Goal: Task Accomplishment & Management: Manage account settings

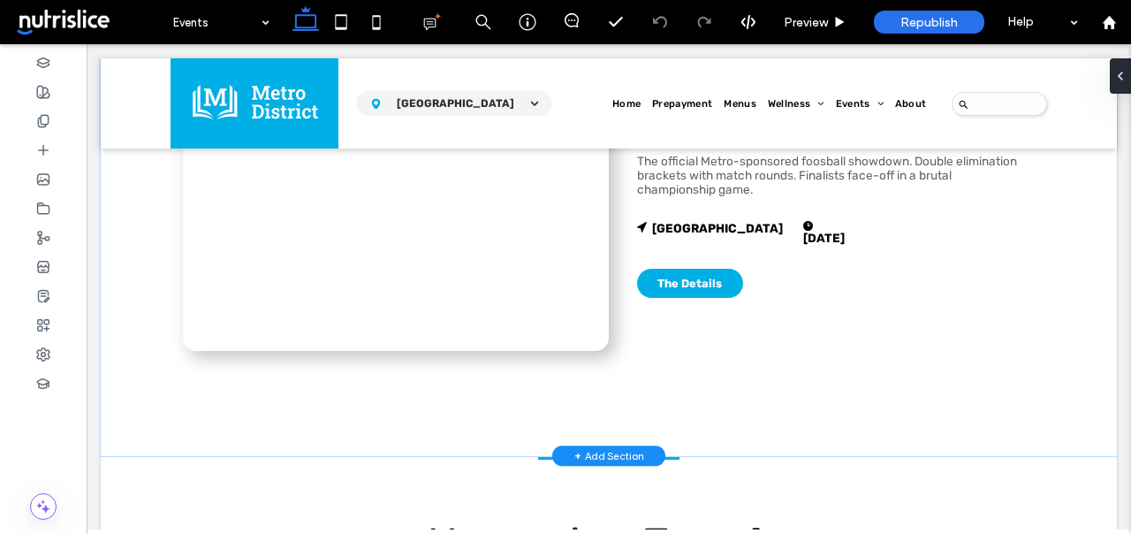
scroll to position [434, 0]
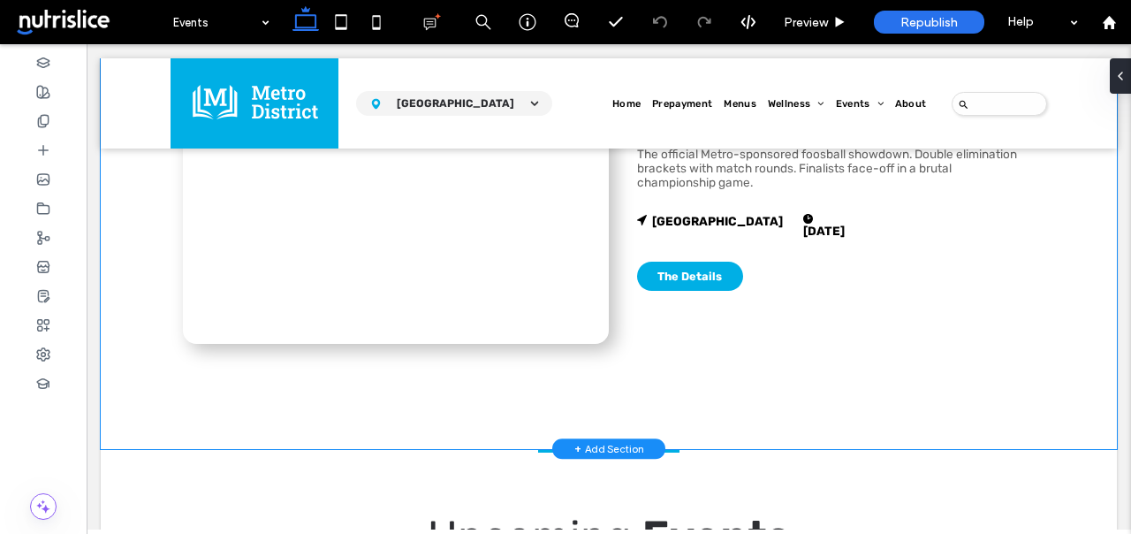
click at [139, 427] on div "Foosball Tournament The official Metro-sponsored foosball showdown. Double elim…" at bounding box center [609, 226] width 1016 height 444
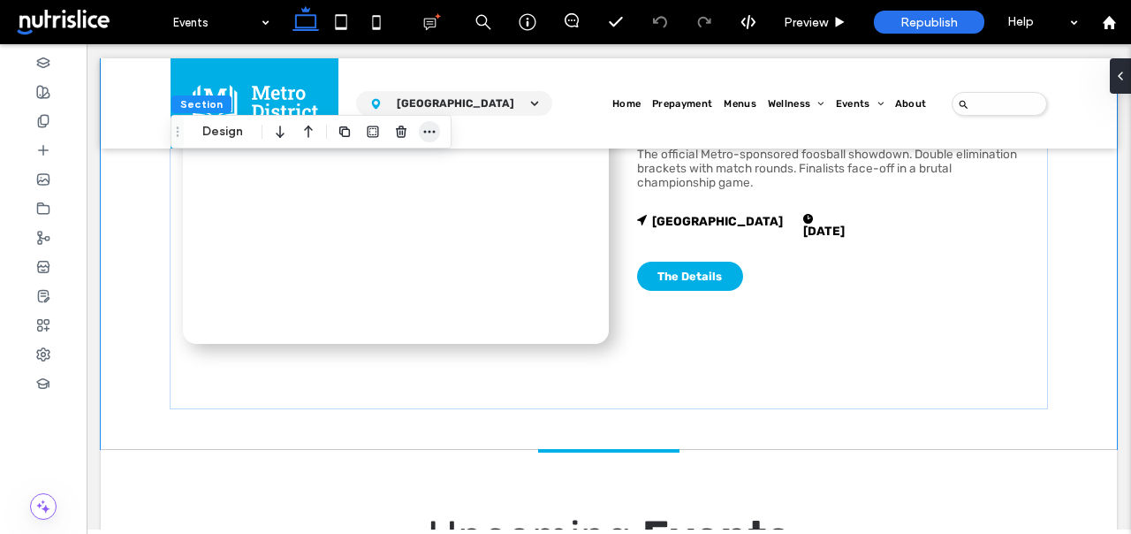
click at [427, 130] on icon "button" at bounding box center [429, 132] width 14 height 14
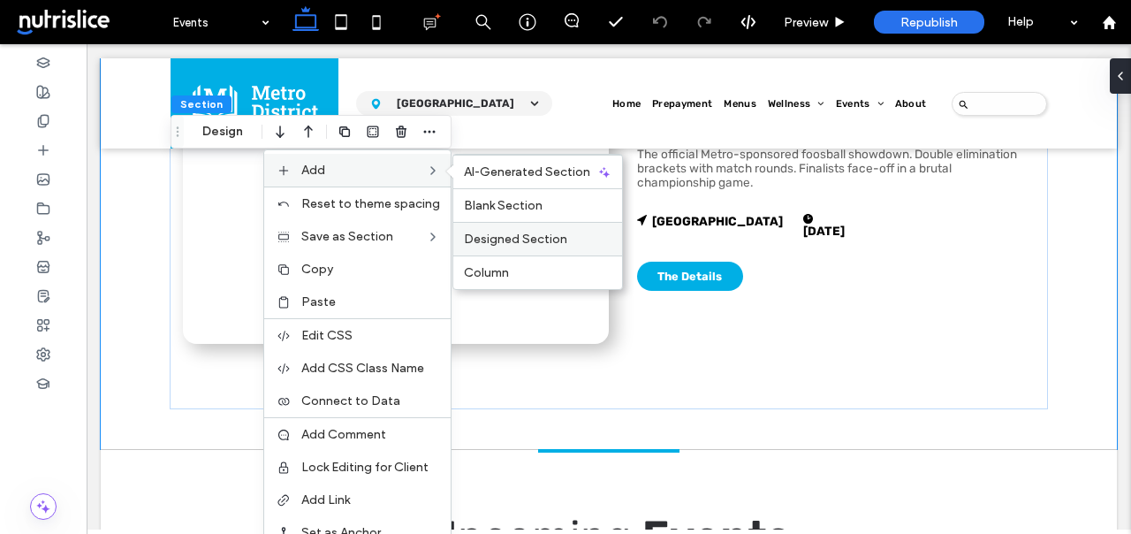
click at [482, 233] on span "Designed Section" at bounding box center [515, 238] width 103 height 15
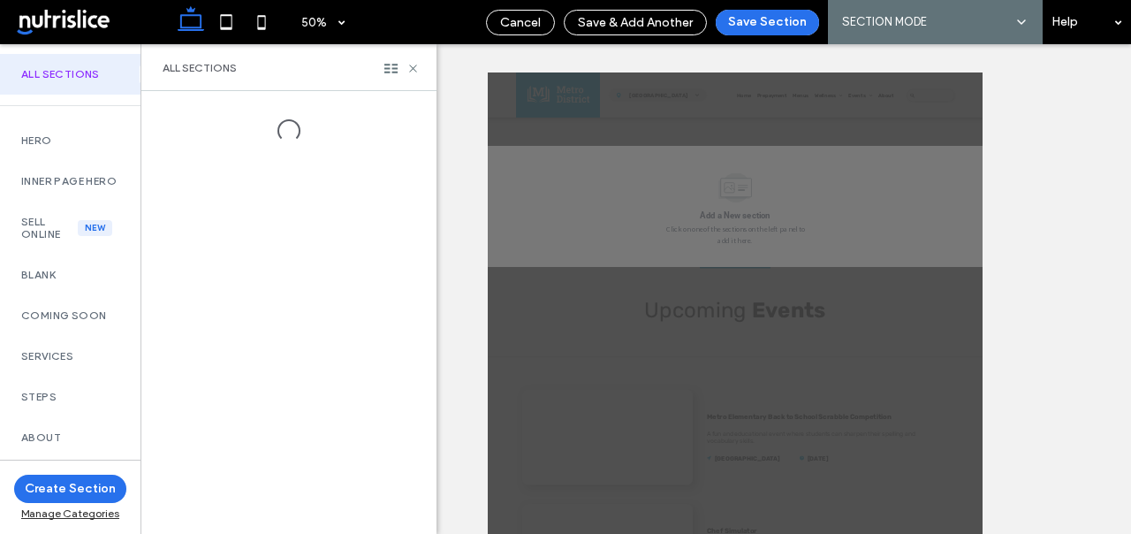
scroll to position [683, 0]
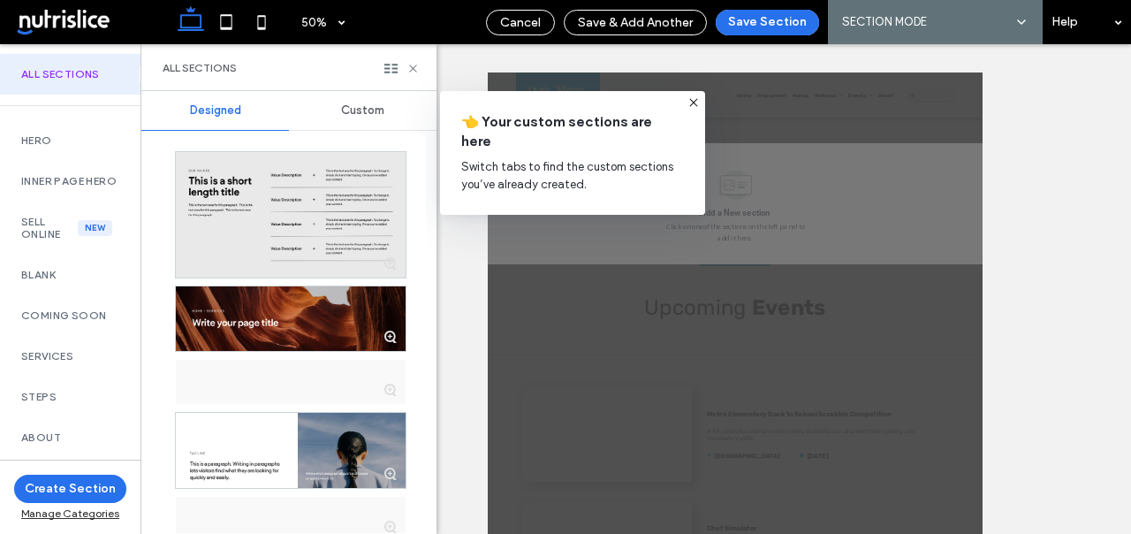
click at [346, 107] on span "Custom" at bounding box center [362, 110] width 43 height 14
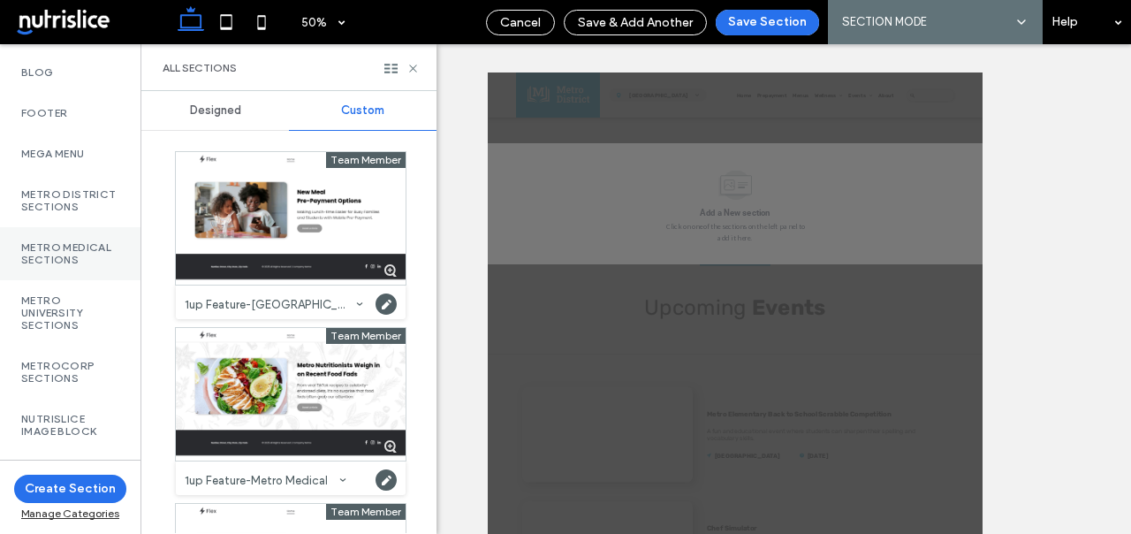
scroll to position [1211, 0]
click at [86, 215] on label "Metro District Sections" at bounding box center [70, 202] width 98 height 25
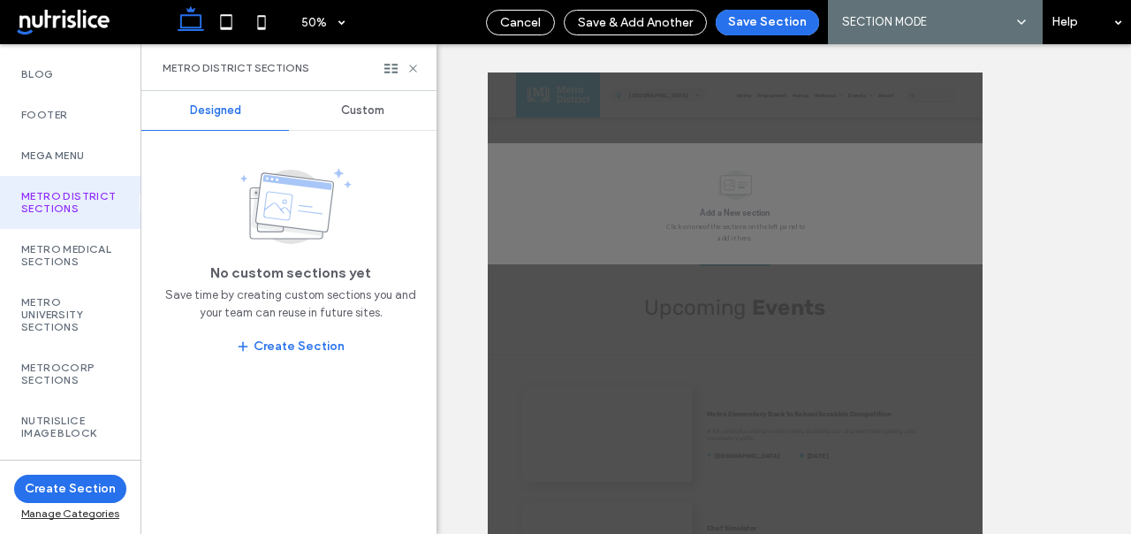
click at [362, 109] on span "Custom" at bounding box center [362, 110] width 43 height 14
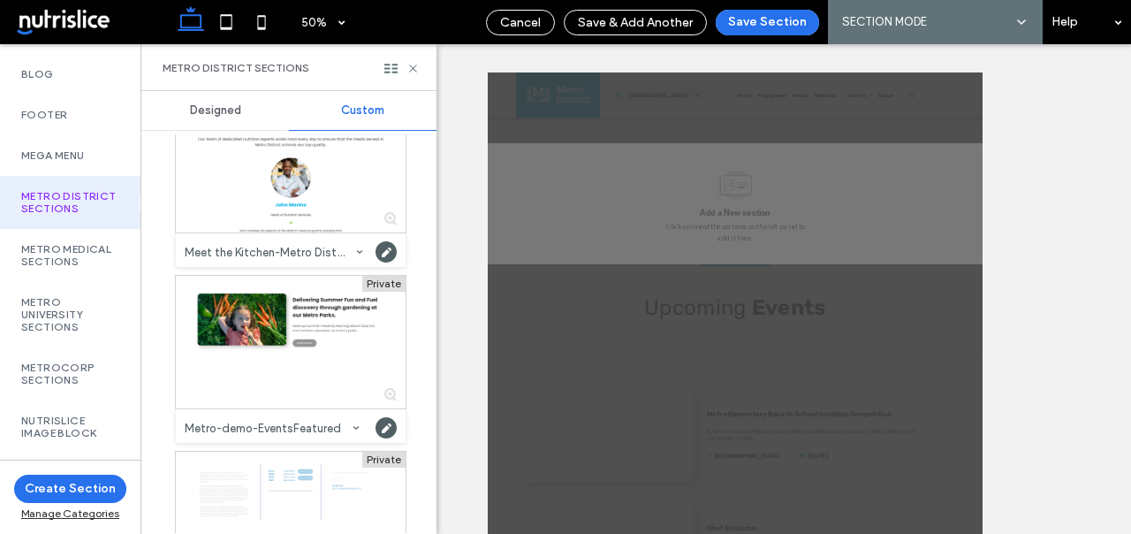
scroll to position [4066, 0]
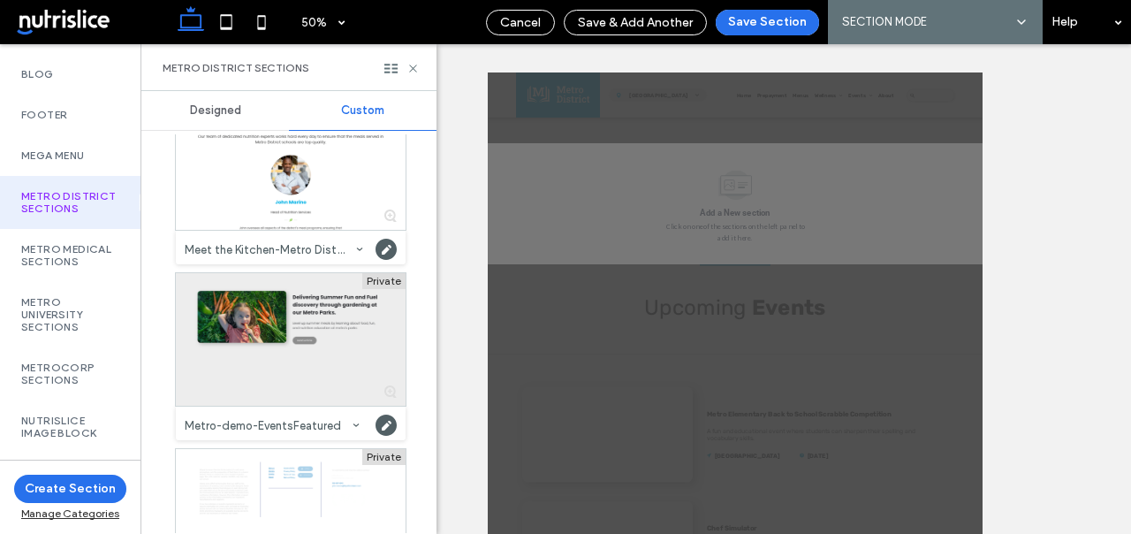
click at [310, 308] on div at bounding box center [291, 339] width 230 height 133
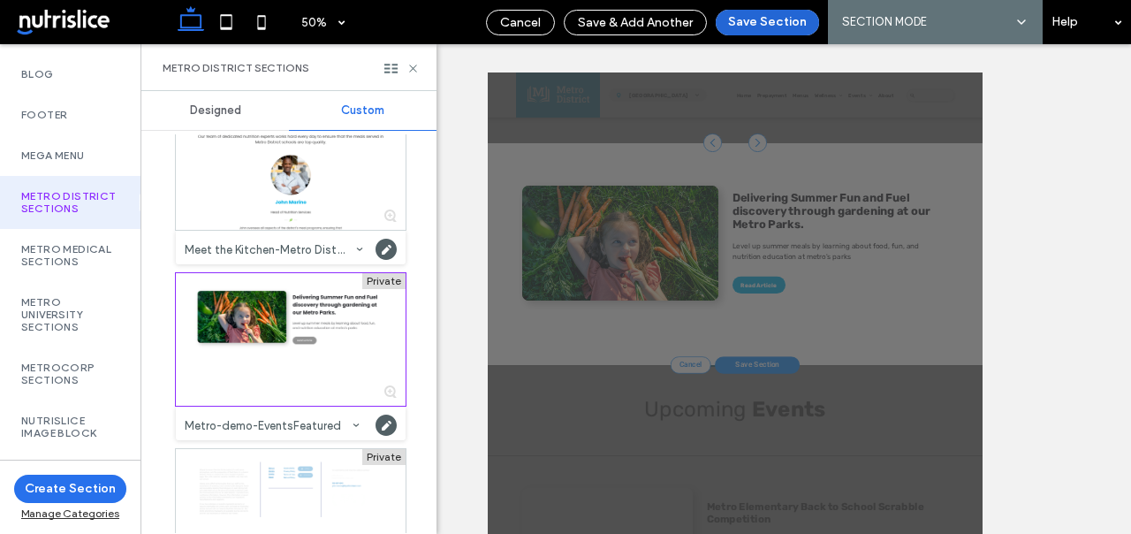
click at [763, 15] on button "Save Section" at bounding box center [767, 23] width 103 height 26
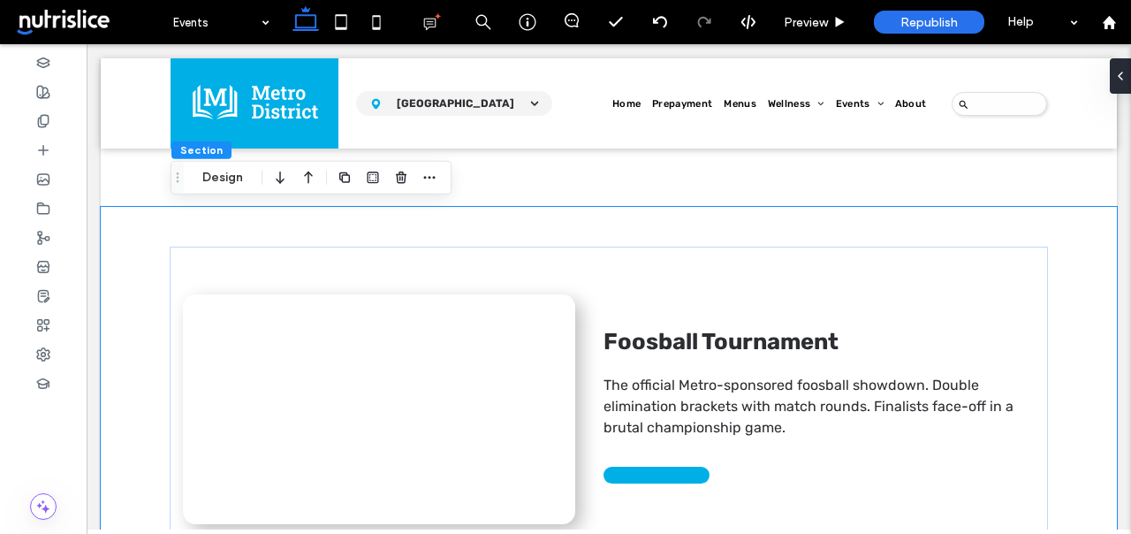
scroll to position [679, 0]
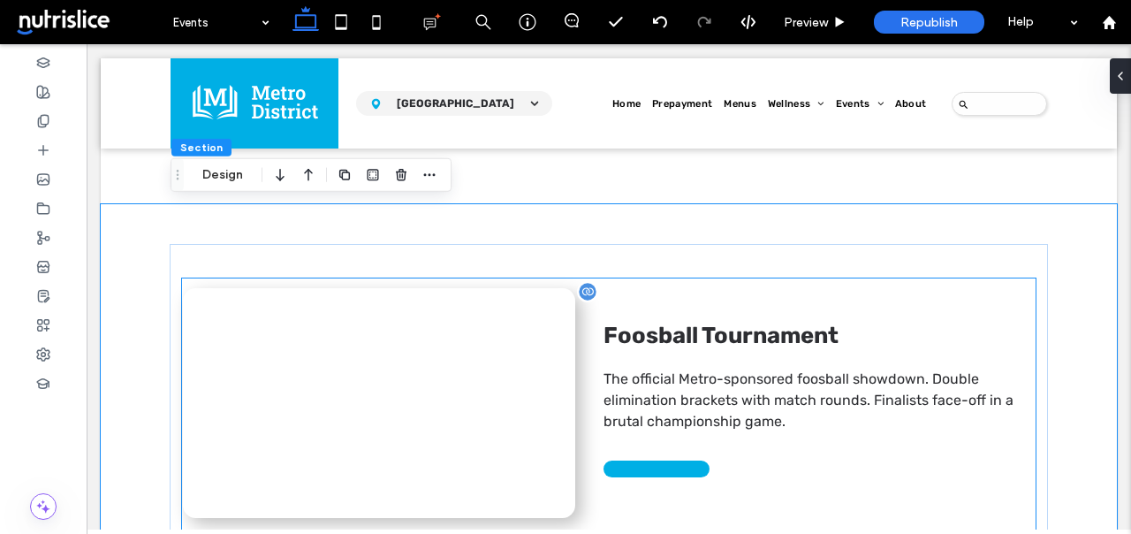
click at [734, 366] on div "Foosball Tournament The official Metro-sponsored foosball showdown. Double elim…" at bounding box center [805, 403] width 460 height 230
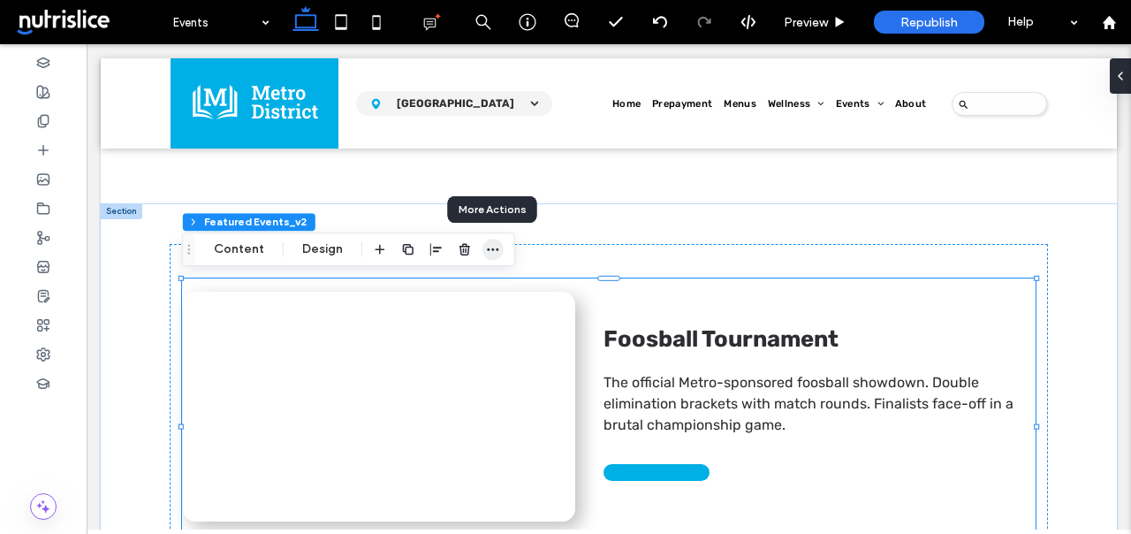
click at [495, 243] on icon "button" at bounding box center [493, 249] width 14 height 14
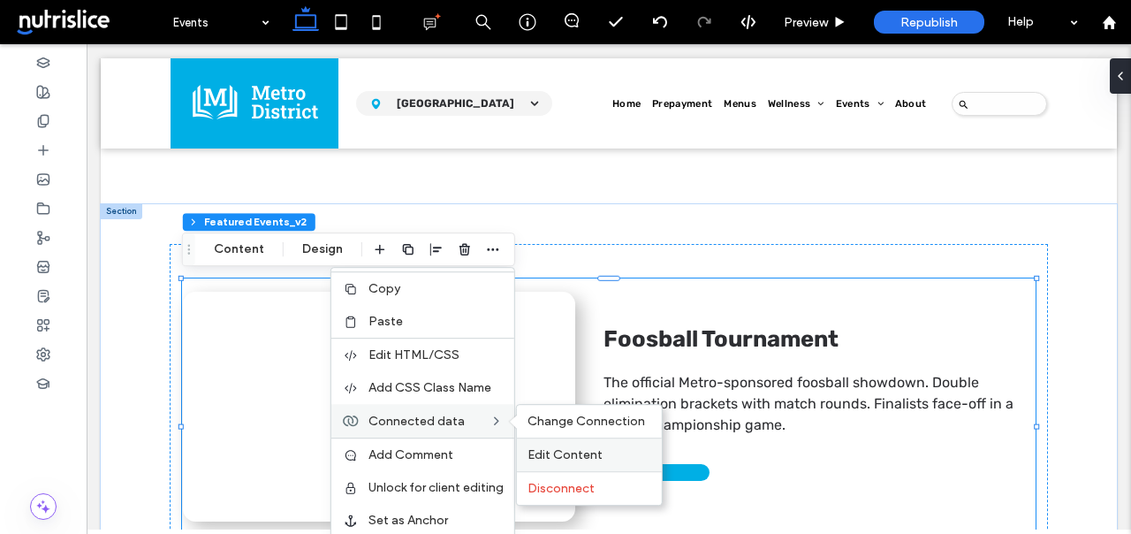
click at [534, 451] on span "Edit Content" at bounding box center [564, 454] width 75 height 15
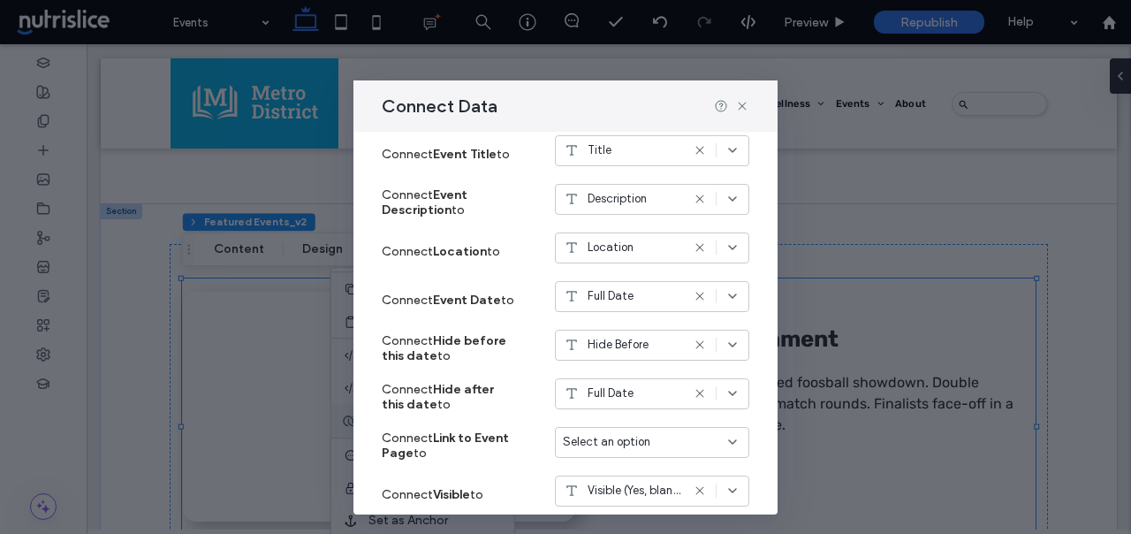
scroll to position [454, 0]
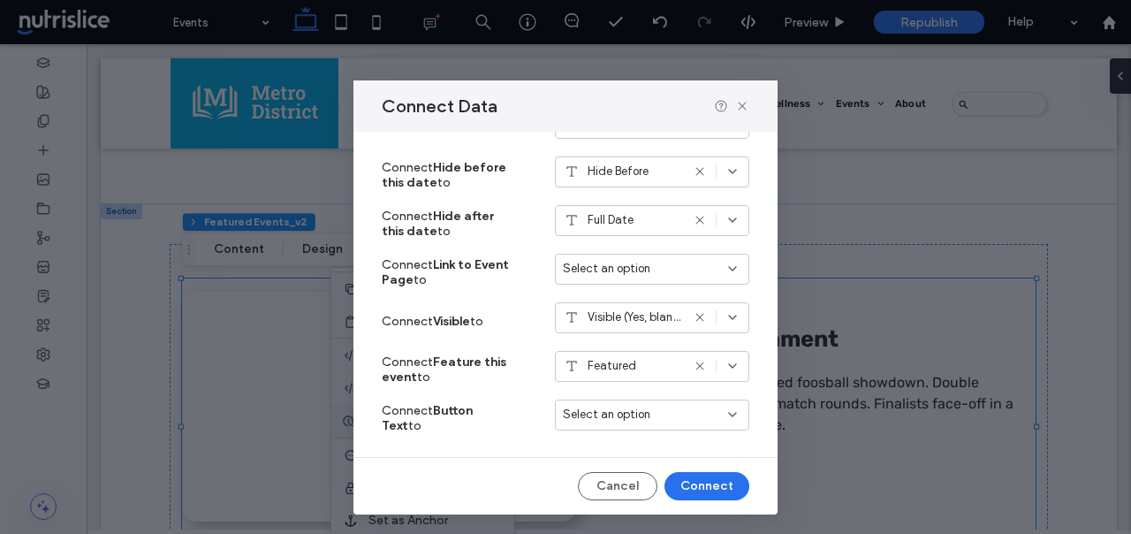
click at [584, 407] on span "Select an option" at bounding box center [606, 415] width 87 height 18
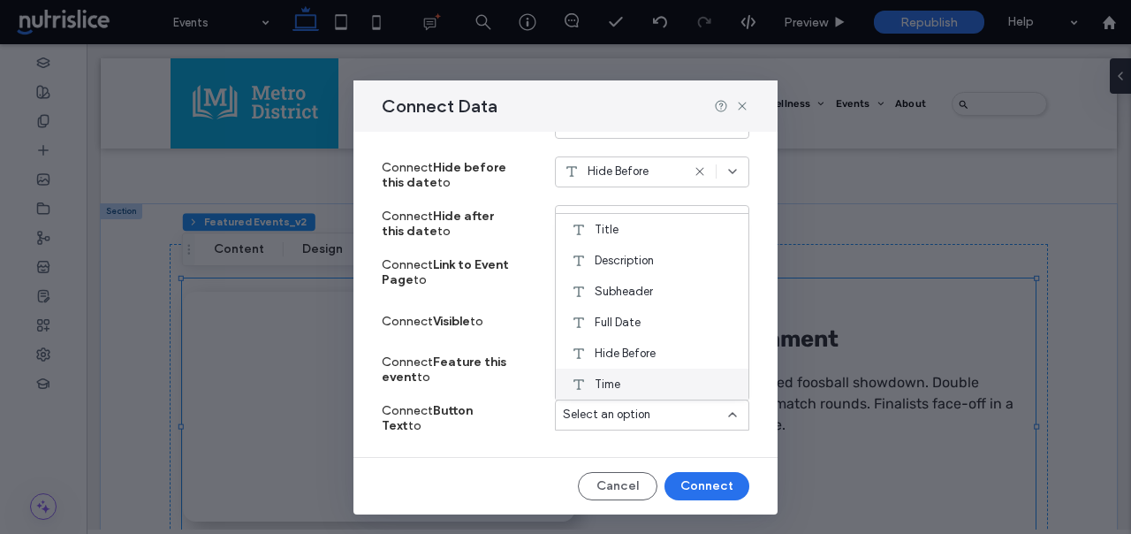
scroll to position [186, 0]
click at [526, 434] on div "Connect Button Text to Select an option" at bounding box center [566, 418] width 368 height 49
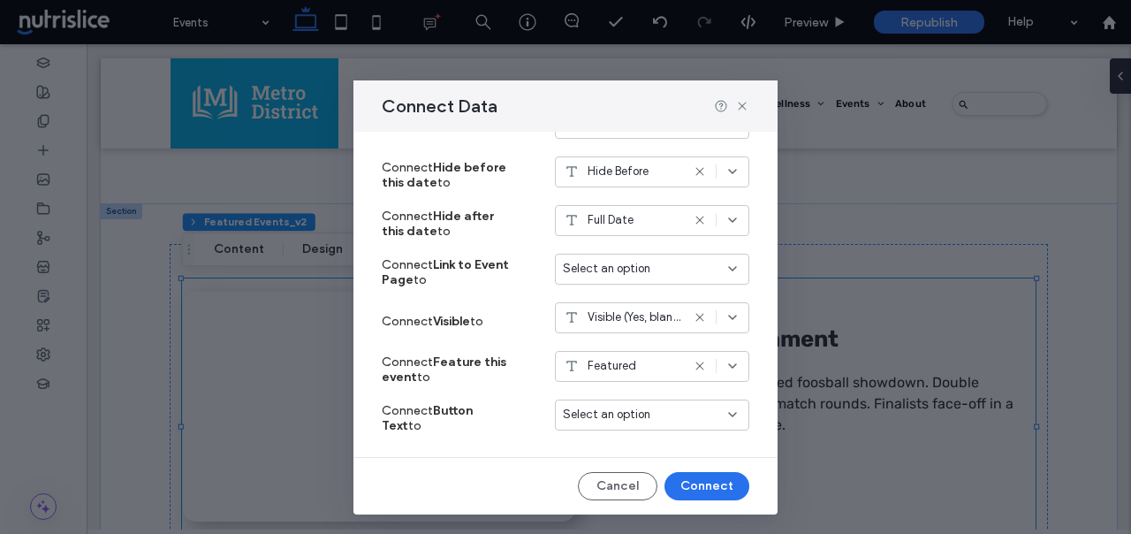
click at [600, 424] on div "Select an option" at bounding box center [652, 414] width 194 height 31
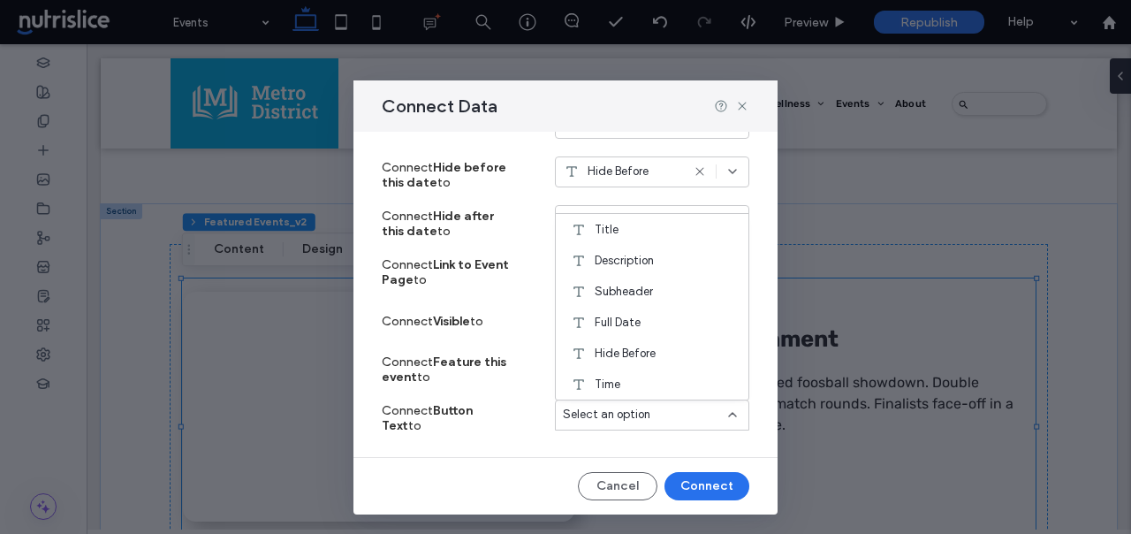
click at [600, 425] on div "Select an option" at bounding box center [652, 414] width 194 height 31
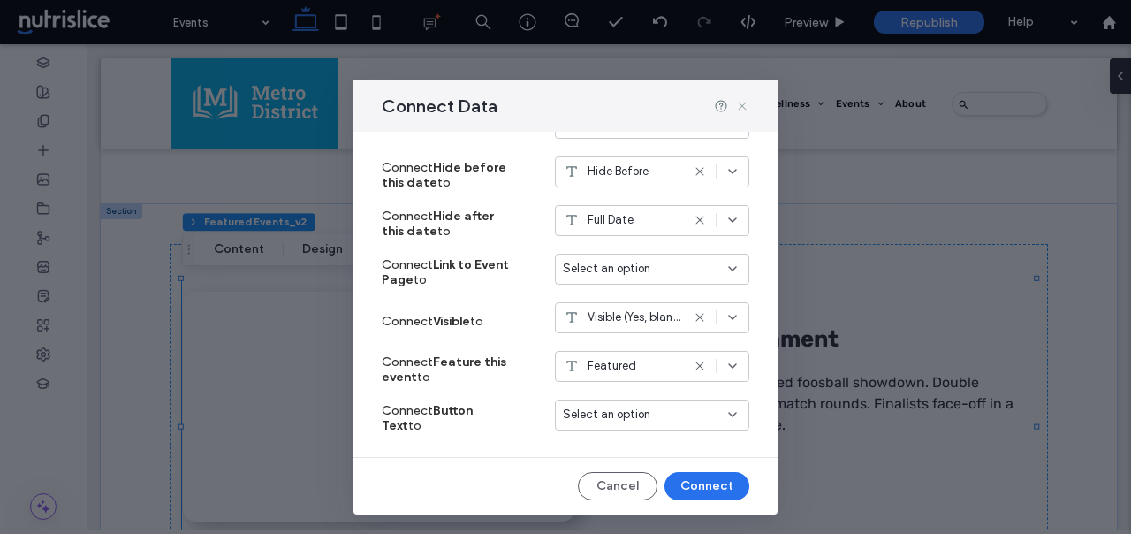
click at [744, 102] on icon at bounding box center [742, 106] width 14 height 14
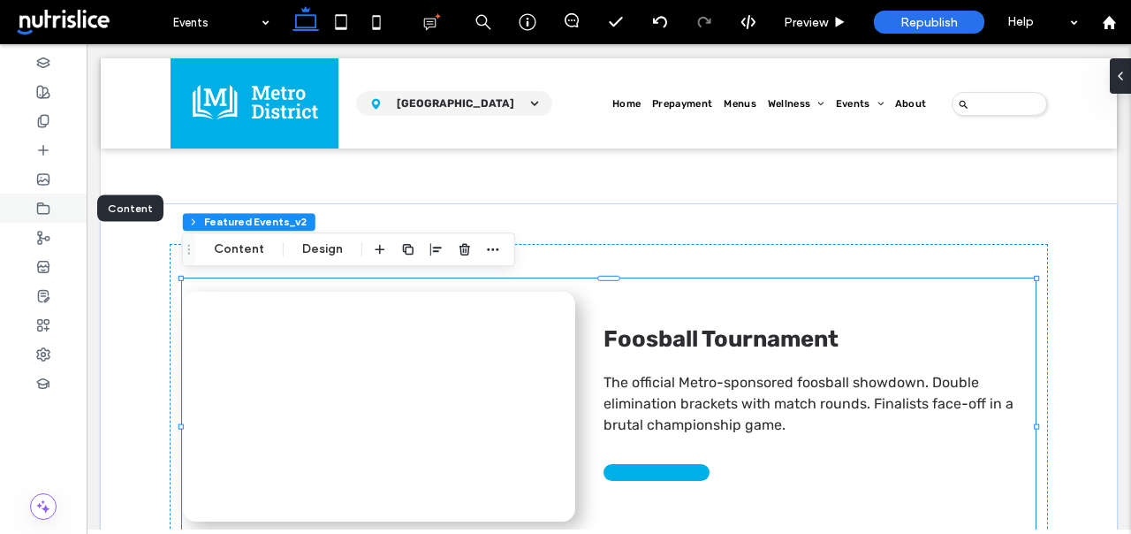
click at [44, 208] on icon at bounding box center [43, 208] width 14 height 14
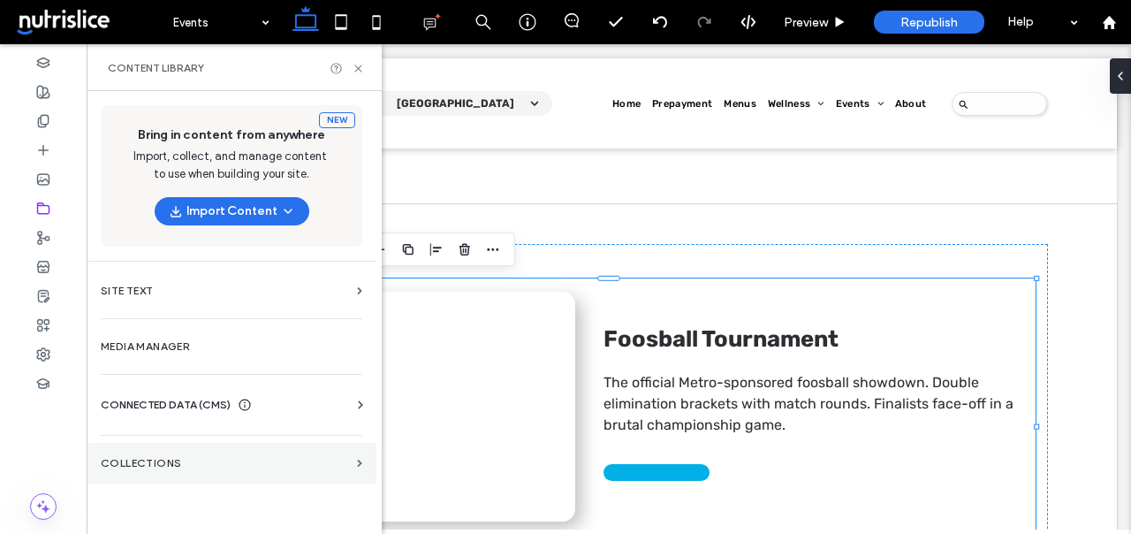
click at [206, 476] on section "Collections" at bounding box center [232, 463] width 290 height 41
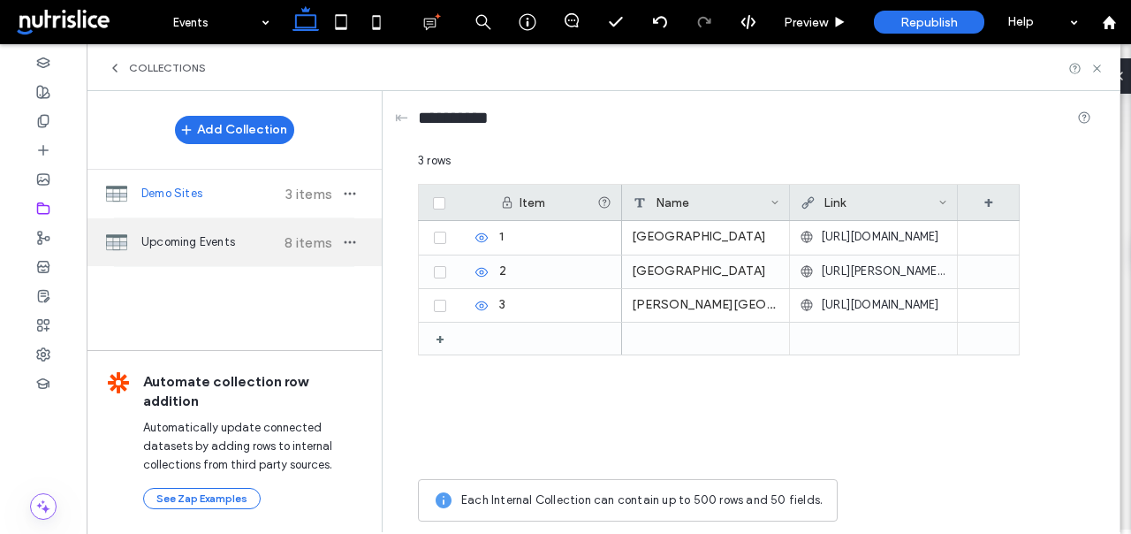
click at [234, 254] on div "Upcoming Events 8 items" at bounding box center [234, 242] width 295 height 48
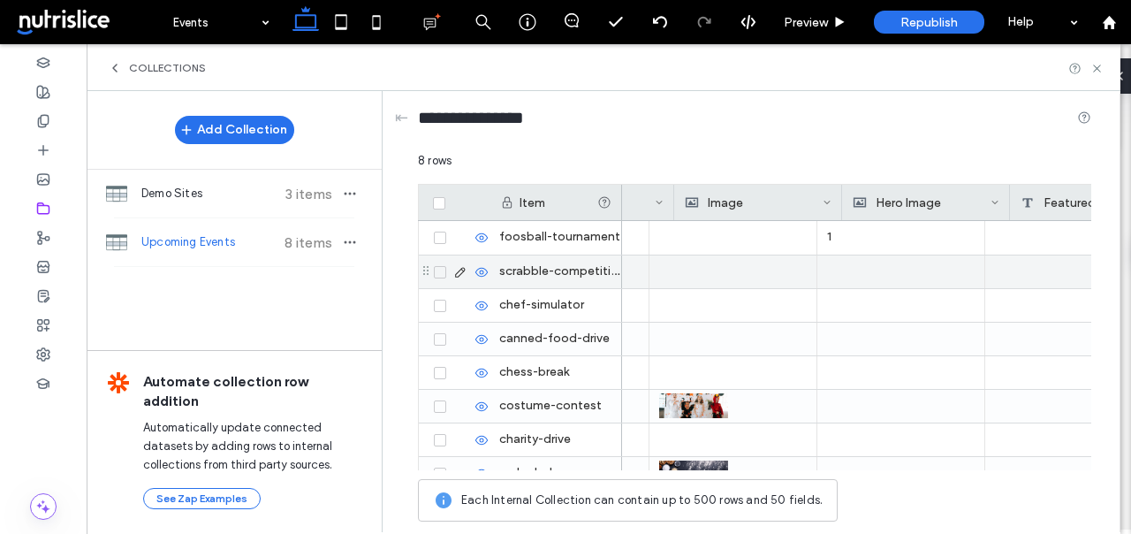
scroll to position [0, 1943]
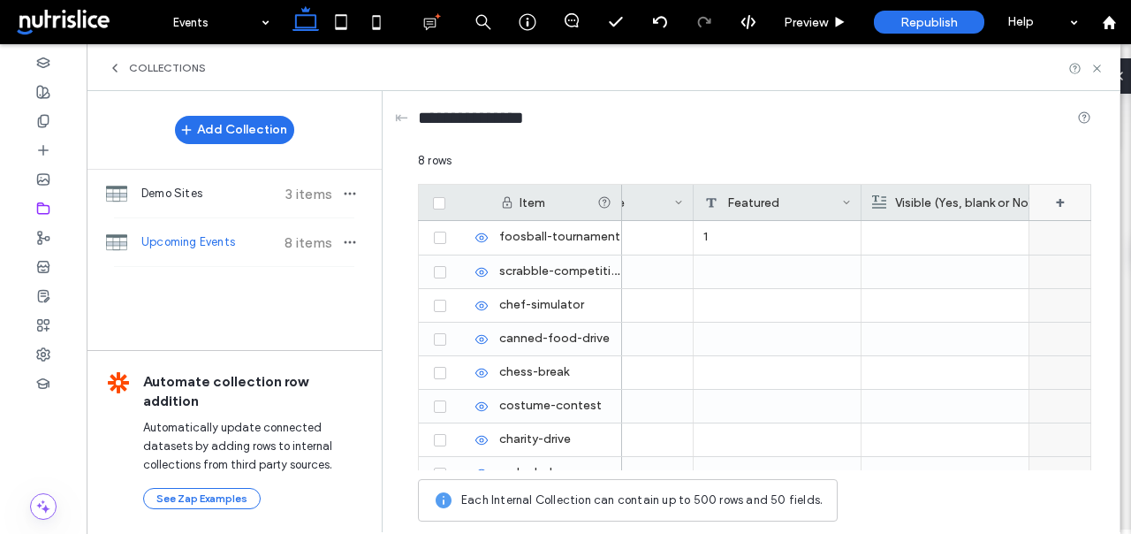
click at [1068, 198] on div "+" at bounding box center [1060, 202] width 62 height 35
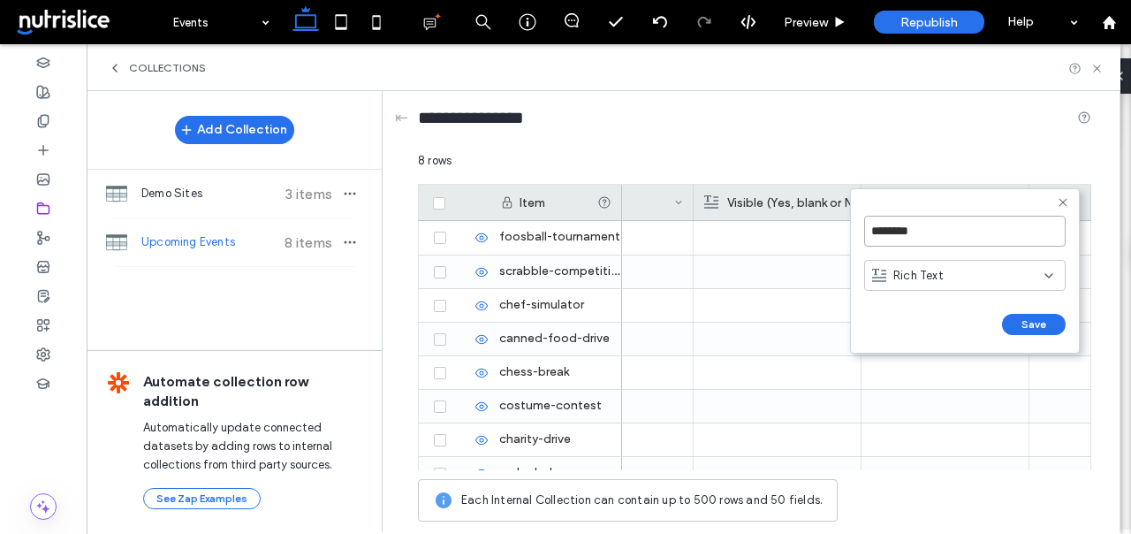
click at [940, 239] on input "********" at bounding box center [964, 231] width 201 height 31
type input "**********"
click input "******" at bounding box center [883, 342] width 39 height 15
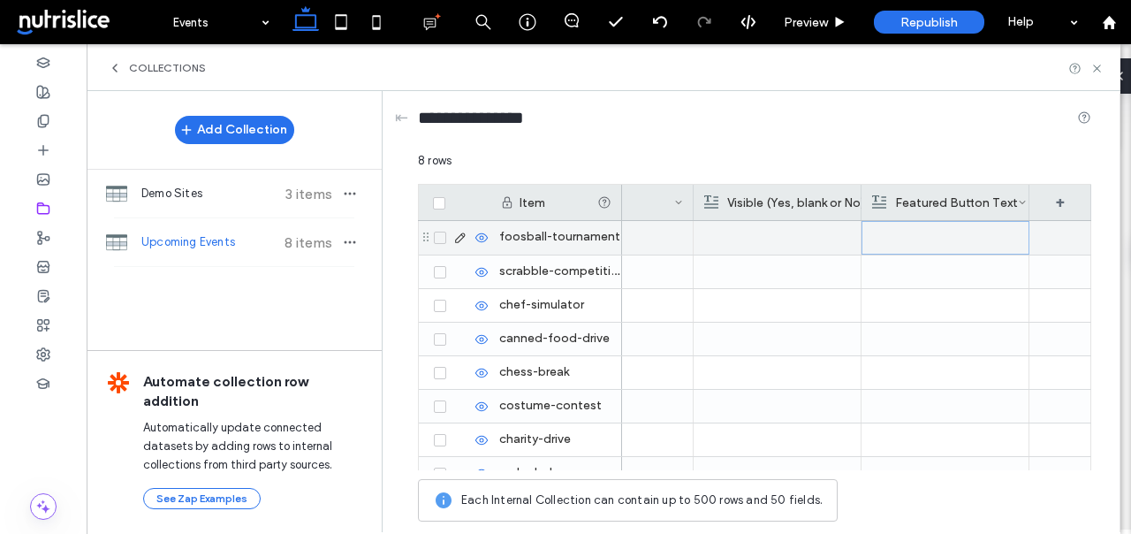
click at [914, 231] on div at bounding box center [945, 238] width 147 height 32
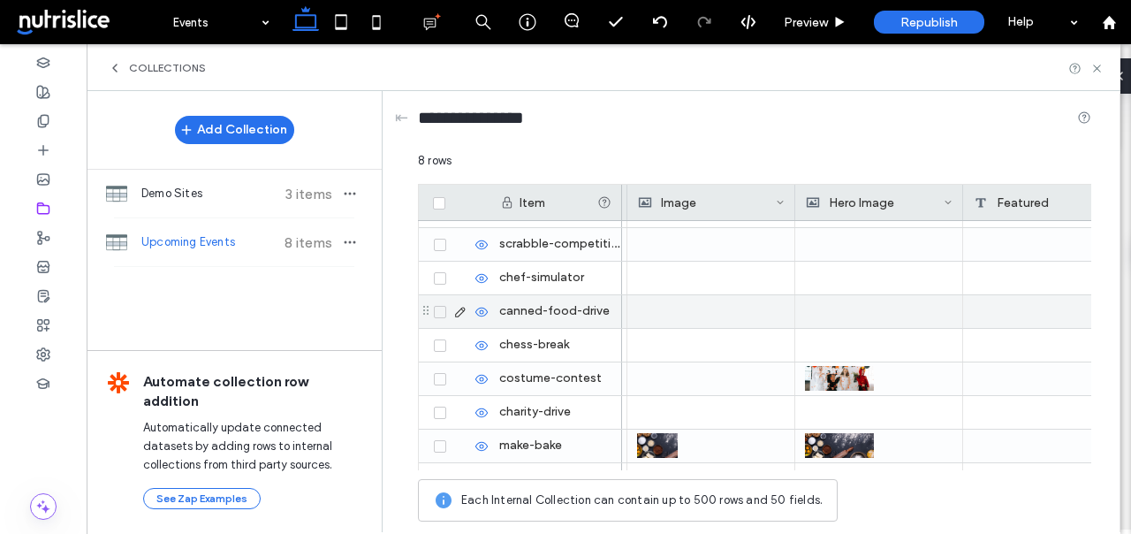
scroll to position [0, 0]
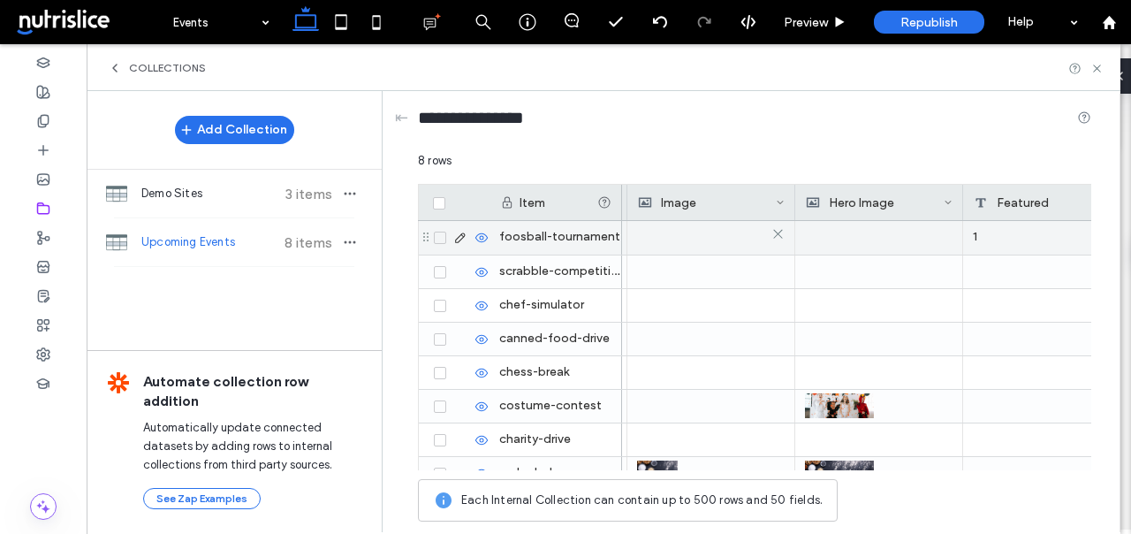
click at [707, 244] on div at bounding box center [711, 237] width 148 height 32
click at [707, 244] on div at bounding box center [711, 238] width 147 height 32
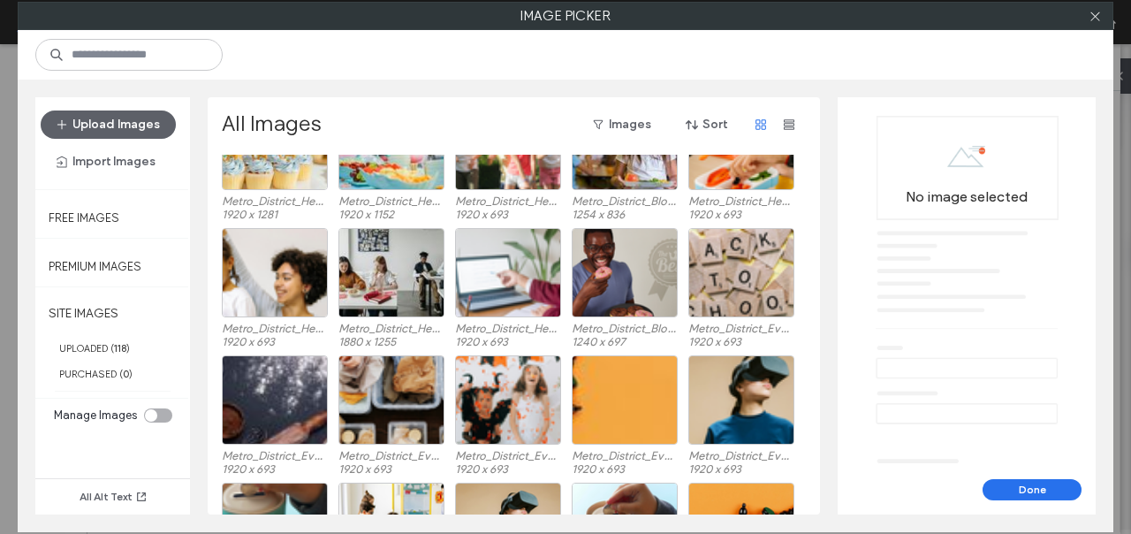
scroll to position [857, 0]
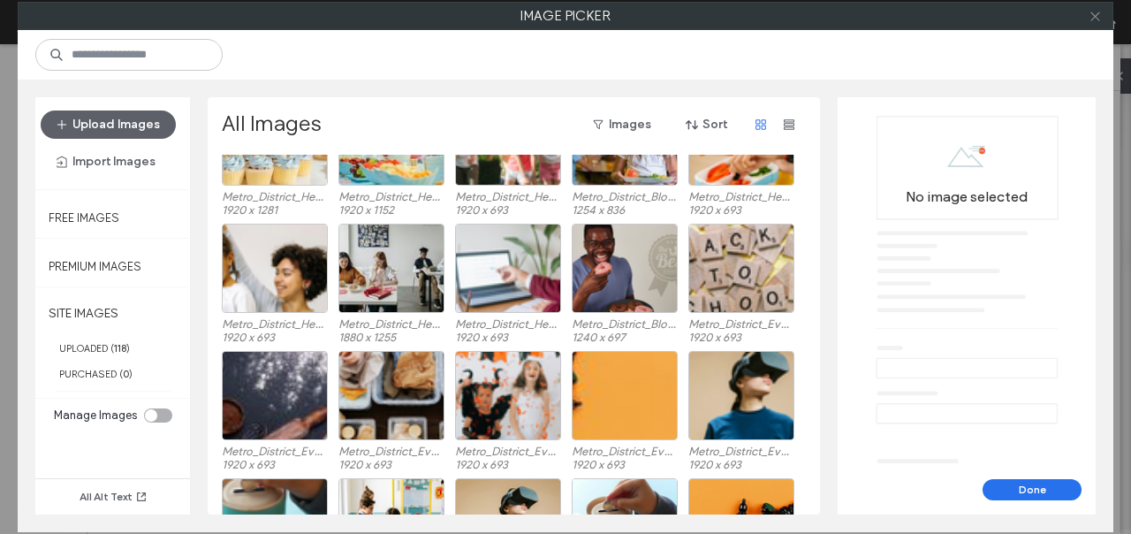
click at [1095, 18] on icon at bounding box center [1095, 16] width 13 height 13
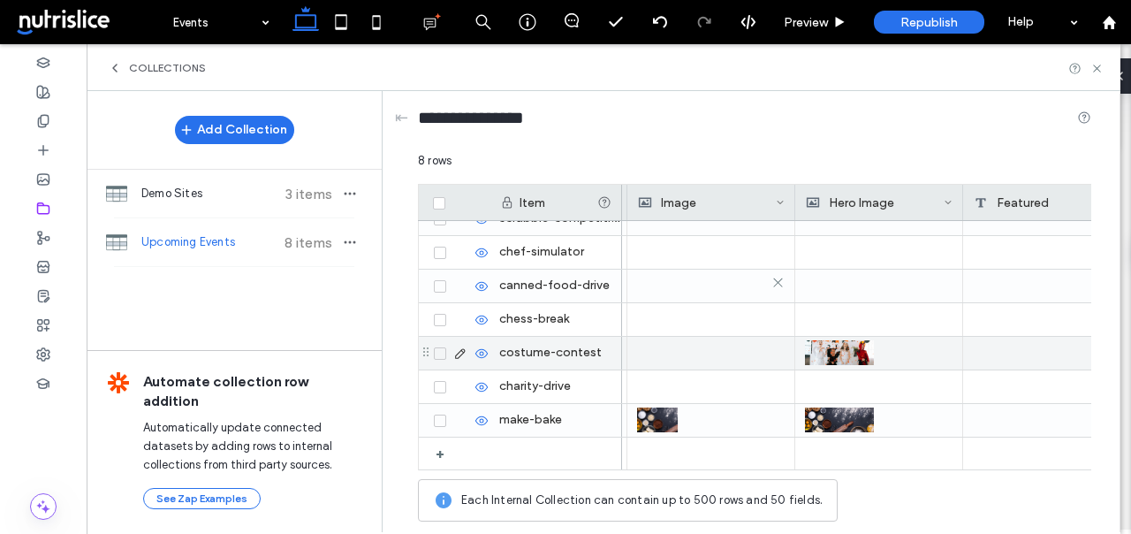
scroll to position [0, 0]
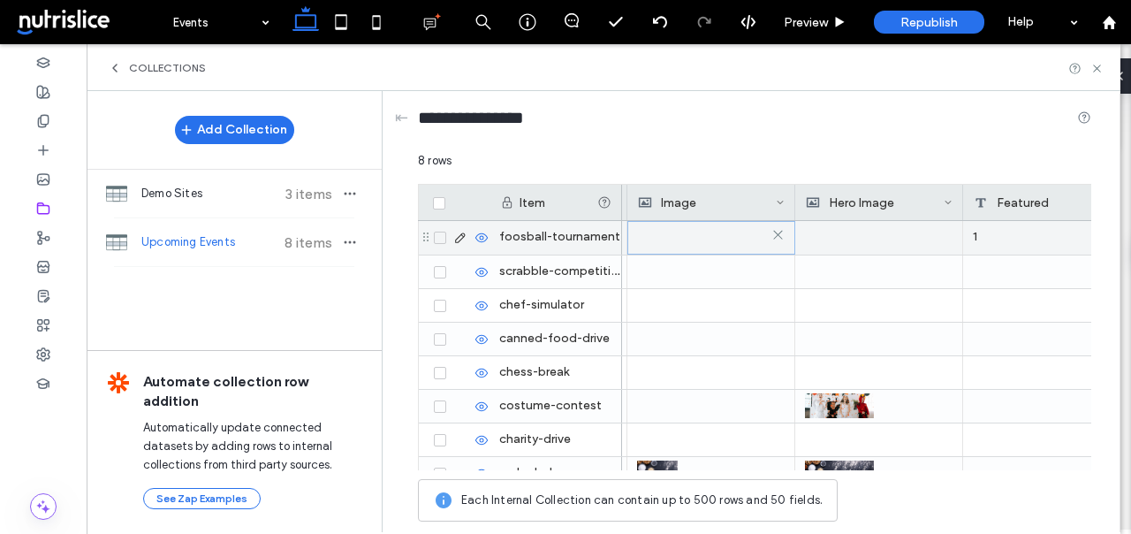
click at [697, 234] on div at bounding box center [711, 238] width 147 height 32
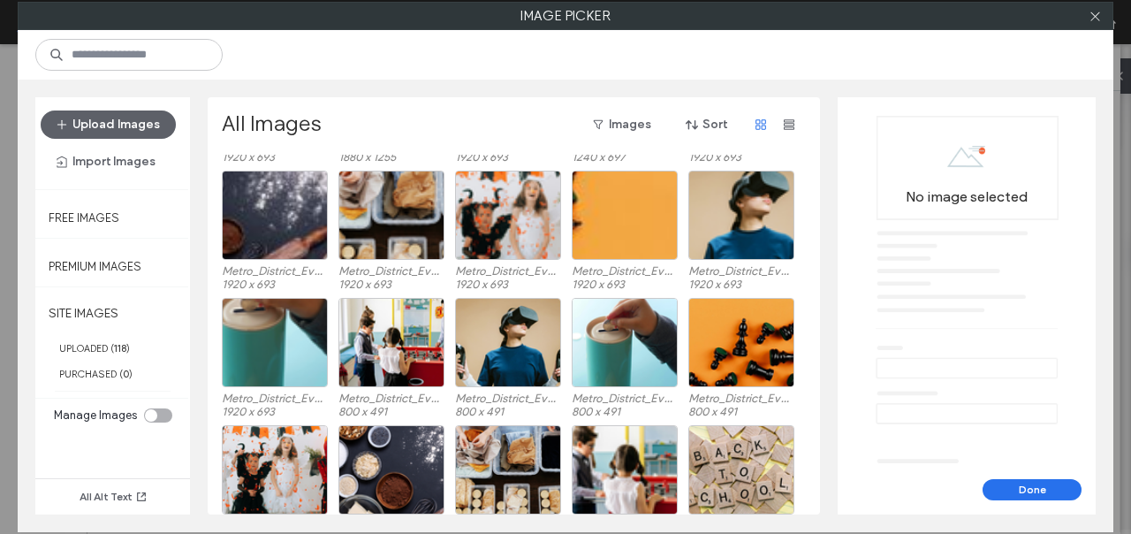
scroll to position [1039, 0]
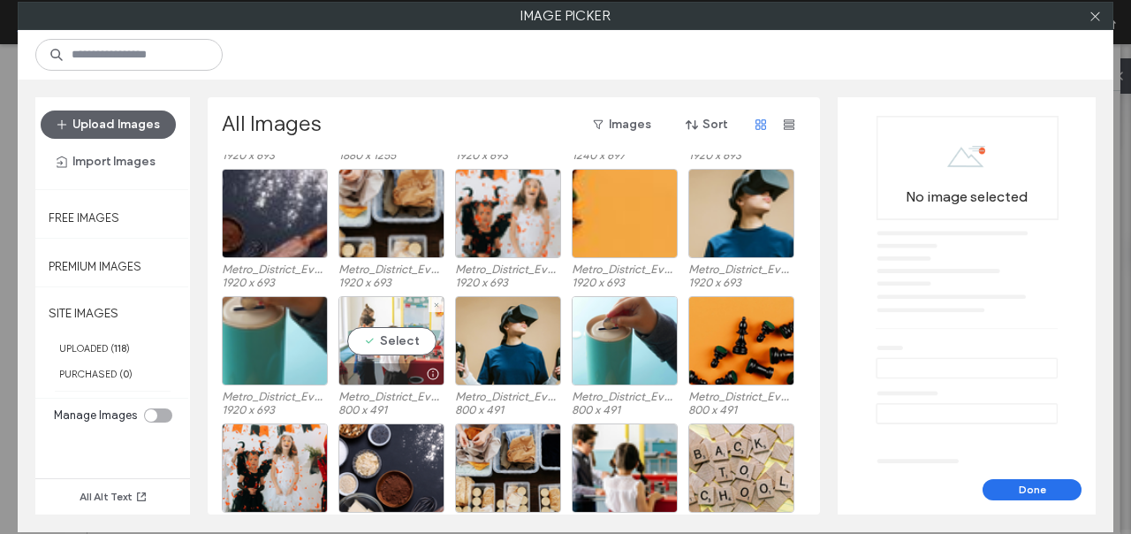
click at [419, 324] on div "Select" at bounding box center [391, 340] width 106 height 89
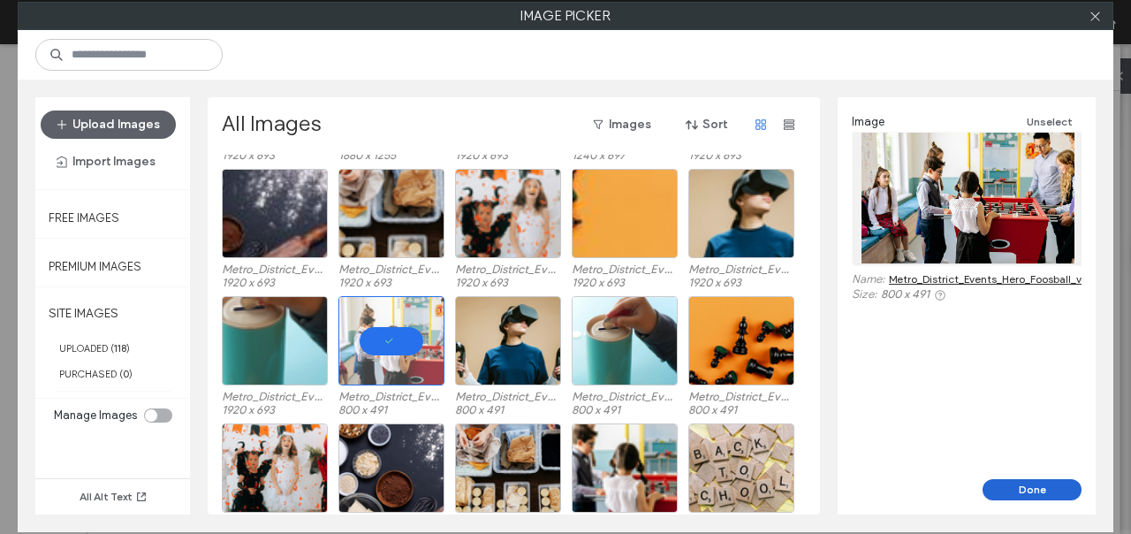
click at [1008, 491] on button "Done" at bounding box center [1032, 489] width 99 height 21
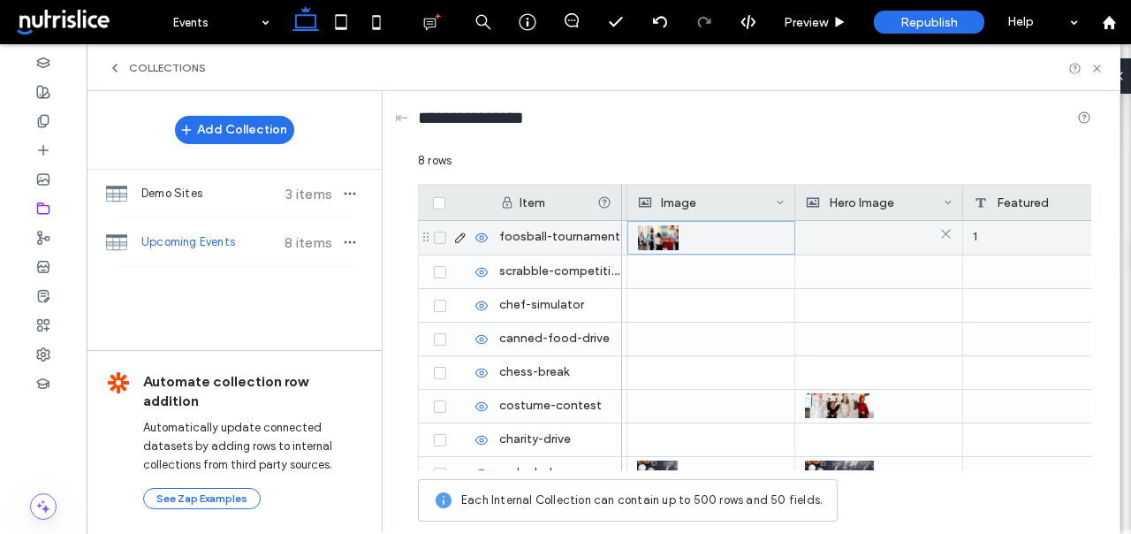
click at [838, 233] on div at bounding box center [879, 237] width 148 height 32
click at [838, 233] on div at bounding box center [879, 238] width 147 height 32
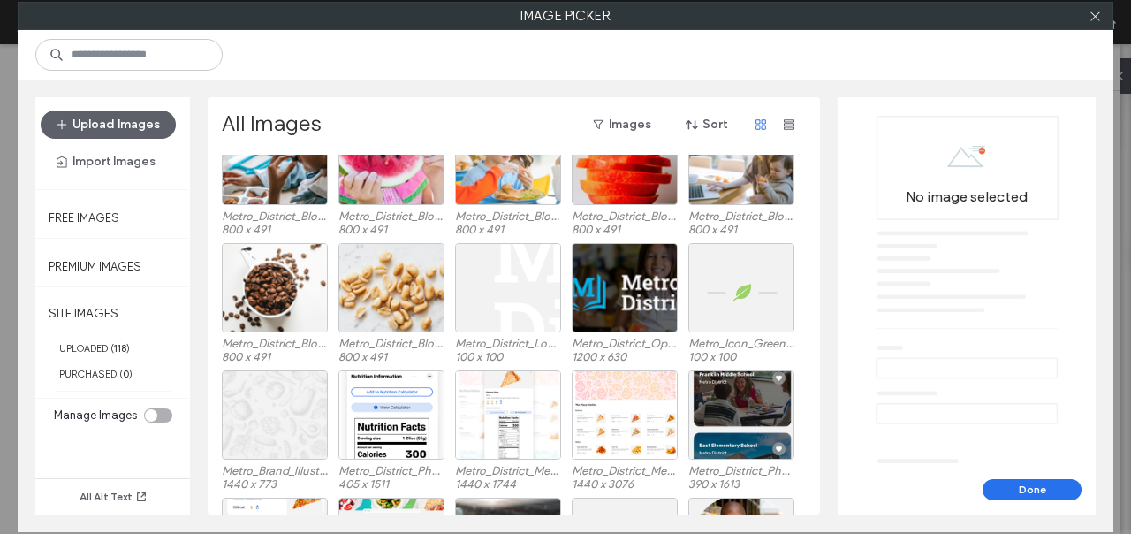
scroll to position [482, 0]
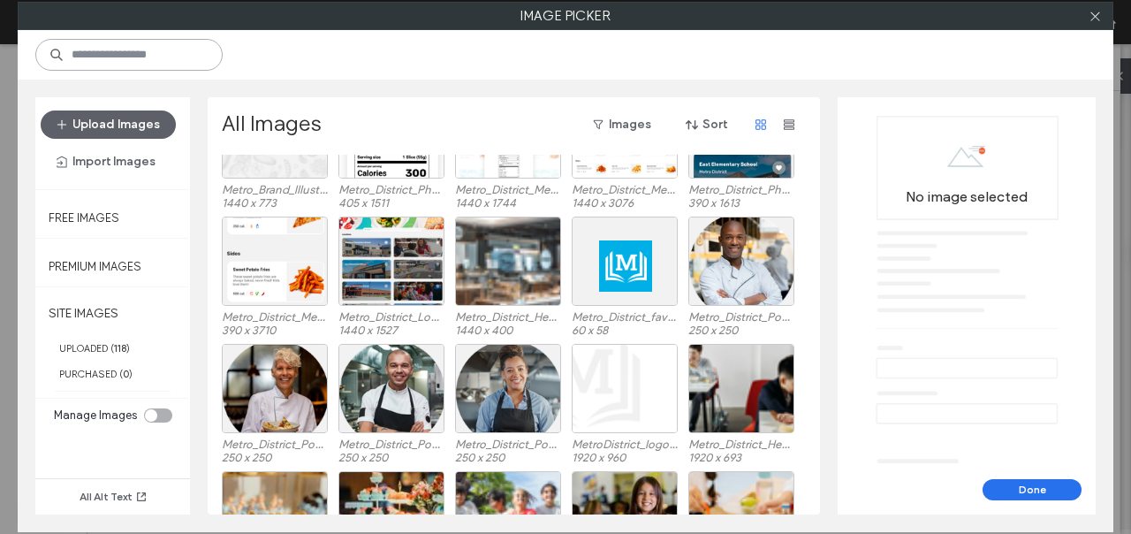
click at [112, 47] on input at bounding box center [128, 55] width 187 height 32
type input "******"
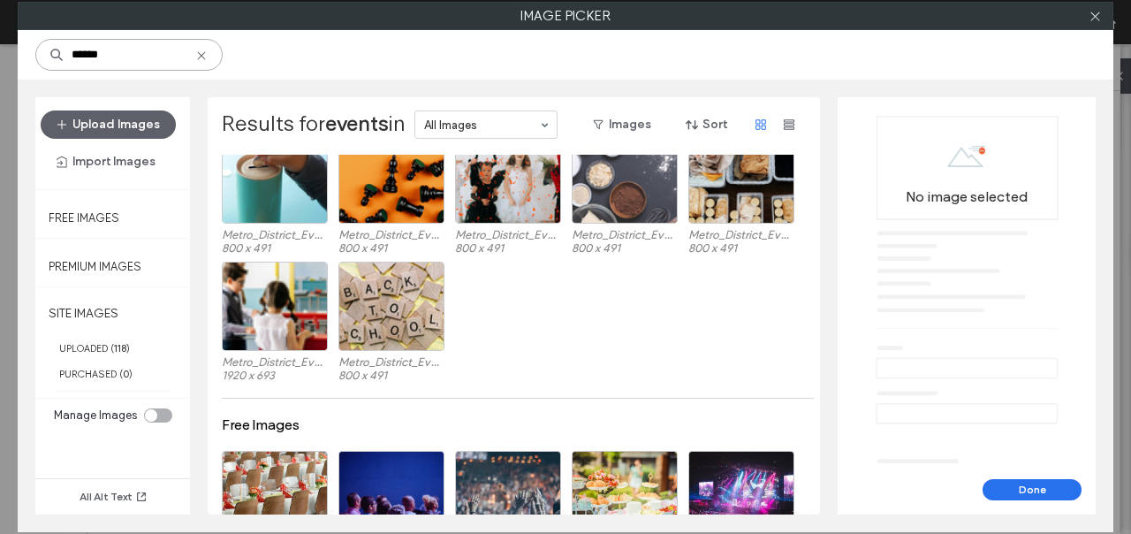
scroll to position [326, 0]
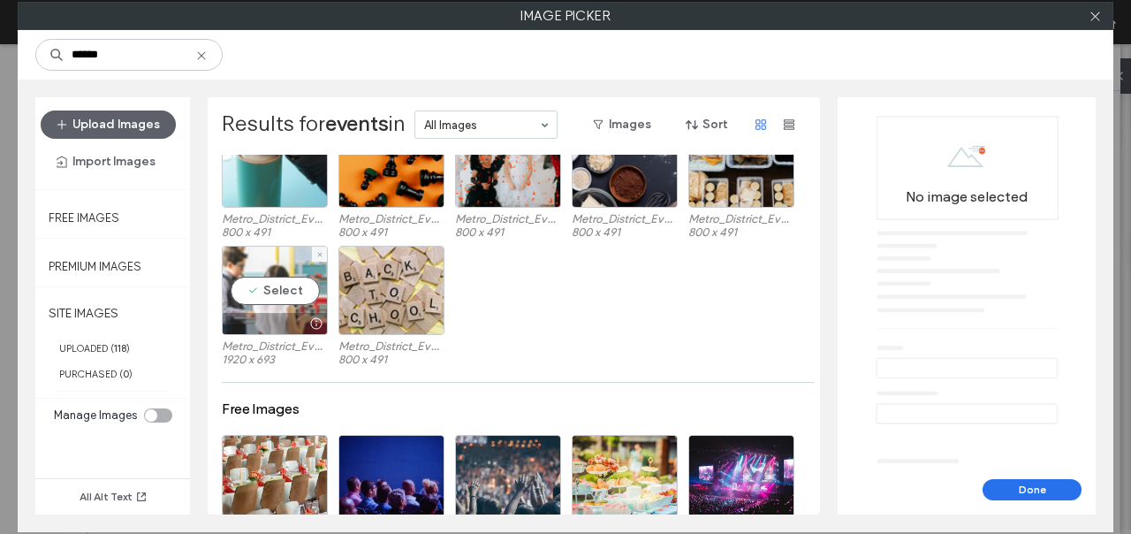
click at [315, 316] on div at bounding box center [316, 323] width 22 height 14
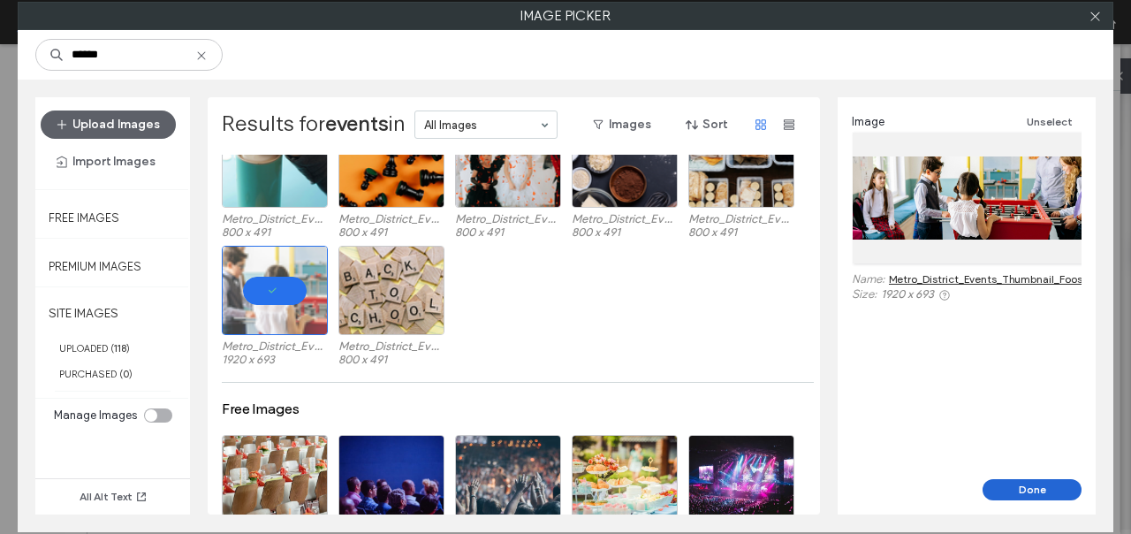
click at [1019, 494] on button "Done" at bounding box center [1032, 489] width 99 height 21
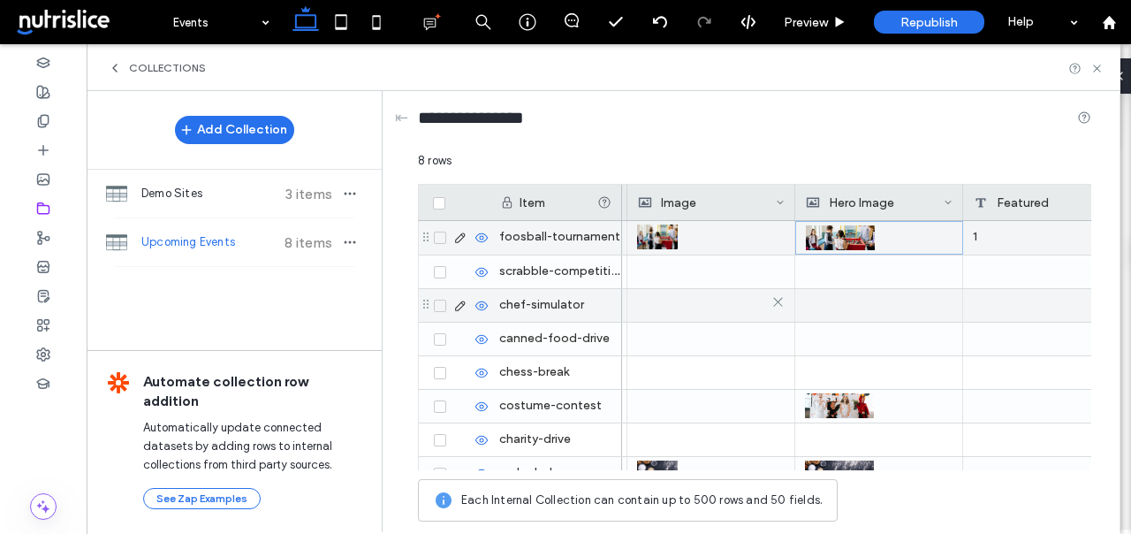
scroll to position [0, 1646]
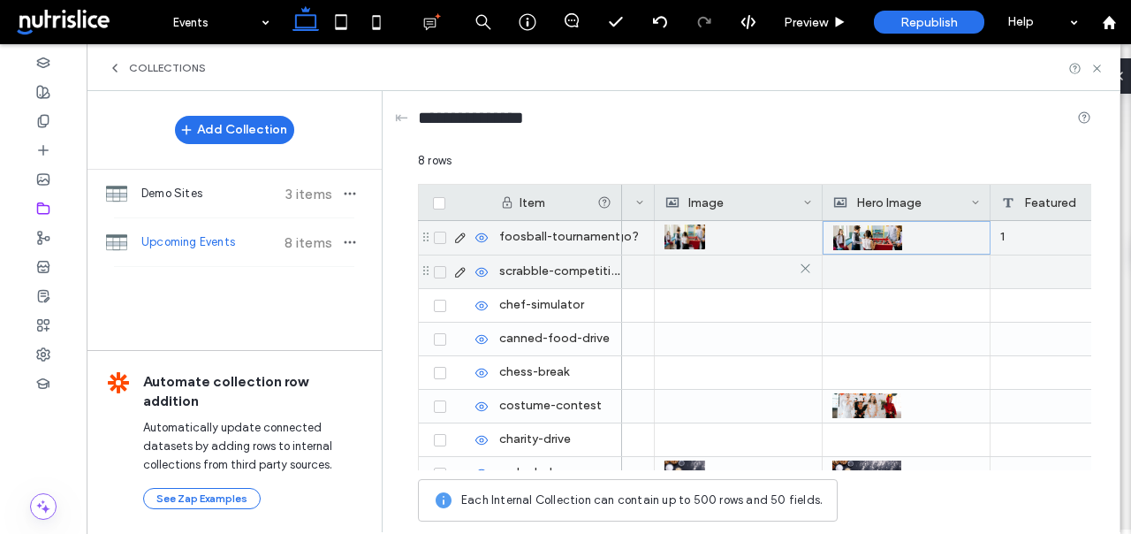
click at [704, 272] on div at bounding box center [738, 271] width 148 height 32
click at [704, 272] on div at bounding box center [738, 272] width 147 height 32
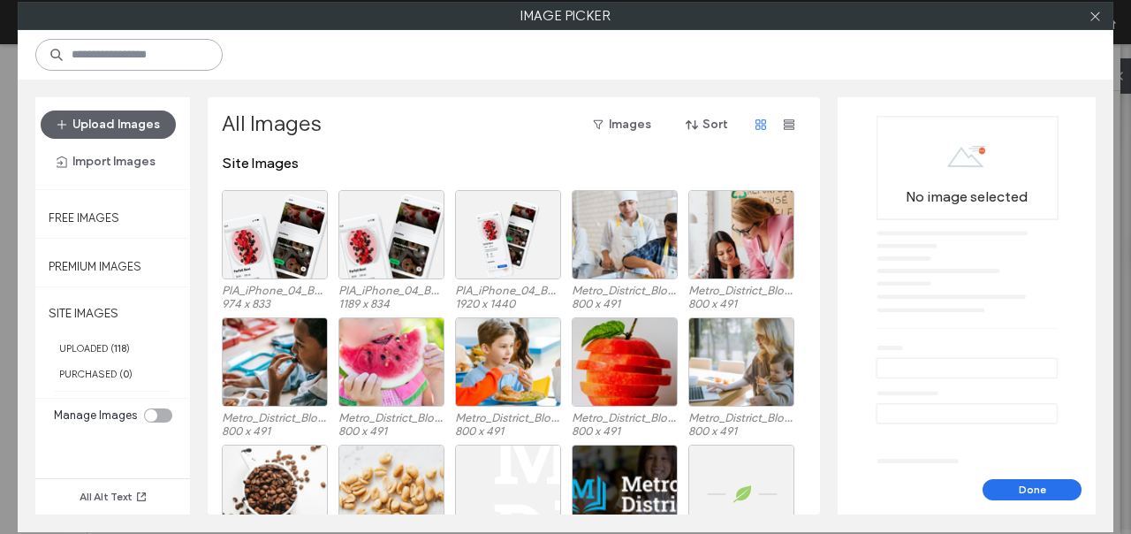
click at [135, 57] on input at bounding box center [128, 55] width 187 height 32
type input "******"
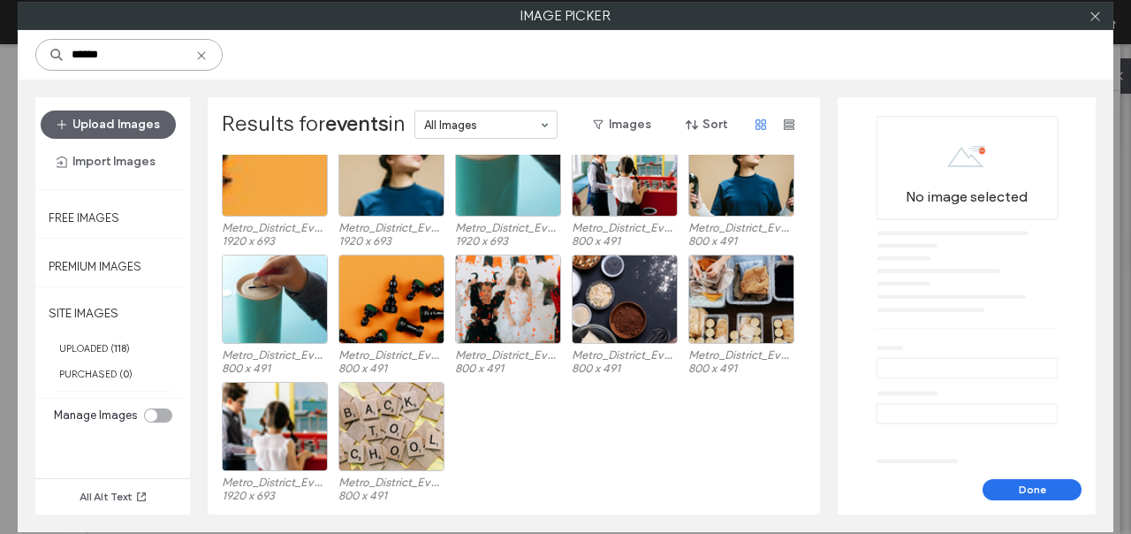
scroll to position [192, 0]
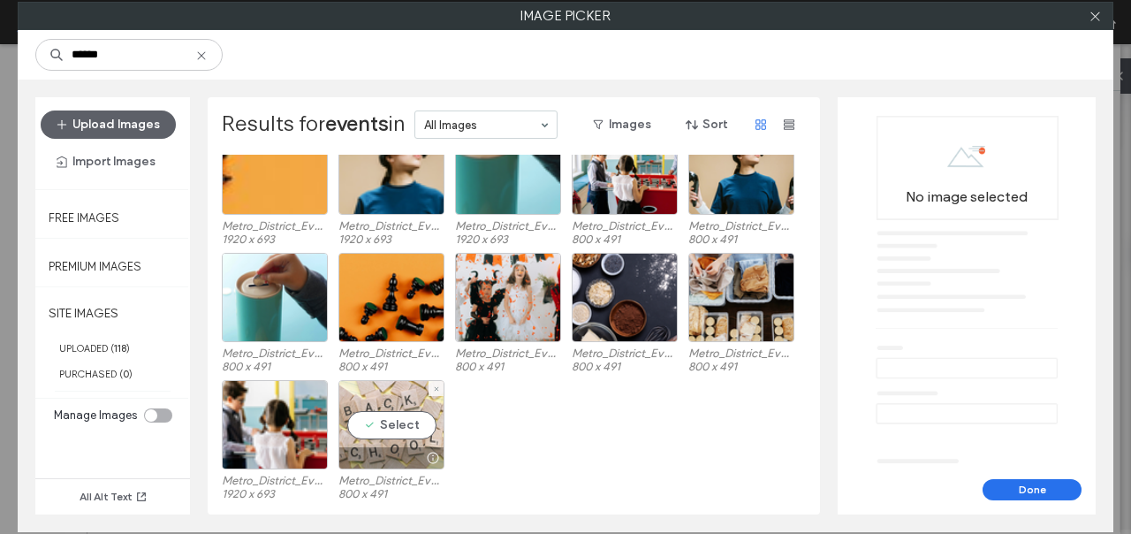
click at [387, 443] on div "Select" at bounding box center [391, 424] width 106 height 89
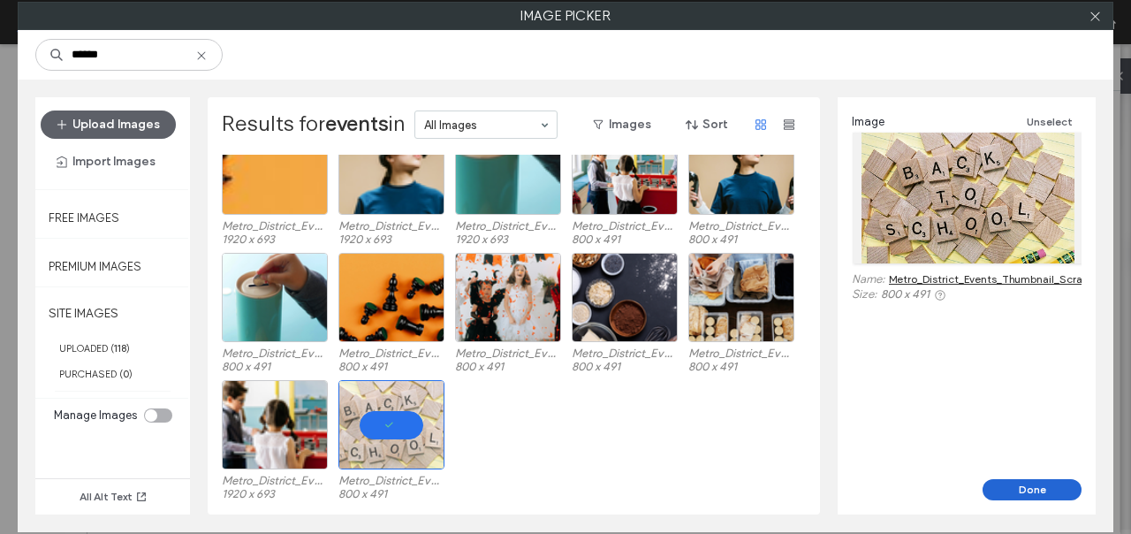
click at [1044, 481] on button "Done" at bounding box center [1032, 489] width 99 height 21
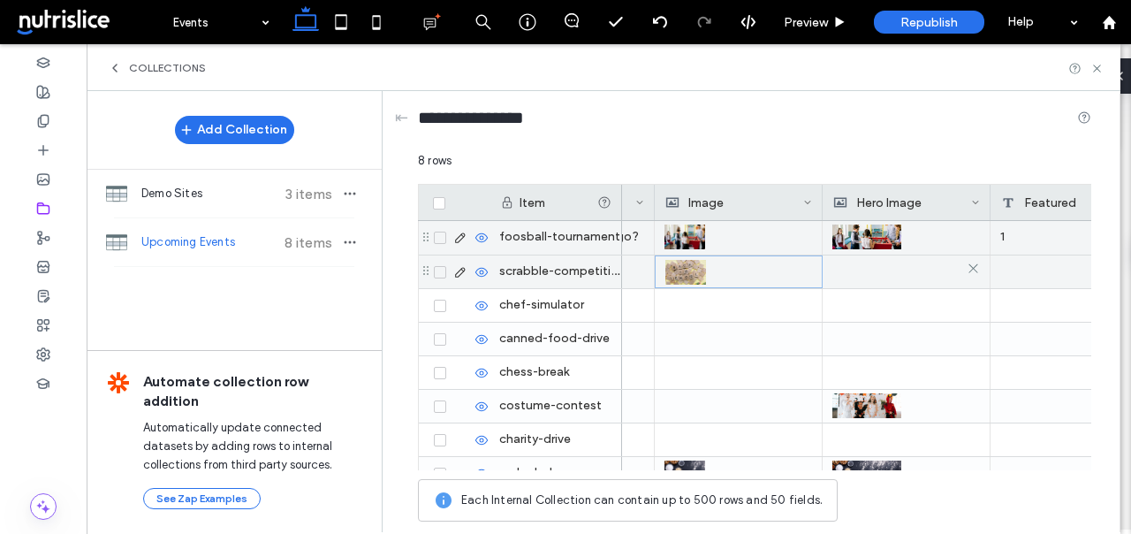
click at [859, 277] on div at bounding box center [906, 271] width 148 height 32
click at [859, 277] on div at bounding box center [906, 272] width 147 height 32
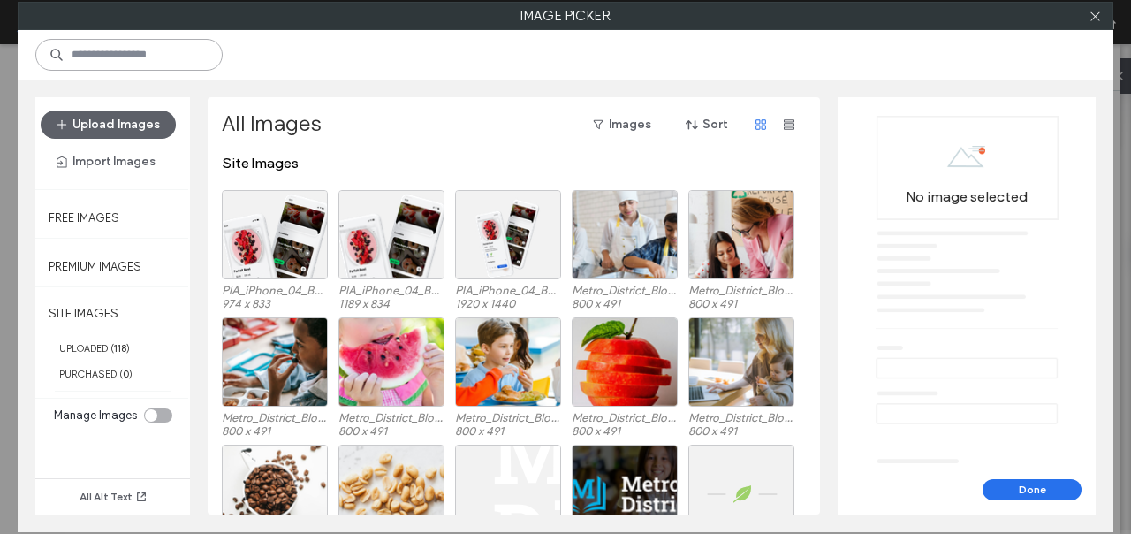
click at [143, 59] on input at bounding box center [128, 55] width 187 height 32
paste input "******"
type input "******"
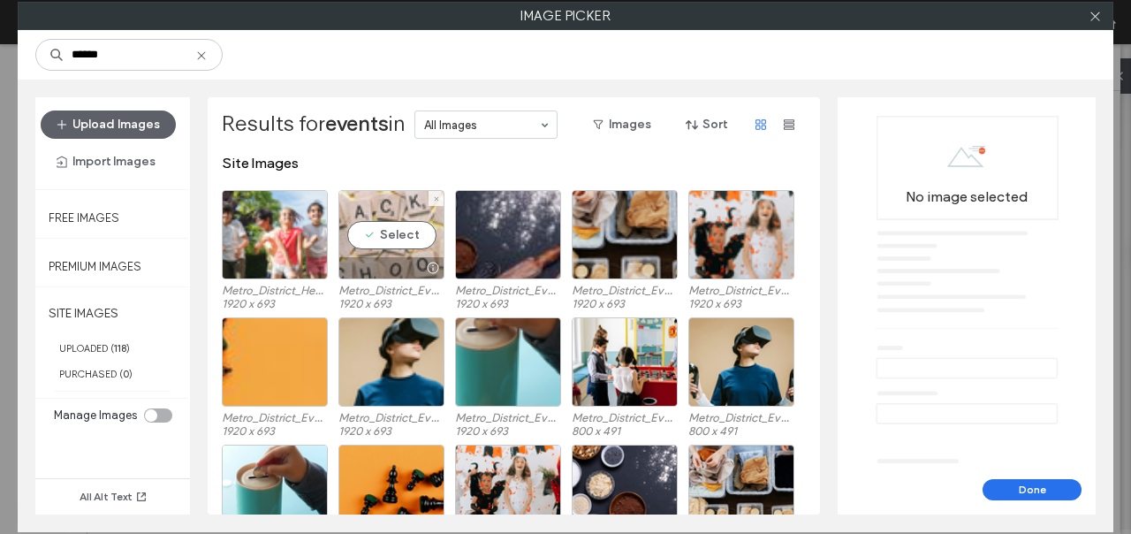
click at [383, 243] on div "Select" at bounding box center [391, 234] width 106 height 89
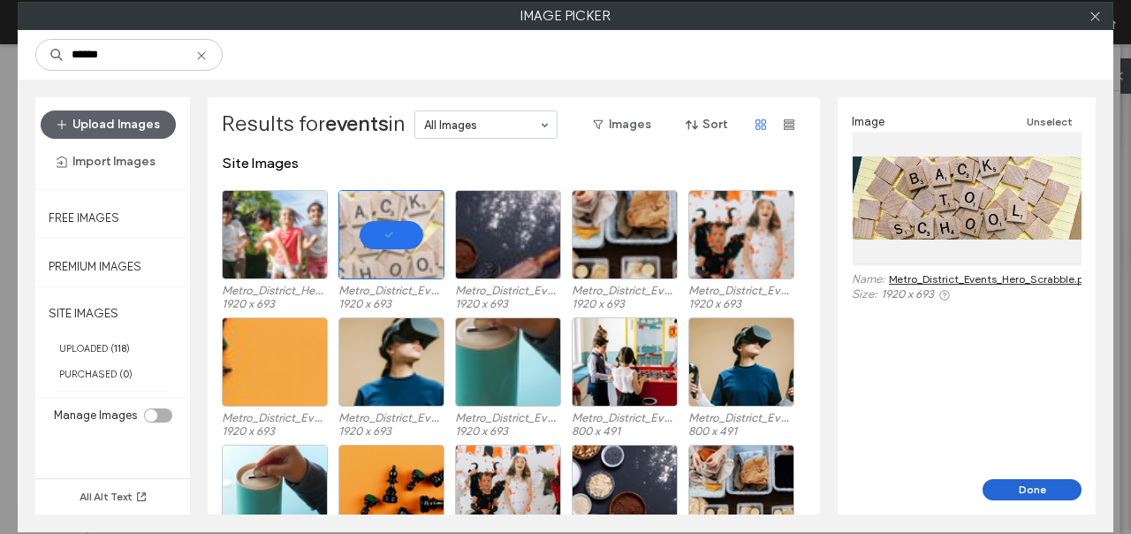
click at [1054, 489] on button "Done" at bounding box center [1032, 489] width 99 height 21
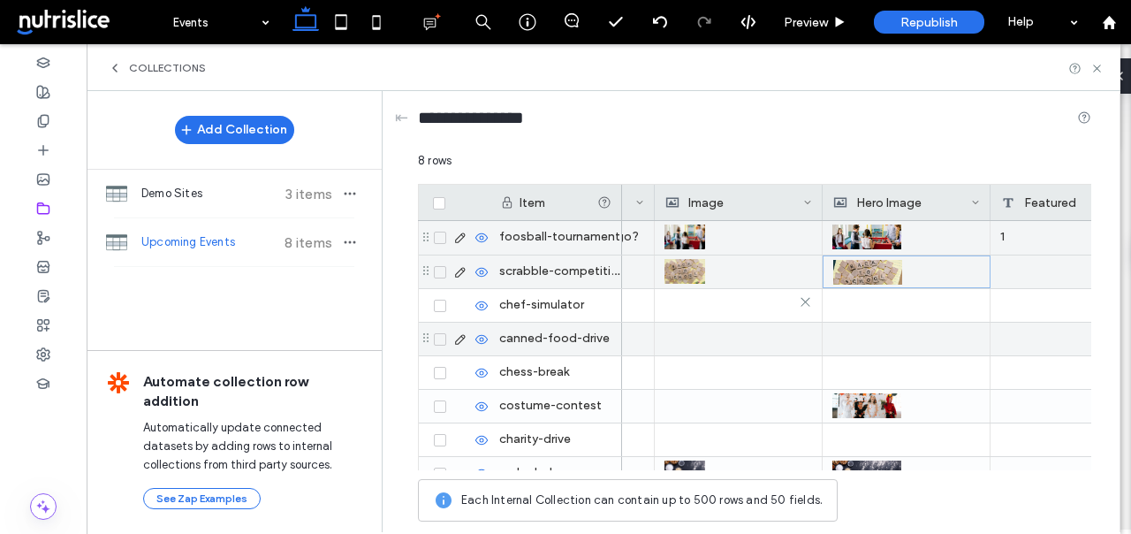
click at [753, 317] on div at bounding box center [738, 305] width 148 height 32
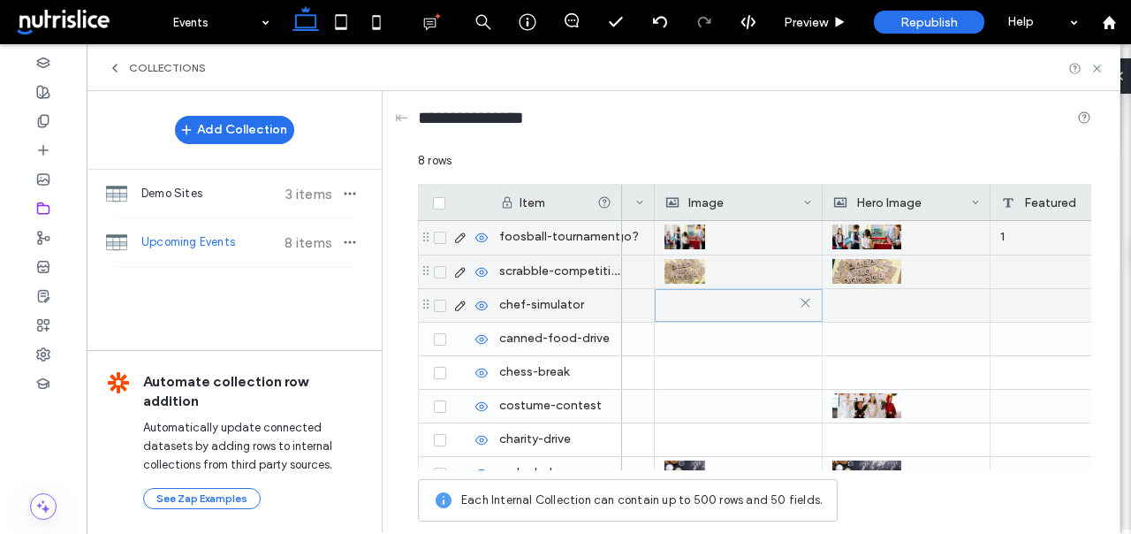
click at [753, 317] on div at bounding box center [738, 306] width 147 height 32
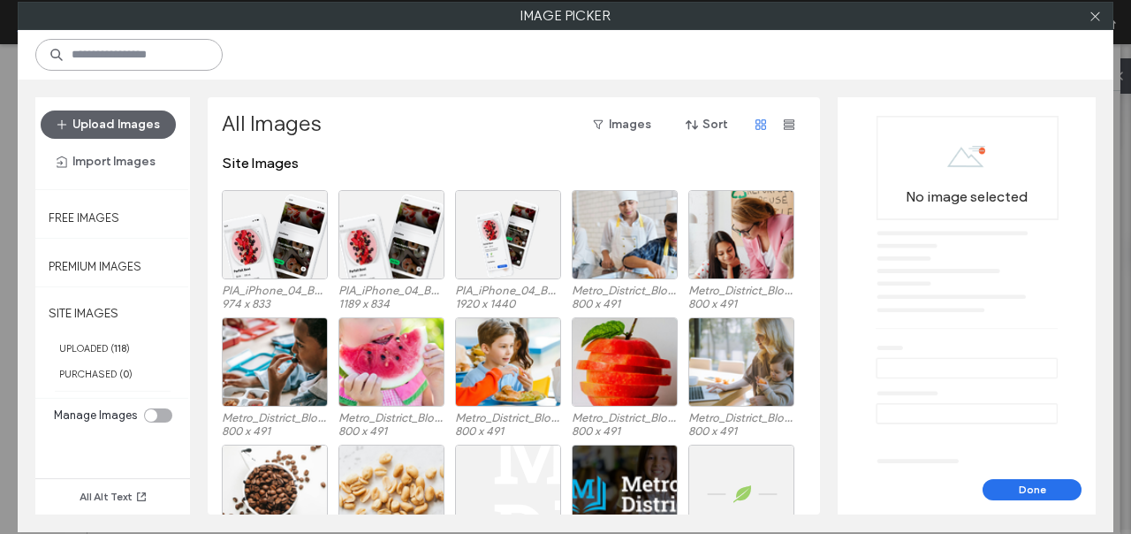
click at [187, 63] on input at bounding box center [128, 55] width 187 height 32
paste input "******"
type input "******"
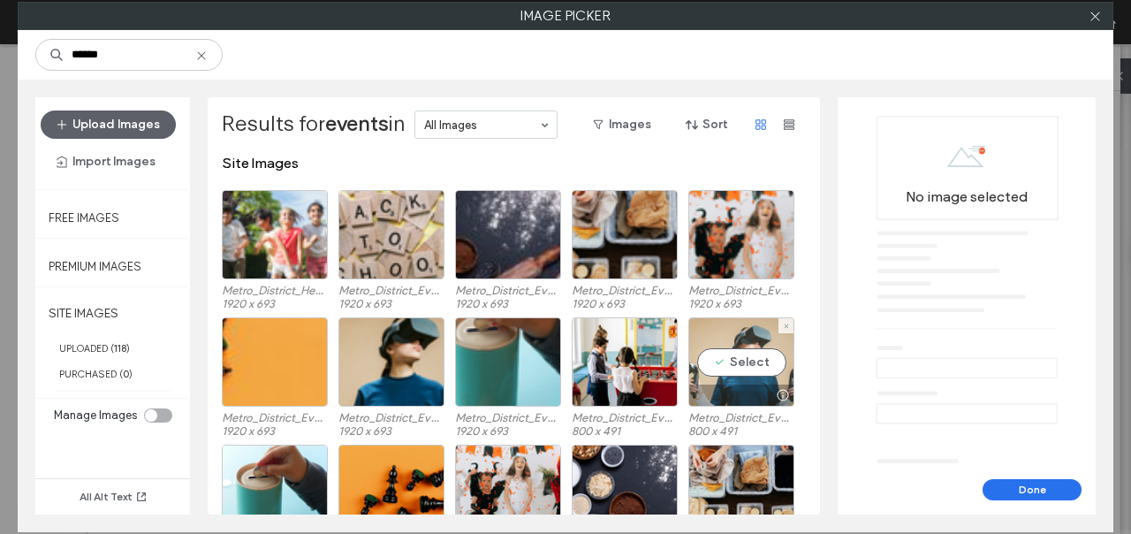
click at [757, 350] on div "Select" at bounding box center [741, 361] width 106 height 89
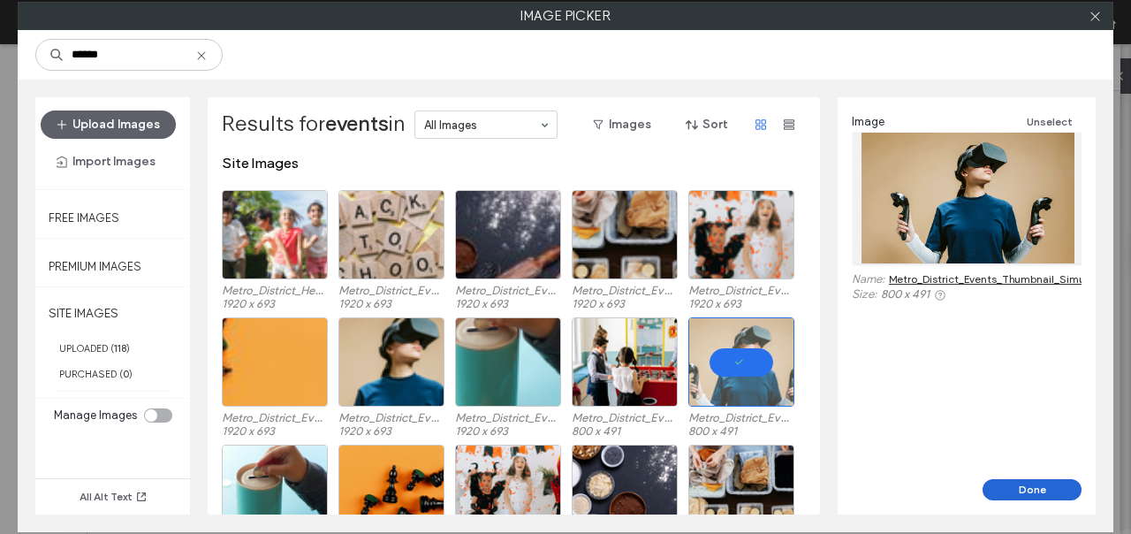
click at [1044, 484] on button "Done" at bounding box center [1032, 489] width 99 height 21
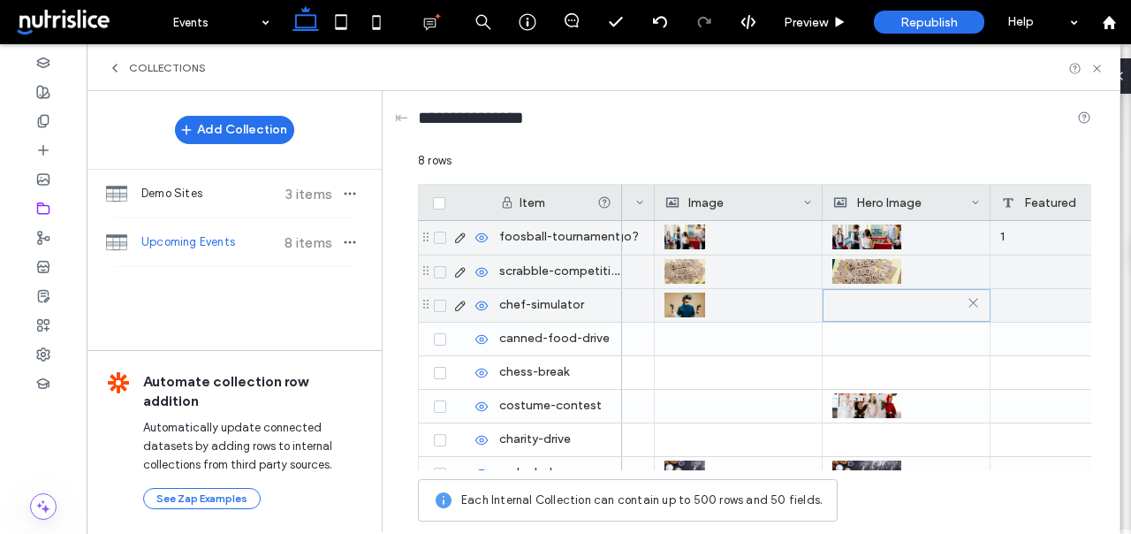
click at [848, 301] on div at bounding box center [906, 306] width 147 height 32
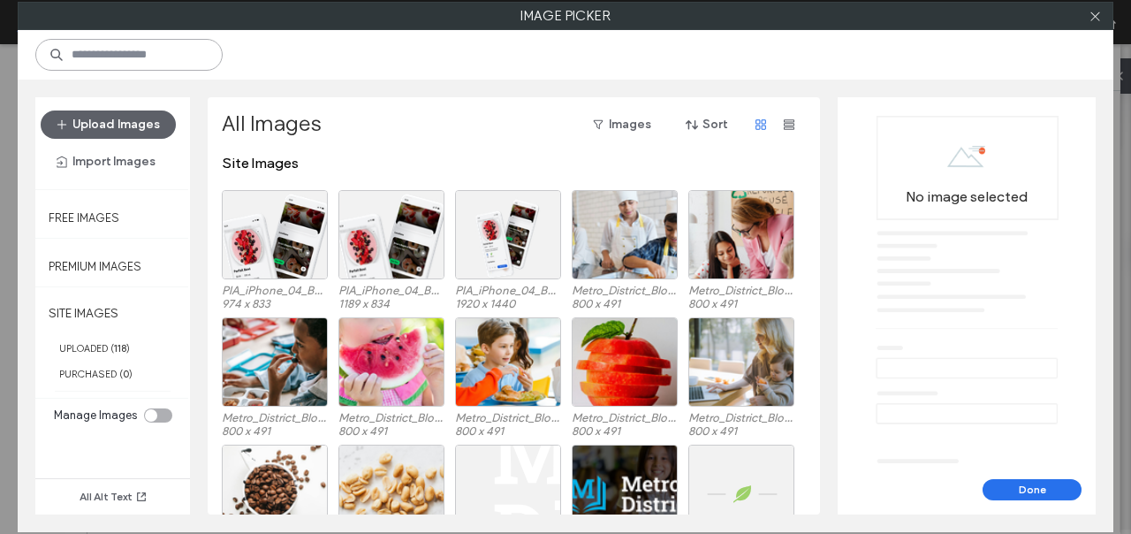
click at [157, 57] on input at bounding box center [128, 55] width 187 height 32
paste input "******"
type input "******"
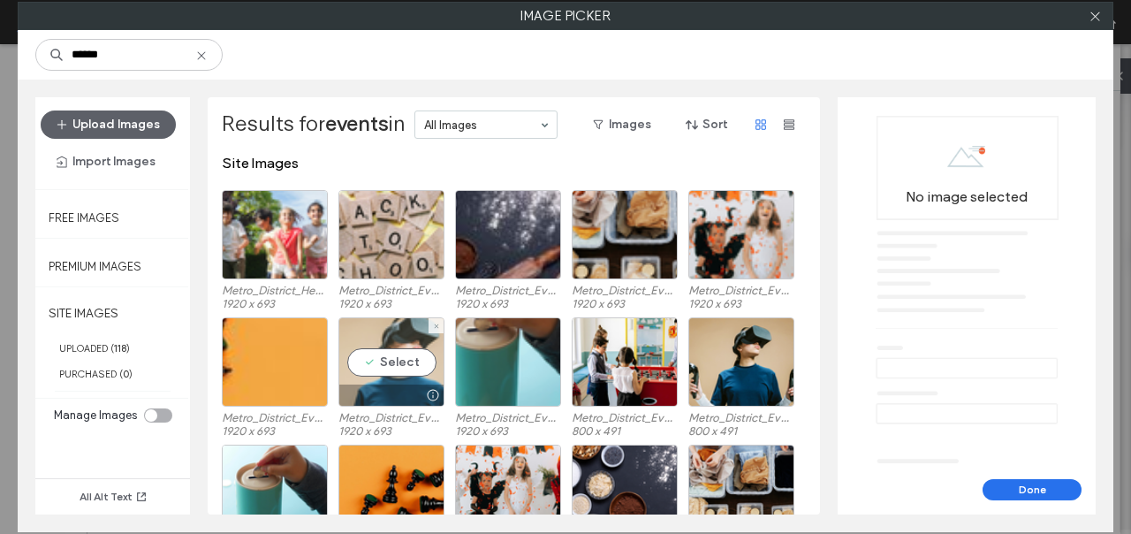
click at [385, 352] on div "Select" at bounding box center [391, 361] width 106 height 89
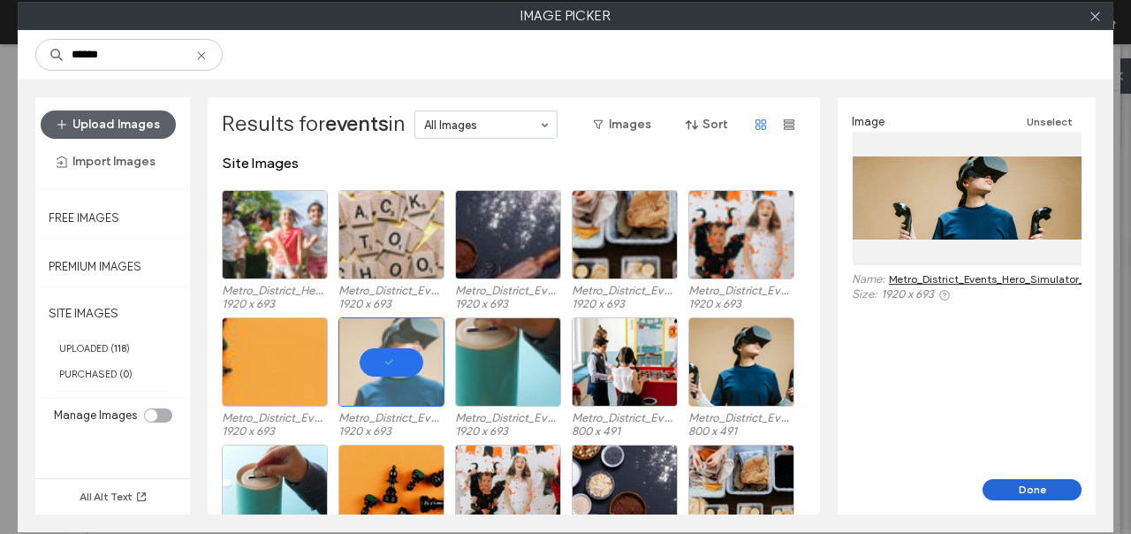
click at [1042, 490] on button "Done" at bounding box center [1032, 489] width 99 height 21
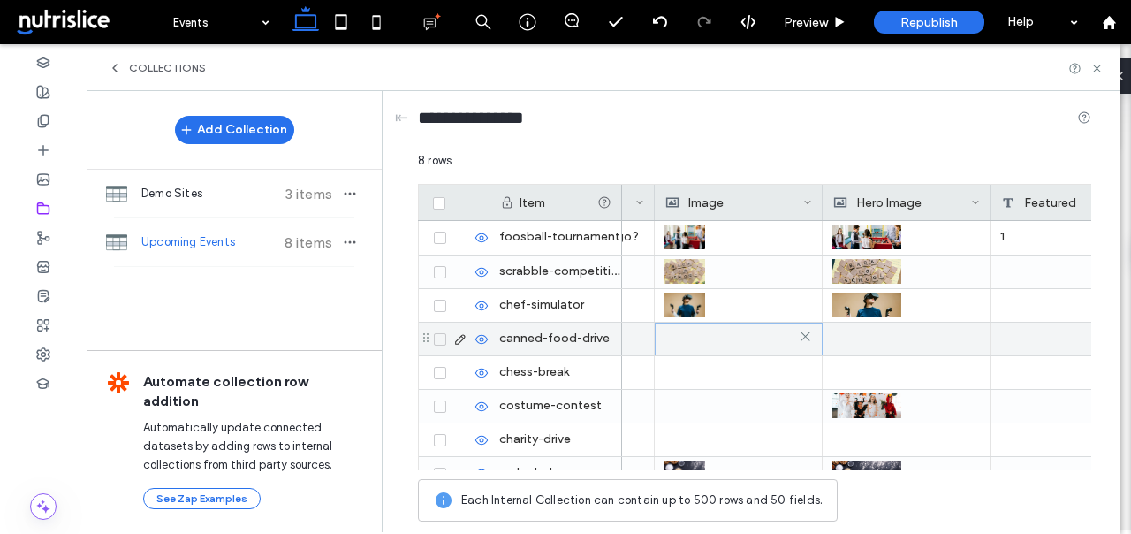
click at [722, 337] on div at bounding box center [738, 339] width 147 height 32
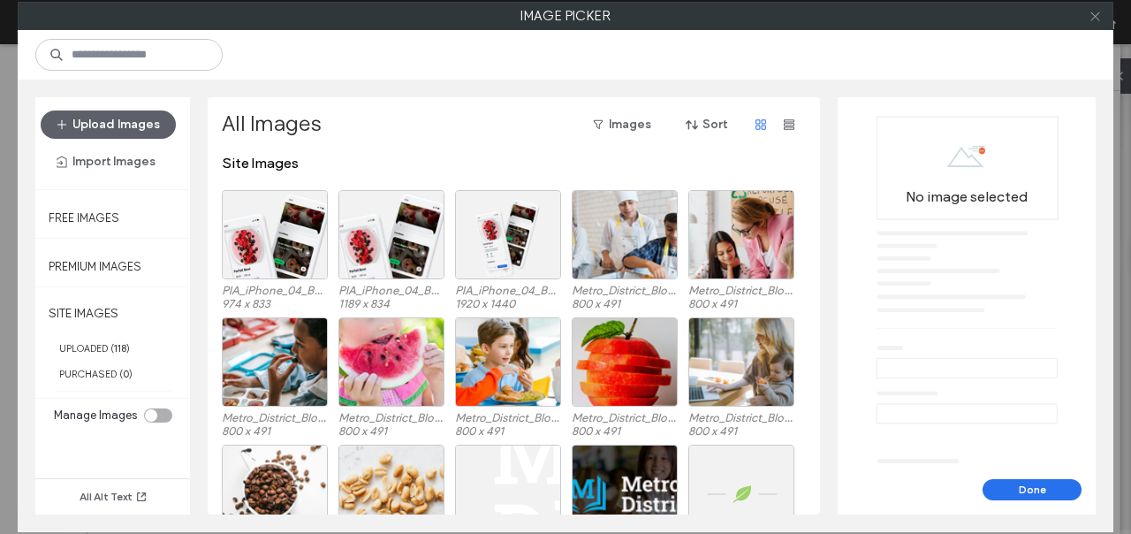
click at [1095, 14] on icon at bounding box center [1095, 16] width 13 height 13
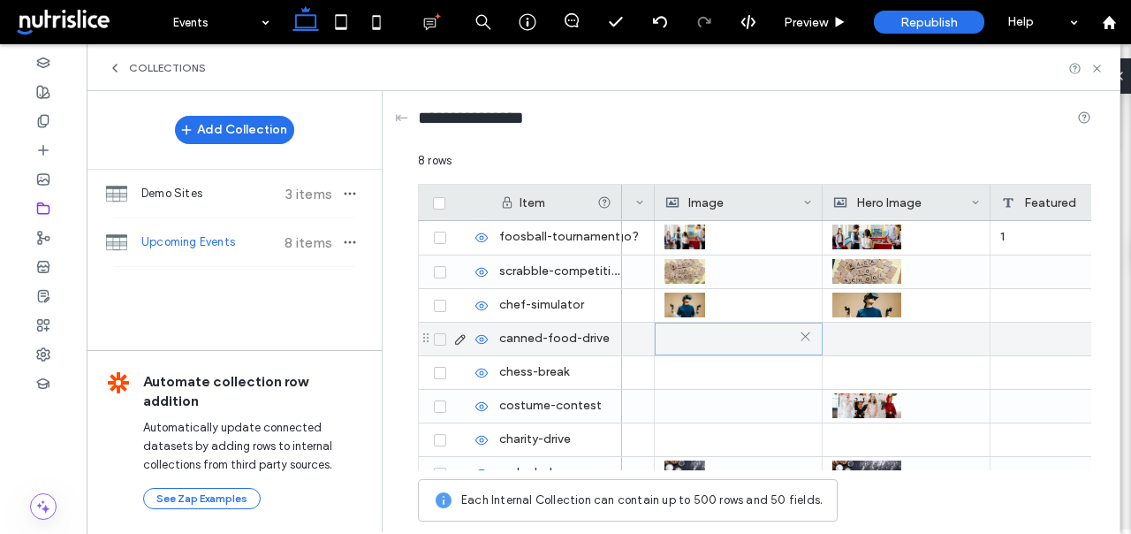
click at [687, 341] on div at bounding box center [738, 339] width 147 height 32
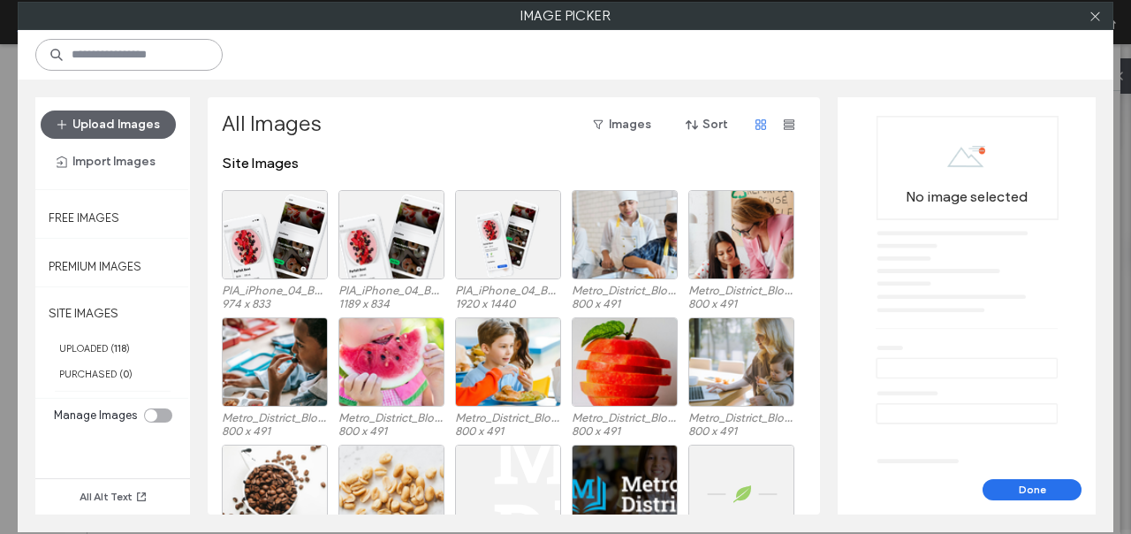
click at [153, 70] on input at bounding box center [128, 55] width 187 height 32
paste input "******"
type input "******"
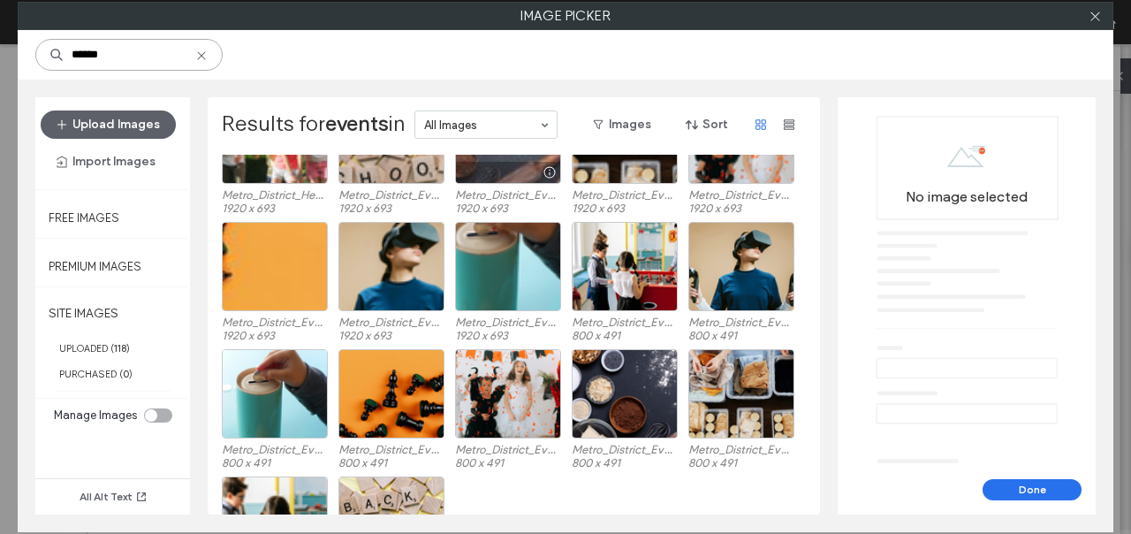
scroll to position [96, 0]
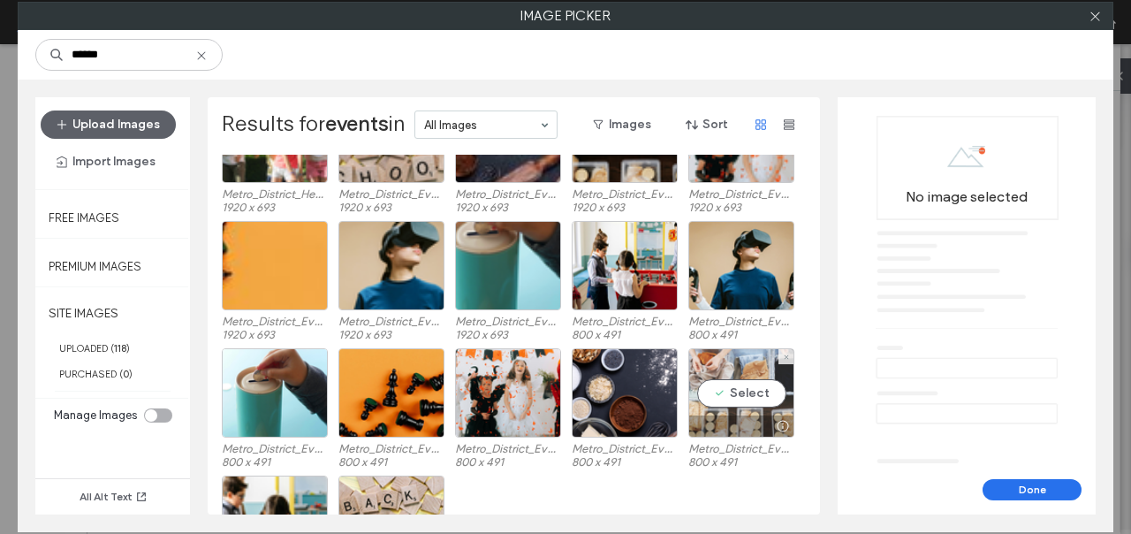
click at [738, 393] on div "Select" at bounding box center [741, 392] width 106 height 89
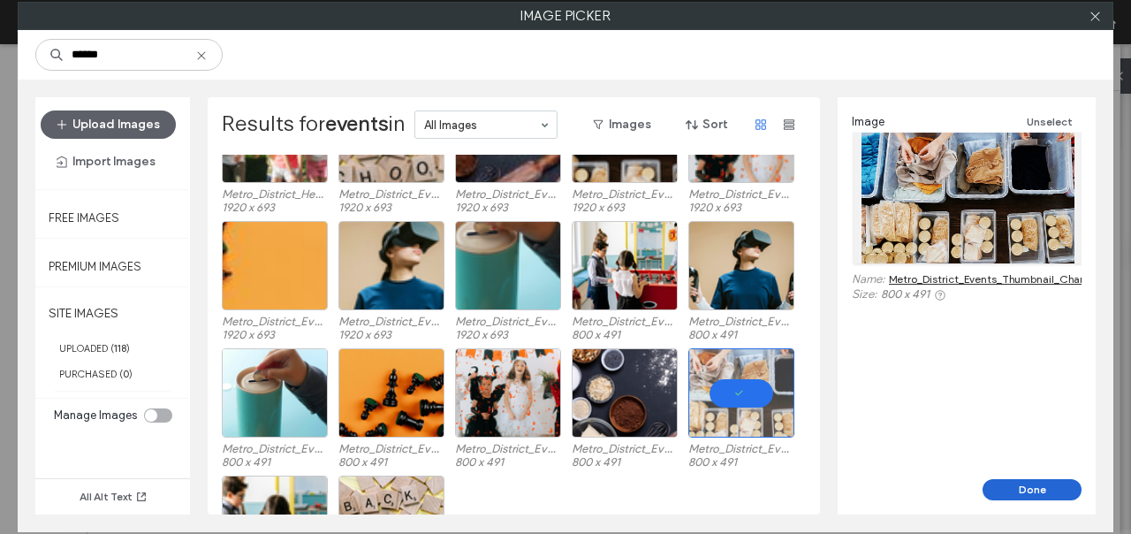
click at [996, 486] on button "Done" at bounding box center [1032, 489] width 99 height 21
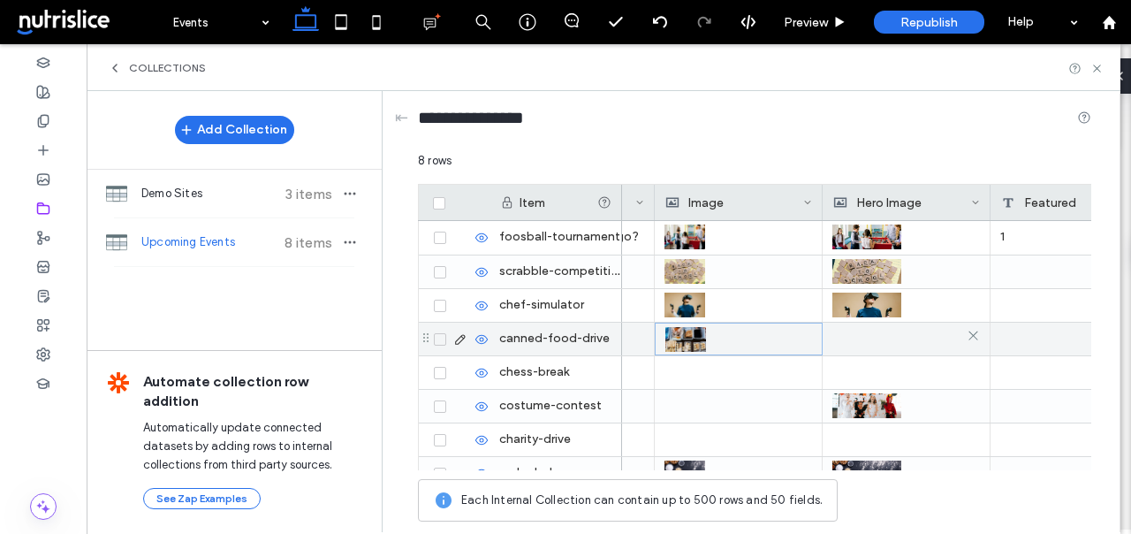
click at [861, 339] on div at bounding box center [906, 338] width 148 height 32
click at [861, 339] on div at bounding box center [906, 339] width 147 height 32
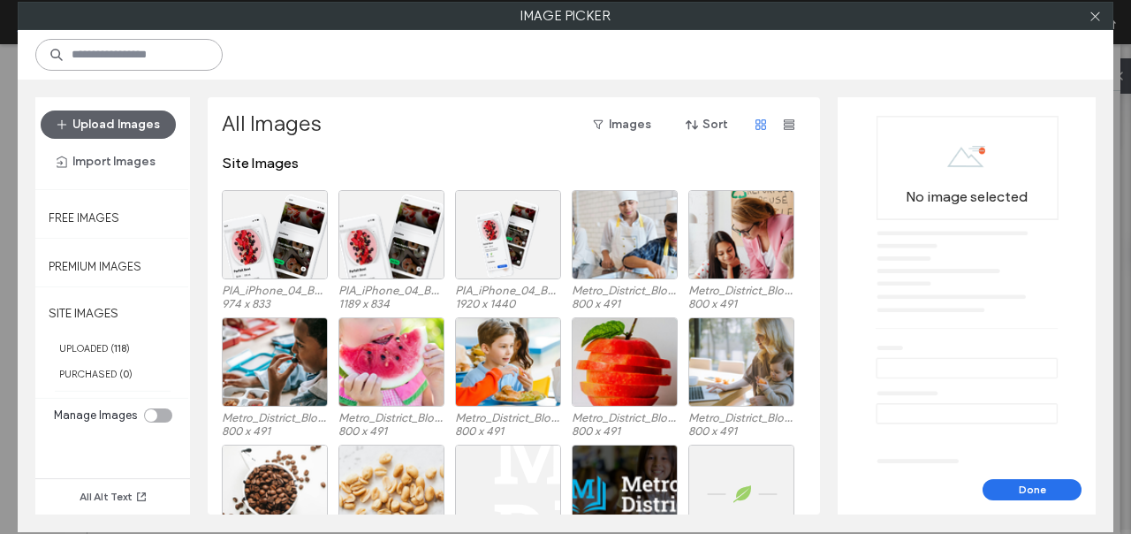
click at [182, 47] on input at bounding box center [128, 55] width 187 height 32
paste input "******"
type input "******"
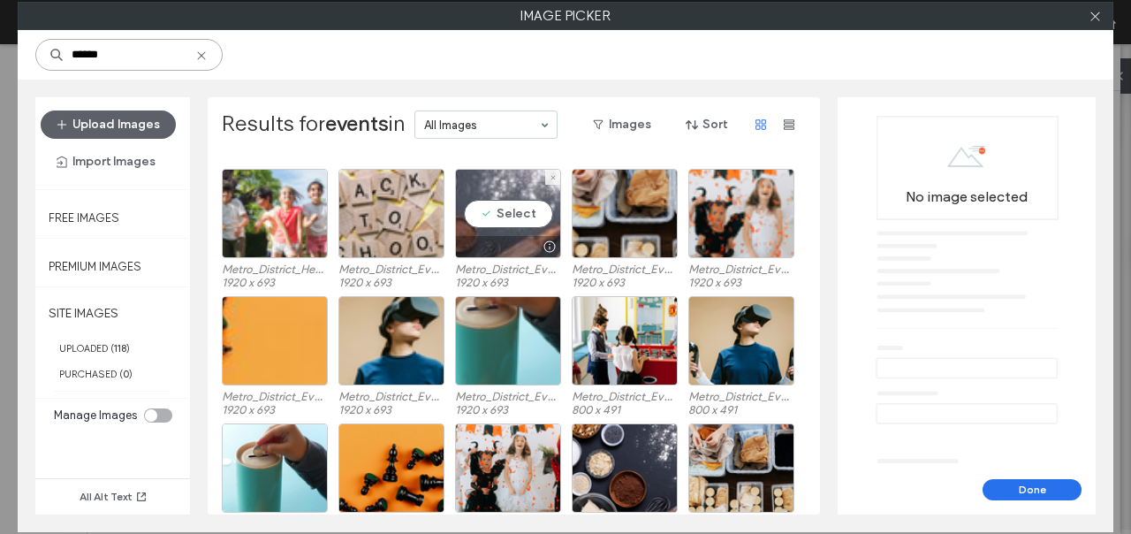
scroll to position [24, 0]
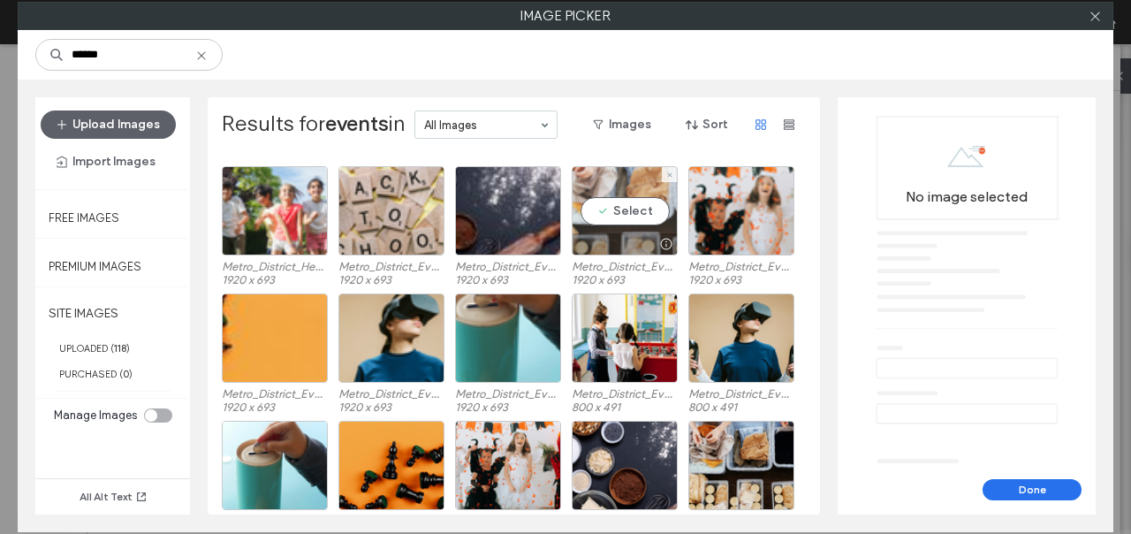
click at [640, 248] on div at bounding box center [625, 243] width 104 height 21
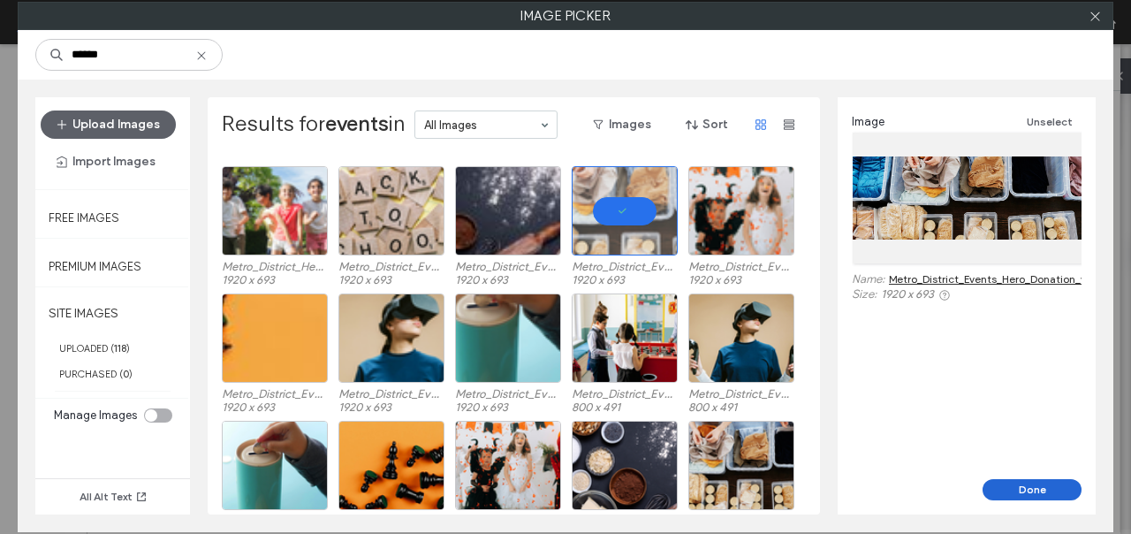
click at [1026, 492] on button "Done" at bounding box center [1032, 489] width 99 height 21
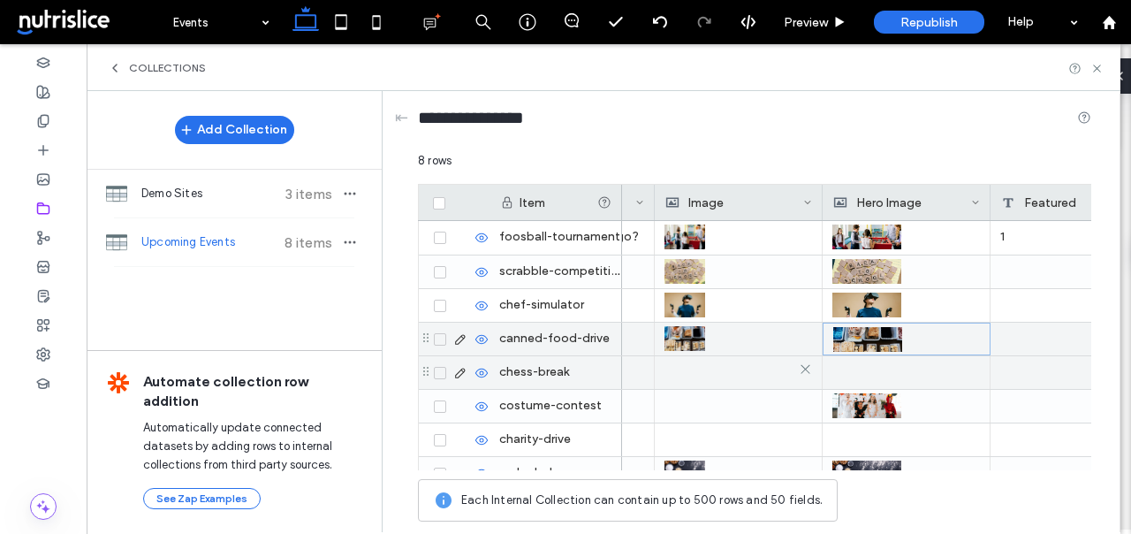
click at [744, 372] on div at bounding box center [738, 372] width 148 height 32
click at [744, 372] on div at bounding box center [738, 373] width 147 height 32
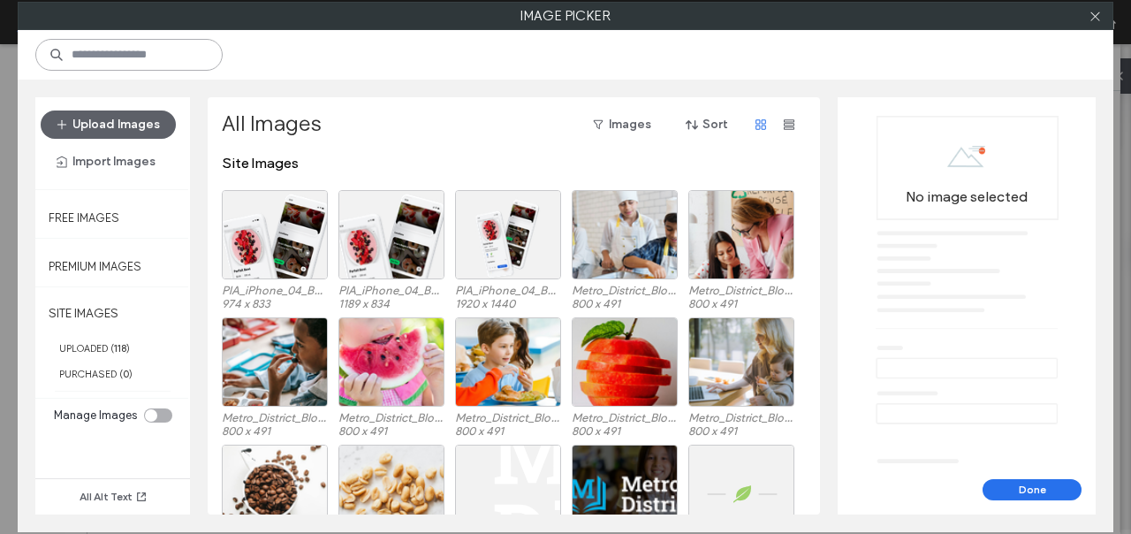
click at [168, 49] on input at bounding box center [128, 55] width 187 height 32
paste input "******"
type input "******"
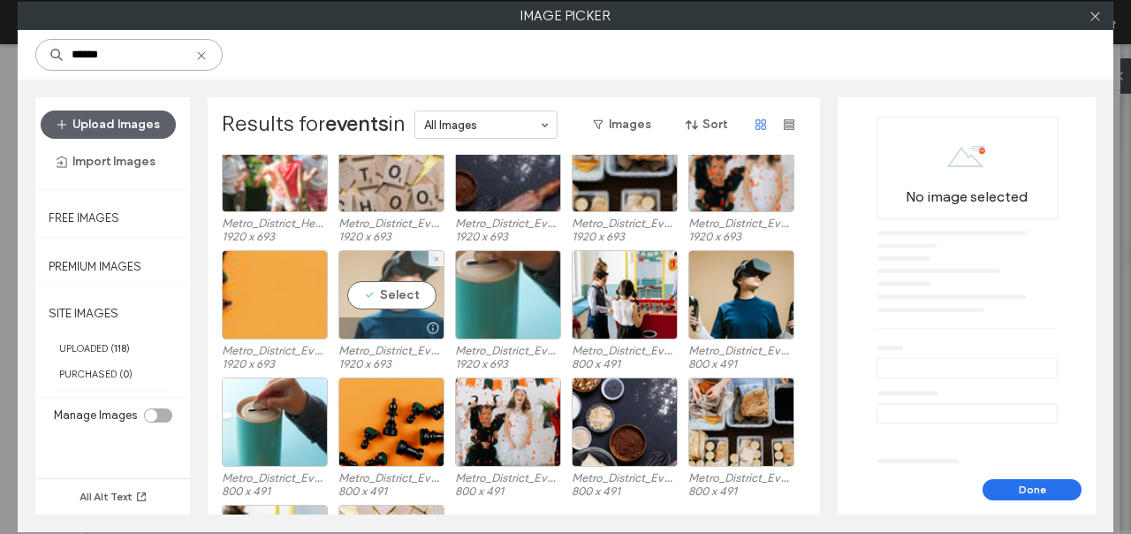
scroll to position [83, 0]
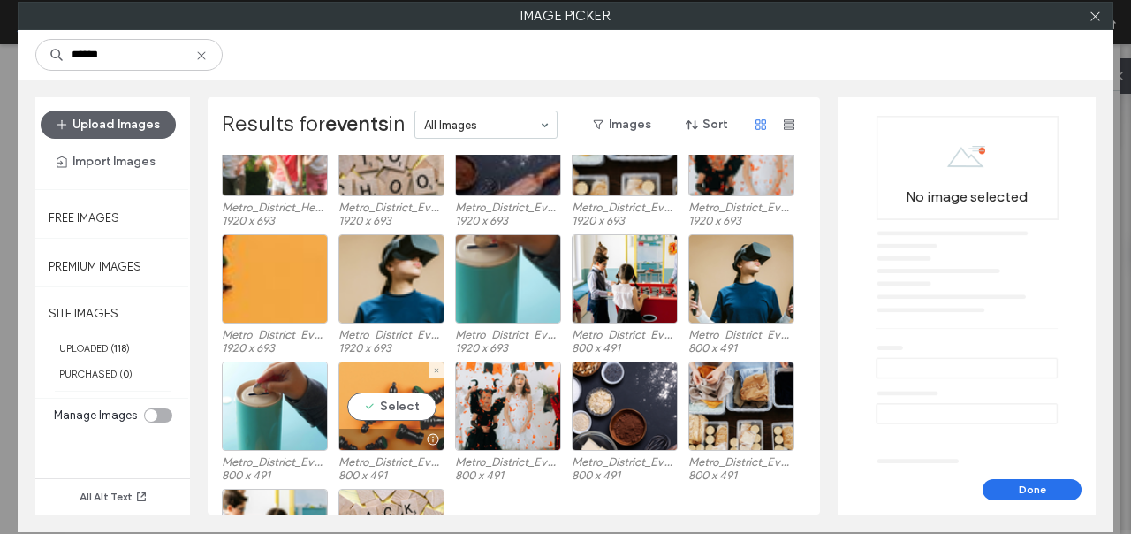
click at [380, 375] on div "Select" at bounding box center [391, 405] width 106 height 89
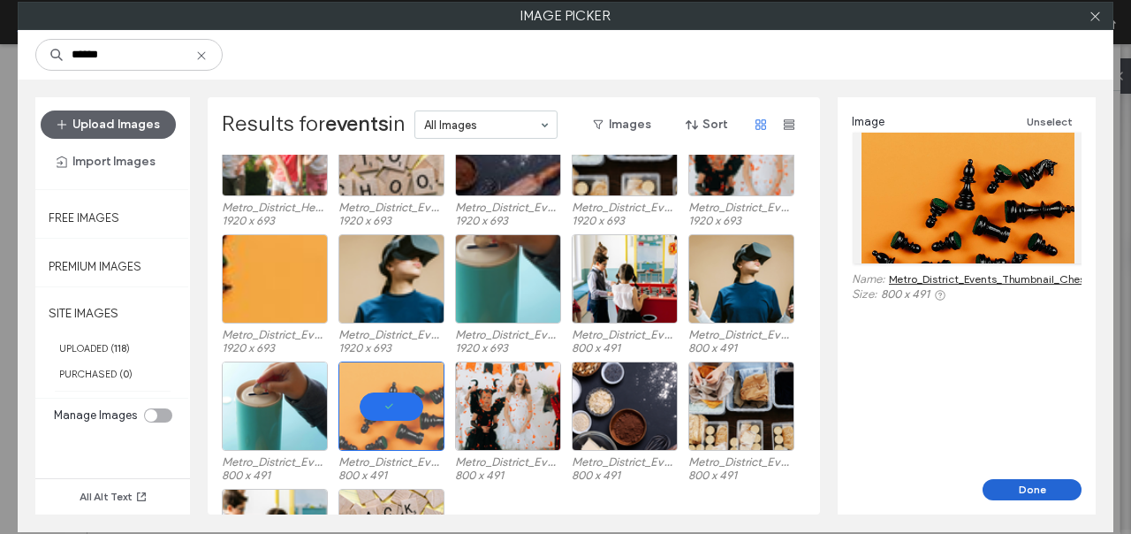
click at [1061, 481] on button "Done" at bounding box center [1032, 489] width 99 height 21
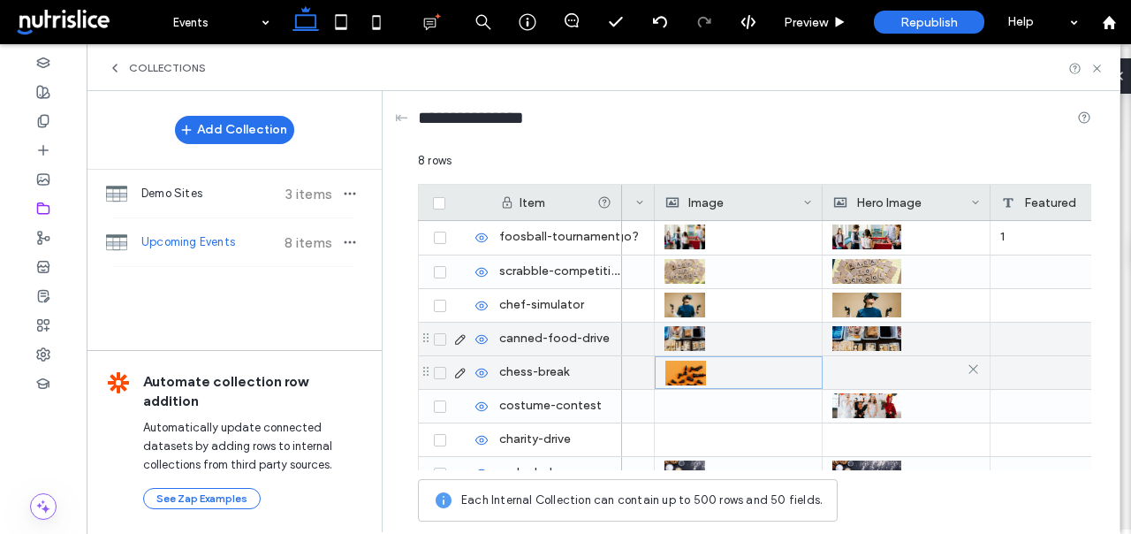
click at [877, 371] on div at bounding box center [906, 372] width 148 height 32
click at [877, 371] on div at bounding box center [906, 373] width 147 height 32
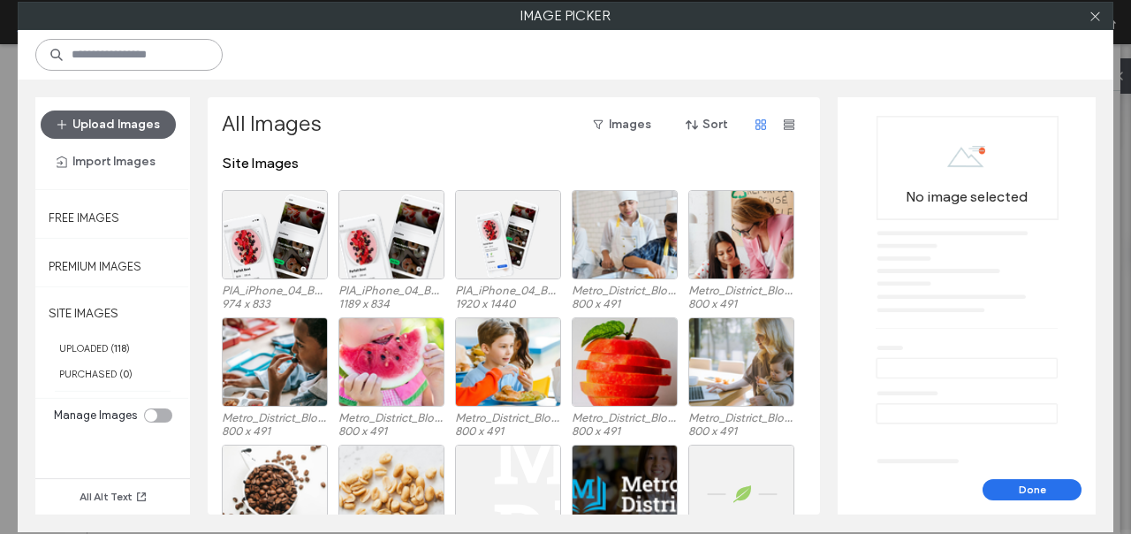
click at [152, 55] on input at bounding box center [128, 55] width 187 height 32
paste input "******"
type input "******"
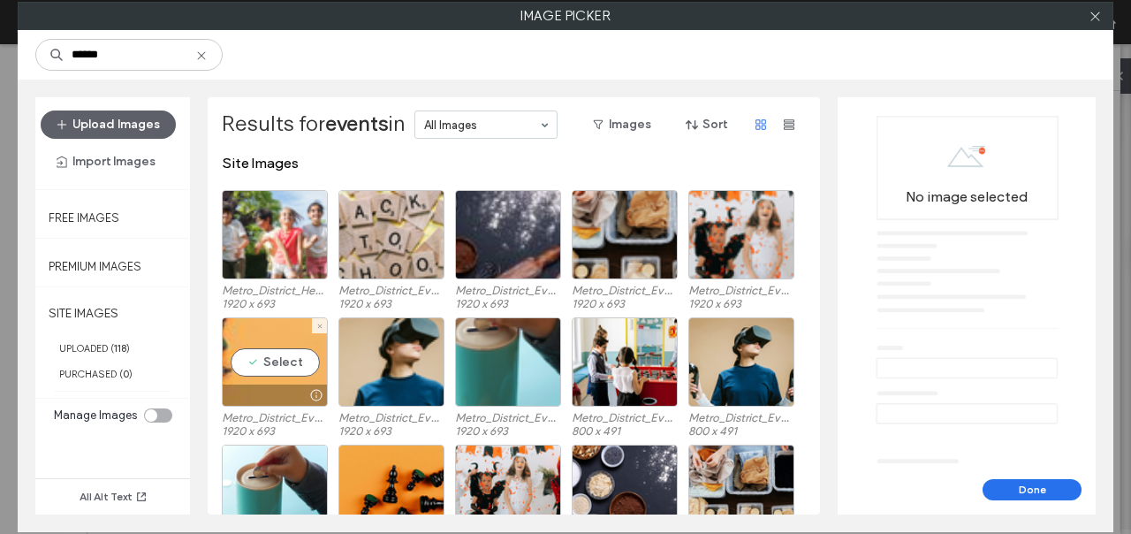
click at [265, 348] on div "Select" at bounding box center [275, 361] width 106 height 89
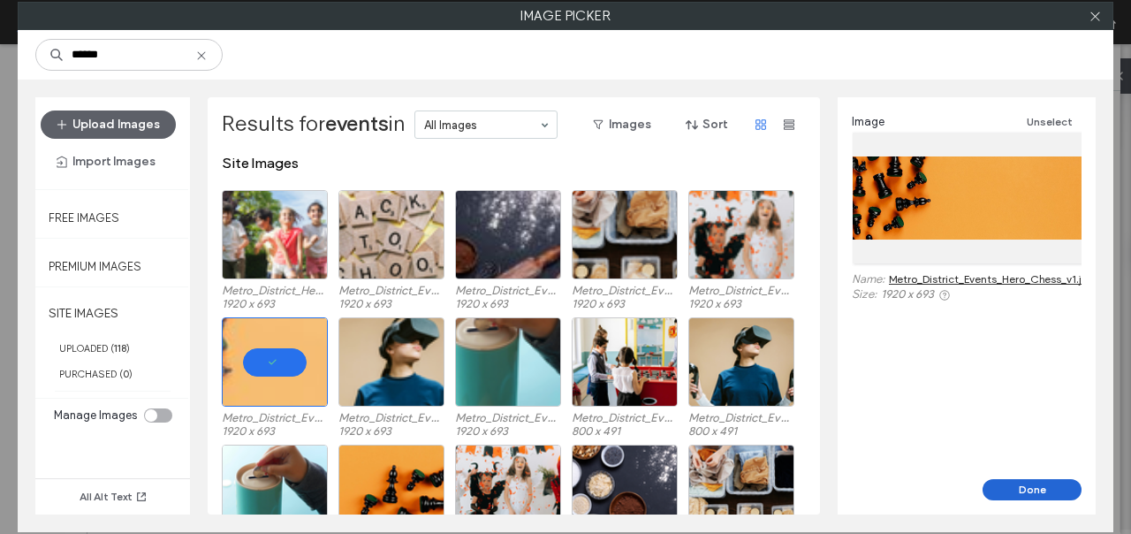
click at [1013, 489] on button "Done" at bounding box center [1032, 489] width 99 height 21
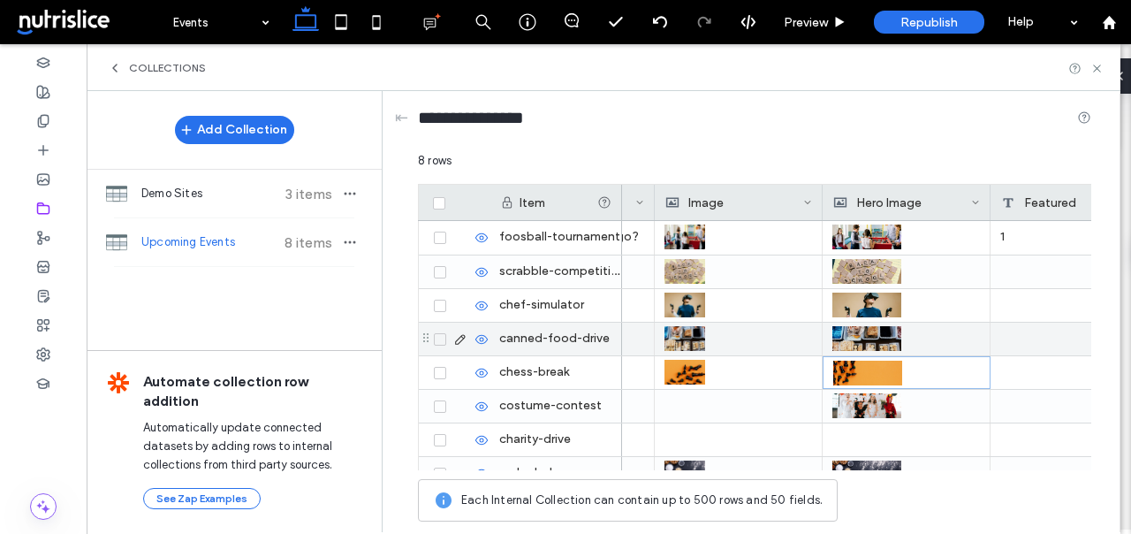
scroll to position [53, 0]
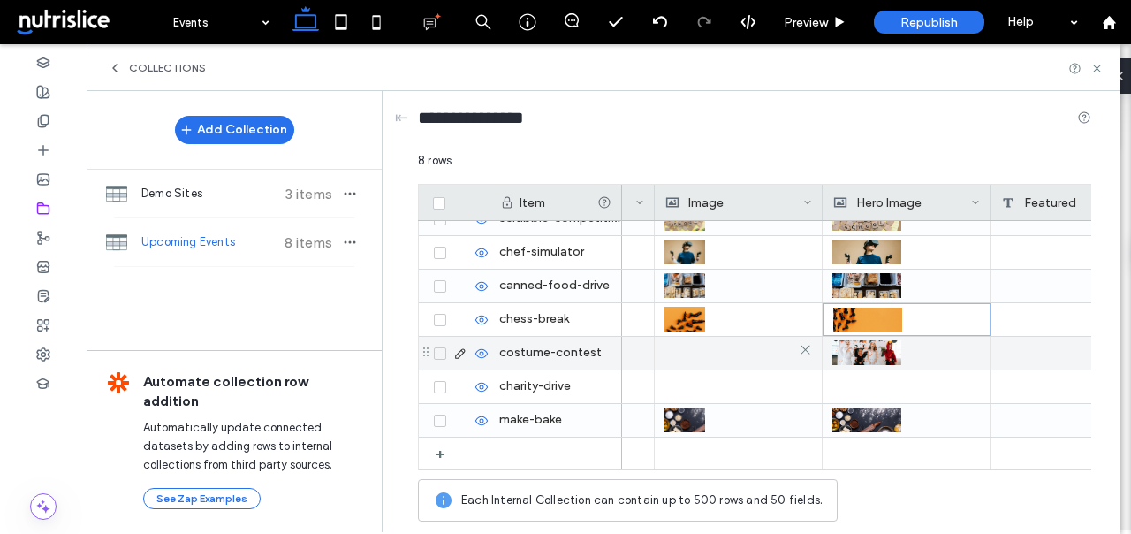
click at [709, 356] on div at bounding box center [738, 353] width 148 height 32
click at [709, 356] on div at bounding box center [738, 354] width 147 height 32
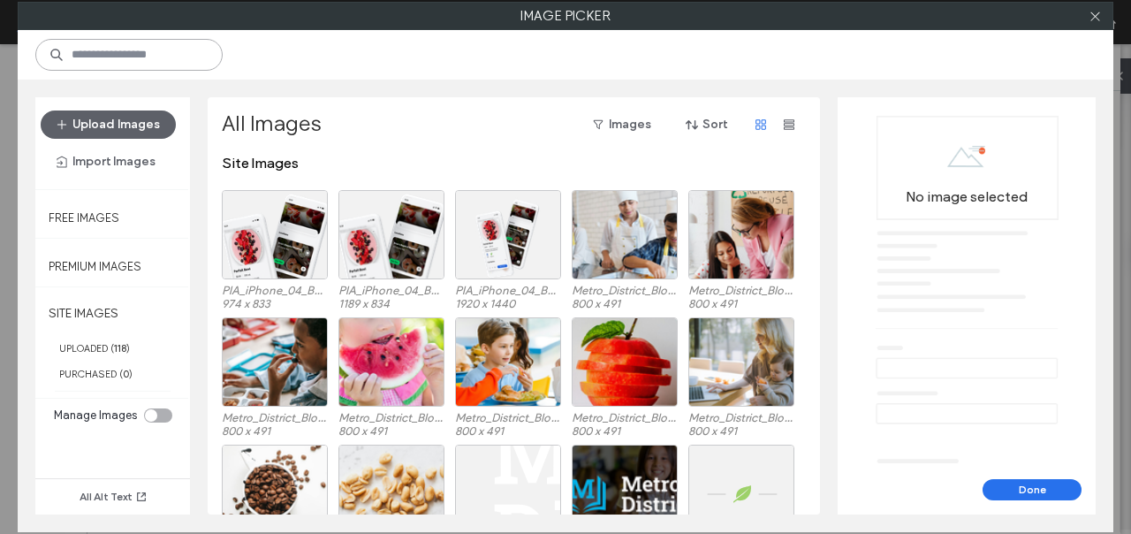
click at [147, 61] on input at bounding box center [128, 55] width 187 height 32
paste input "******"
type input "******"
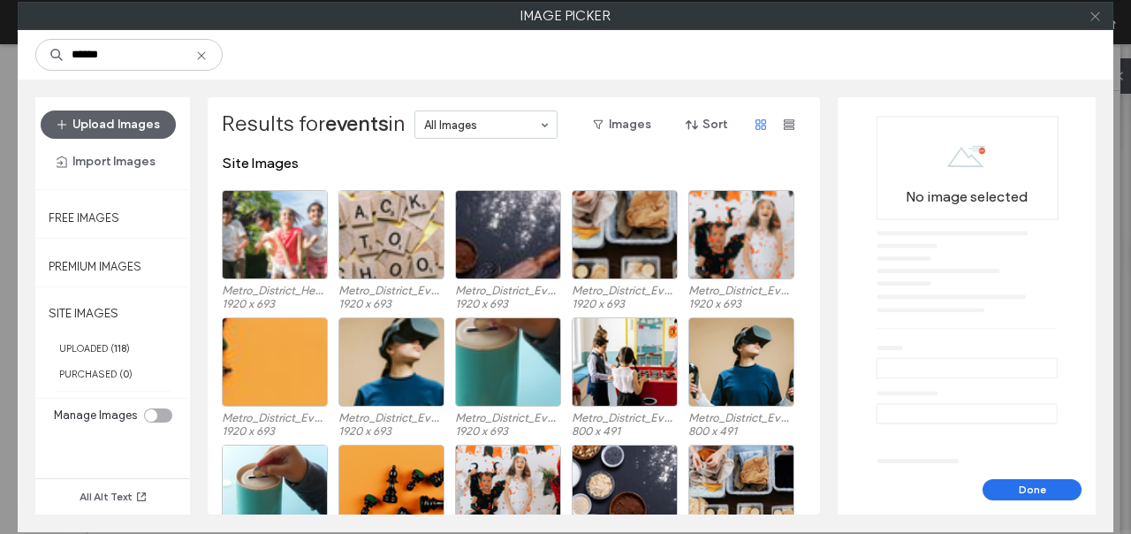
click at [1089, 16] on icon at bounding box center [1095, 16] width 13 height 13
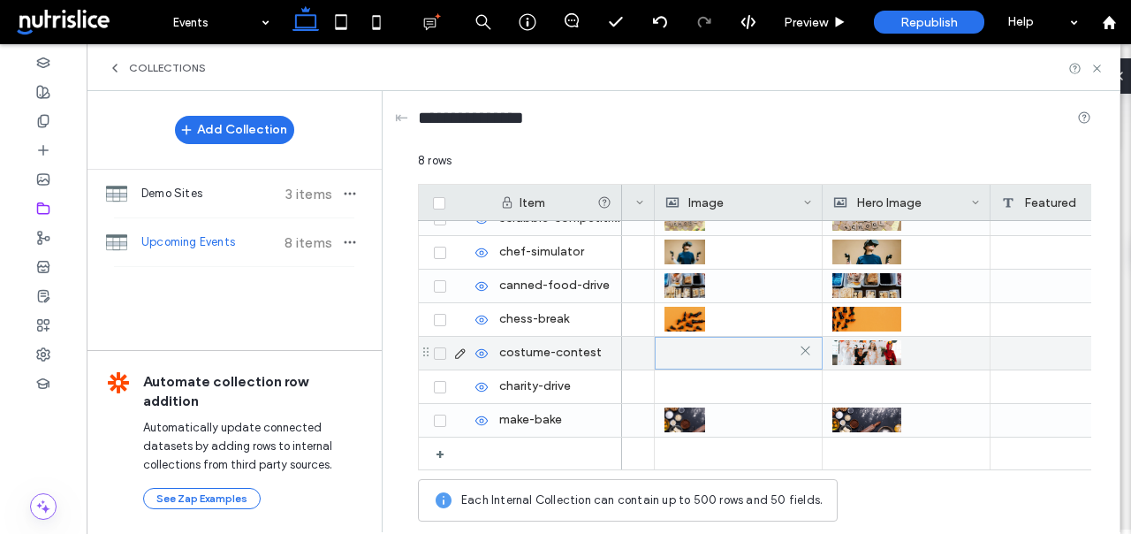
click at [696, 356] on div at bounding box center [738, 354] width 147 height 32
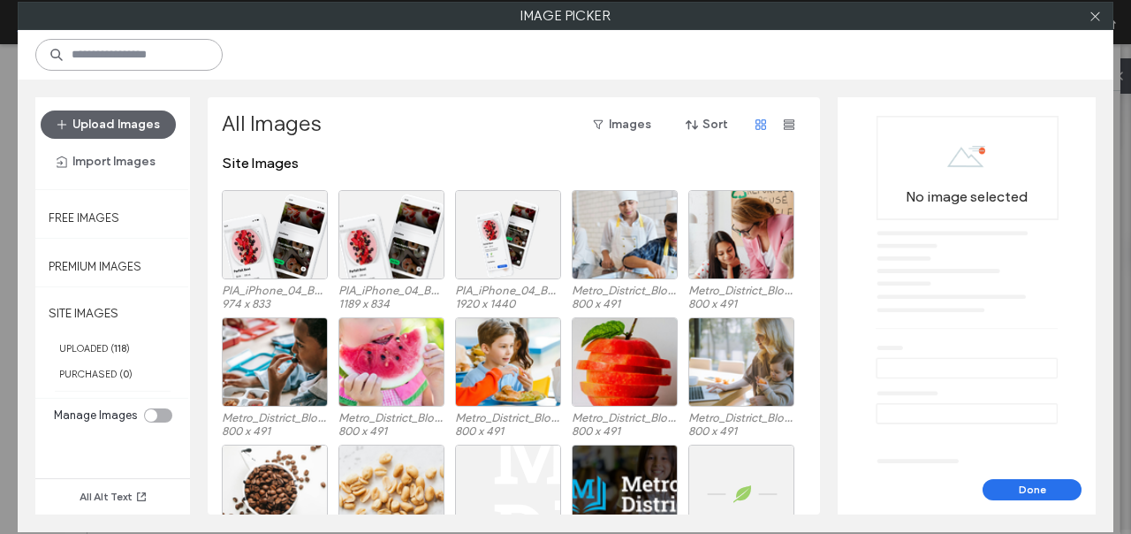
click at [133, 63] on input at bounding box center [128, 55] width 187 height 32
paste input "******"
type input "******"
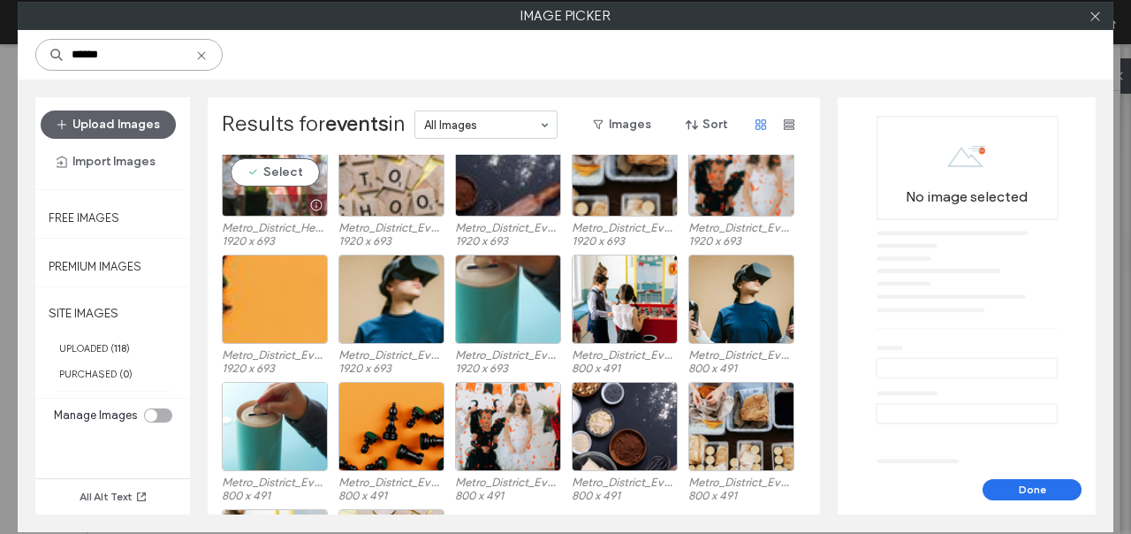
scroll to position [65, 0]
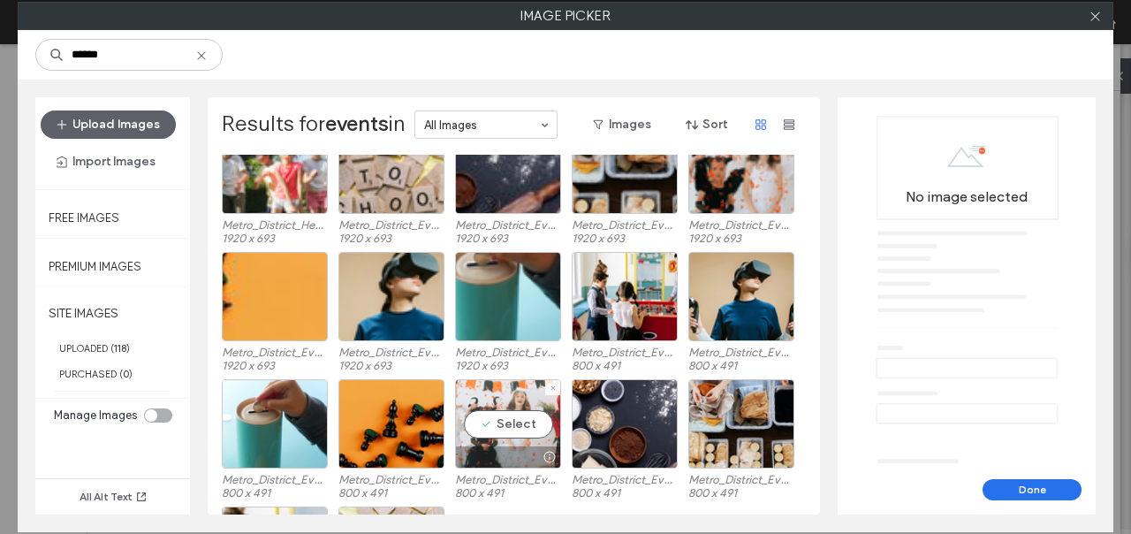
click at [480, 421] on div "Select" at bounding box center [508, 423] width 106 height 89
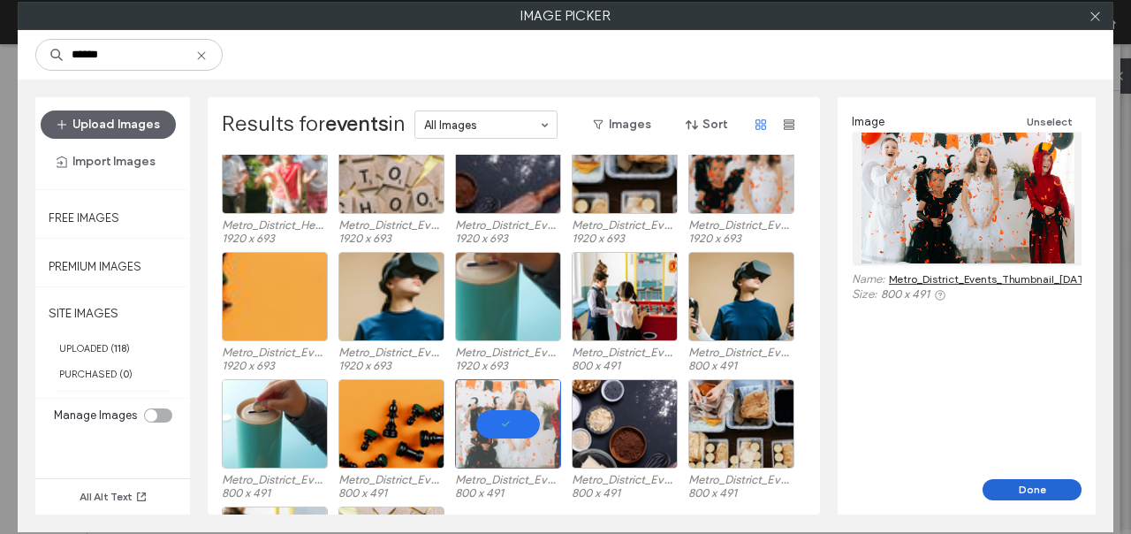
click at [1020, 489] on button "Done" at bounding box center [1032, 489] width 99 height 21
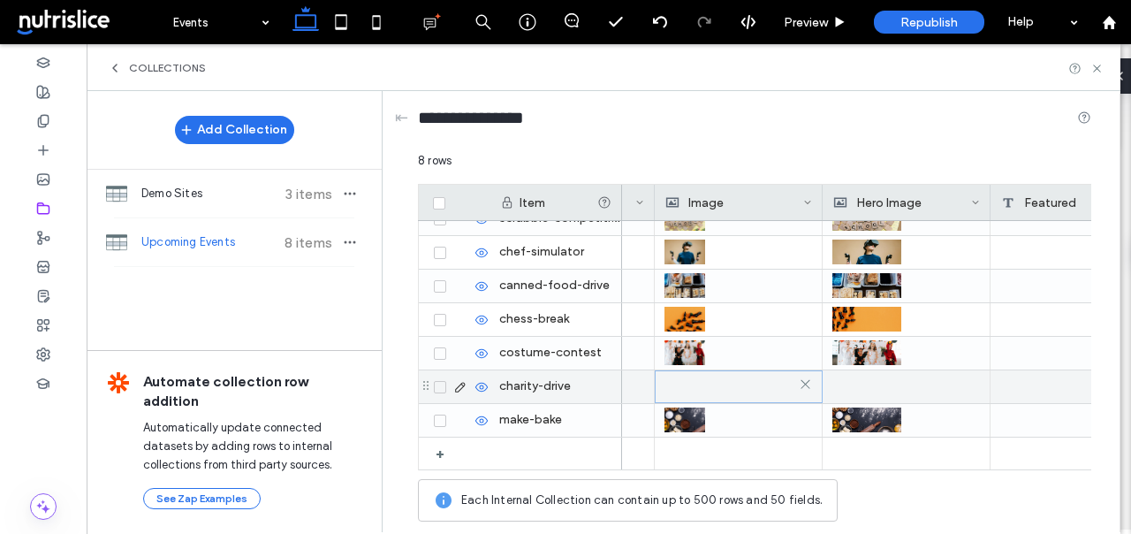
click at [763, 386] on div at bounding box center [738, 387] width 147 height 32
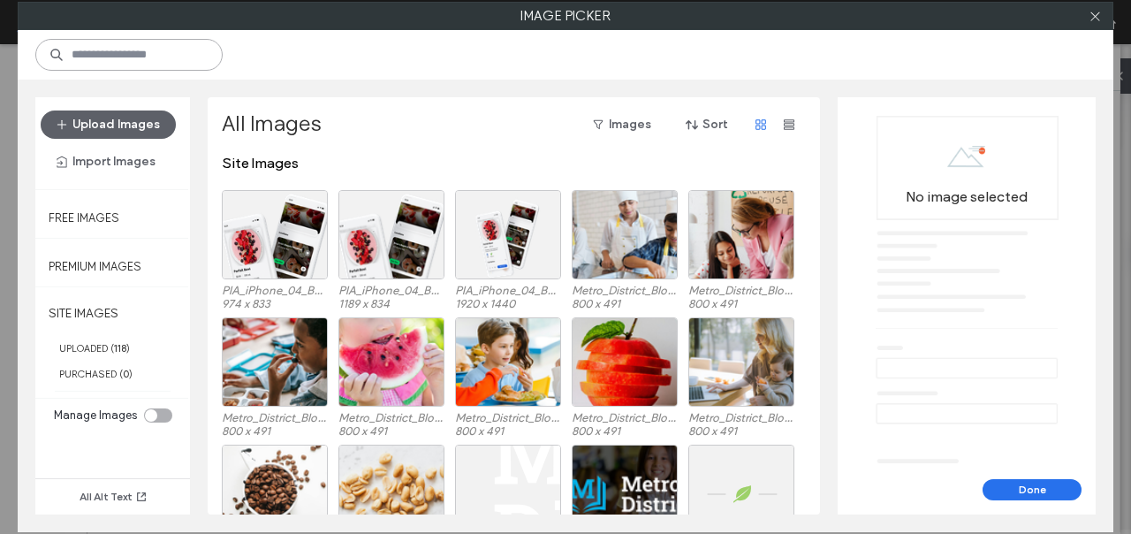
click at [172, 57] on input at bounding box center [128, 55] width 187 height 32
paste input "******"
type input "******"
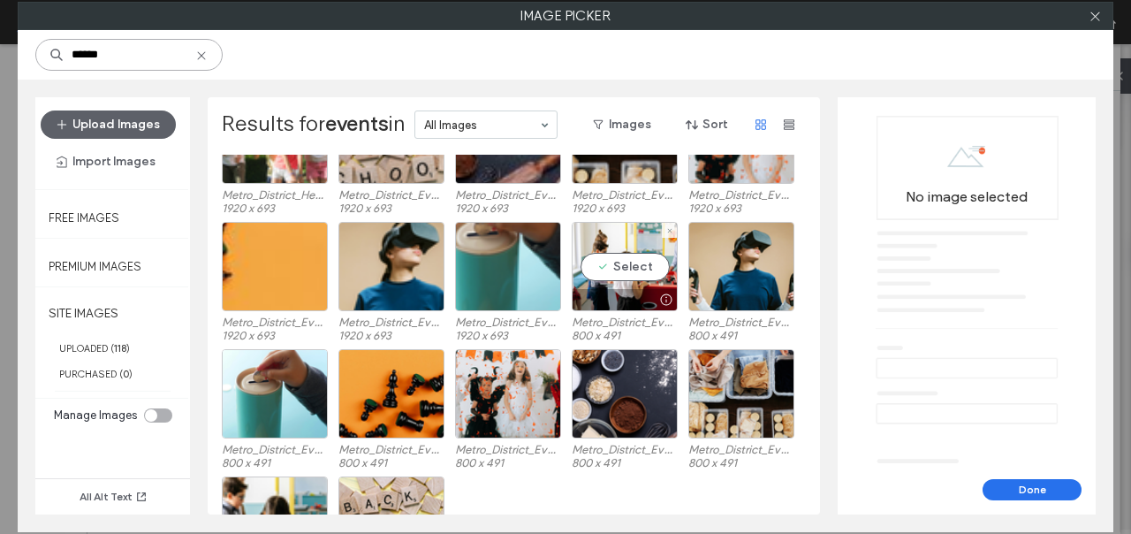
scroll to position [95, 0]
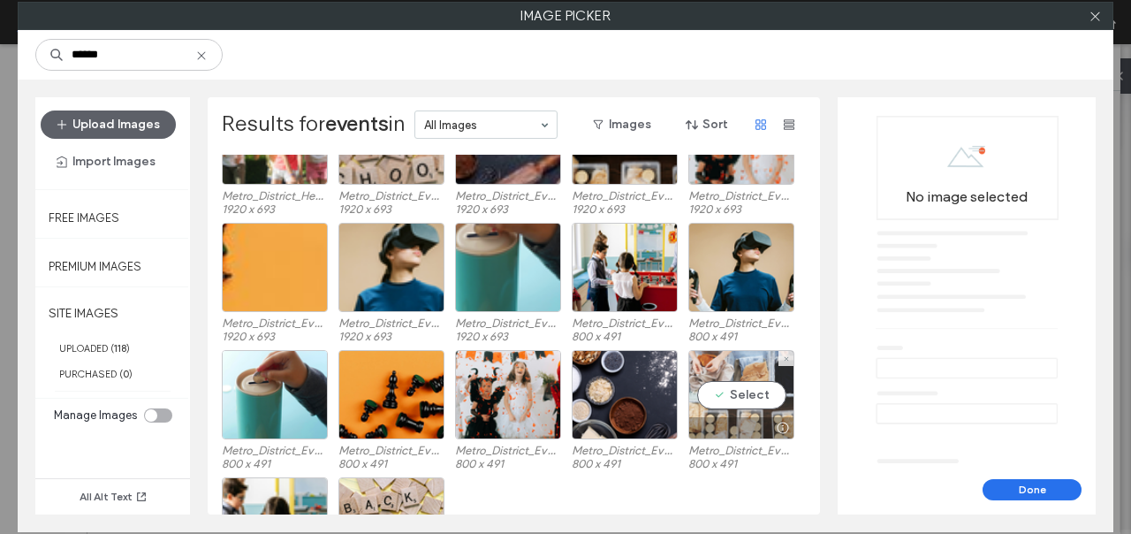
click at [757, 402] on div "Select" at bounding box center [741, 394] width 106 height 89
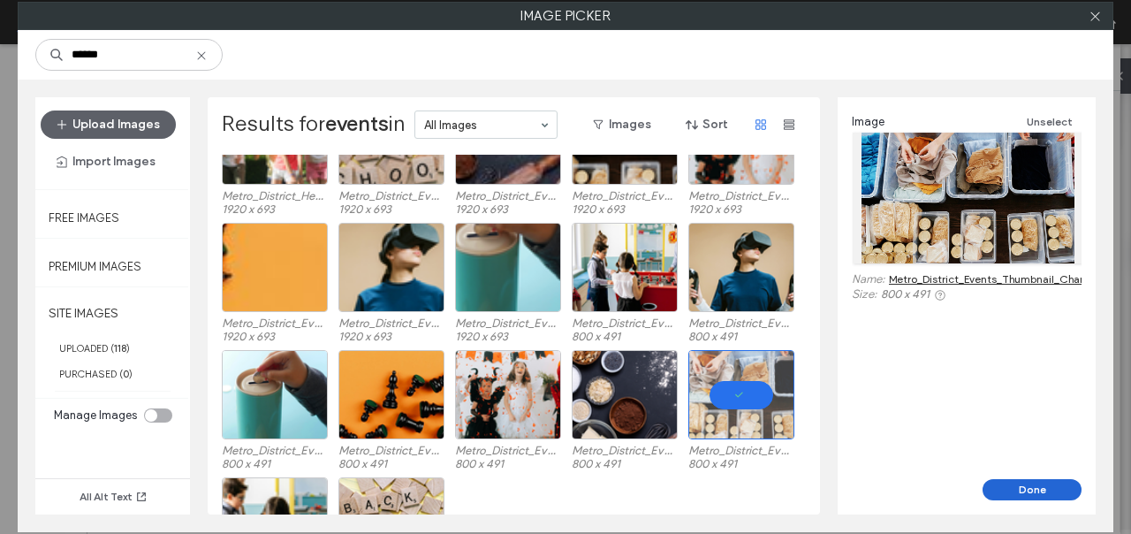
click at [1028, 489] on button "Done" at bounding box center [1032, 489] width 99 height 21
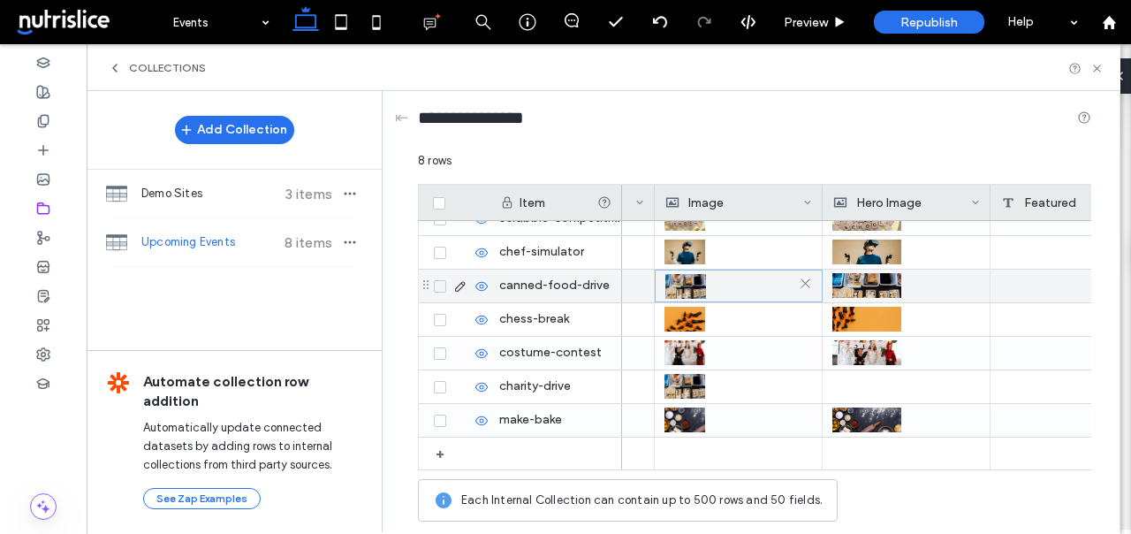
click at [673, 285] on img at bounding box center [685, 286] width 41 height 25
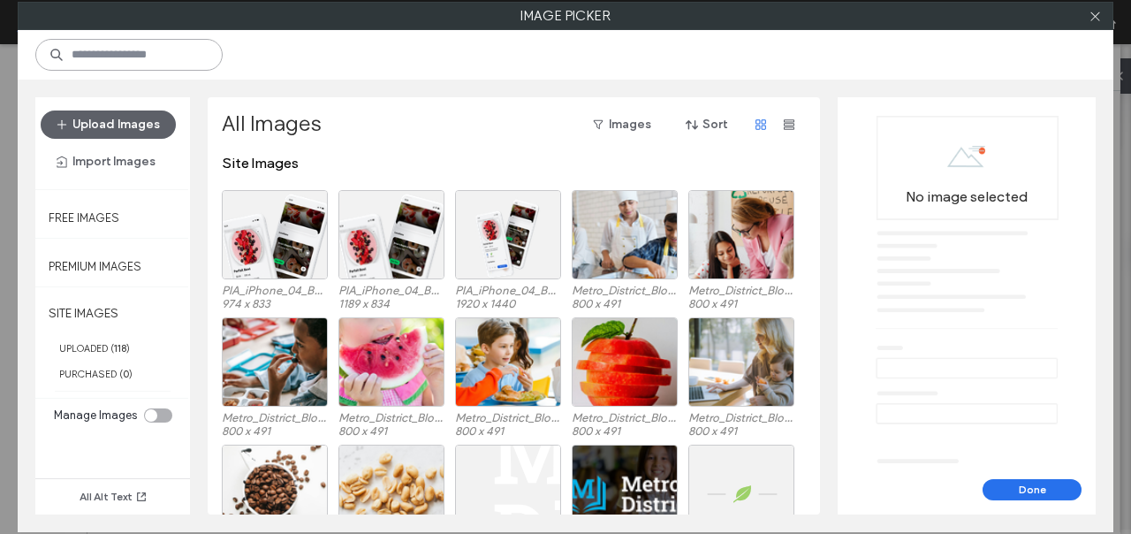
click at [117, 63] on input at bounding box center [128, 55] width 187 height 32
paste input "******"
type input "******"
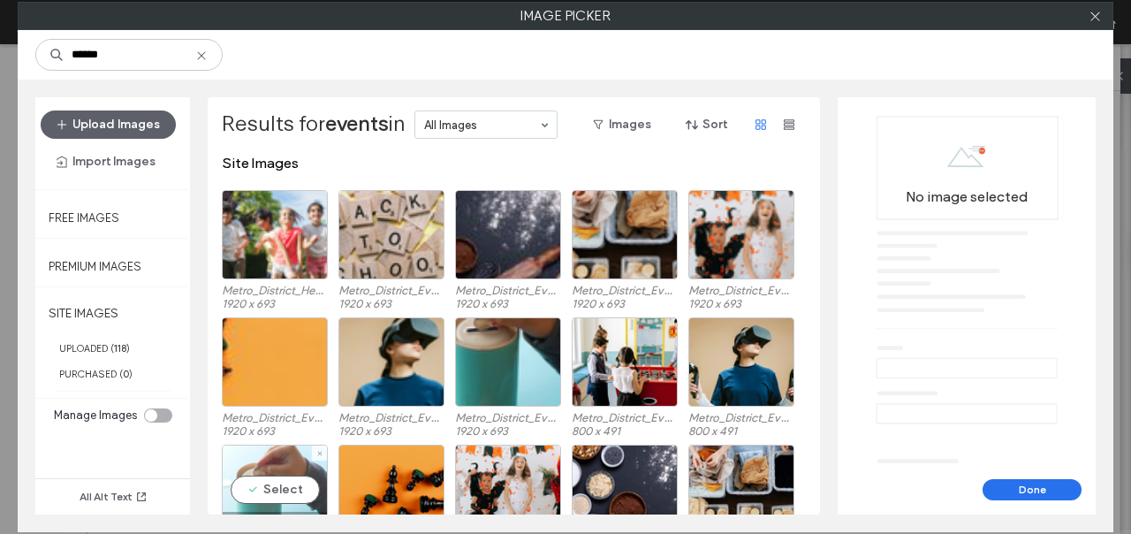
click at [277, 487] on div "Select" at bounding box center [275, 488] width 106 height 89
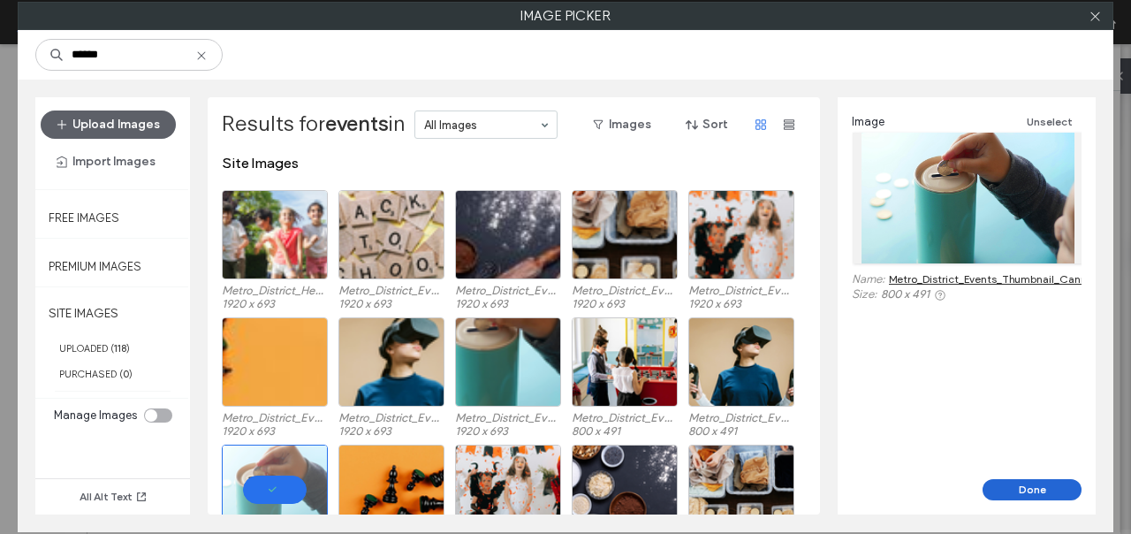
click at [1031, 482] on button "Done" at bounding box center [1032, 489] width 99 height 21
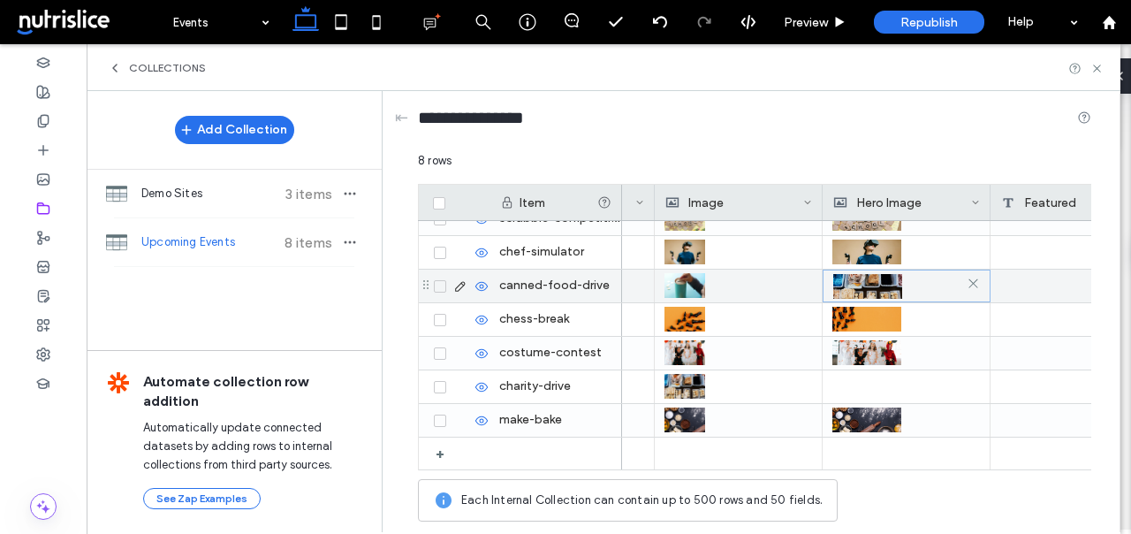
click at [855, 282] on img at bounding box center [867, 286] width 69 height 25
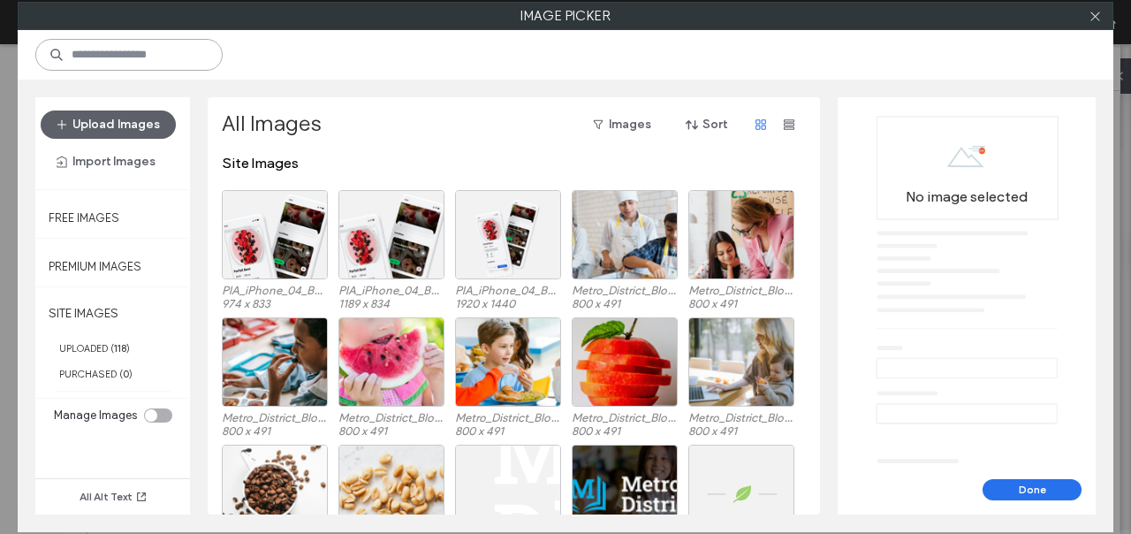
click at [151, 52] on input at bounding box center [128, 55] width 187 height 32
paste input "******"
type input "******"
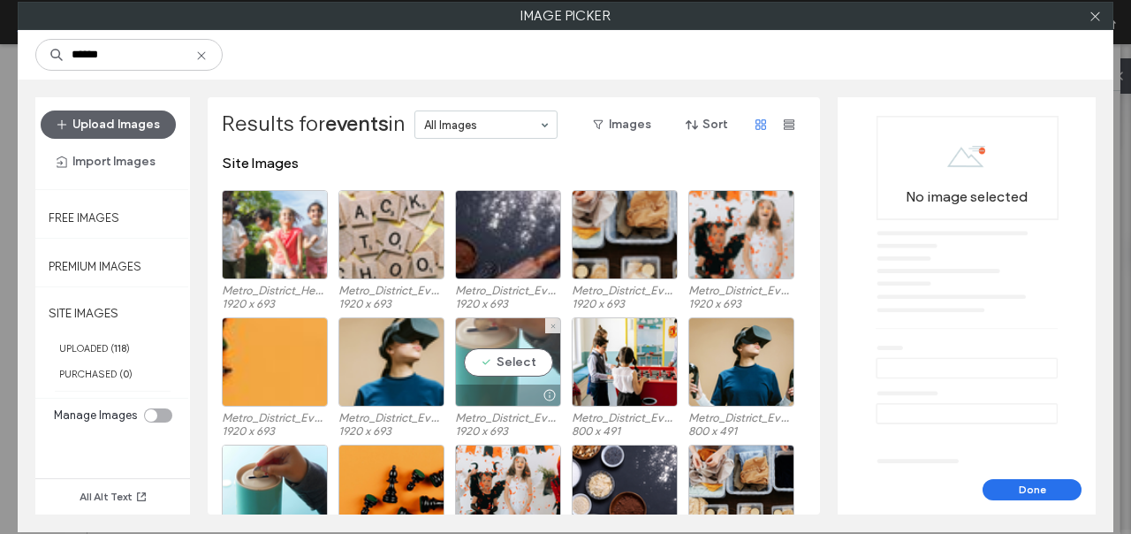
click at [521, 374] on div "Select" at bounding box center [508, 361] width 106 height 89
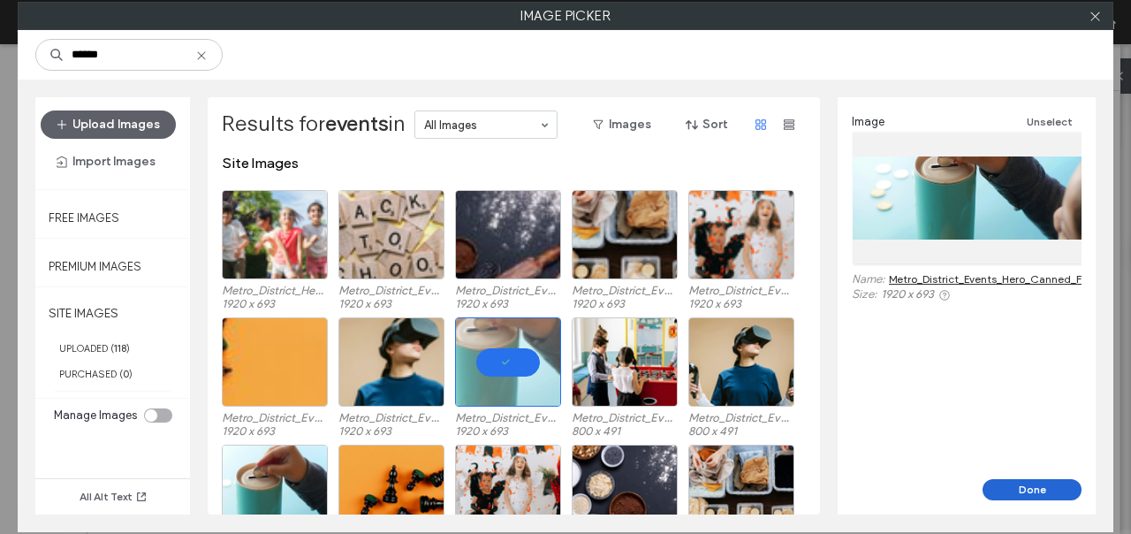
click at [1043, 488] on button "Done" at bounding box center [1032, 489] width 99 height 21
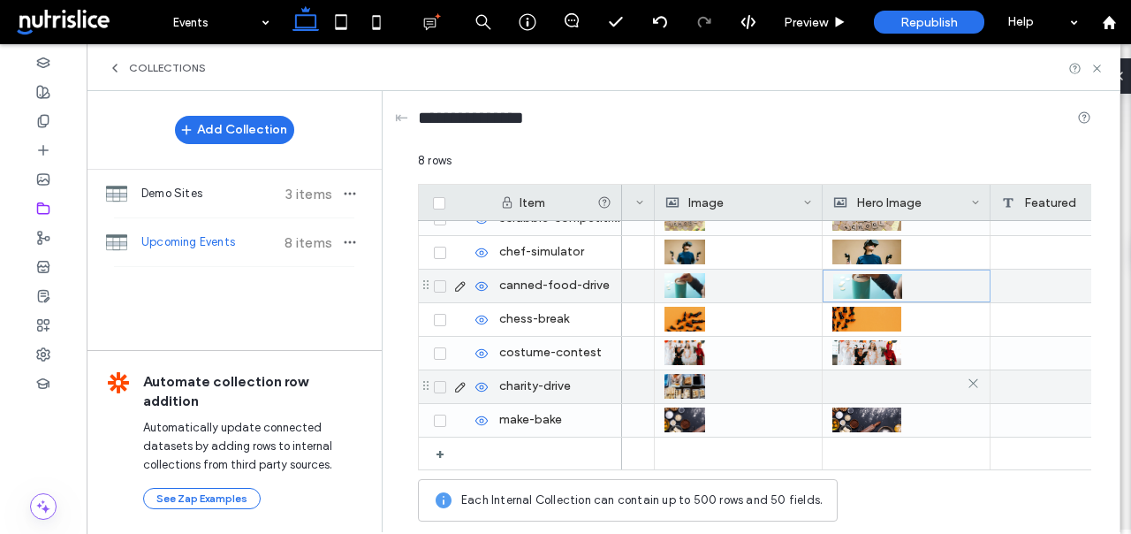
click at [859, 382] on div at bounding box center [906, 386] width 148 height 32
click at [859, 382] on div at bounding box center [906, 387] width 147 height 32
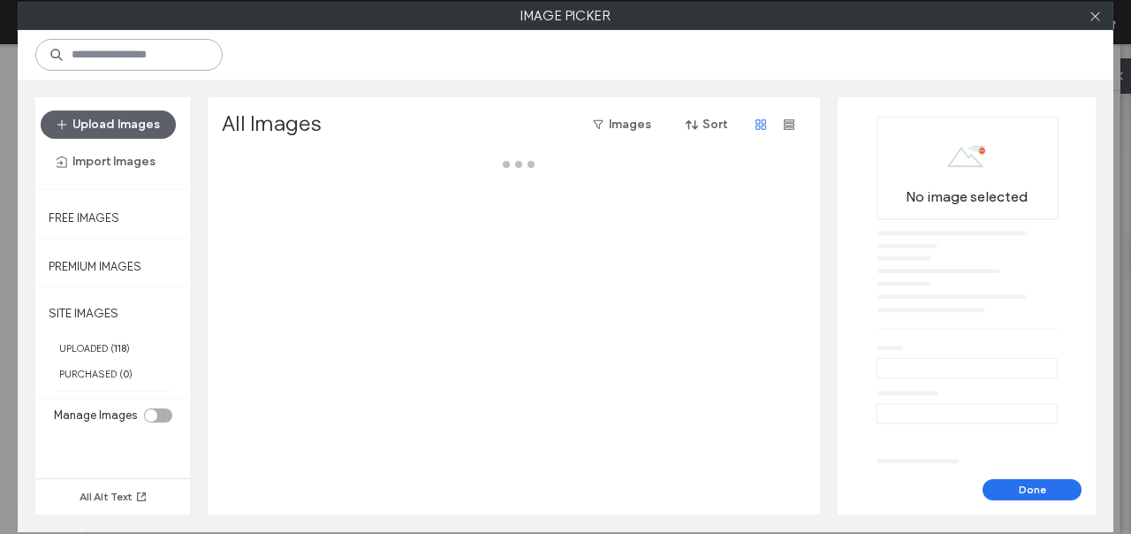
click at [181, 47] on input at bounding box center [128, 55] width 187 height 32
paste input "******"
type input "******"
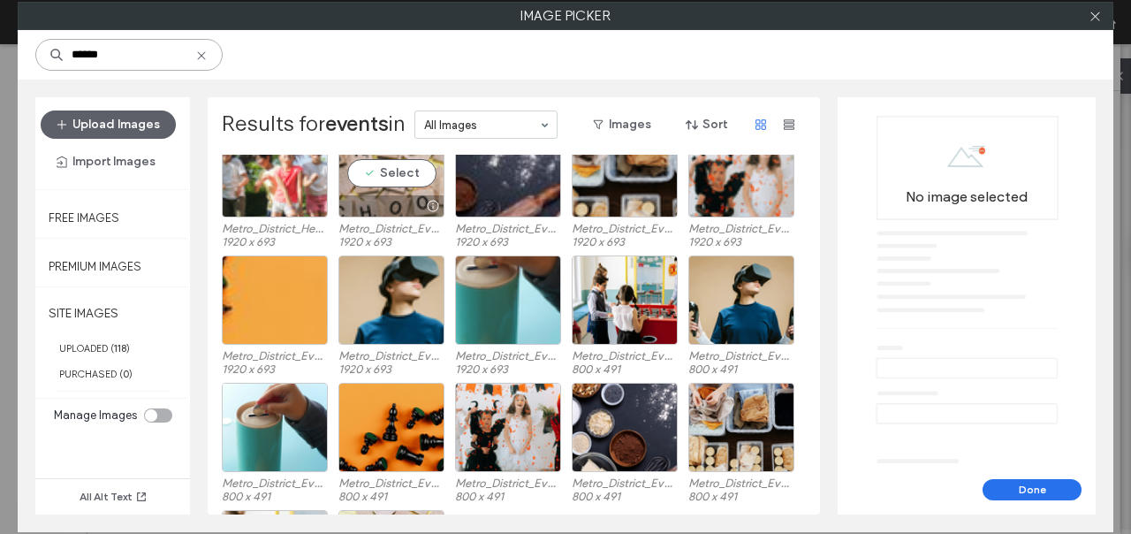
scroll to position [64, 0]
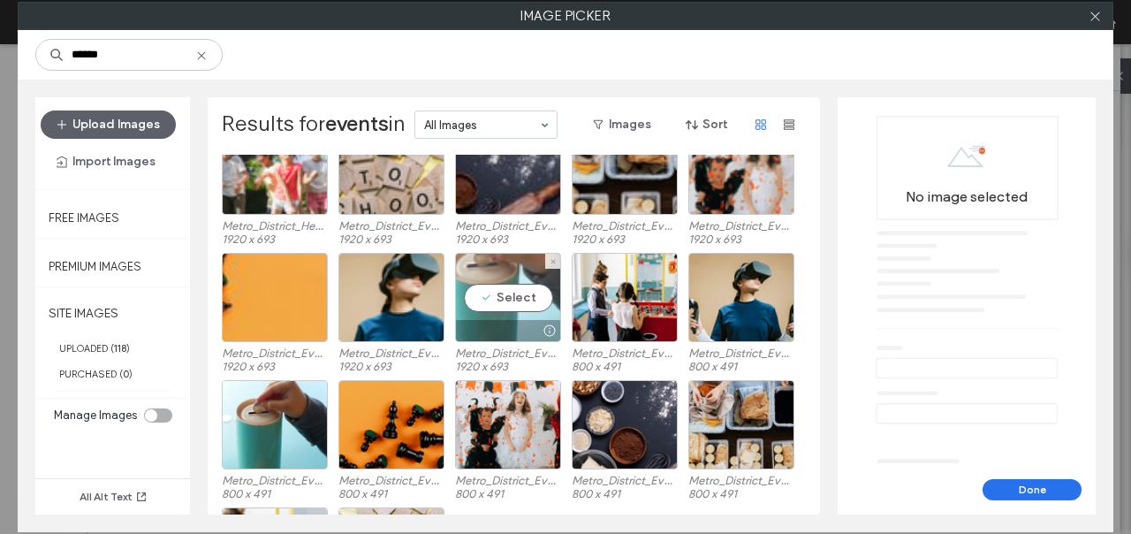
click at [492, 285] on div "Select" at bounding box center [508, 297] width 106 height 89
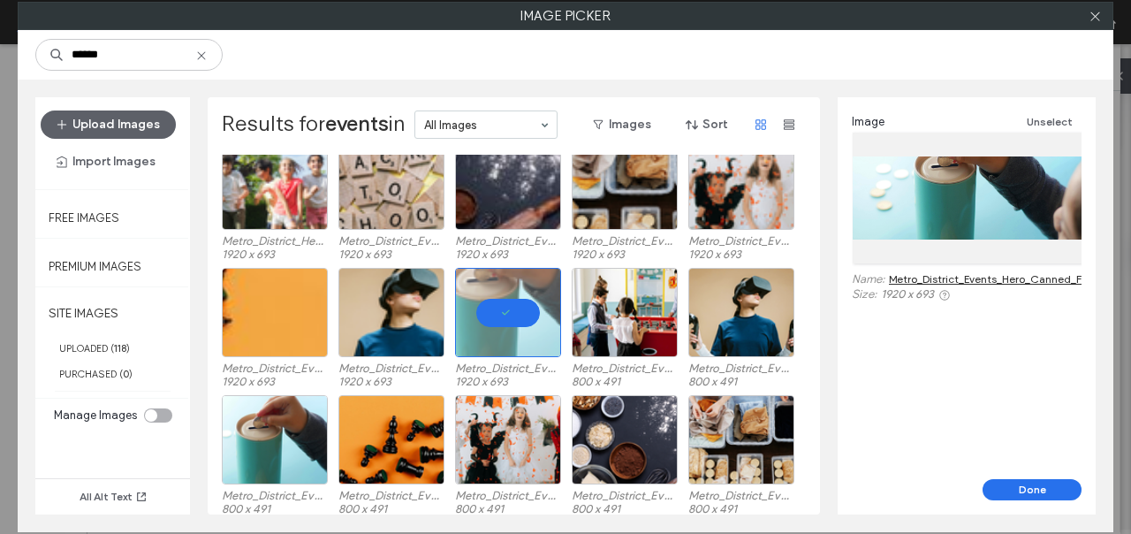
scroll to position [47, 0]
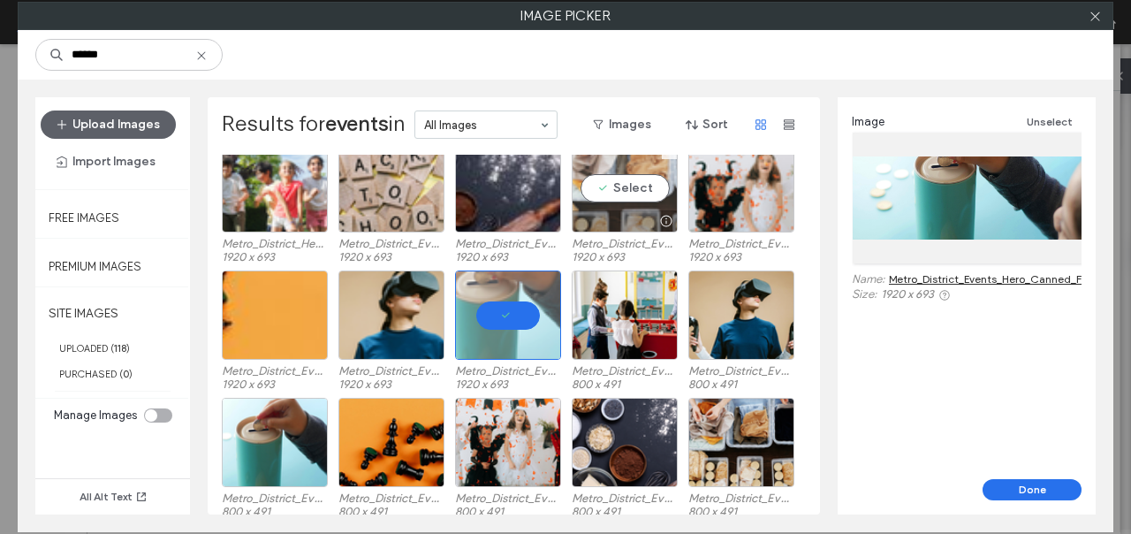
click at [617, 210] on div at bounding box center [625, 220] width 104 height 21
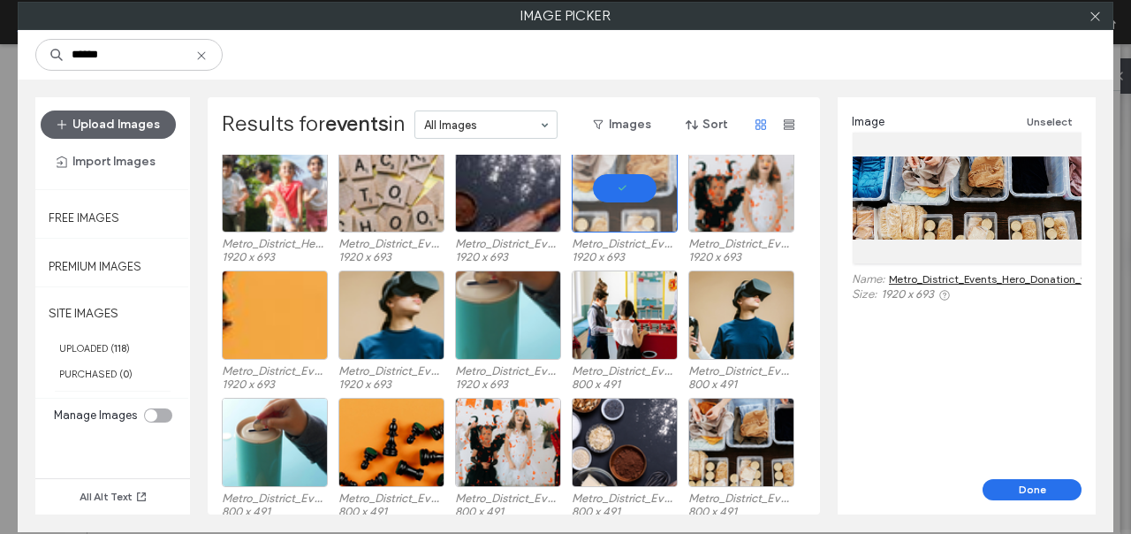
click at [1053, 500] on div "Done" at bounding box center [967, 496] width 258 height 35
click at [1046, 489] on button "Done" at bounding box center [1032, 489] width 99 height 21
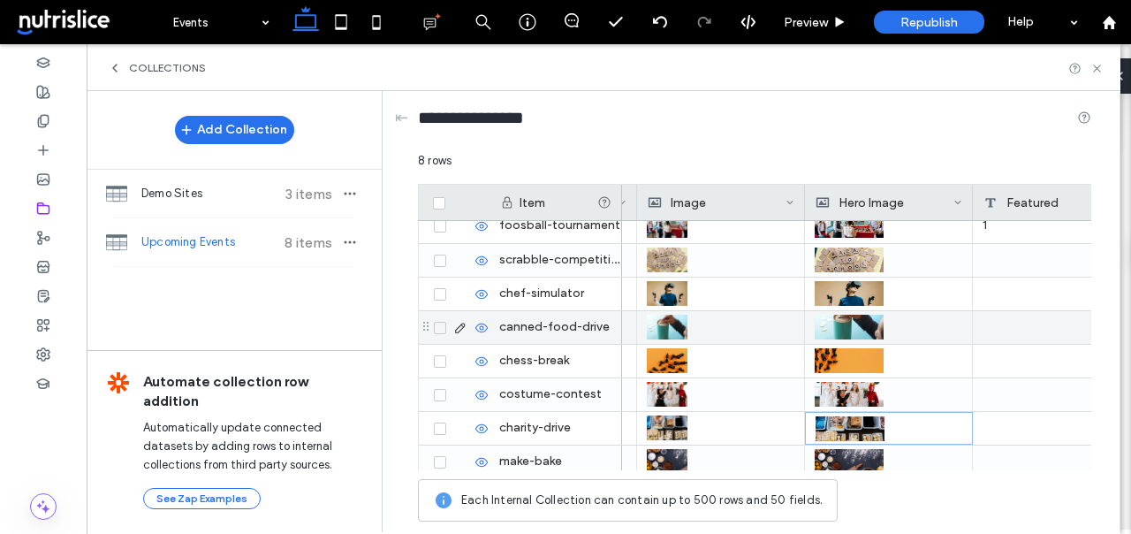
scroll to position [0, 0]
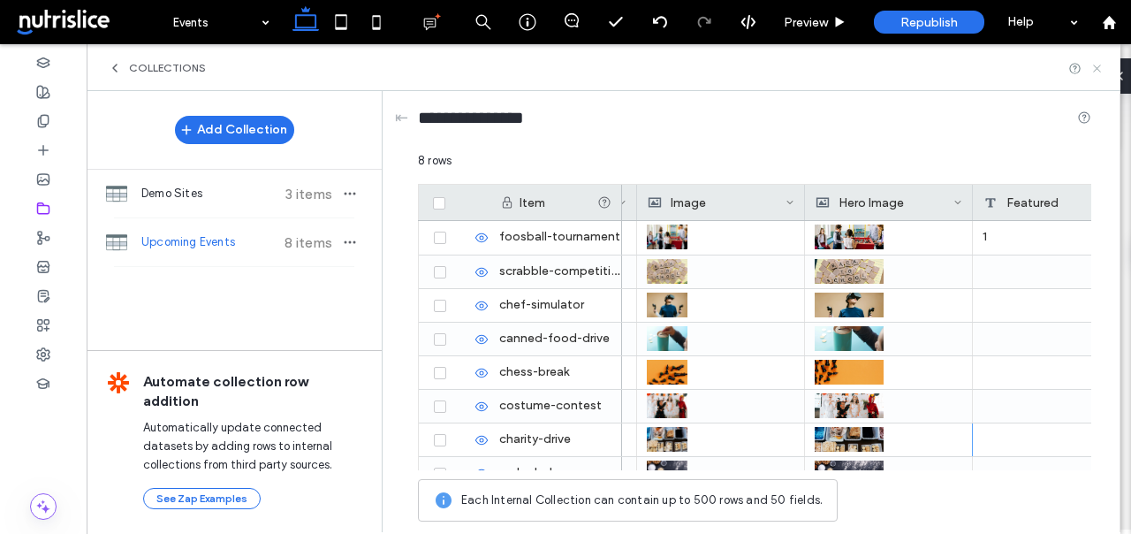
click at [1096, 68] on icon at bounding box center [1096, 68] width 13 height 13
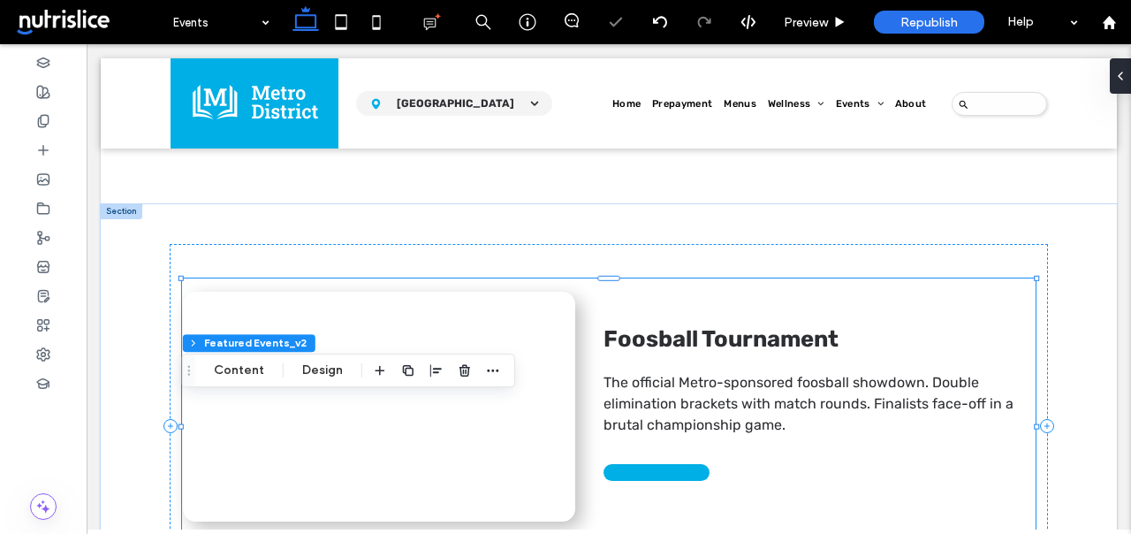
type input "**"
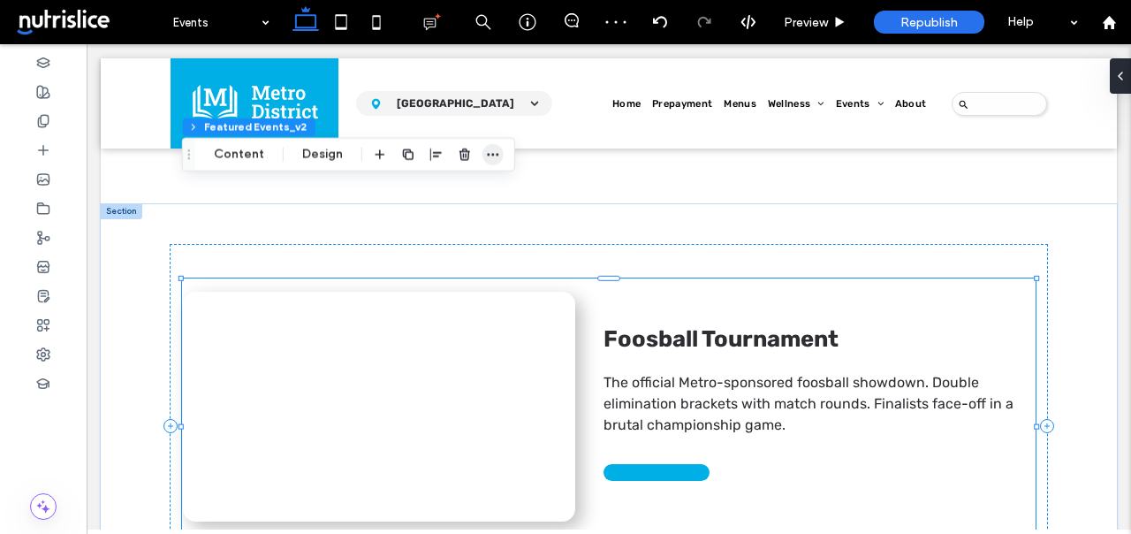
click at [482, 160] on span "button" at bounding box center [492, 154] width 21 height 21
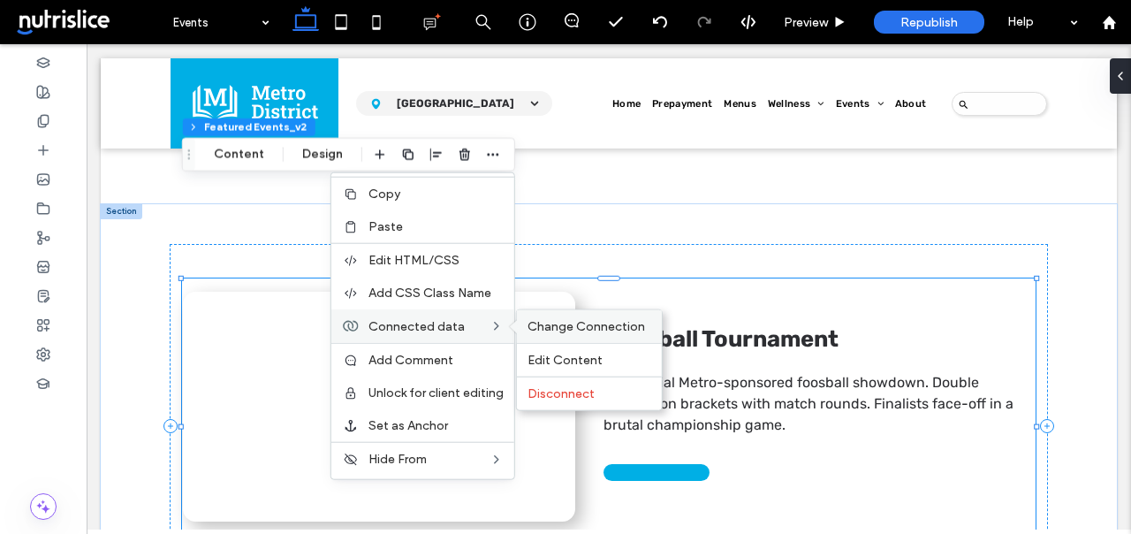
click at [535, 324] on span "Change Connection" at bounding box center [586, 326] width 118 height 15
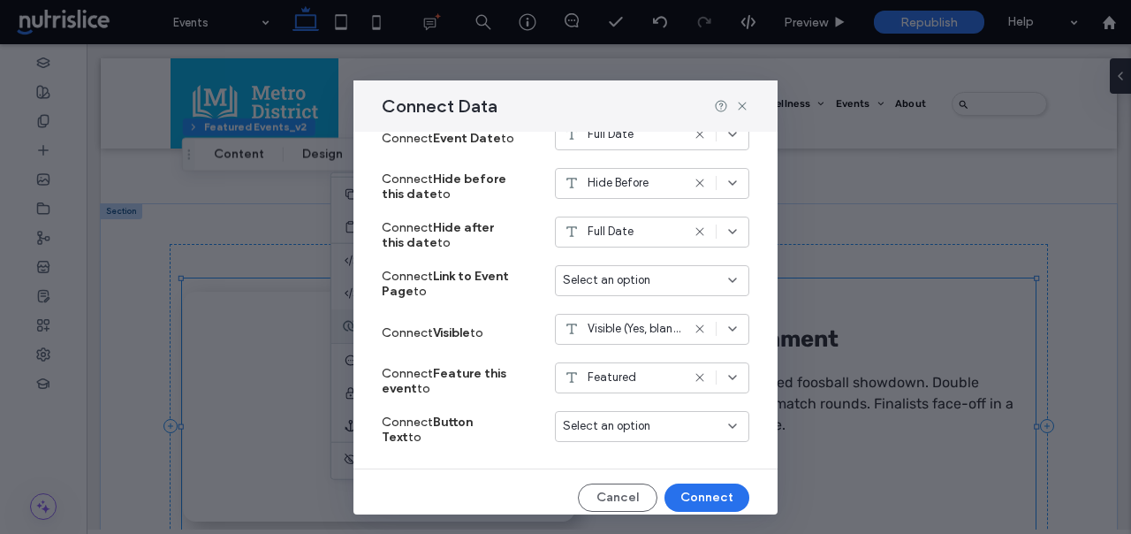
scroll to position [454, 0]
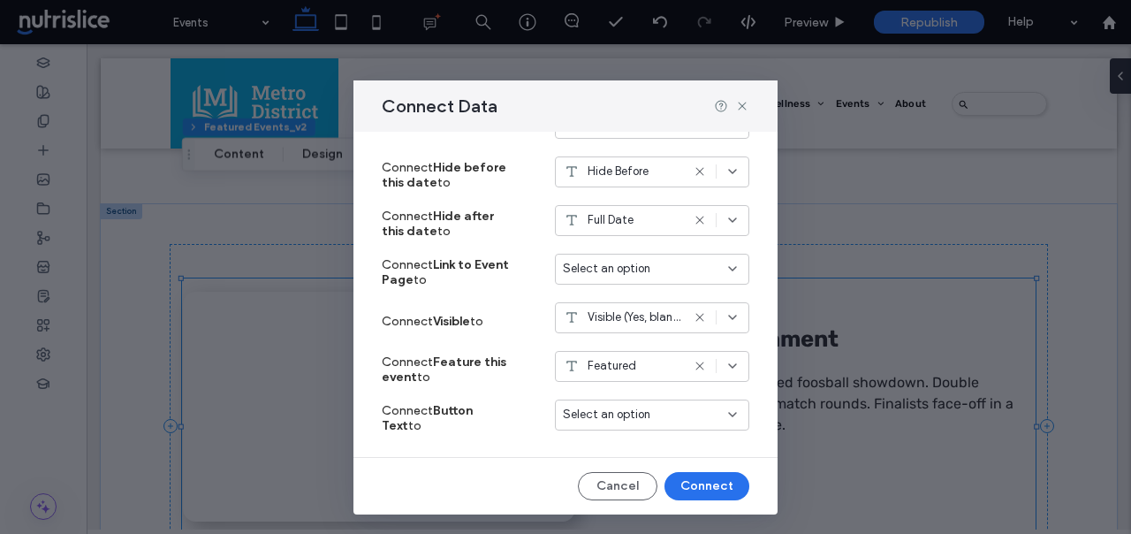
click at [634, 402] on div "Select an option" at bounding box center [652, 414] width 194 height 31
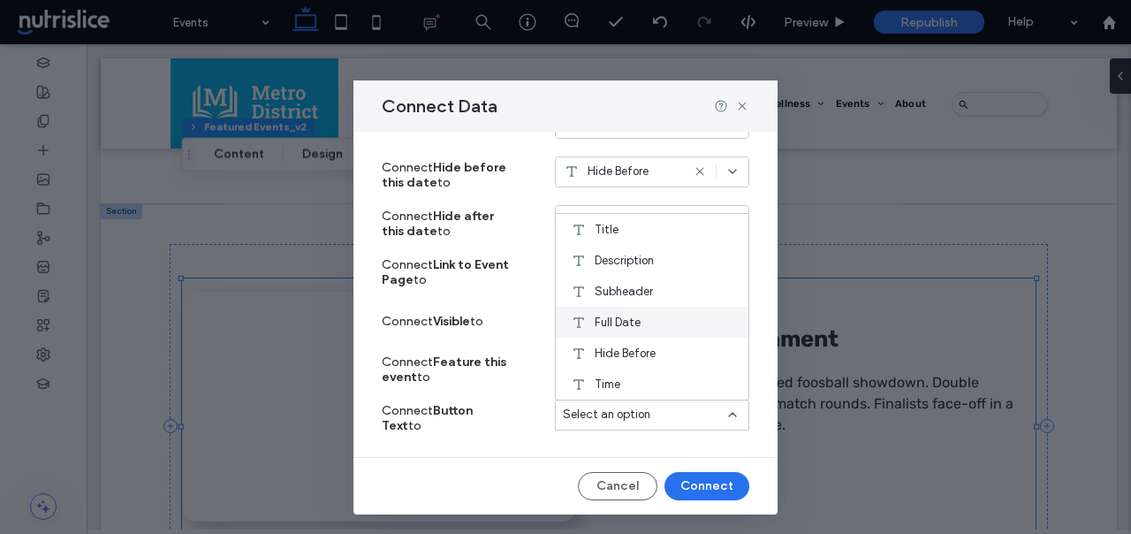
scroll to position [216, 0]
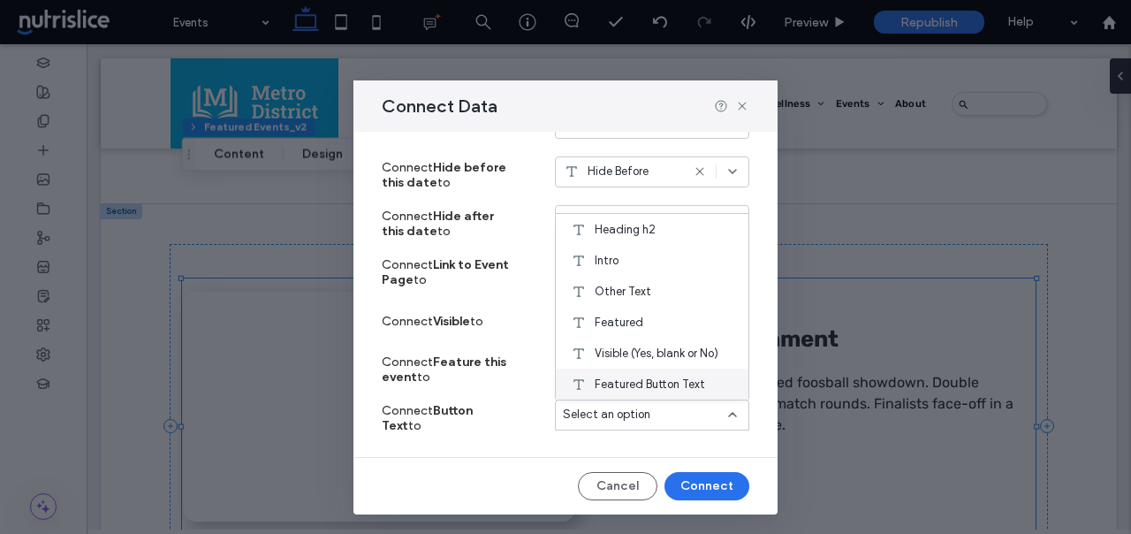
click at [643, 388] on span "Featured Button Text" at bounding box center [650, 385] width 110 height 18
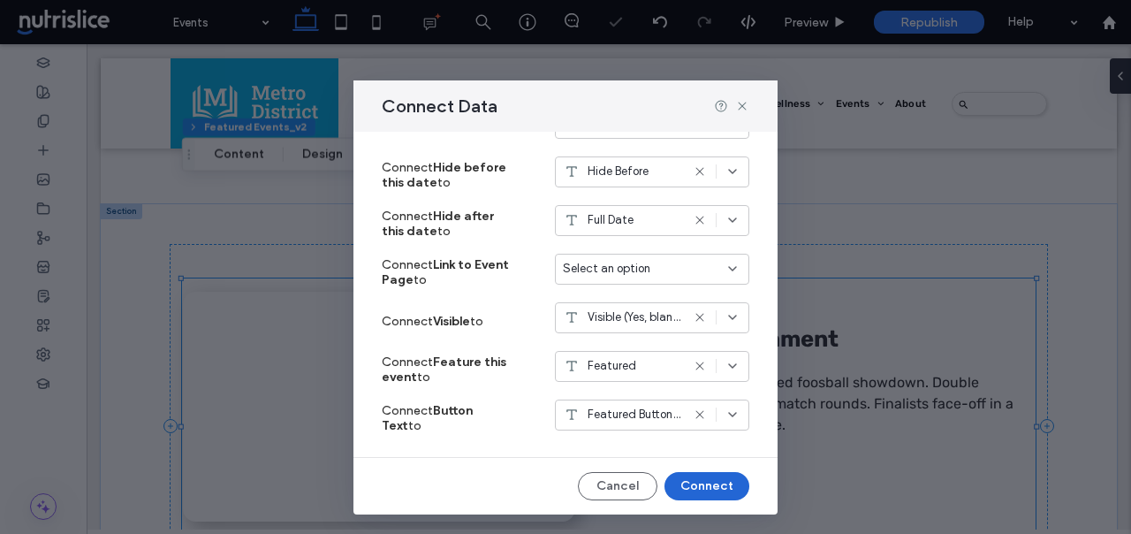
click at [702, 489] on button "Connect" at bounding box center [706, 486] width 85 height 28
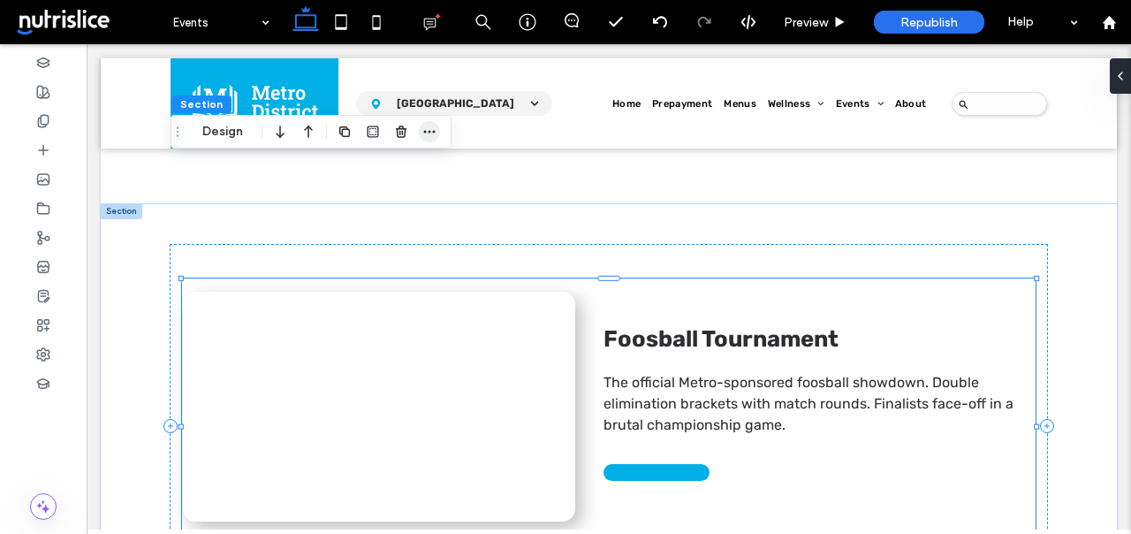
click at [421, 141] on span "button" at bounding box center [429, 131] width 21 height 21
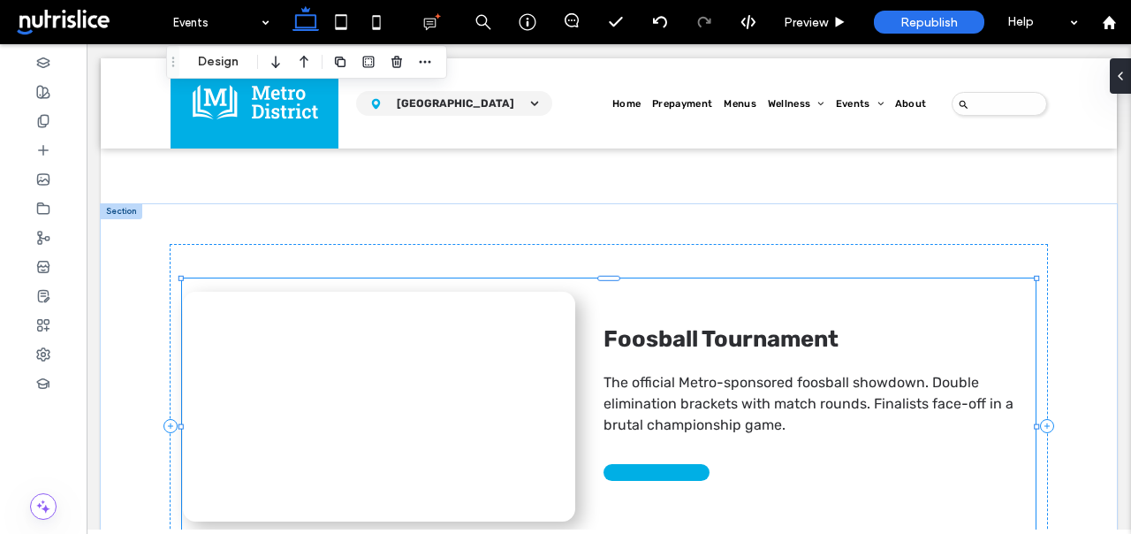
drag, startPoint x: 176, startPoint y: 133, endPoint x: 171, endPoint y: 64, distance: 69.9
click at [171, 64] on icon "Drag" at bounding box center [173, 62] width 14 height 12
click at [424, 58] on icon "button" at bounding box center [425, 62] width 14 height 14
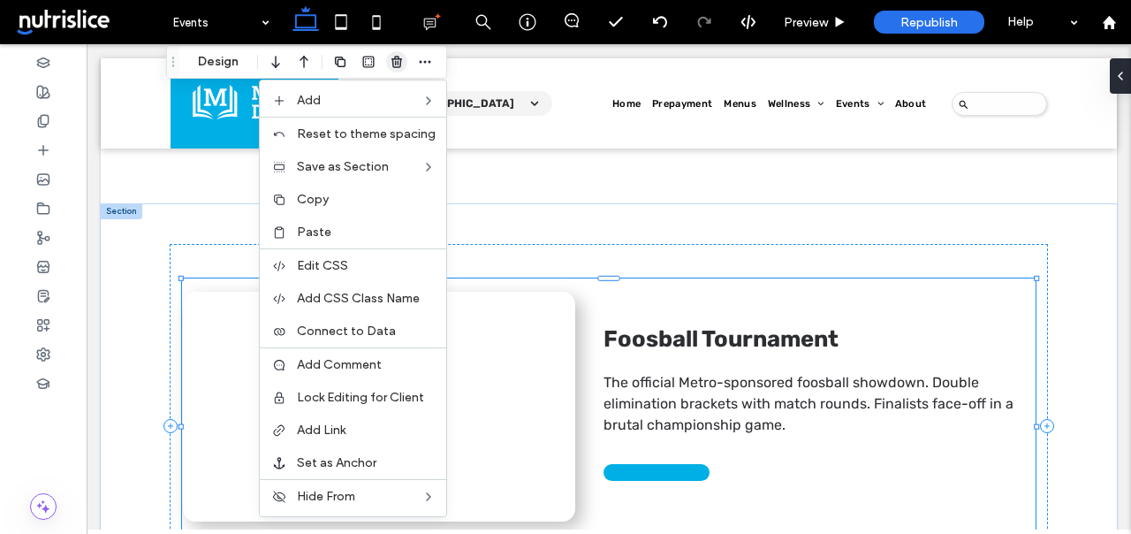
click at [395, 62] on use "button" at bounding box center [396, 61] width 11 height 11
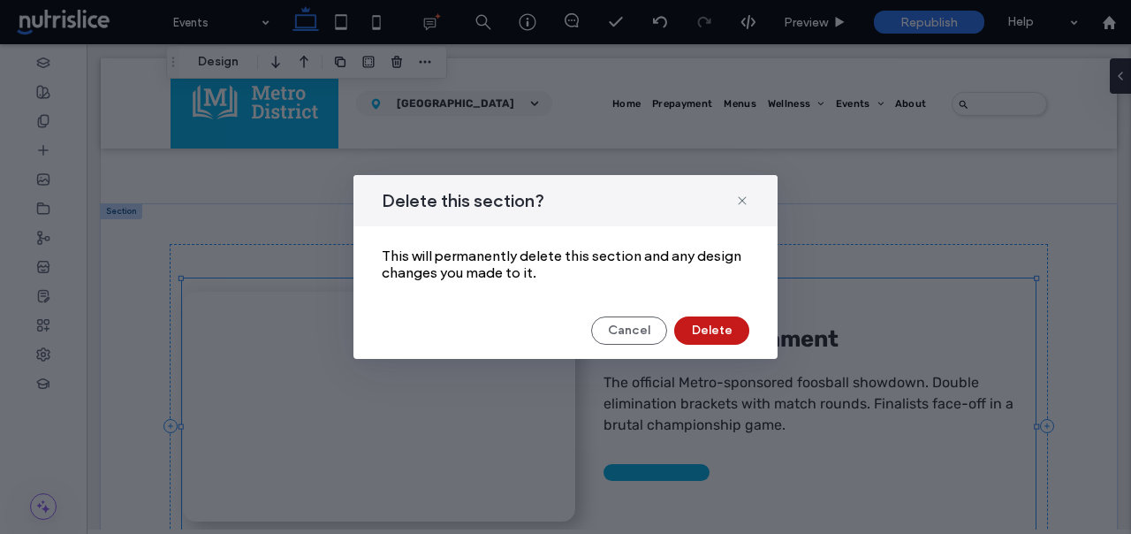
click at [722, 333] on button "Delete" at bounding box center [711, 330] width 75 height 28
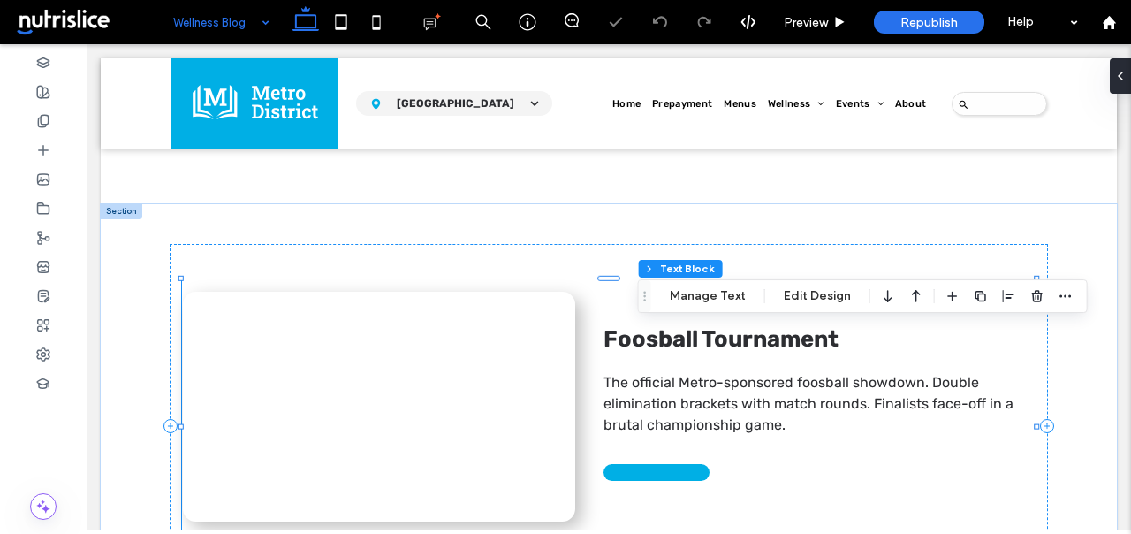
scroll to position [53, 0]
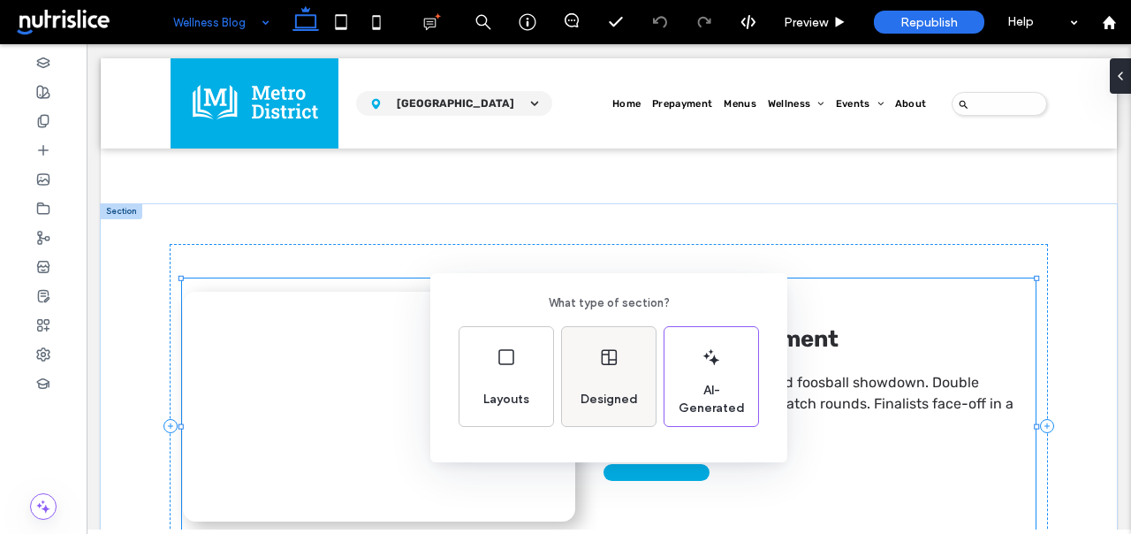
click at [605, 341] on div "Designed" at bounding box center [609, 376] width 94 height 99
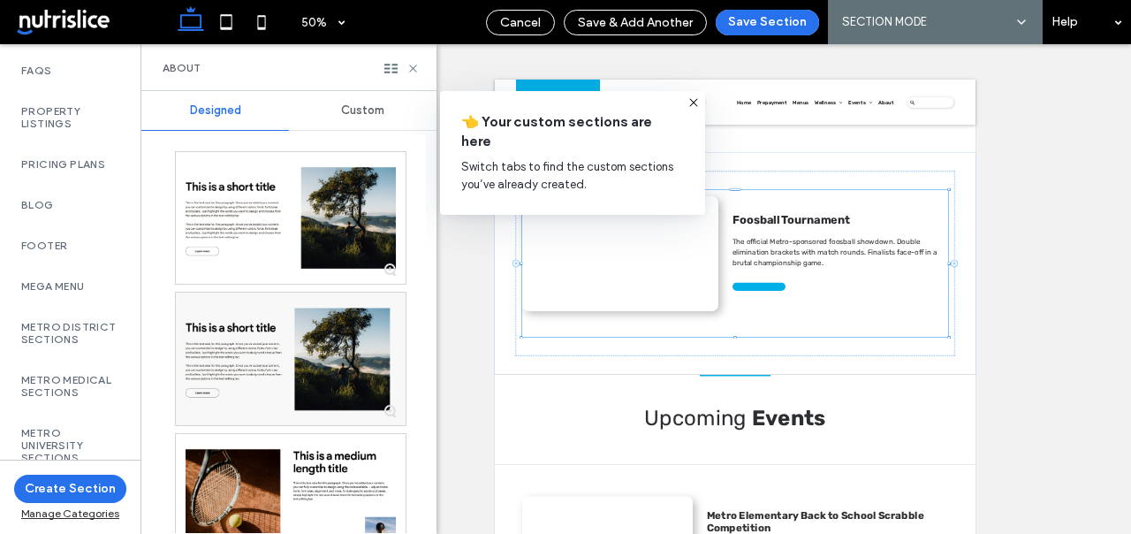
scroll to position [1305, 0]
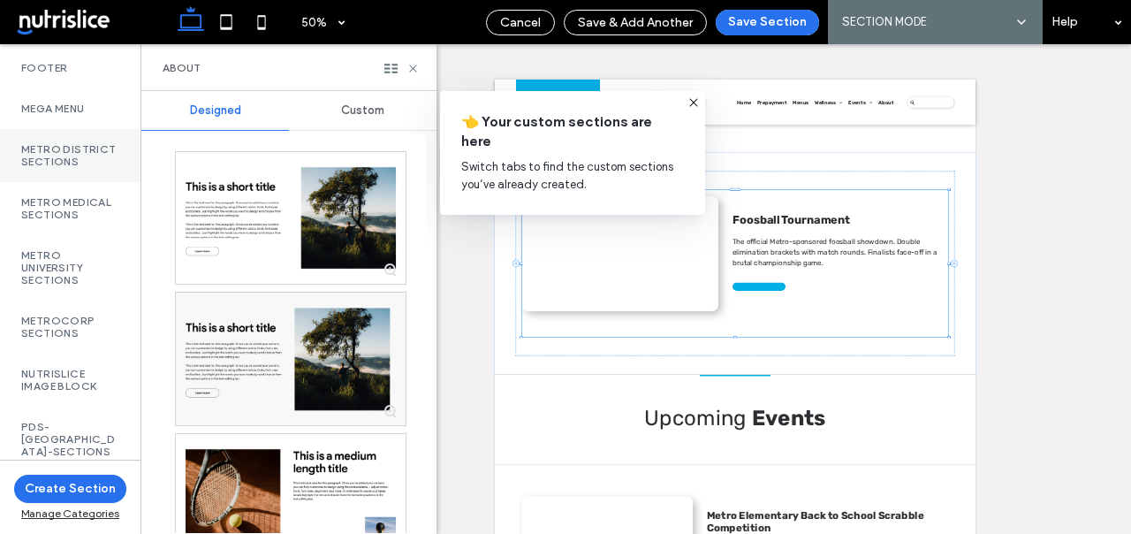
click at [67, 143] on label "Metro District Sections" at bounding box center [70, 155] width 98 height 25
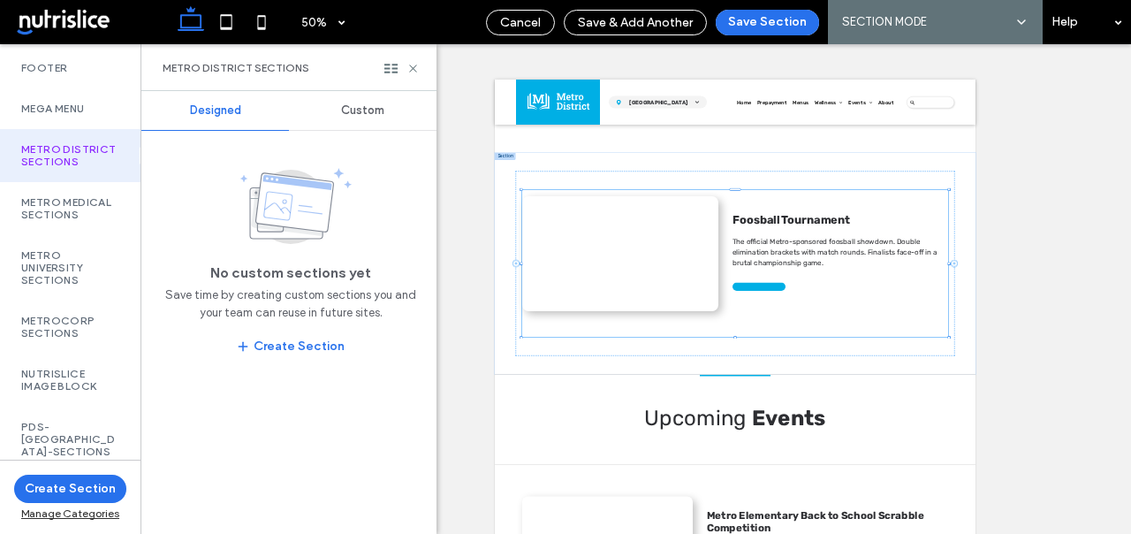
click at [370, 110] on span "Custom" at bounding box center [362, 110] width 43 height 14
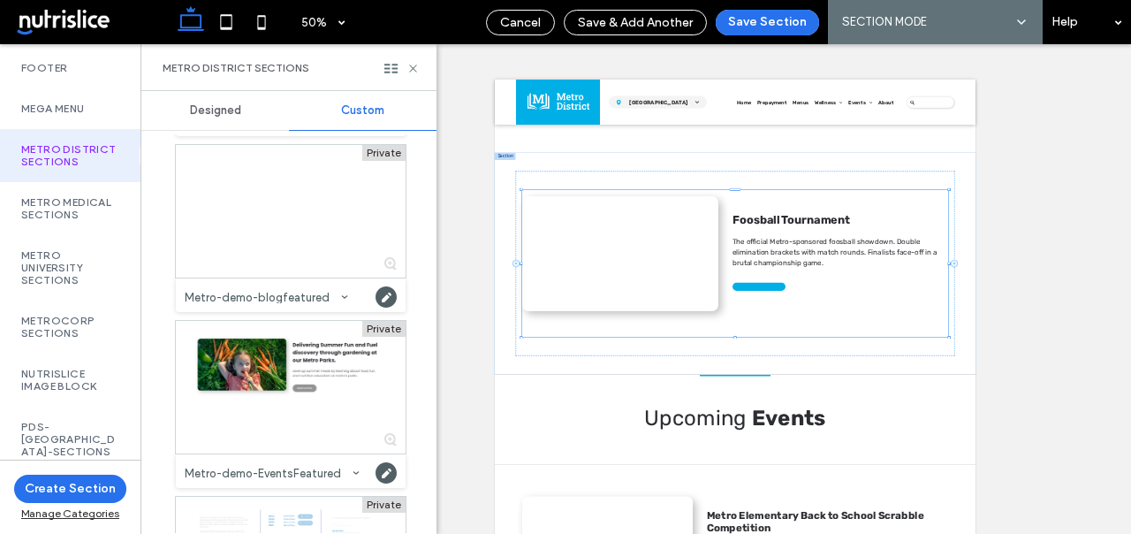
scroll to position [4166, 0]
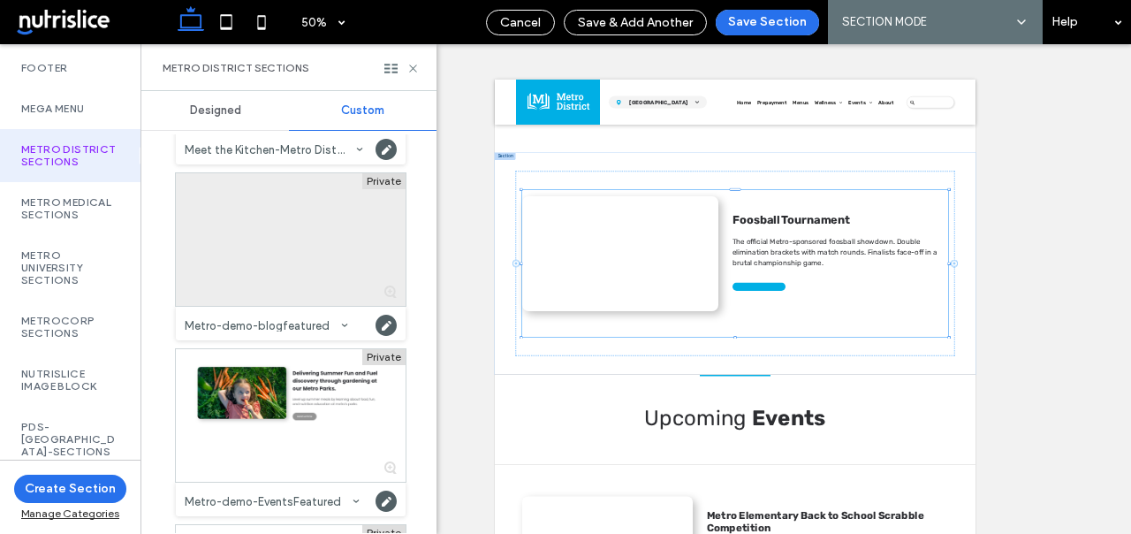
click at [321, 251] on div at bounding box center [291, 239] width 230 height 133
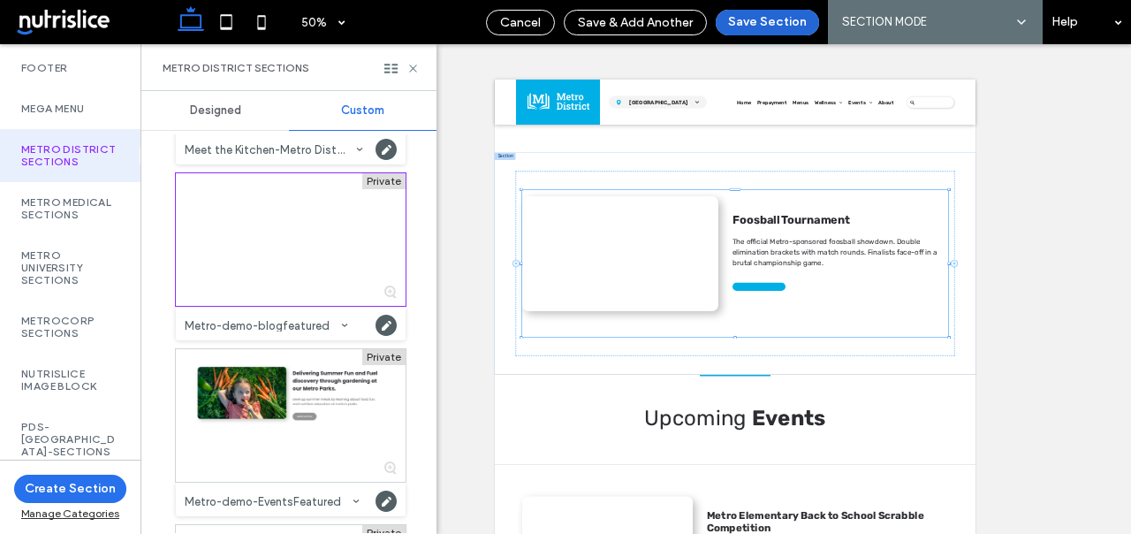
click at [788, 18] on button "Save Section" at bounding box center [767, 23] width 103 height 26
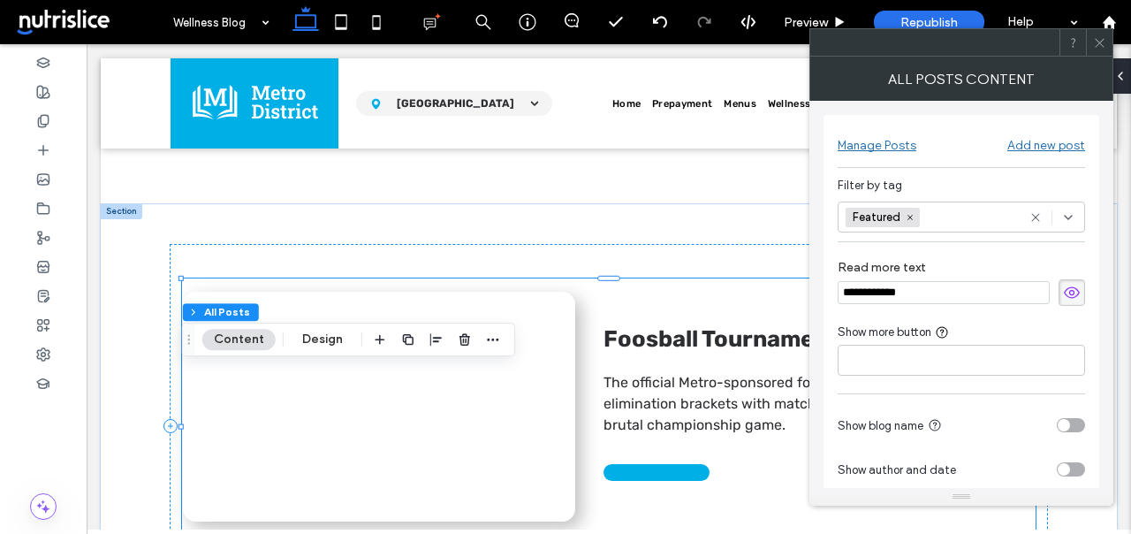
click at [1094, 41] on icon at bounding box center [1099, 42] width 13 height 13
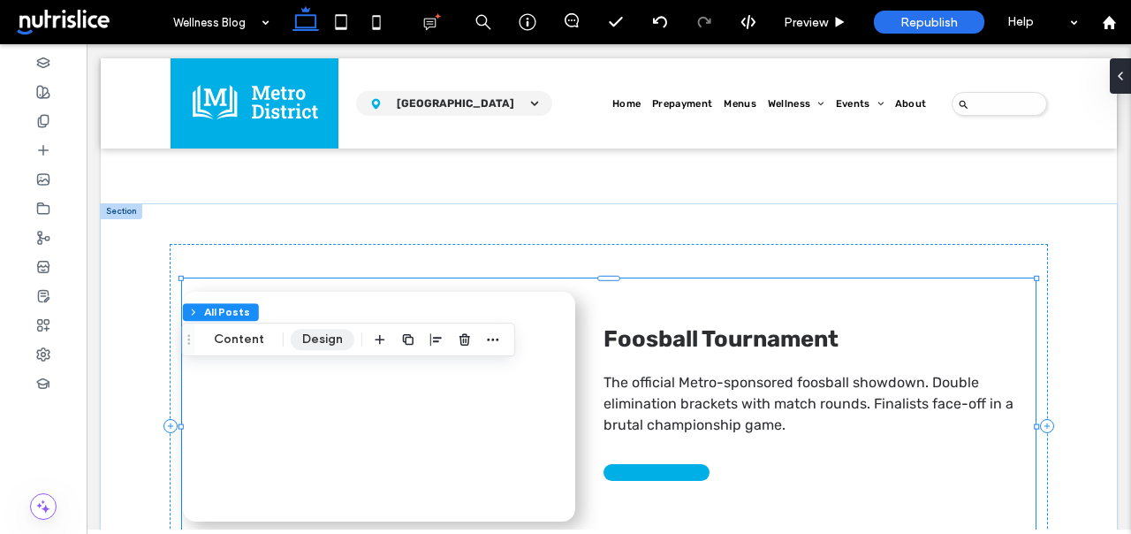
click at [316, 343] on button "Design" at bounding box center [323, 339] width 64 height 21
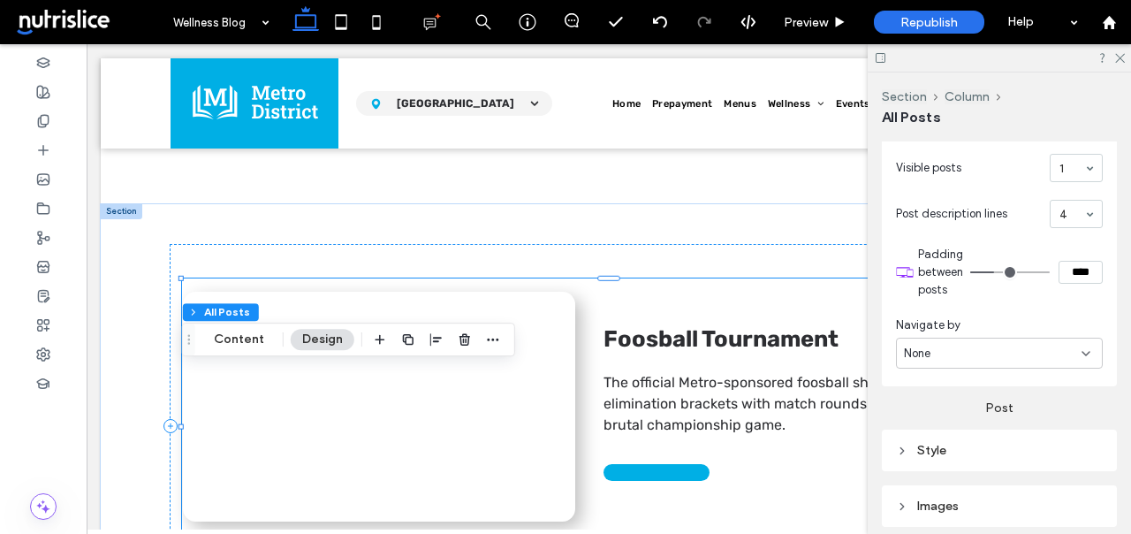
scroll to position [536, 0]
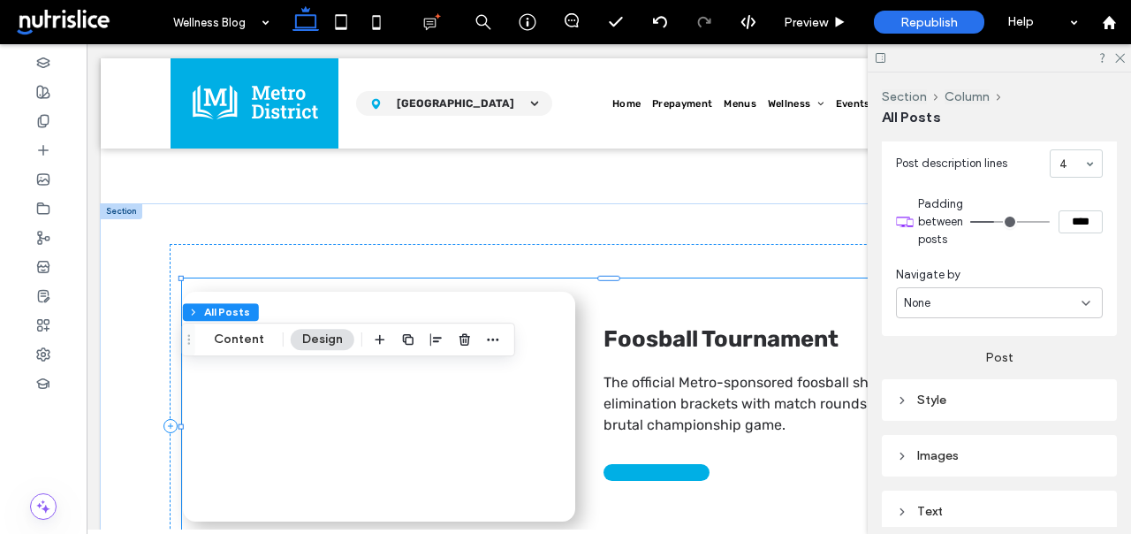
click at [937, 392] on div "Style" at bounding box center [999, 399] width 207 height 15
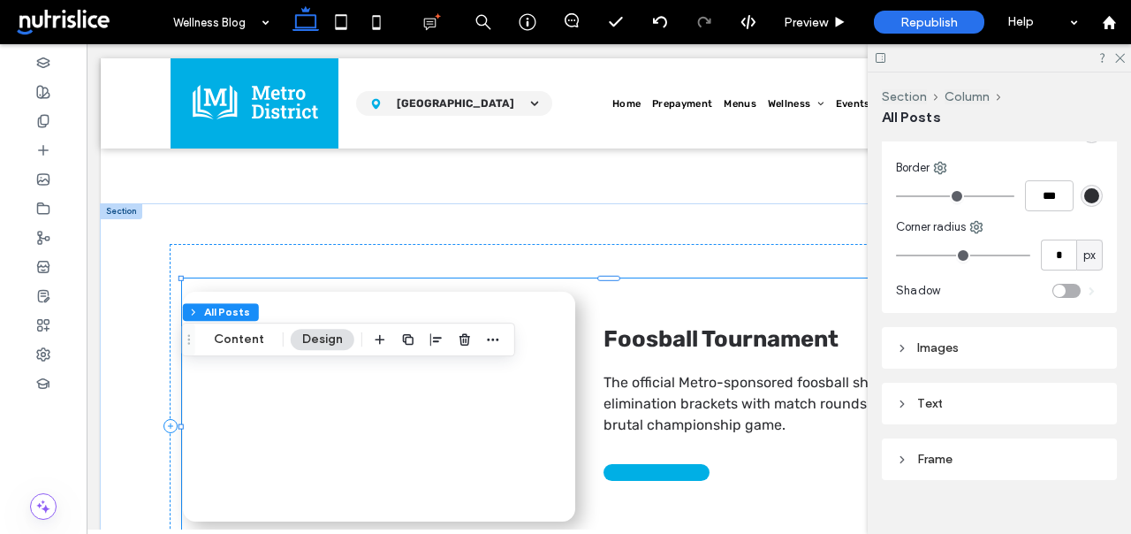
scroll to position [860, 0]
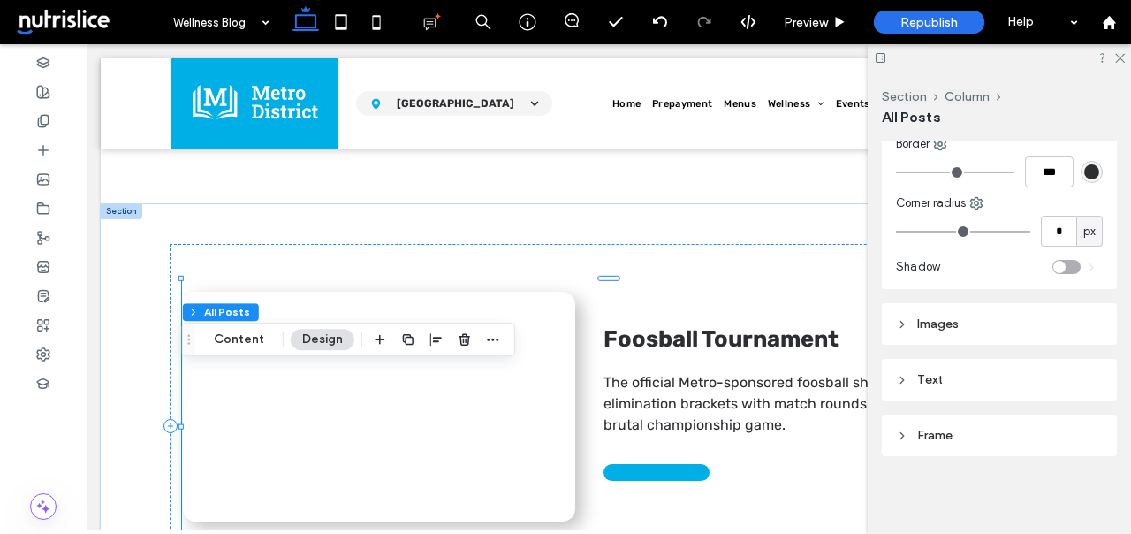
click at [937, 391] on div "Text" at bounding box center [999, 380] width 235 height 42
click at [930, 380] on div "Text" at bounding box center [999, 379] width 207 height 15
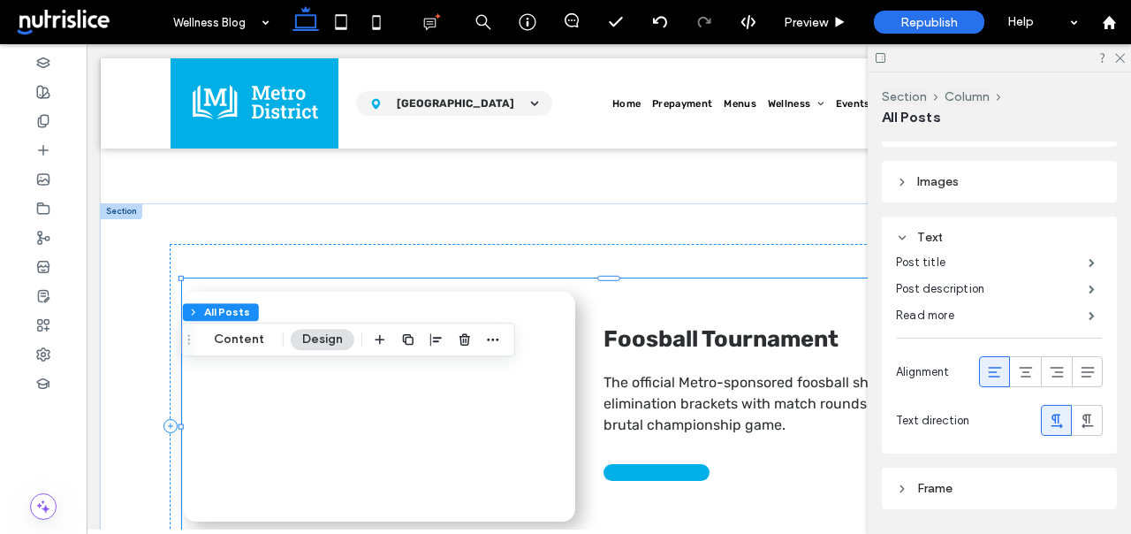
scroll to position [1030, 0]
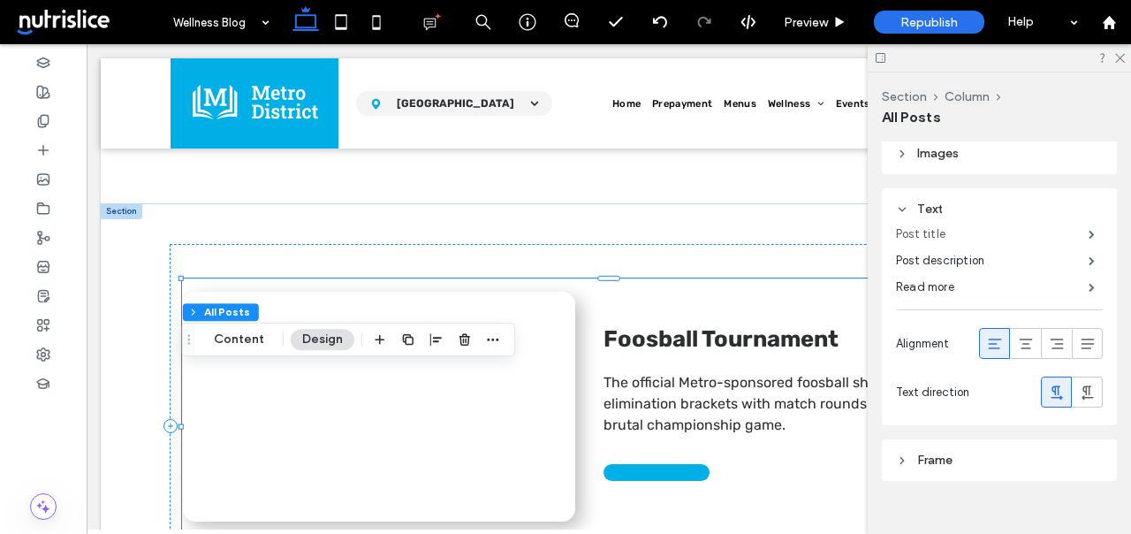
click at [930, 237] on label "Post title" at bounding box center [992, 233] width 193 height 35
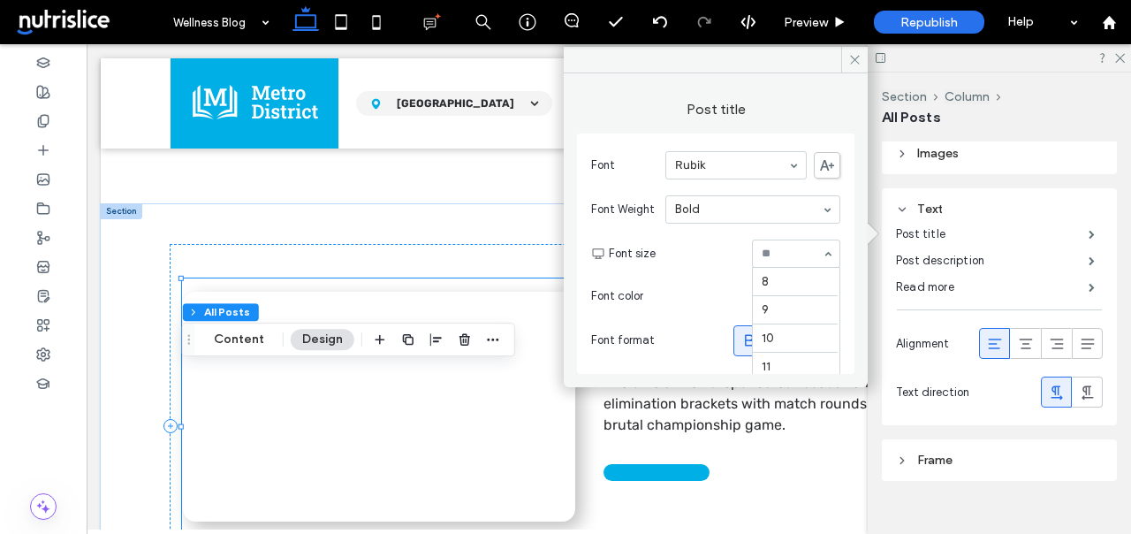
scroll to position [349, 0]
click at [769, 252] on input at bounding box center [792, 253] width 60 height 12
type input "**"
click at [854, 63] on icon at bounding box center [854, 59] width 13 height 13
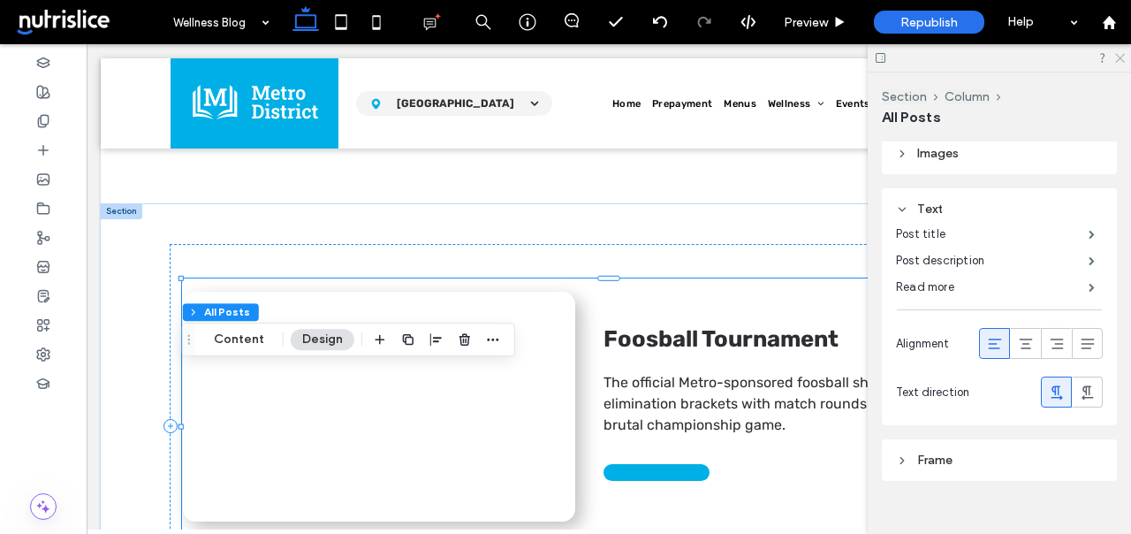
click at [1119, 59] on use at bounding box center [1120, 59] width 10 height 10
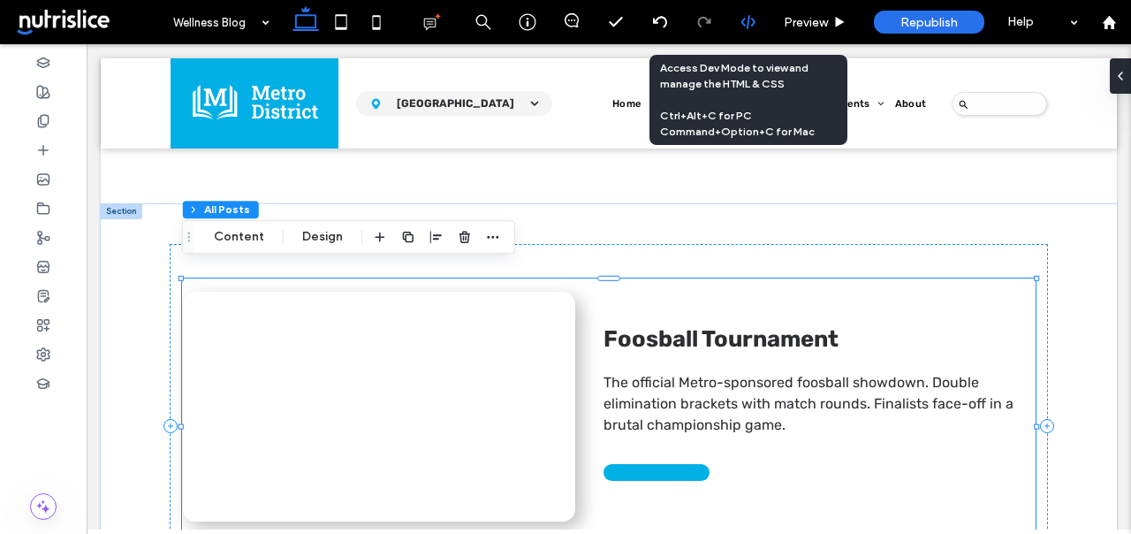
click at [752, 12] on div at bounding box center [748, 22] width 44 height 44
click at [747, 23] on use at bounding box center [747, 22] width 14 height 14
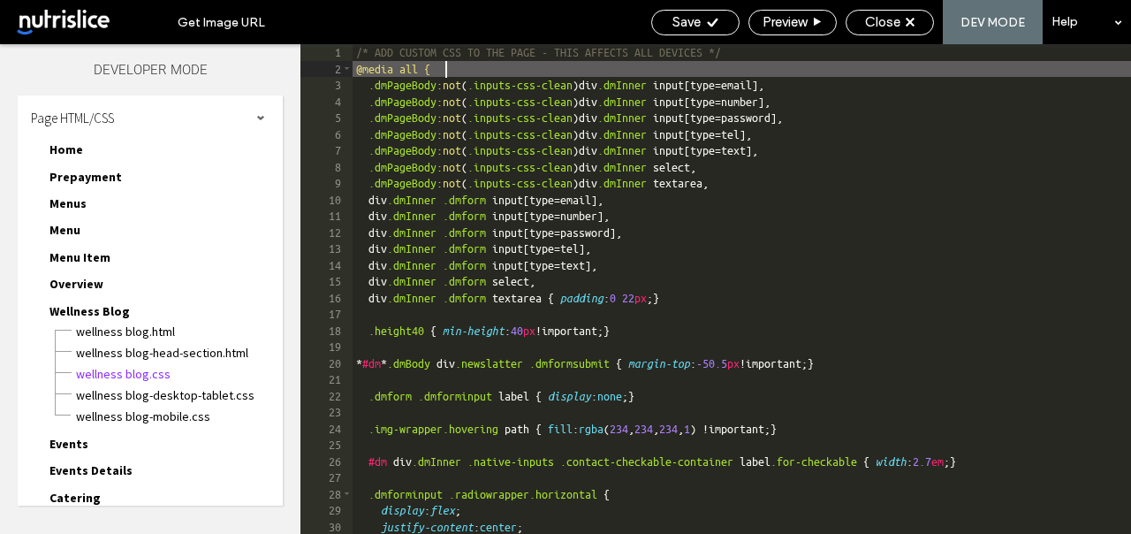
click at [468, 69] on div "/* ADD CUSTOM CSS TO THE PAGE - THIS AFFECTS ALL DEVICES */ @media all { .dmPag…" at bounding box center [892, 305] width 1079 height 522
type textarea "**"
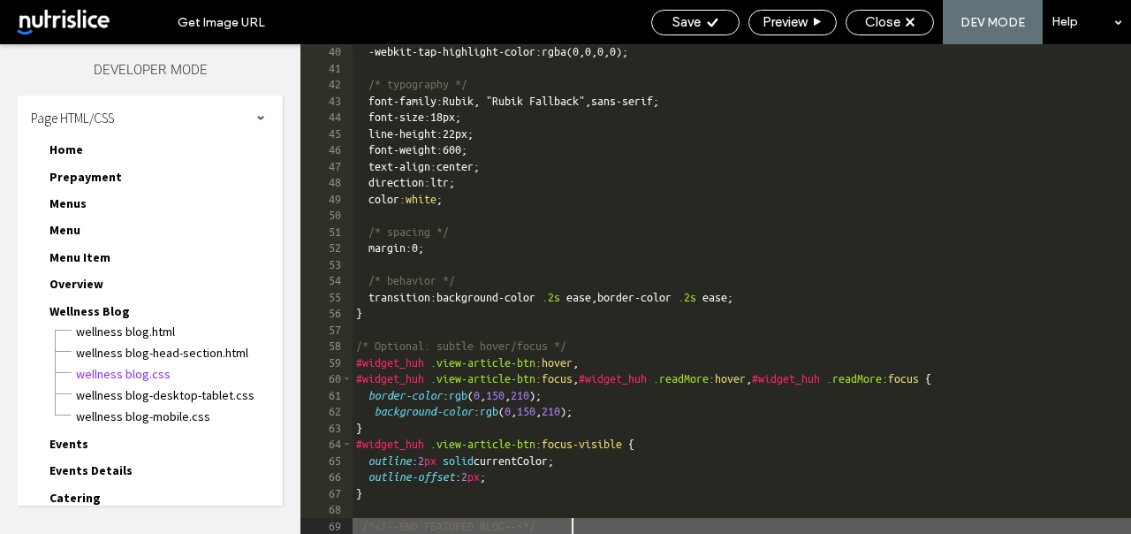
scroll to position [638, 0]
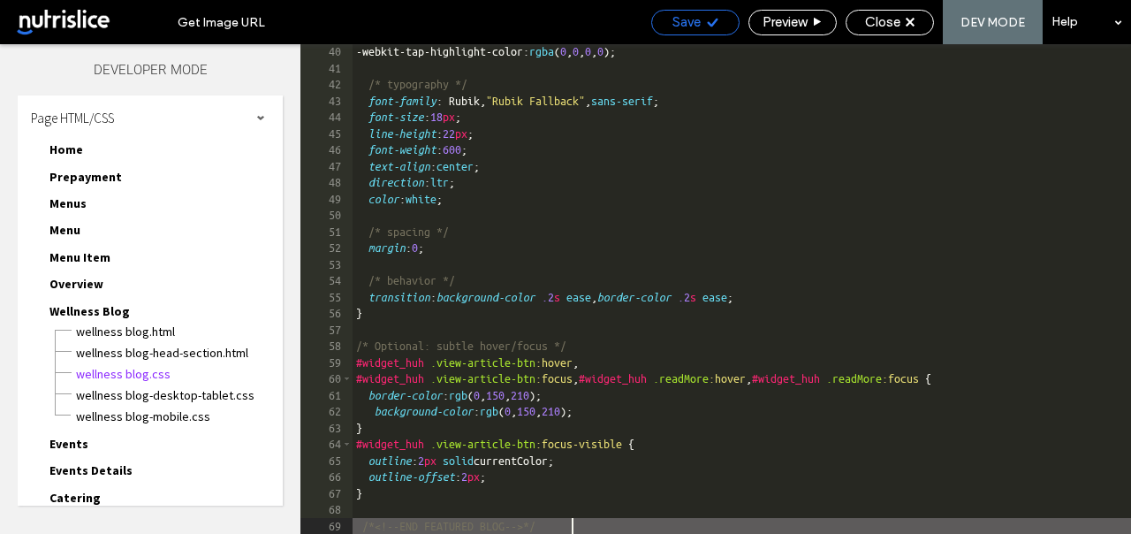
click at [678, 28] on span "Save" at bounding box center [686, 22] width 28 height 16
click at [893, 27] on span "Close" at bounding box center [882, 22] width 35 height 16
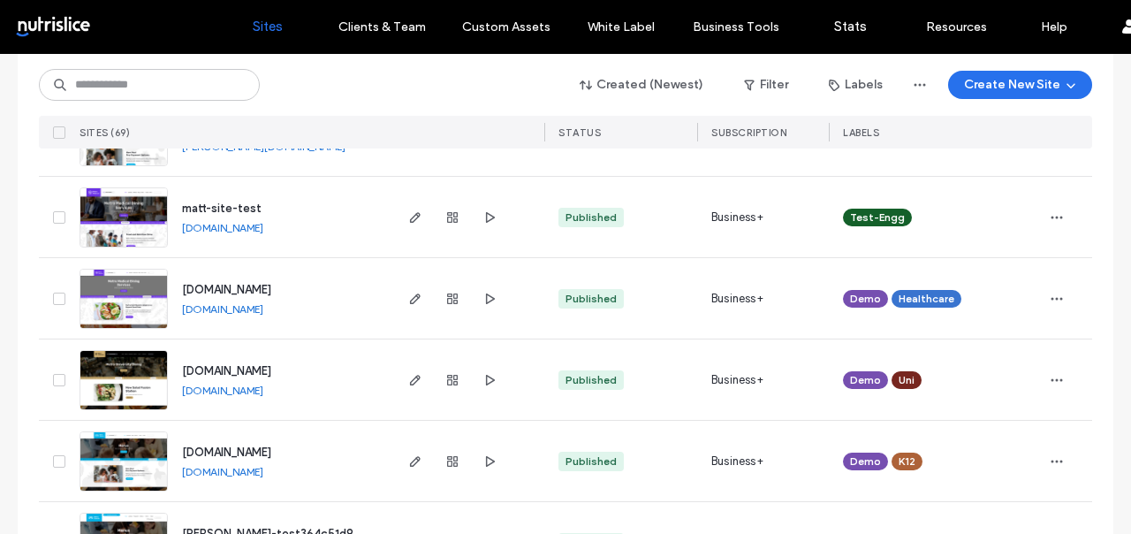
scroll to position [4152, 0]
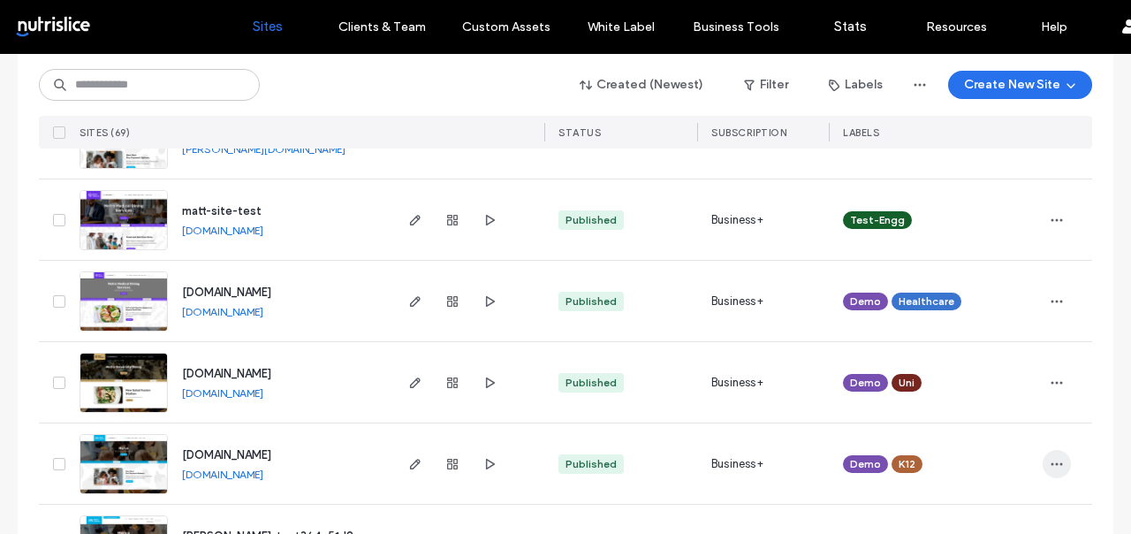
click at [1049, 470] on span "button" at bounding box center [1057, 464] width 28 height 28
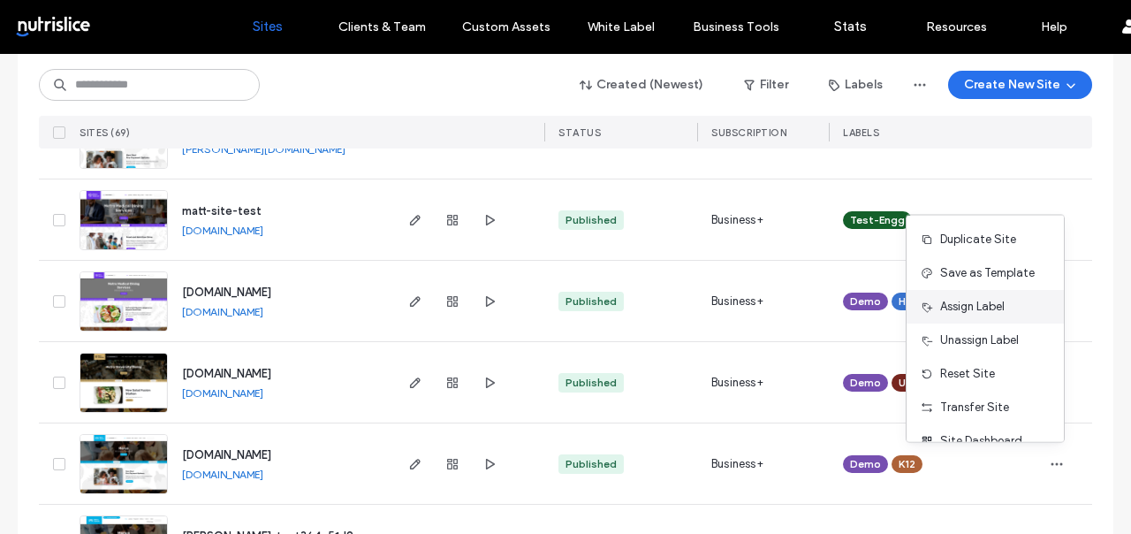
click at [975, 307] on span "Assign Label" at bounding box center [972, 307] width 64 height 18
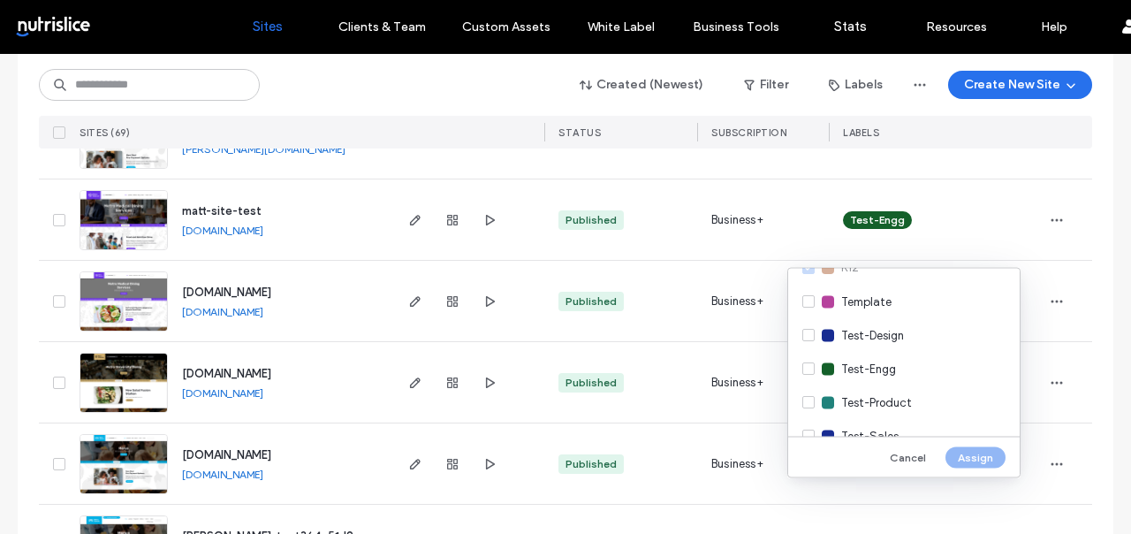
scroll to position [463, 0]
click at [892, 303] on div "Template" at bounding box center [903, 300] width 231 height 34
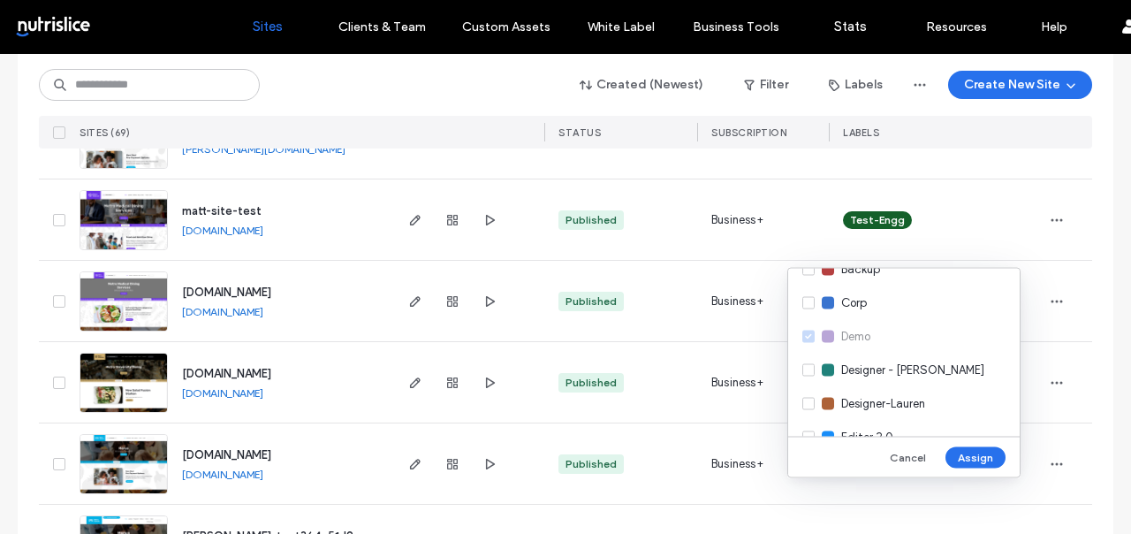
scroll to position [117, 0]
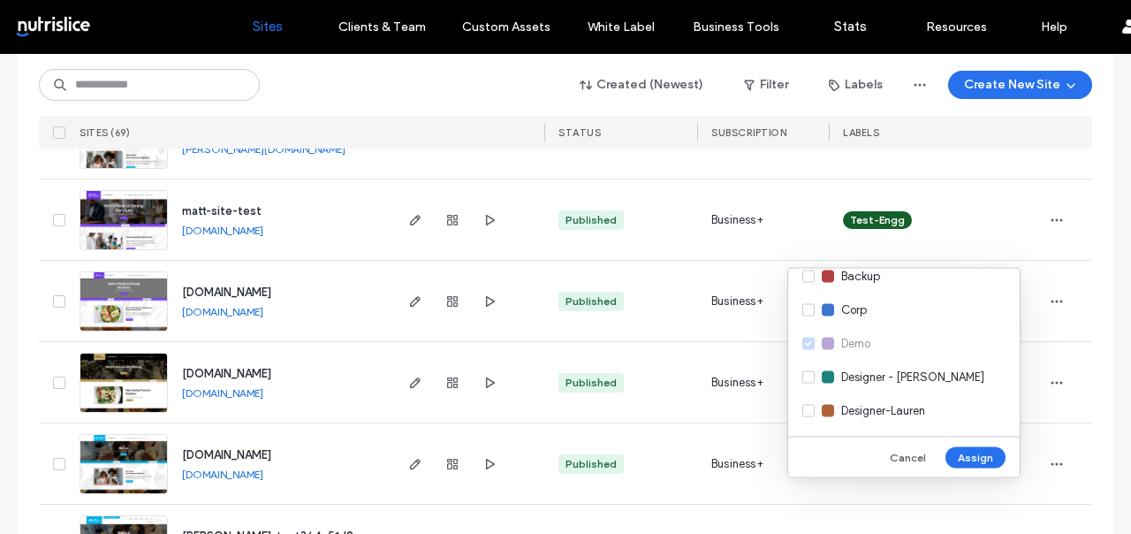
click at [849, 340] on div "Active AI API Backup Corp Demo Designer - Mary Designer-Lauren Editor 2.0 Enter…" at bounding box center [903, 353] width 231 height 168
click at [810, 341] on div "Active AI API Backup Corp Demo Designer - Mary Designer-Lauren Editor 2.0 Enter…" at bounding box center [903, 353] width 231 height 168
click at [983, 453] on button "Assign" at bounding box center [975, 456] width 60 height 21
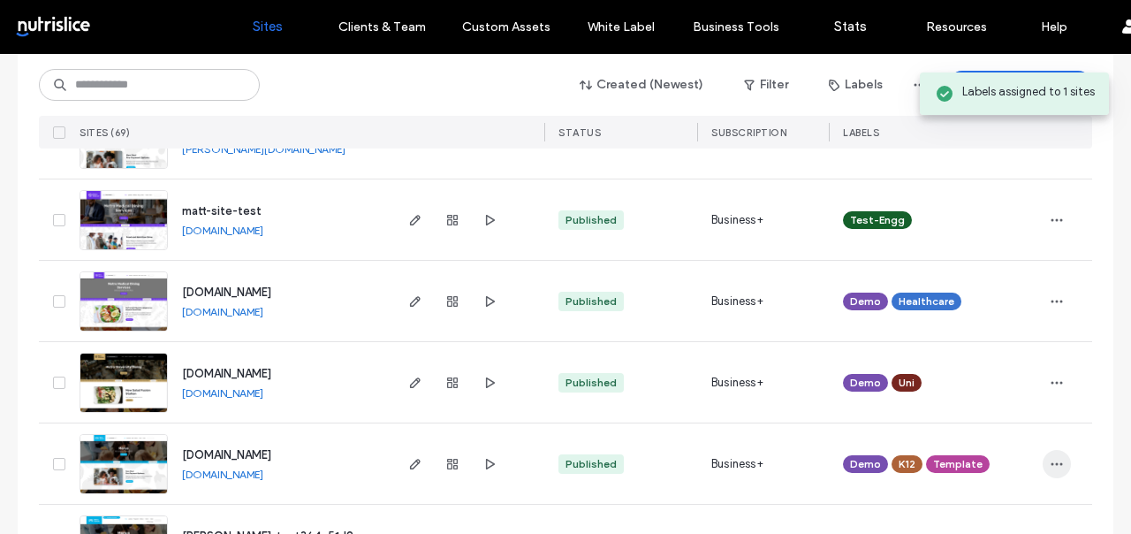
click at [1050, 467] on icon "button" at bounding box center [1057, 464] width 14 height 14
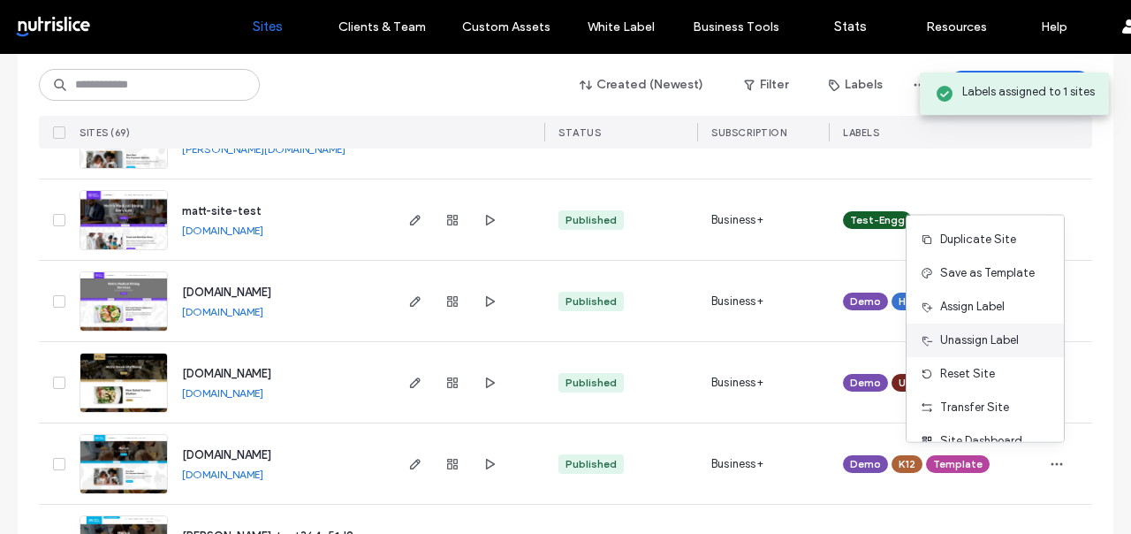
click at [995, 343] on span "Unassign Label" at bounding box center [979, 340] width 79 height 18
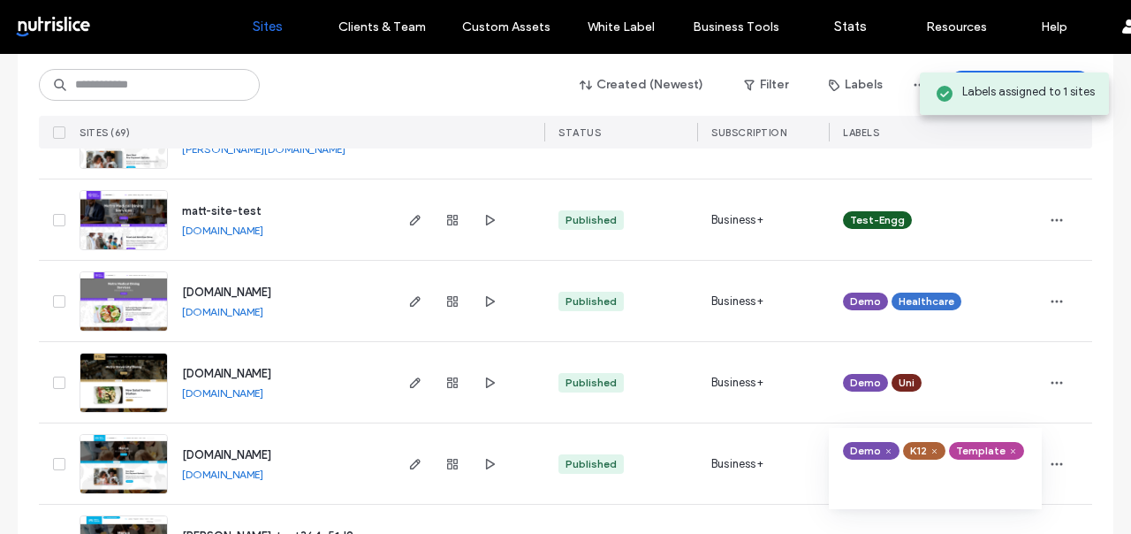
click at [884, 452] on icon at bounding box center [888, 451] width 8 height 8
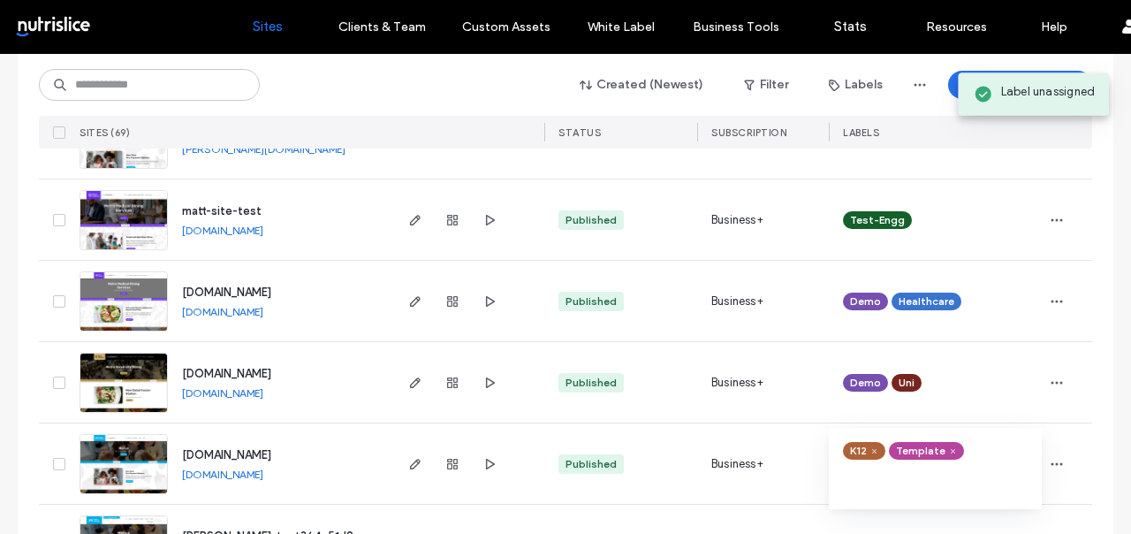
click at [951, 377] on div "Demo Uni" at bounding box center [935, 382] width 185 height 39
click at [1054, 382] on use "button" at bounding box center [1056, 382] width 11 height 3
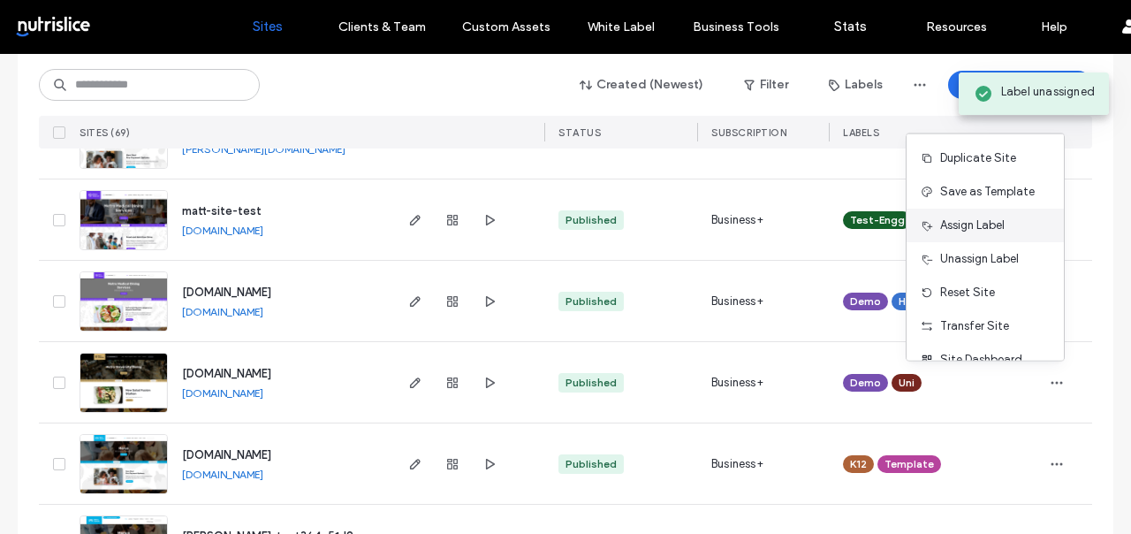
click at [983, 222] on span "Assign Label" at bounding box center [972, 225] width 64 height 18
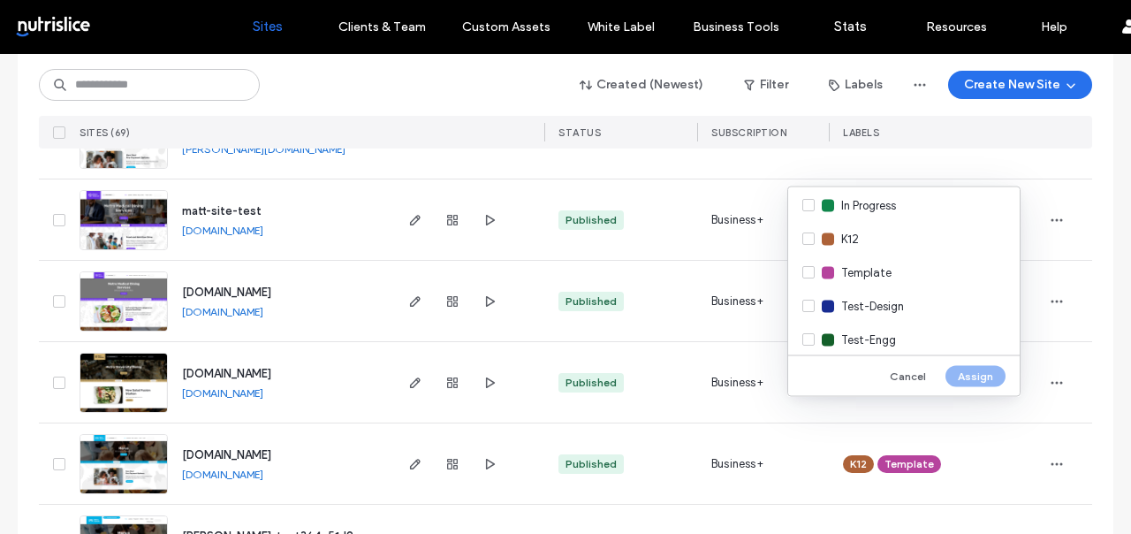
scroll to position [439, 0]
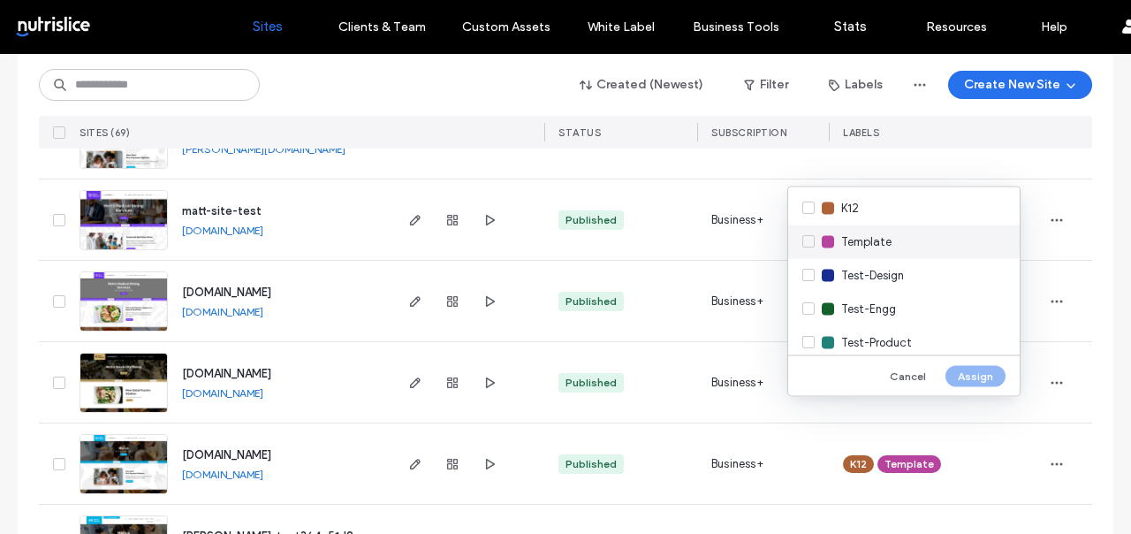
click at [866, 233] on span "Template" at bounding box center [866, 242] width 50 height 18
click at [973, 380] on button "Assign" at bounding box center [975, 375] width 60 height 21
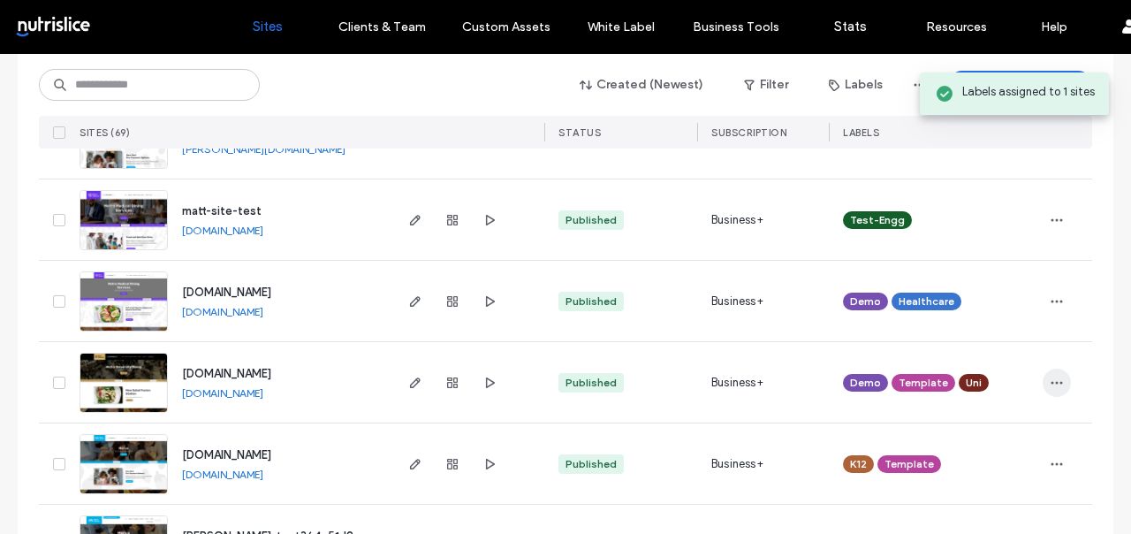
click at [1052, 370] on span "button" at bounding box center [1057, 382] width 28 height 28
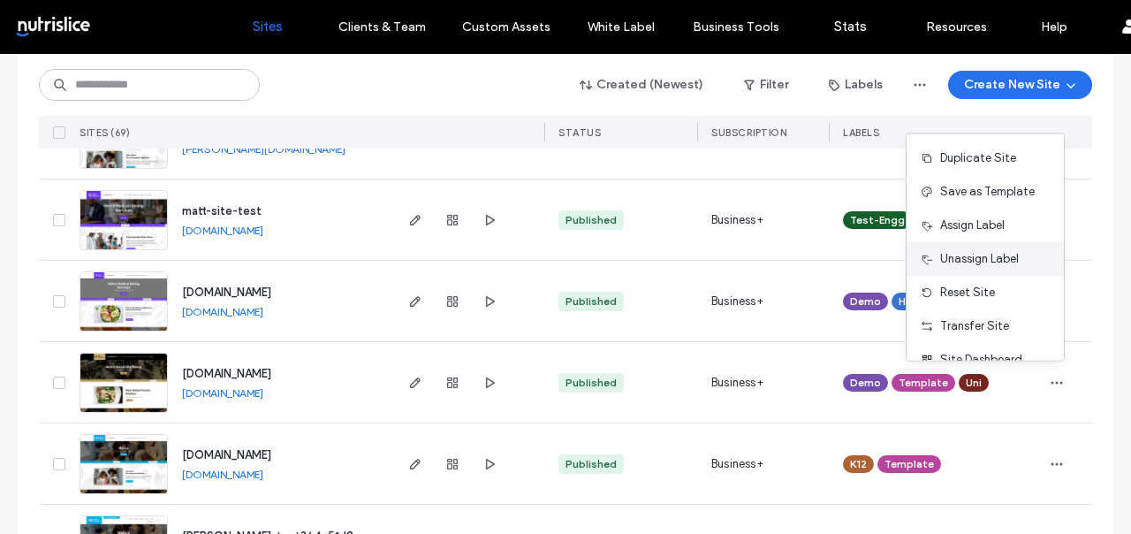
click at [986, 263] on span "Unassign Label" at bounding box center [979, 259] width 79 height 18
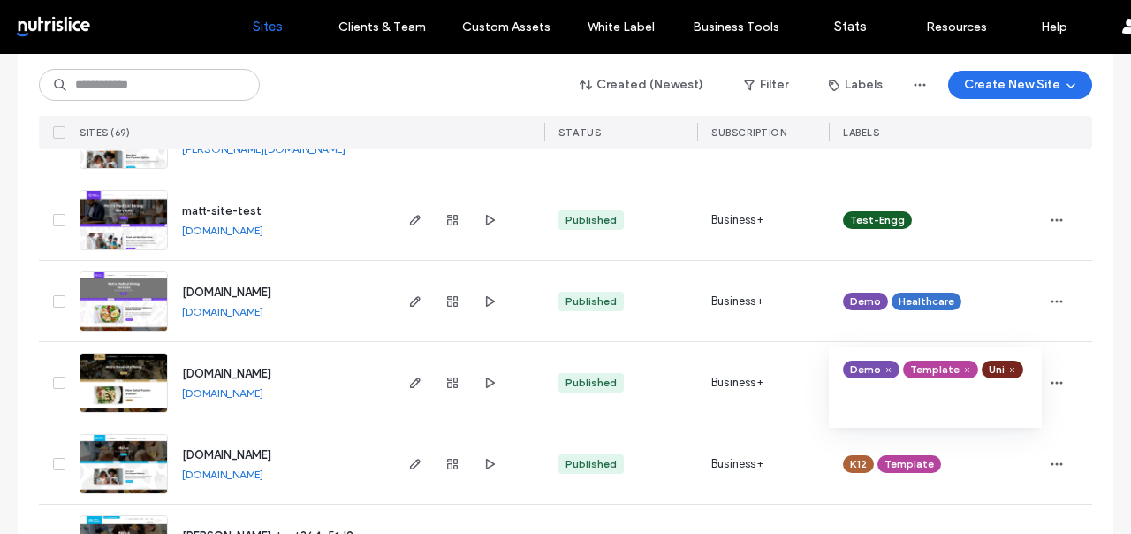
click at [884, 368] on span at bounding box center [888, 369] width 13 height 13
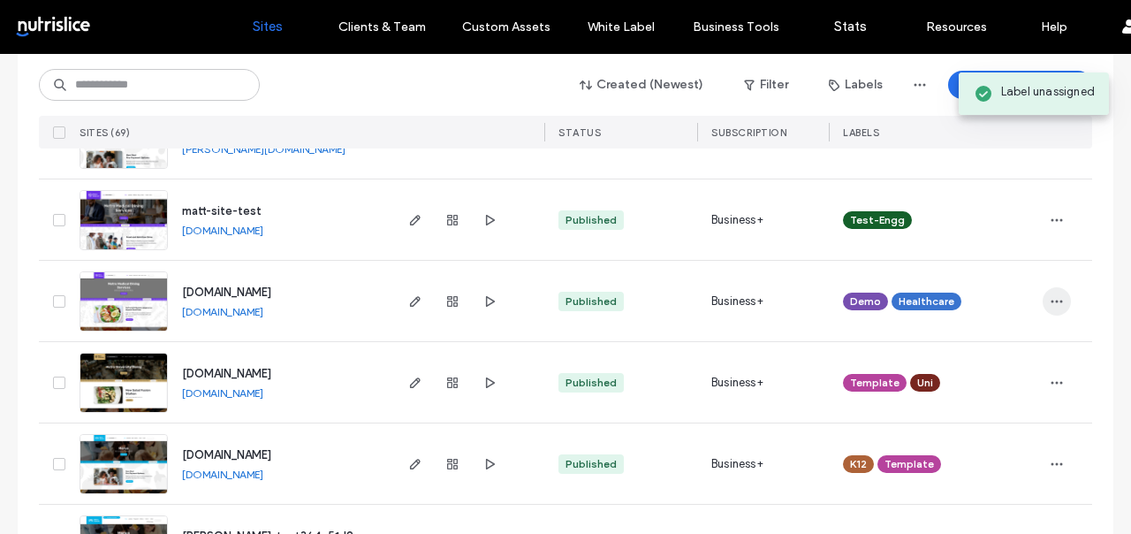
click at [1050, 303] on icon "button" at bounding box center [1057, 301] width 14 height 14
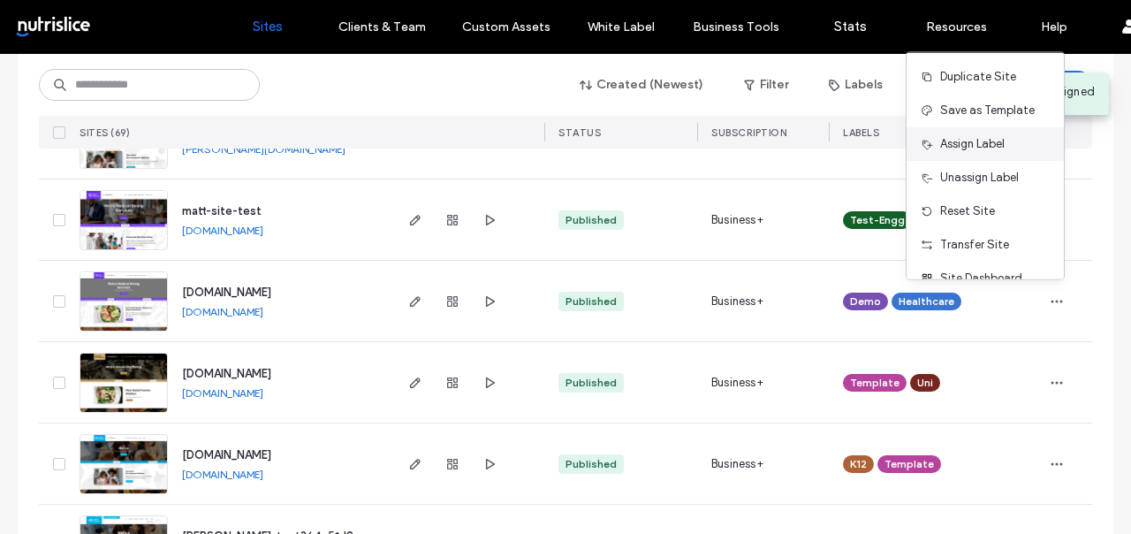
click at [986, 146] on span "Assign Label" at bounding box center [972, 144] width 64 height 18
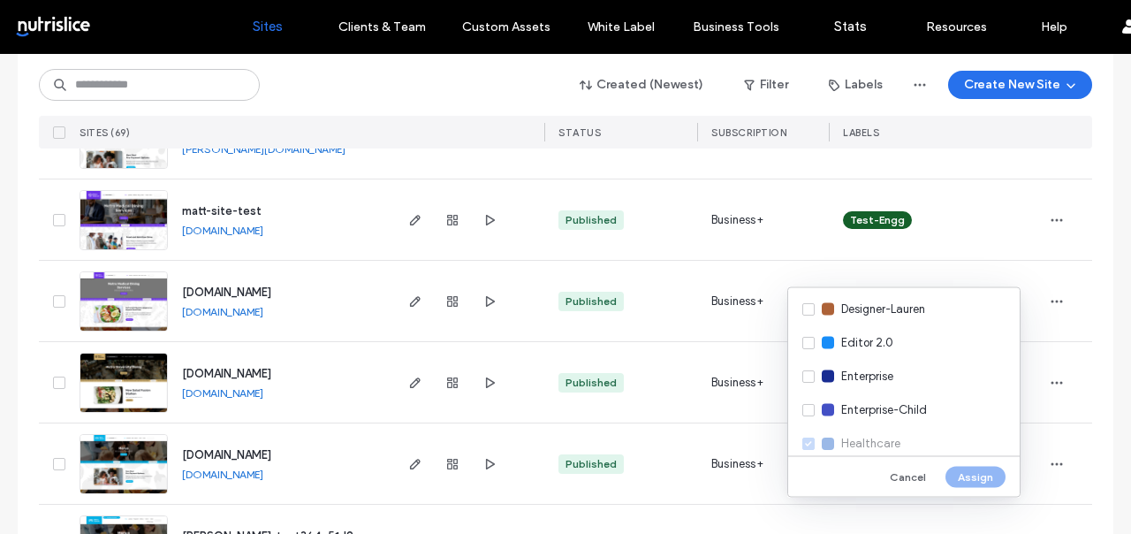
scroll to position [427, 0]
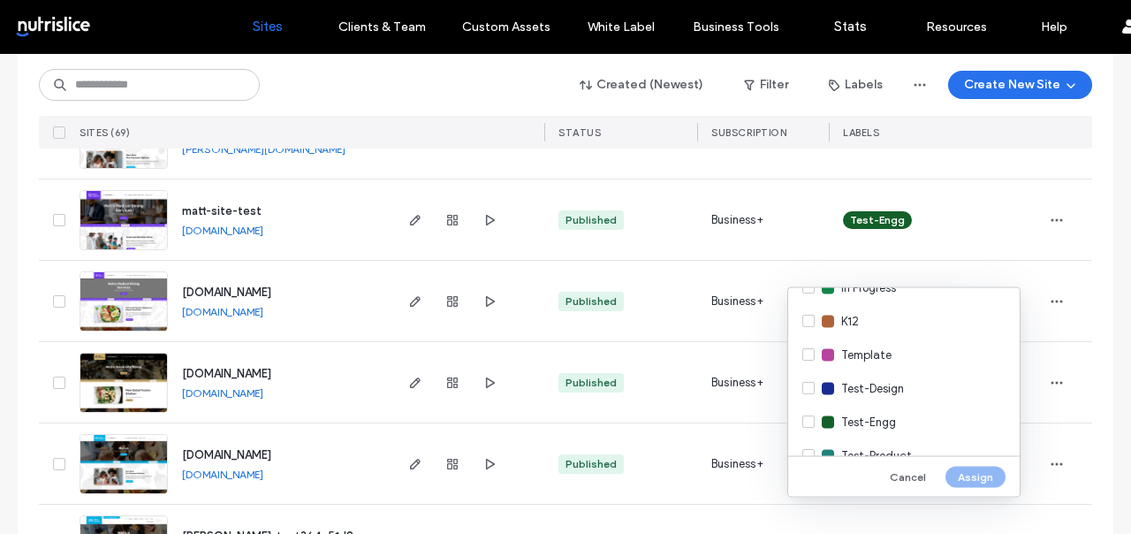
click at [904, 356] on div "Template" at bounding box center [903, 355] width 231 height 34
click at [985, 483] on button "Assign" at bounding box center [975, 476] width 60 height 21
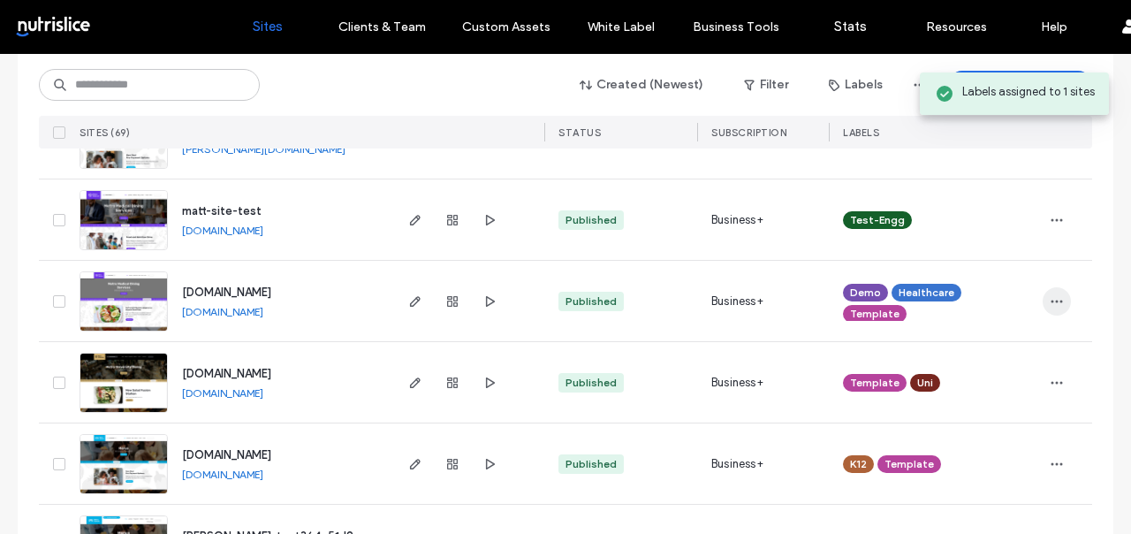
click at [1051, 297] on icon "button" at bounding box center [1057, 301] width 14 height 14
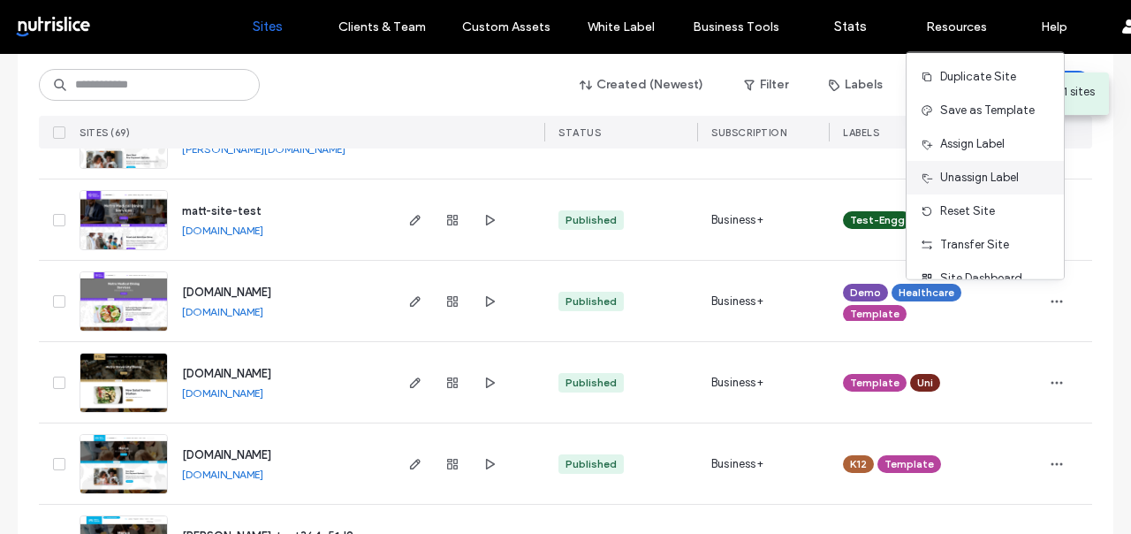
click at [990, 175] on span "Unassign Label" at bounding box center [979, 178] width 79 height 18
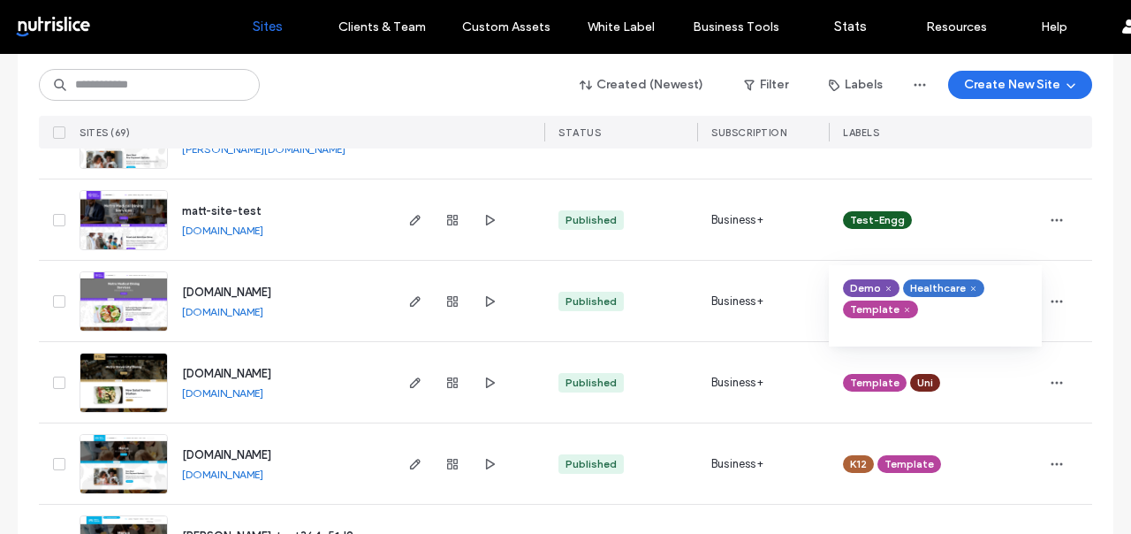
click at [884, 285] on icon at bounding box center [888, 289] width 8 height 8
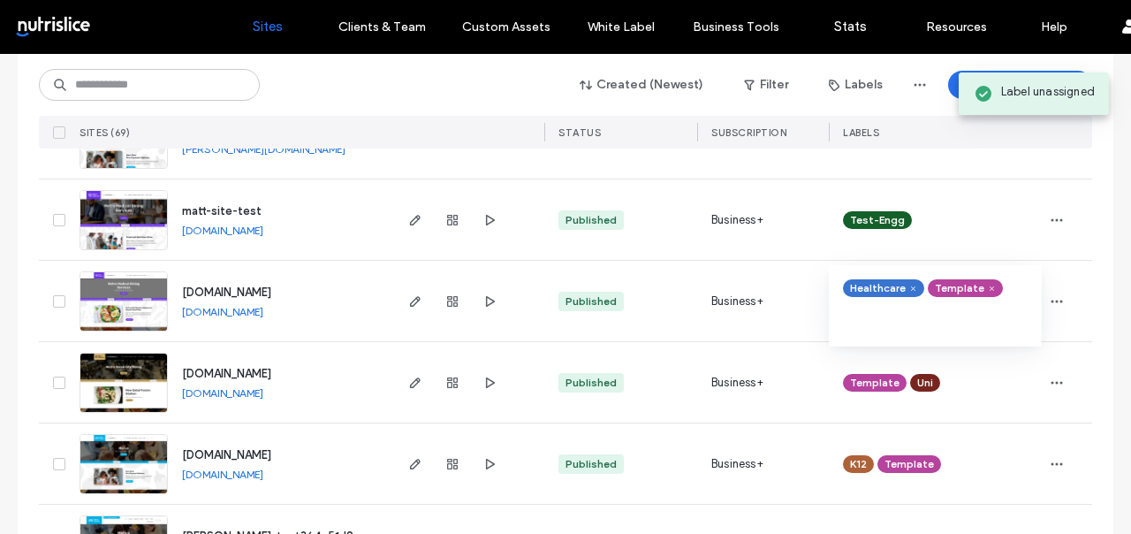
click at [982, 397] on div "Template Uni" at bounding box center [935, 382] width 185 height 39
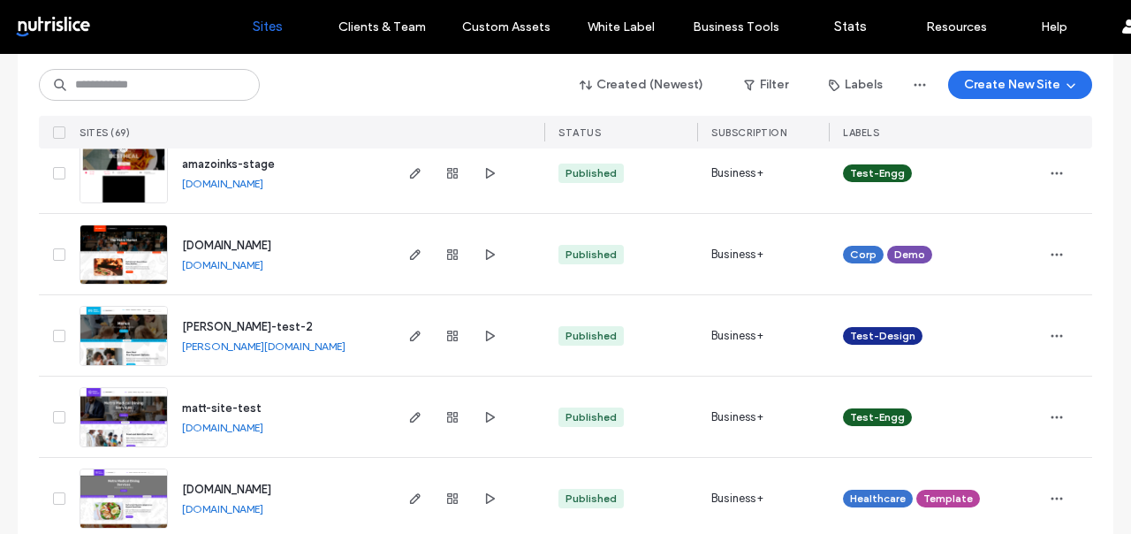
scroll to position [3951, 0]
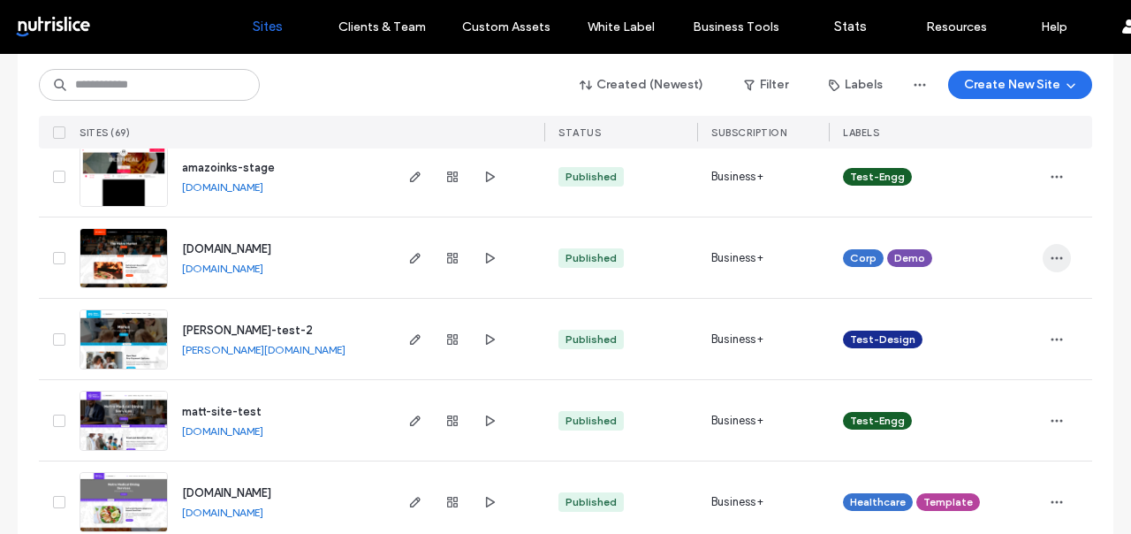
click at [1050, 251] on icon "button" at bounding box center [1057, 258] width 14 height 14
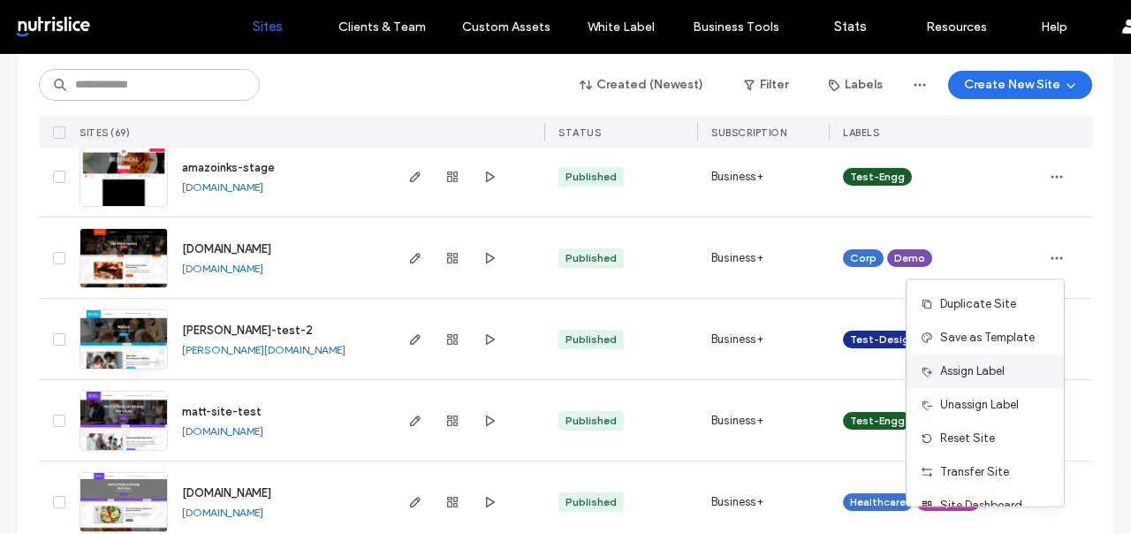
click at [984, 362] on span "Assign Label" at bounding box center [972, 371] width 64 height 18
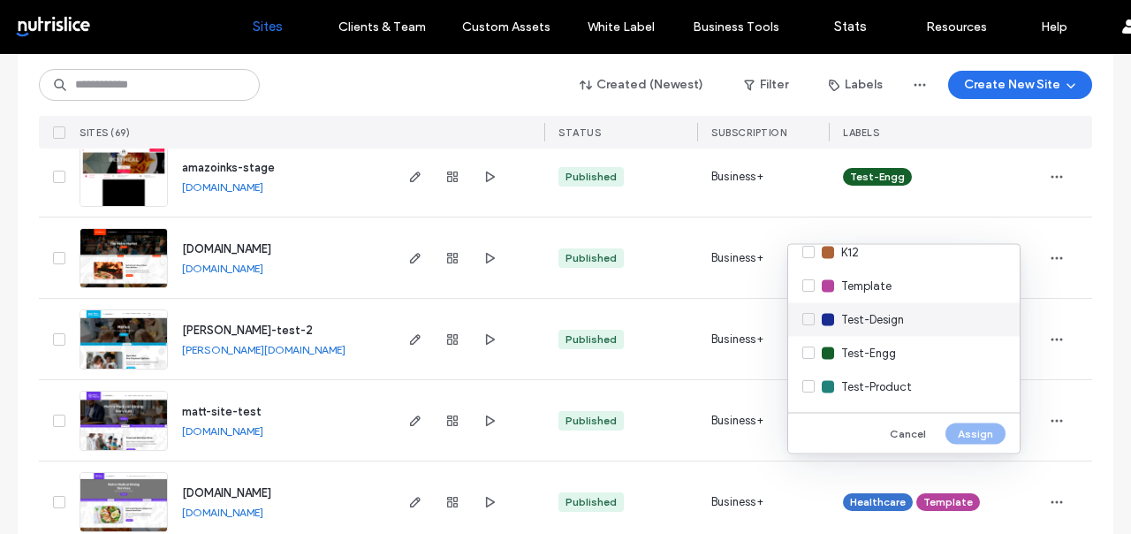
scroll to position [456, 0]
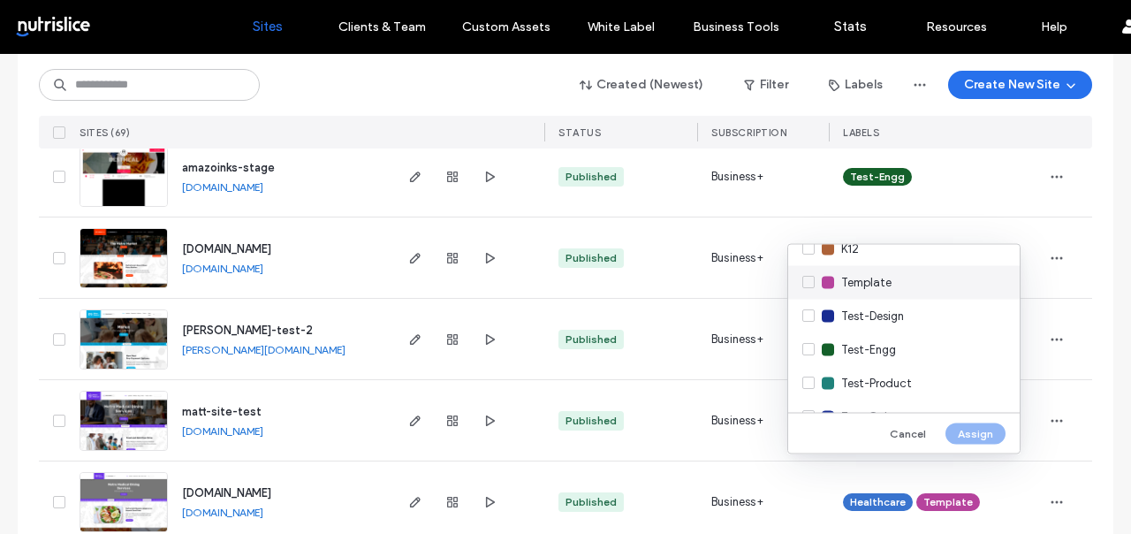
click at [878, 288] on span "Template" at bounding box center [866, 283] width 50 height 18
click at [977, 433] on button "Assign" at bounding box center [975, 432] width 60 height 21
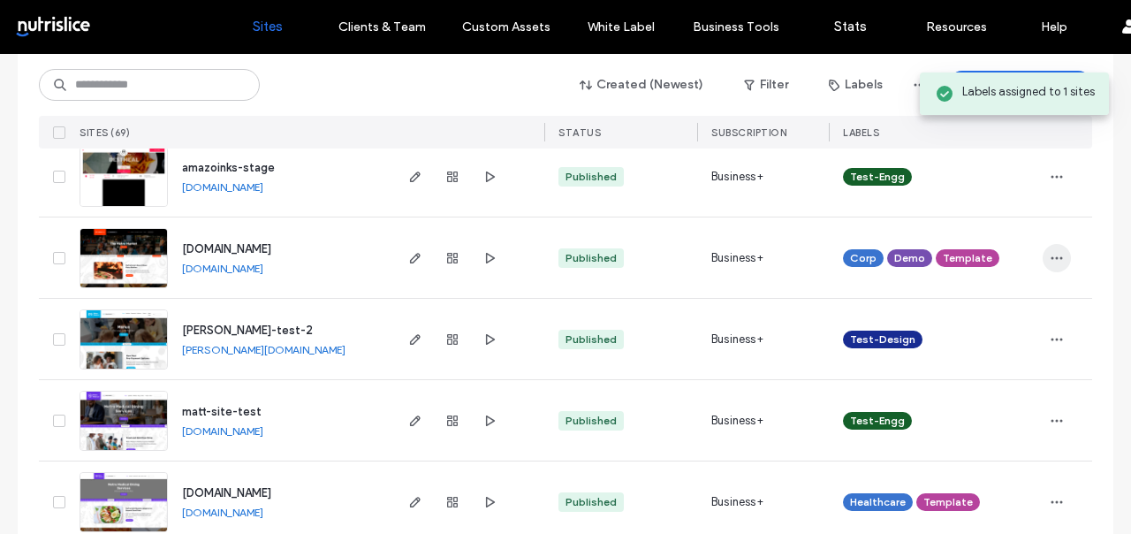
click at [1043, 262] on span "button" at bounding box center [1057, 258] width 28 height 28
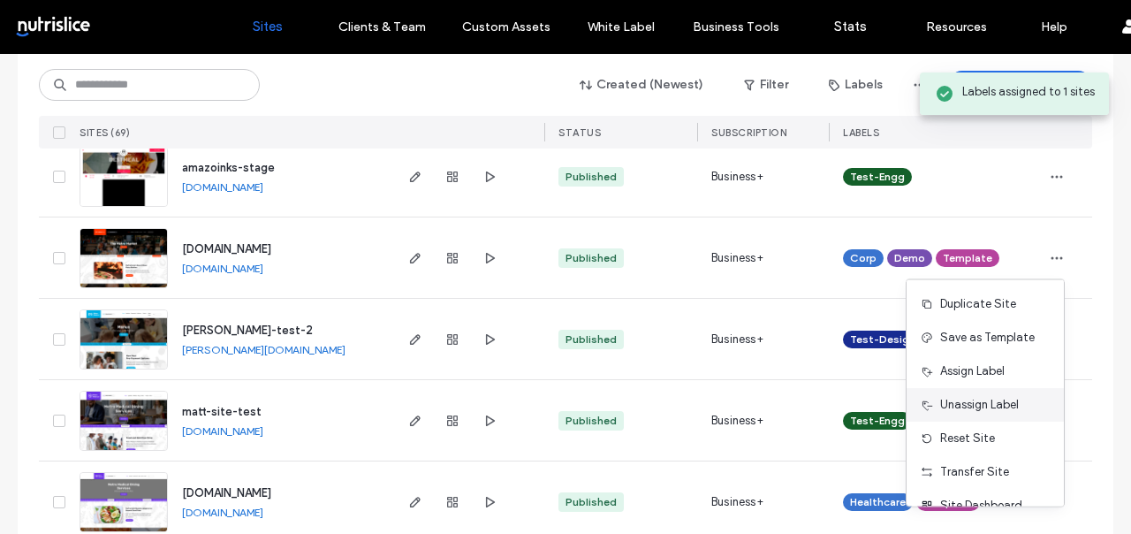
click at [974, 396] on span "Unassign Label" at bounding box center [979, 405] width 79 height 18
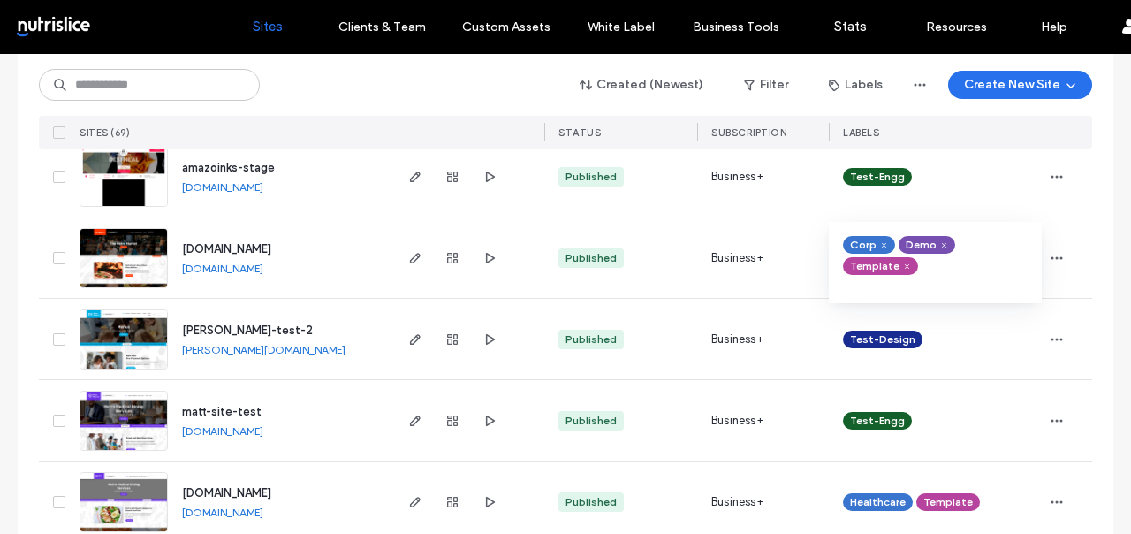
click at [942, 238] on div "Demo" at bounding box center [927, 245] width 57 height 18
click at [940, 245] on icon at bounding box center [944, 245] width 8 height 8
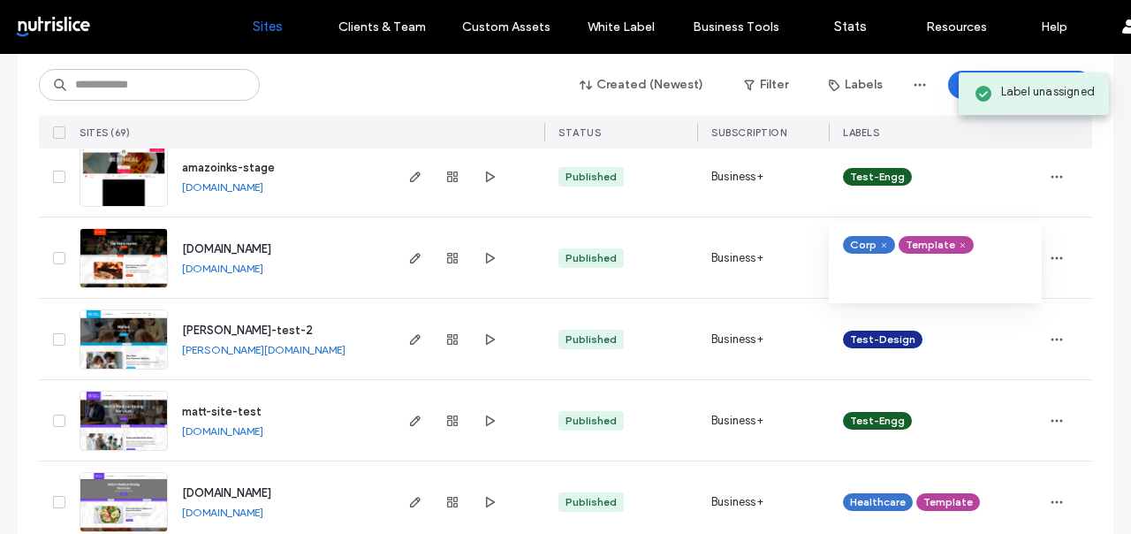
click at [1008, 363] on div "Test-Design" at bounding box center [935, 339] width 213 height 80
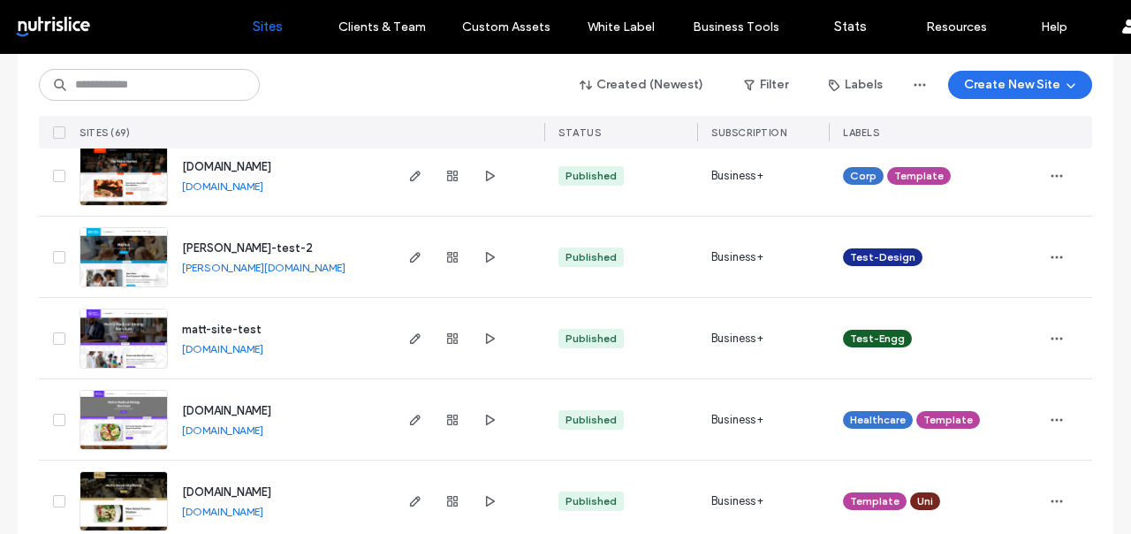
scroll to position [4030, 0]
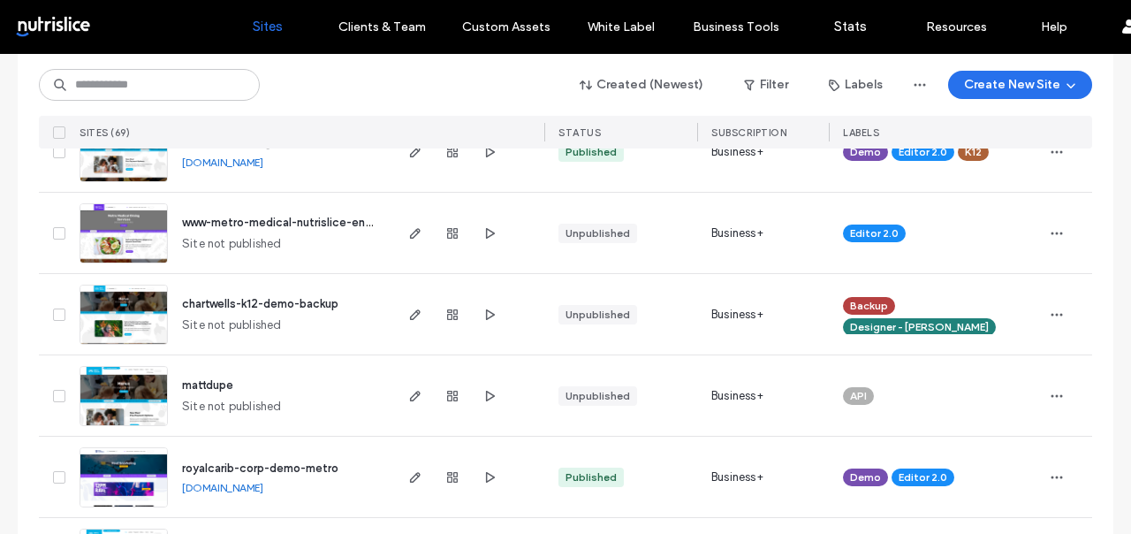
scroll to position [482, 0]
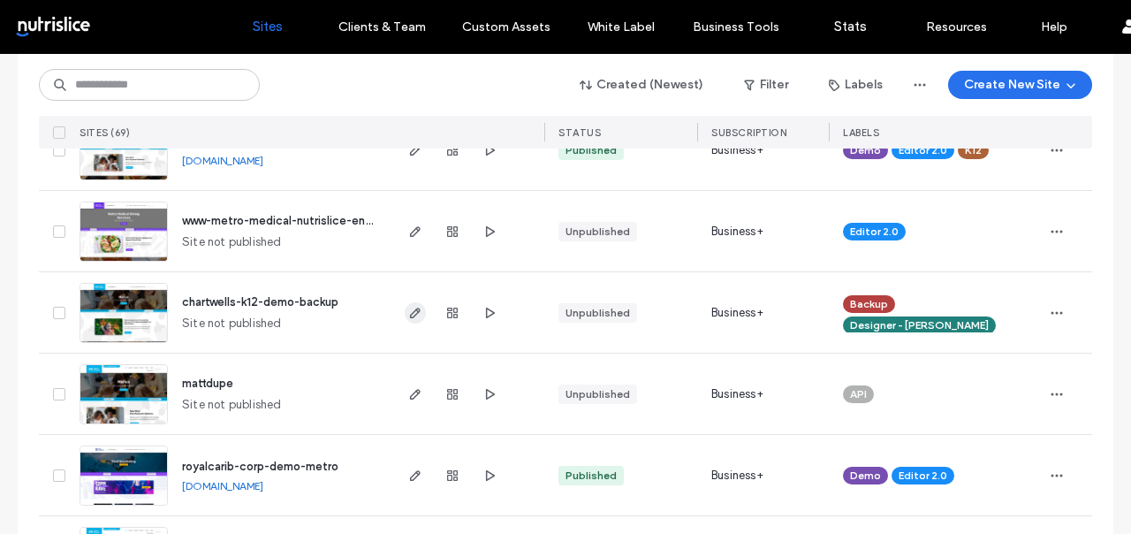
click at [408, 306] on icon "button" at bounding box center [415, 313] width 14 height 14
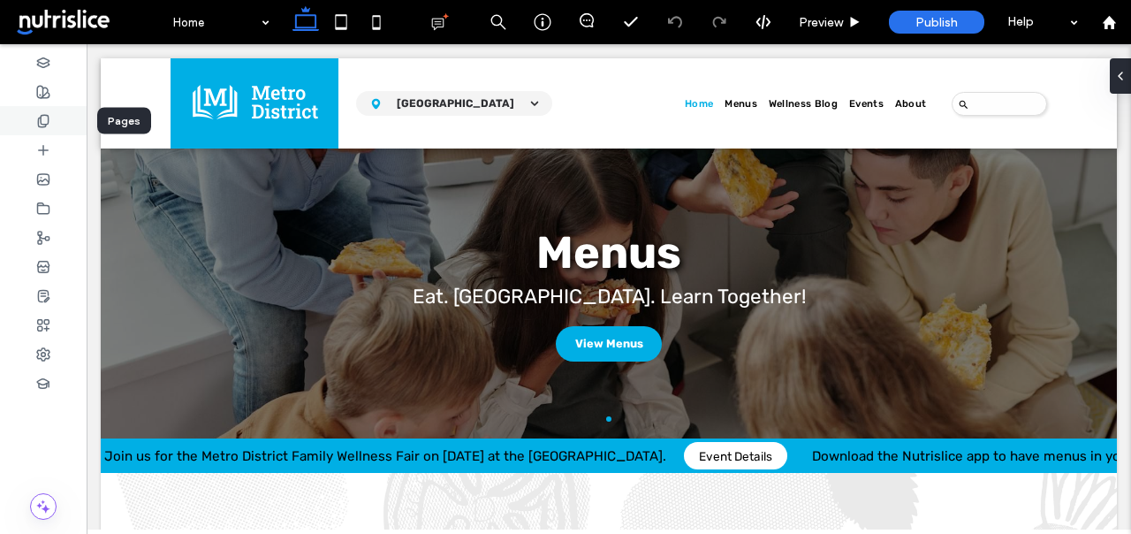
click at [42, 120] on icon at bounding box center [43, 121] width 14 height 14
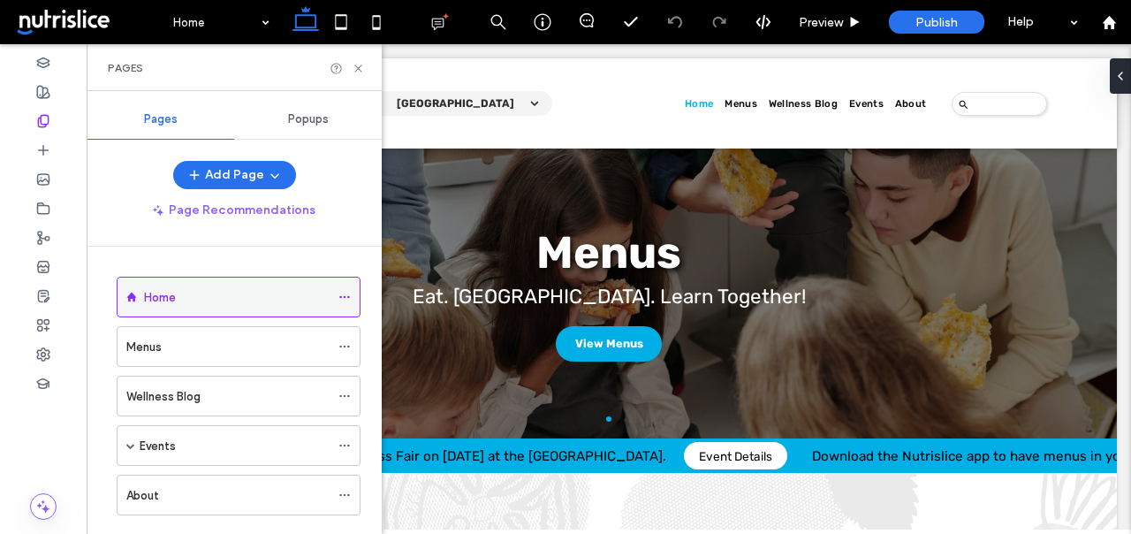
scroll to position [34, 0]
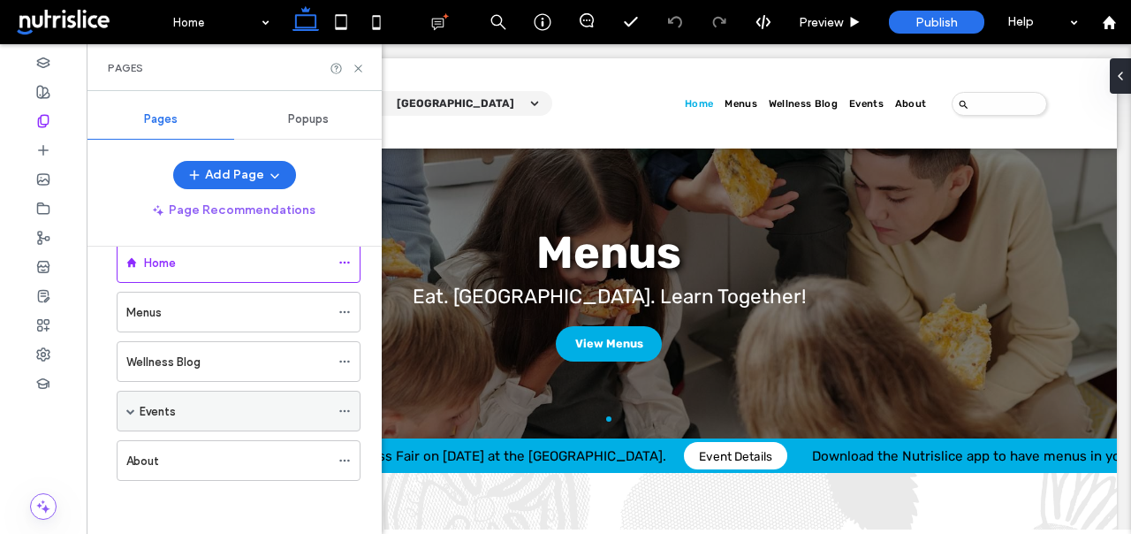
click at [125, 406] on div "Events" at bounding box center [239, 411] width 244 height 41
click at [131, 412] on span at bounding box center [130, 410] width 9 height 9
click at [175, 410] on label "Events" at bounding box center [158, 411] width 36 height 31
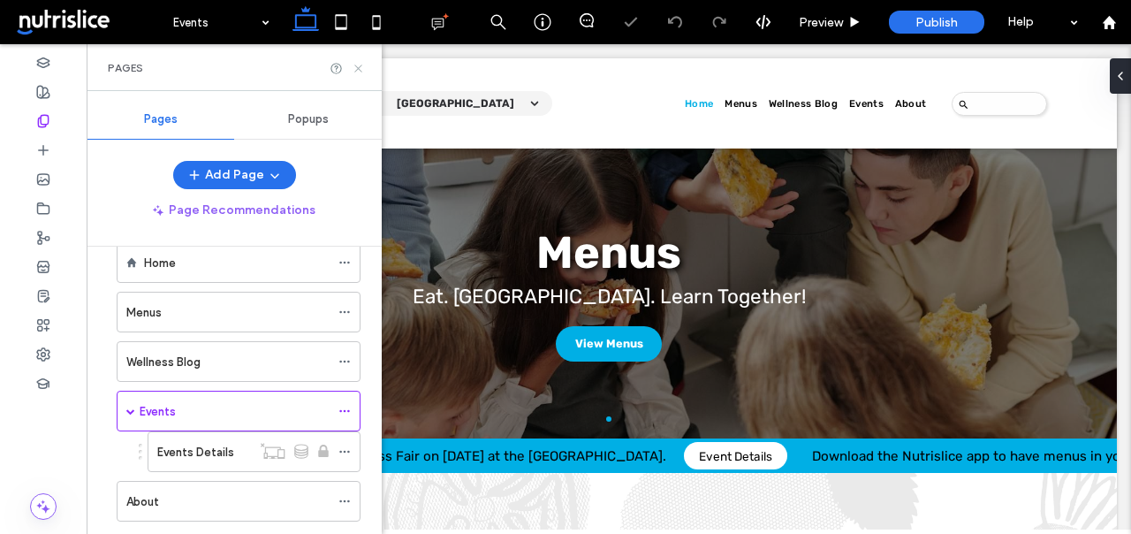
click at [354, 68] on icon at bounding box center [358, 68] width 13 height 13
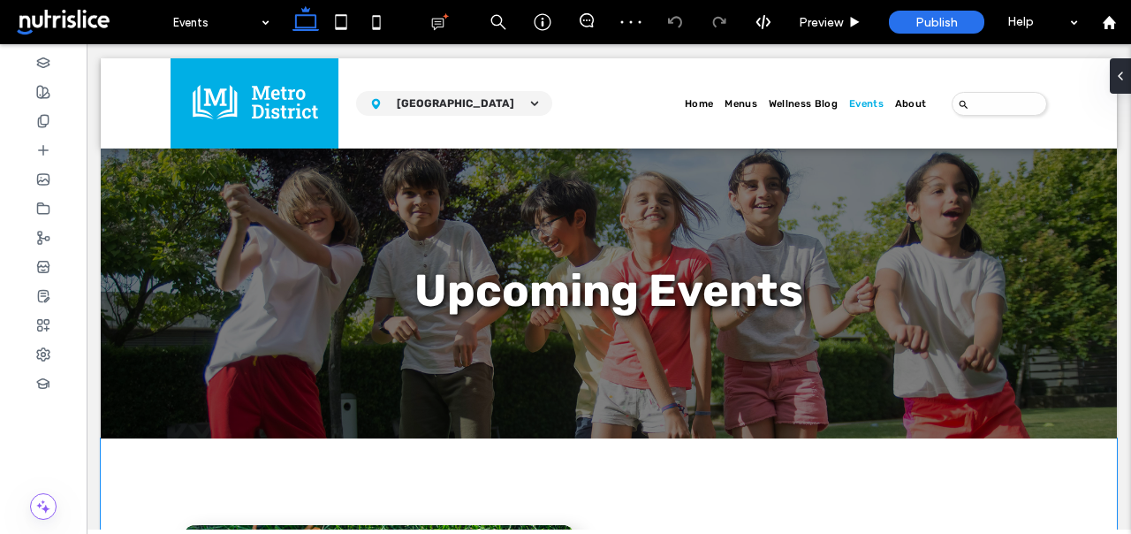
scroll to position [398, 0]
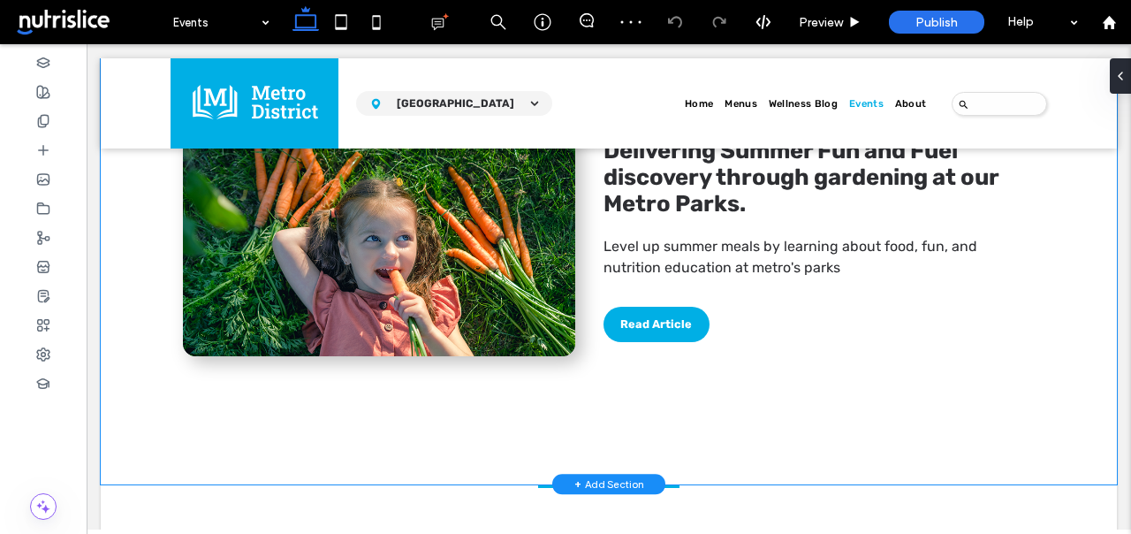
click at [125, 359] on div "Delivering Summer Fun and Fuel discovery through gardening at our Metro Parks. …" at bounding box center [609, 262] width 1016 height 444
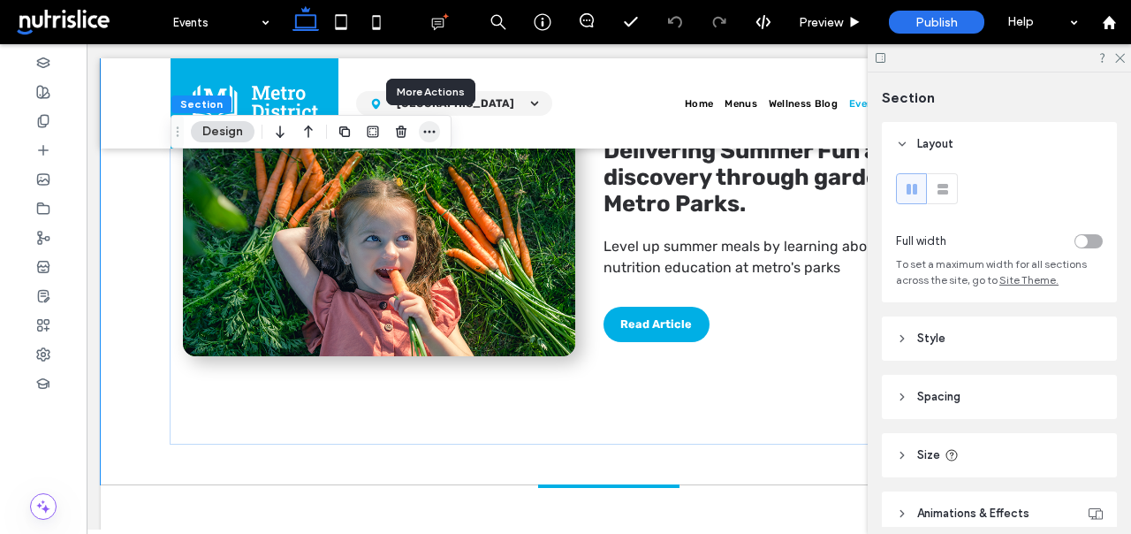
click at [434, 127] on icon "button" at bounding box center [429, 132] width 14 height 14
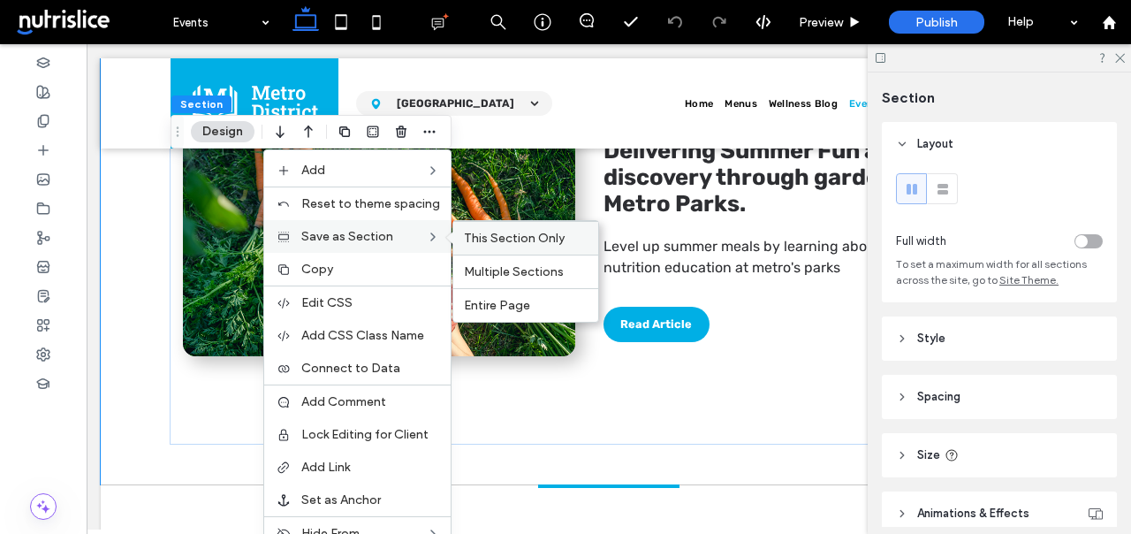
click at [490, 234] on span "This Section Only" at bounding box center [514, 238] width 101 height 15
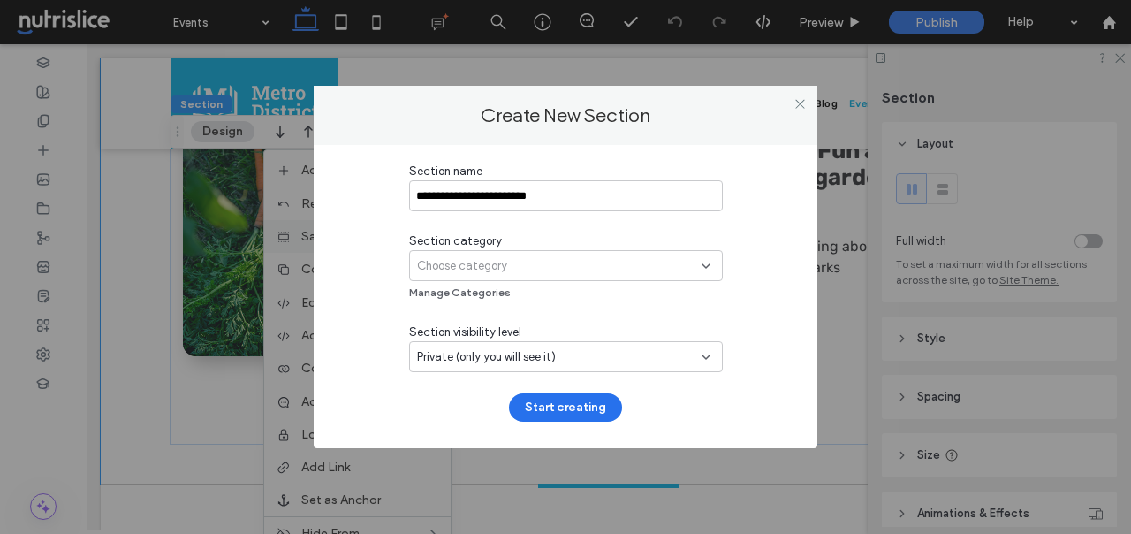
type input "**********"
click at [541, 262] on div "Choose category" at bounding box center [559, 266] width 285 height 18
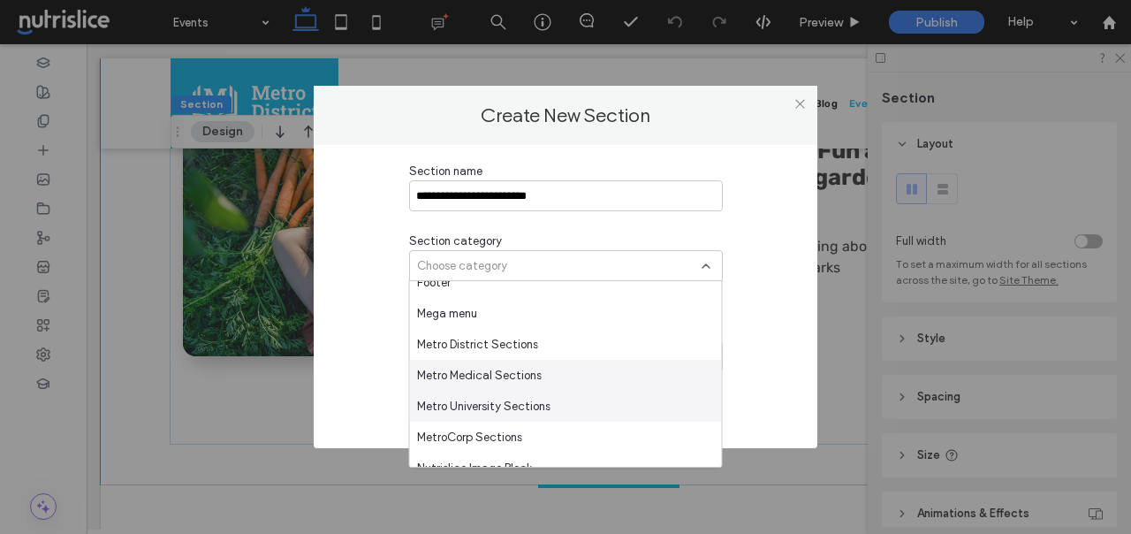
scroll to position [1003, 0]
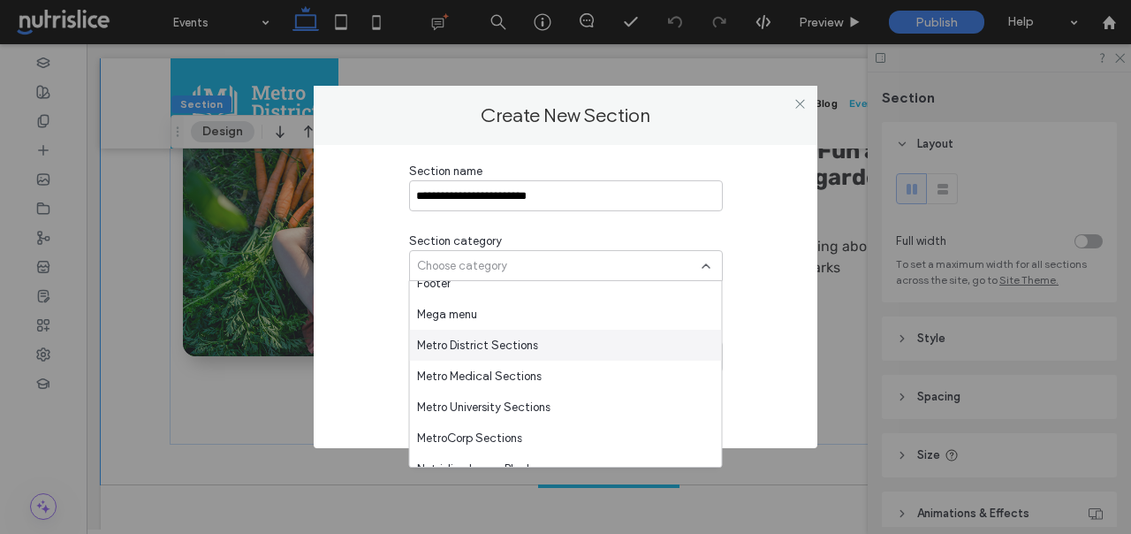
click at [487, 335] on div "Metro District Sections" at bounding box center [566, 345] width 312 height 31
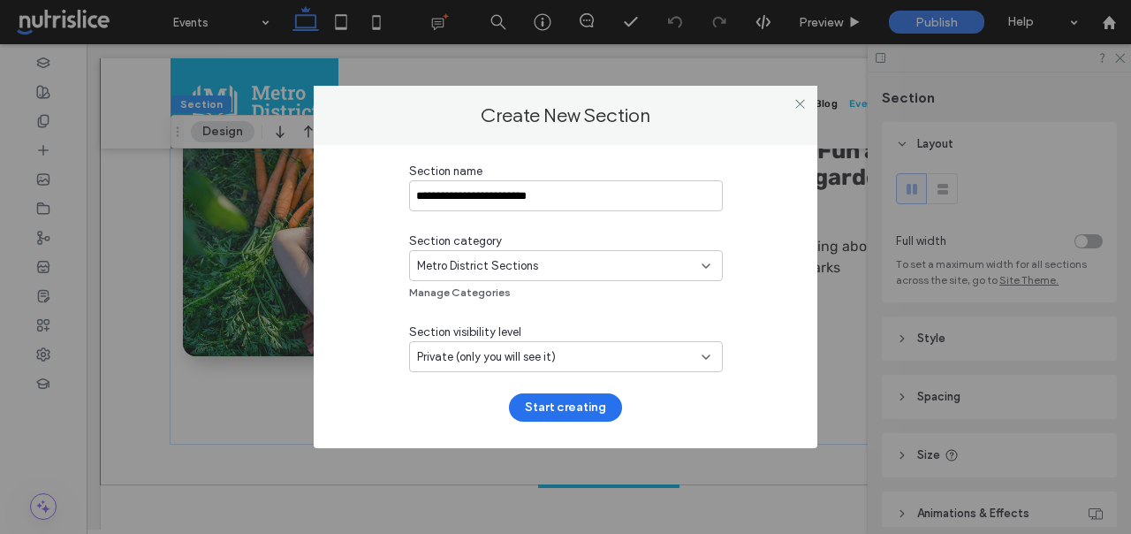
click at [490, 360] on span "Private (only you will see it)" at bounding box center [486, 357] width 139 height 18
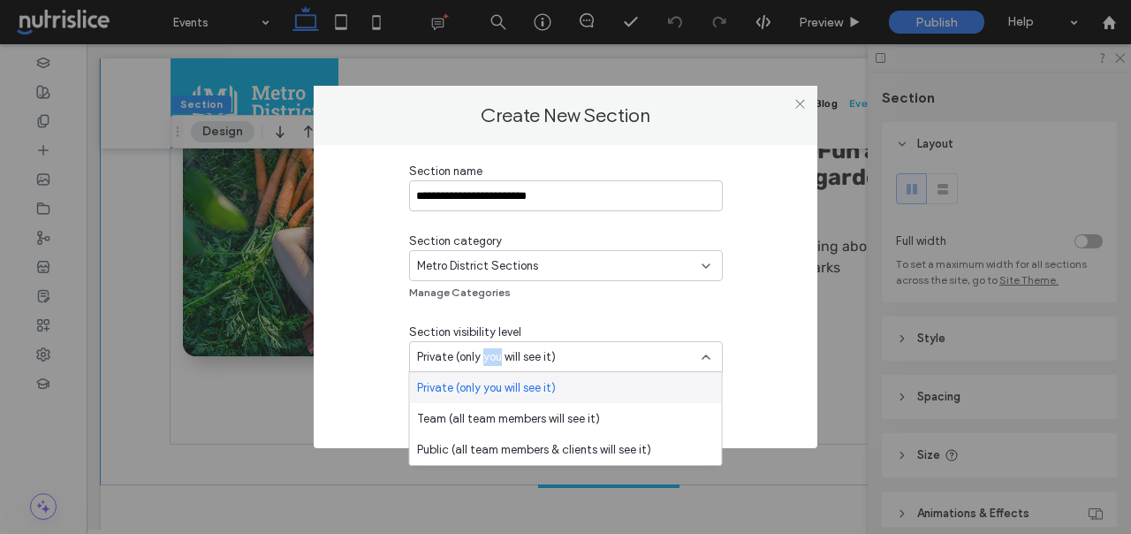
click at [489, 360] on span "Private (only you will see it)" at bounding box center [486, 357] width 139 height 18
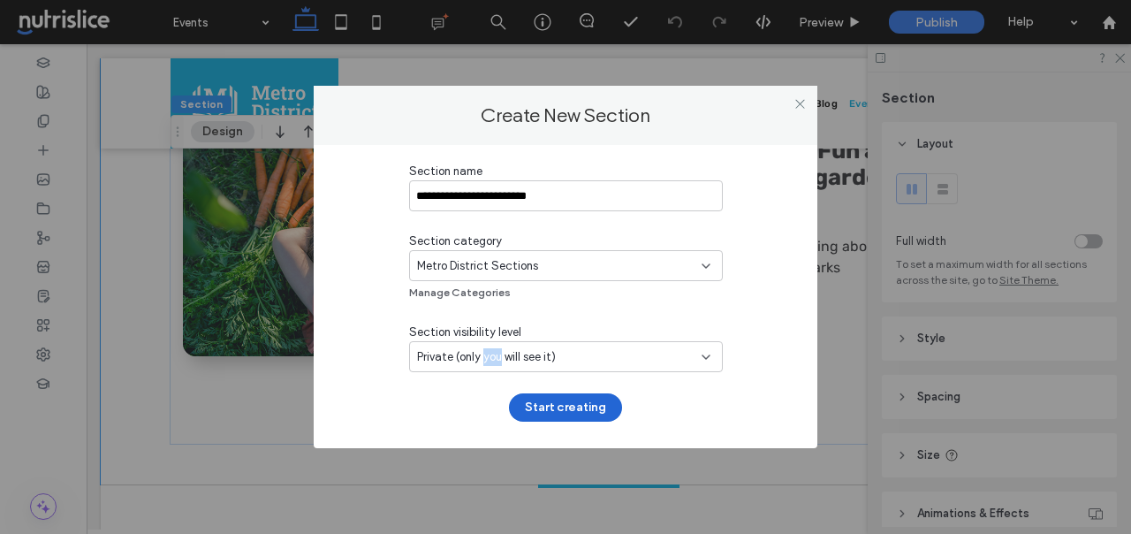
click at [538, 415] on button "Start creating" at bounding box center [565, 407] width 113 height 28
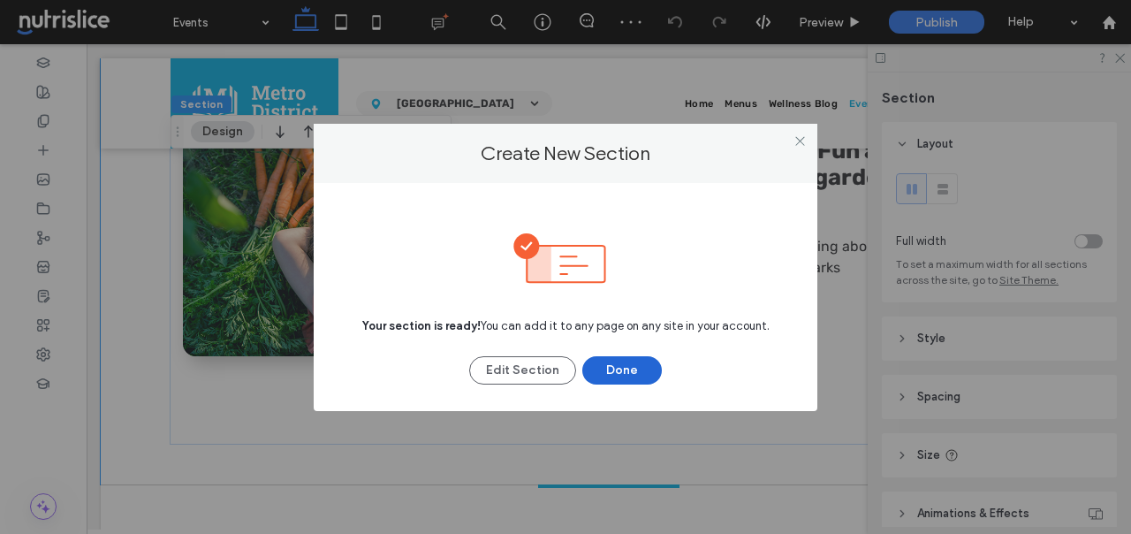
click at [650, 368] on button "Done" at bounding box center [622, 370] width 80 height 28
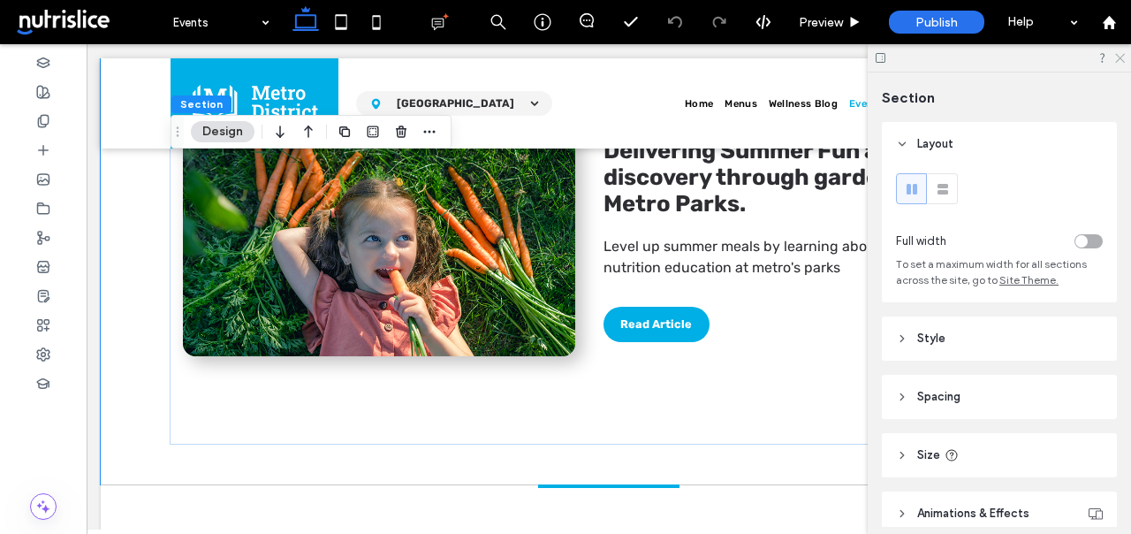
click at [1121, 56] on icon at bounding box center [1118, 56] width 11 height 11
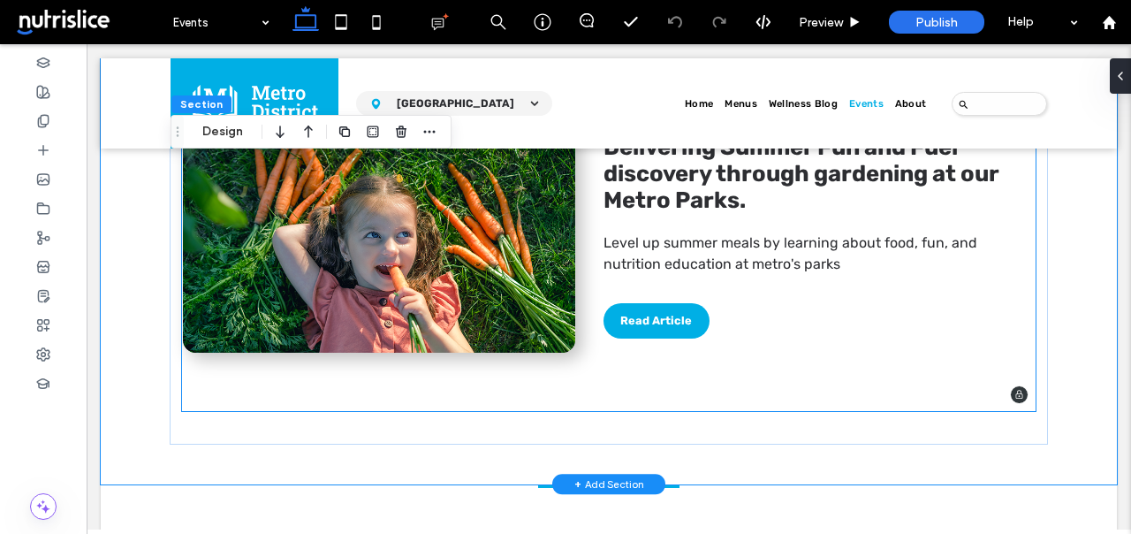
click at [662, 339] on div "Delivering Summer Fun and Fuel discovery through gardening at our Metro Parks. …" at bounding box center [805, 239] width 460 height 233
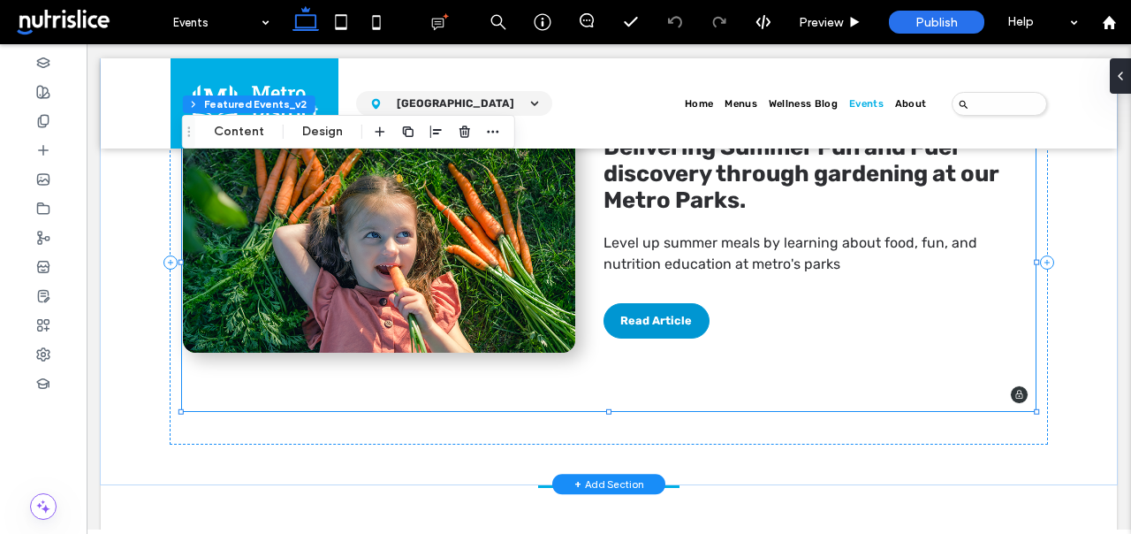
click at [662, 322] on p "Read Article" at bounding box center [656, 320] width 72 height 19
click at [661, 322] on p "Read Article" at bounding box center [656, 320] width 72 height 19
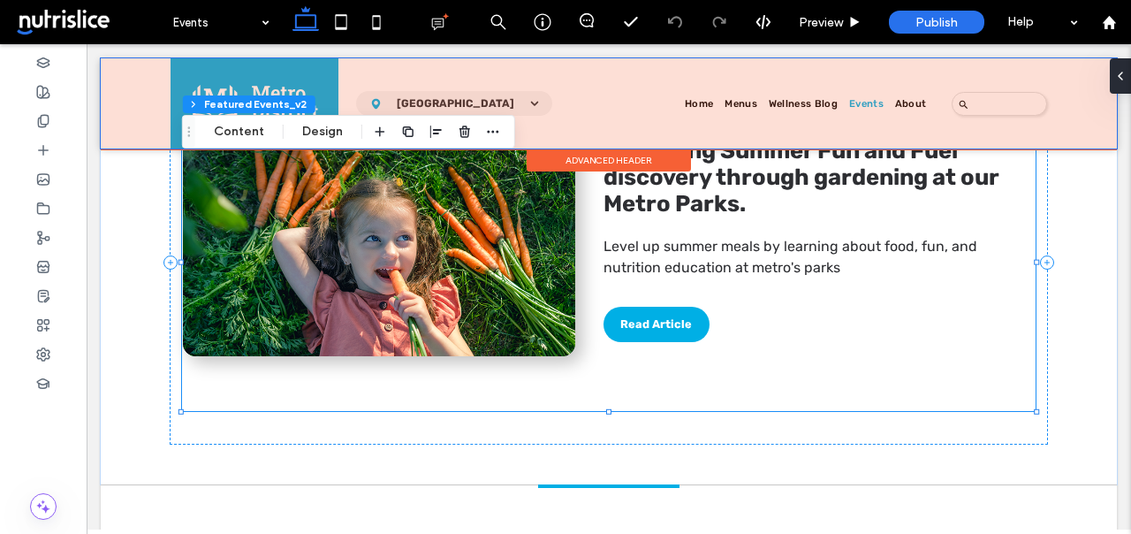
click at [230, 114] on div at bounding box center [609, 103] width 1016 height 90
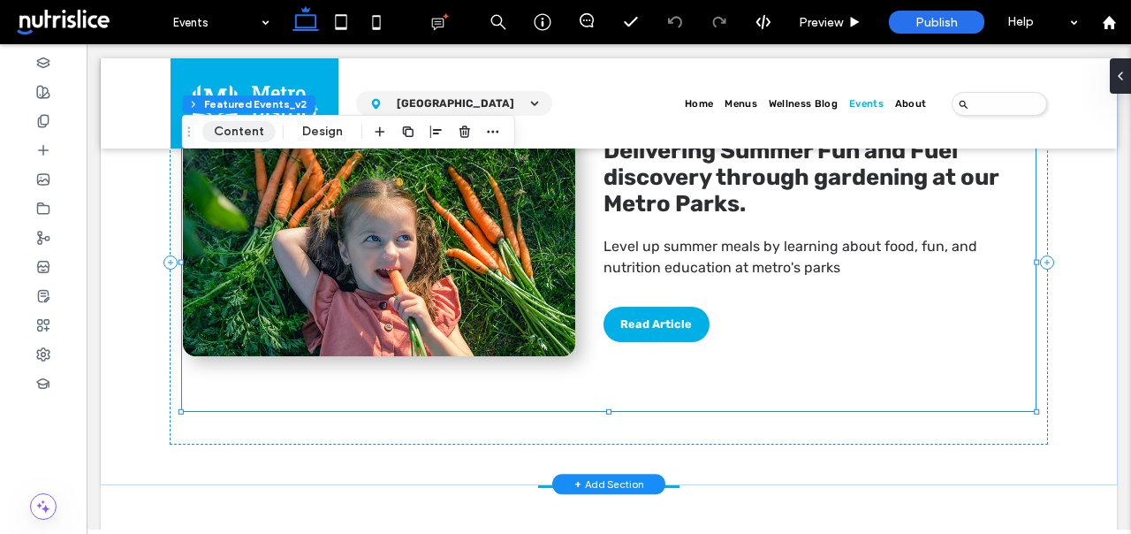
click at [245, 125] on button "Content" at bounding box center [238, 131] width 73 height 21
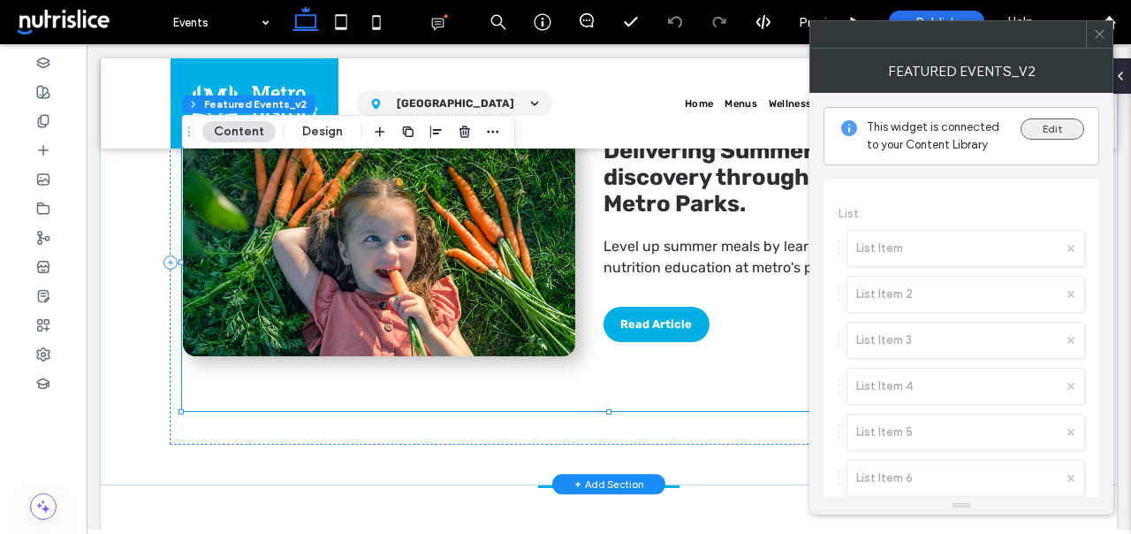
click at [1044, 119] on button "Edit" at bounding box center [1053, 128] width 64 height 21
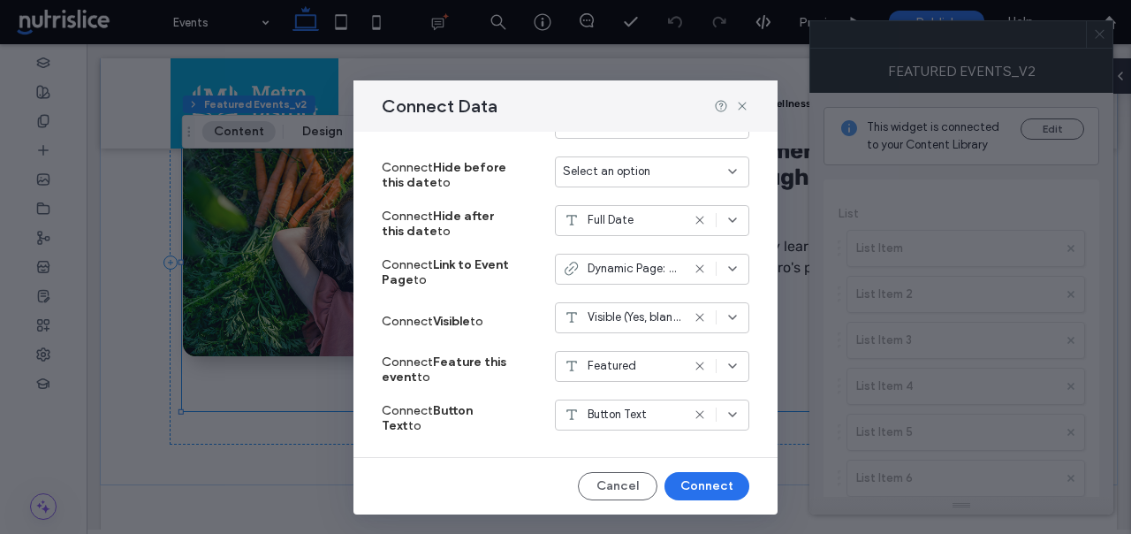
scroll to position [449, 0]
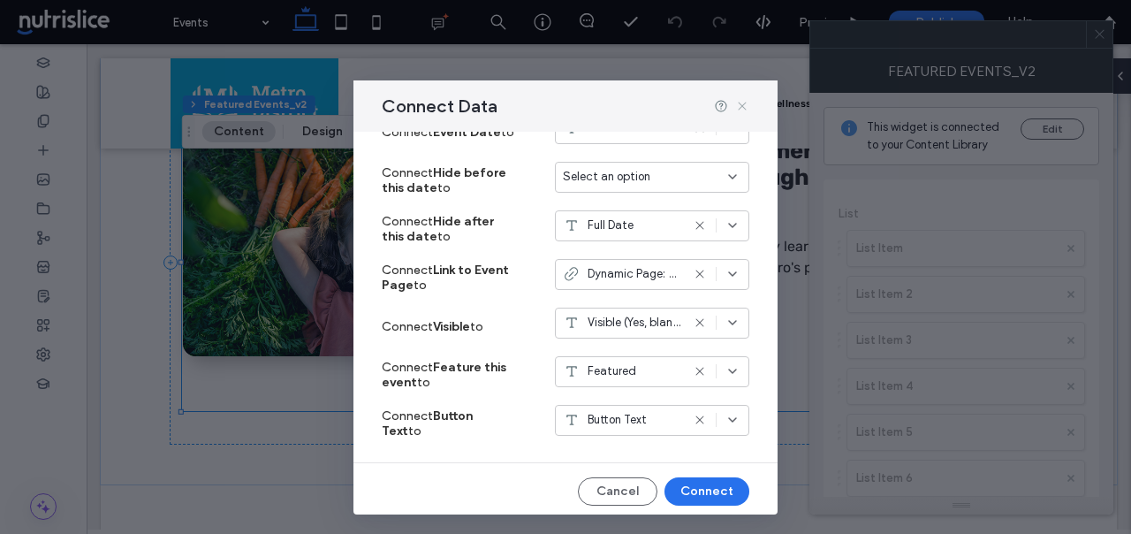
click at [740, 101] on icon at bounding box center [742, 106] width 14 height 14
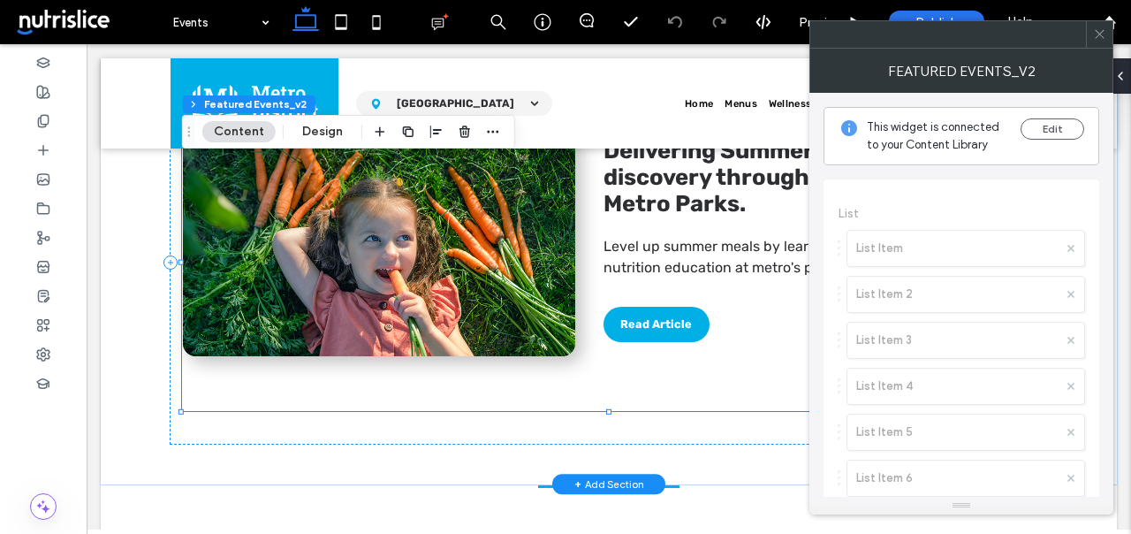
click at [1101, 33] on icon at bounding box center [1099, 33] width 13 height 13
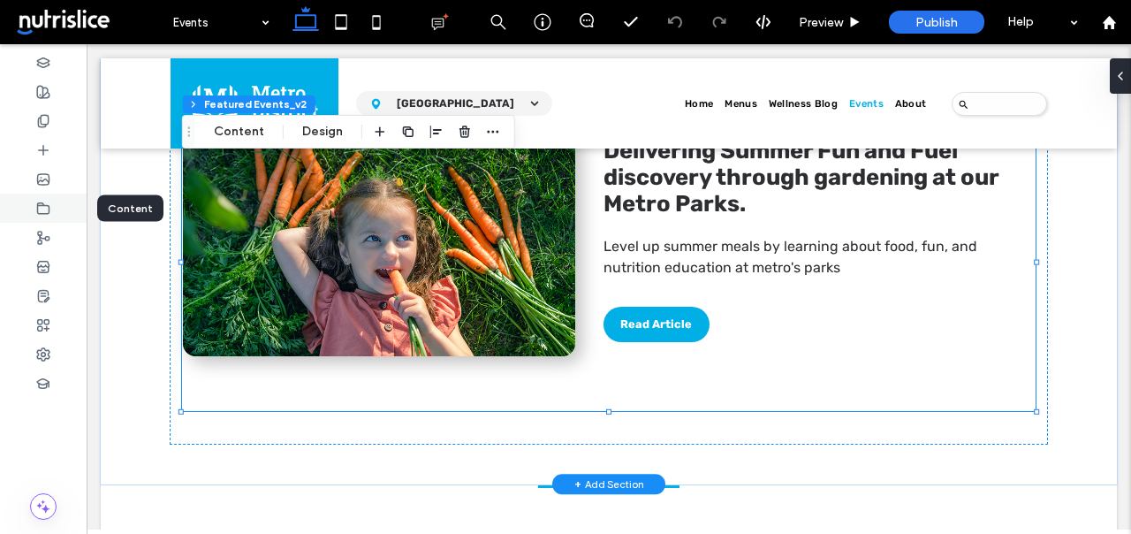
click at [49, 201] on icon at bounding box center [43, 208] width 14 height 14
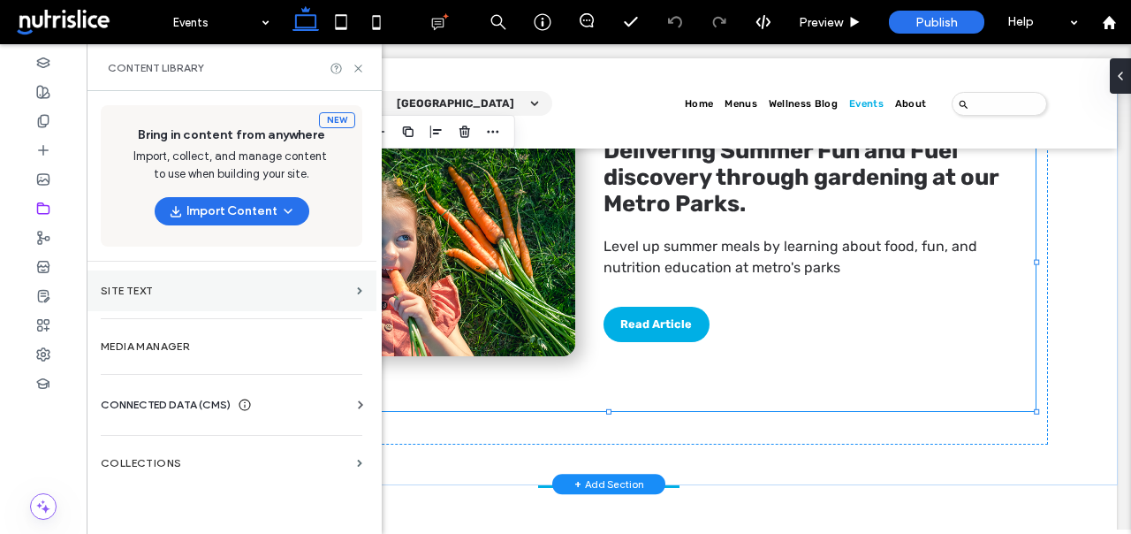
click at [145, 285] on label "Site Text" at bounding box center [225, 291] width 249 height 12
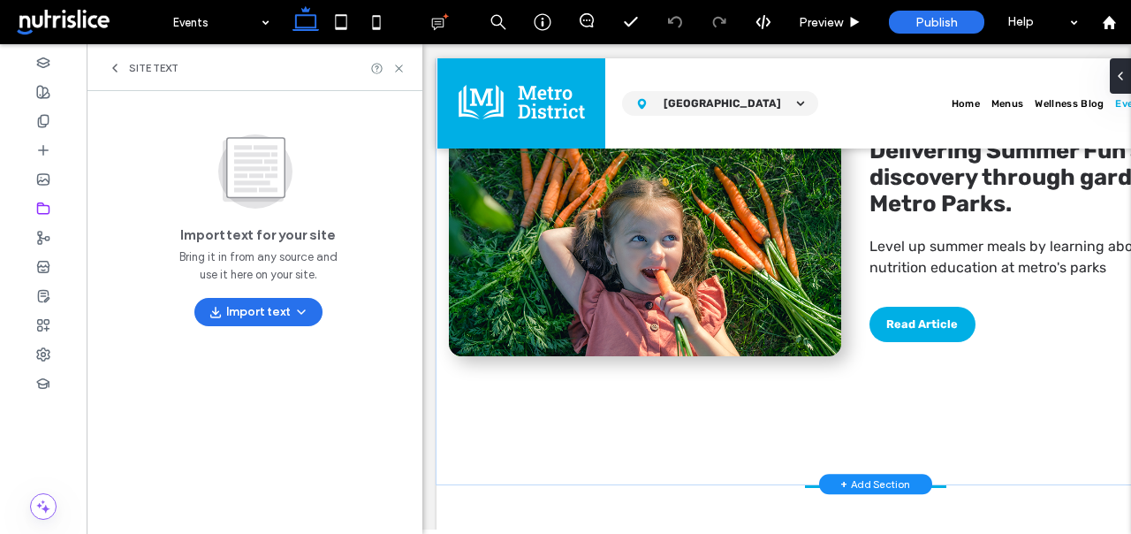
click at [114, 72] on icon at bounding box center [115, 68] width 14 height 14
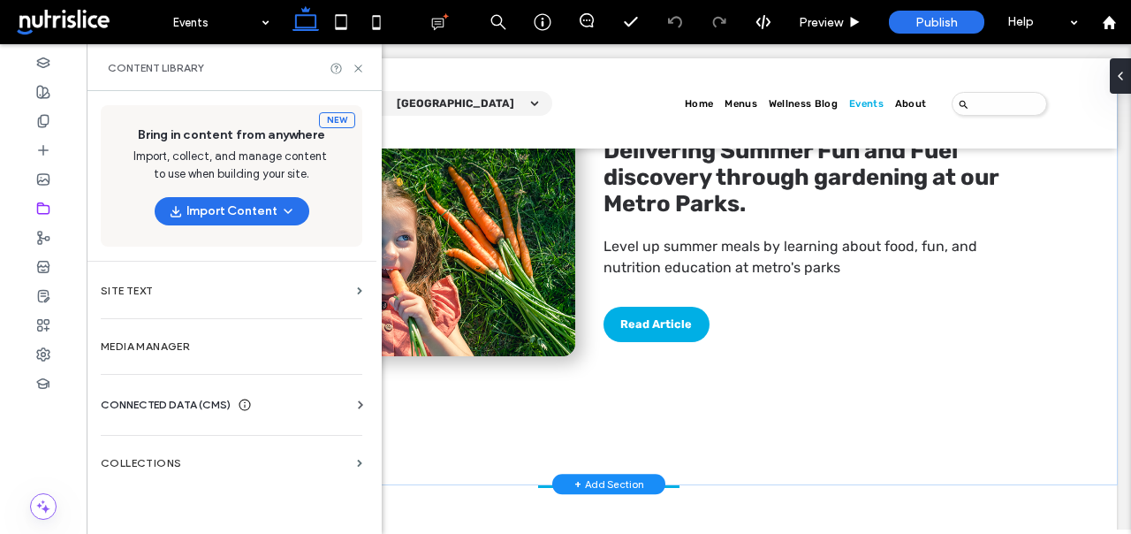
click at [151, 416] on div "Business Info Business Text Business Images Find and Replace" at bounding box center [235, 421] width 269 height 14
click at [145, 443] on section "Collections" at bounding box center [232, 463] width 290 height 41
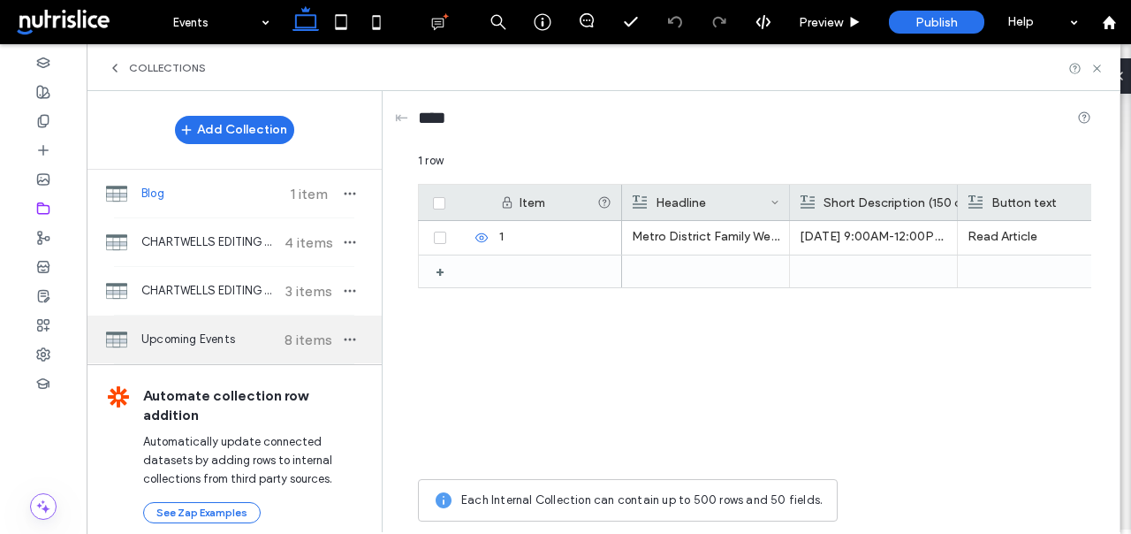
click at [214, 339] on span "Upcoming Events" at bounding box center [207, 339] width 132 height 18
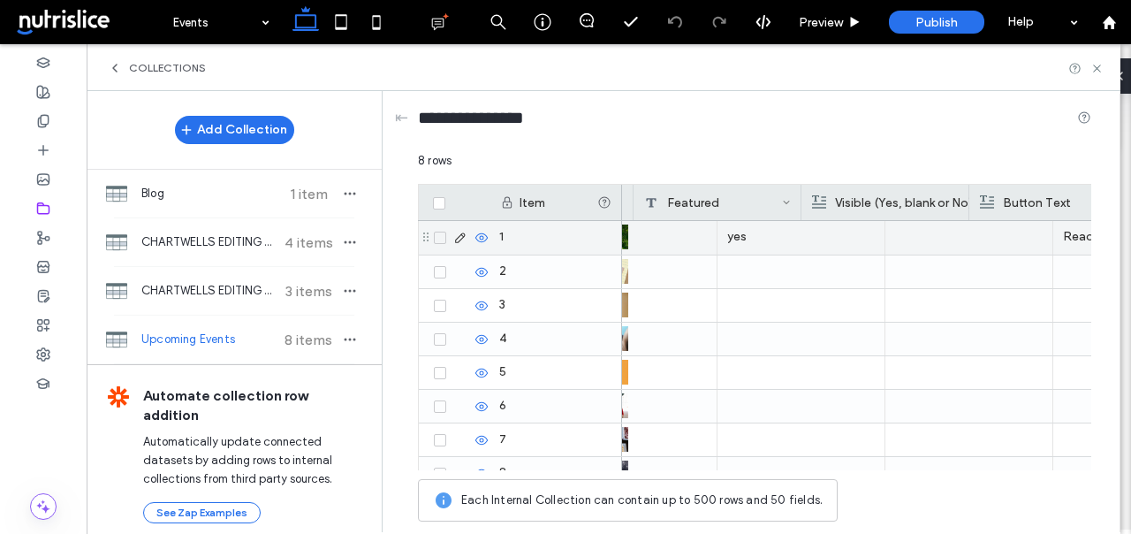
scroll to position [0, 1775]
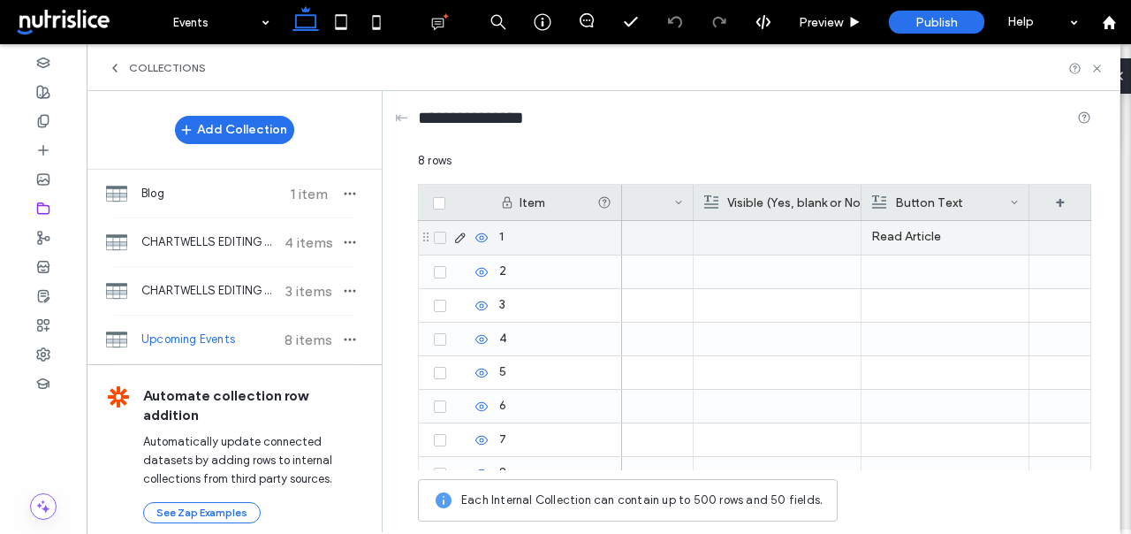
click at [908, 230] on p "Read Article" at bounding box center [945, 237] width 148 height 32
click at [908, 230] on p "Read Article" at bounding box center [945, 238] width 147 height 32
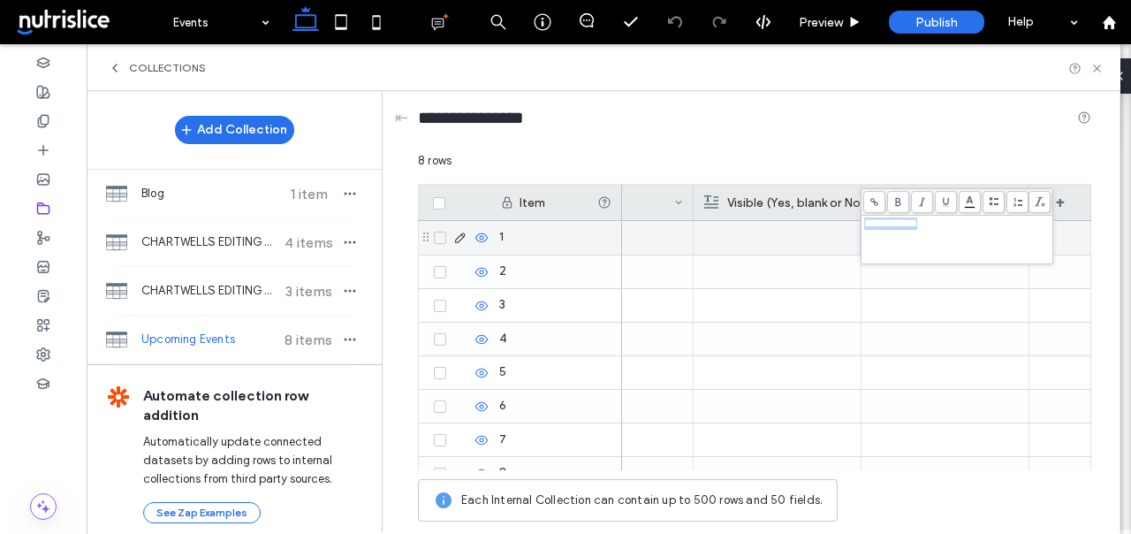
copy span "**********"
click at [1093, 61] on div "Collections" at bounding box center [603, 68] width 991 height 14
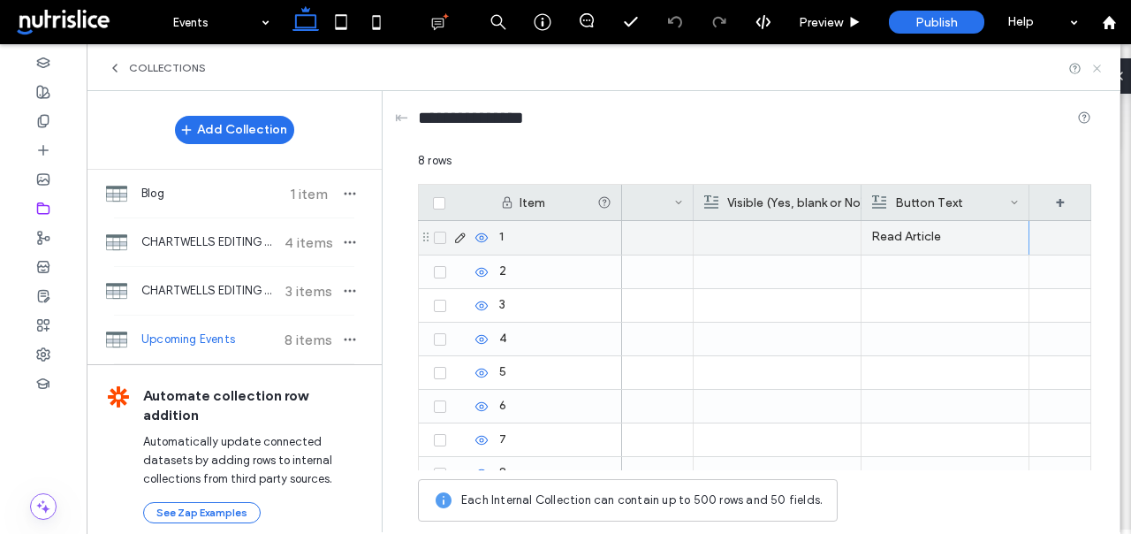
click at [1094, 65] on use at bounding box center [1096, 67] width 7 height 7
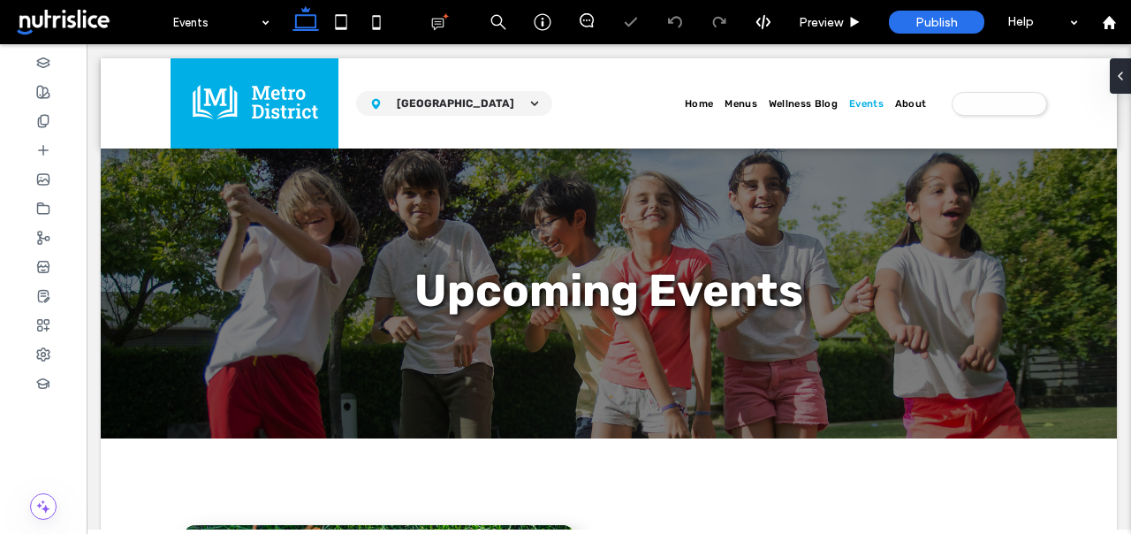
scroll to position [0, 0]
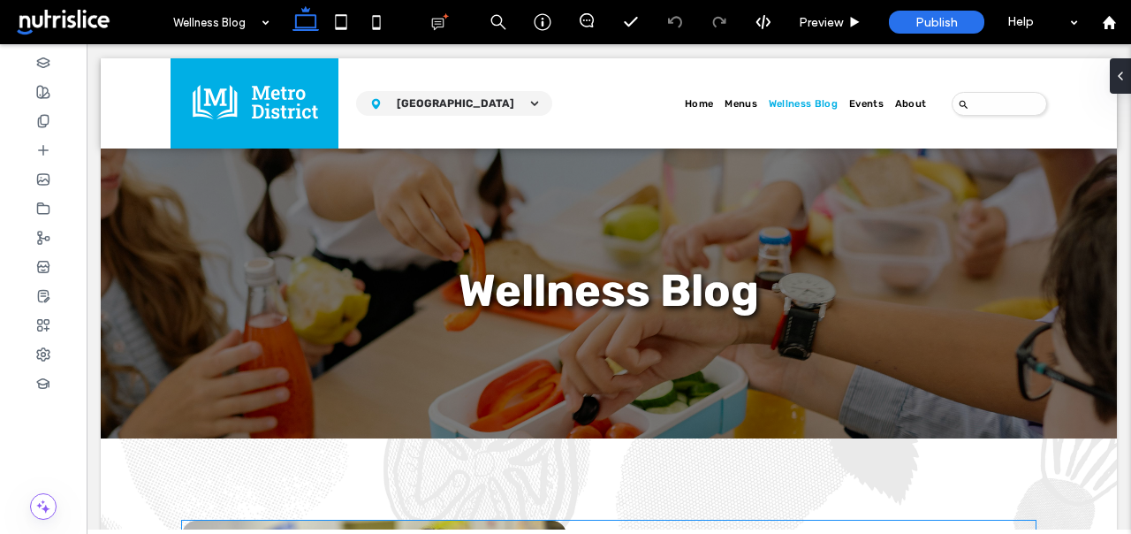
scroll to position [291, 0]
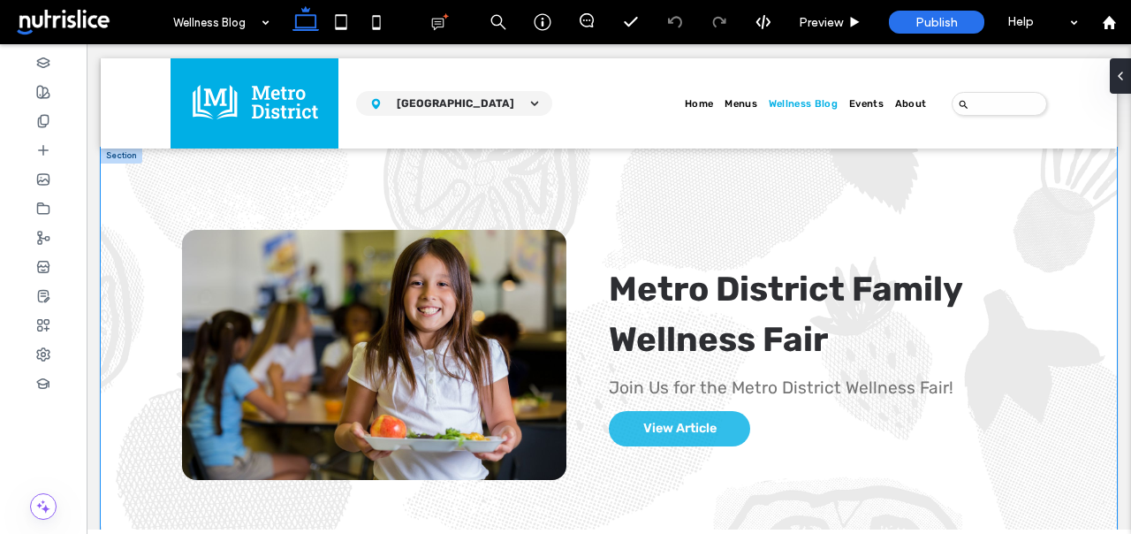
click at [120, 248] on div "Metro District Family Wellness Fair By Irshad MD • November 24, 2024 Join Us fo…" at bounding box center [609, 355] width 1016 height 414
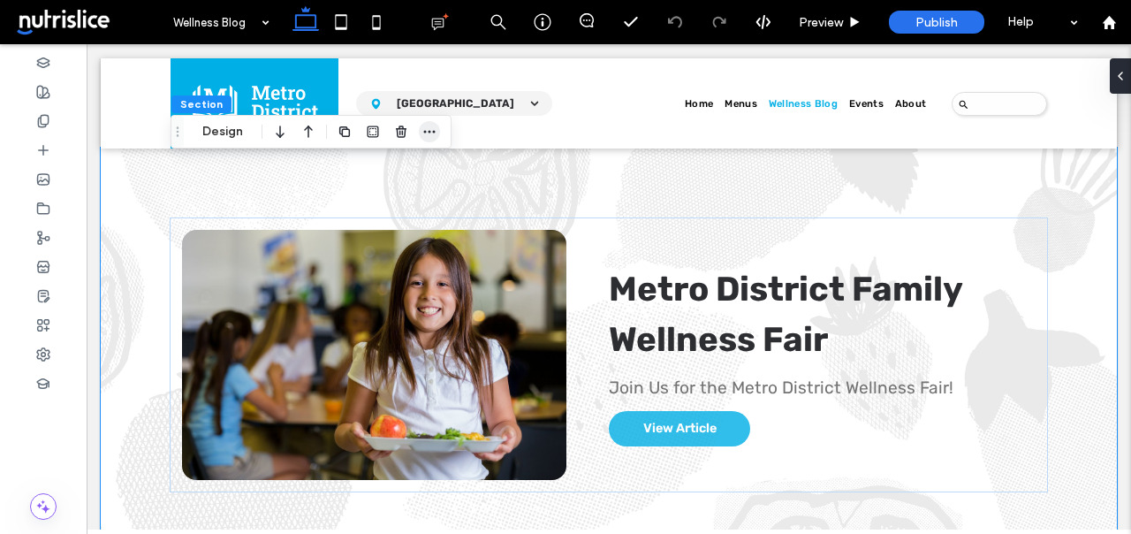
click at [436, 133] on icon "button" at bounding box center [429, 132] width 14 height 14
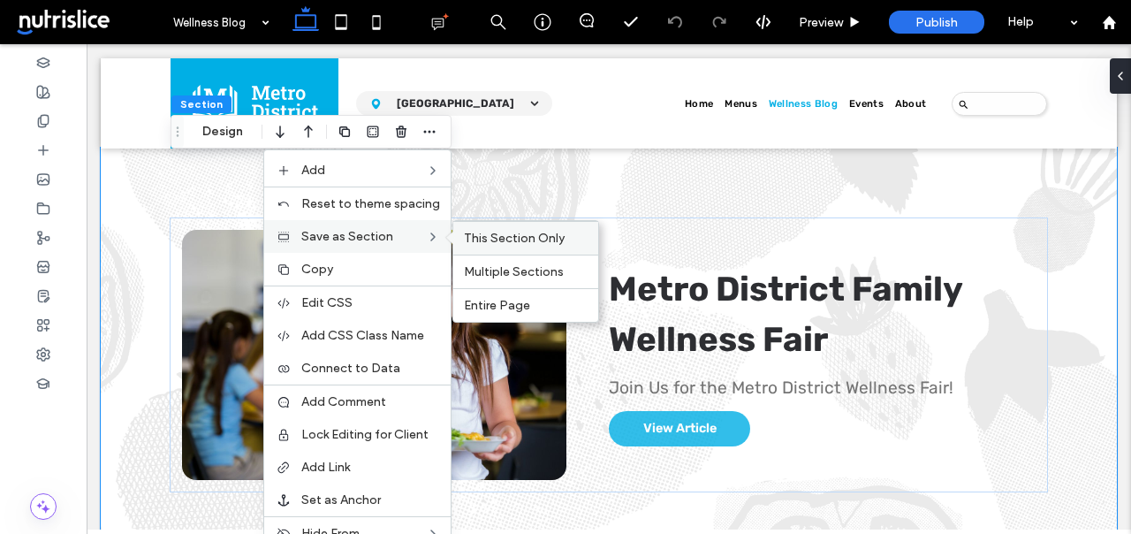
click at [483, 234] on span "This Section Only" at bounding box center [514, 238] width 101 height 15
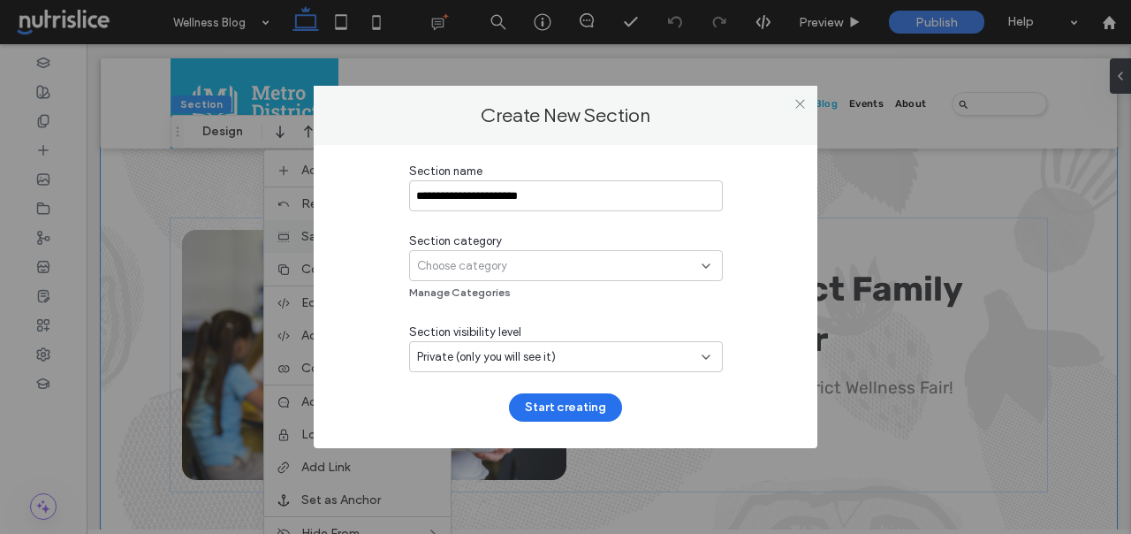
type input "**********"
click at [448, 261] on span "Choose category" at bounding box center [462, 266] width 90 height 18
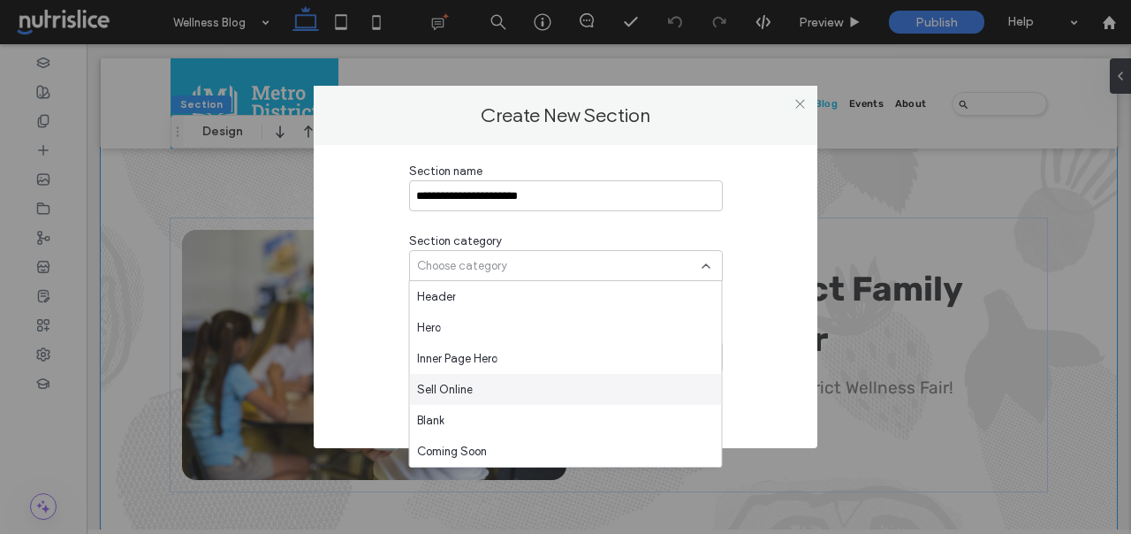
scroll to position [1051, 0]
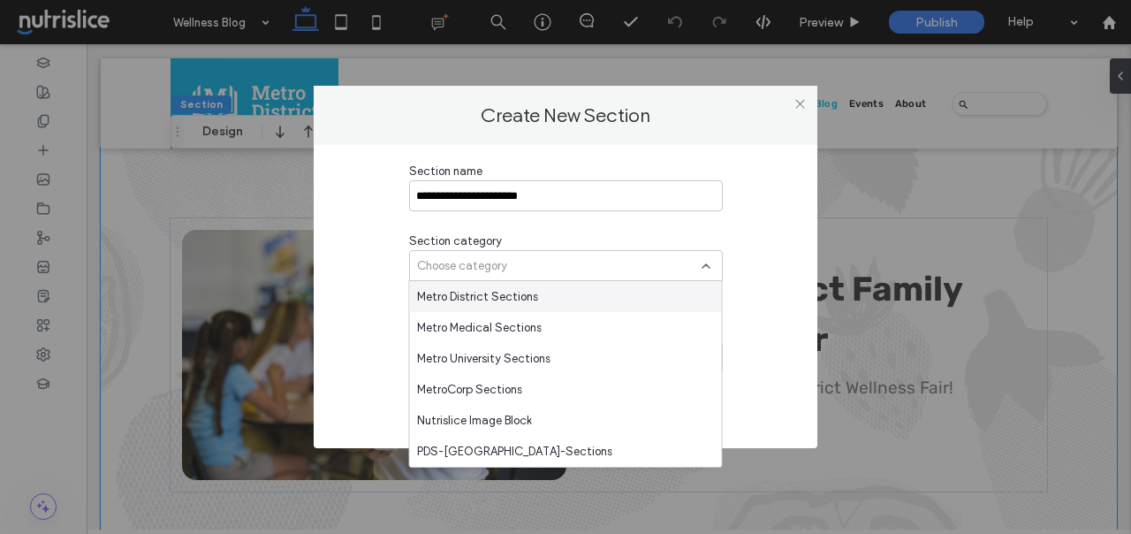
click at [463, 304] on span "Metro District Sections" at bounding box center [477, 297] width 121 height 18
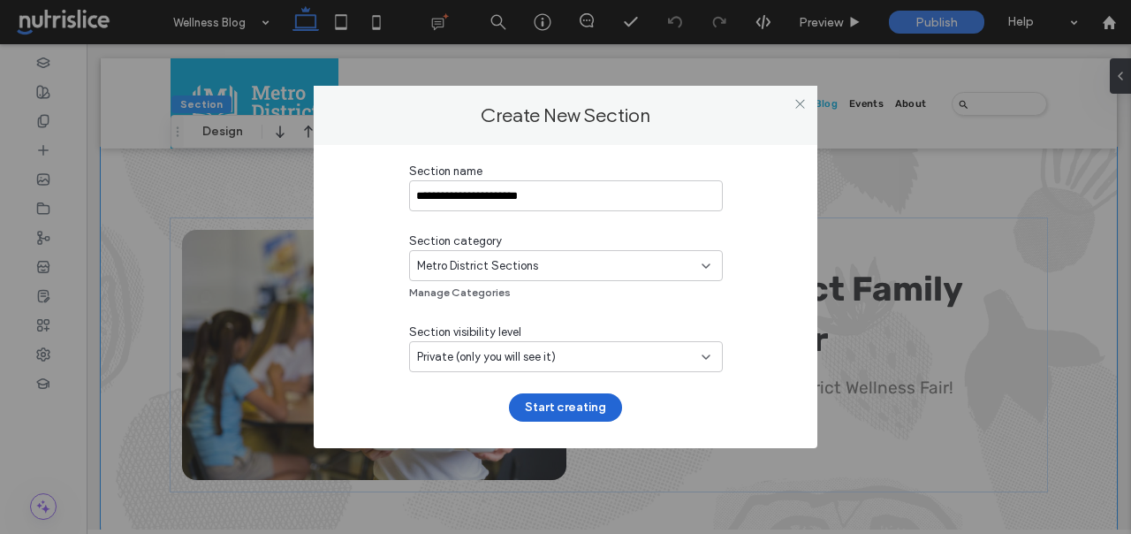
click at [573, 400] on button "Start creating" at bounding box center [565, 407] width 113 height 28
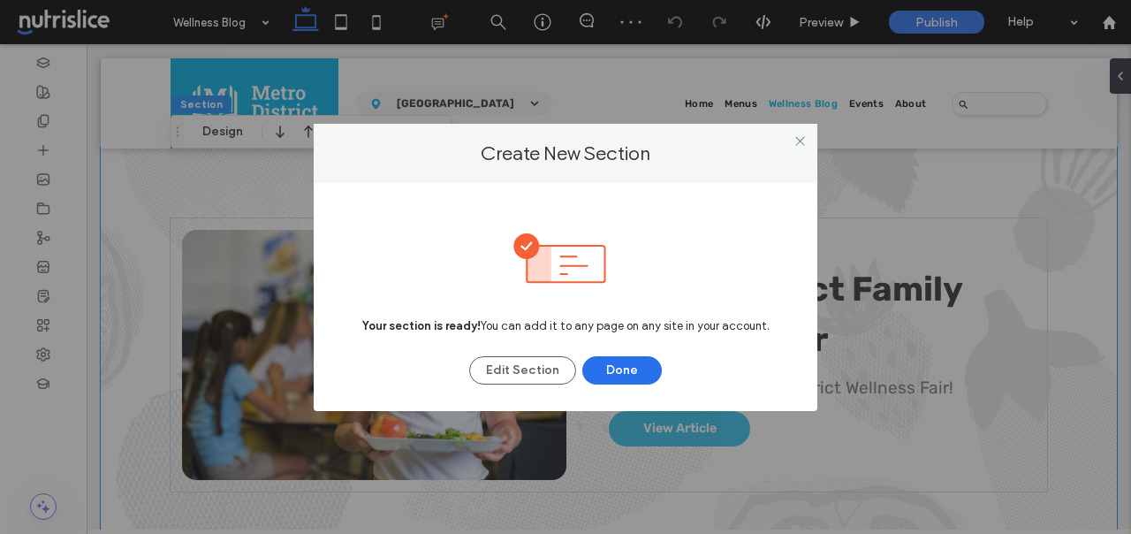
click at [620, 353] on div "Your section is ready! You can add it to any page on any site in your account. …" at bounding box center [565, 293] width 451 height 184
click at [611, 368] on button "Done" at bounding box center [622, 370] width 80 height 28
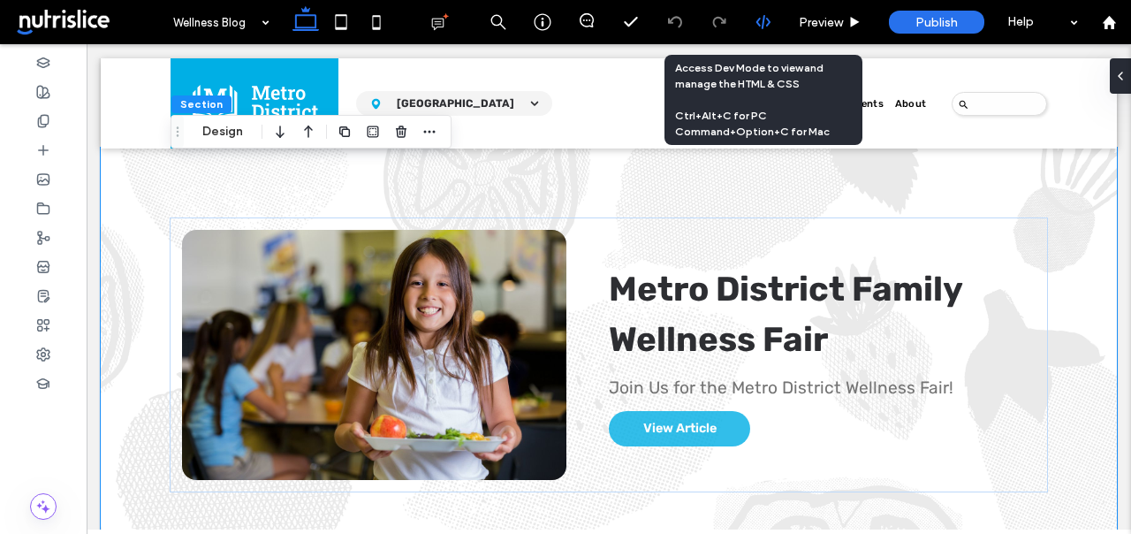
click at [772, 20] on div at bounding box center [762, 22] width 43 height 16
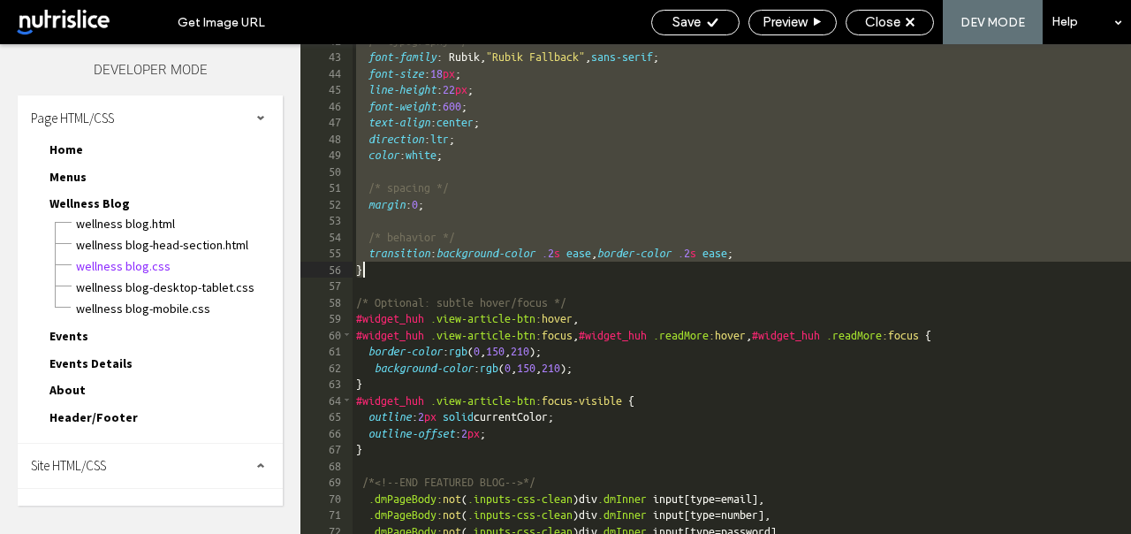
scroll to position [682, 0]
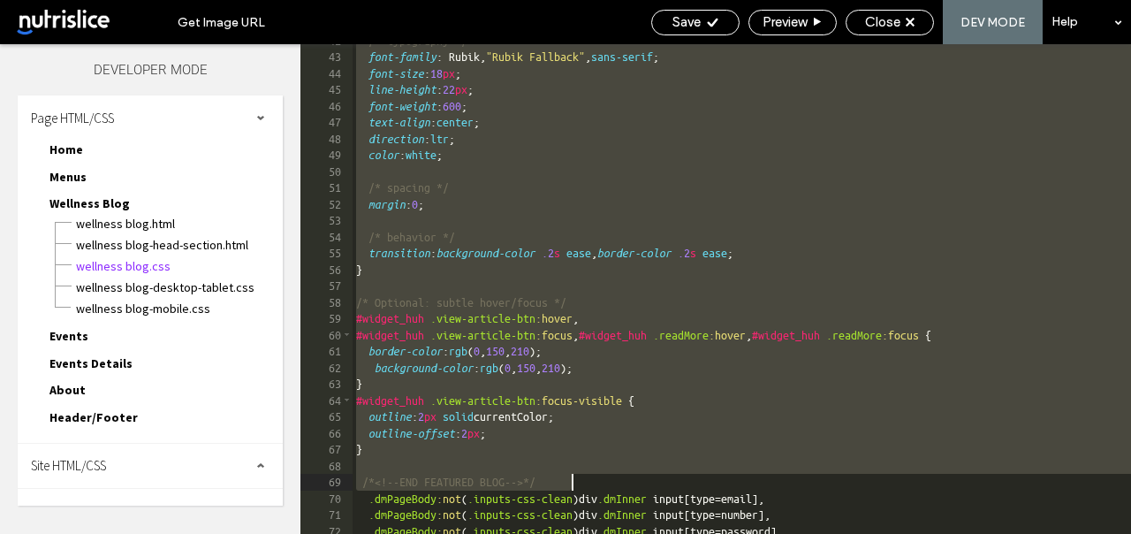
drag, startPoint x: 376, startPoint y: 80, endPoint x: 637, endPoint y: 482, distance: 479.1
click at [637, 482] on div "/* typography */ font-family : Rubik, "Rubik Fallback" , sans-serif ; font-size…" at bounding box center [892, 294] width 1079 height 522
click at [894, 21] on span "Close" at bounding box center [882, 22] width 35 height 16
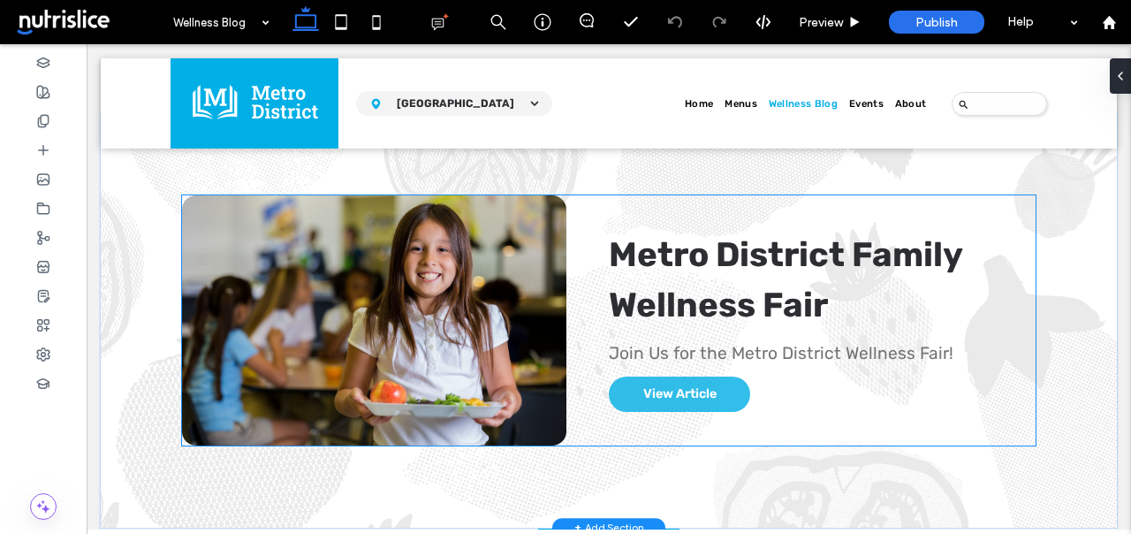
scroll to position [406, 0]
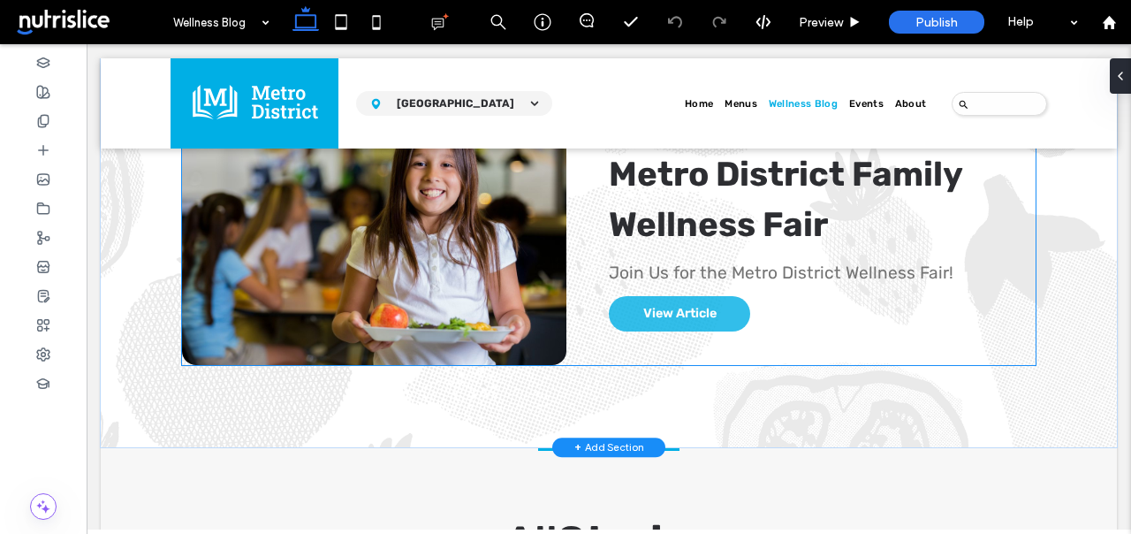
click at [788, 338] on div "Metro District Family Wellness Fair By Irshad MD • November 24, 2024 Join Us fo…" at bounding box center [800, 240] width 469 height 250
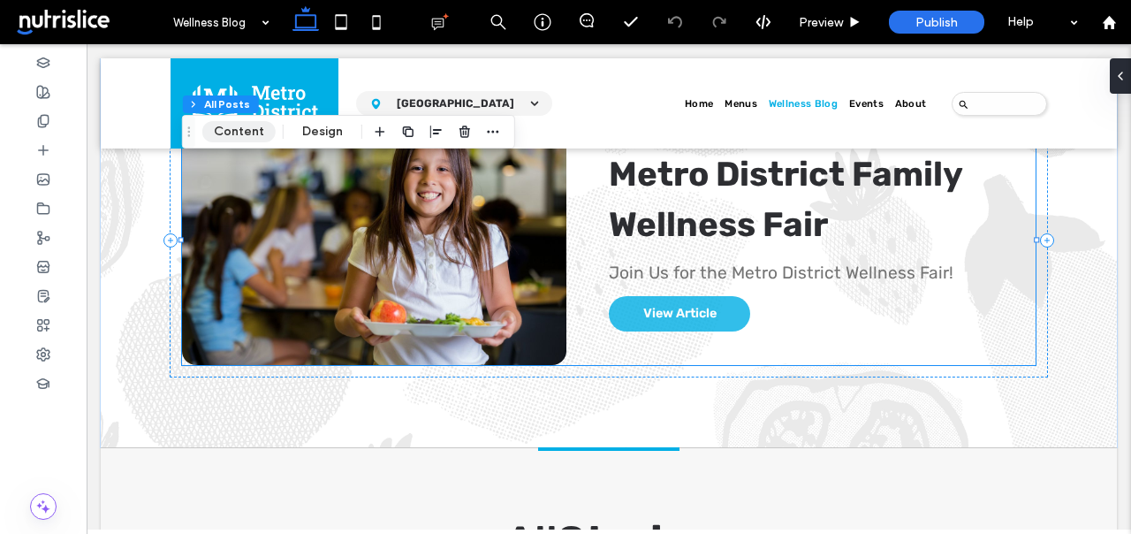
click at [248, 133] on button "Content" at bounding box center [238, 131] width 73 height 21
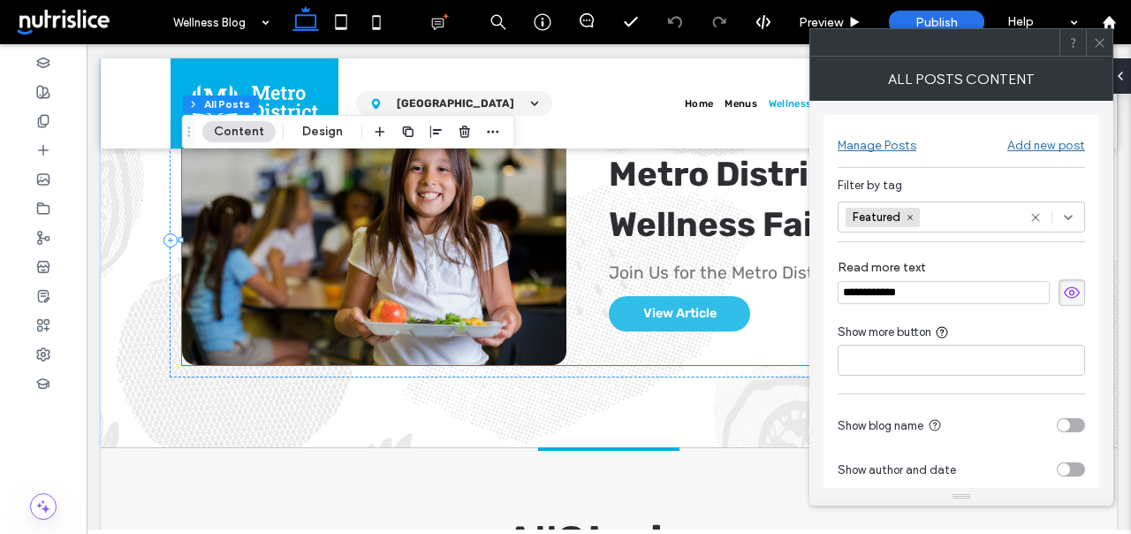
click at [1089, 33] on div at bounding box center [1099, 42] width 27 height 27
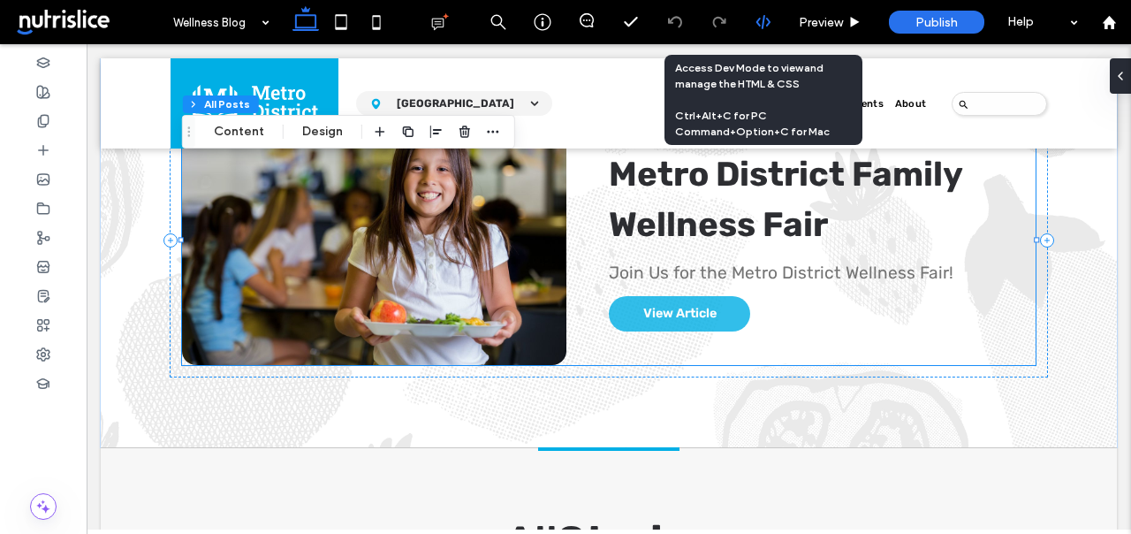
click at [767, 25] on use at bounding box center [762, 22] width 14 height 14
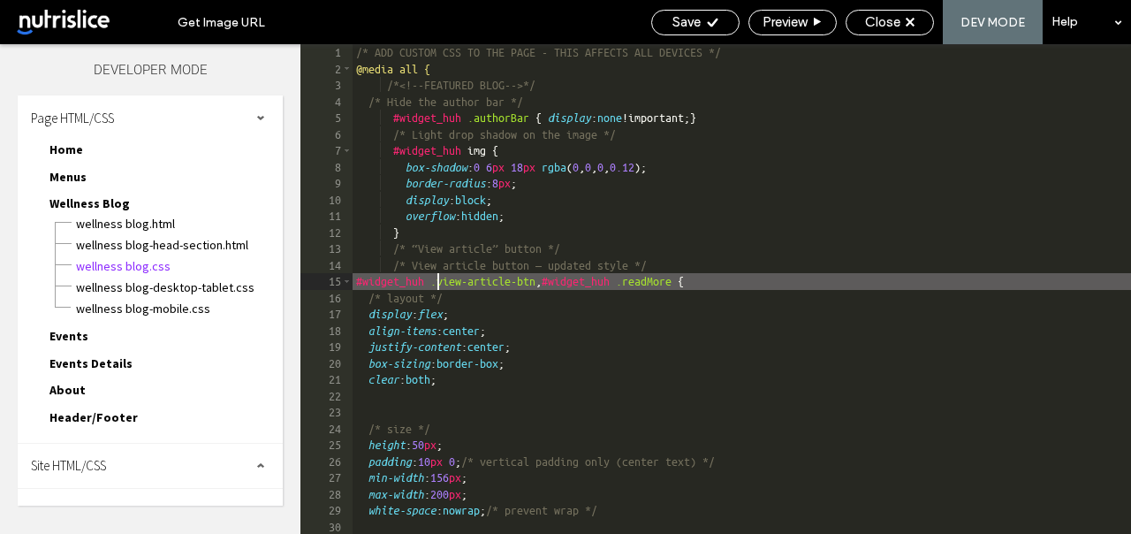
scroll to position [1, 0]
drag, startPoint x: 438, startPoint y: 275, endPoint x: 341, endPoint y: 275, distance: 97.2
click at [341, 275] on div "** 1 2 3 4 5 6 7 8 9 10 11 12 13 14 15 16 17 18 19 20 21 22 23 24 25 26 27 28 2…" at bounding box center [715, 288] width 831 height 489
click at [892, 21] on span "Close" at bounding box center [882, 22] width 35 height 16
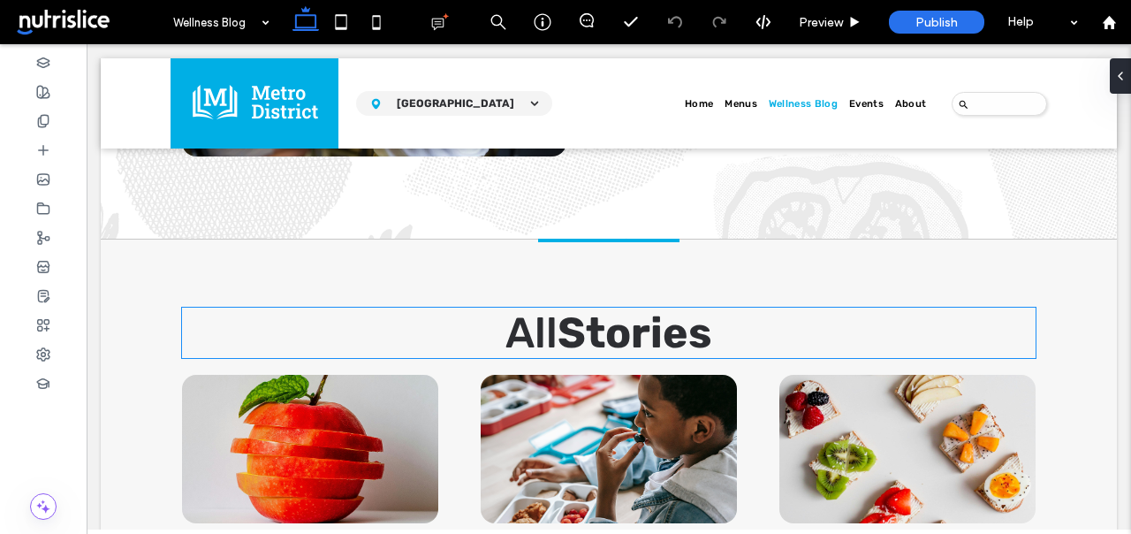
scroll to position [631, 0]
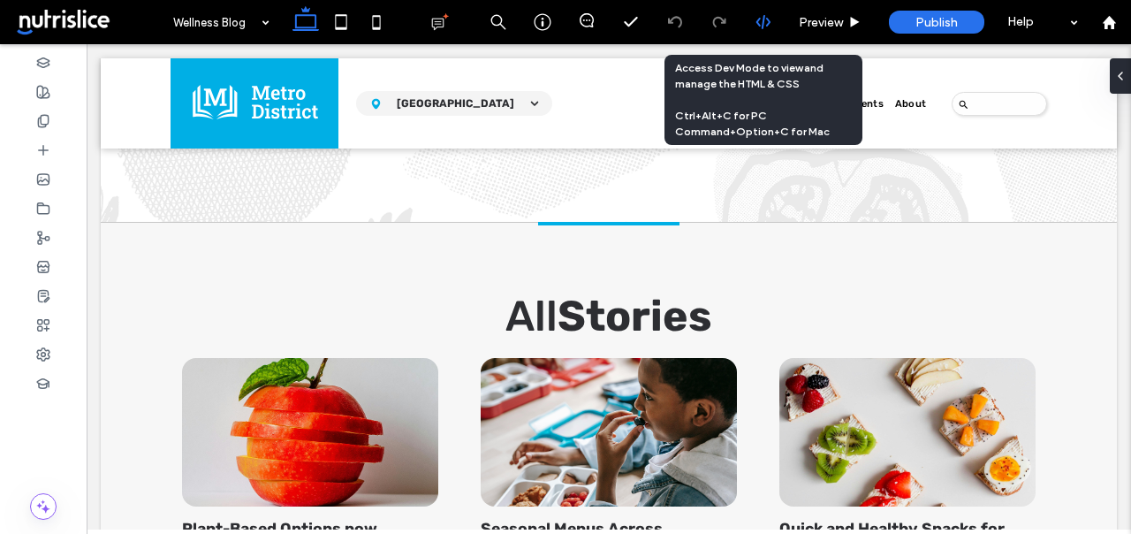
click at [762, 15] on icon at bounding box center [763, 22] width 16 height 16
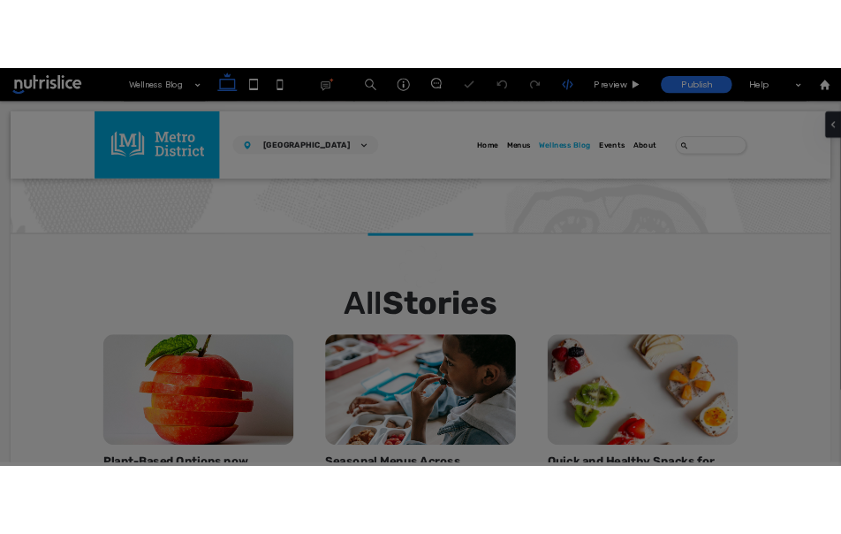
scroll to position [0, 0]
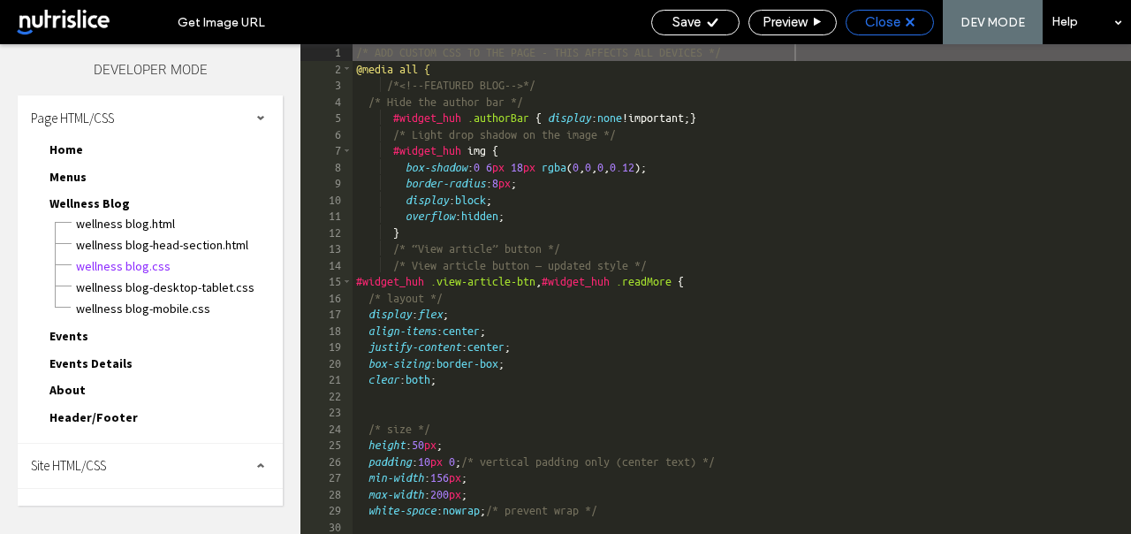
click at [882, 15] on span "Close" at bounding box center [882, 22] width 35 height 16
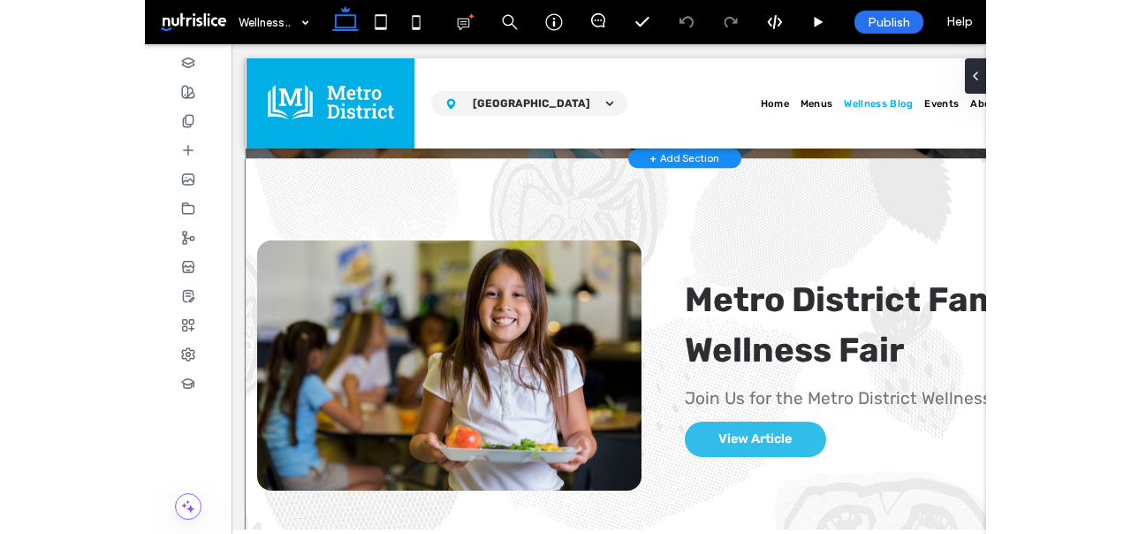
scroll to position [0, 26]
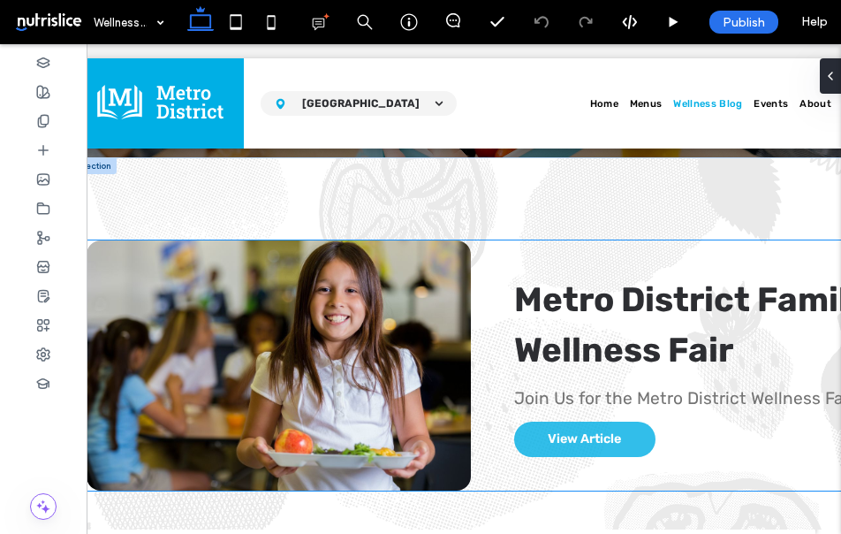
click at [737, 348] on h3 "Metro District Family Wellness Fair" at bounding box center [723, 326] width 418 height 102
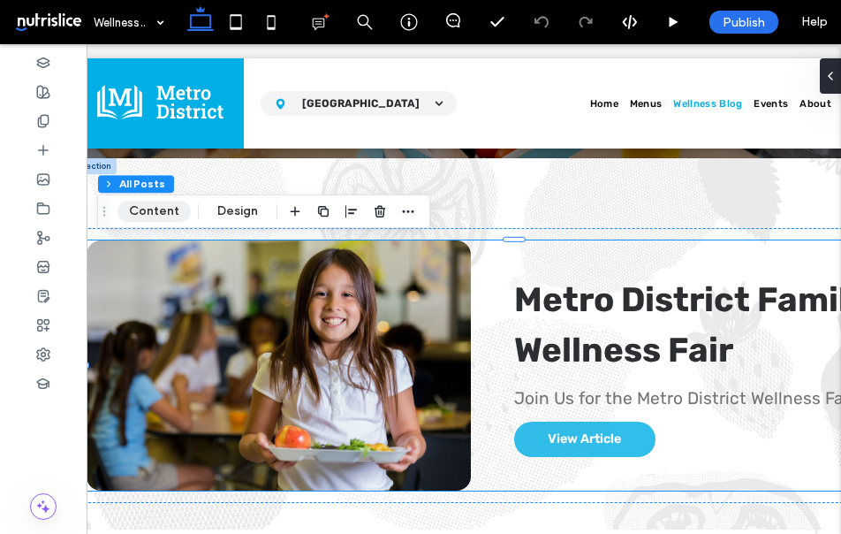
click at [171, 208] on button "Content" at bounding box center [154, 211] width 73 height 21
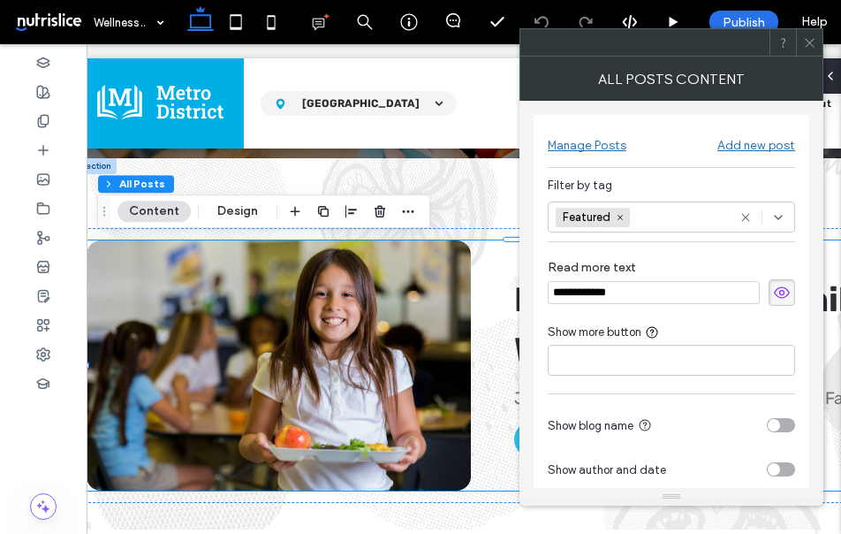
click at [807, 39] on use at bounding box center [809, 42] width 9 height 9
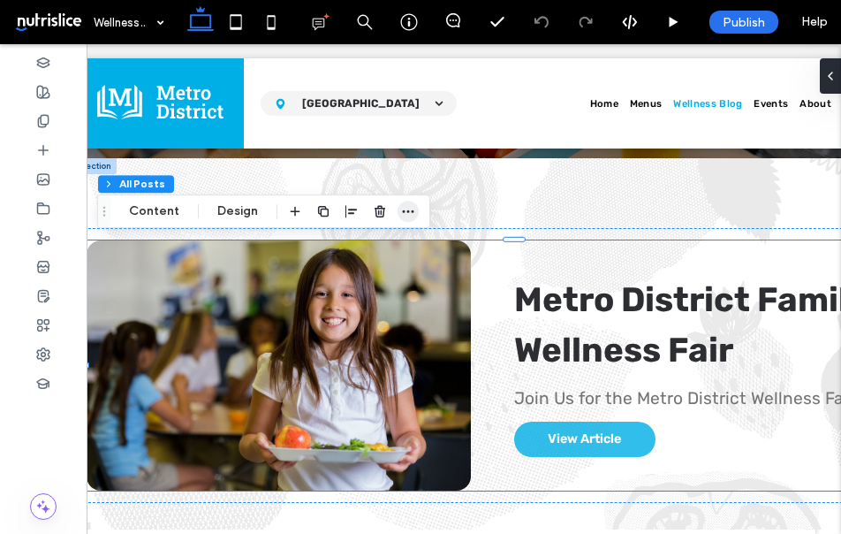
click at [408, 213] on icon "button" at bounding box center [408, 211] width 14 height 14
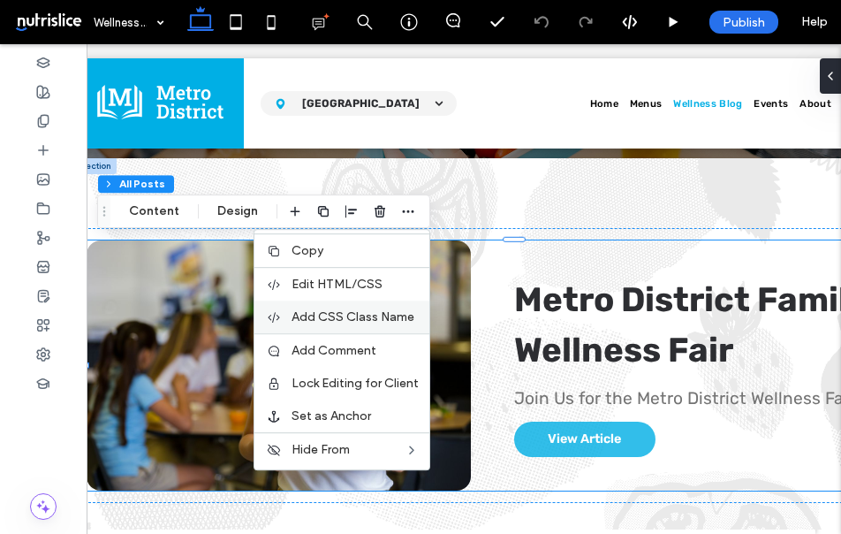
click at [373, 318] on span "Add CSS Class Name" at bounding box center [353, 316] width 123 height 15
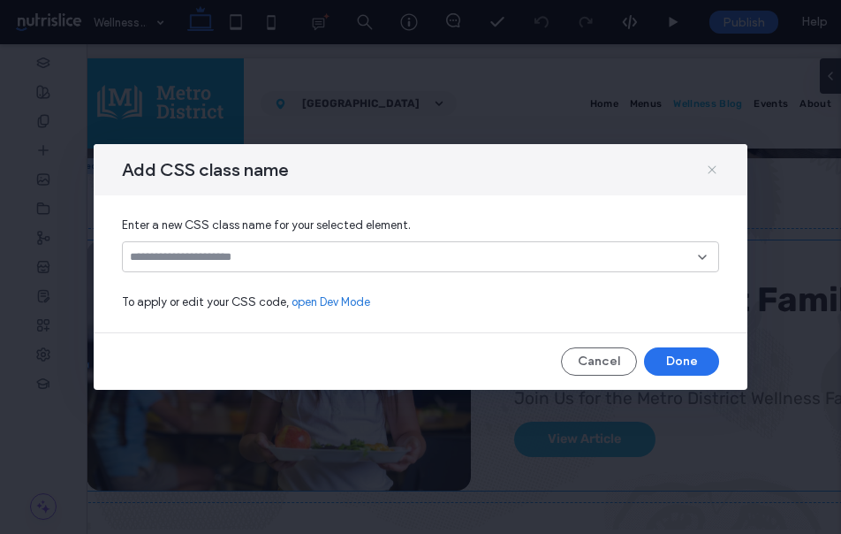
drag, startPoint x: 707, startPoint y: 169, endPoint x: 679, endPoint y: 74, distance: 98.4
click at [707, 169] on icon at bounding box center [712, 170] width 14 height 14
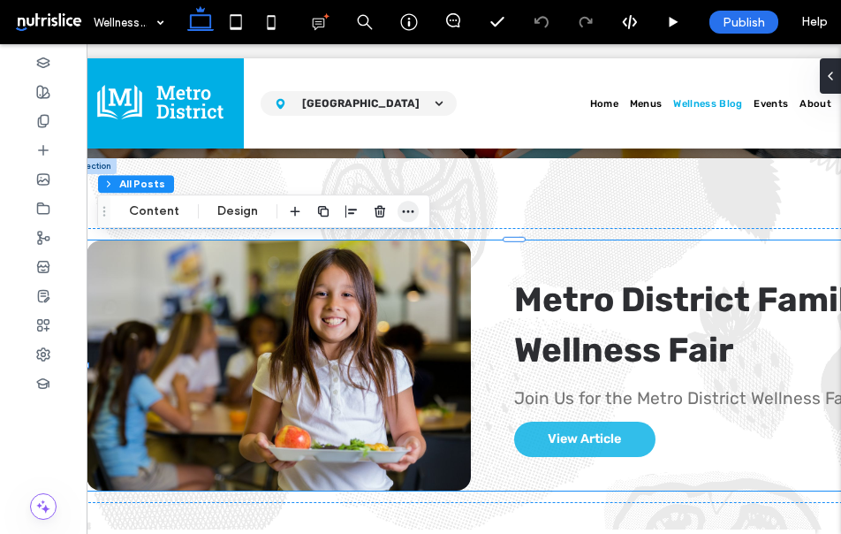
click at [411, 215] on icon "button" at bounding box center [408, 211] width 14 height 14
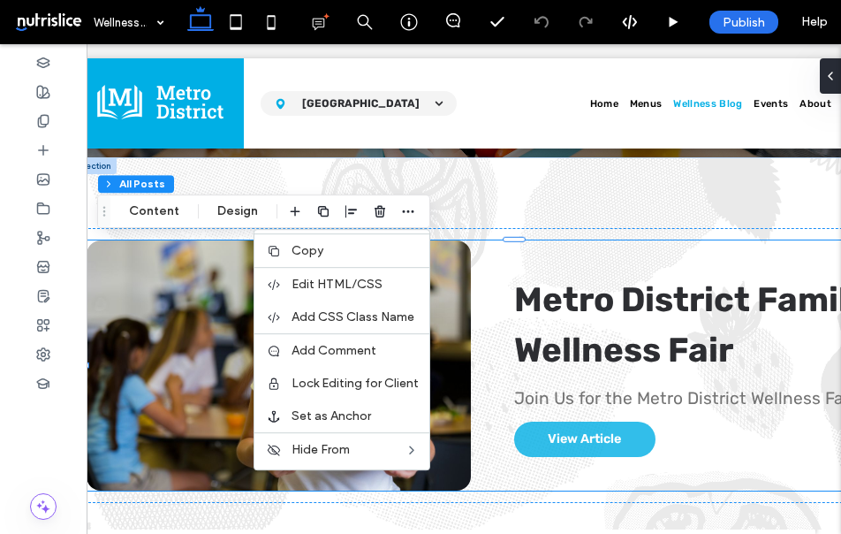
click at [560, 311] on link "Metro District Family Wellness Fair" at bounding box center [690, 325] width 353 height 92
click at [153, 348] on div at bounding box center [278, 365] width 407 height 265
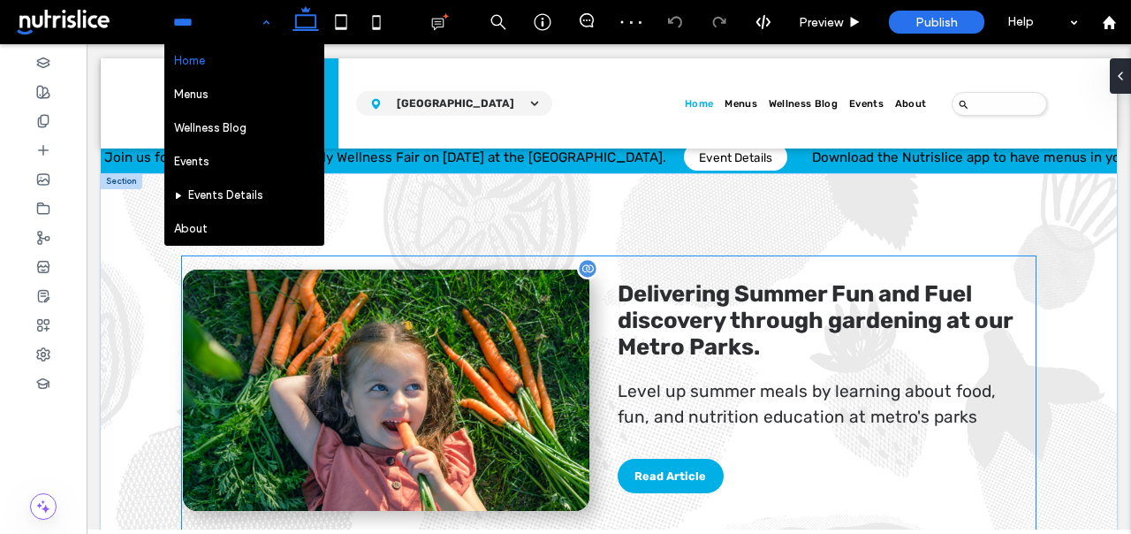
scroll to position [281, 0]
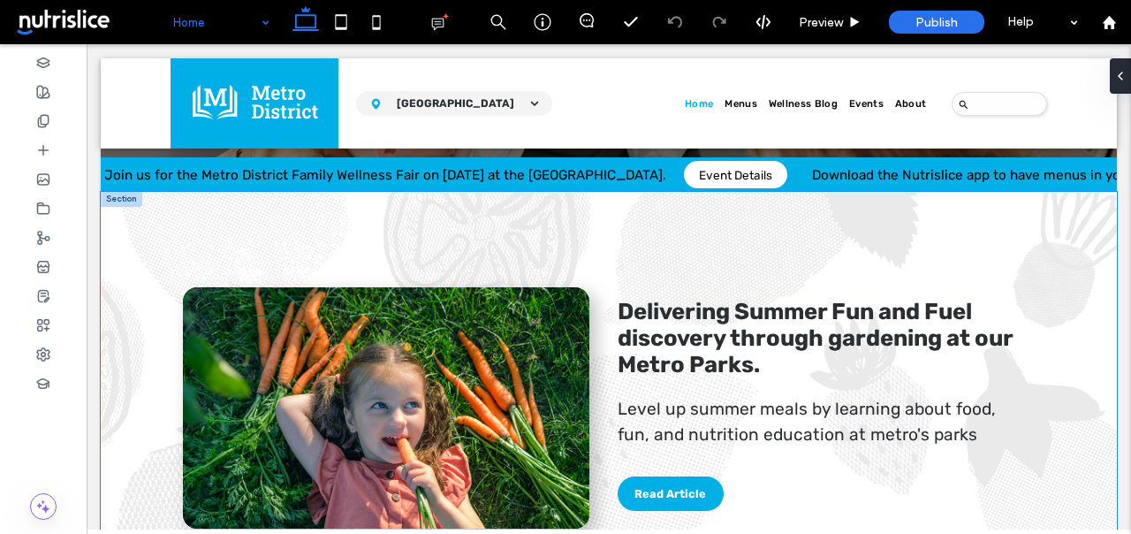
click at [164, 398] on div "Delivering Summer Fun and Fuel discovery through gardening at our Metro Parks. …" at bounding box center [609, 410] width 1016 height 436
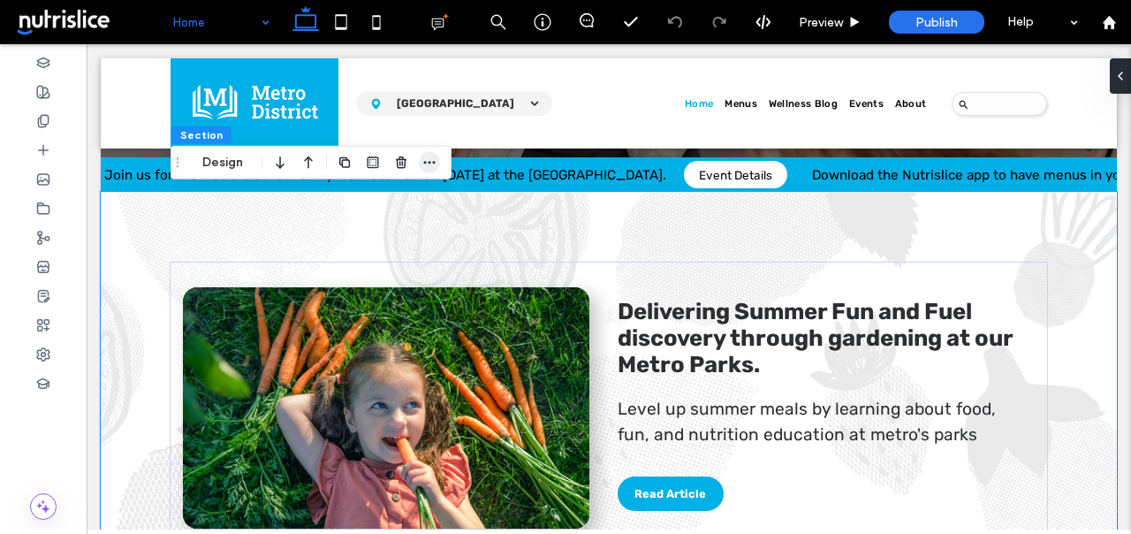
click at [439, 158] on span "button" at bounding box center [429, 162] width 21 height 21
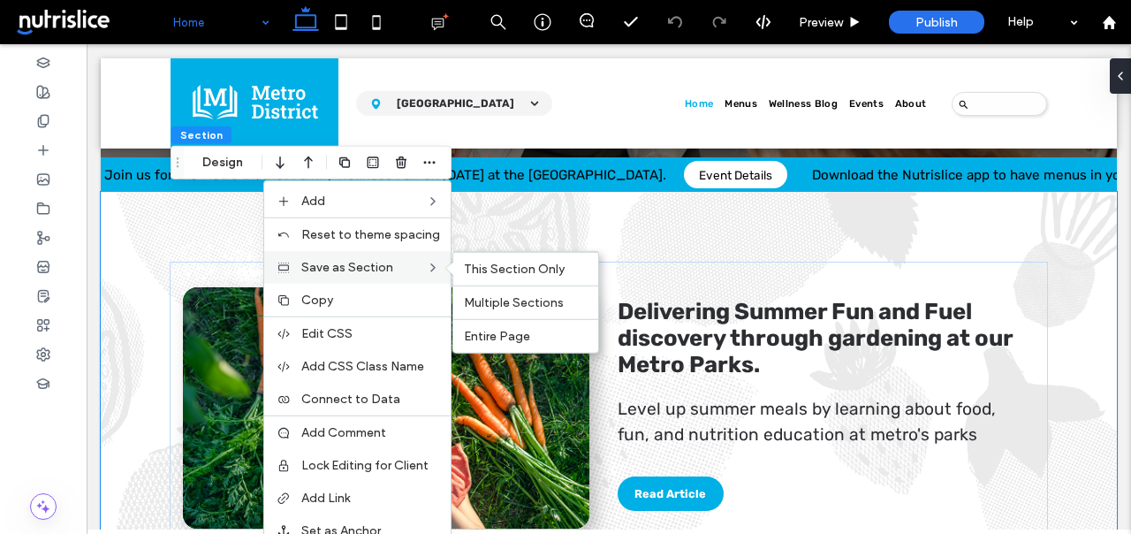
click at [453, 264] on span at bounding box center [453, 269] width 15 height 14
click at [476, 266] on span "This Section Only" at bounding box center [514, 269] width 101 height 15
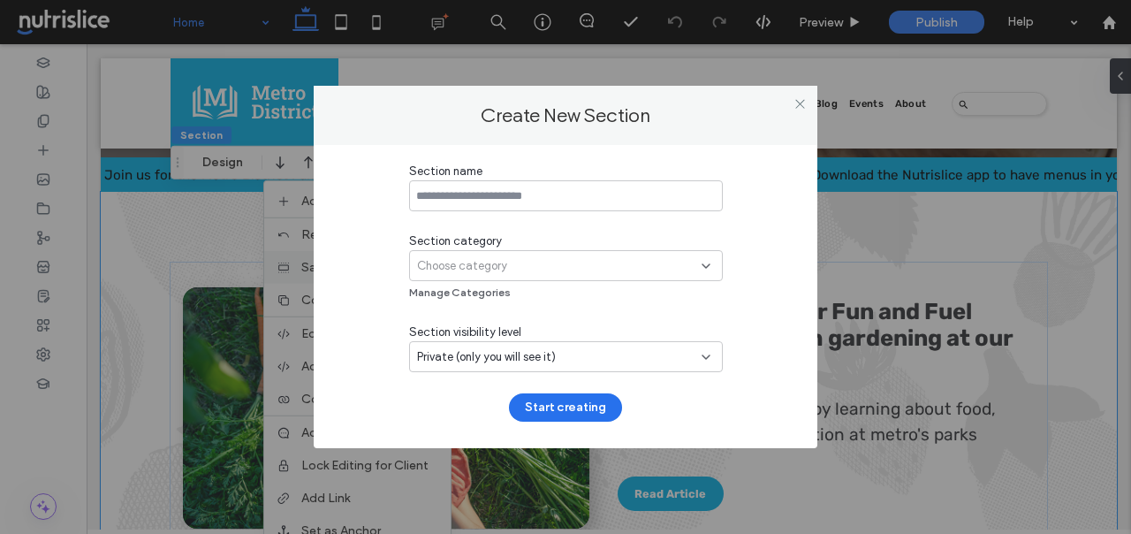
click at [518, 201] on input at bounding box center [566, 195] width 314 height 31
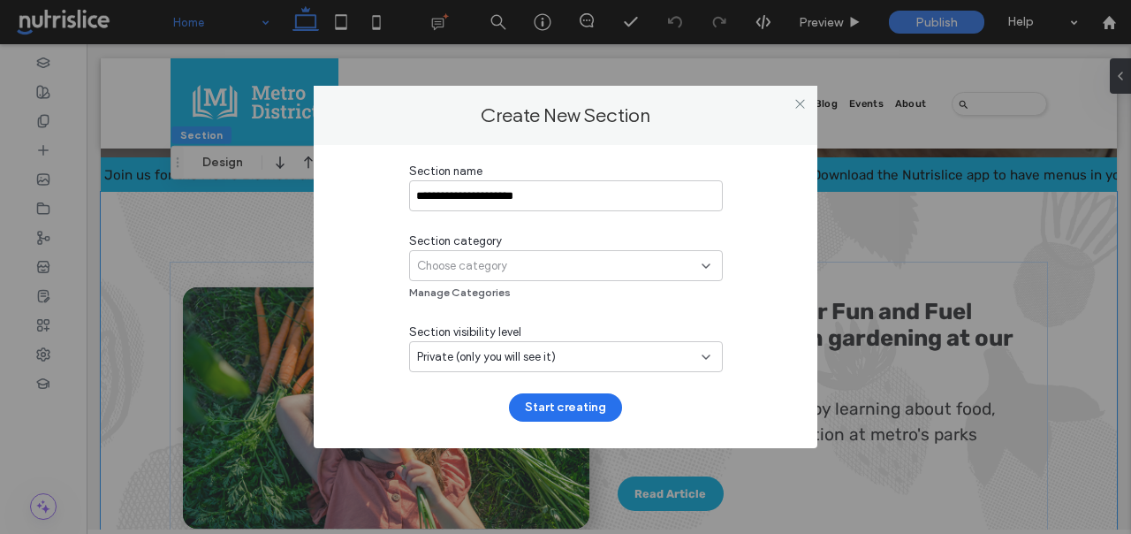
type input "**********"
click at [461, 268] on span "Choose category" at bounding box center [462, 266] width 90 height 18
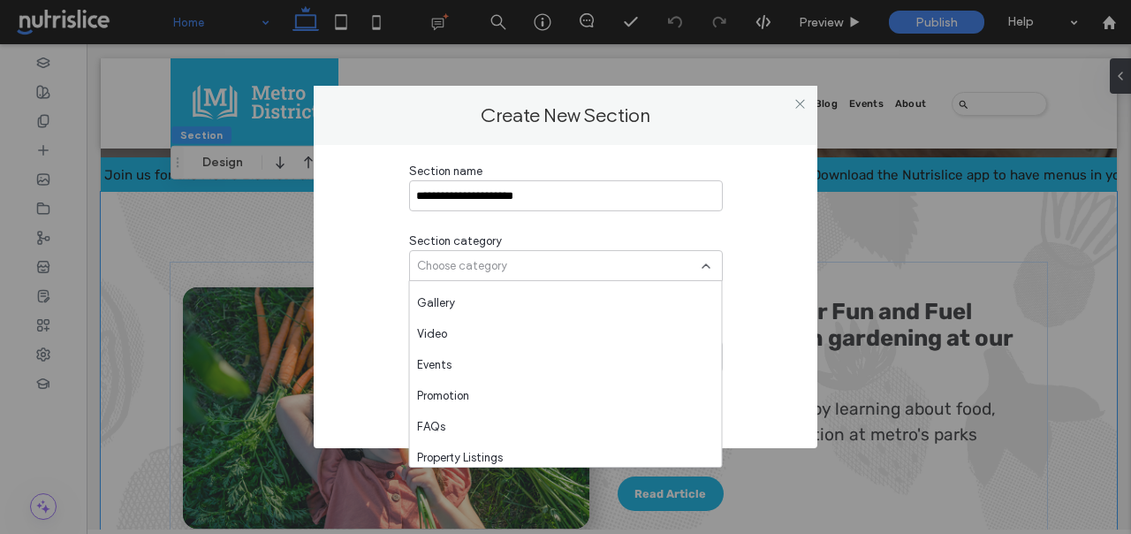
scroll to position [1051, 0]
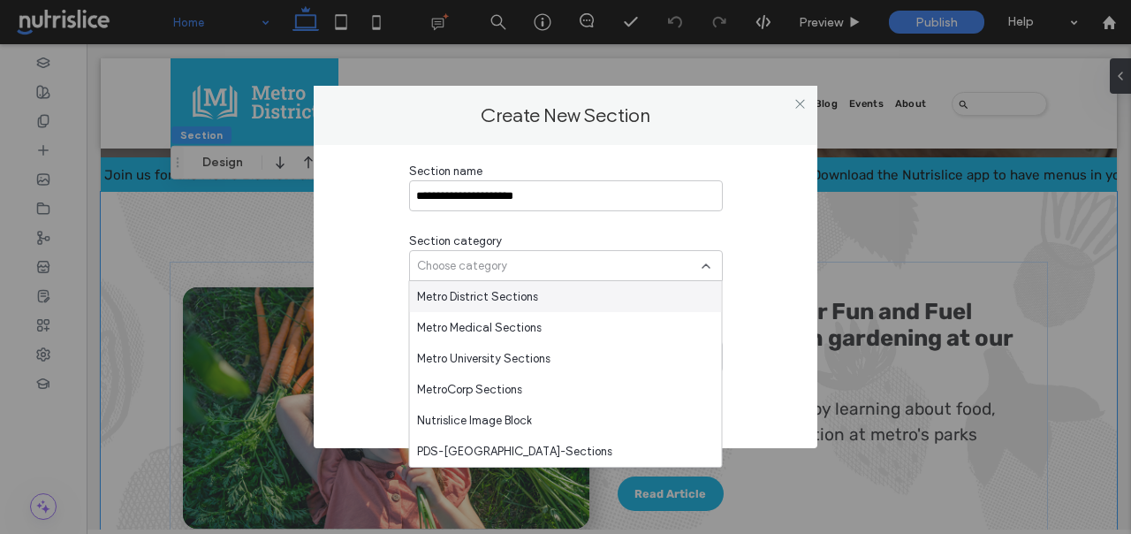
click at [467, 293] on span "Metro District Sections" at bounding box center [477, 297] width 121 height 18
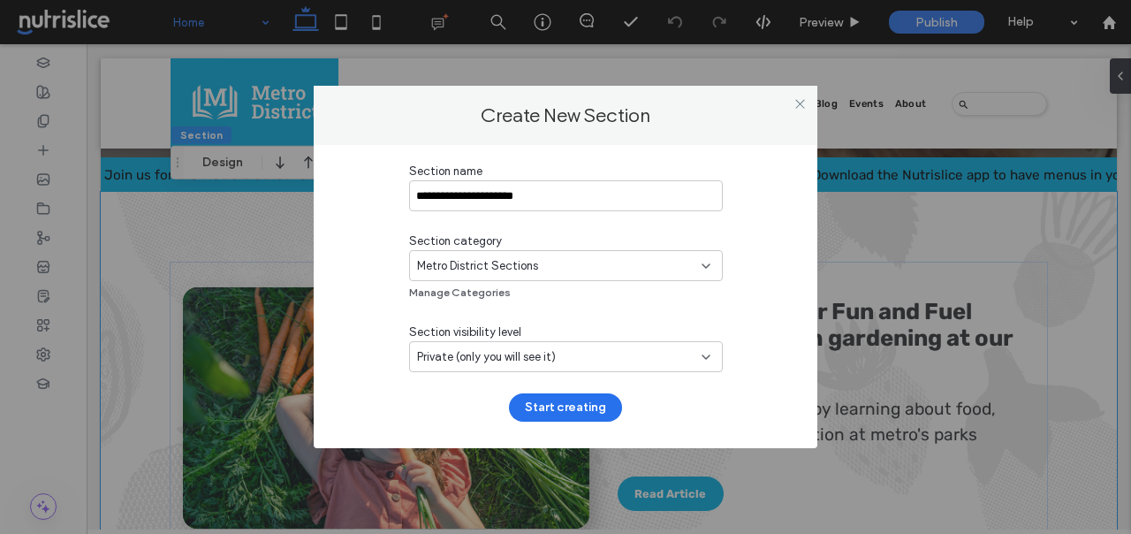
click at [460, 363] on span "Private (only you will see it)" at bounding box center [486, 357] width 139 height 18
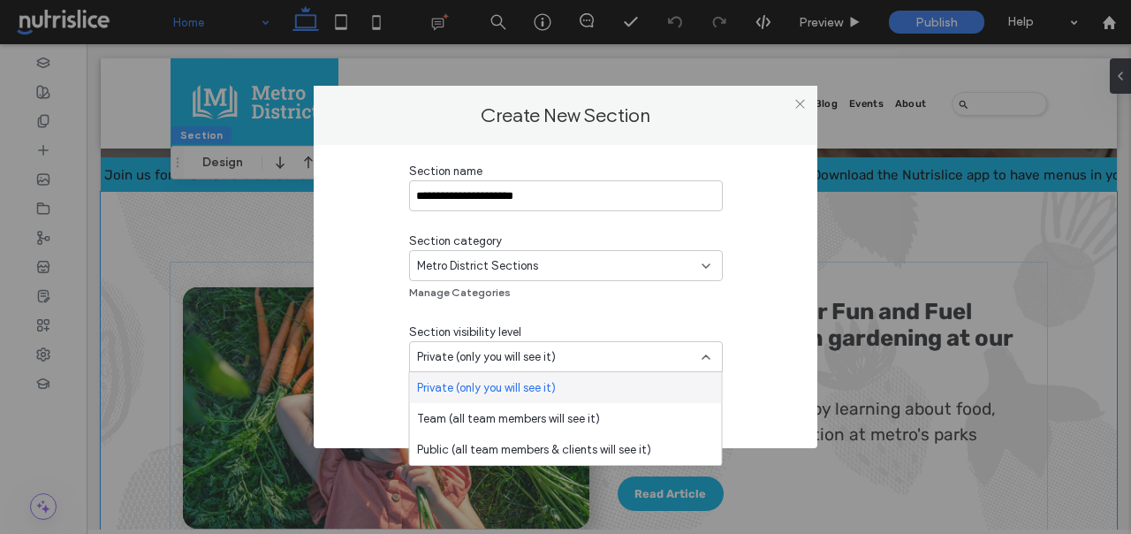
click at [374, 349] on div "**********" at bounding box center [565, 292] width 451 height 259
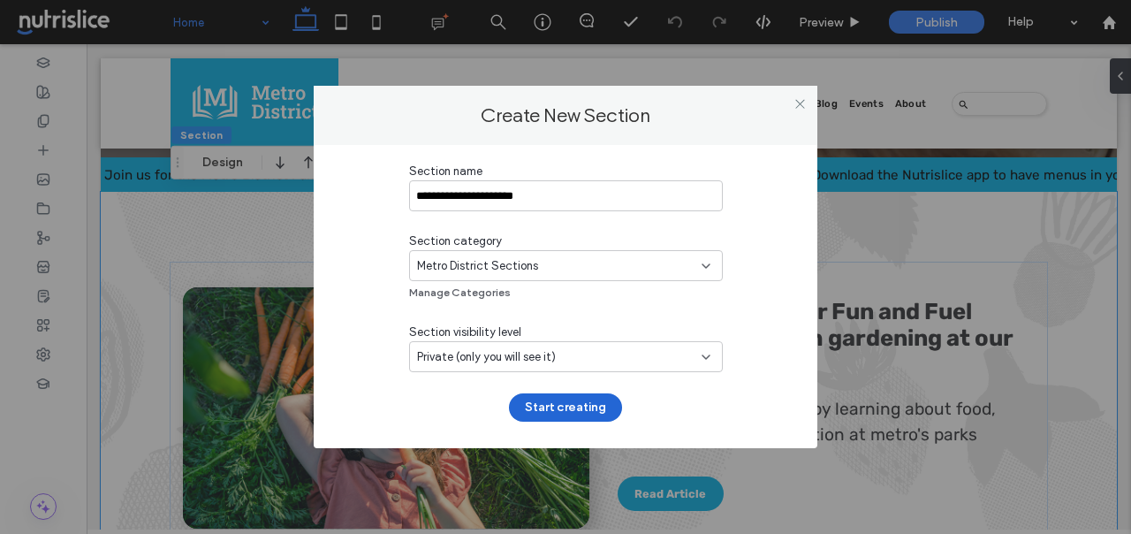
click at [569, 405] on button "Start creating" at bounding box center [565, 407] width 113 height 28
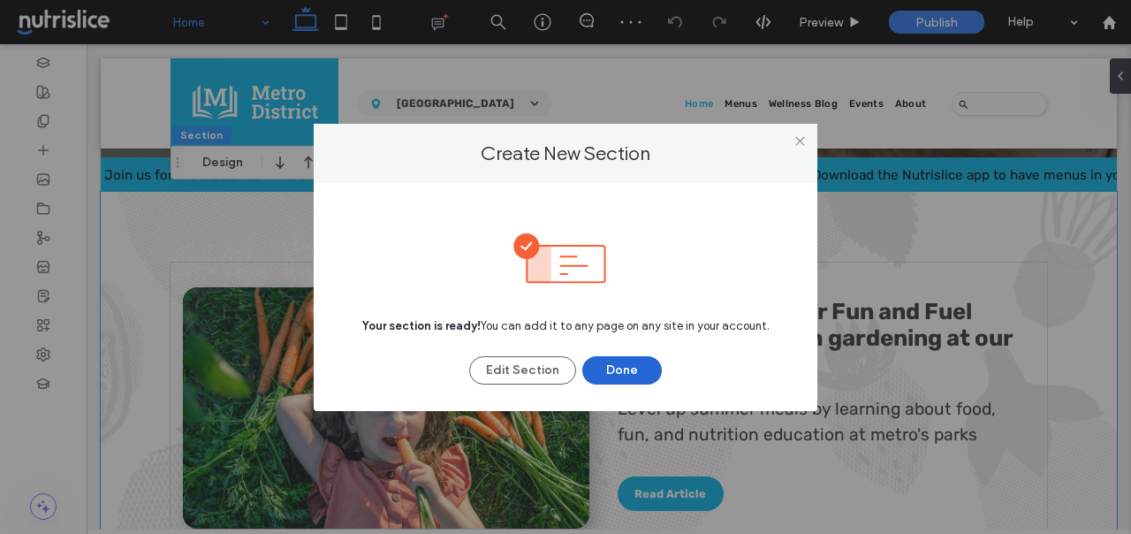
click at [606, 383] on button "Done" at bounding box center [622, 370] width 80 height 28
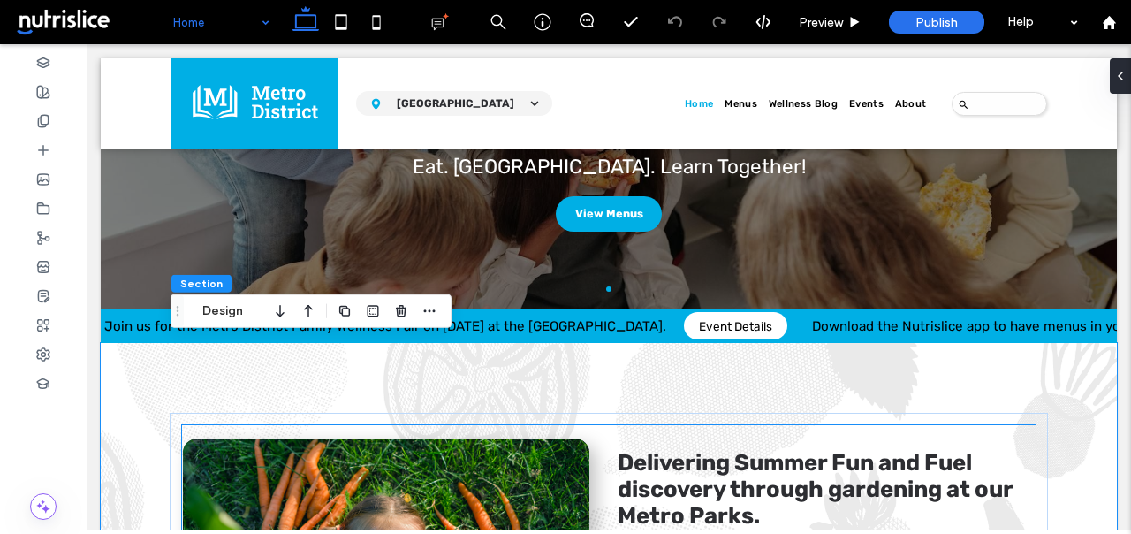
scroll to position [117, 0]
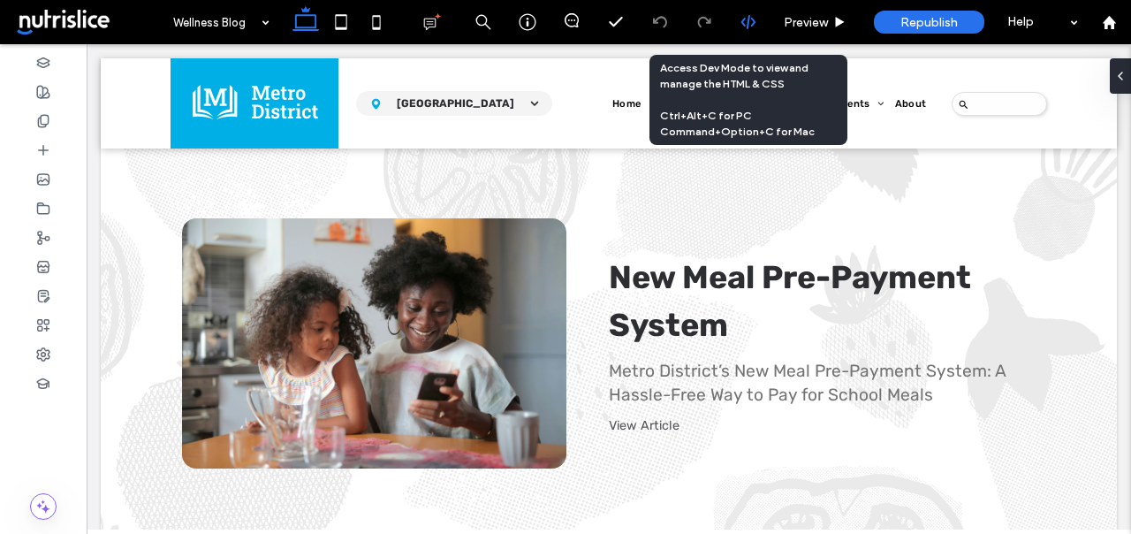
click at [756, 22] on div at bounding box center [747, 22] width 43 height 16
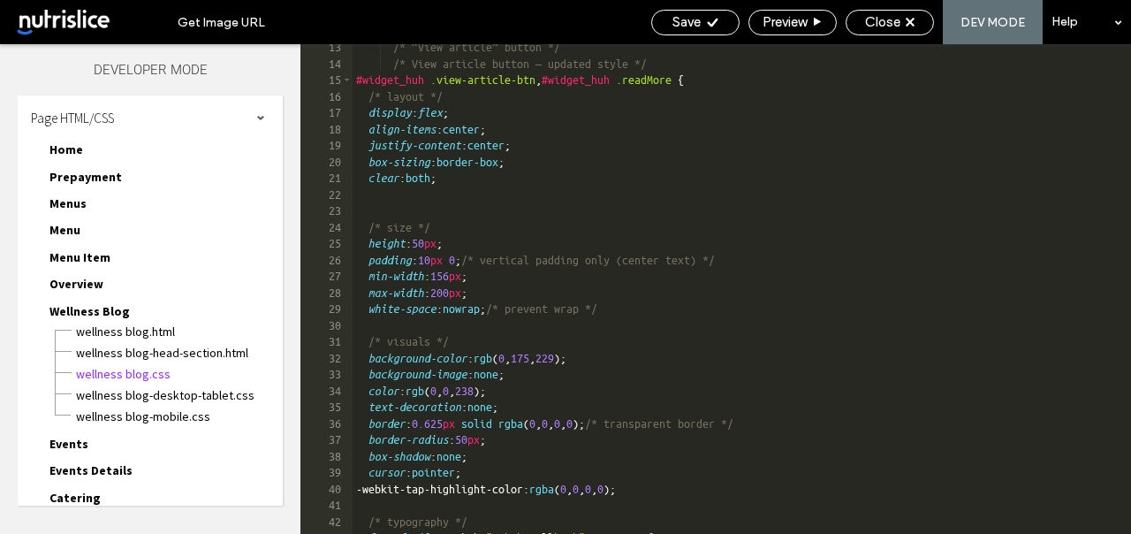
scroll to position [178, 0]
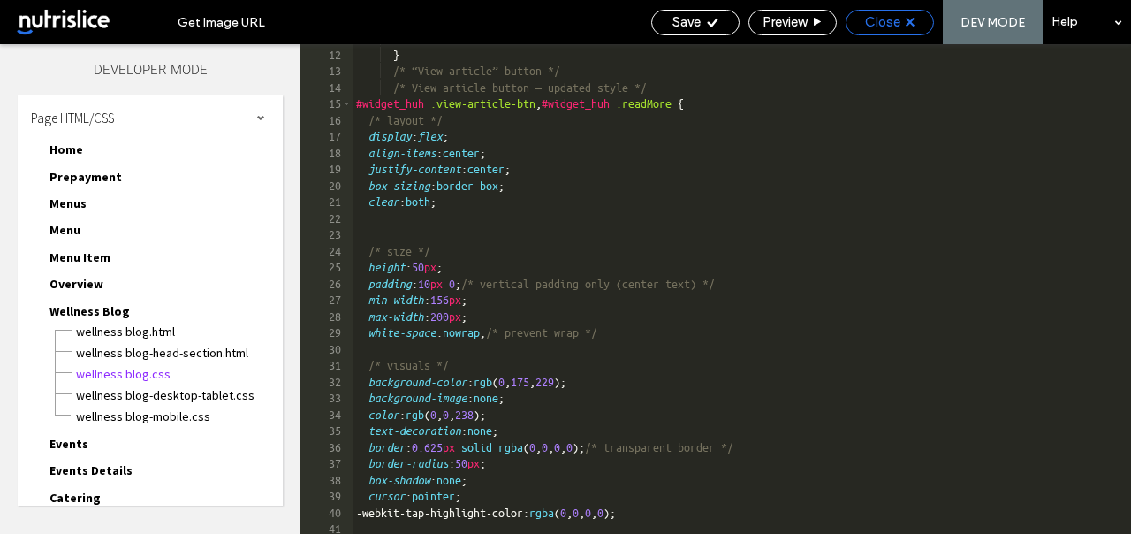
click at [887, 19] on span "Close" at bounding box center [882, 22] width 35 height 16
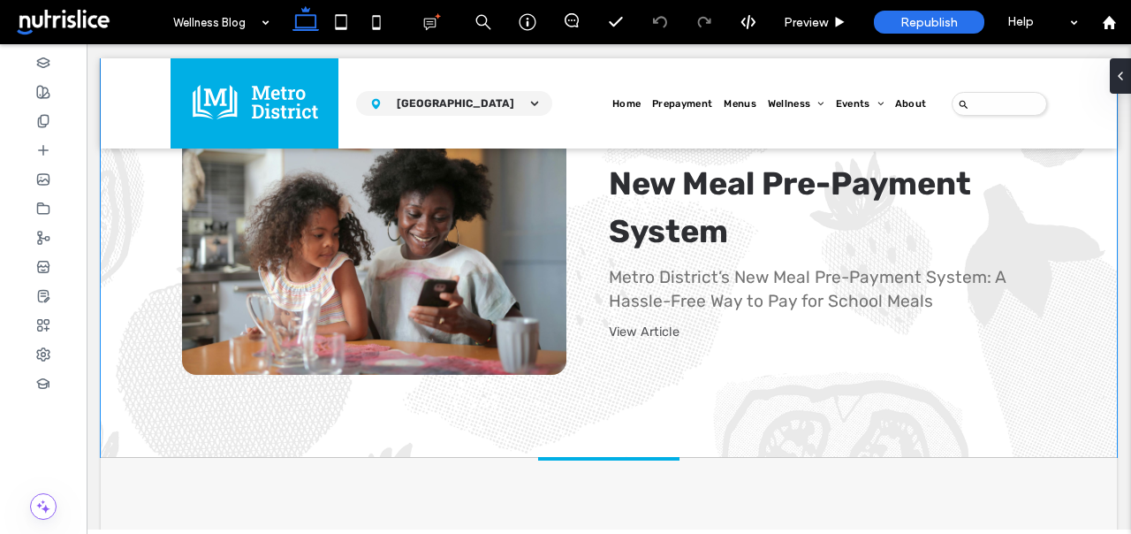
scroll to position [683, 0]
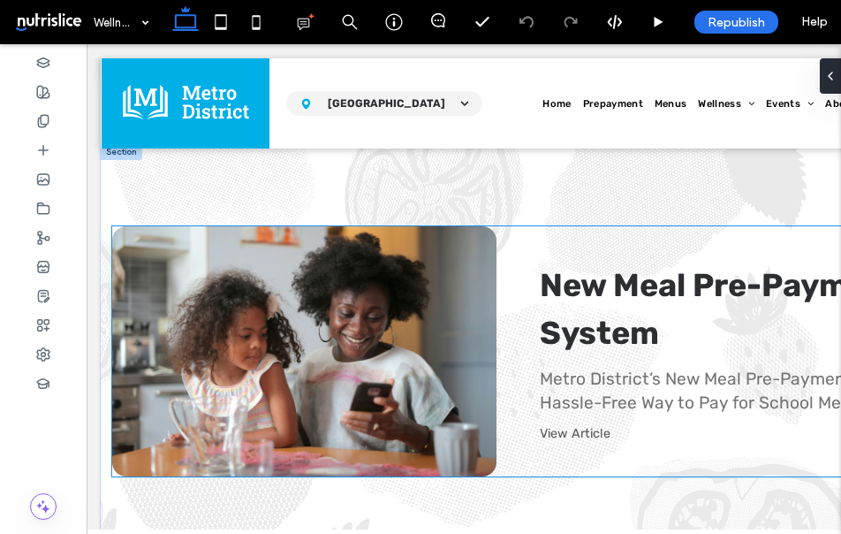
click at [508, 369] on div "New Meal Pre-Payment System By [PERSON_NAME] MD • [DATE] Metro District’s New M…" at bounding box center [731, 351] width 469 height 250
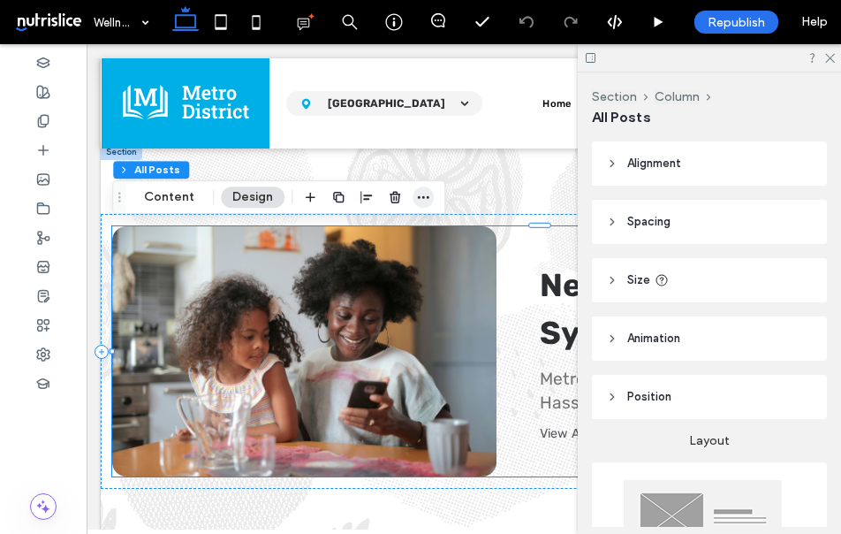
click at [426, 192] on icon "button" at bounding box center [423, 197] width 14 height 14
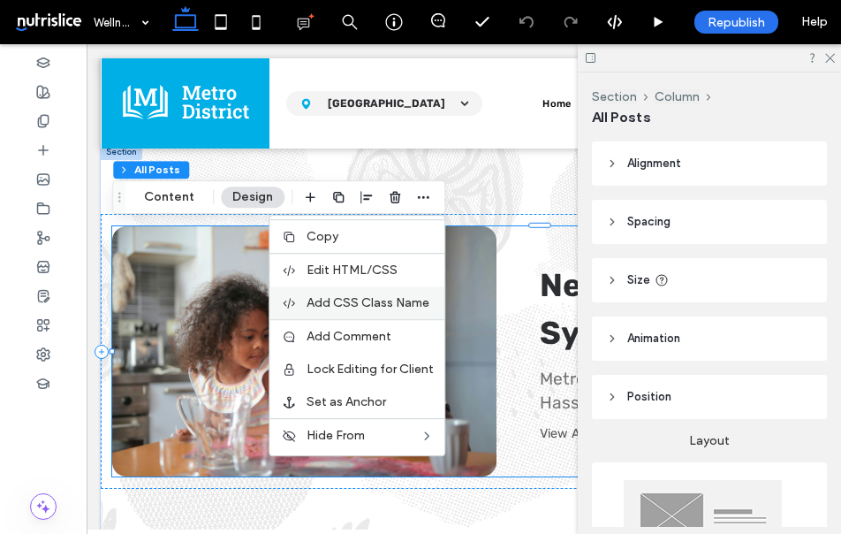
click at [369, 309] on span "Add CSS Class Name" at bounding box center [368, 302] width 123 height 15
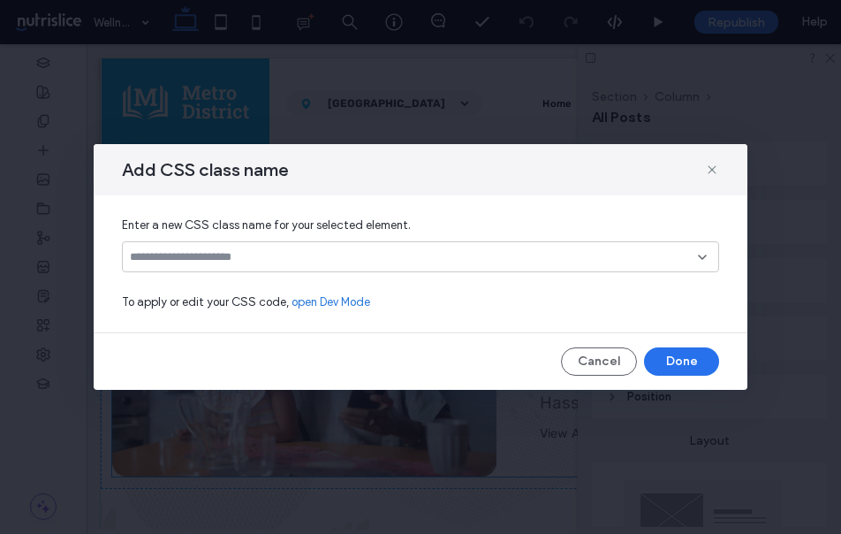
click at [353, 263] on input at bounding box center [414, 257] width 568 height 14
paste input "**********"
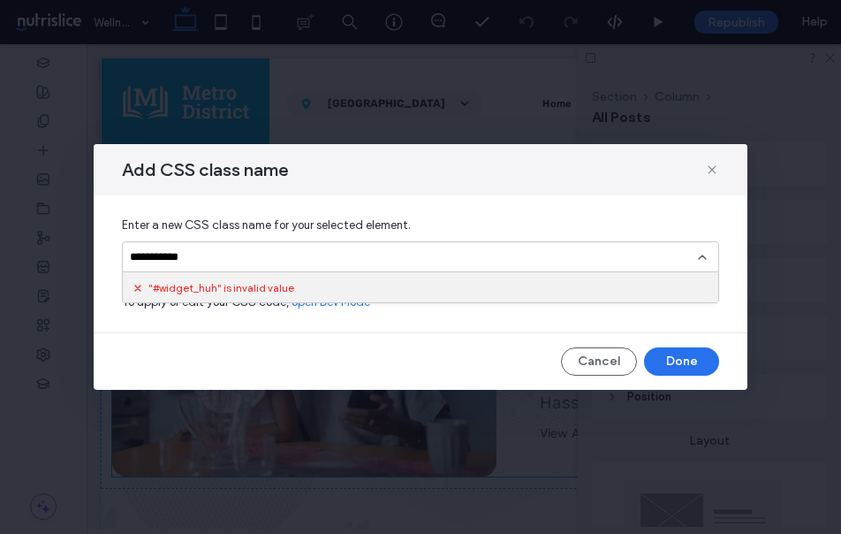
drag, startPoint x: 138, startPoint y: 254, endPoint x: 118, endPoint y: 254, distance: 20.3
click at [118, 254] on div "**********" at bounding box center [421, 263] width 654 height 137
type input "**********"
click at [201, 288] on div "Create "widget_huh"" at bounding box center [421, 284] width 580 height 13
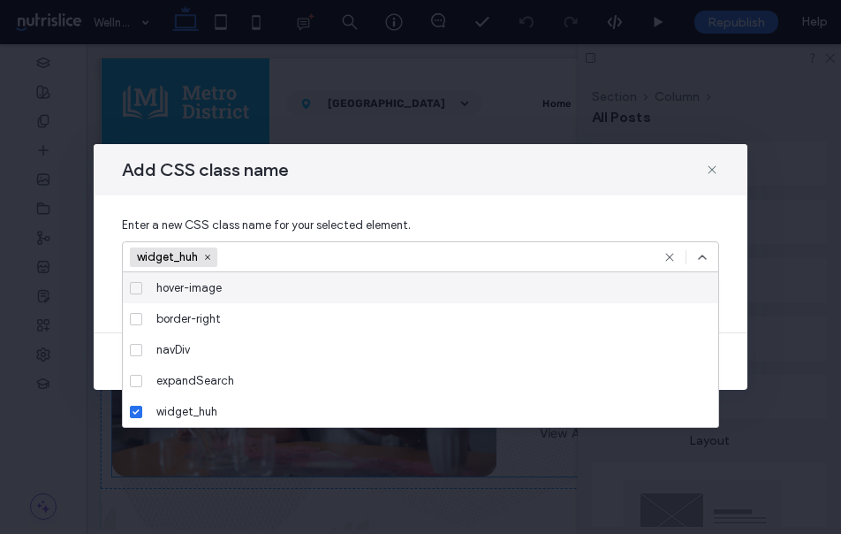
click at [708, 257] on icon at bounding box center [702, 257] width 14 height 14
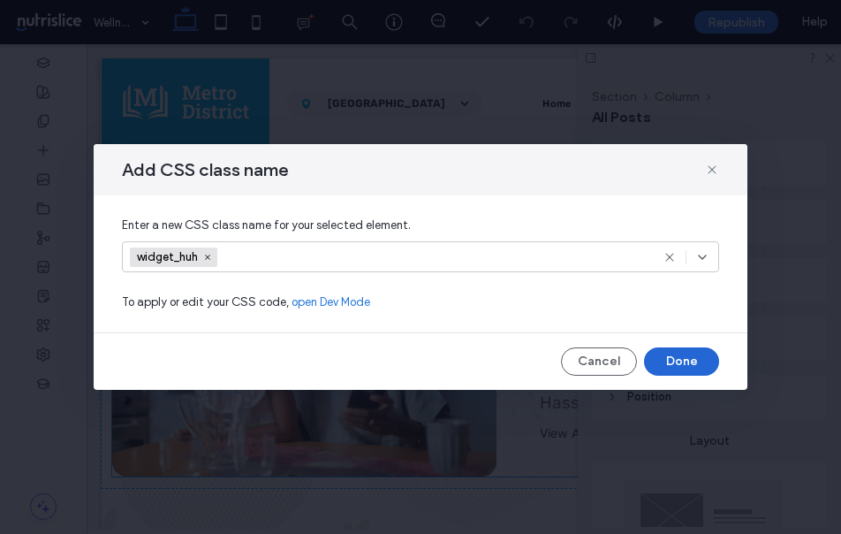
click at [683, 359] on button "Done" at bounding box center [681, 361] width 75 height 28
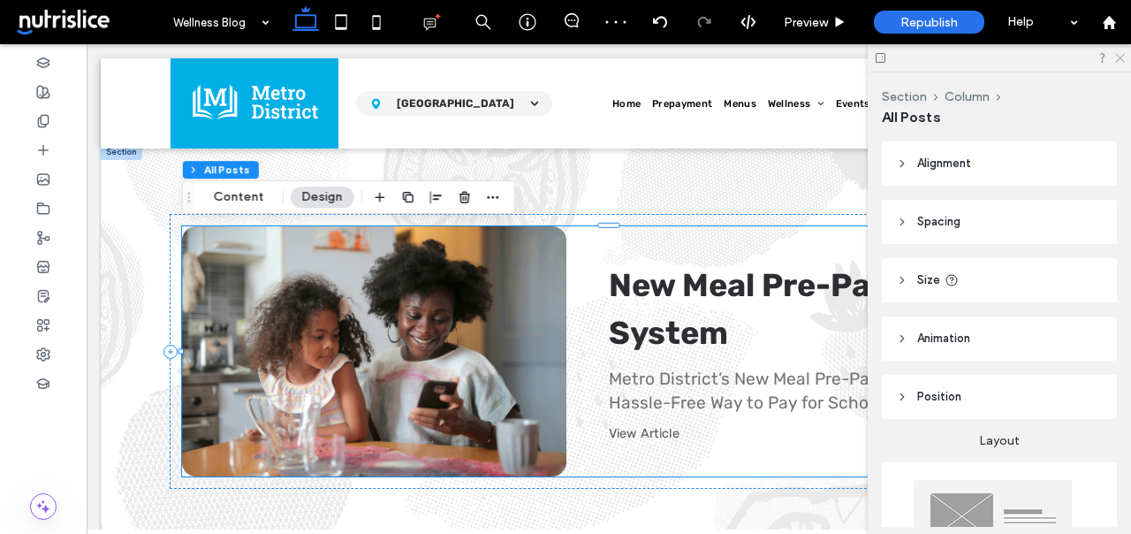
click at [1121, 59] on use at bounding box center [1120, 59] width 10 height 10
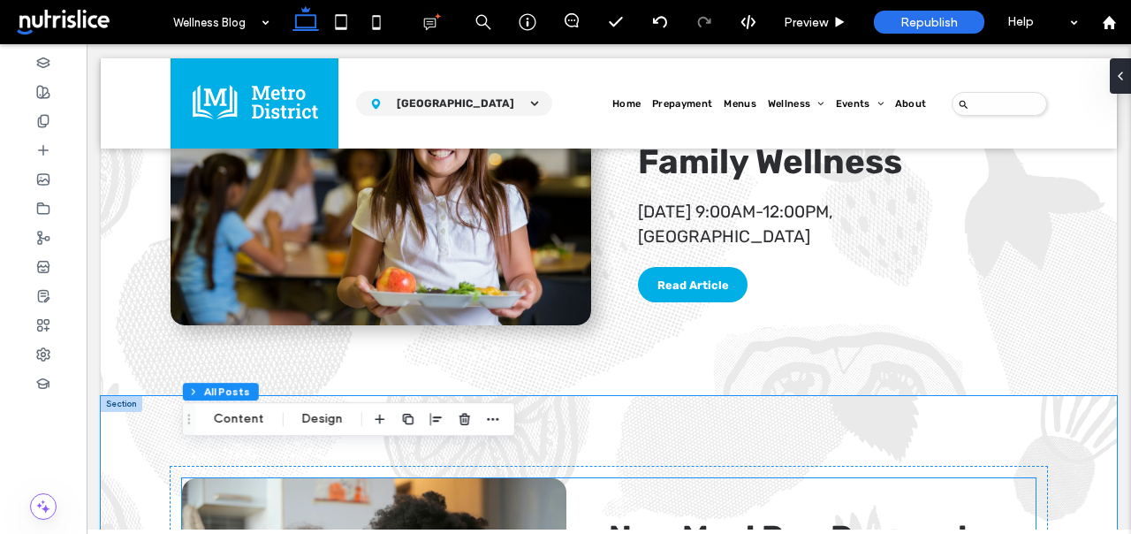
scroll to position [421, 0]
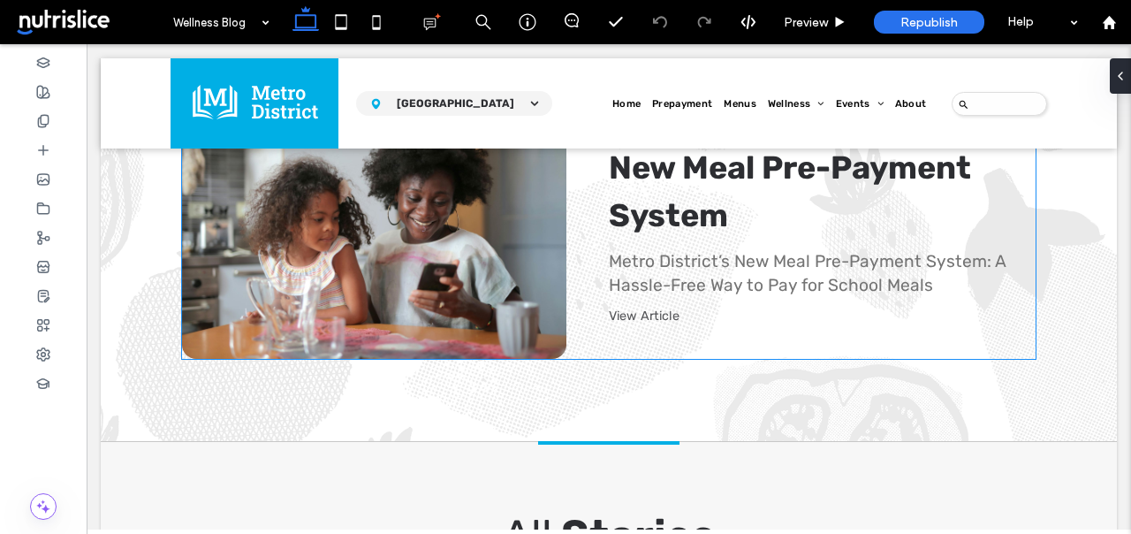
scroll to position [782, 0]
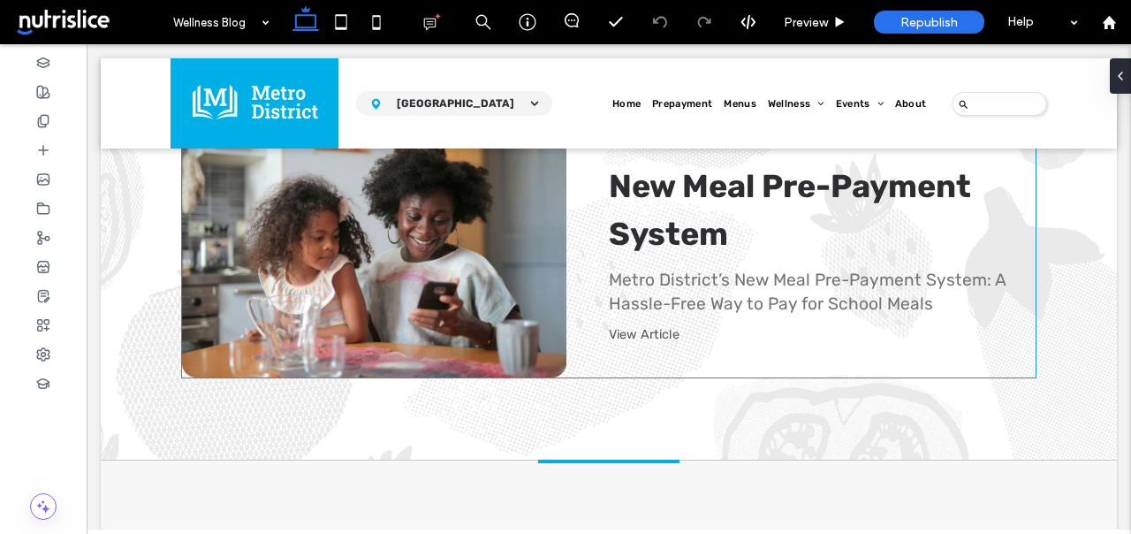
click at [758, 271] on div "Metro District’s New Meal Pre-Payment System: A Hassle-Free Way to Pay for Scho…" at bounding box center [818, 293] width 418 height 48
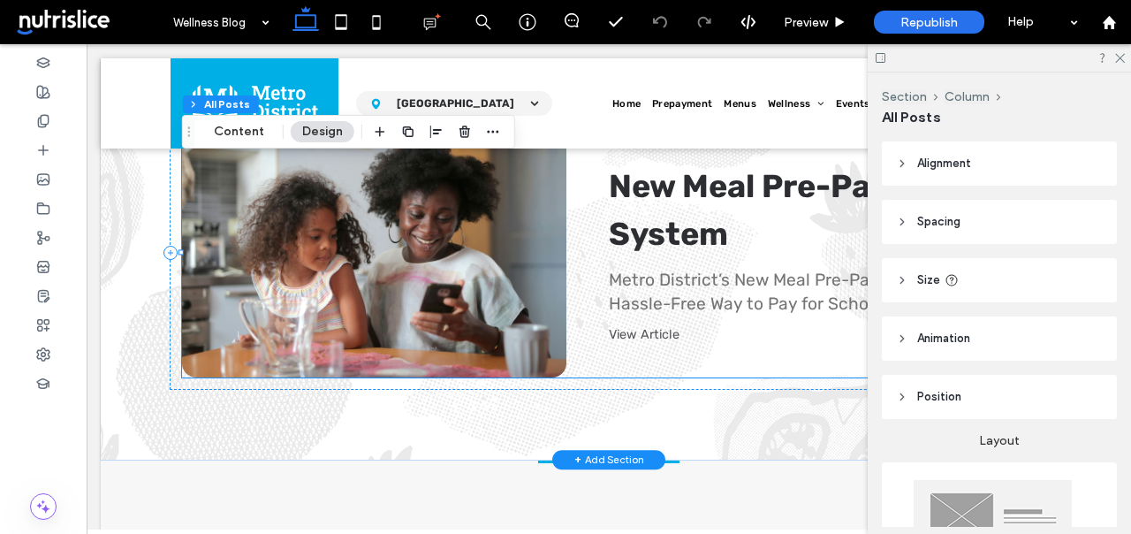
click at [650, 303] on div "Metro District’s New Meal Pre-Payment System: A Hassle-Free Way to Pay for Scho…" at bounding box center [818, 293] width 418 height 48
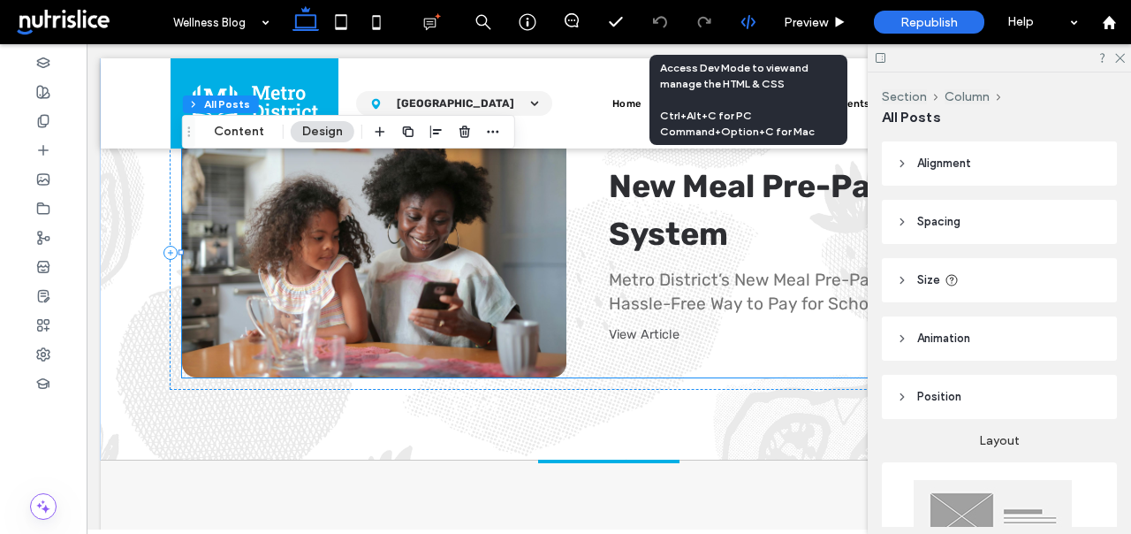
click at [742, 19] on use at bounding box center [747, 22] width 14 height 14
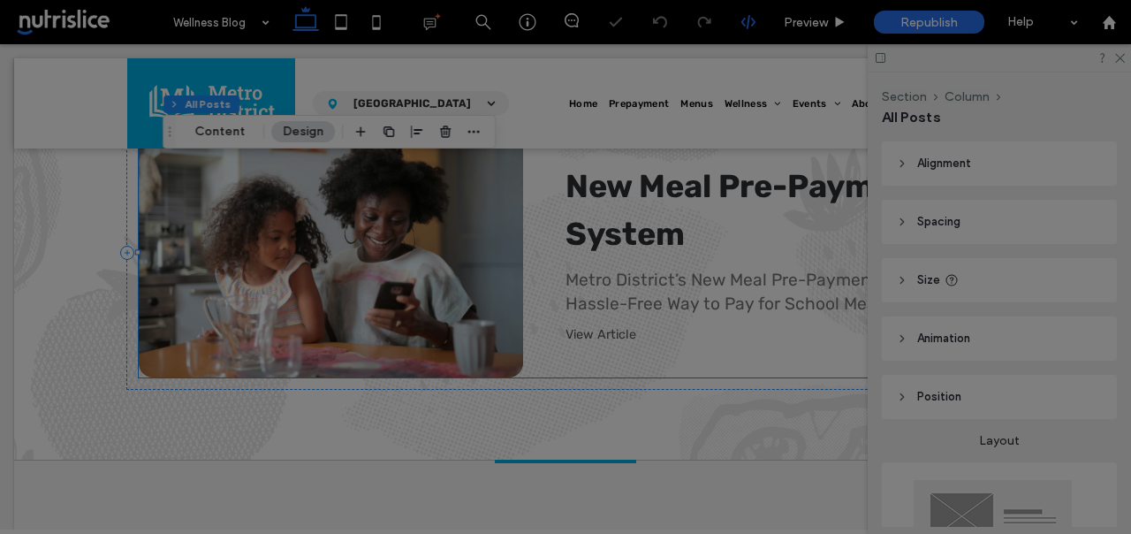
scroll to position [0, 0]
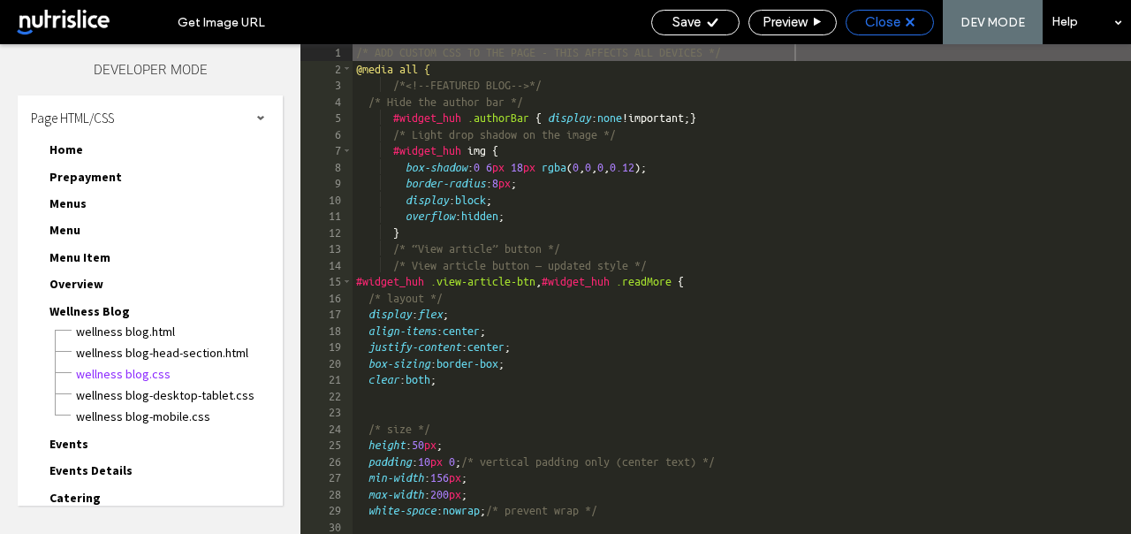
click at [899, 21] on span "Close" at bounding box center [882, 22] width 35 height 16
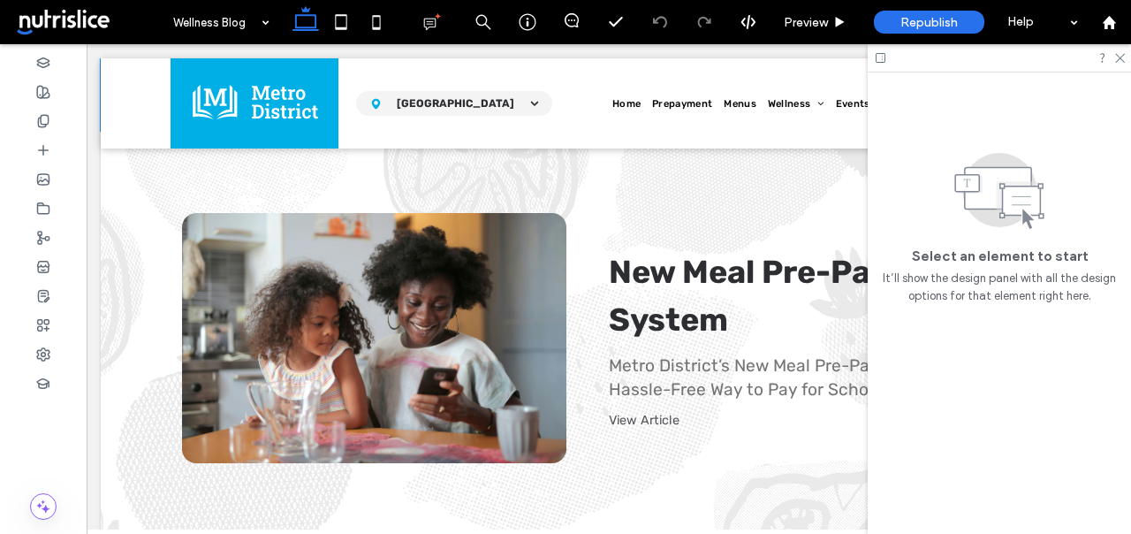
scroll to position [710, 0]
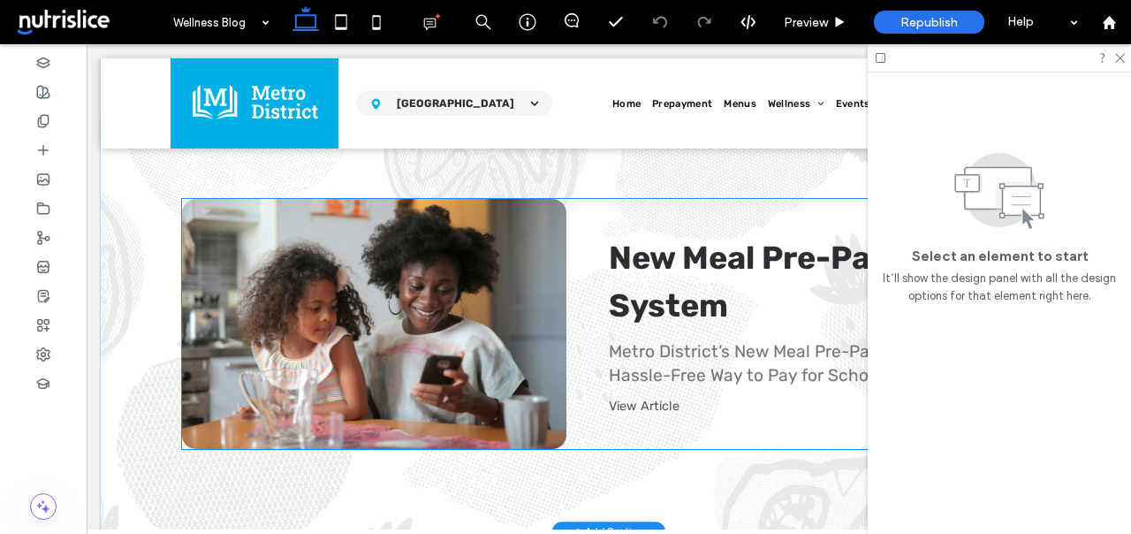
click at [747, 277] on h3 "New Meal Pre-Payment System" at bounding box center [818, 281] width 418 height 95
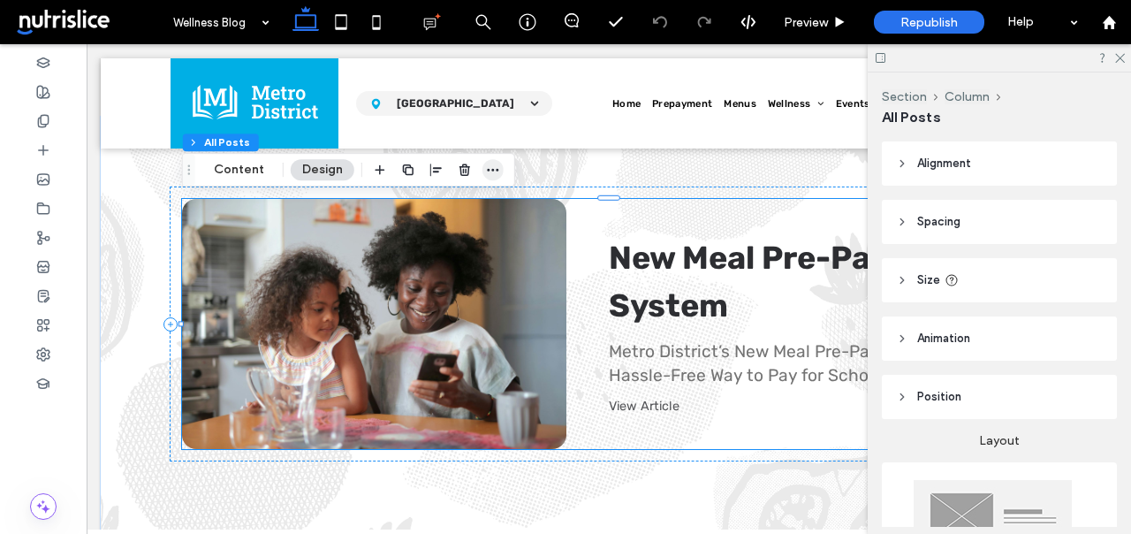
click at [488, 165] on icon "button" at bounding box center [493, 170] width 14 height 14
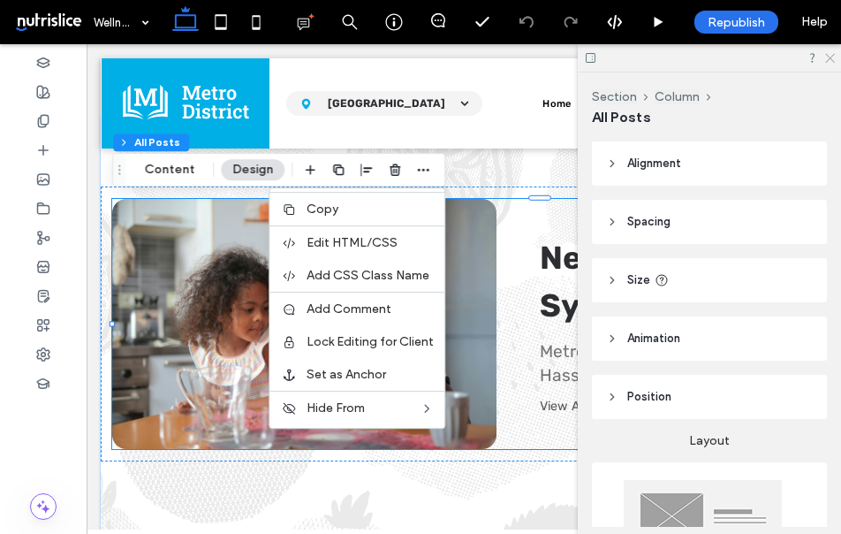
click at [833, 56] on icon at bounding box center [828, 56] width 11 height 11
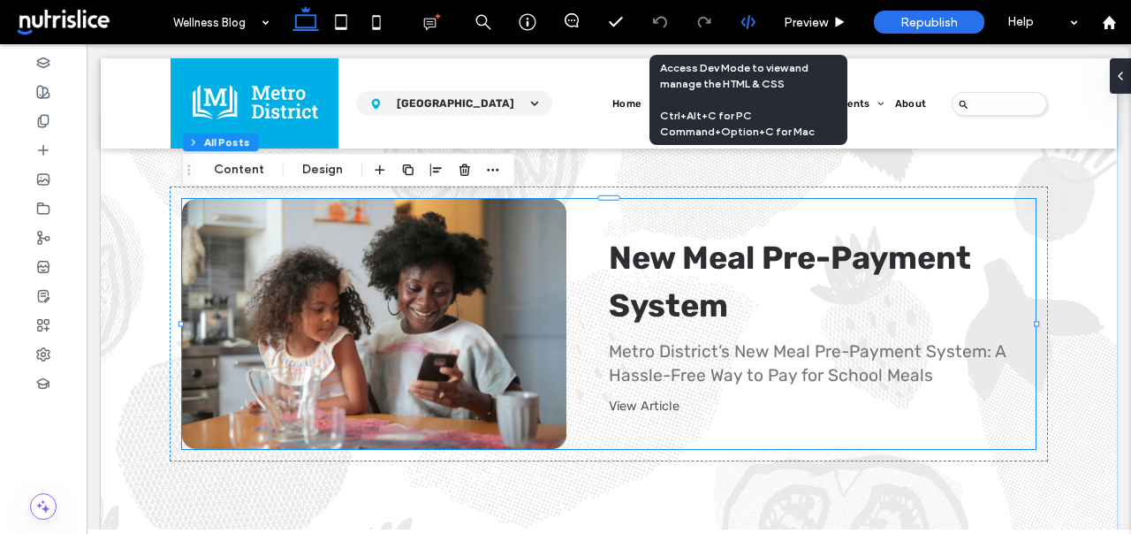
click at [748, 21] on use at bounding box center [747, 22] width 14 height 14
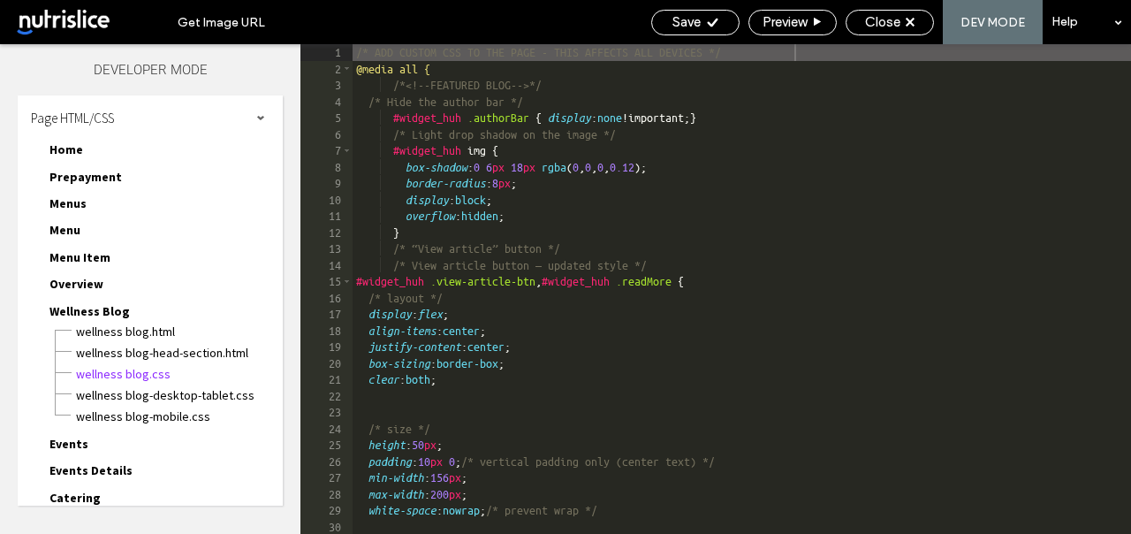
scroll to position [1, 0]
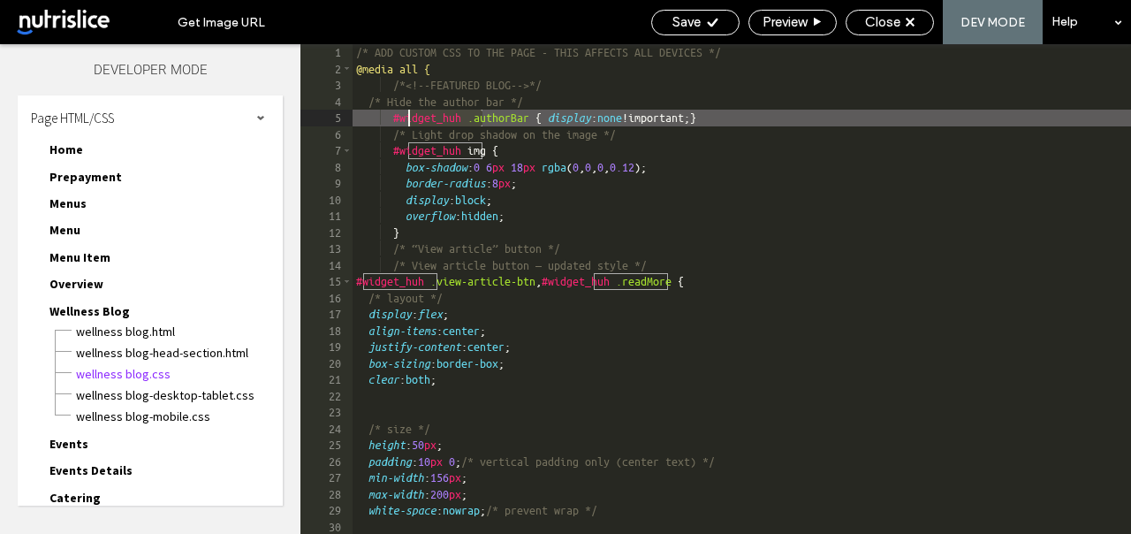
drag, startPoint x: 481, startPoint y: 115, endPoint x: 407, endPoint y: 118, distance: 73.4
click at [407, 118] on div "/* ADD CUSTOM CSS TO THE PAGE - THIS AFFECTS ALL DEVICES */ @media all { /*<!--…" at bounding box center [892, 305] width 1079 height 522
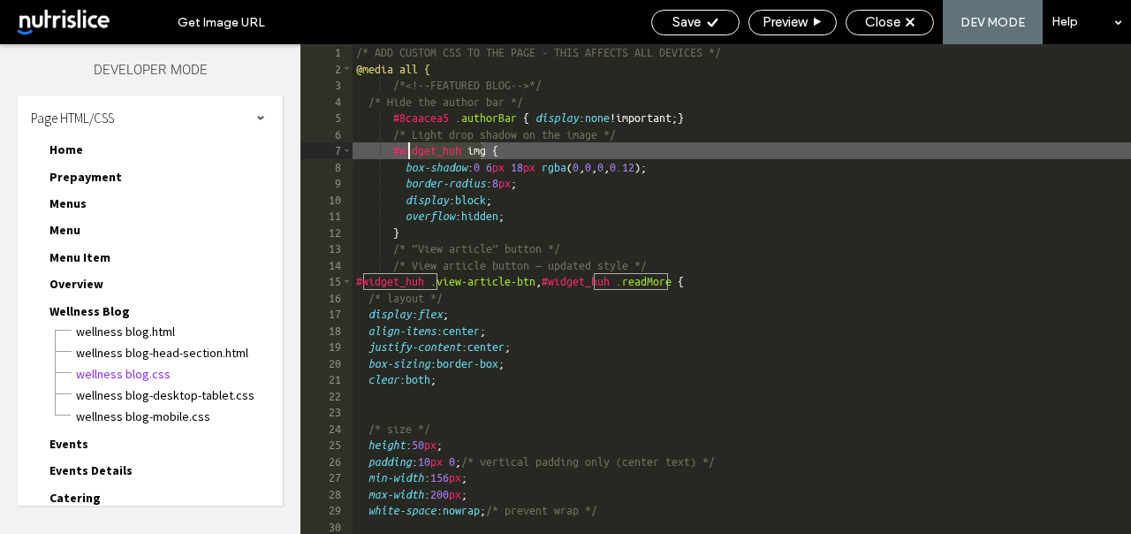
drag, startPoint x: 482, startPoint y: 146, endPoint x: 406, endPoint y: 145, distance: 76.0
click at [406, 145] on div "/* ADD CUSTOM CSS TO THE PAGE - THIS AFFECTS ALL DEVICES */ @media all { /*<!--…" at bounding box center [892, 305] width 1079 height 522
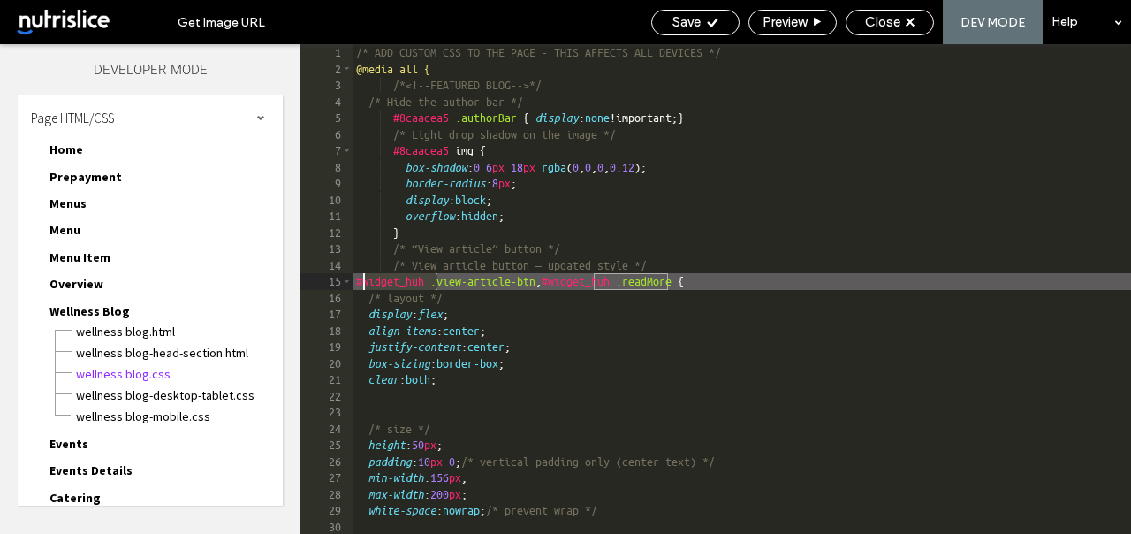
drag, startPoint x: 439, startPoint y: 277, endPoint x: 362, endPoint y: 275, distance: 76.9
click at [362, 275] on div "/* ADD CUSTOM CSS TO THE PAGE - THIS AFFECTS ALL DEVICES */ @media all { /*<!--…" at bounding box center [892, 305] width 1079 height 522
drag, startPoint x: 651, startPoint y: 278, endPoint x: 580, endPoint y: 277, distance: 71.6
click at [580, 277] on div "/* ADD CUSTOM CSS TO THE PAGE - THIS AFFECTS ALL DEVICES */ @media all { /*<!--…" at bounding box center [892, 305] width 1079 height 522
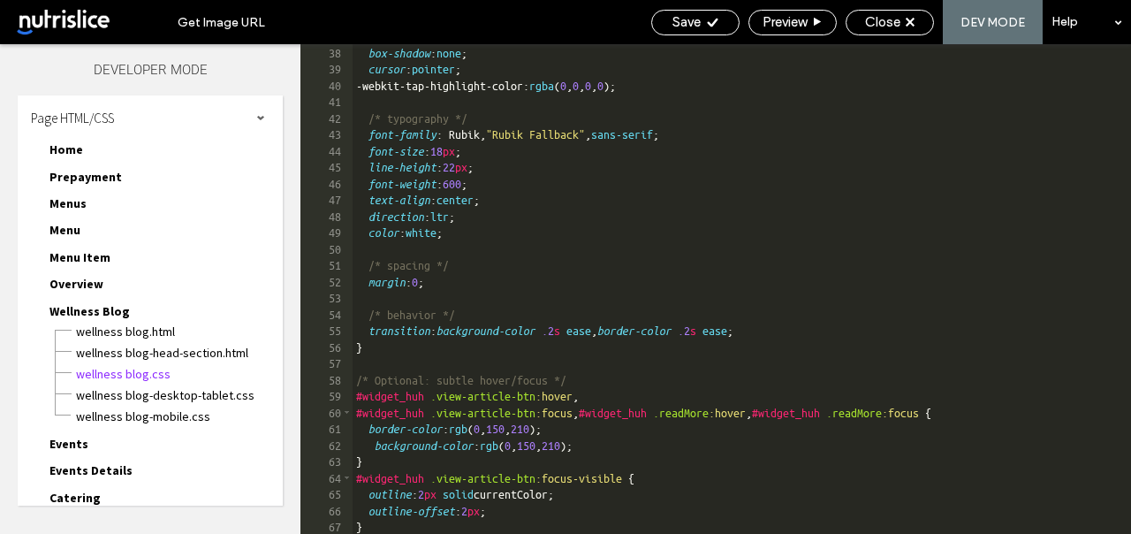
scroll to position [604, 0]
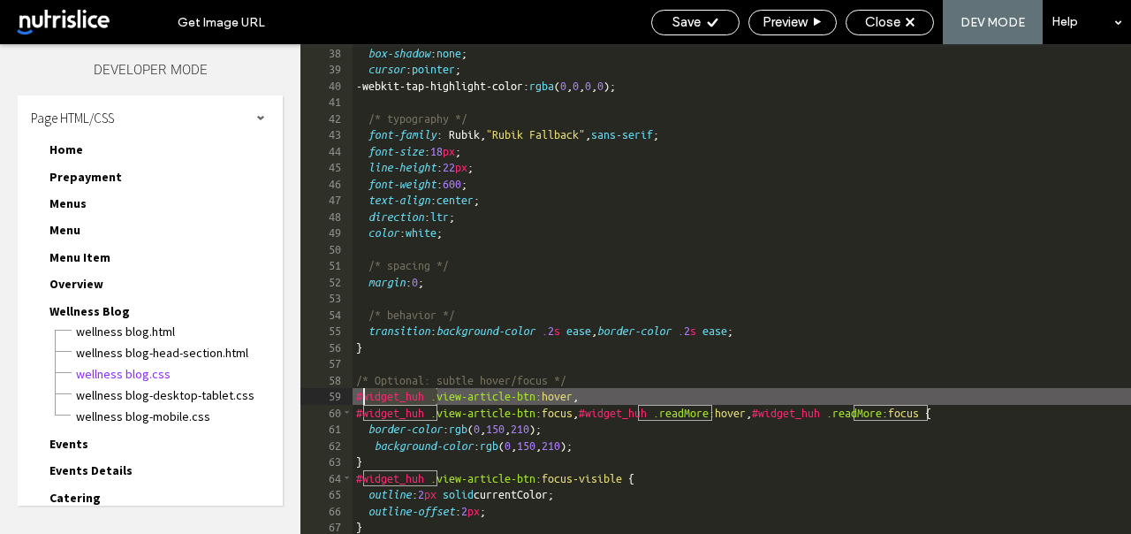
drag, startPoint x: 436, startPoint y: 396, endPoint x: 362, endPoint y: 394, distance: 74.2
click at [362, 394] on div "border-radius : 50 px ; box-shadow : none ; cursor : pointer ; -webkit-tap-high…" at bounding box center [892, 289] width 1079 height 522
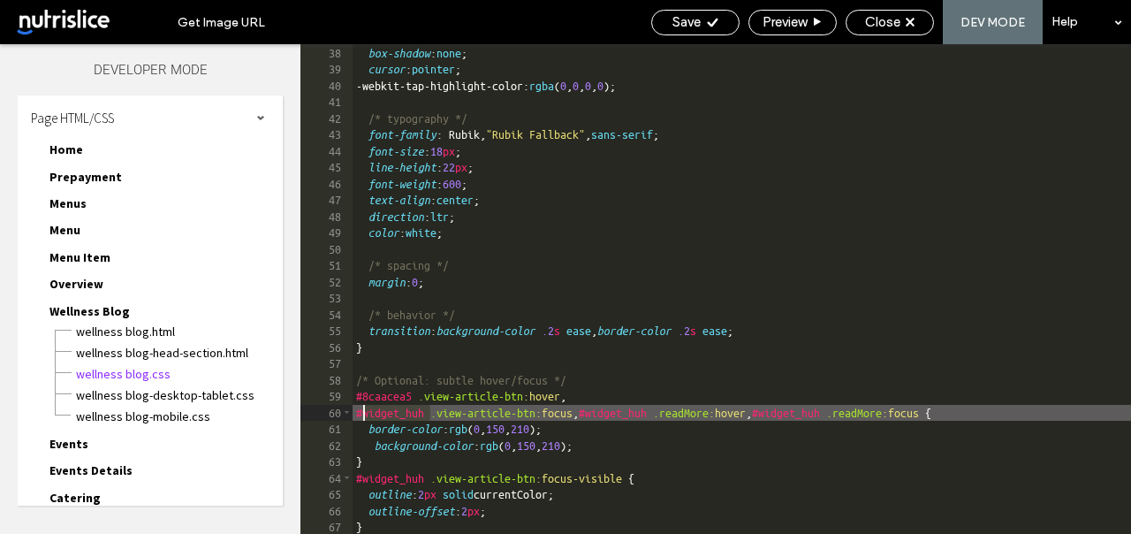
drag, startPoint x: 434, startPoint y: 409, endPoint x: 363, endPoint y: 408, distance: 70.7
click at [363, 408] on div "border-radius : 50 px ; box-shadow : none ; cursor : pointer ; -webkit-tap-high…" at bounding box center [892, 289] width 1079 height 522
drag, startPoint x: 700, startPoint y: 409, endPoint x: 624, endPoint y: 405, distance: 76.1
click at [624, 405] on div "border-radius : 50 px ; box-shadow : none ; cursor : pointer ; -webkit-tap-high…" at bounding box center [892, 289] width 1079 height 522
drag, startPoint x: 897, startPoint y: 414, endPoint x: 825, endPoint y: 414, distance: 71.6
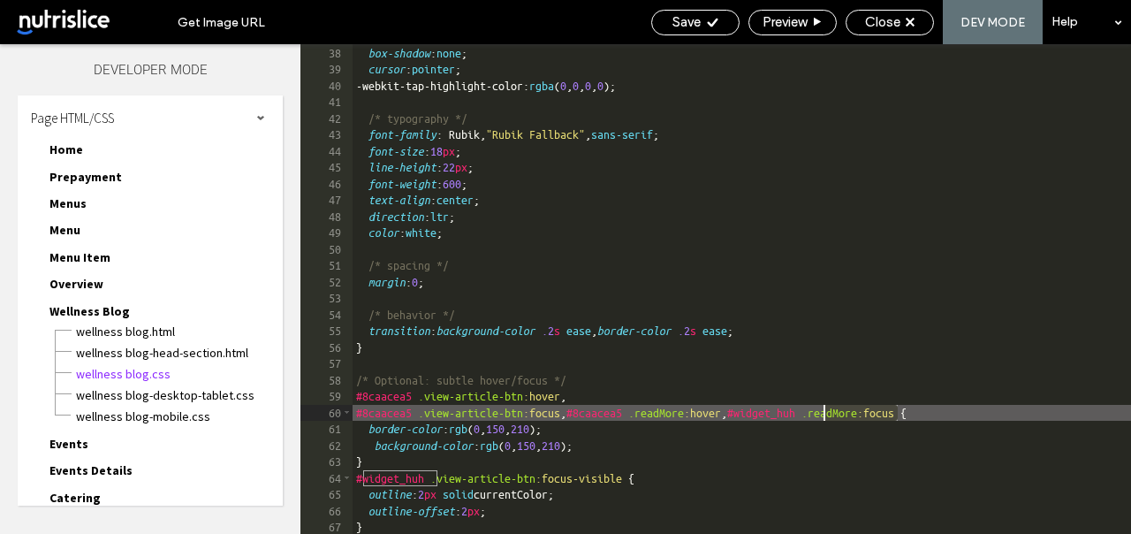
click at [825, 414] on div "border-radius : 50 px ; box-shadow : none ; cursor : pointer ; -webkit-tap-high…" at bounding box center [892, 289] width 1079 height 522
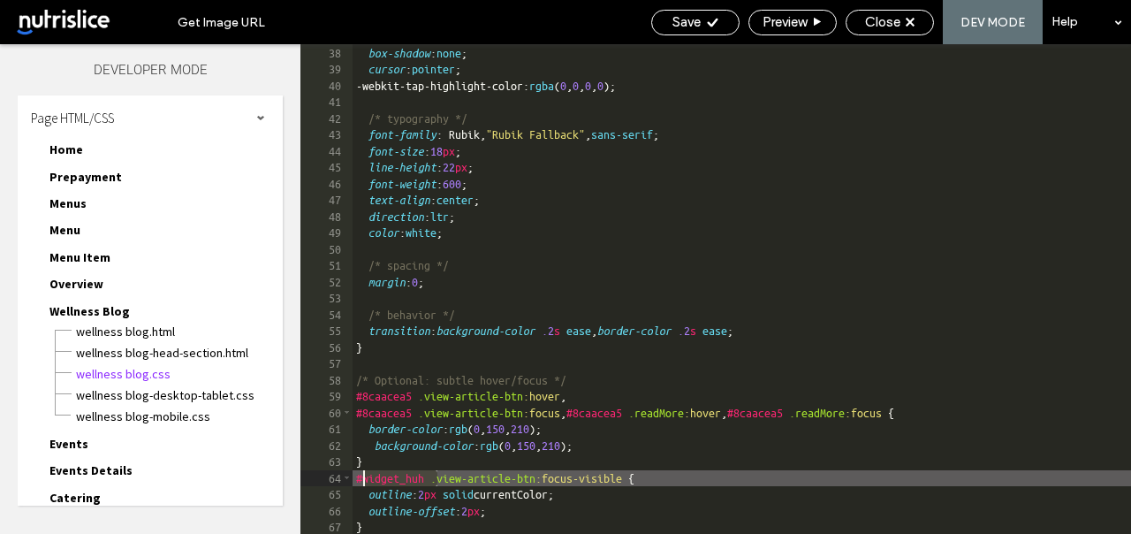
drag, startPoint x: 437, startPoint y: 478, endPoint x: 363, endPoint y: 476, distance: 74.2
click at [363, 476] on div "border-radius : 50 px ; box-shadow : none ; cursor : pointer ; -webkit-tap-high…" at bounding box center [892, 289] width 1079 height 522
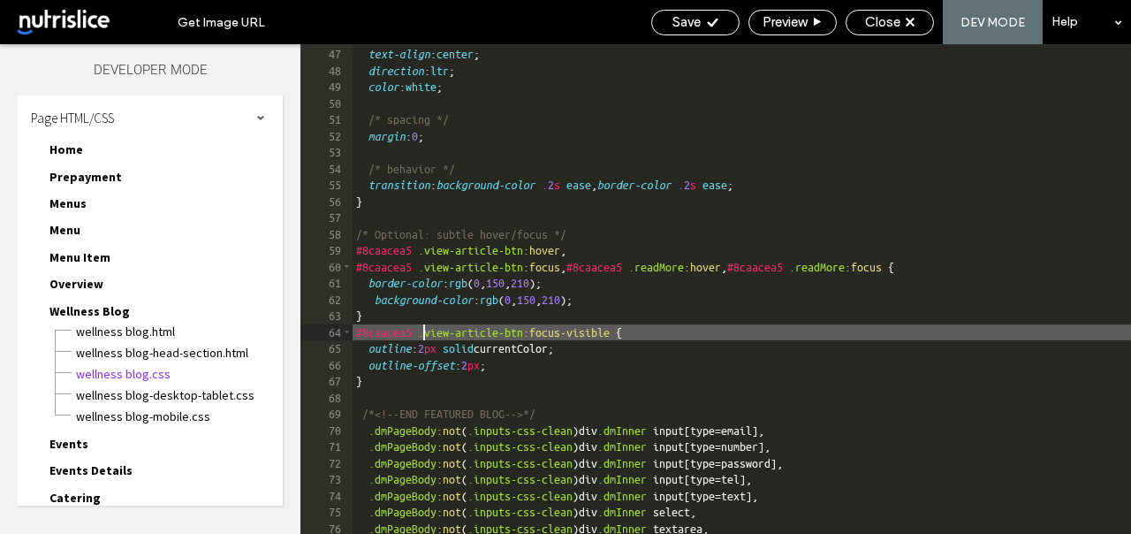
scroll to position [772, 0]
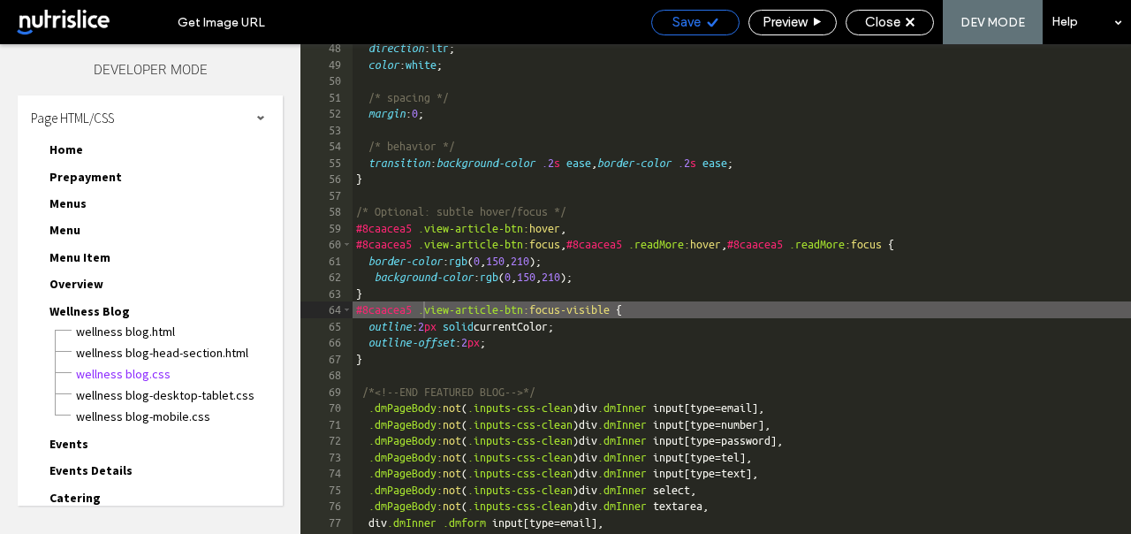
click at [718, 11] on div "Save" at bounding box center [695, 23] width 88 height 26
click at [685, 19] on span "Save" at bounding box center [686, 22] width 28 height 16
click at [892, 28] on span "Close" at bounding box center [882, 22] width 35 height 16
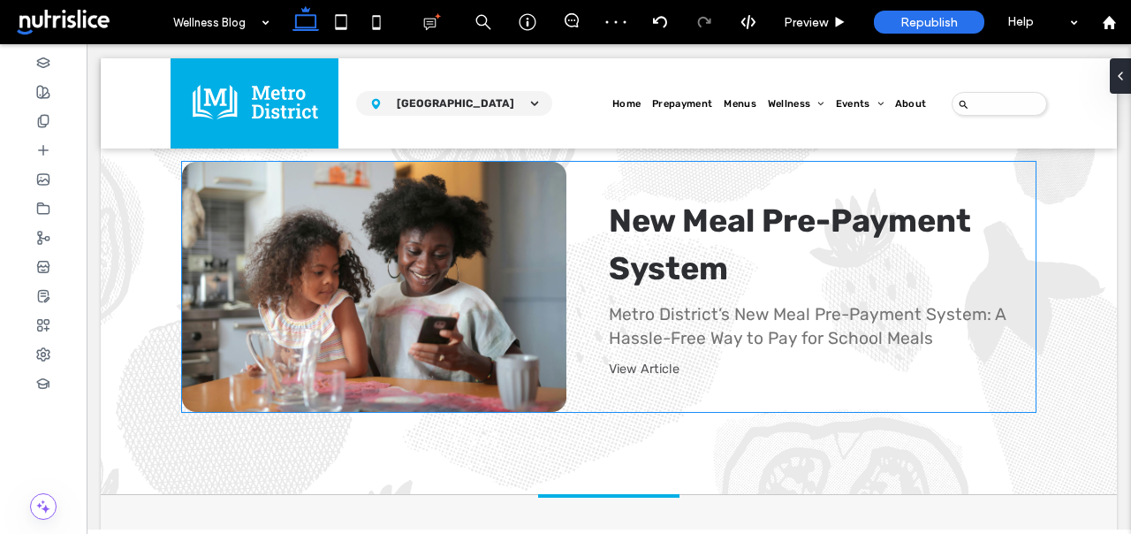
scroll to position [748, 0]
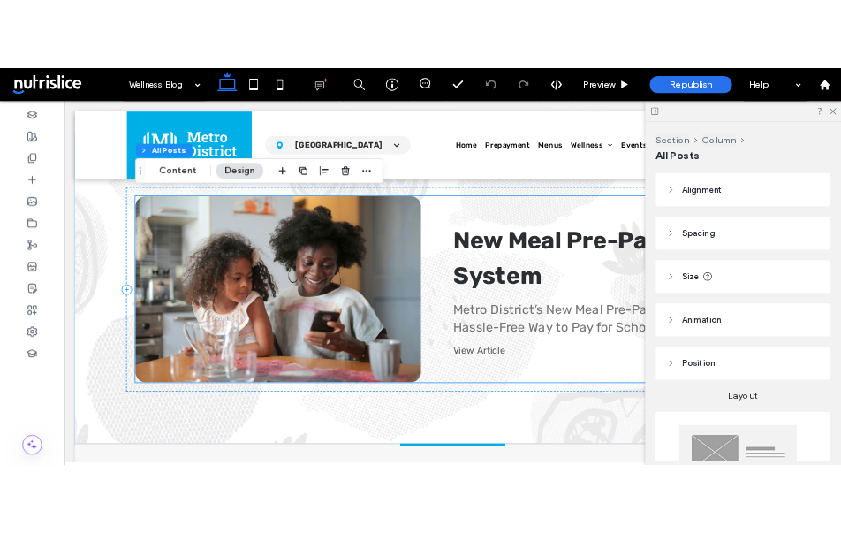
scroll to position [734, 0]
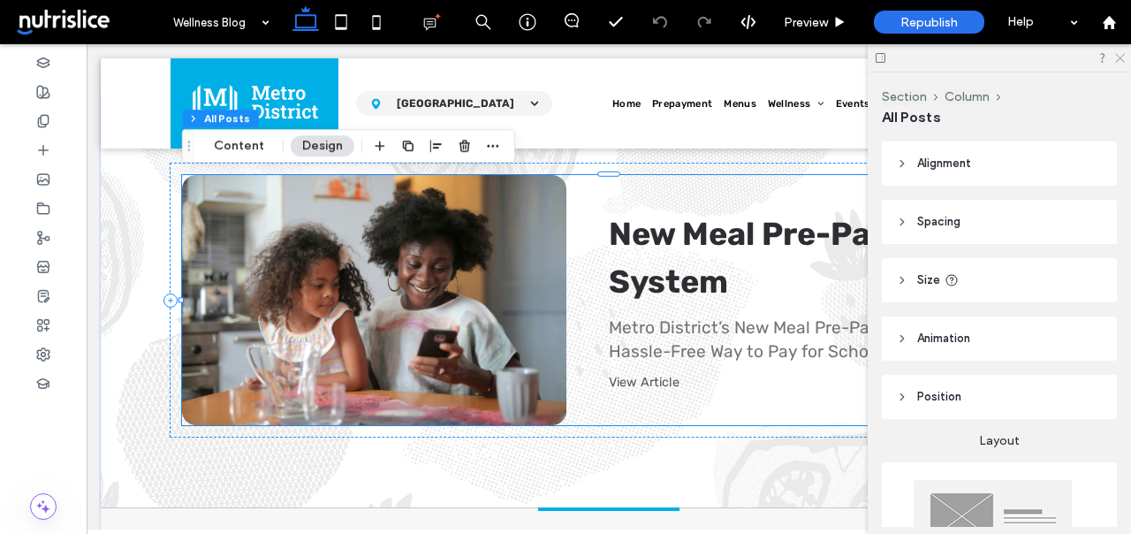
click at [1120, 57] on use at bounding box center [1120, 59] width 10 height 10
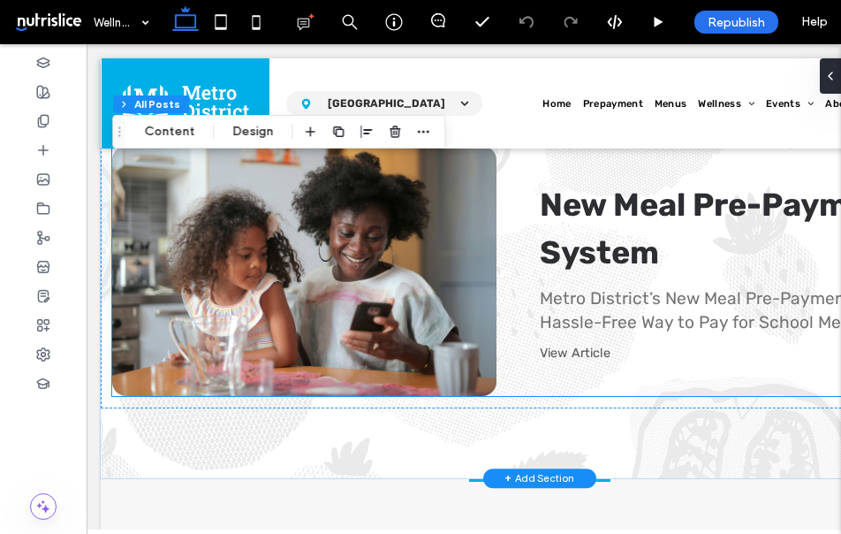
scroll to position [728, 0]
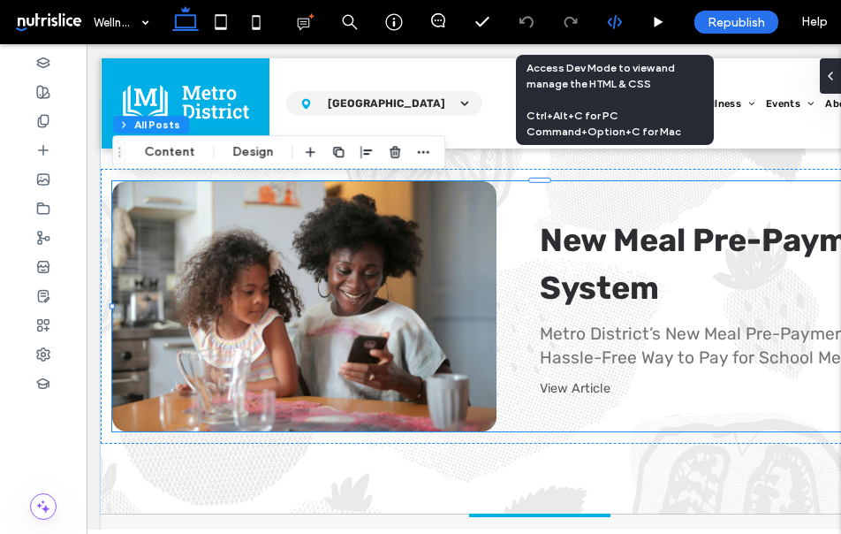
click at [615, 26] on icon at bounding box center [615, 22] width 16 height 16
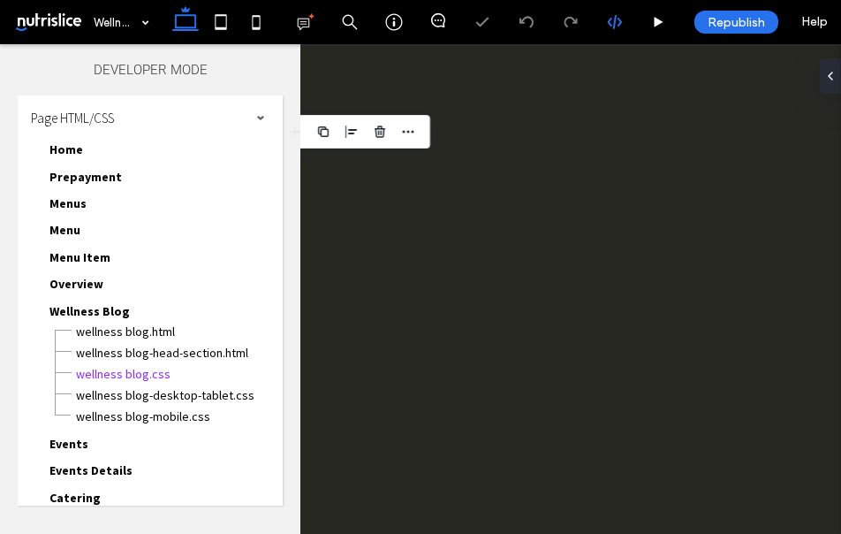
scroll to position [0, 0]
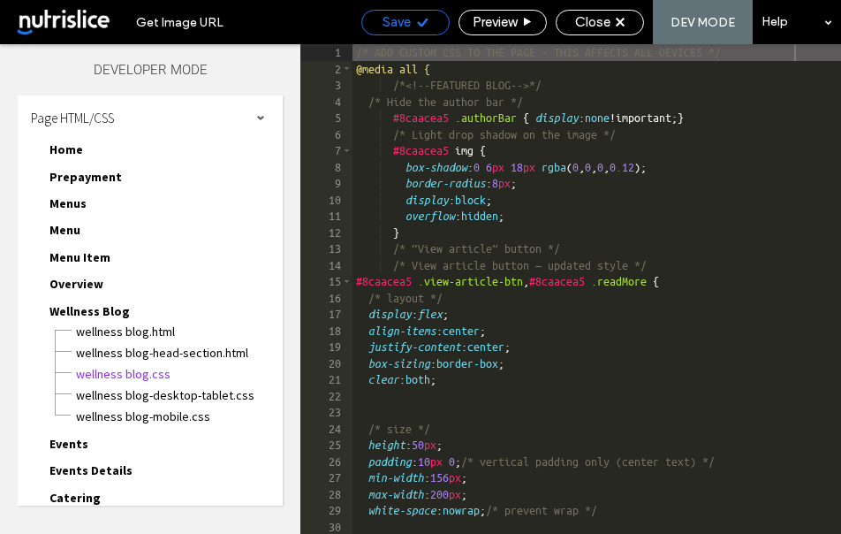
click at [398, 26] on span "Save" at bounding box center [397, 22] width 28 height 16
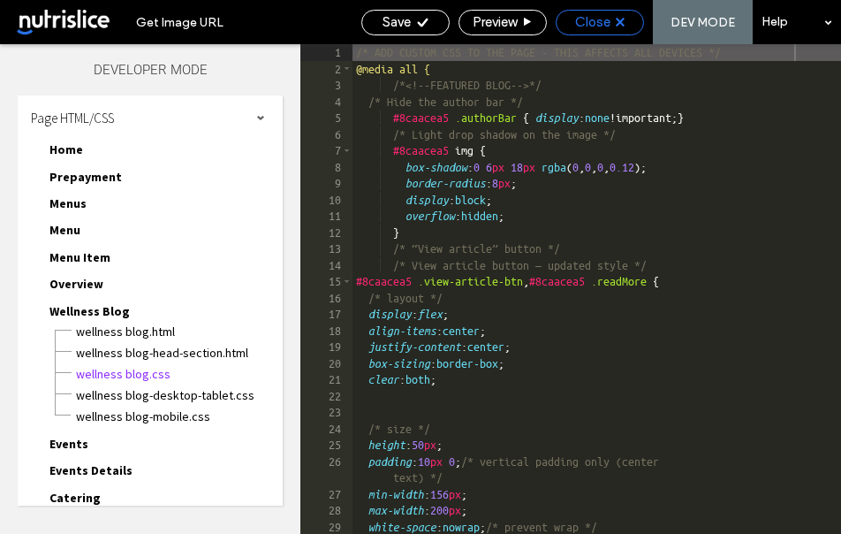
click at [605, 19] on span "Close" at bounding box center [592, 22] width 35 height 16
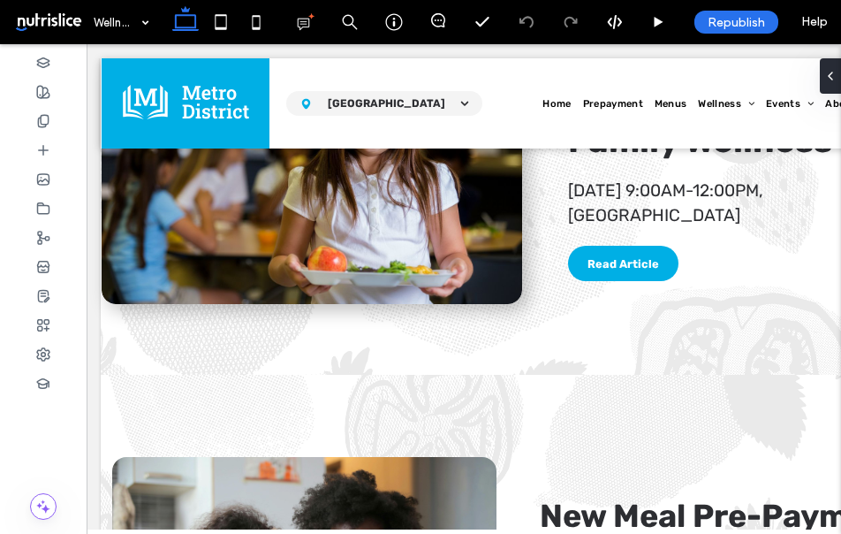
scroll to position [467, 0]
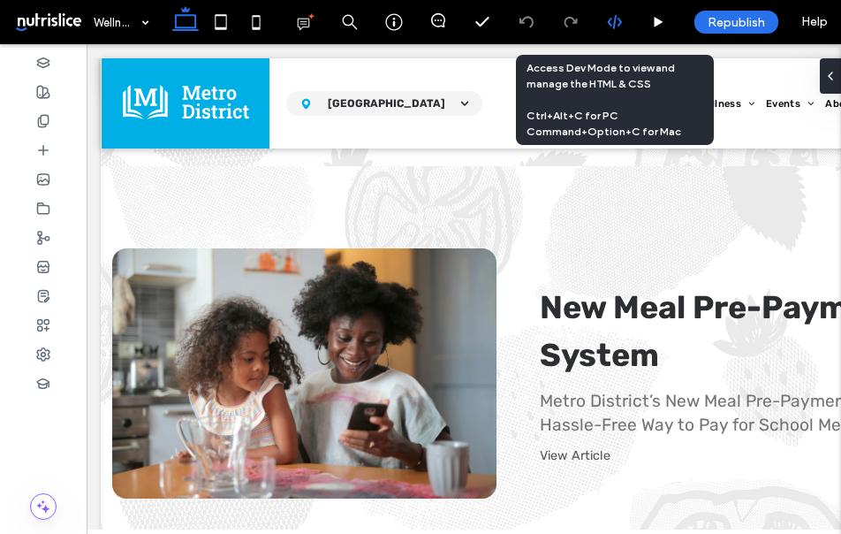
click at [608, 20] on use at bounding box center [614, 22] width 14 height 14
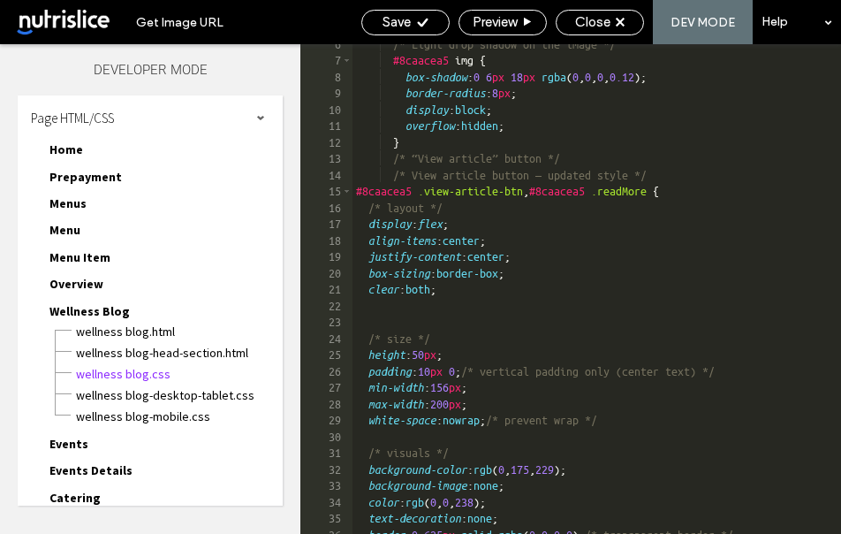
scroll to position [90, 0]
click at [706, 189] on div "/* Light drop shadow on the image */ #8caacea5 img { box-shadow : 0 6 px 18 px …" at bounding box center [747, 297] width 789 height 522
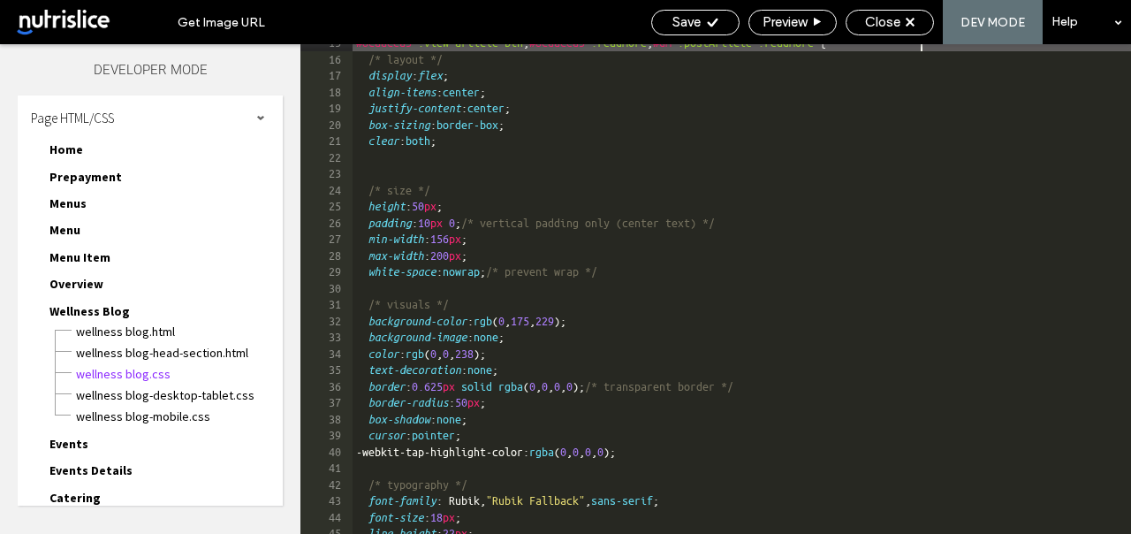
scroll to position [239, 0]
click at [691, 23] on span "Save" at bounding box center [686, 22] width 28 height 16
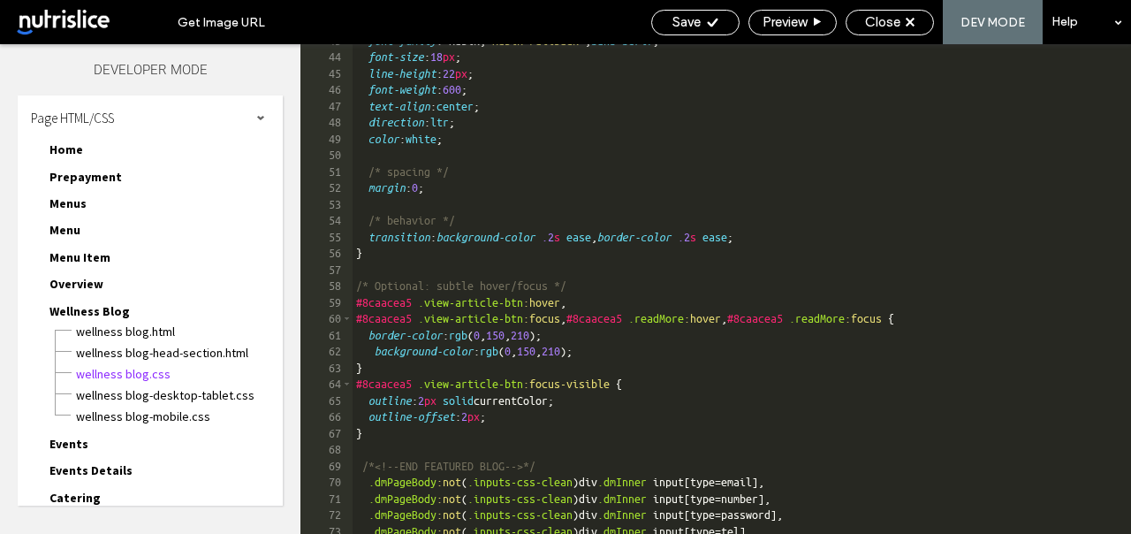
scroll to position [698, 0]
click at [840, 319] on div "font-family : Rubik, "Rubik Fallback" , sans-serif ; font-size : 18 px ; line-h…" at bounding box center [742, 294] width 778 height 522
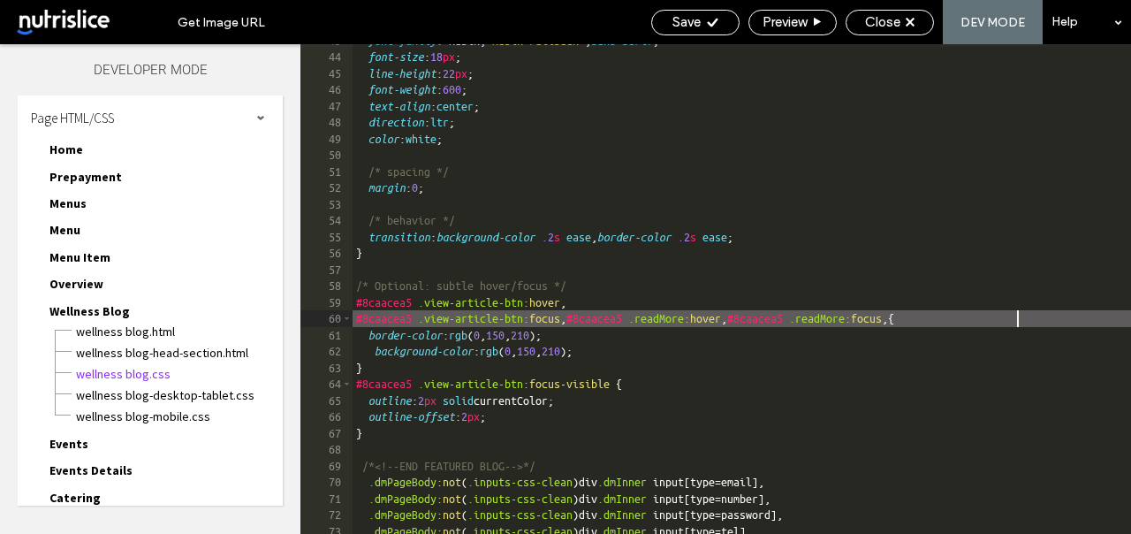
paste textarea
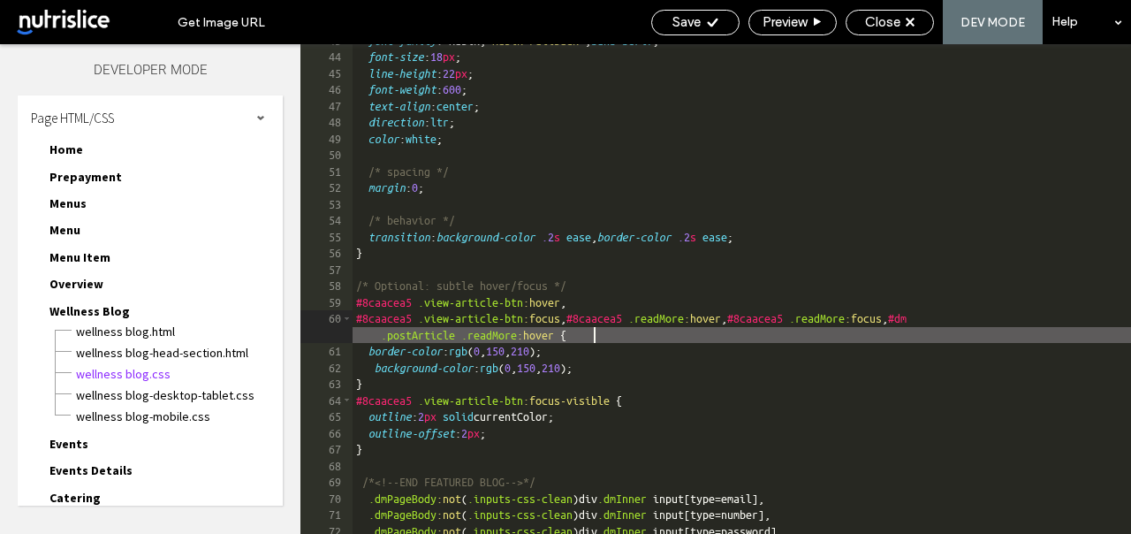
click at [665, 395] on div "font-family : Rubik, "Rubik Fallback" , sans-serif ; font-size : 18 px ; line-h…" at bounding box center [742, 294] width 778 height 522
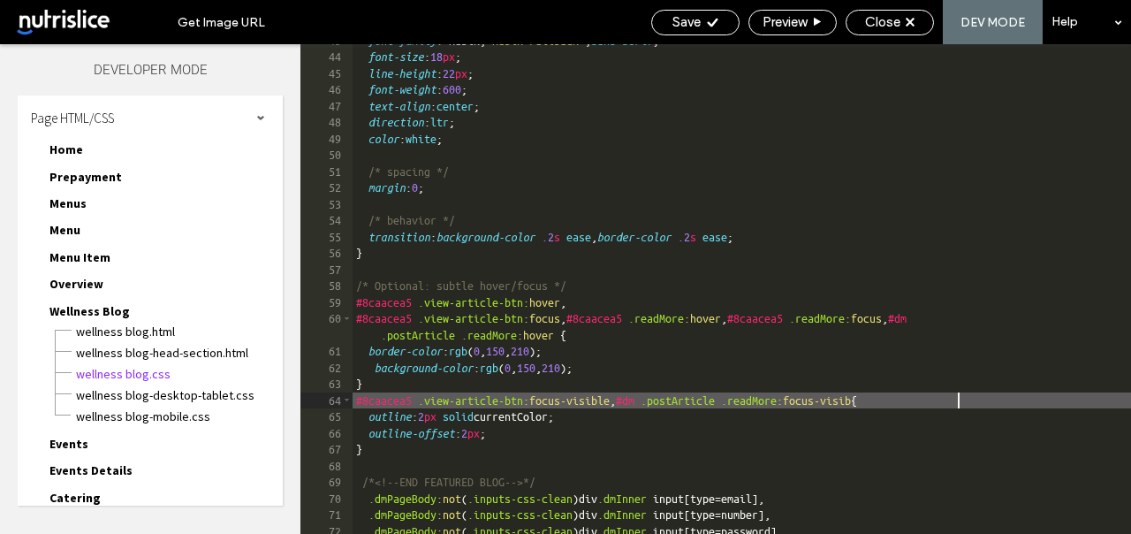
type textarea "**"
click at [713, 21] on icon at bounding box center [712, 22] width 13 height 13
click at [664, 20] on div "Save" at bounding box center [695, 22] width 87 height 16
click at [703, 14] on div "Save" at bounding box center [695, 22] width 87 height 16
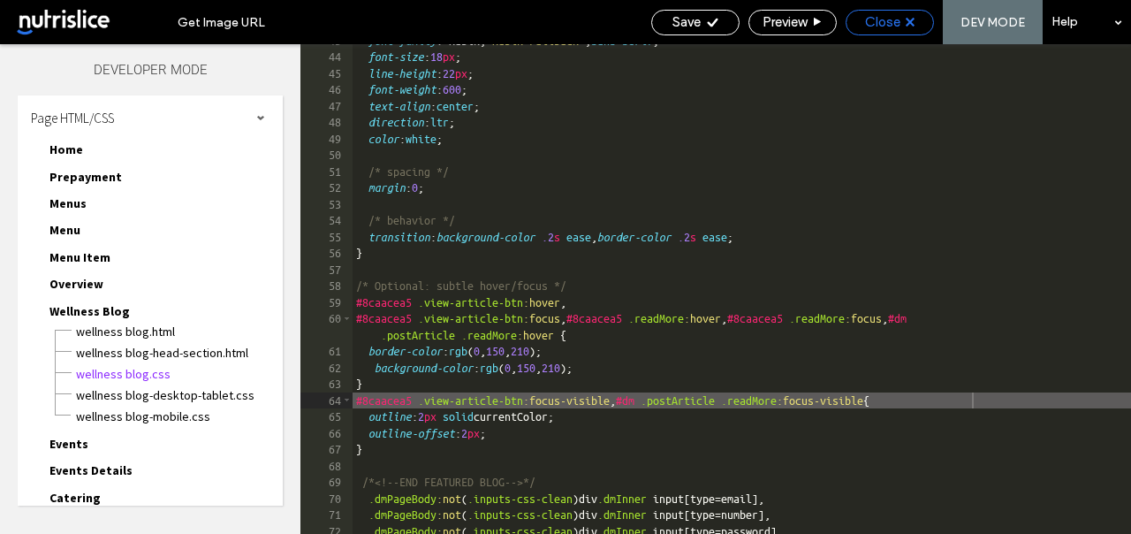
click at [840, 16] on div "Close" at bounding box center [889, 22] width 87 height 16
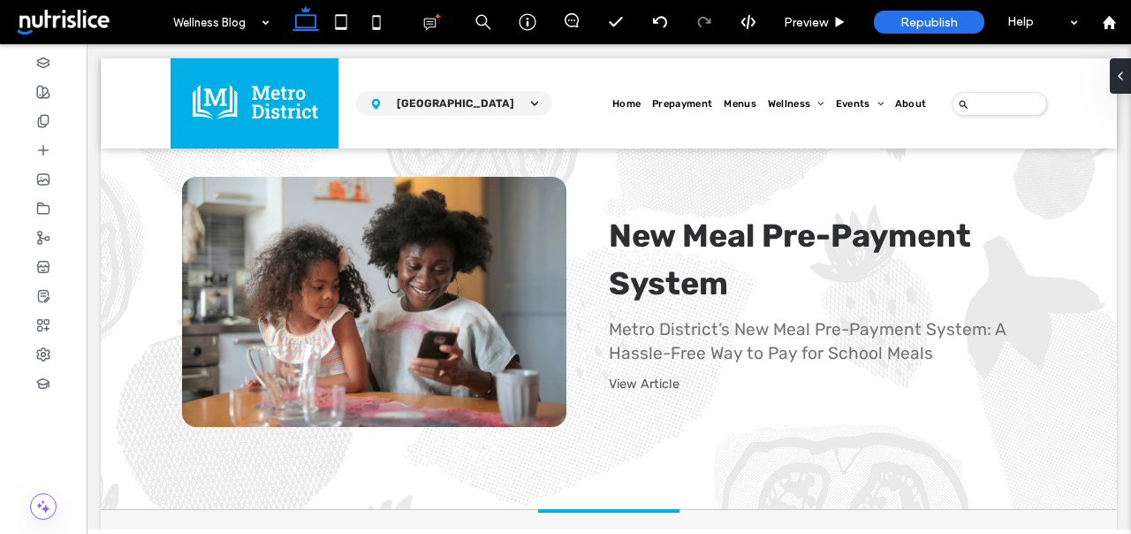
scroll to position [822, 0]
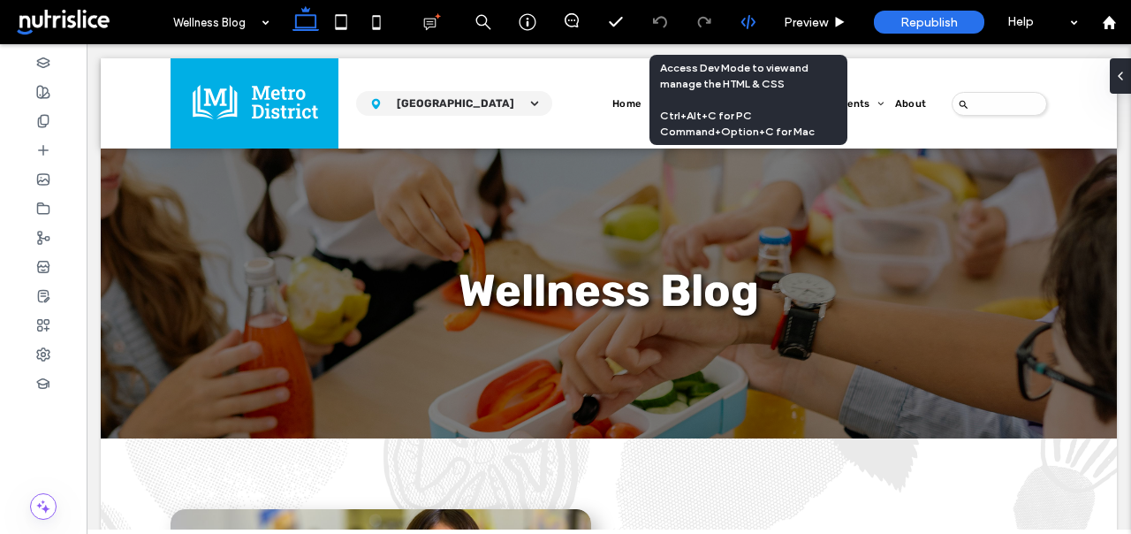
click at [748, 22] on icon at bounding box center [748, 22] width 16 height 16
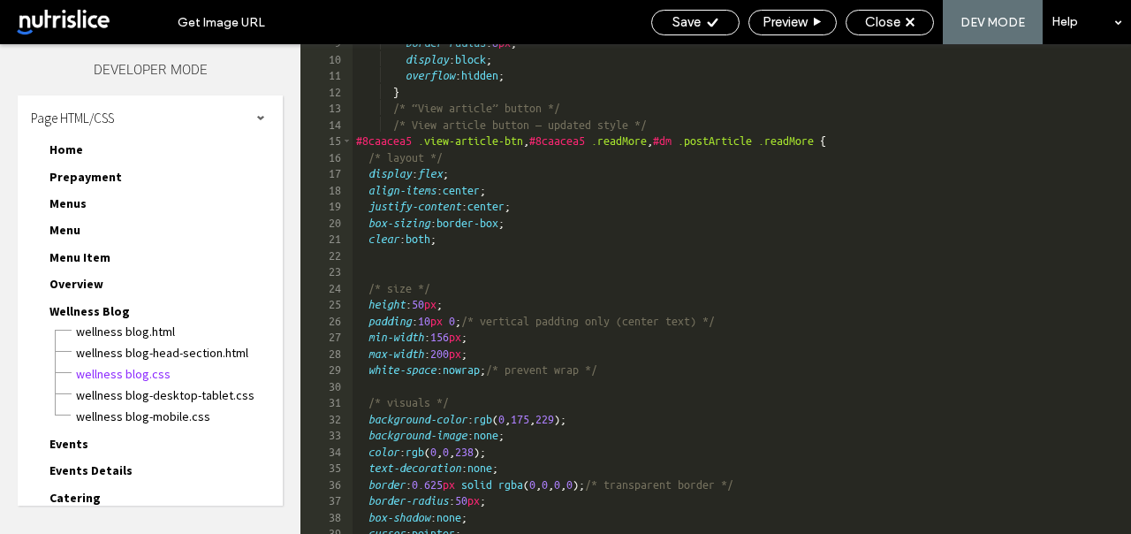
scroll to position [1, 0]
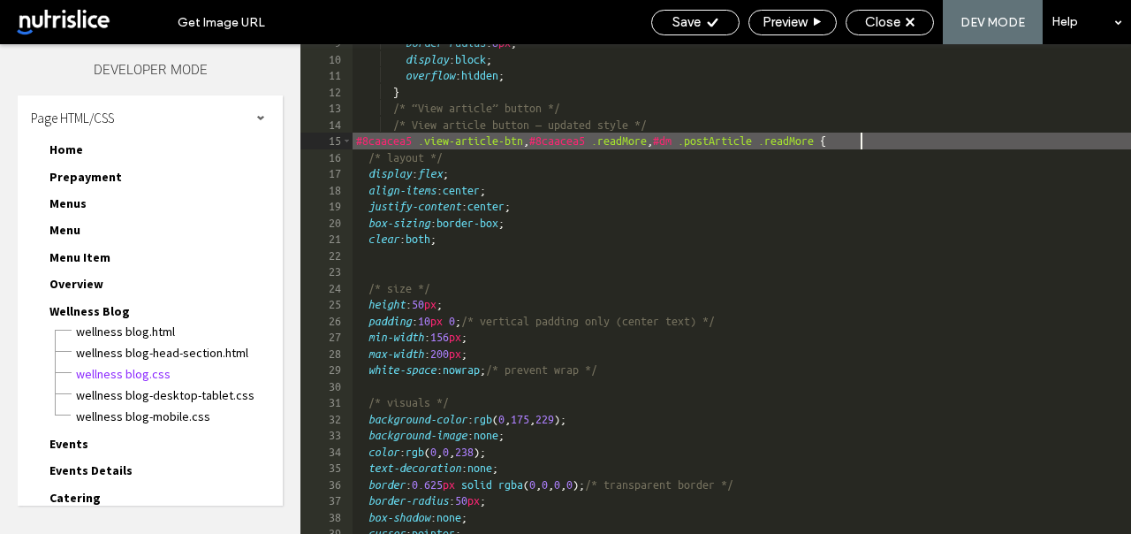
click at [861, 140] on div "border-radius : 8 px ; display : block ; overflow : hidden ; } /* “View article…" at bounding box center [892, 295] width 1079 height 522
click at [687, 12] on div "Save" at bounding box center [695, 23] width 88 height 26
click at [899, 27] on span "Close" at bounding box center [882, 22] width 35 height 16
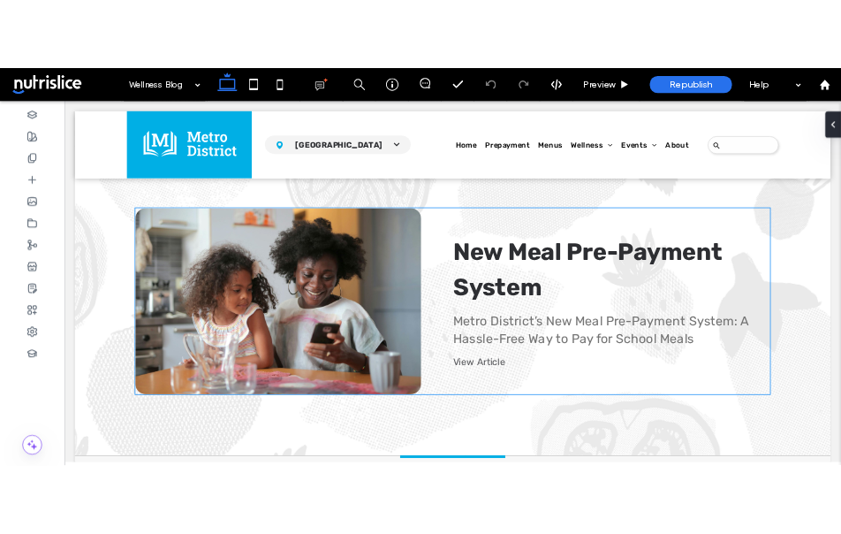
scroll to position [725, 0]
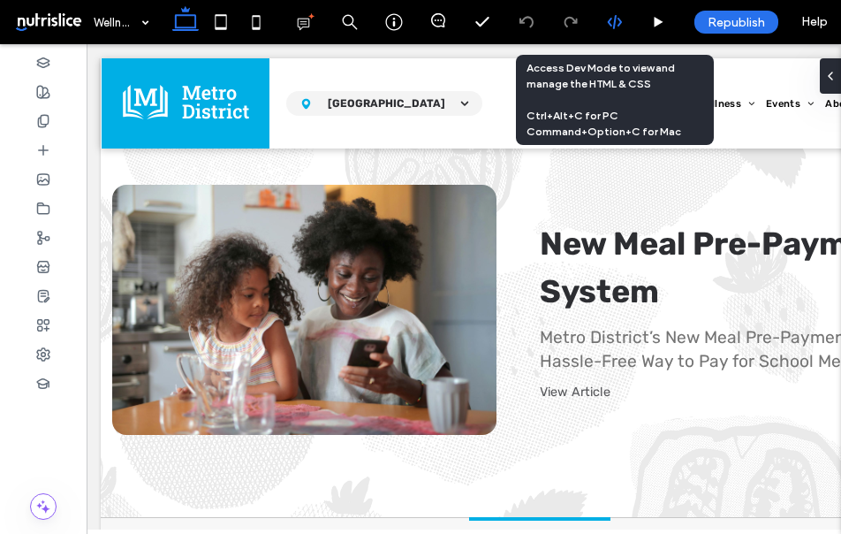
click at [604, 24] on div at bounding box center [614, 22] width 43 height 16
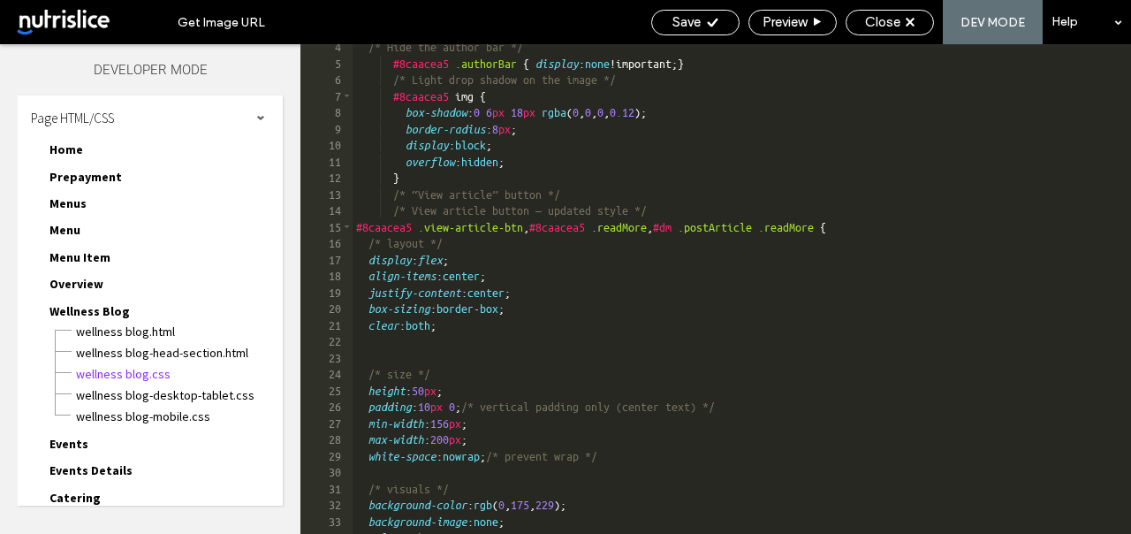
scroll to position [67, 0]
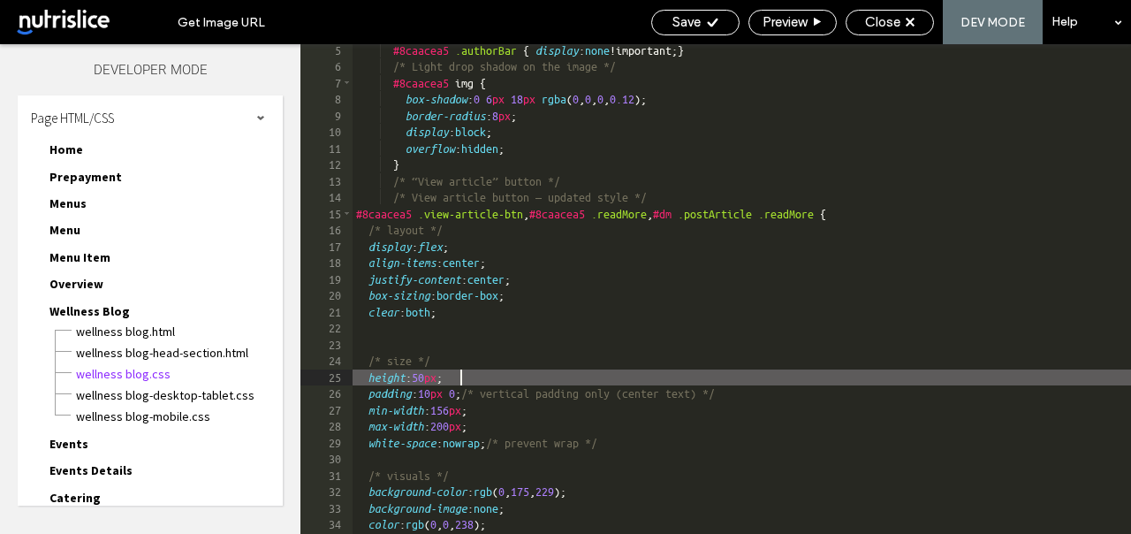
click at [462, 377] on div "#8caacea5 .authorBar { display : none !important; } /* Light drop shadow on the…" at bounding box center [742, 303] width 778 height 522
type textarea "**"
click at [462, 371] on div "#8caacea5 .authorBar { display : none !important; } /* Light drop shadow on the…" at bounding box center [742, 303] width 778 height 522
click at [483, 392] on div "#8caacea5 .authorBar { display : none !important; } /* Light drop shadow on the…" at bounding box center [742, 303] width 778 height 522
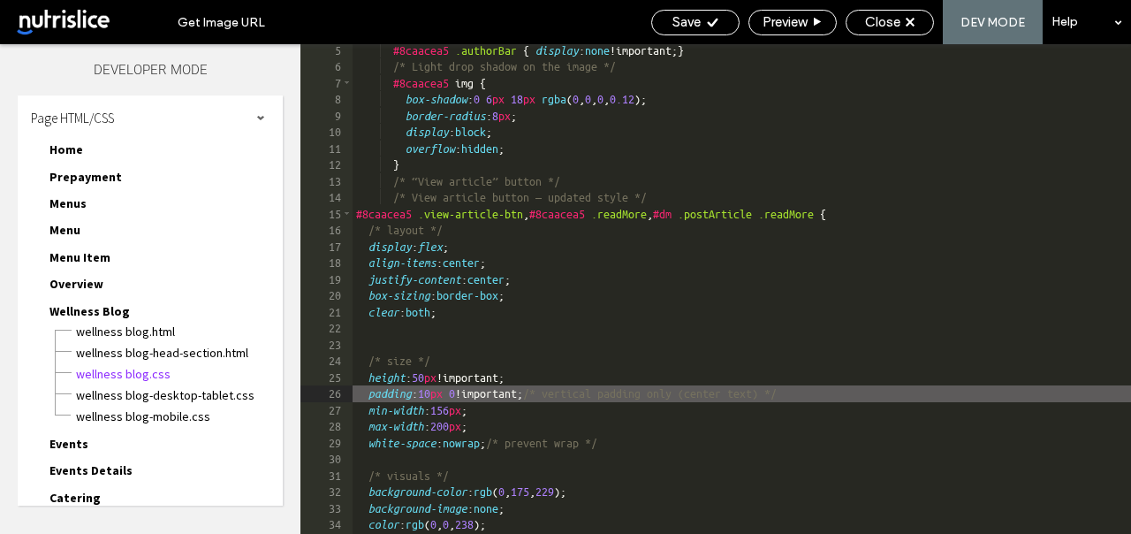
click at [489, 409] on div "#8caacea5 .authorBar { display : none !important; } /* Light drop shadow on the…" at bounding box center [742, 303] width 778 height 522
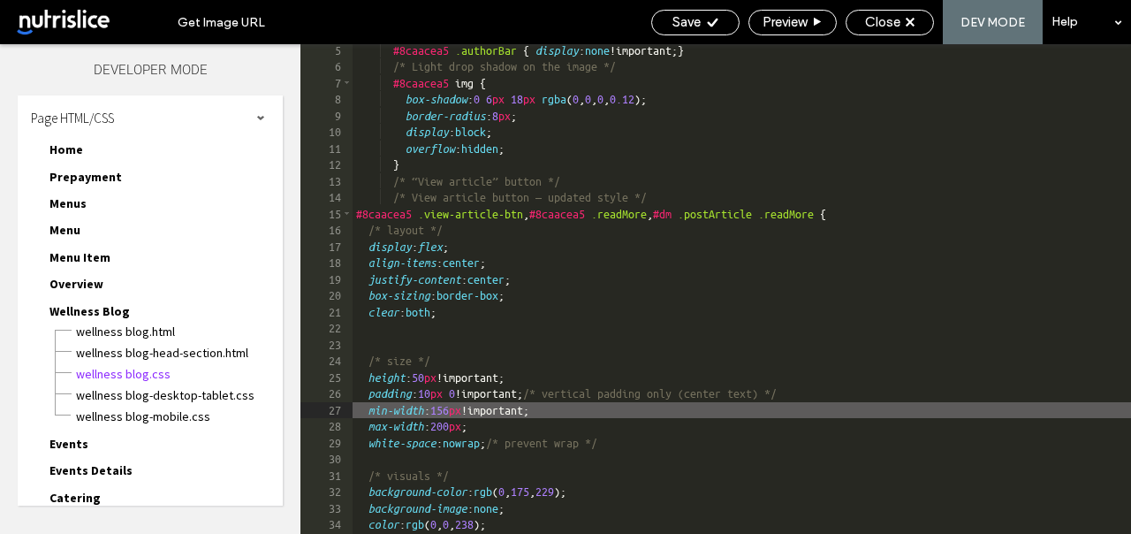
click at [482, 427] on div "#8caacea5 .authorBar { display : none !important; } /* Light drop shadow on the…" at bounding box center [742, 303] width 778 height 522
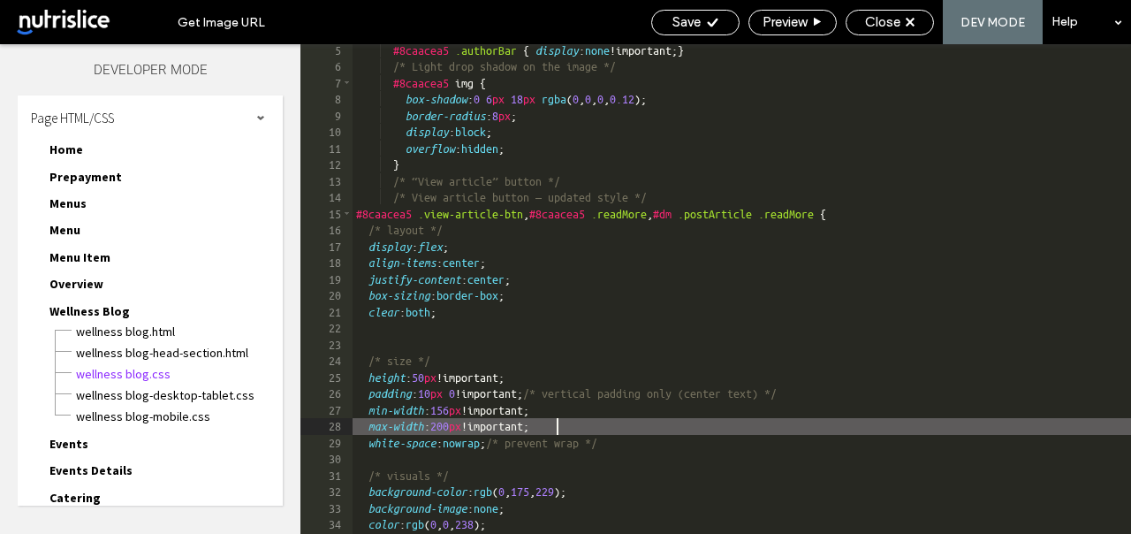
click at [511, 441] on div "#8caacea5 .authorBar { display : none !important; } /* Light drop shadow on the…" at bounding box center [742, 303] width 778 height 522
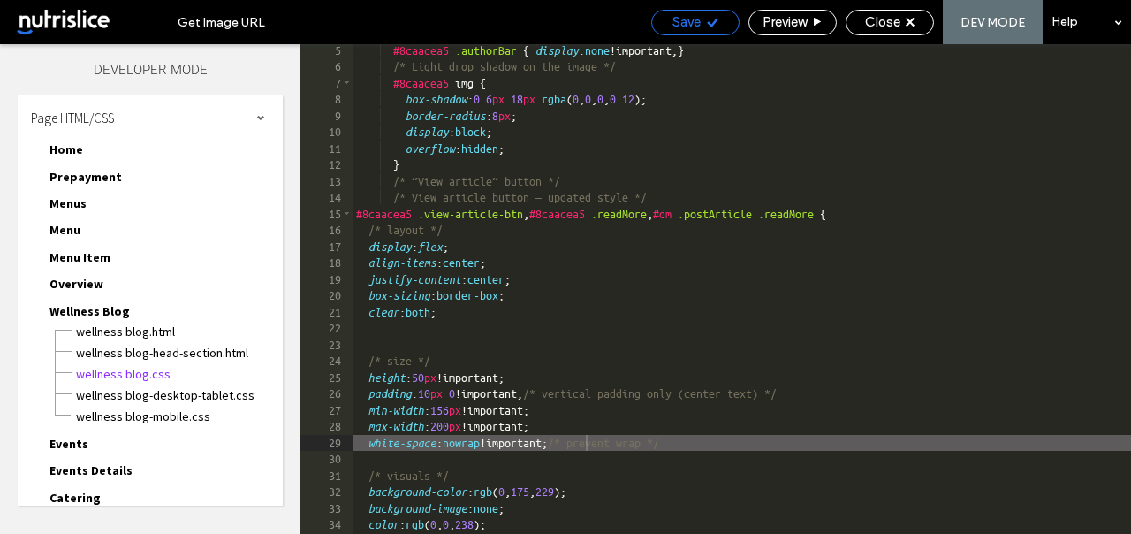
click at [691, 25] on span "Save" at bounding box center [686, 22] width 28 height 16
click at [692, 22] on span "Save" at bounding box center [686, 22] width 28 height 16
click at [886, 19] on span "Close" at bounding box center [882, 22] width 35 height 16
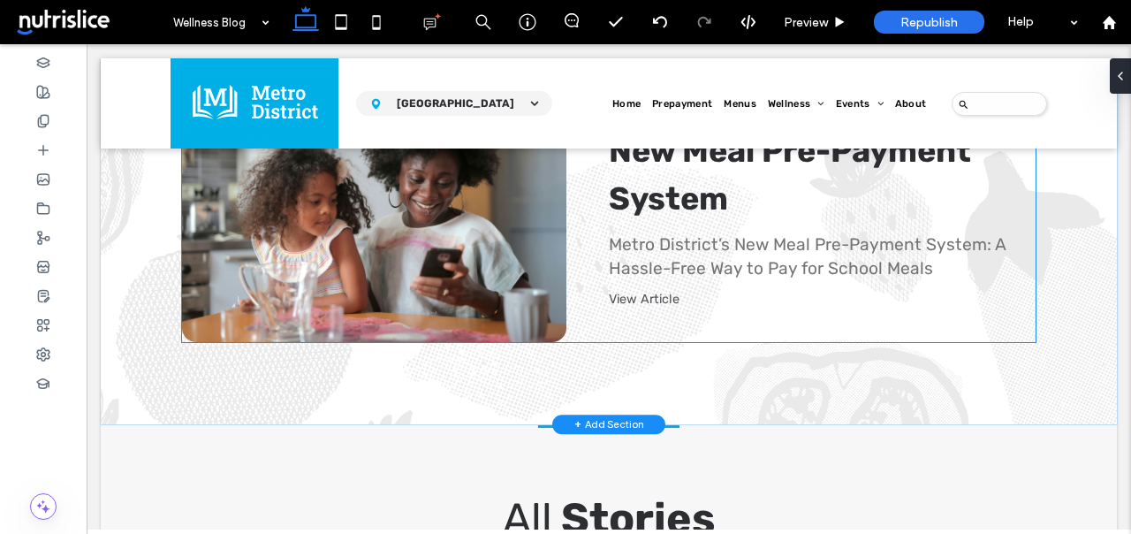
scroll to position [819, 0]
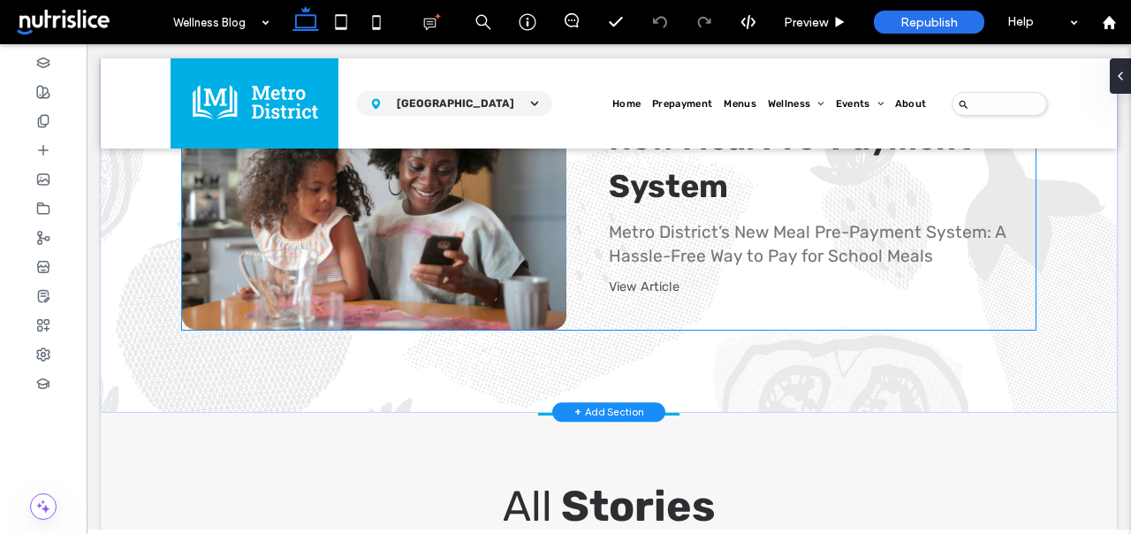
click at [641, 281] on link "View Article" at bounding box center [644, 286] width 71 height 15
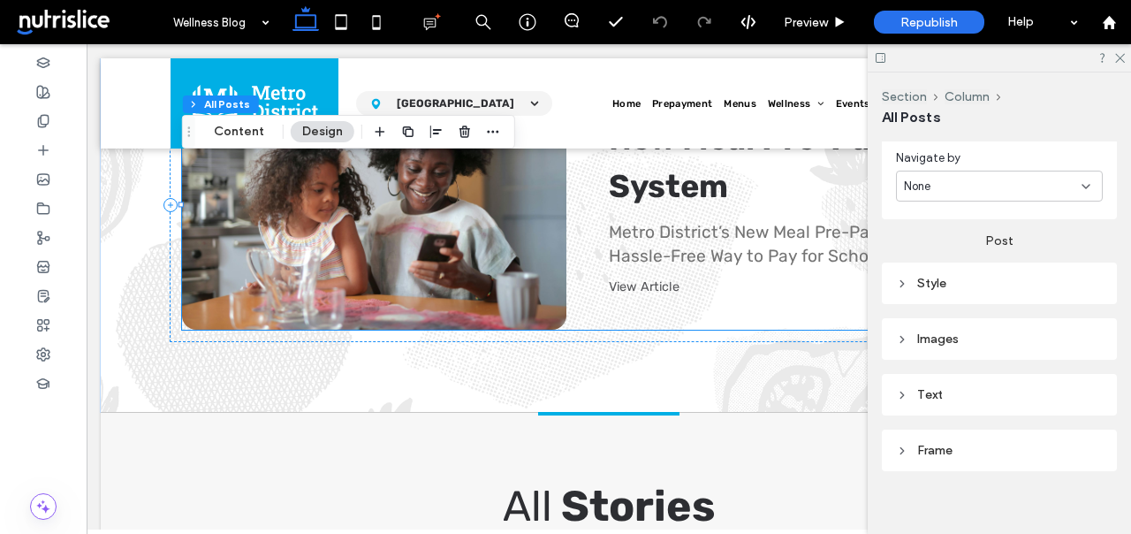
scroll to position [668, 0]
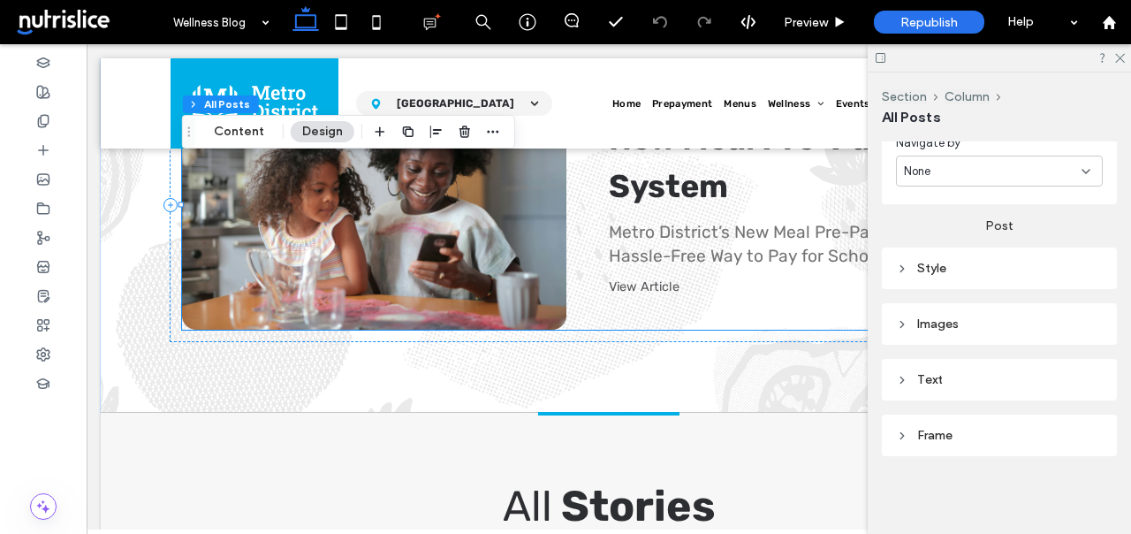
click at [1013, 374] on div "Text" at bounding box center [999, 379] width 207 height 15
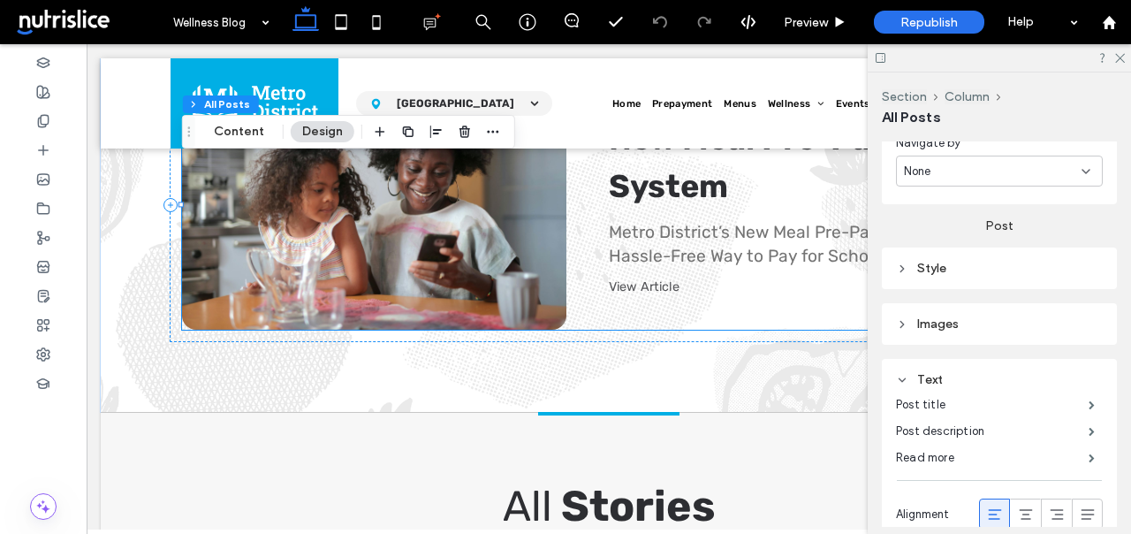
scroll to position [679, 0]
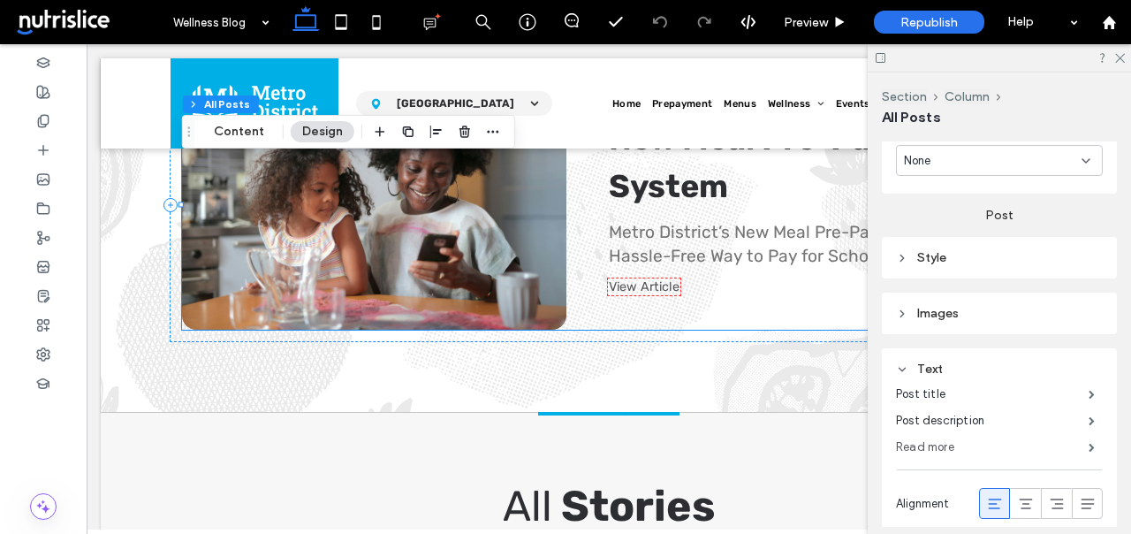
click at [937, 453] on label "Read more" at bounding box center [992, 446] width 193 height 35
click at [938, 449] on label "Read more" at bounding box center [992, 443] width 193 height 35
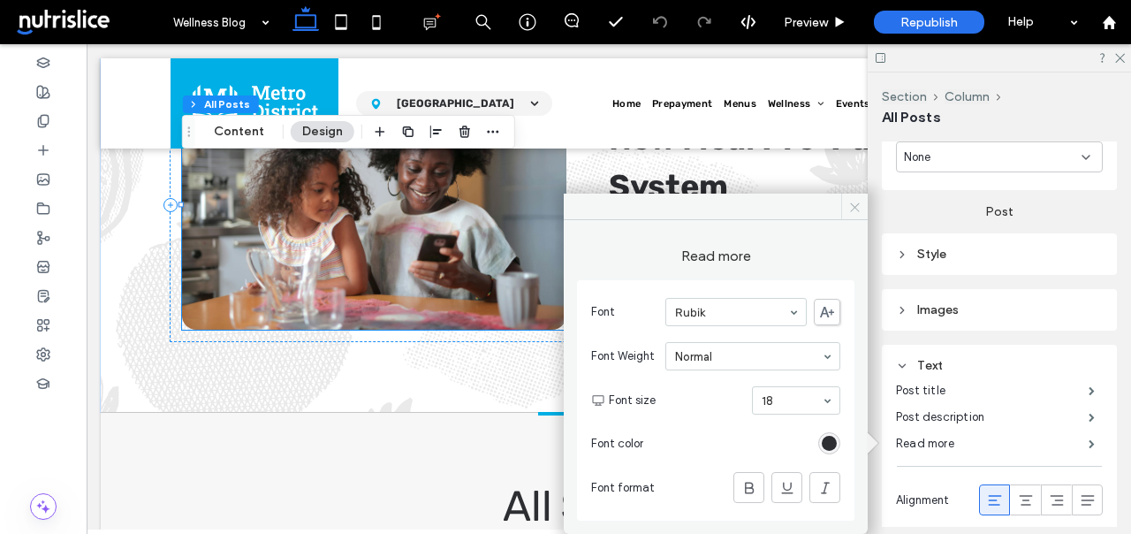
click at [848, 206] on icon at bounding box center [854, 207] width 13 height 13
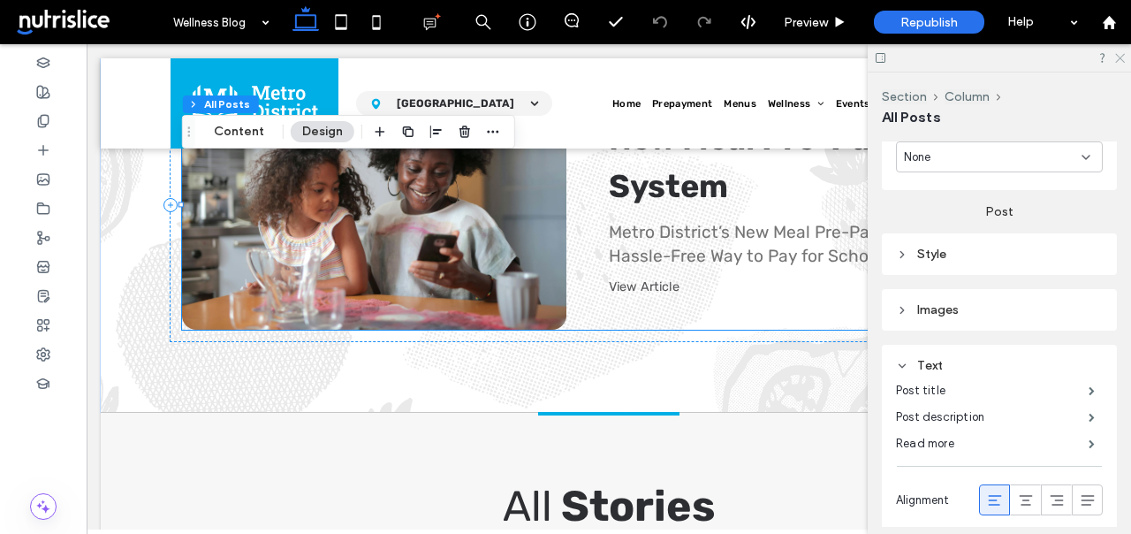
click at [1121, 54] on icon at bounding box center [1118, 56] width 11 height 11
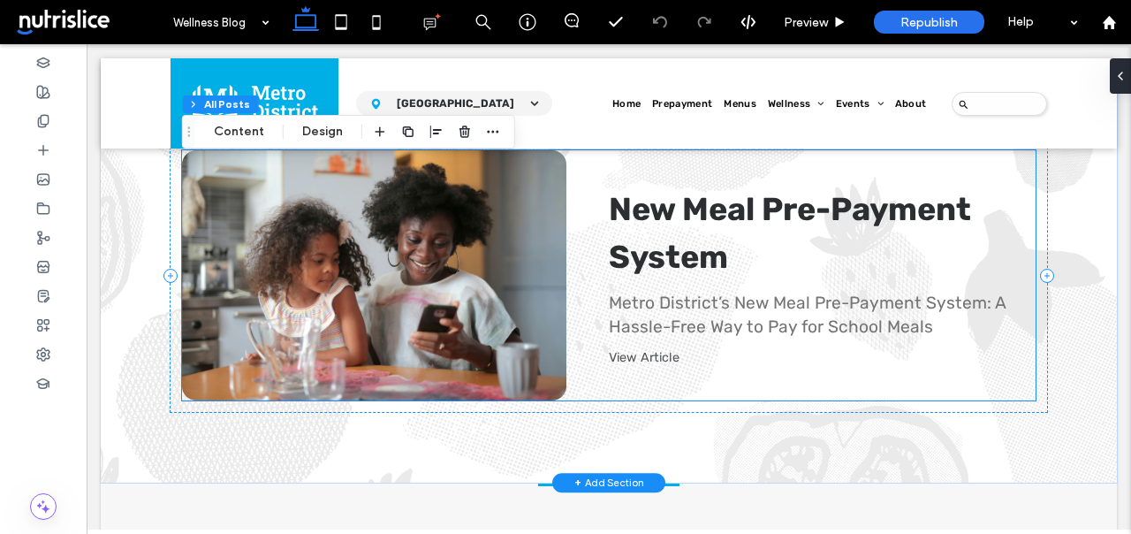
scroll to position [763, 0]
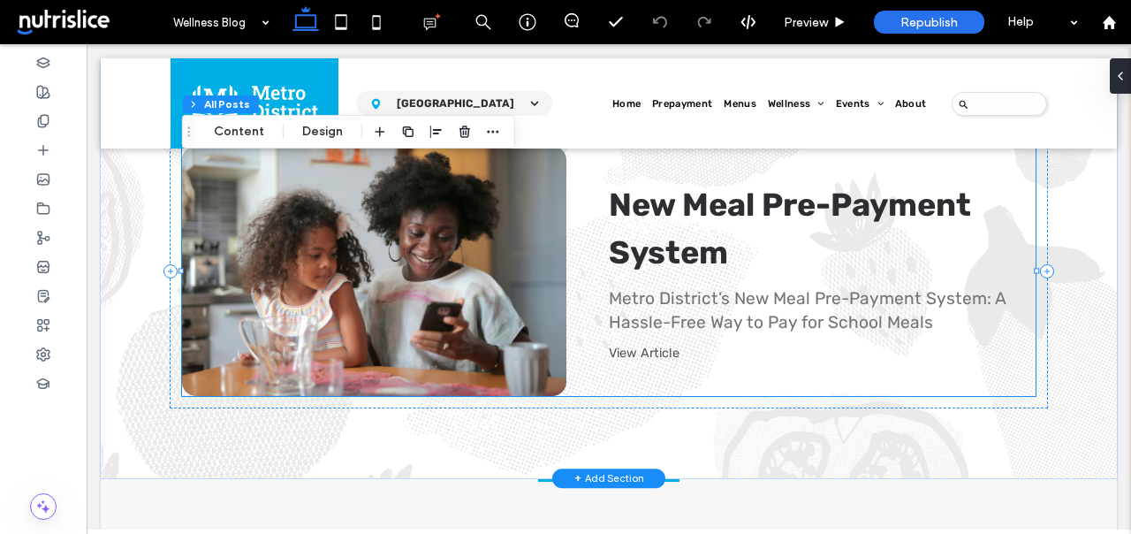
click at [629, 366] on div "New Meal Pre-Payment System By [PERSON_NAME] MD • [DATE] Metro District’s New M…" at bounding box center [800, 271] width 469 height 250
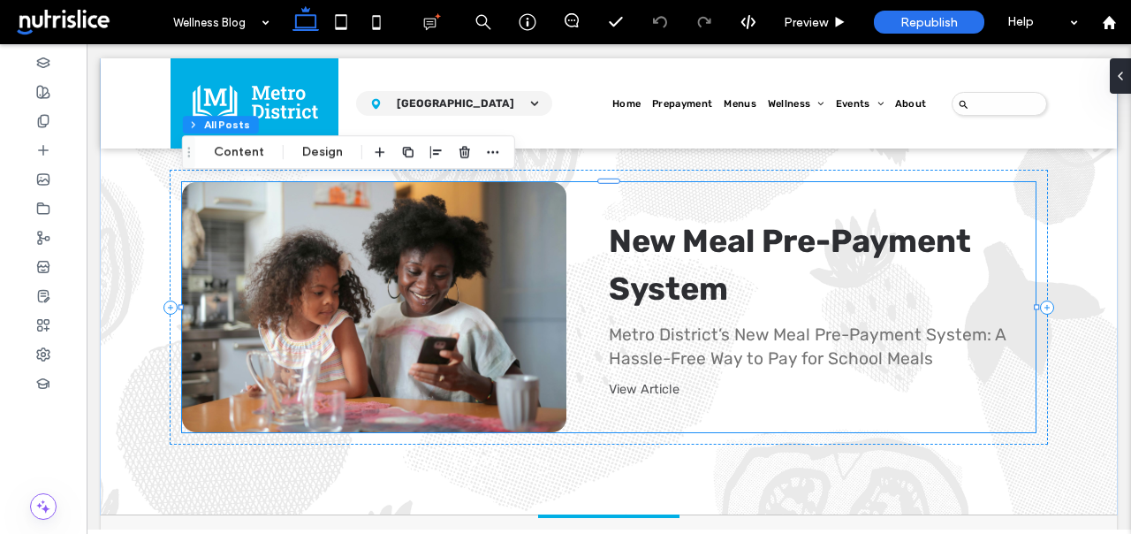
scroll to position [728, 0]
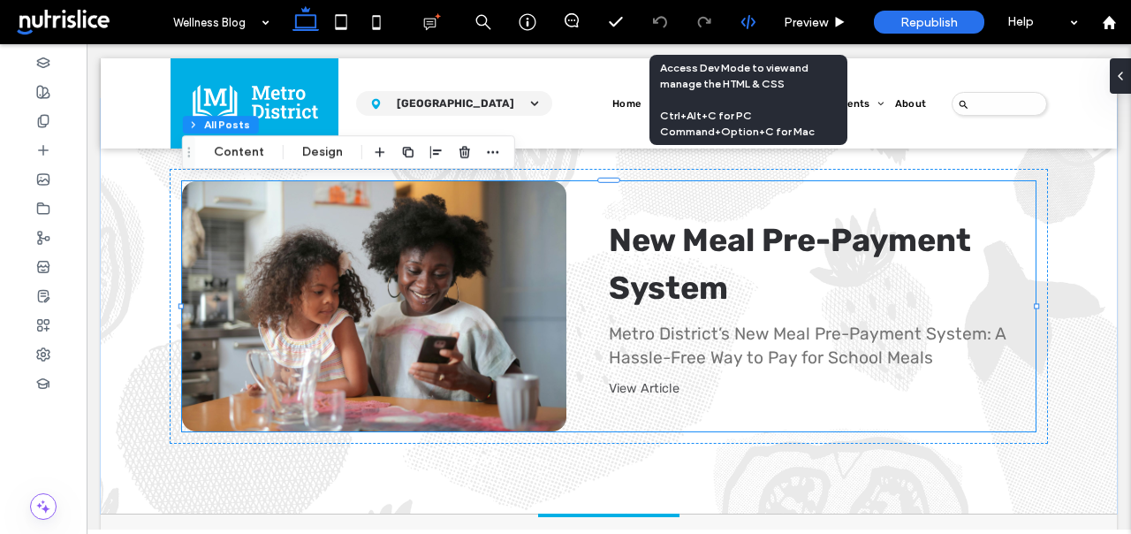
click at [754, 19] on icon at bounding box center [748, 22] width 16 height 16
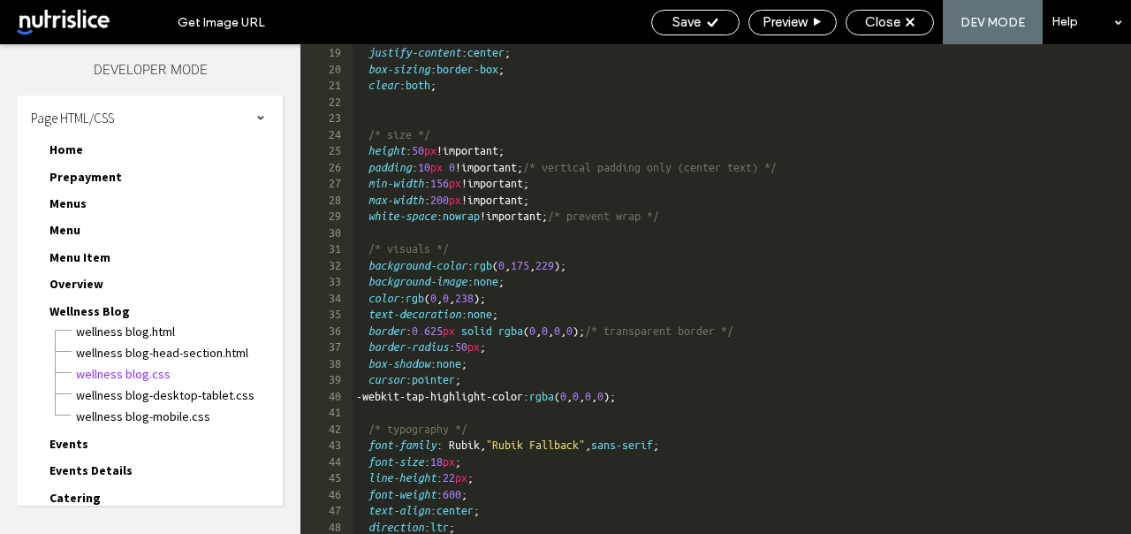
scroll to position [294, 0]
click at [869, 31] on div "Close" at bounding box center [890, 23] width 88 height 26
click at [881, 20] on span "Close" at bounding box center [882, 22] width 35 height 16
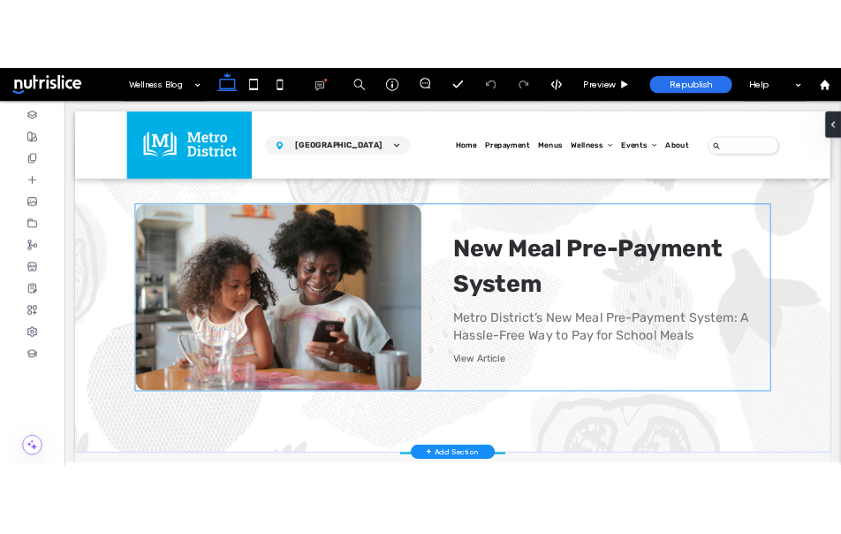
scroll to position [730, 0]
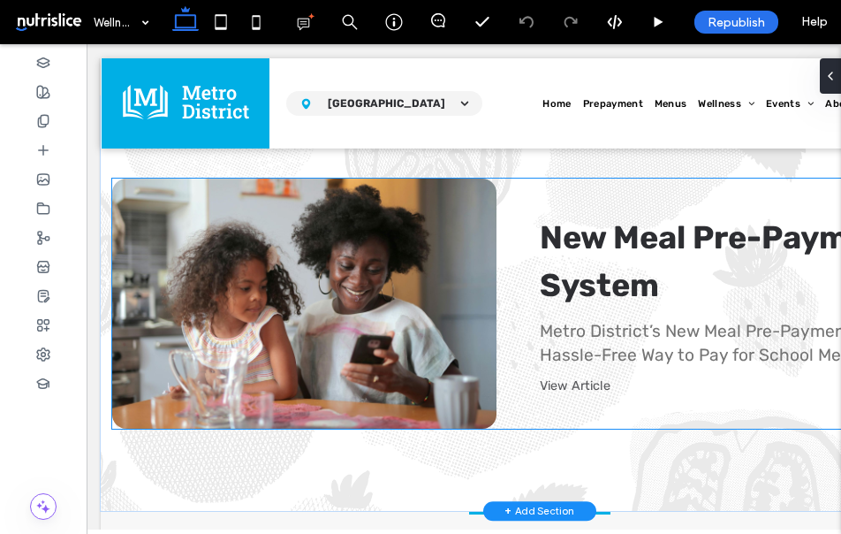
click at [755, 335] on div "Metro District’s New Meal Pre-Payment System: A Hassle-Free Way to Pay for Scho…" at bounding box center [749, 344] width 418 height 48
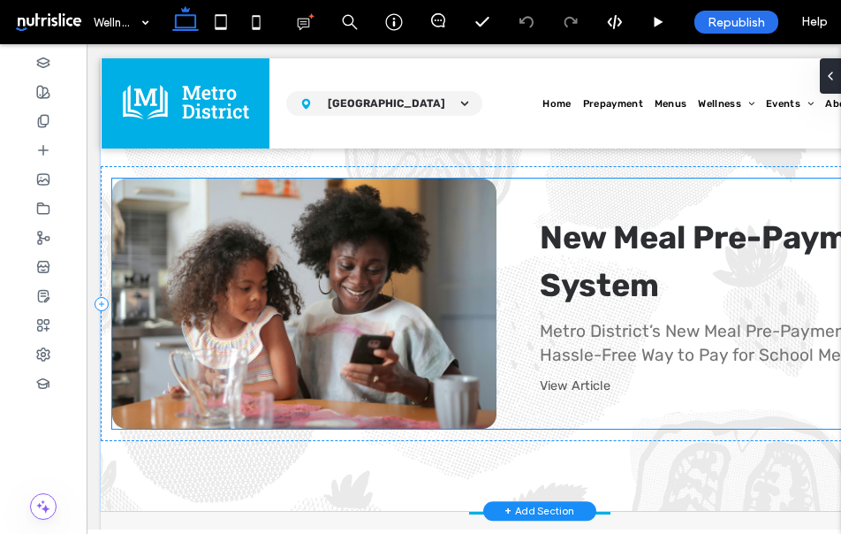
scroll to position [735, 0]
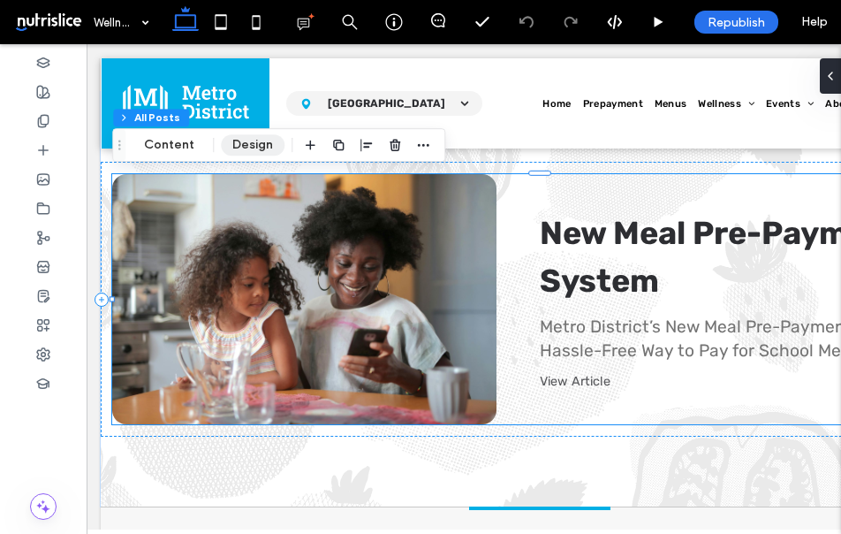
click at [261, 147] on button "Design" at bounding box center [253, 144] width 64 height 21
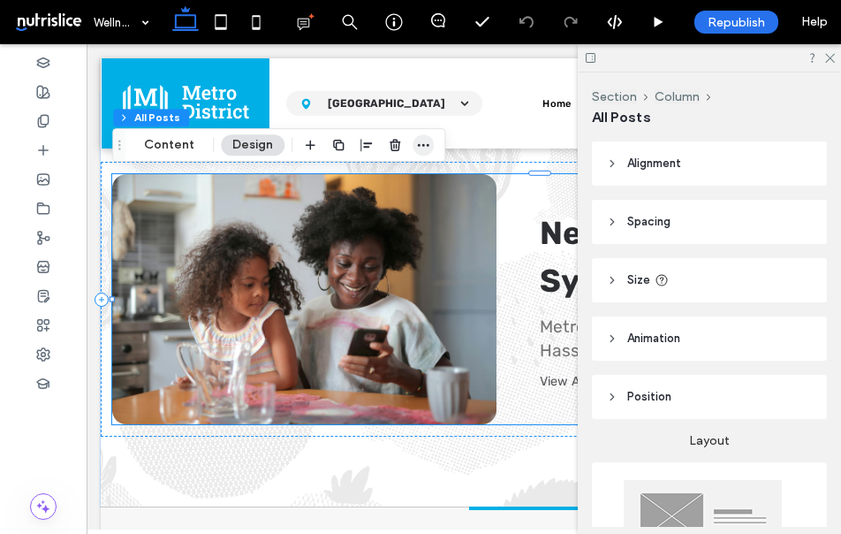
click at [421, 145] on use "button" at bounding box center [423, 145] width 11 height 3
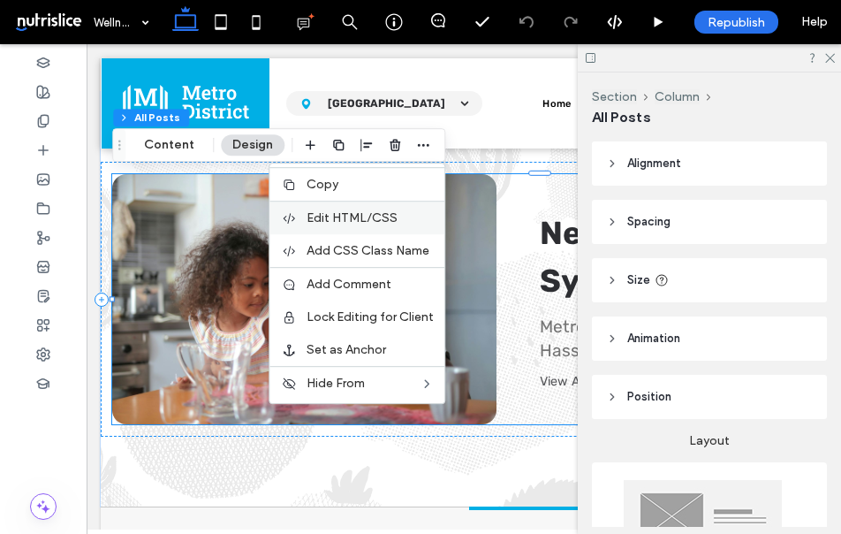
click at [371, 215] on span "Edit HTML/CSS" at bounding box center [352, 217] width 91 height 15
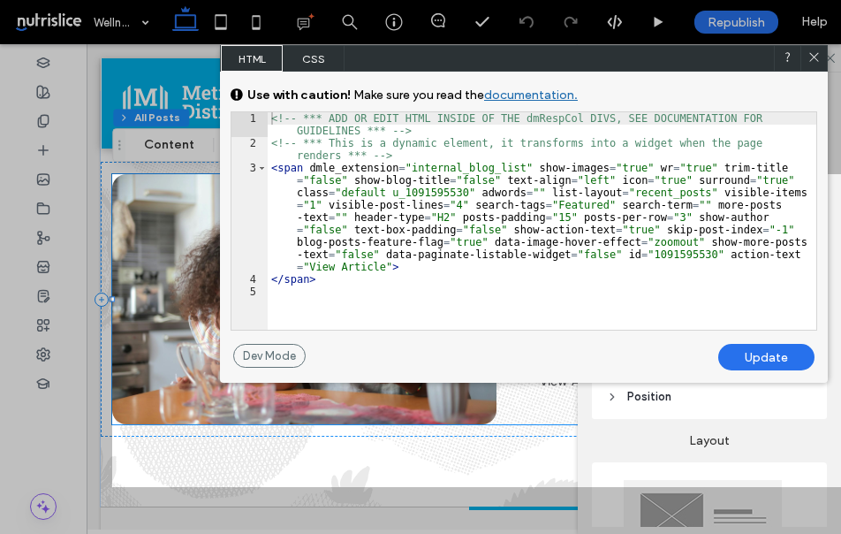
scroll to position [2, 0]
click at [363, 280] on div "<!-- *** ADD OR EDIT HTML INSIDE OF THE dmRespCol DIVS, SEE DOCUMENTATION FOR G…" at bounding box center [542, 239] width 549 height 254
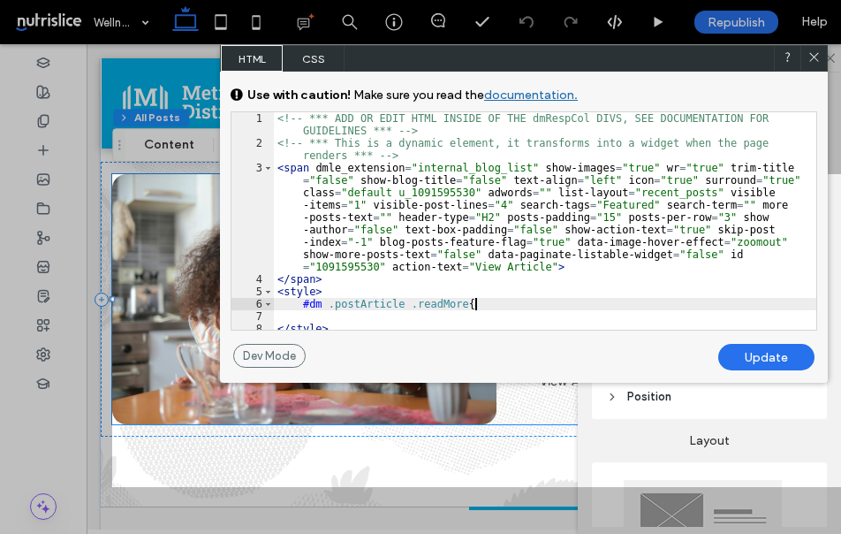
type textarea "**"
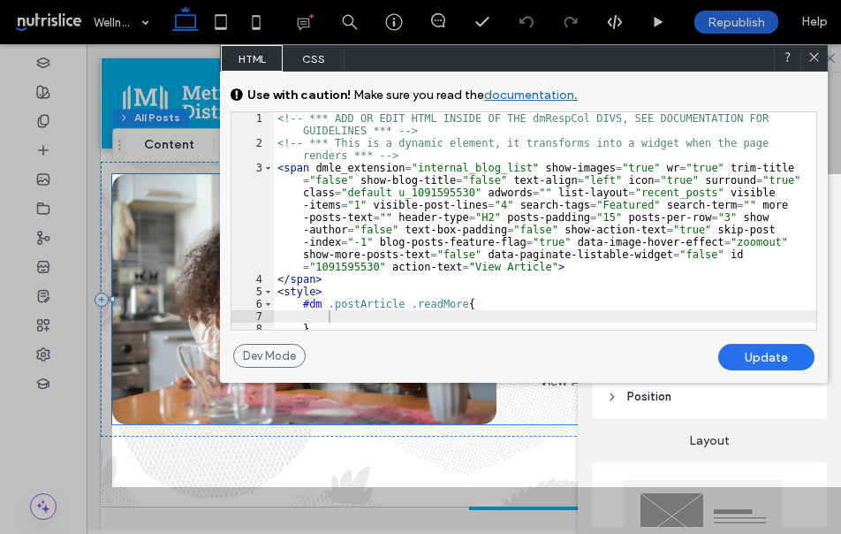
click at [770, 354] on div "Update" at bounding box center [766, 357] width 96 height 27
click at [816, 58] on use at bounding box center [813, 57] width 9 height 9
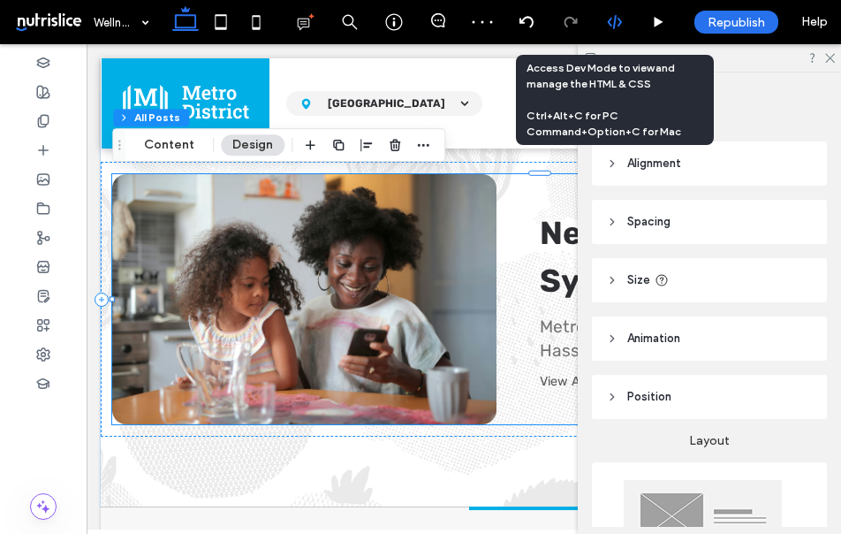
click at [621, 17] on icon at bounding box center [615, 22] width 16 height 16
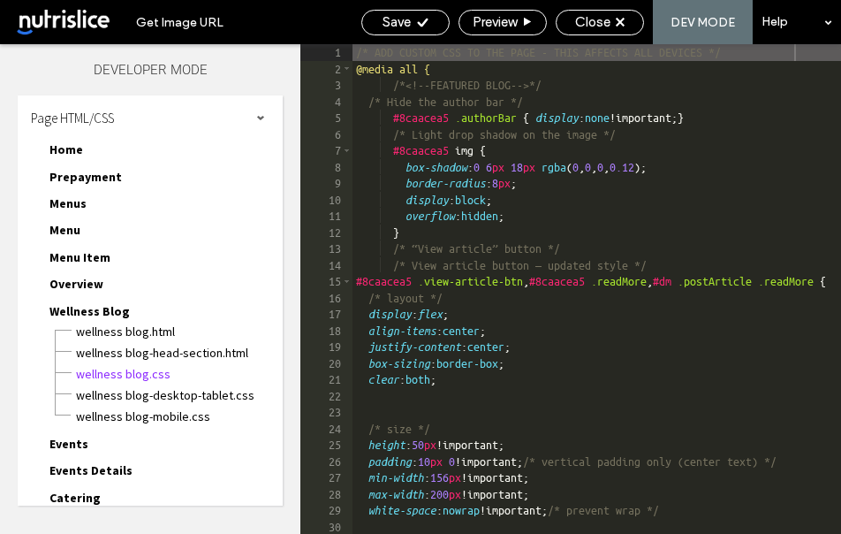
scroll to position [1, 0]
click at [368, 298] on div "/* ADD CUSTOM CSS TO THE PAGE - THIS AFFECTS ALL DEVICES */ @media all { /*<!--…" at bounding box center [747, 305] width 789 height 522
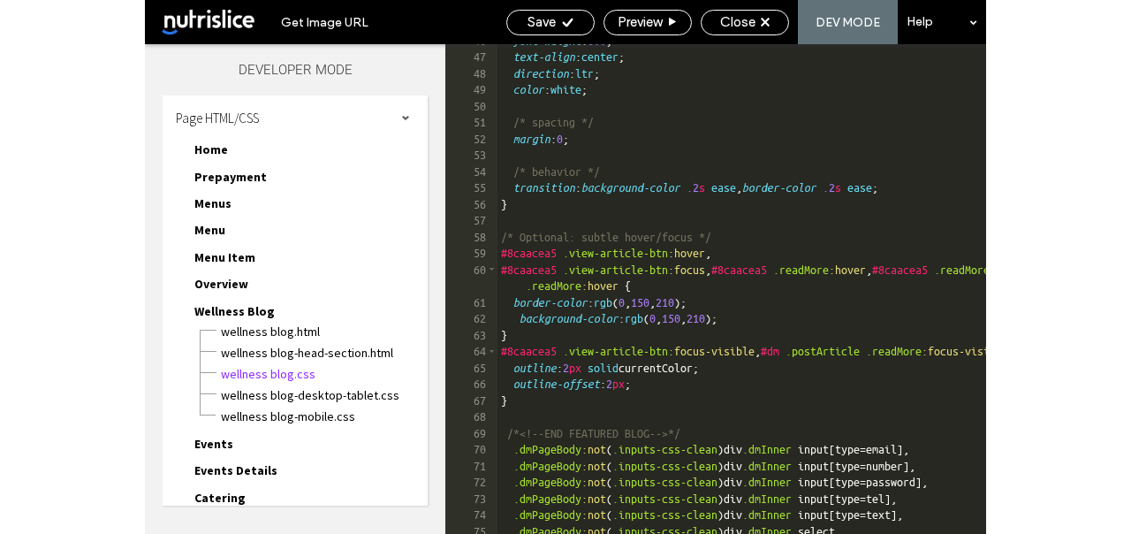
scroll to position [747, 0]
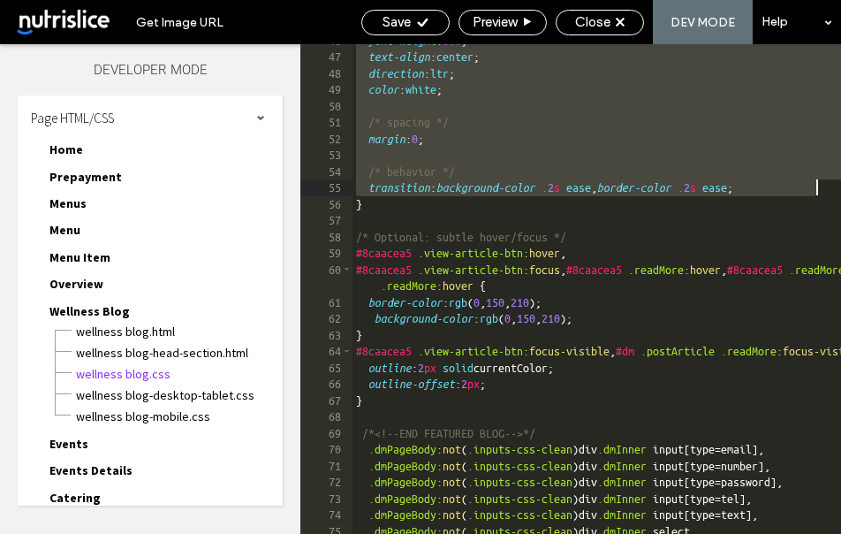
click at [820, 190] on div "font-weight : 600 ; text-align : center ; direction : ltr ; color : white ; /* …" at bounding box center [747, 294] width 789 height 522
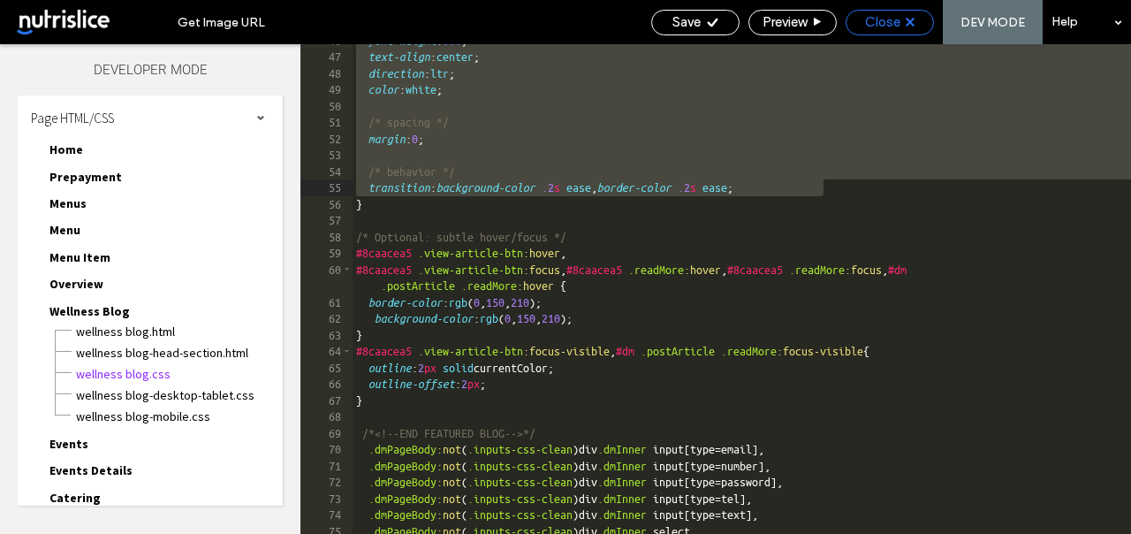
click at [884, 18] on span "Close" at bounding box center [882, 22] width 35 height 16
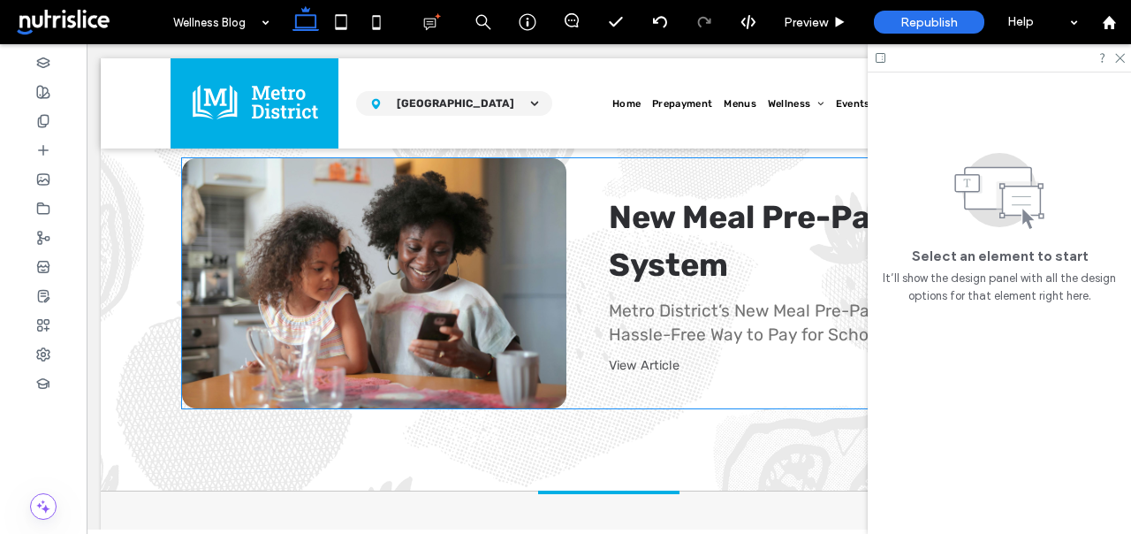
scroll to position [753, 0]
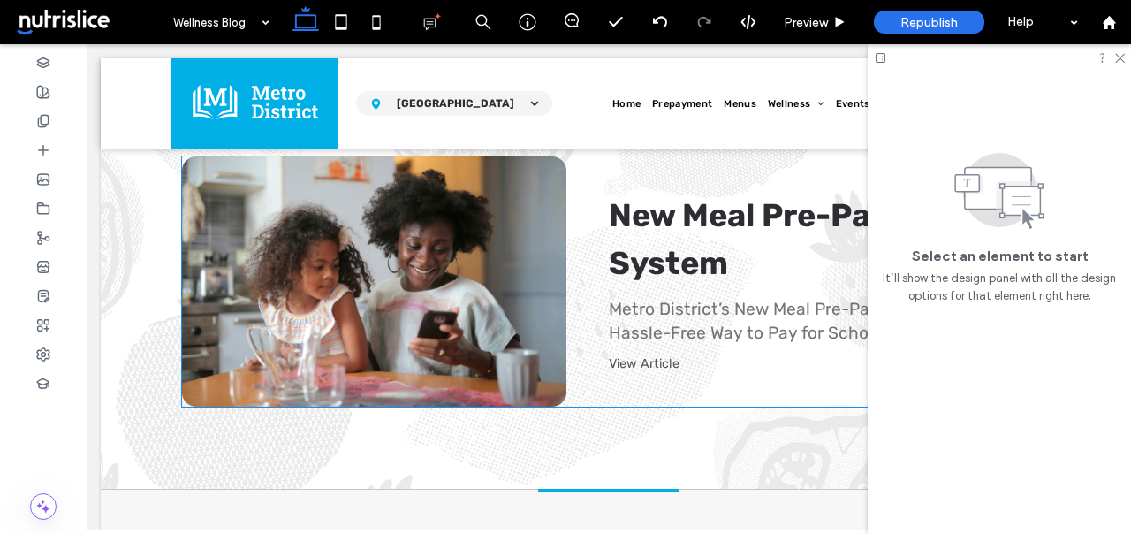
click at [694, 301] on div "Metro District’s New Meal Pre-Payment System: A Hassle-Free Way to Pay for Scho…" at bounding box center [818, 322] width 418 height 48
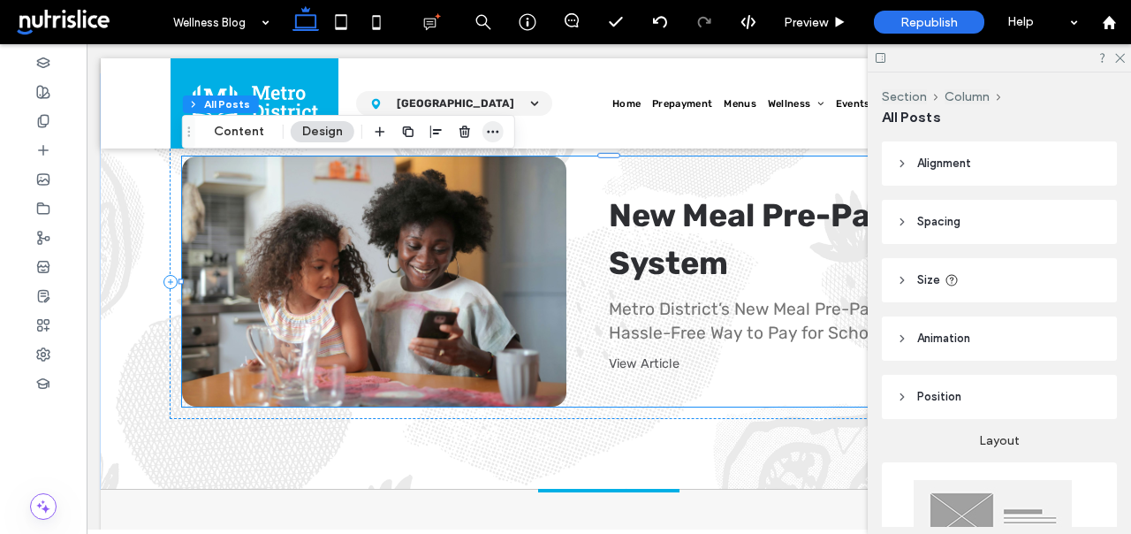
click at [486, 128] on icon "button" at bounding box center [493, 132] width 14 height 14
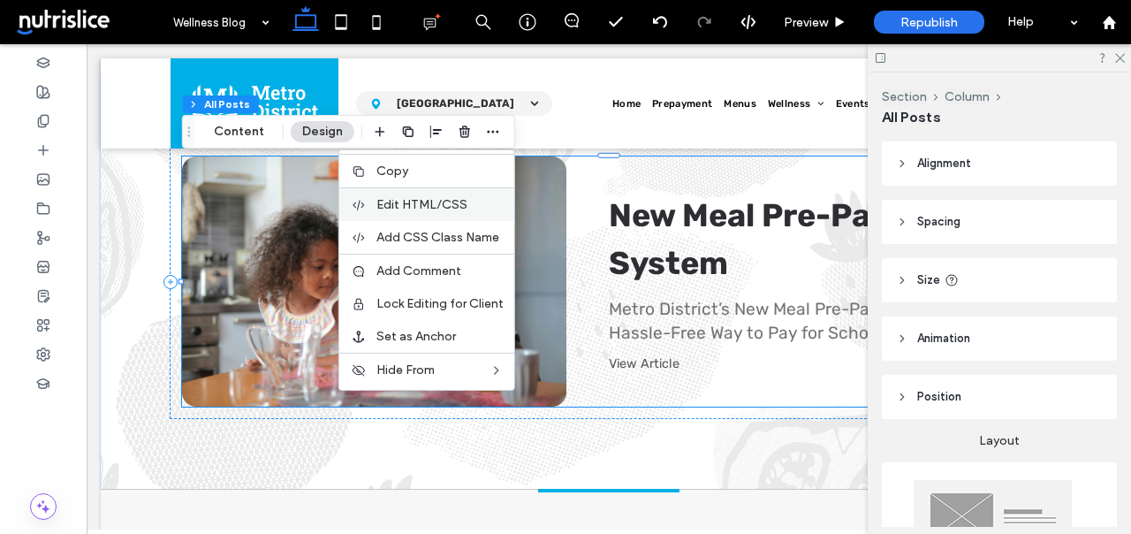
click at [448, 210] on span "Edit HTML/CSS" at bounding box center [421, 204] width 91 height 15
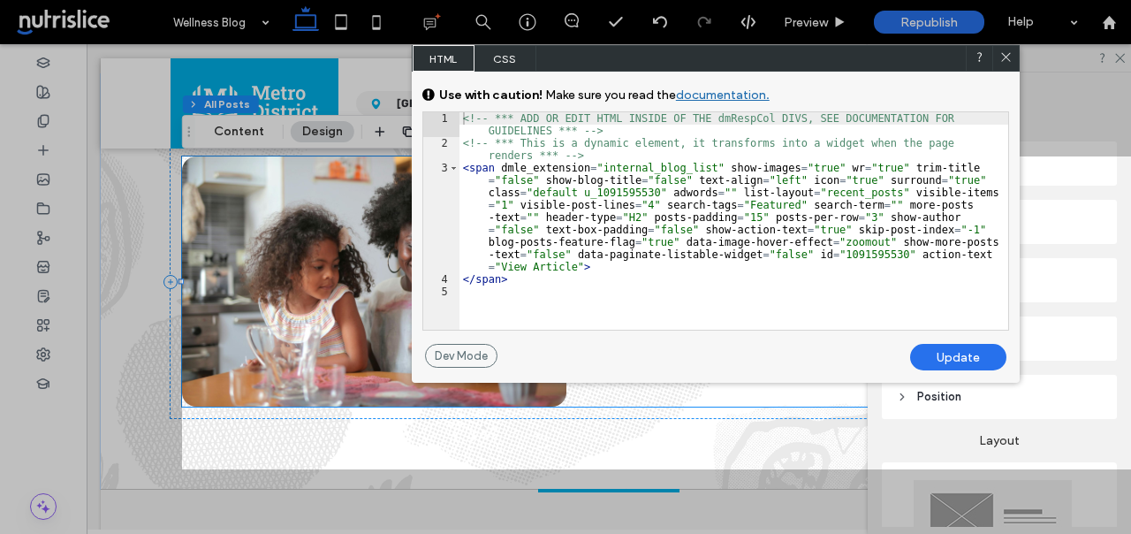
click at [511, 57] on span "CSS" at bounding box center [505, 58] width 62 height 27
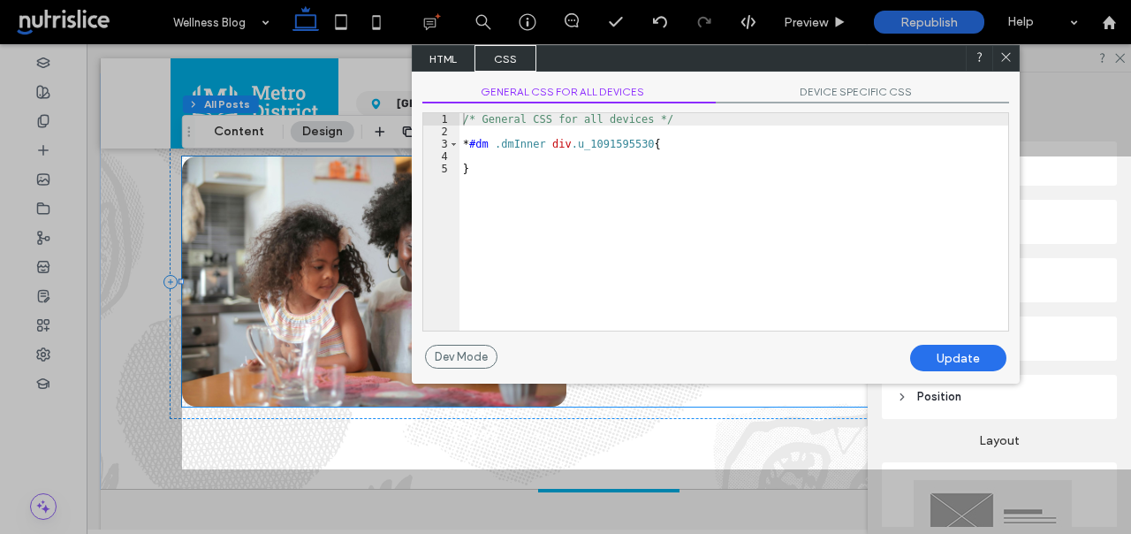
scroll to position [2, 0]
click at [521, 174] on div "/* General CSS for all devices */ * #dm .dmInner div .u_1091595530 { }" at bounding box center [733, 234] width 549 height 242
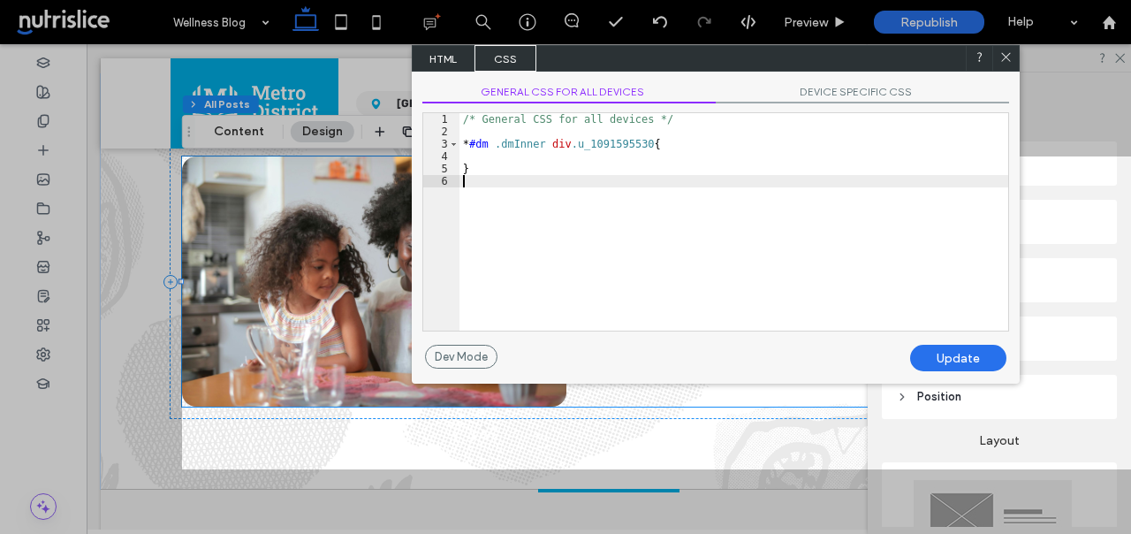
paste textarea
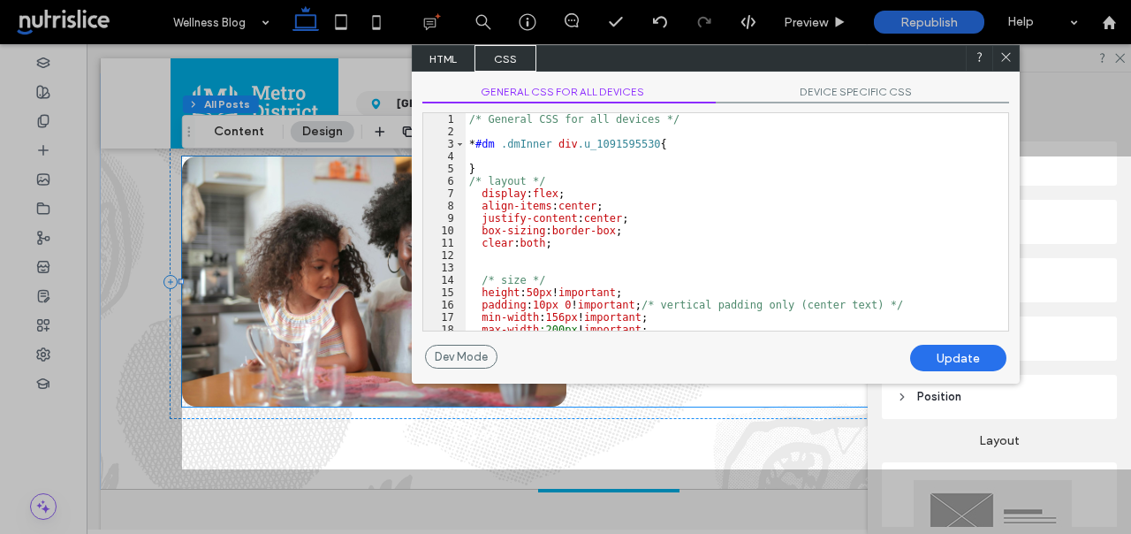
scroll to position [0, 0]
click at [488, 174] on div "/* General CSS for all devices */ * #dm .dmInner div .u_1091595530 { } /* layou…" at bounding box center [737, 234] width 543 height 242
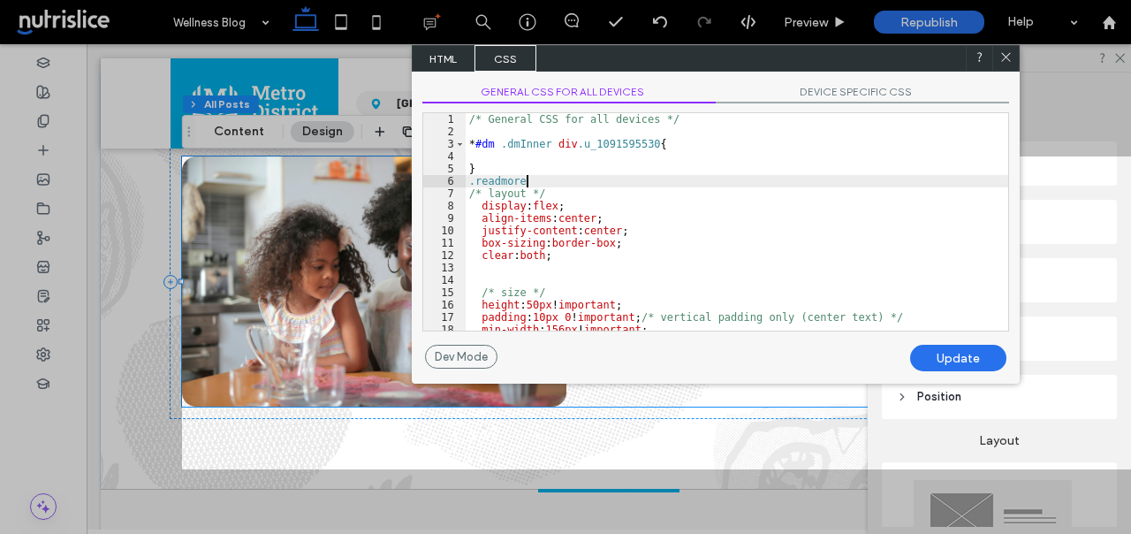
type textarea "**"
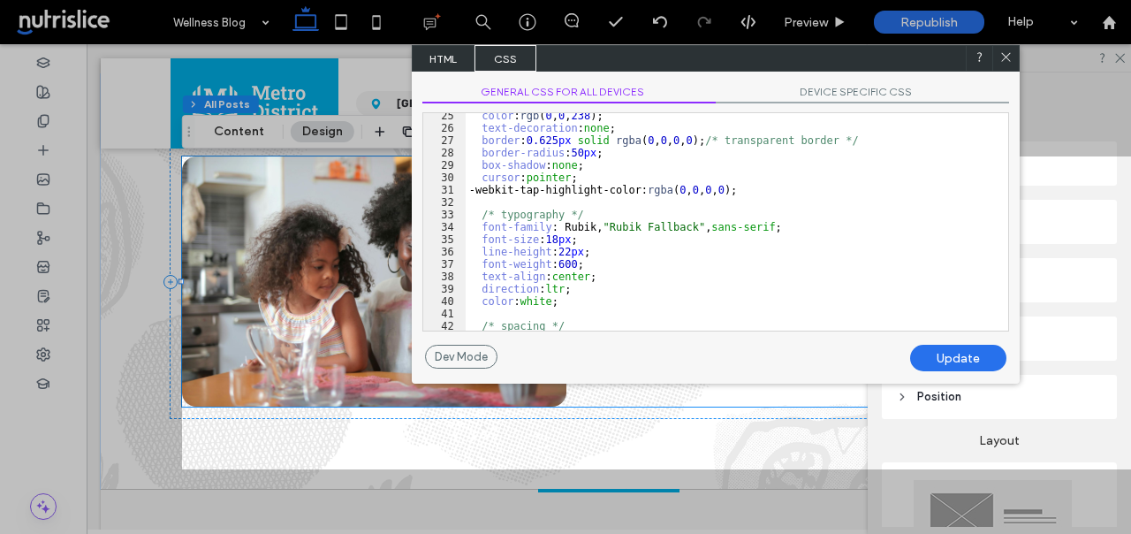
scroll to position [334, 0]
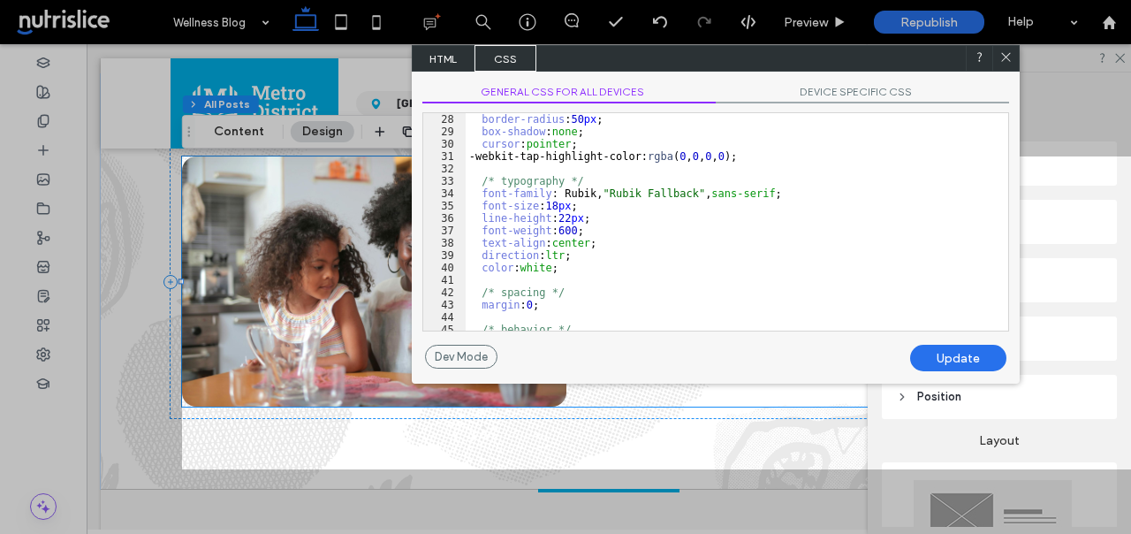
click at [934, 362] on div "Update" at bounding box center [958, 358] width 96 height 27
click at [933, 356] on div "Update" at bounding box center [958, 358] width 96 height 27
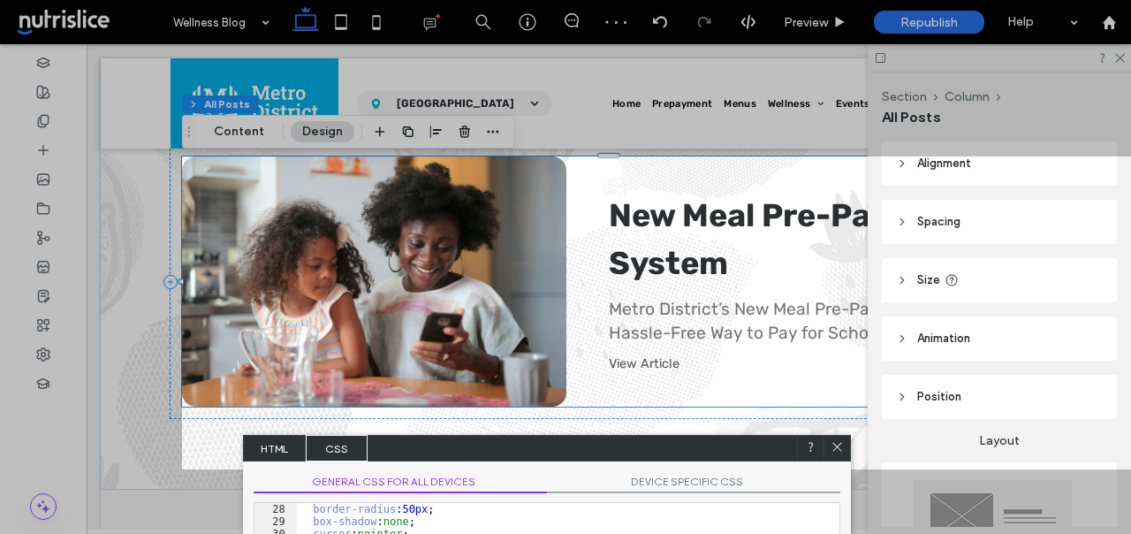
drag, startPoint x: 935, startPoint y: 104, endPoint x: 513, endPoint y: 227, distance: 439.0
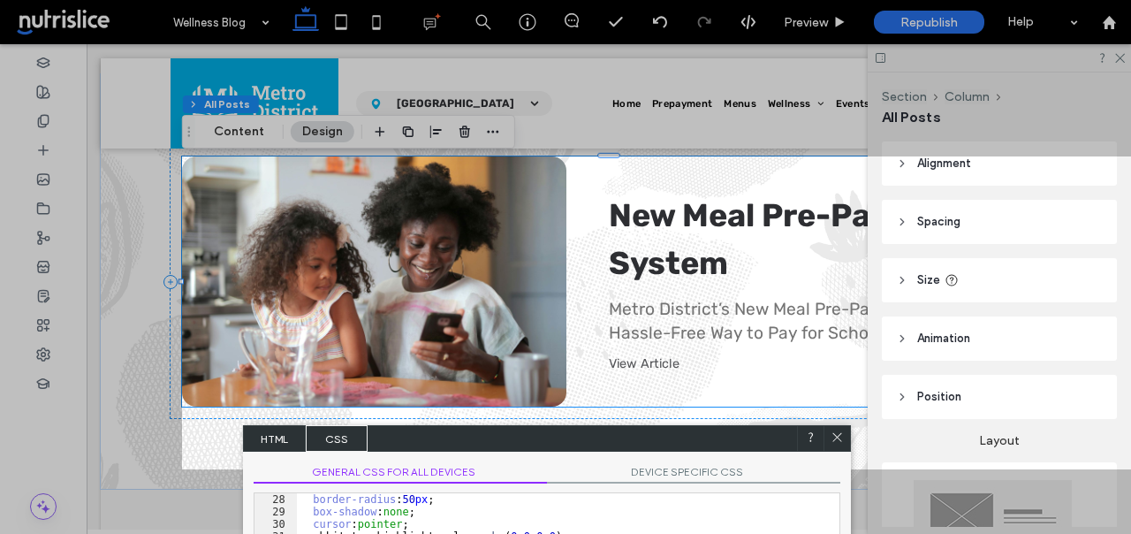
drag, startPoint x: 680, startPoint y: 491, endPoint x: 588, endPoint y: 193, distance: 311.6
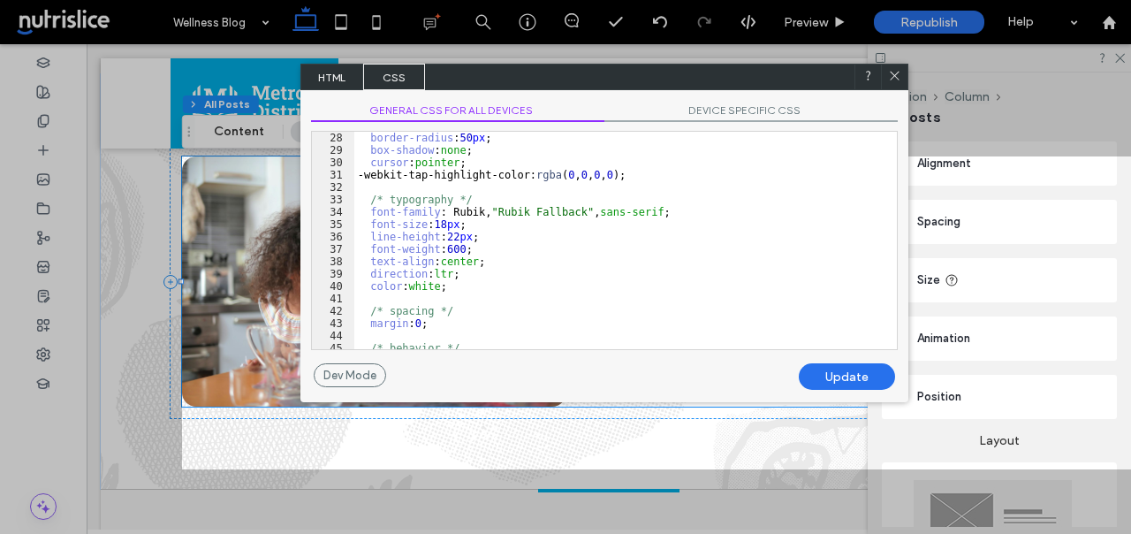
drag, startPoint x: 548, startPoint y: 432, endPoint x: 553, endPoint y: 72, distance: 359.6
click at [553, 72] on div "HTML CSS" at bounding box center [604, 77] width 608 height 27
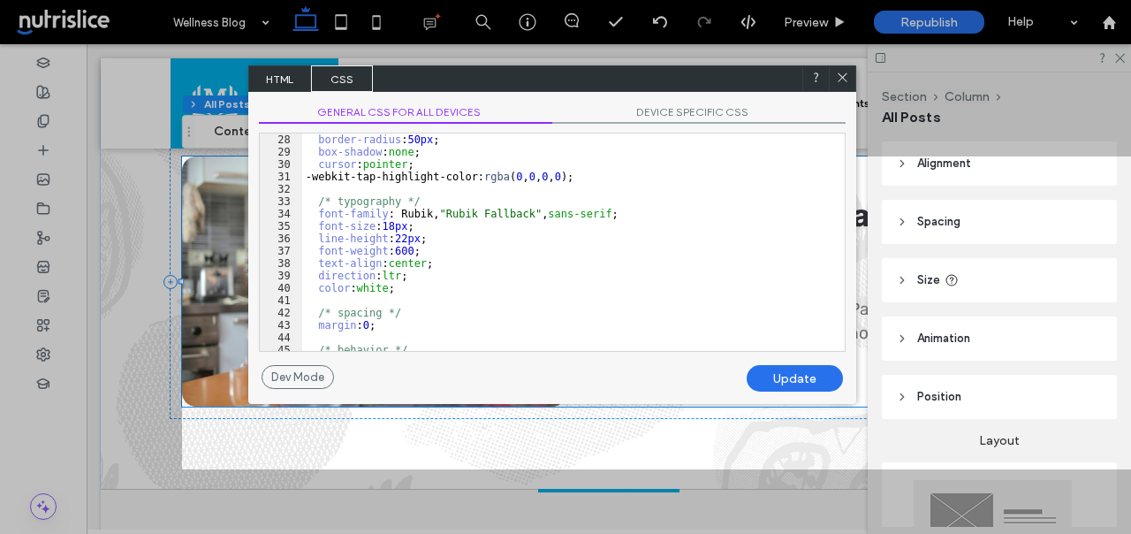
click at [788, 382] on div "Update" at bounding box center [795, 378] width 96 height 27
click at [786, 382] on div "Update" at bounding box center [795, 378] width 96 height 27
click at [785, 378] on div "Update" at bounding box center [795, 378] width 96 height 27
click at [777, 376] on div "Update" at bounding box center [795, 378] width 96 height 27
click at [774, 376] on div "Update" at bounding box center [795, 378] width 96 height 27
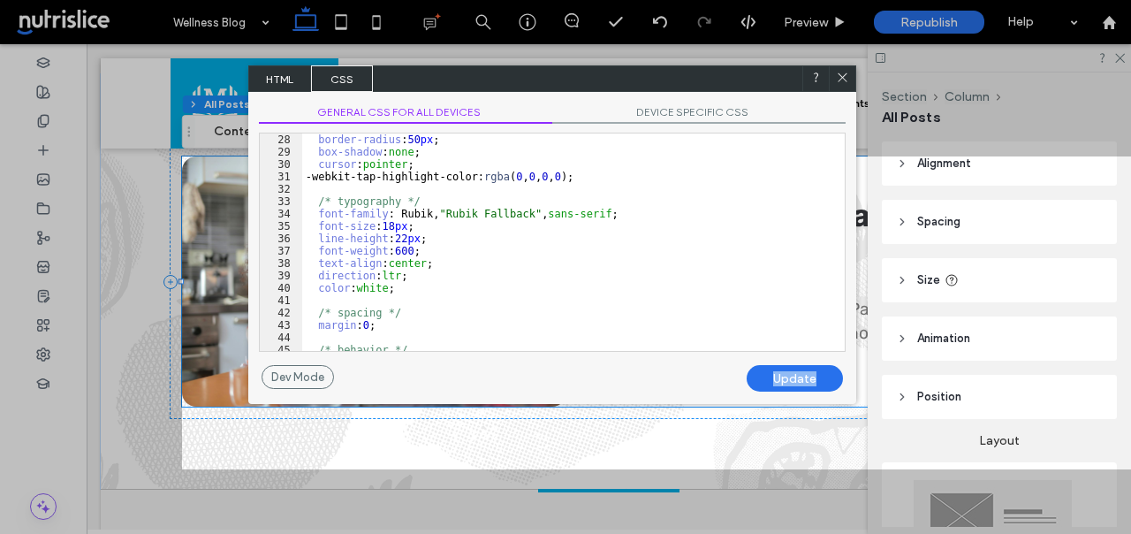
click at [774, 376] on div "Update" at bounding box center [795, 378] width 96 height 27
click at [796, 378] on div "Update" at bounding box center [795, 378] width 96 height 27
click at [842, 80] on icon at bounding box center [842, 77] width 13 height 13
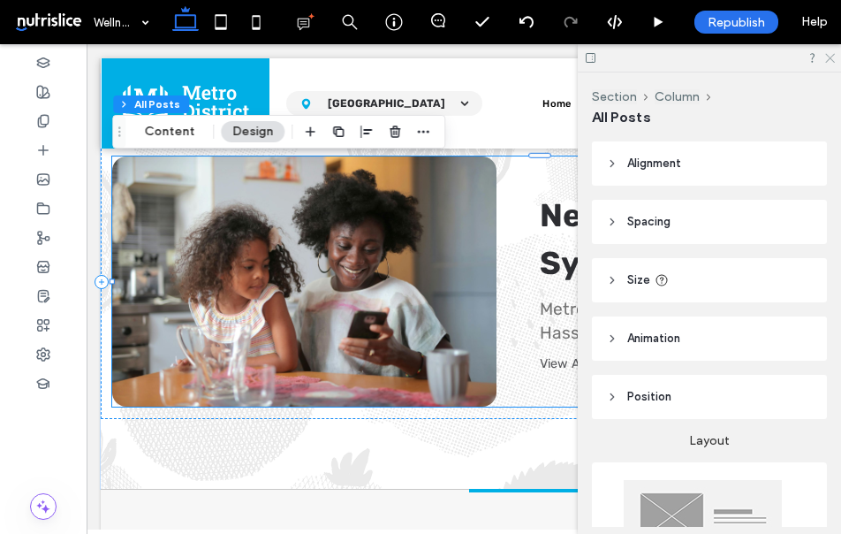
click at [829, 53] on icon at bounding box center [828, 56] width 11 height 11
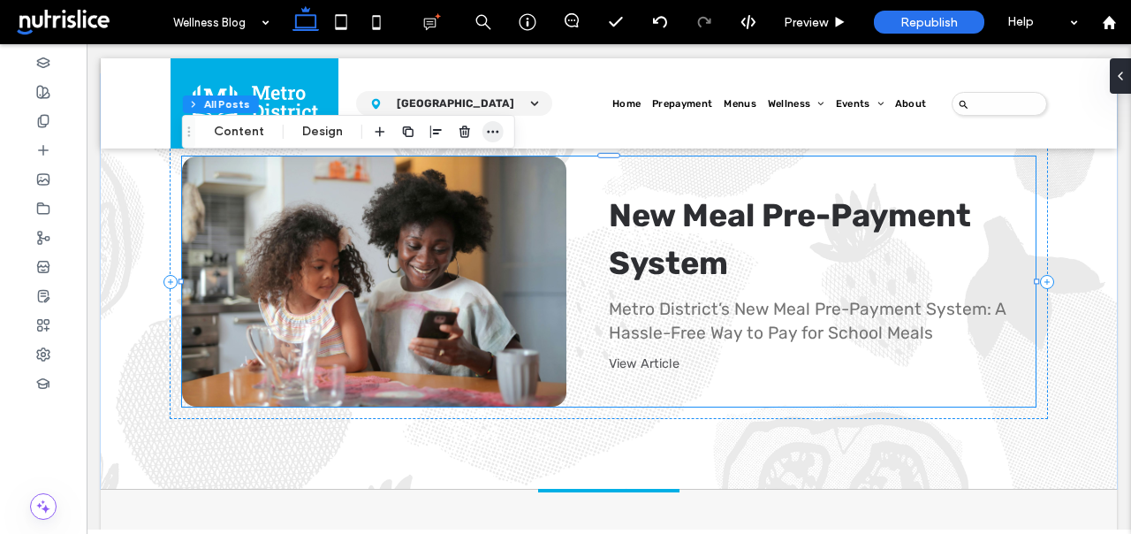
click at [498, 129] on span "button" at bounding box center [492, 131] width 21 height 21
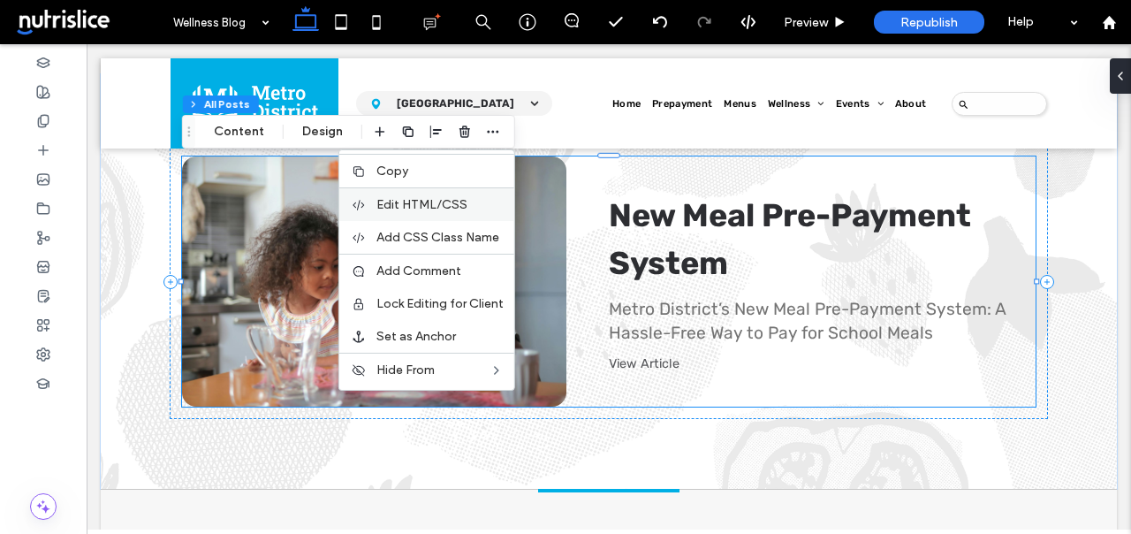
click at [464, 201] on span "Edit HTML/CSS" at bounding box center [421, 204] width 91 height 15
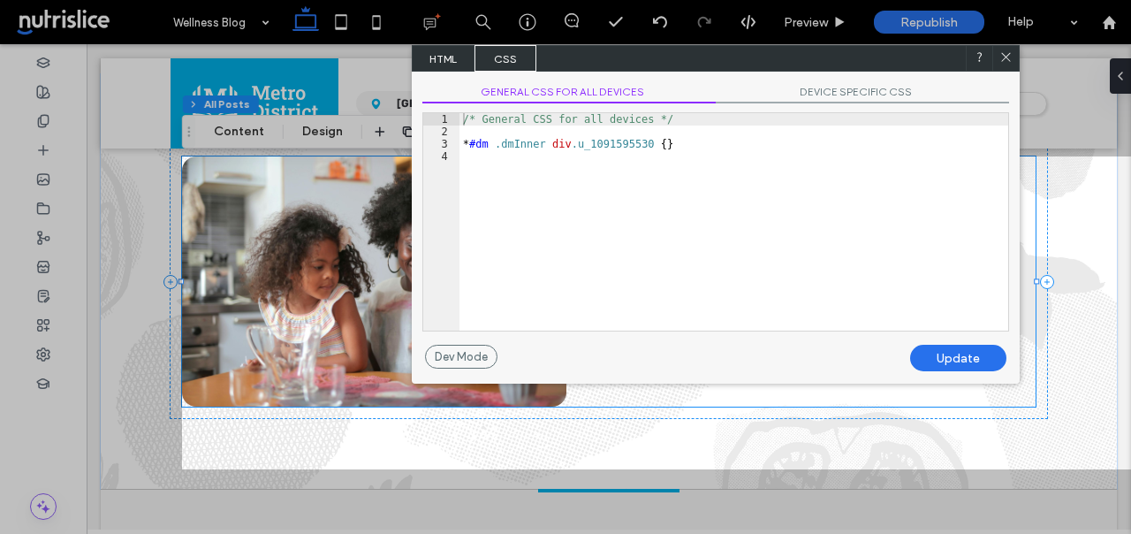
click at [450, 62] on span "HTML" at bounding box center [444, 58] width 62 height 27
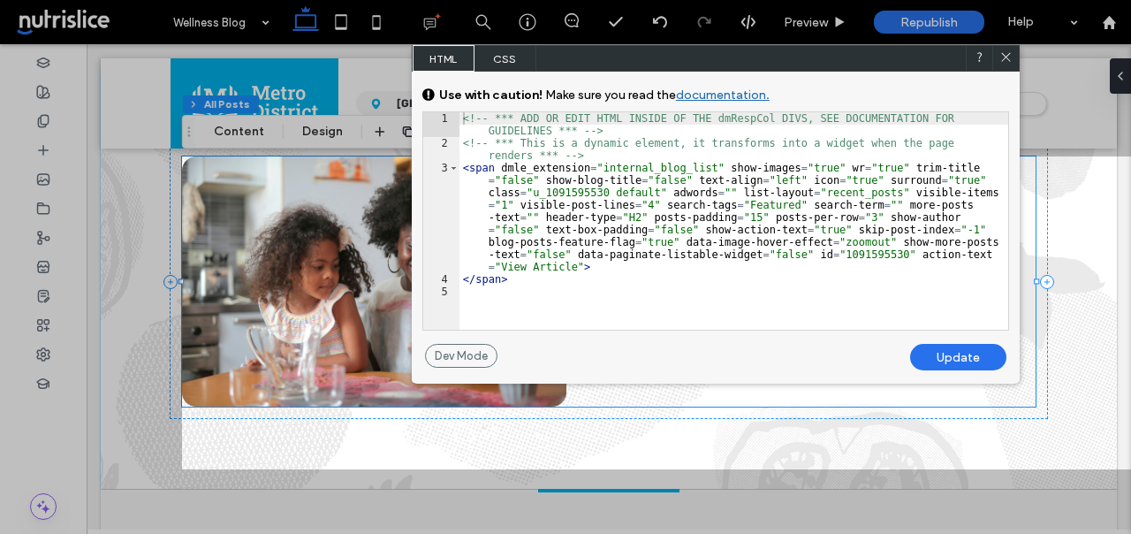
click at [1004, 57] on icon at bounding box center [1005, 56] width 13 height 13
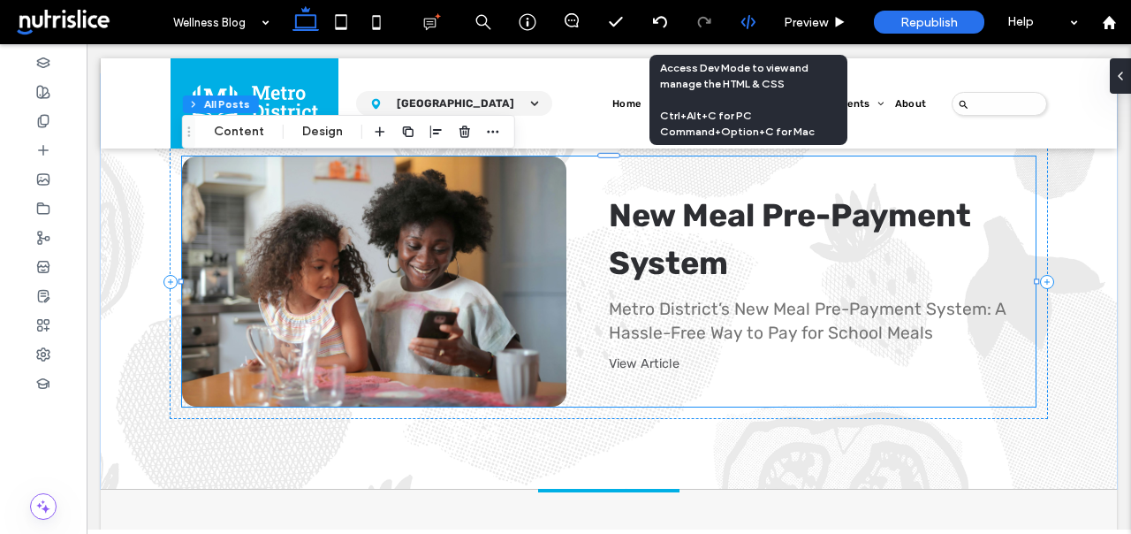
click at [752, 23] on use at bounding box center [747, 22] width 14 height 14
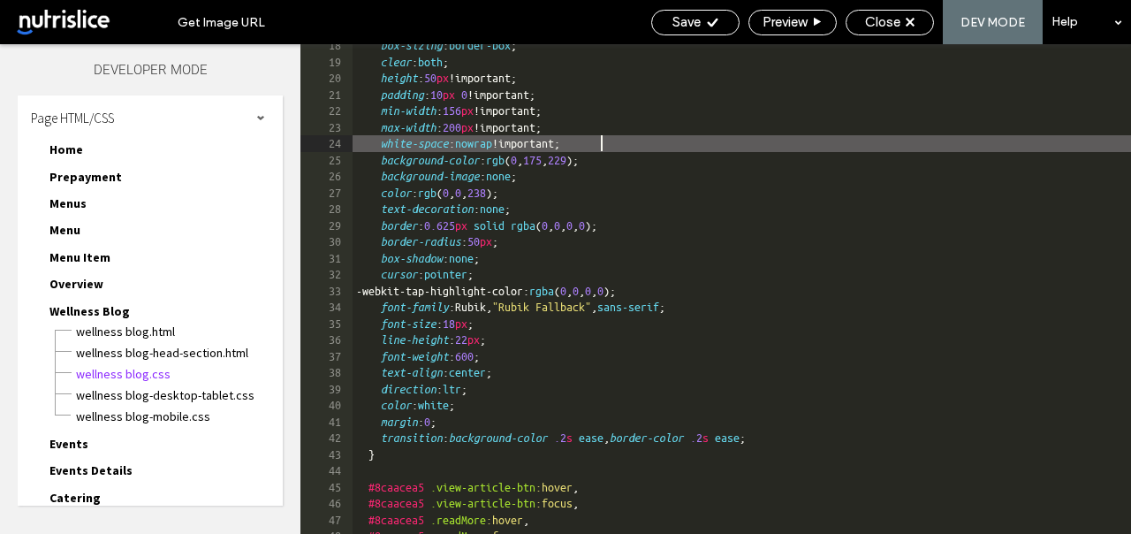
scroll to position [1, 0]
drag, startPoint x: 600, startPoint y: 139, endPoint x: 573, endPoint y: 148, distance: 28.8
click at [527, 141] on div "box-sizing : border-box ; clear : both ; height : 50 px !important; padding : 1…" at bounding box center [892, 298] width 1079 height 522
drag, startPoint x: 616, startPoint y: 157, endPoint x: 679, endPoint y: 171, distance: 64.3
click at [617, 157] on div "box-sizing : border-box ; clear : both ; height : 50 px !important; padding : 1…" at bounding box center [892, 298] width 1079 height 522
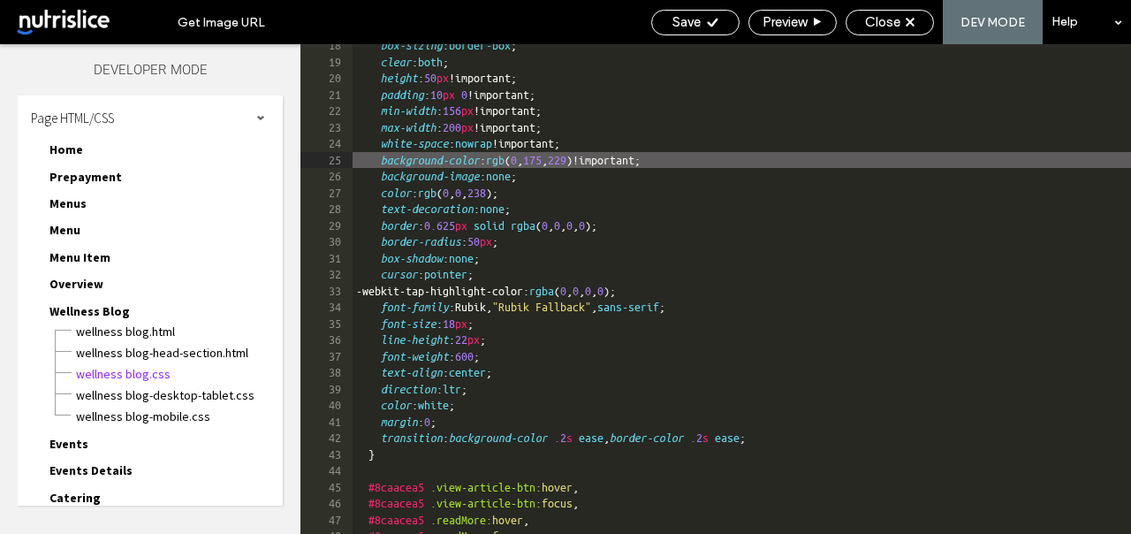
drag, startPoint x: 543, startPoint y: 176, endPoint x: 556, endPoint y: 178, distance: 12.5
click at [546, 177] on div "box-sizing : border-box ; clear : both ; height : 50 px !important; padding : 1…" at bounding box center [892, 298] width 1079 height 522
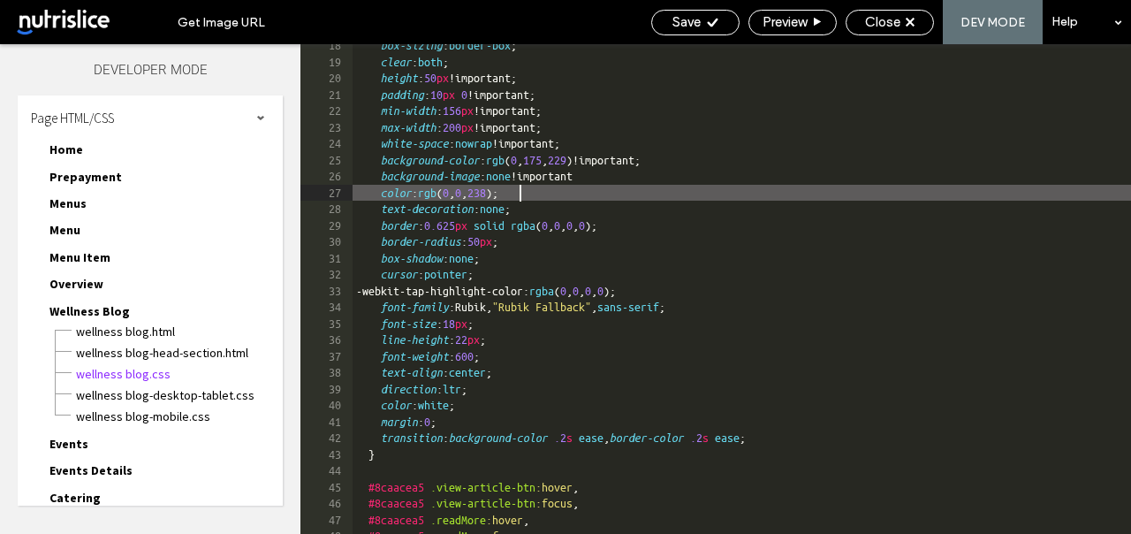
drag, startPoint x: 520, startPoint y: 193, endPoint x: 554, endPoint y: 199, distance: 34.1
click at [523, 193] on div "box-sizing : border-box ; clear : both ; height : 50 px !important; padding : 1…" at bounding box center [892, 298] width 1079 height 522
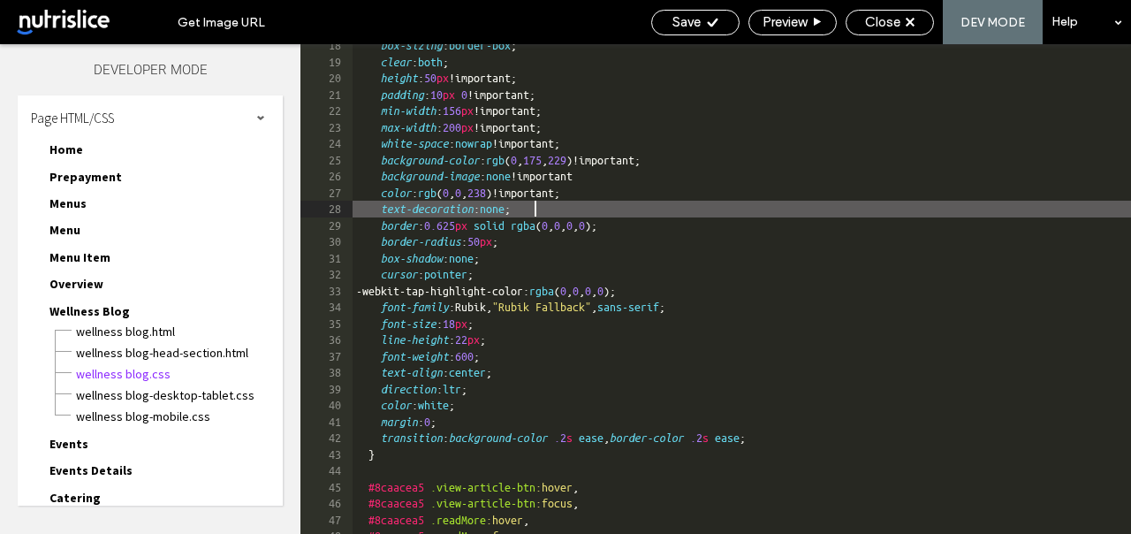
click at [535, 209] on div "box-sizing : border-box ; clear : both ; height : 50 px !important; padding : 1…" at bounding box center [892, 298] width 1079 height 522
click at [641, 222] on div "box-sizing : border-box ; clear : both ; height : 50 px !important; padding : 1…" at bounding box center [892, 298] width 1079 height 522
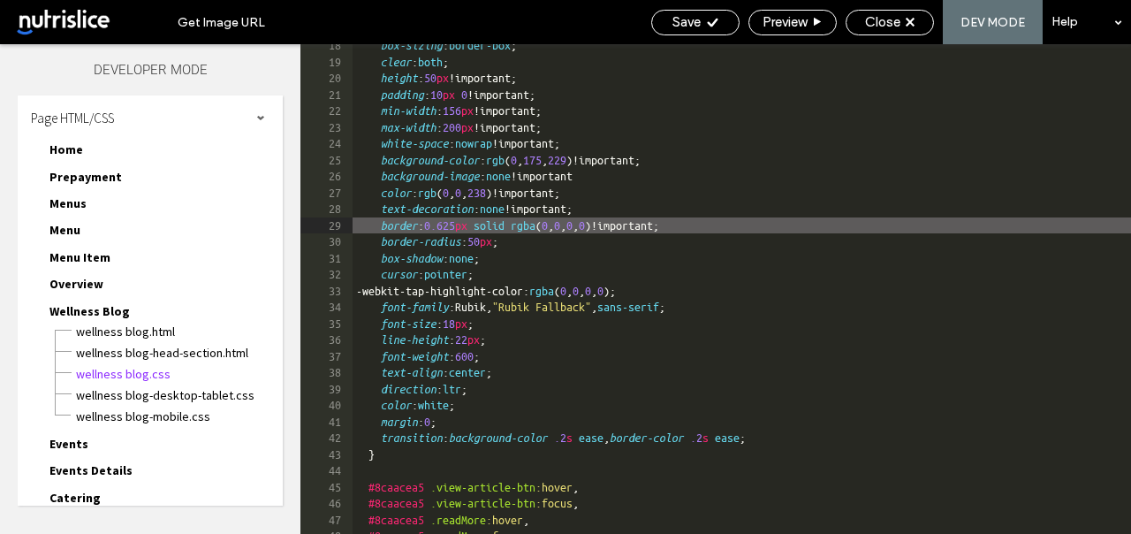
click at [520, 239] on div "box-sizing : border-box ; clear : both ; height : 50 px !important; padding : 1…" at bounding box center [892, 298] width 1079 height 522
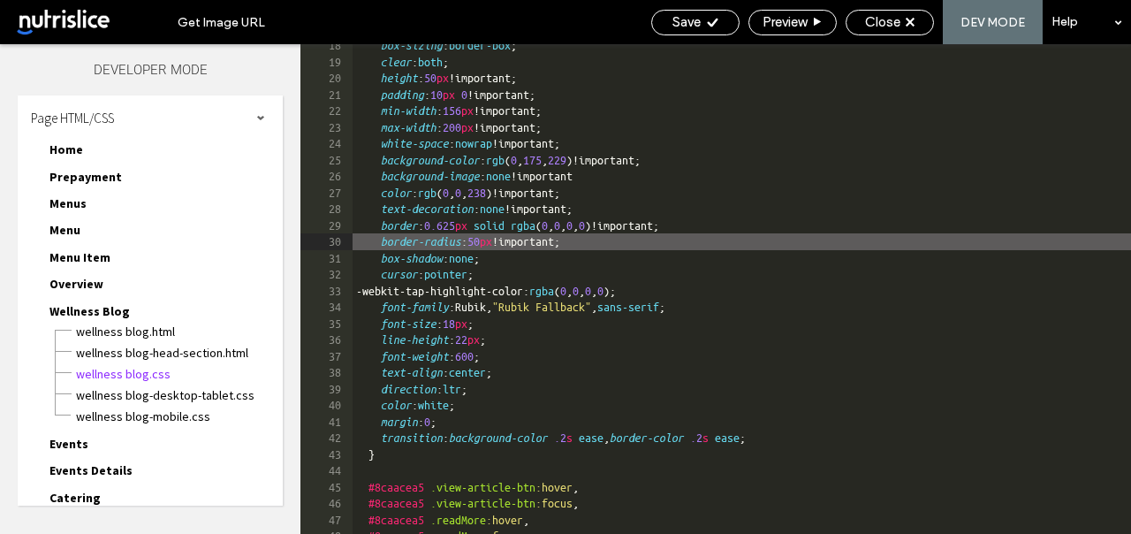
click at [497, 255] on div "box-sizing : border-box ; clear : both ; height : 50 px !important; padding : 1…" at bounding box center [892, 298] width 1079 height 522
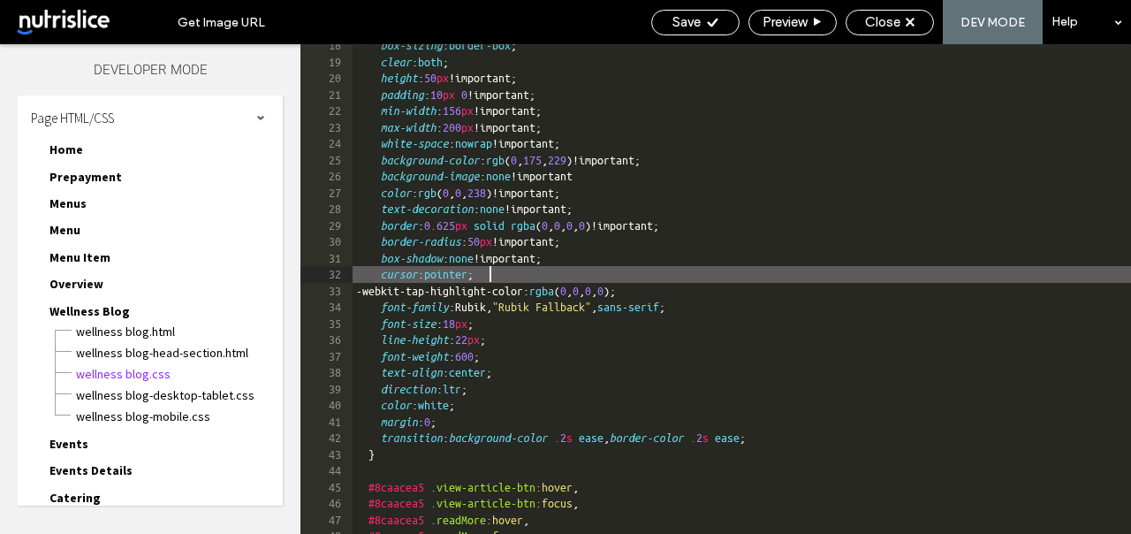
drag, startPoint x: 489, startPoint y: 271, endPoint x: 600, endPoint y: 283, distance: 111.9
click at [489, 272] on div "box-sizing : border-box ; clear : both ; height : 50 px !important; padding : 1…" at bounding box center [892, 298] width 1079 height 522
click at [690, 287] on div "box-sizing : border-box ; clear : both ; height : 50 px !important; padding : 1…" at bounding box center [892, 298] width 1079 height 522
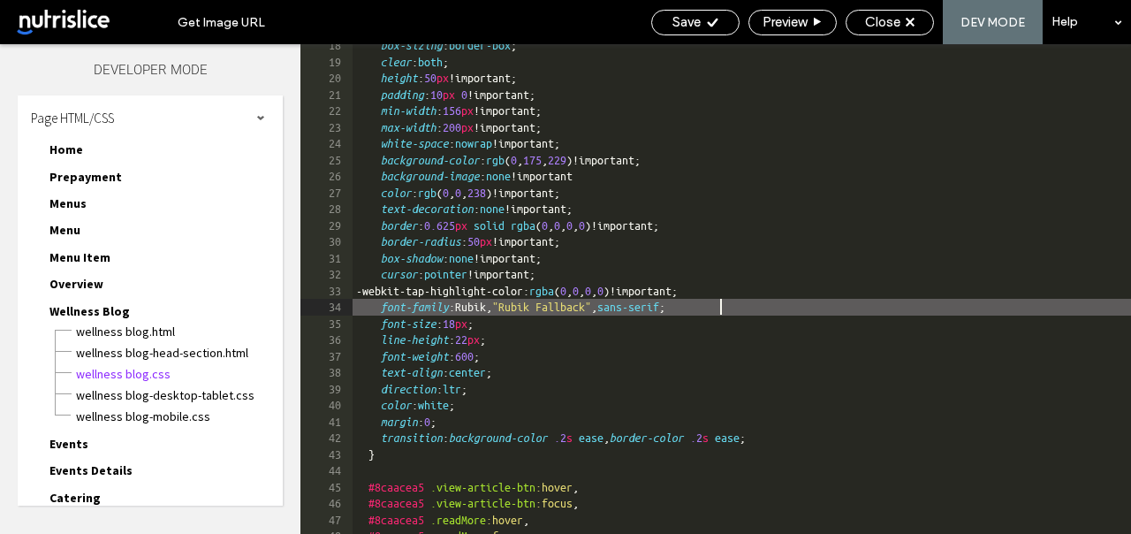
click at [718, 307] on div "box-sizing : border-box ; clear : both ; height : 50 px !important; padding : 1…" at bounding box center [892, 298] width 1079 height 522
drag, startPoint x: 489, startPoint y: 323, endPoint x: 543, endPoint y: 331, distance: 54.5
click at [490, 323] on div "box-sizing : border-box ; clear : both ; height : 50 px !important; padding : 1…" at bounding box center [892, 298] width 1079 height 522
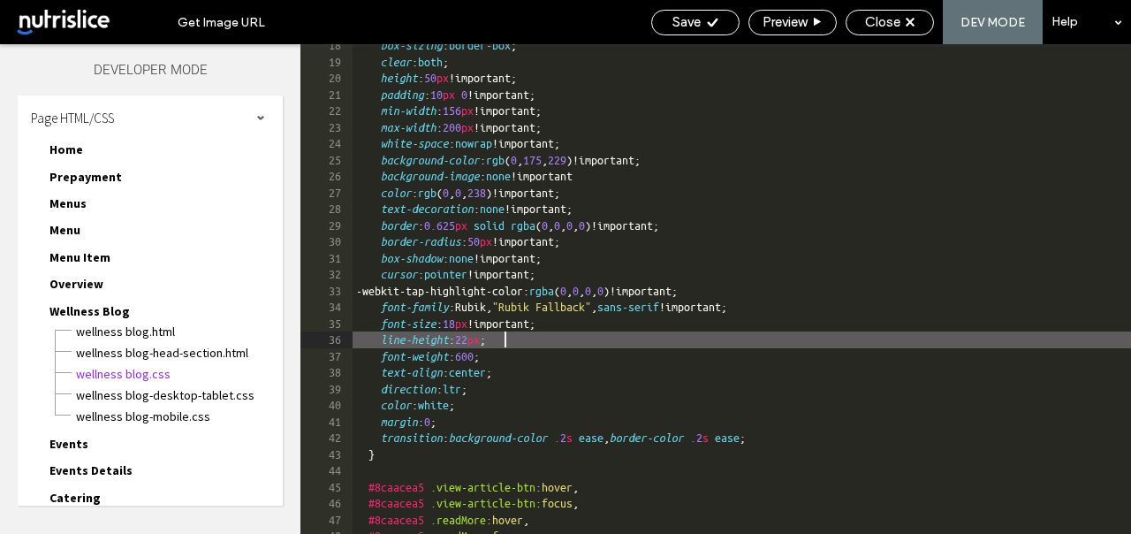
drag, startPoint x: 504, startPoint y: 340, endPoint x: 581, endPoint y: 344, distance: 77.8
click at [505, 340] on div "box-sizing : border-box ; clear : both ; height : 50 px !important; padding : 1…" at bounding box center [892, 298] width 1079 height 522
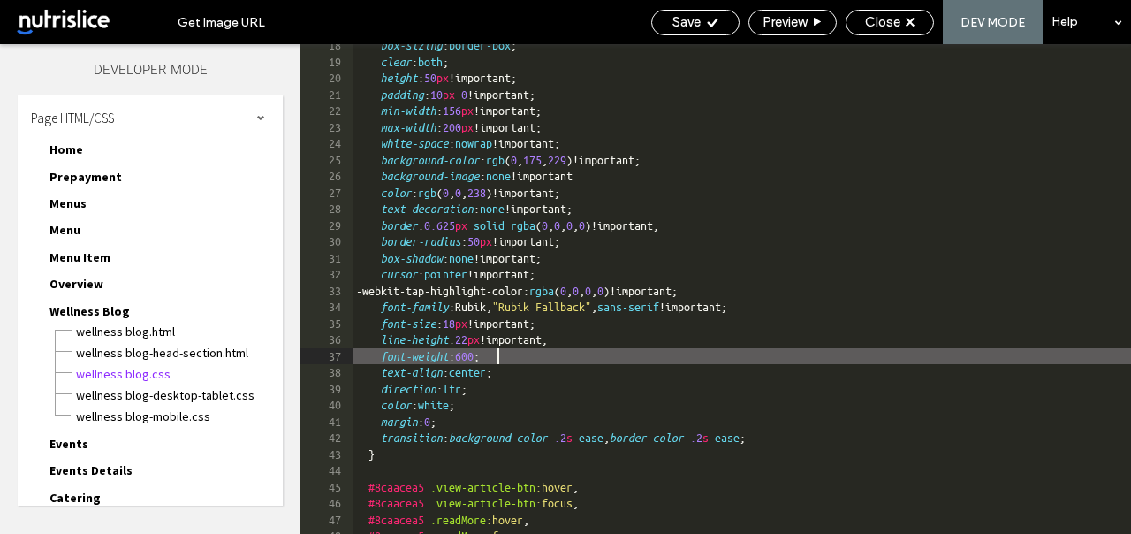
drag, startPoint x: 499, startPoint y: 355, endPoint x: 519, endPoint y: 357, distance: 19.5
click at [499, 355] on div "box-sizing : border-box ; clear : both ; height : 50 px !important; padding : 1…" at bounding box center [892, 298] width 1079 height 522
drag, startPoint x: 512, startPoint y: 370, endPoint x: 527, endPoint y: 368, distance: 14.4
click at [512, 370] on div "box-sizing : border-box ; clear : both ; height : 50 px !important; padding : 1…" at bounding box center [892, 298] width 1079 height 522
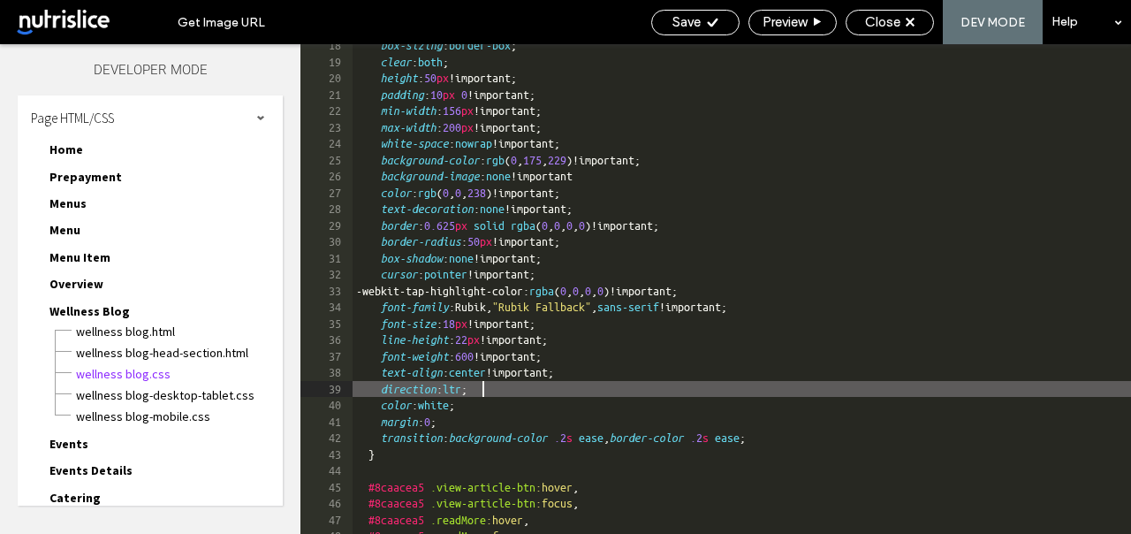
drag, startPoint x: 484, startPoint y: 385, endPoint x: 559, endPoint y: 387, distance: 75.1
click at [484, 385] on div "box-sizing : border-box ; clear : both ; height : 50 px !important; padding : 1…" at bounding box center [892, 298] width 1079 height 522
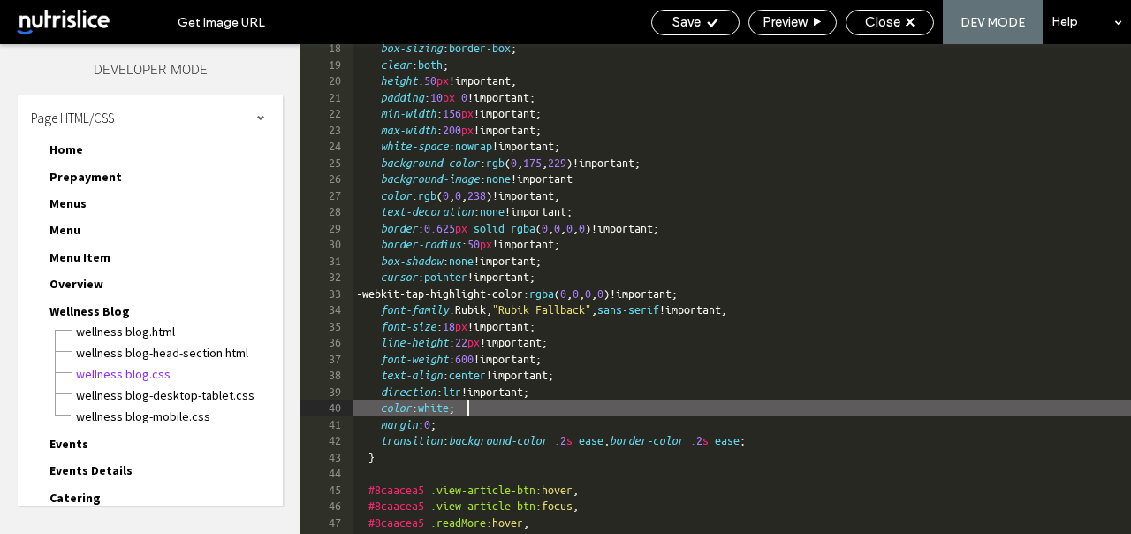
scroll to position [279, 0]
drag, startPoint x: 467, startPoint y: 409, endPoint x: 490, endPoint y: 412, distance: 24.0
click at [467, 409] on div "box-sizing : border-box ; clear : both ; height : 50 px !important; padding : 1…" at bounding box center [892, 301] width 1079 height 522
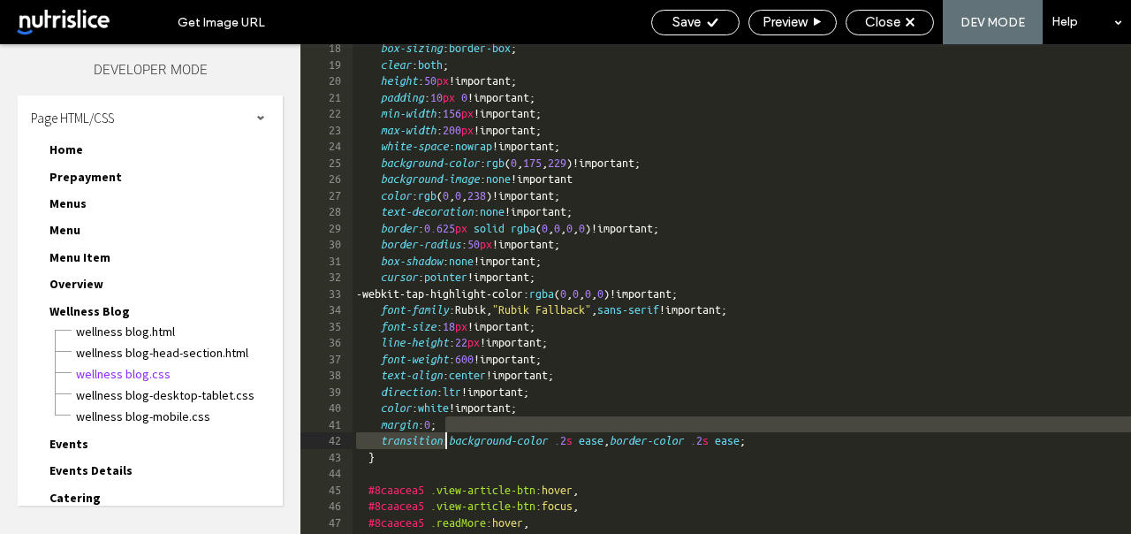
click at [446, 435] on div "box-sizing : border-box ; clear : both ; height : 50 px !important; padding : 1…" at bounding box center [892, 301] width 1079 height 522
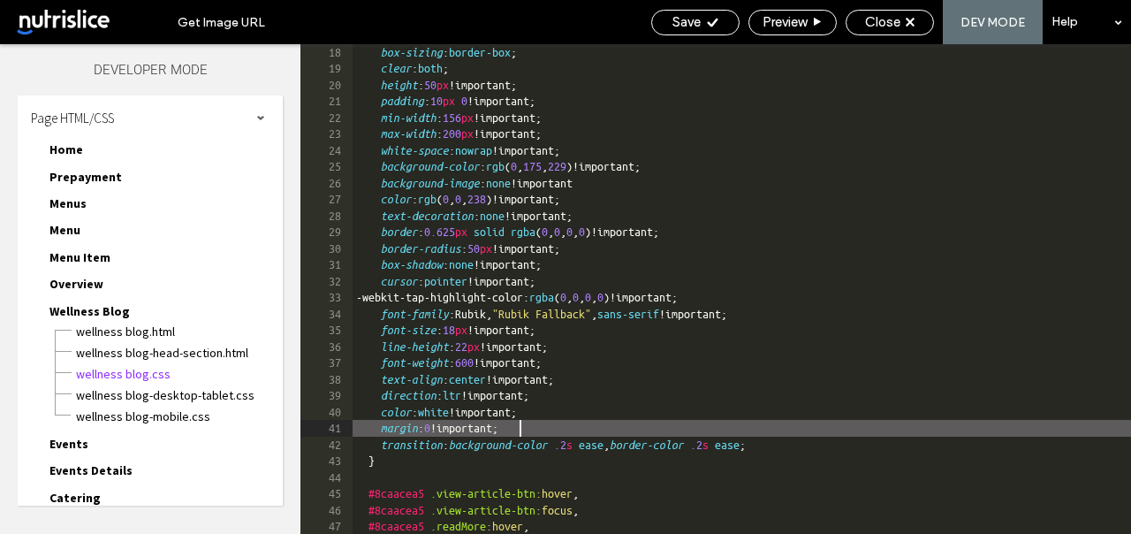
scroll to position [273, 0]
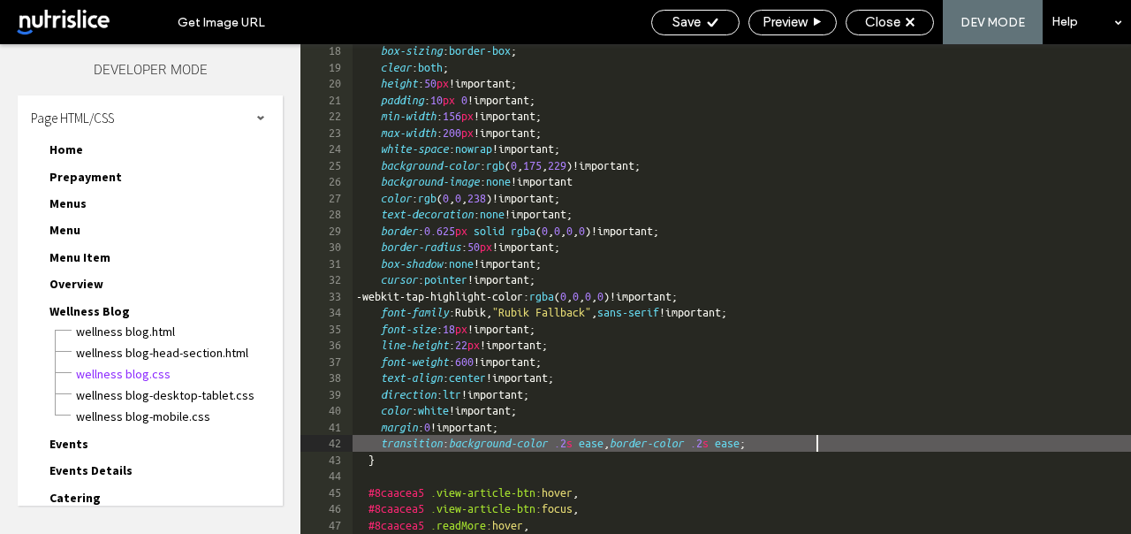
click at [817, 446] on div "box-sizing : border-box ; clear : both ; height : 50 px !important; padding : 1…" at bounding box center [892, 303] width 1079 height 522
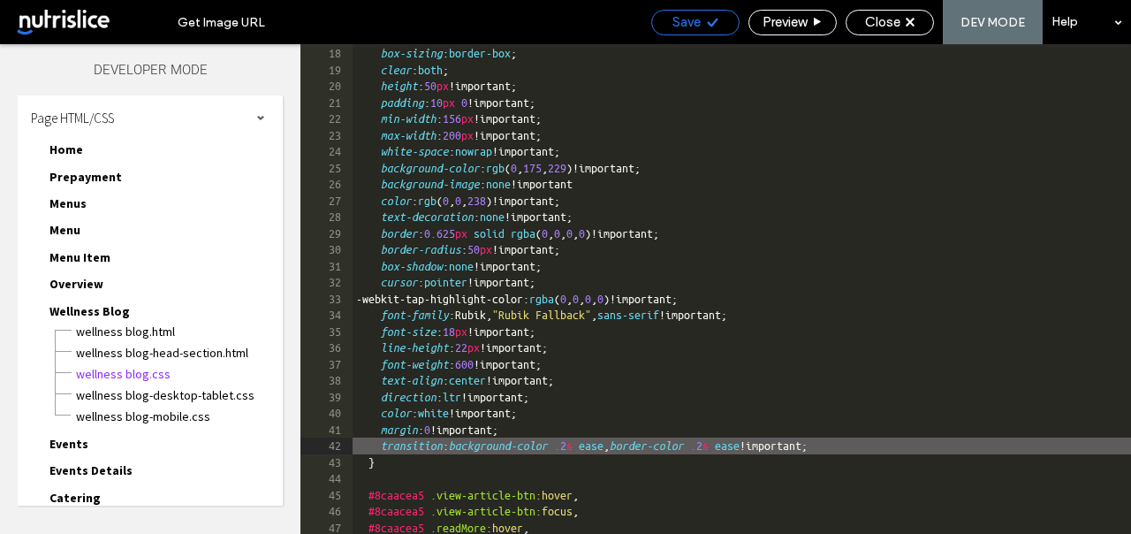
click at [711, 16] on icon at bounding box center [712, 22] width 13 height 13
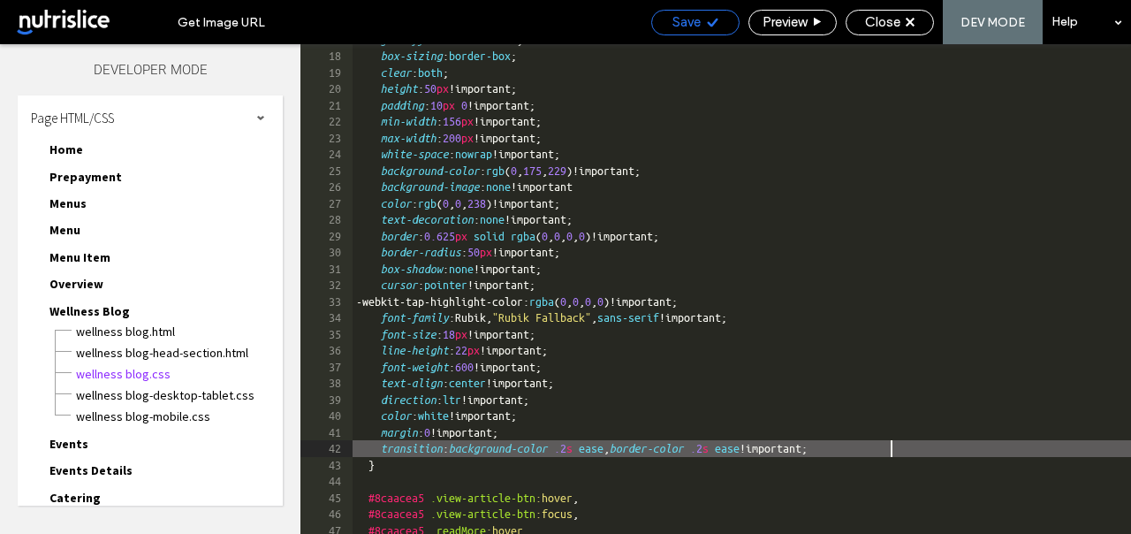
click at [711, 18] on icon at bounding box center [712, 22] width 13 height 13
click at [699, 19] on div "Save" at bounding box center [695, 22] width 87 height 16
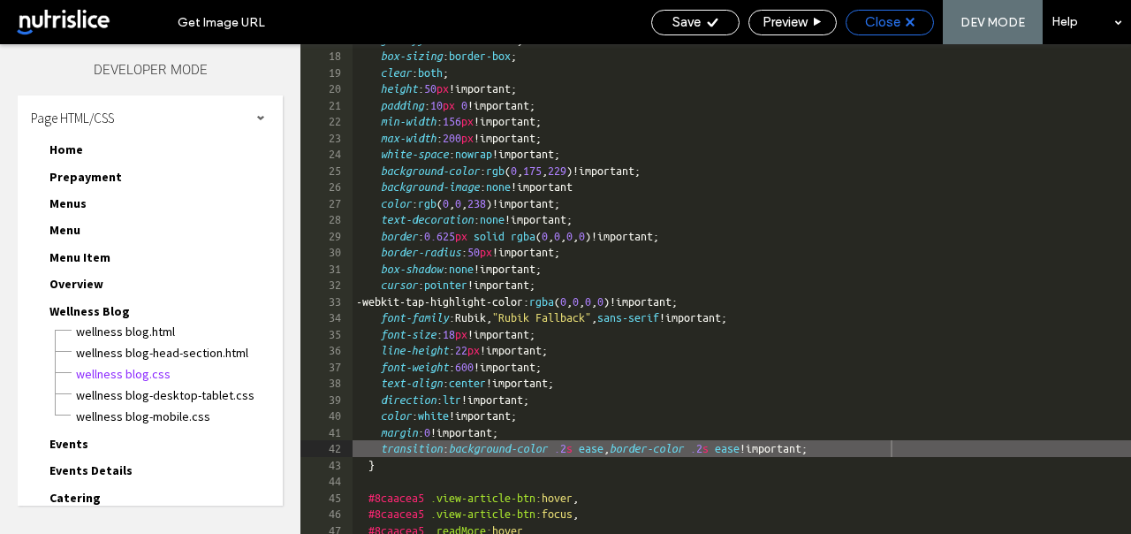
click at [884, 27] on span "Close" at bounding box center [882, 22] width 35 height 16
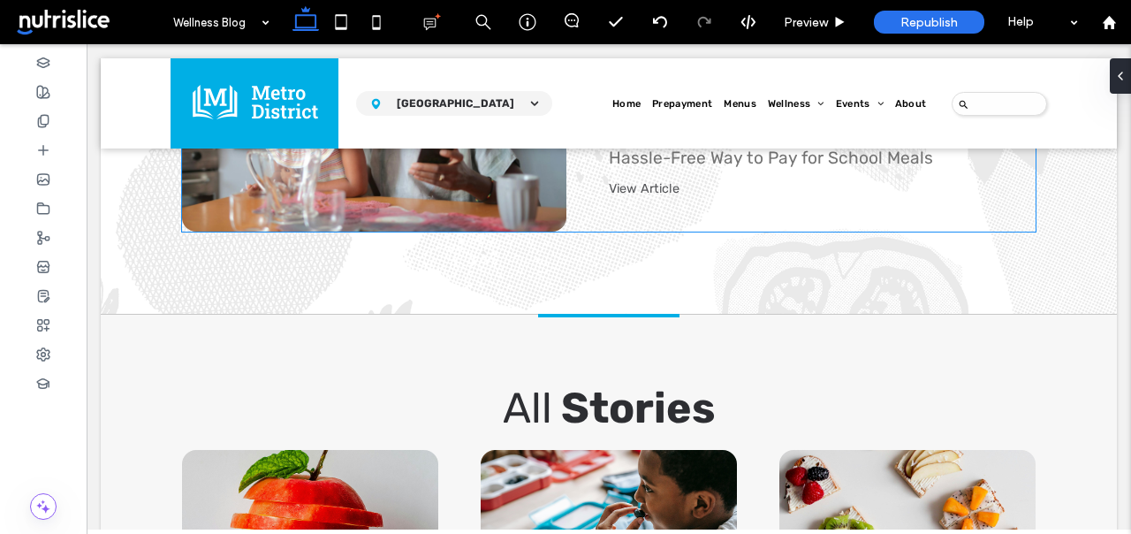
scroll to position [929, 0]
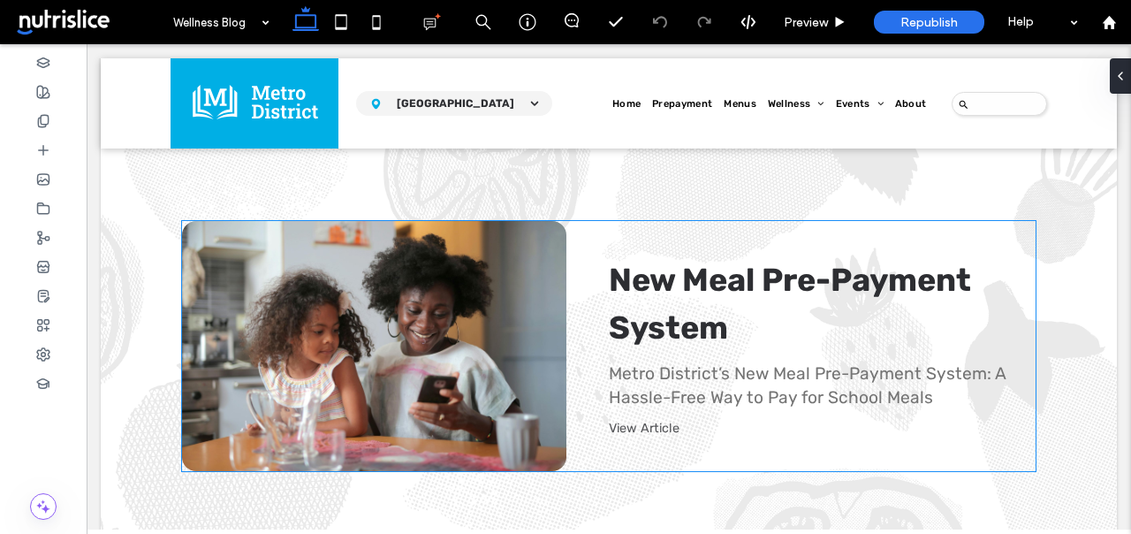
scroll to position [680, 0]
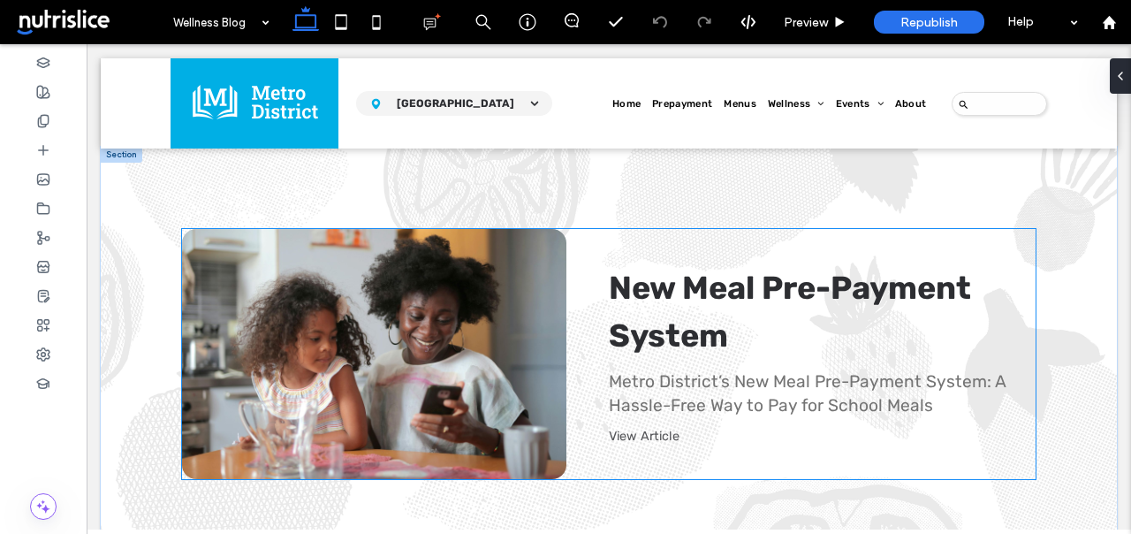
click at [763, 258] on div "New Meal Pre-Payment System By [PERSON_NAME] MD • [DATE] Metro District’s New M…" at bounding box center [800, 354] width 469 height 250
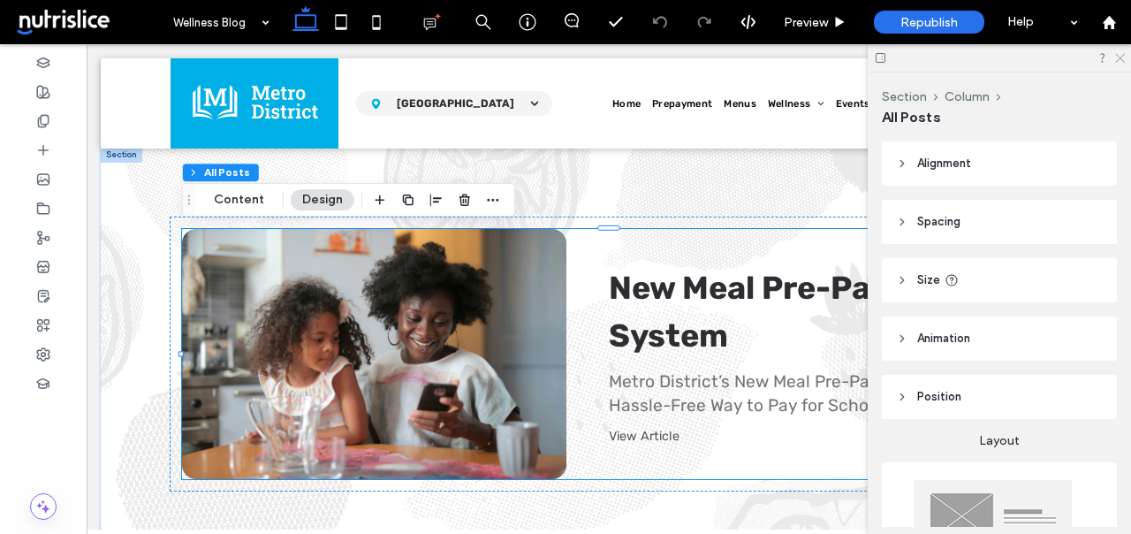
click at [1119, 57] on use at bounding box center [1120, 59] width 10 height 10
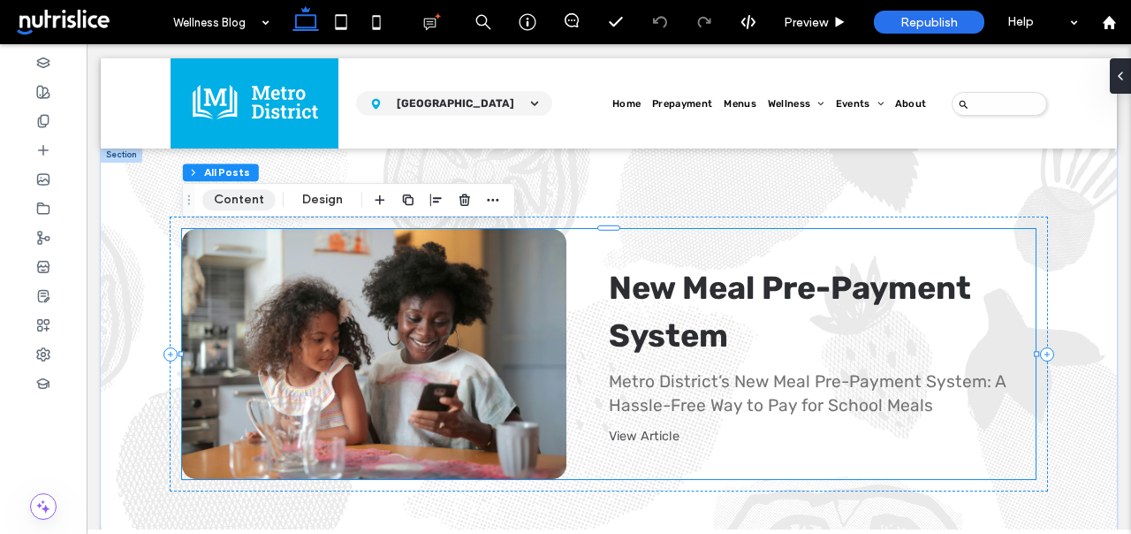
click at [247, 203] on button "Content" at bounding box center [238, 199] width 73 height 21
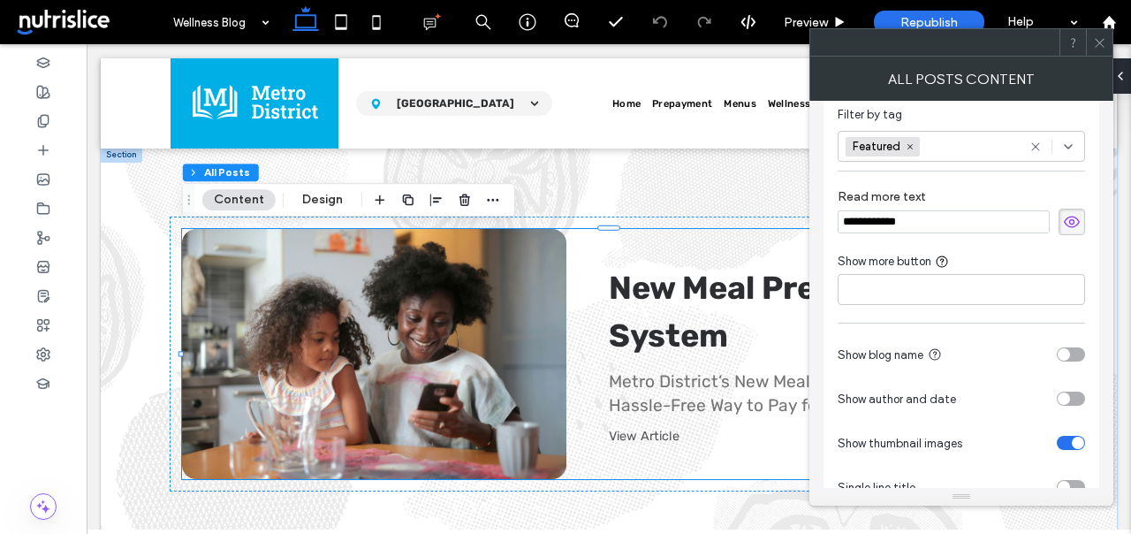
scroll to position [87, 0]
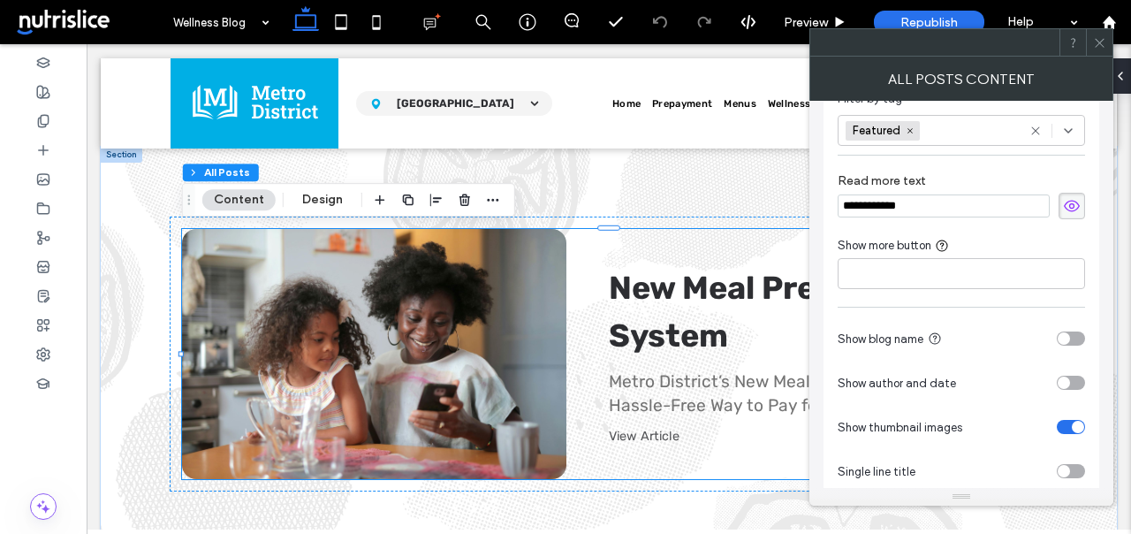
click at [1065, 125] on icon at bounding box center [1068, 131] width 14 height 14
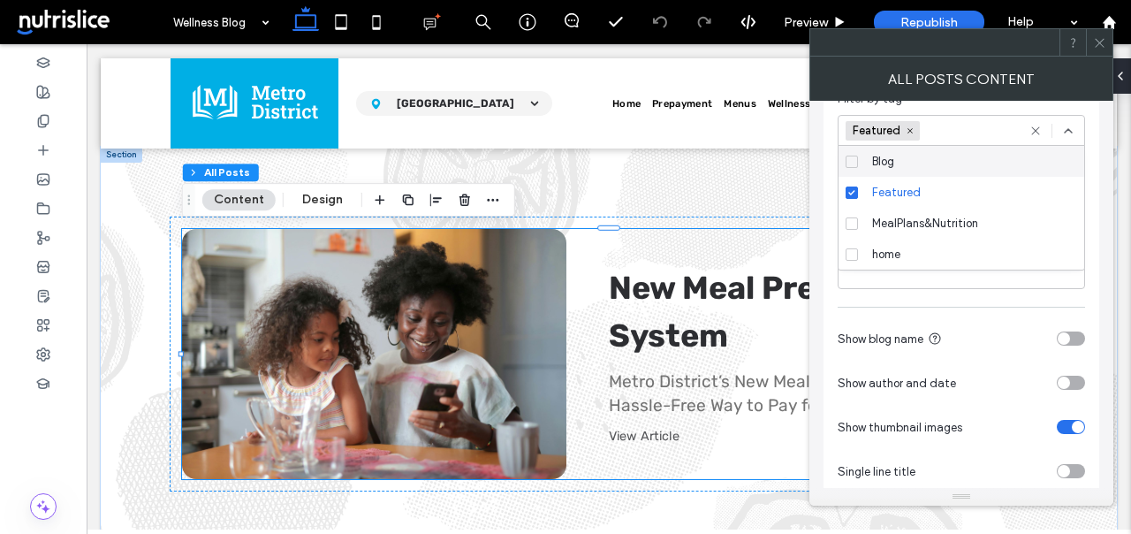
click at [1066, 124] on icon at bounding box center [1068, 131] width 14 height 14
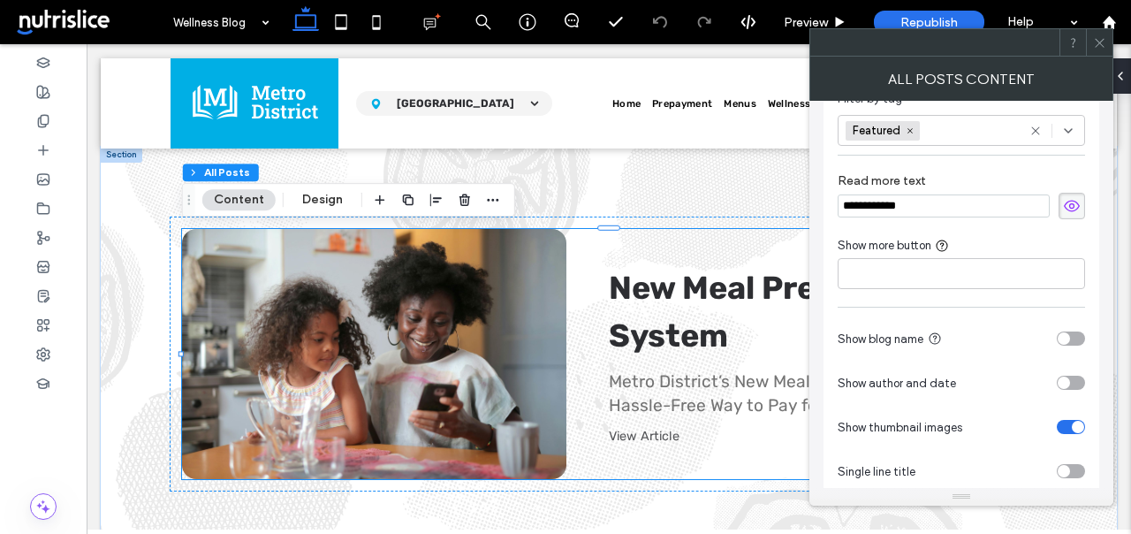
click at [1103, 37] on icon at bounding box center [1099, 42] width 13 height 13
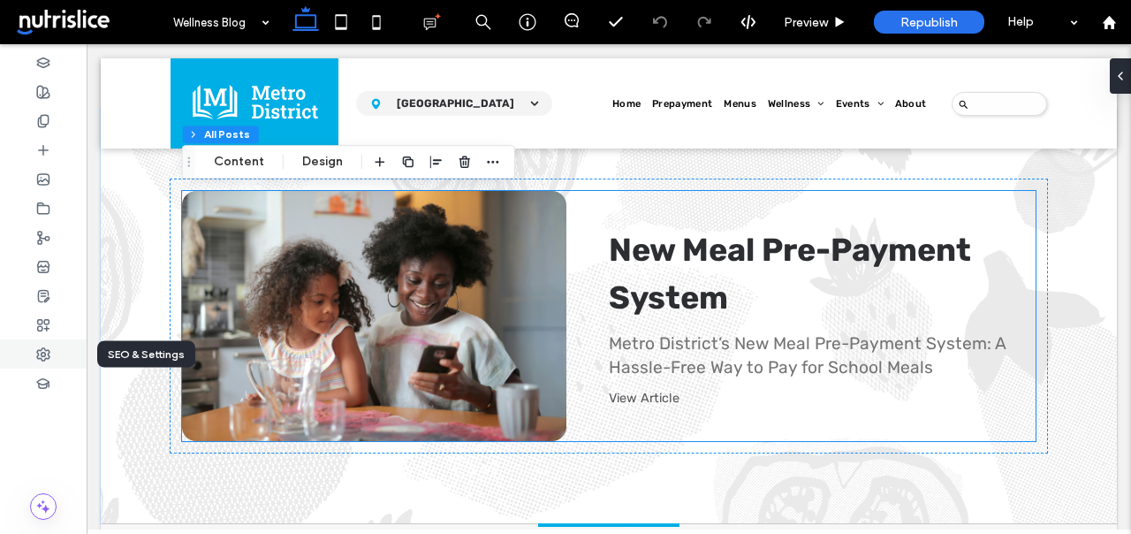
scroll to position [720, 0]
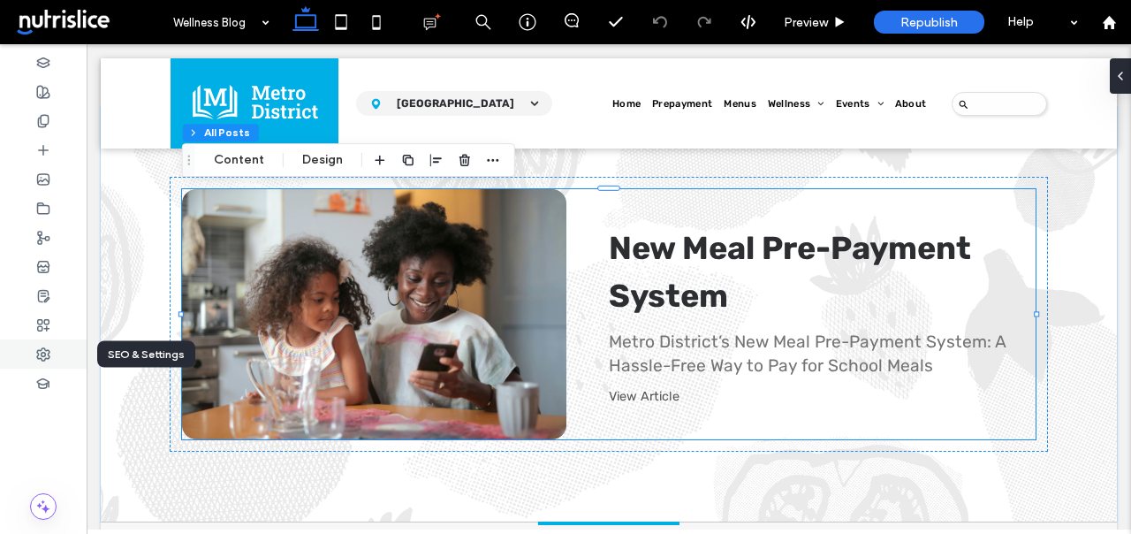
click at [42, 350] on icon at bounding box center [43, 354] width 14 height 14
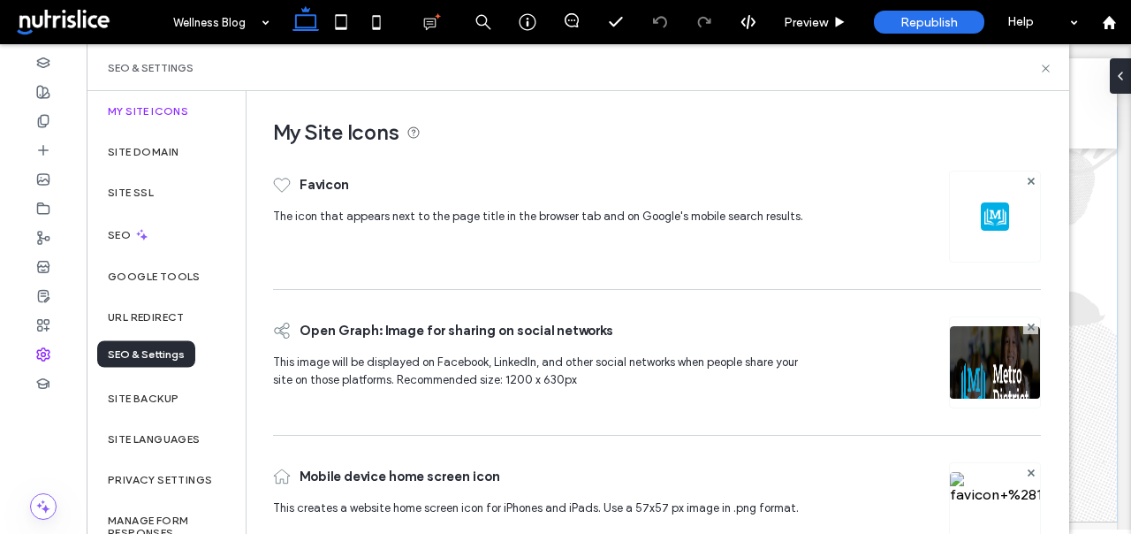
click at [45, 352] on icon at bounding box center [43, 354] width 14 height 14
click at [1047, 66] on icon at bounding box center [1045, 68] width 13 height 13
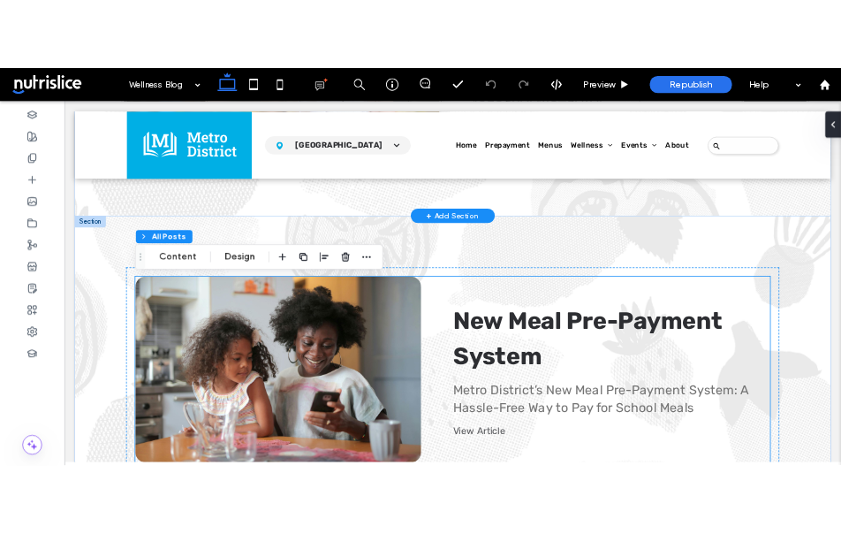
scroll to position [626, 0]
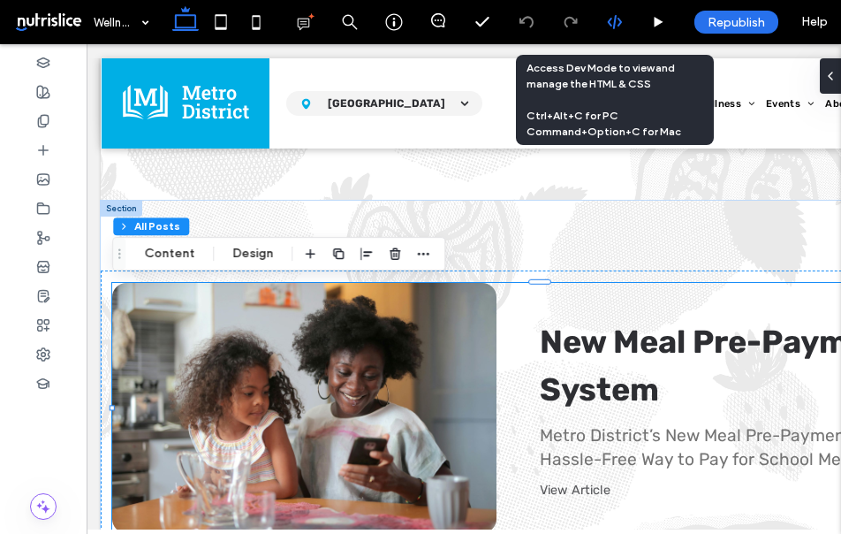
click at [611, 19] on icon at bounding box center [615, 22] width 16 height 16
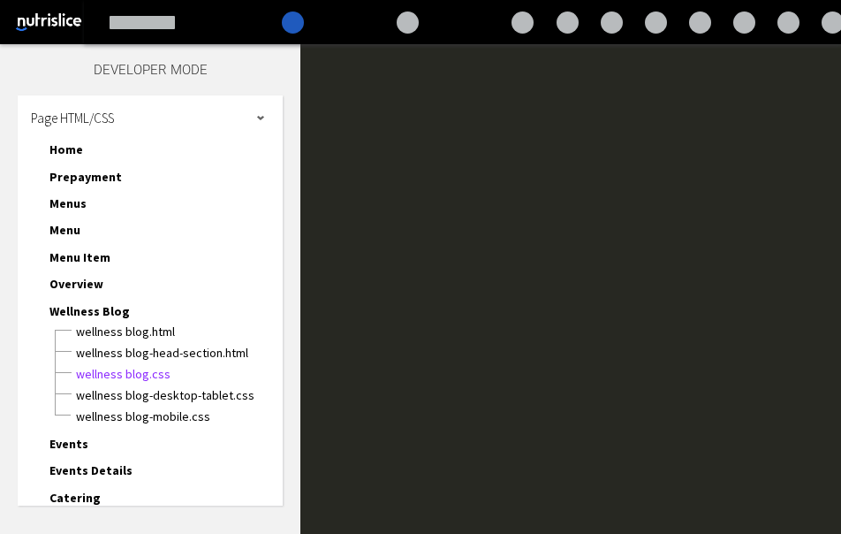
scroll to position [0, 0]
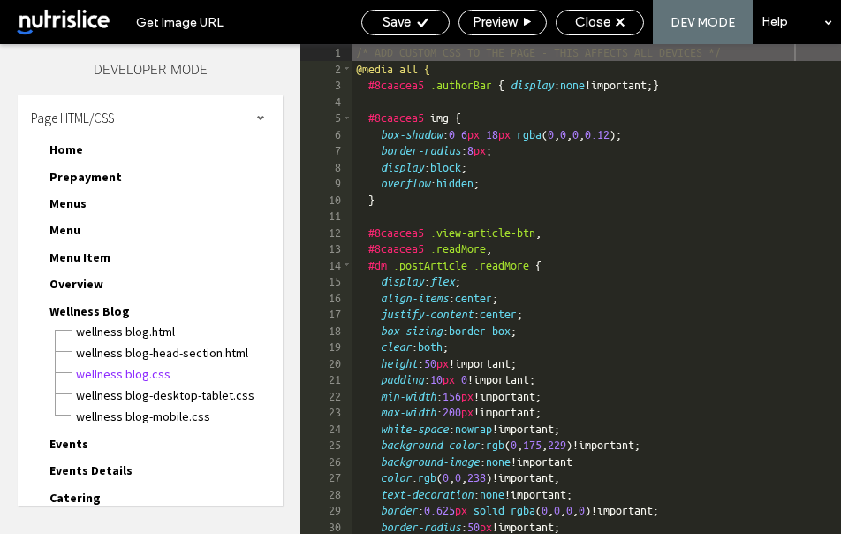
click at [486, 77] on div "/* ADD CUSTOM CSS TO THE PAGE - THIS AFFECTS ALL DEVICES */ @media all { #8caac…" at bounding box center [747, 305] width 789 height 522
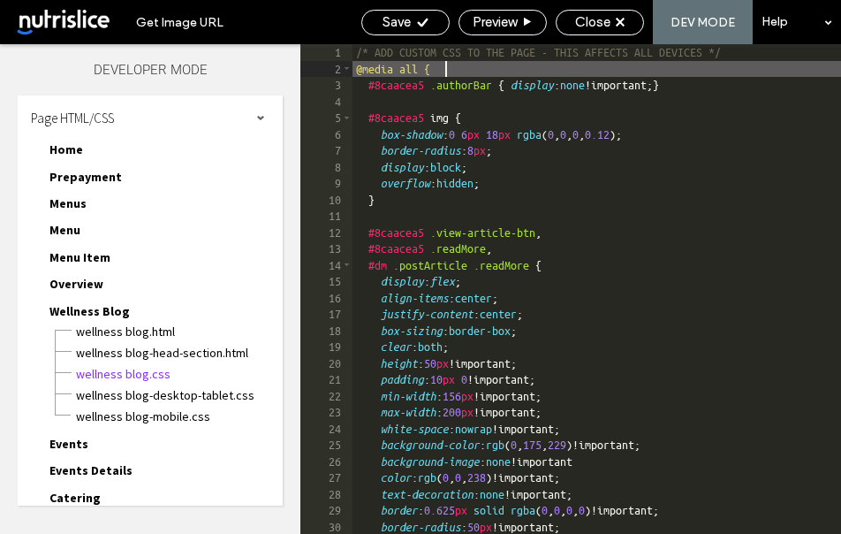
click at [470, 66] on div "/* ADD CUSTOM CSS TO THE PAGE - THIS AFFECTS ALL DEVICES */ @media all { #8caac…" at bounding box center [747, 305] width 789 height 522
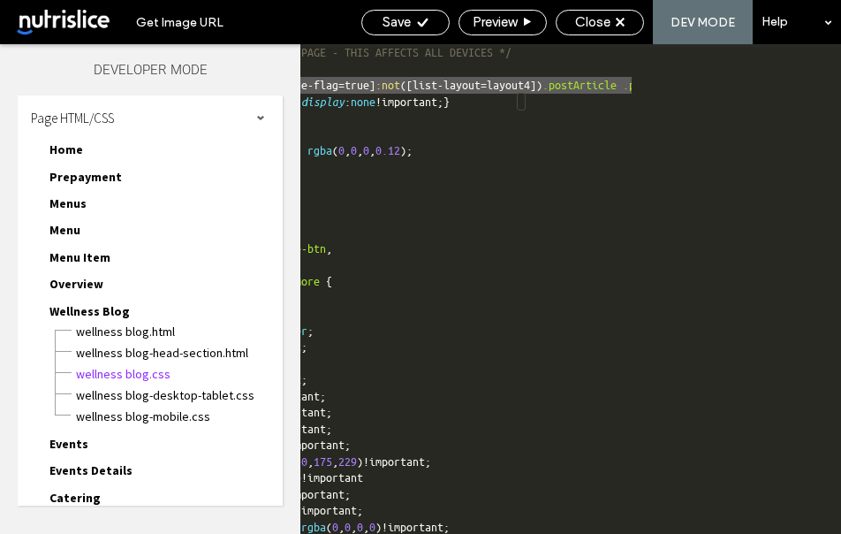
scroll to position [0, 0]
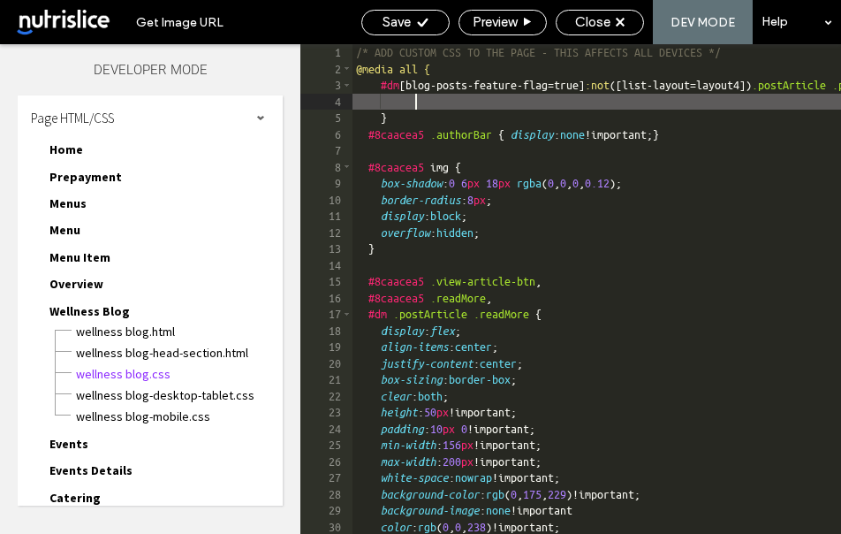
click at [431, 106] on div "/* ADD CUSTOM CSS TO THE PAGE - THIS AFFECTS ALL DEVICES */ @media all { #dm [ …" at bounding box center [747, 305] width 789 height 522
type textarea "**"
click at [425, 19] on icon at bounding box center [422, 22] width 13 height 13
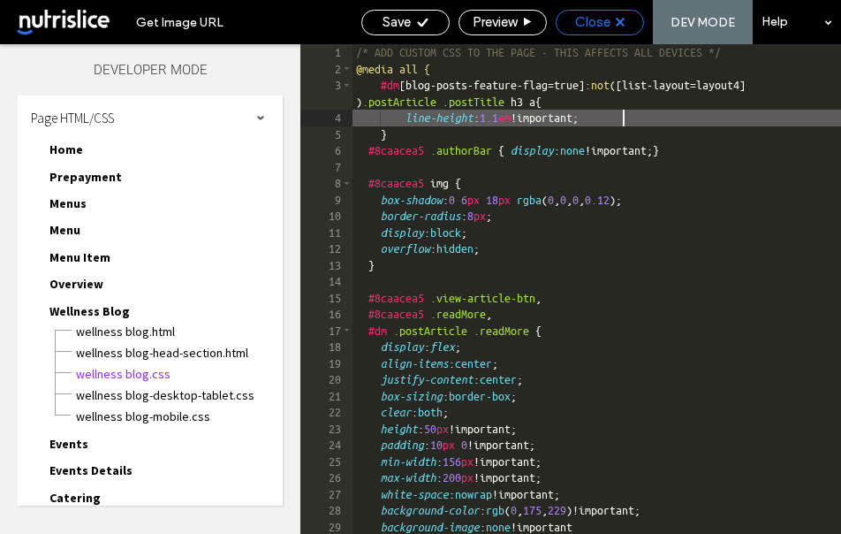
click at [610, 21] on span "Close" at bounding box center [592, 22] width 35 height 16
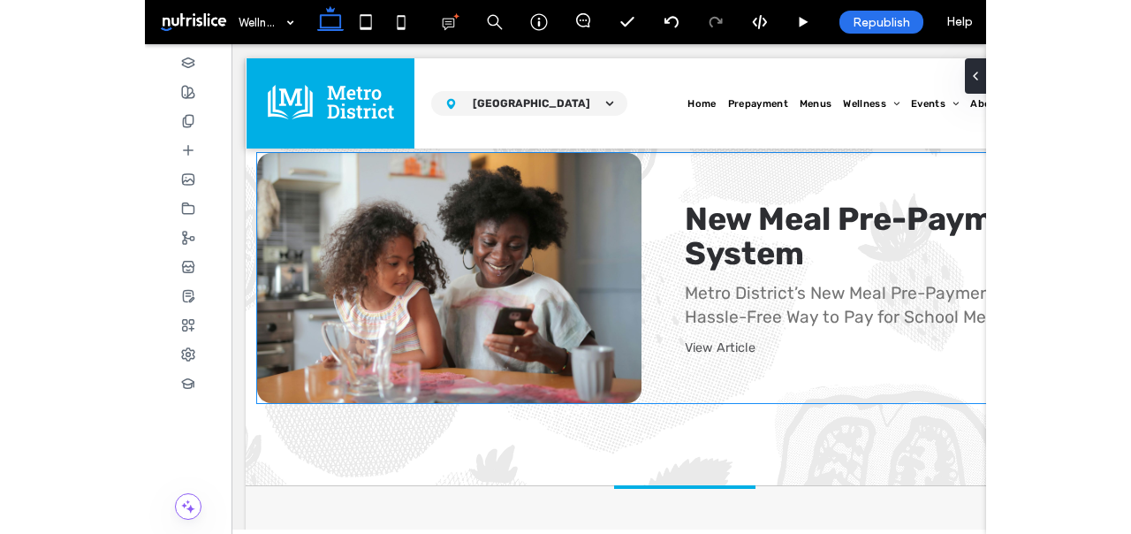
scroll to position [760, 0]
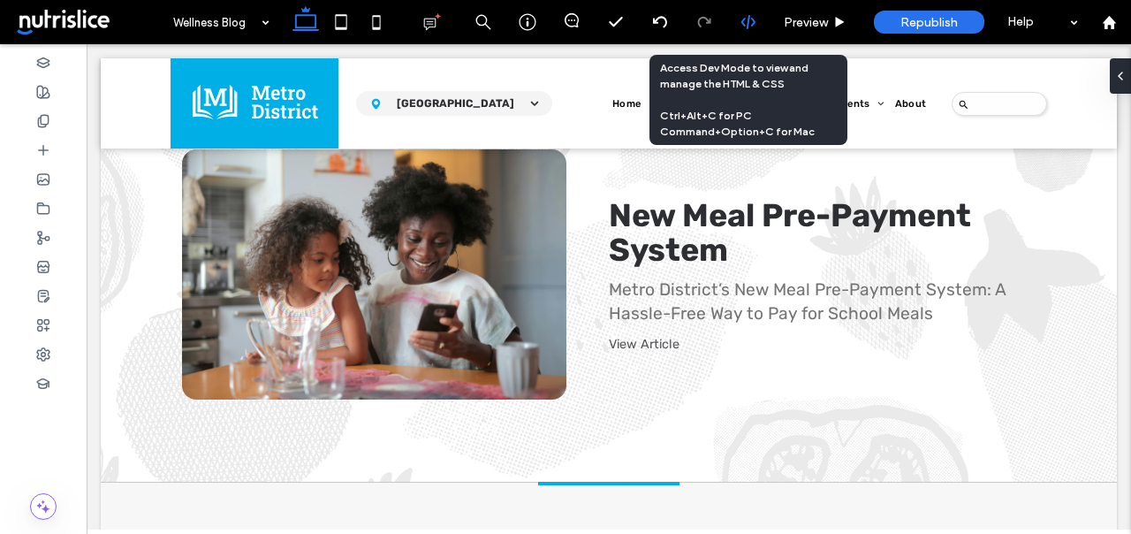
click at [747, 23] on use at bounding box center [747, 22] width 14 height 14
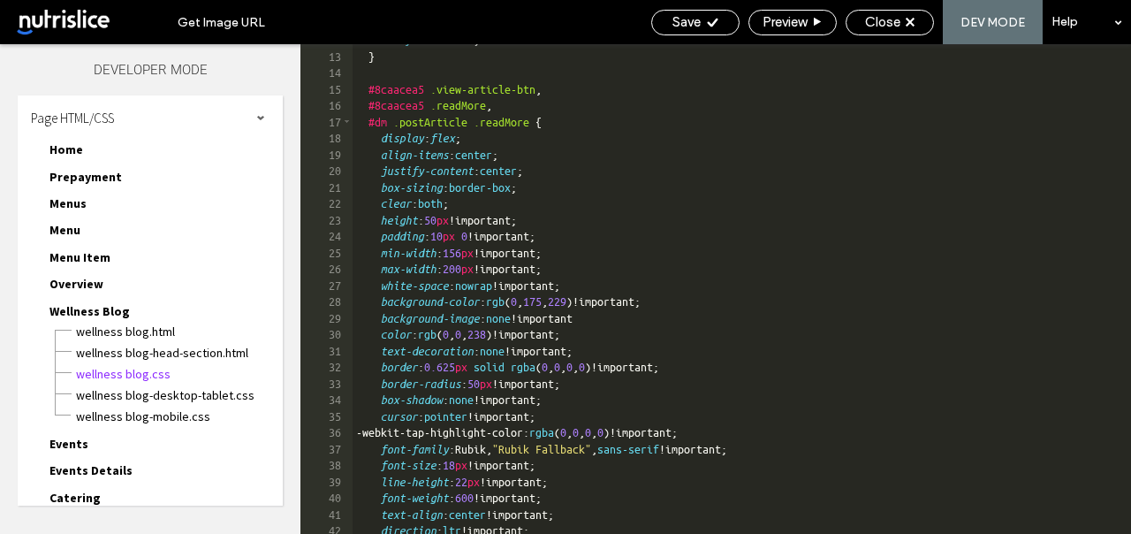
scroll to position [1, 0]
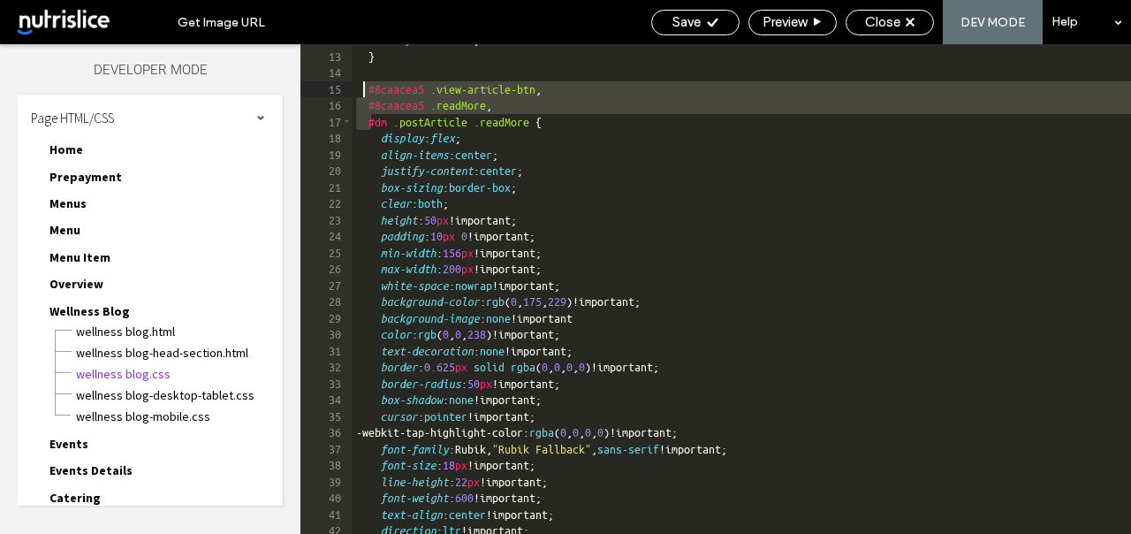
drag, startPoint x: 369, startPoint y: 121, endPoint x: 366, endPoint y: 93, distance: 28.5
click at [366, 93] on div "overflow : hidden ; } #8caacea5 .view-article-btn , #8caacea5 .readMore , #dm .…" at bounding box center [892, 293] width 1079 height 522
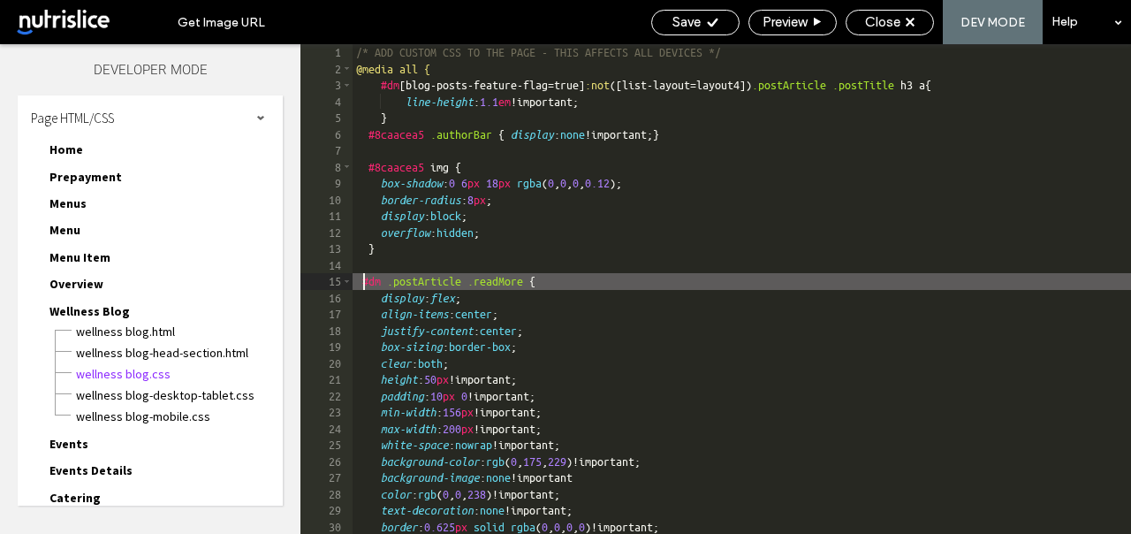
scroll to position [0, 0]
click at [676, 22] on span "Save" at bounding box center [686, 22] width 28 height 16
click at [675, 24] on span "Save" at bounding box center [686, 22] width 28 height 16
click at [674, 24] on span "Save" at bounding box center [686, 22] width 28 height 16
click at [856, 25] on div "Close" at bounding box center [889, 22] width 87 height 16
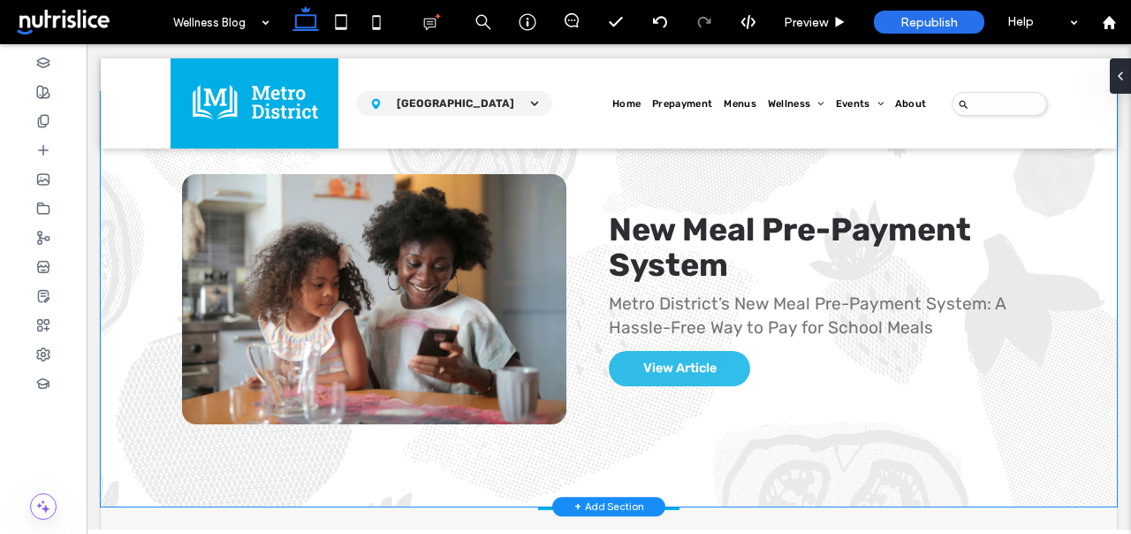
scroll to position [722, 0]
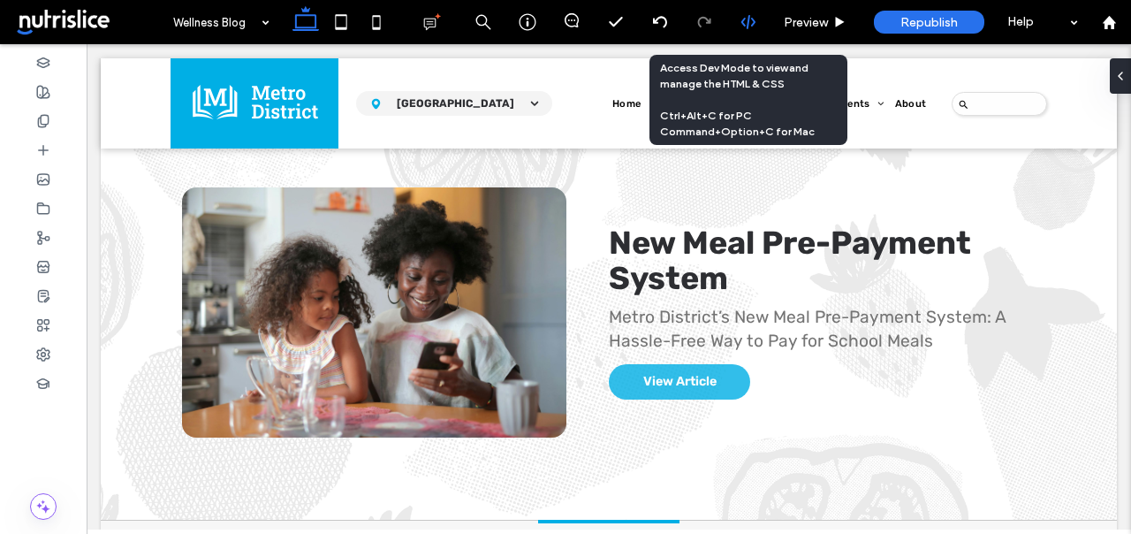
click at [747, 22] on use at bounding box center [747, 22] width 14 height 14
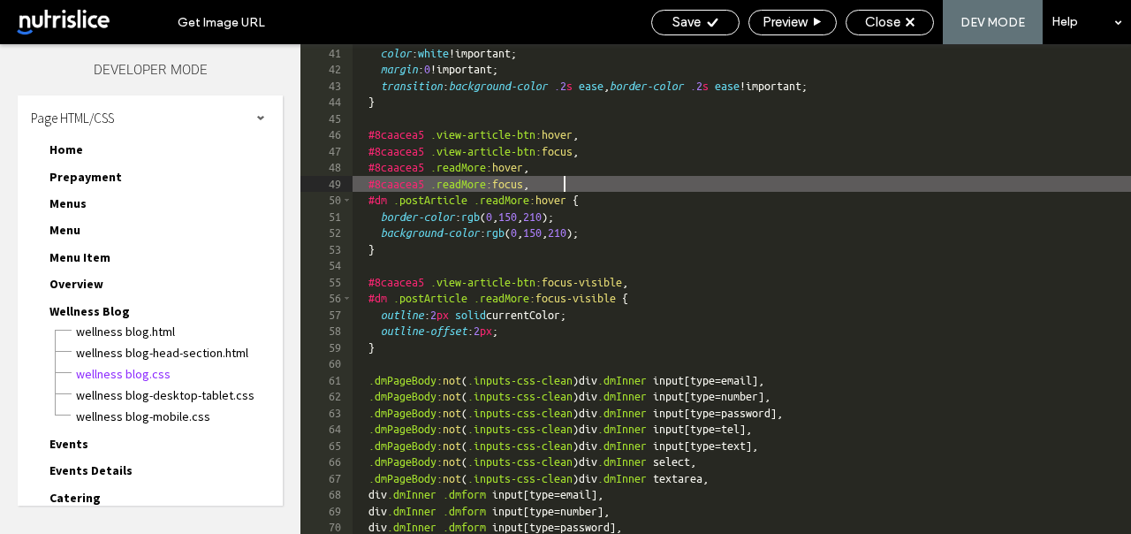
scroll to position [1, 0]
click at [367, 136] on div "direction : ltr !important; color : white !important; margin : 0 !important; tr…" at bounding box center [892, 289] width 1079 height 522
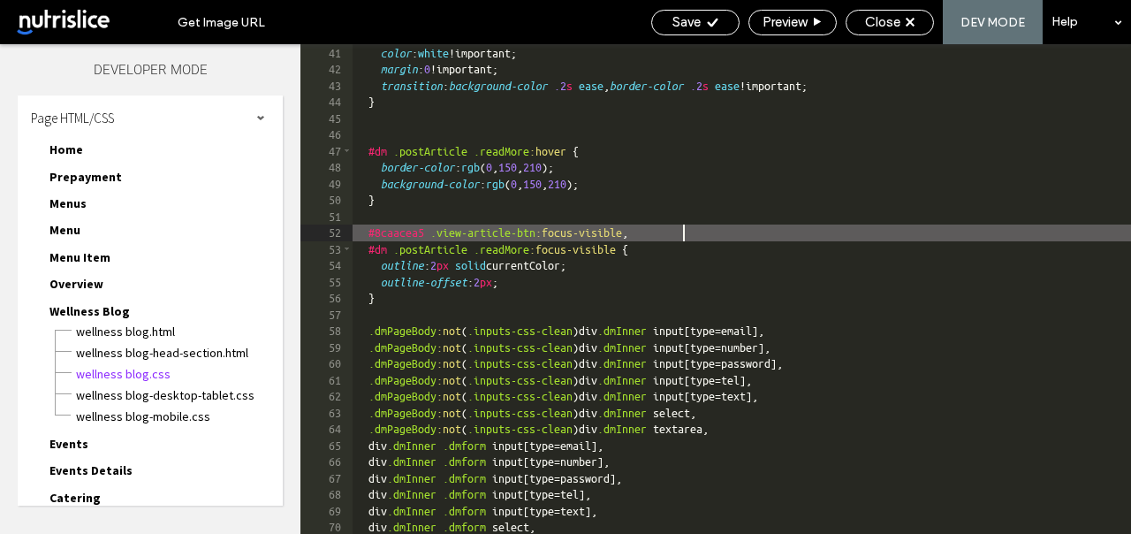
click at [372, 233] on div "direction : ltr !important; color : white !important; margin : 0 !important; tr…" at bounding box center [892, 289] width 1079 height 522
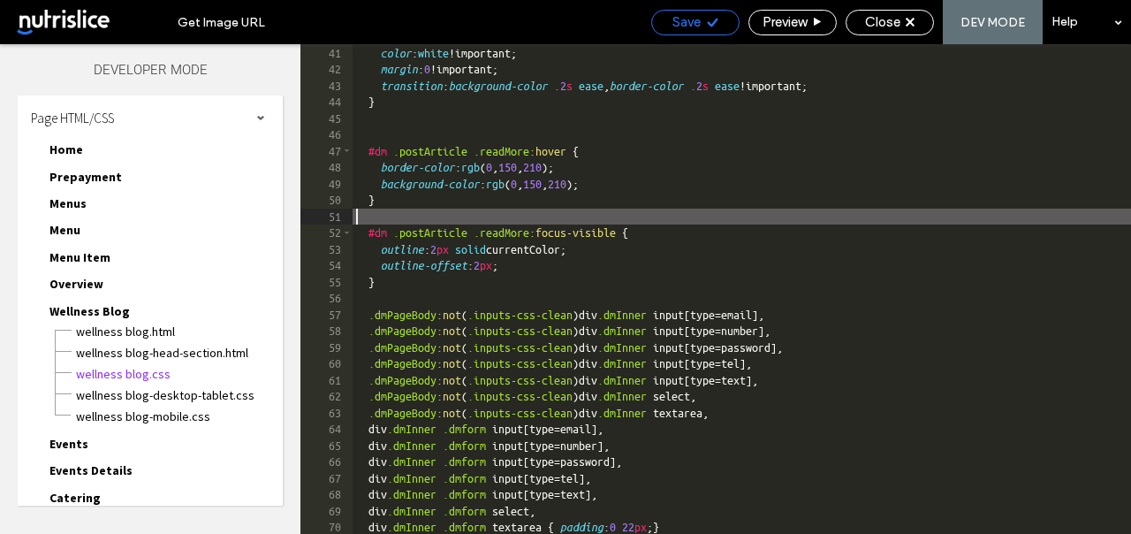
click at [697, 19] on span "Save" at bounding box center [686, 22] width 28 height 16
click at [695, 33] on div "Save" at bounding box center [695, 23] width 88 height 26
click at [838, 29] on div "Save Preview Close DEV MODE Help" at bounding box center [886, 22] width 489 height 44
click at [851, 29] on div "Close" at bounding box center [889, 22] width 87 height 16
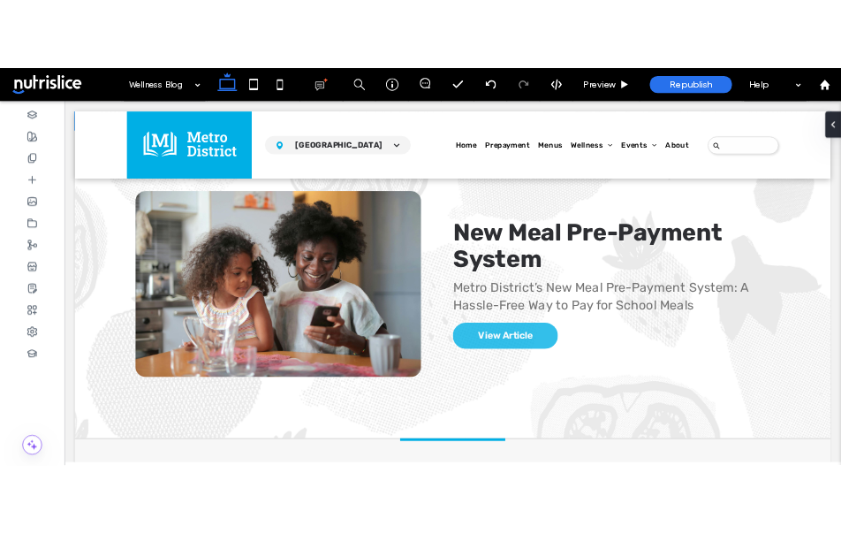
scroll to position [762, 0]
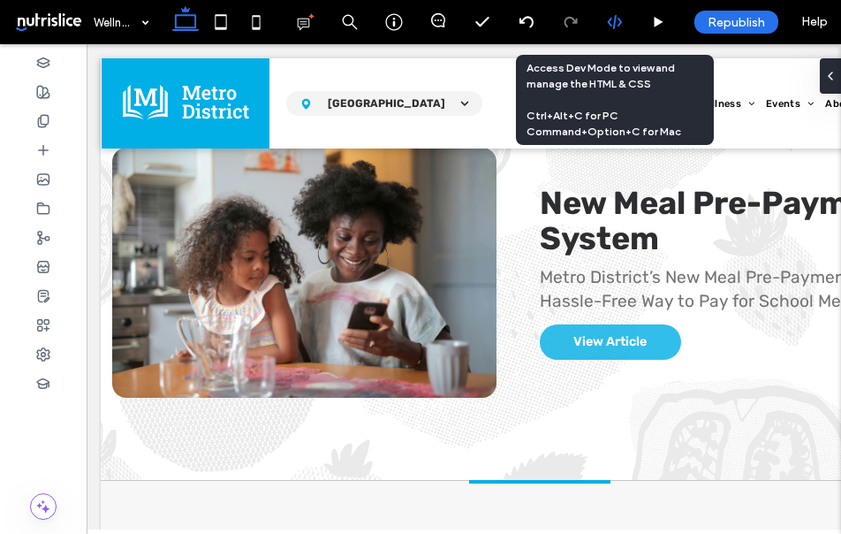
click at [613, 21] on icon at bounding box center [615, 22] width 16 height 16
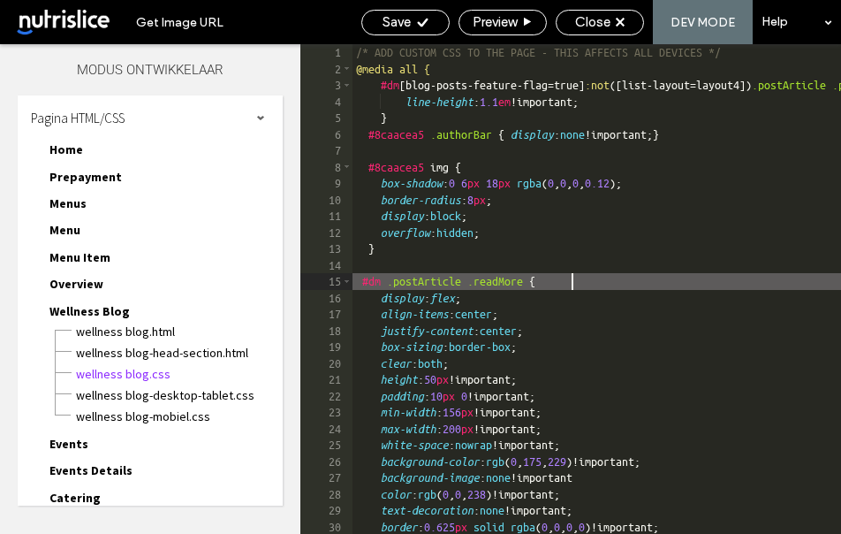
scroll to position [1, 0]
click at [582, 277] on div "/* ADD CUSTOM CSS TO THE PAGE - THIS AFFECTS ALL DEVICES */ @media all { #dm [ …" at bounding box center [747, 305] width 789 height 522
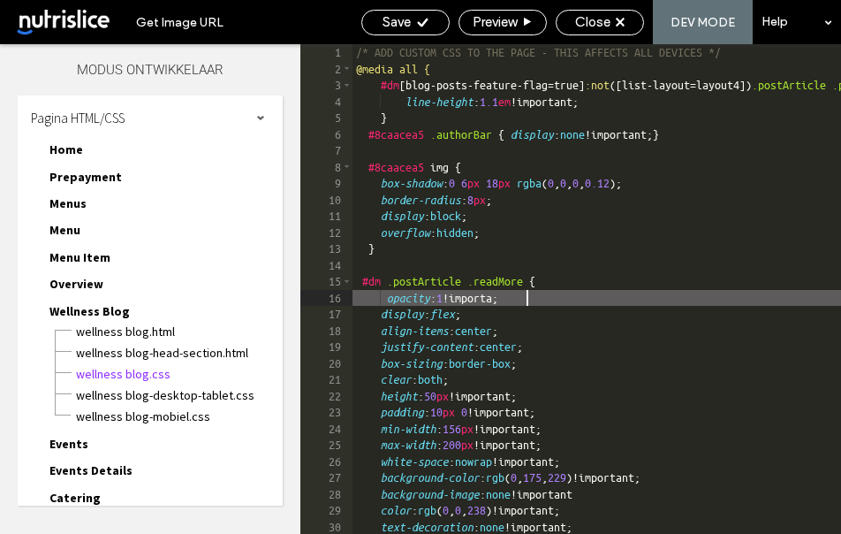
type textarea "**"
click at [418, 33] on div "Save" at bounding box center [405, 23] width 88 height 26
click at [414, 31] on div "Save" at bounding box center [405, 23] width 88 height 26
click at [413, 32] on div "Save" at bounding box center [405, 23] width 88 height 26
click at [618, 25] on use at bounding box center [620, 22] width 9 height 9
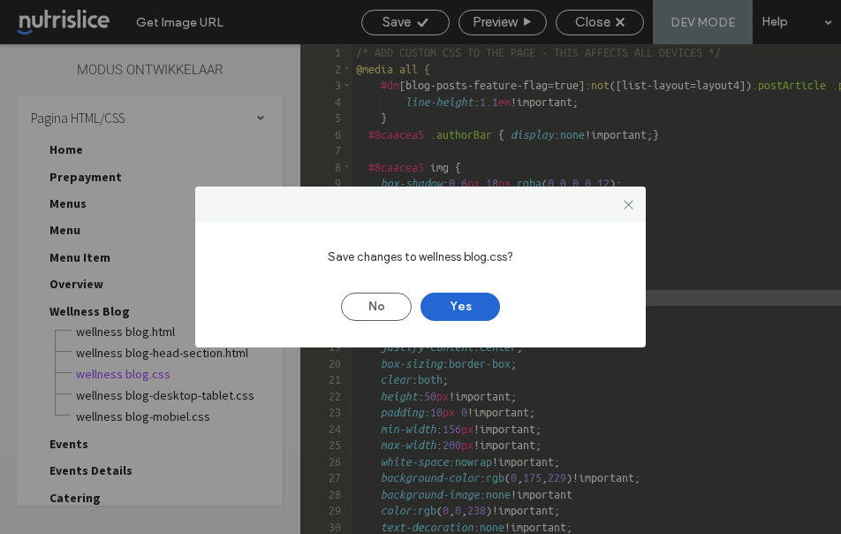
click at [470, 302] on button "Yes" at bounding box center [461, 306] width 80 height 28
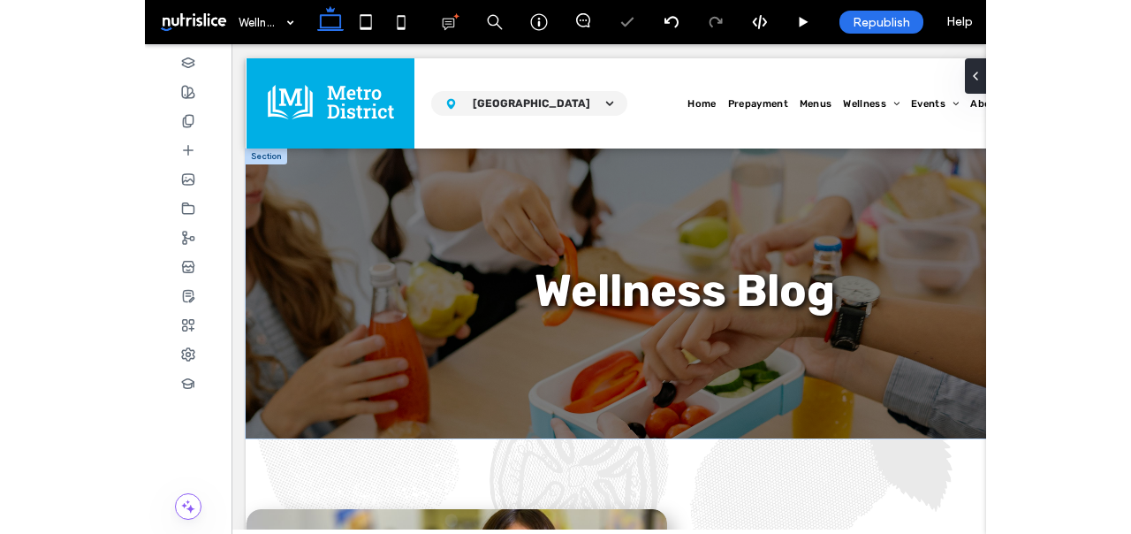
scroll to position [648, 0]
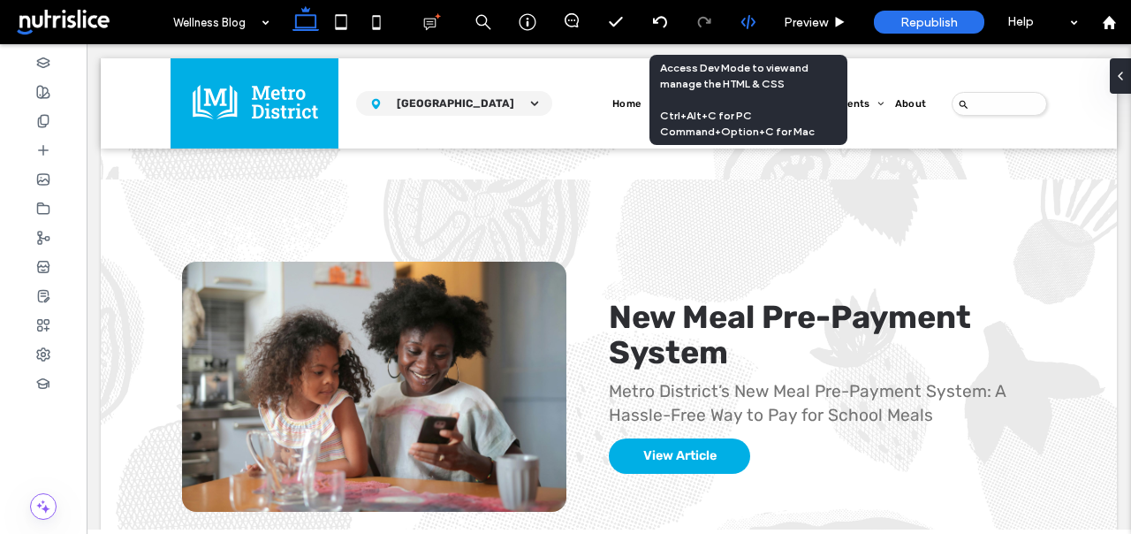
click at [746, 14] on icon at bounding box center [748, 22] width 16 height 16
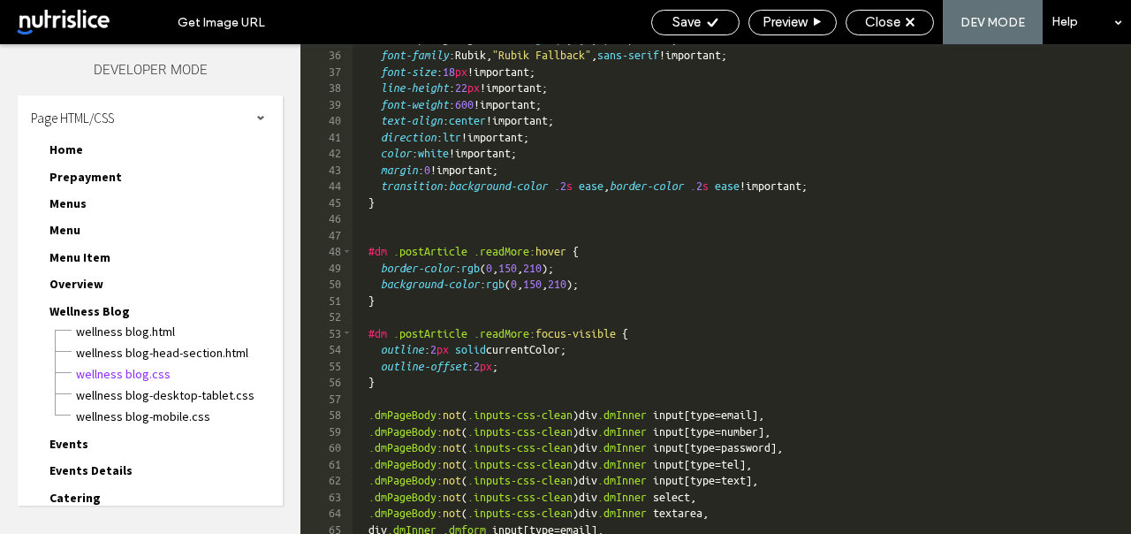
scroll to position [569, 0]
click at [588, 265] on div "-webkit-tap-highlight-color: rgba ( 0 , 0 , 0 , 0 )!important; font-family :Rub…" at bounding box center [892, 292] width 1079 height 522
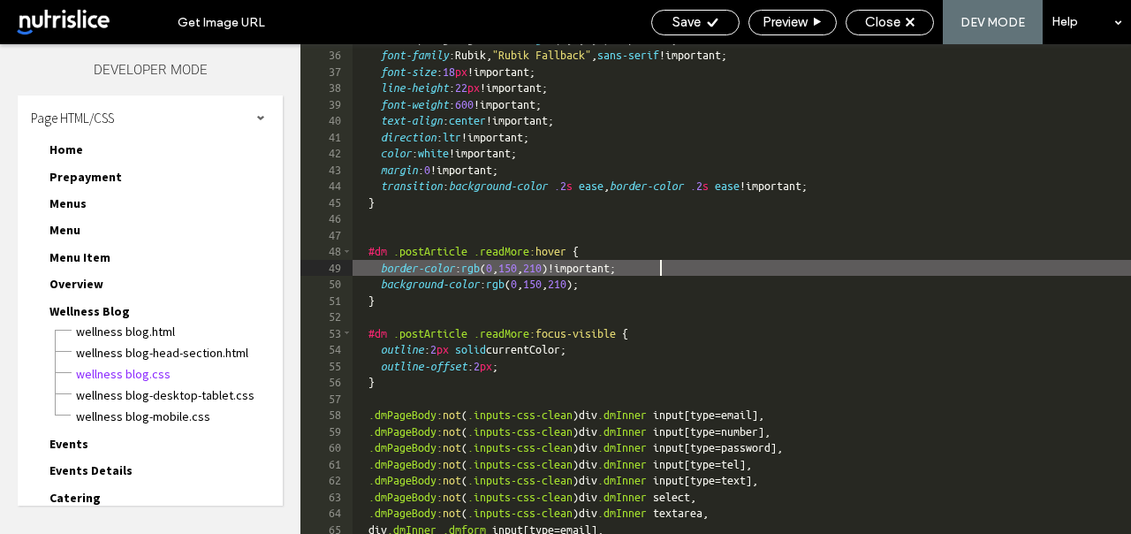
click at [618, 289] on div "-webkit-tap-highlight-color: rgba ( 0 , 0 , 0 , 0 )!important; font-family :Rub…" at bounding box center [892, 292] width 1079 height 522
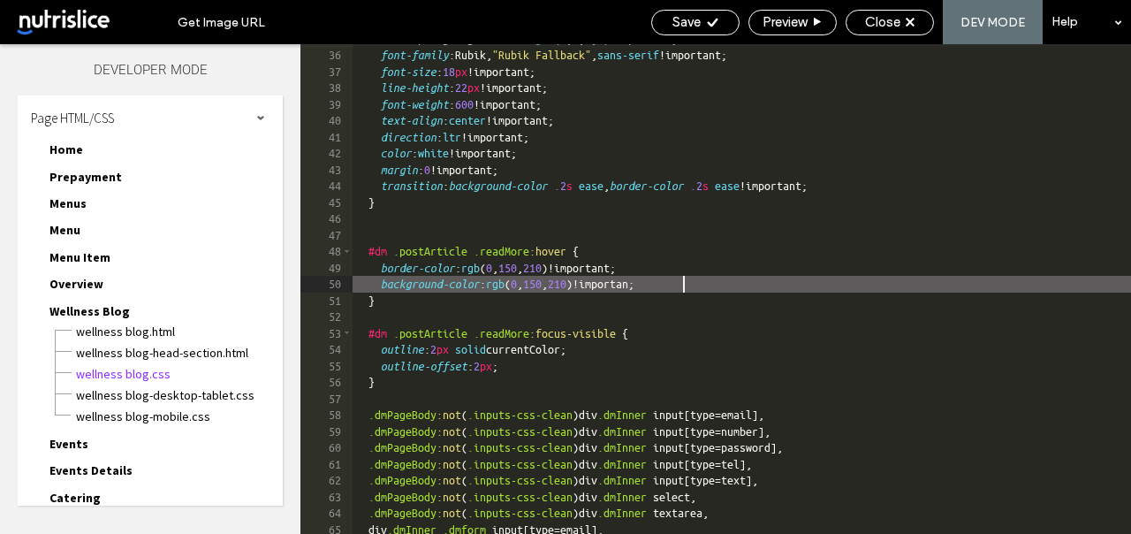
type textarea "**"
click at [699, 30] on div "Save" at bounding box center [695, 23] width 88 height 26
click at [694, 22] on span "Save" at bounding box center [686, 22] width 28 height 16
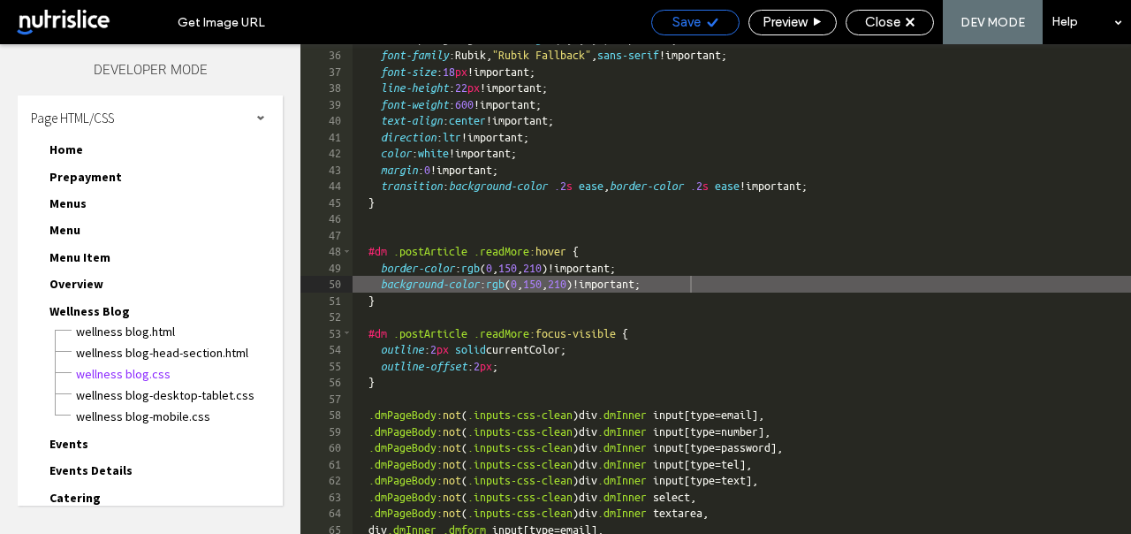
scroll to position [0, 0]
click at [694, 22] on span "Save" at bounding box center [686, 22] width 28 height 16
click at [880, 24] on span "Close" at bounding box center [882, 22] width 35 height 16
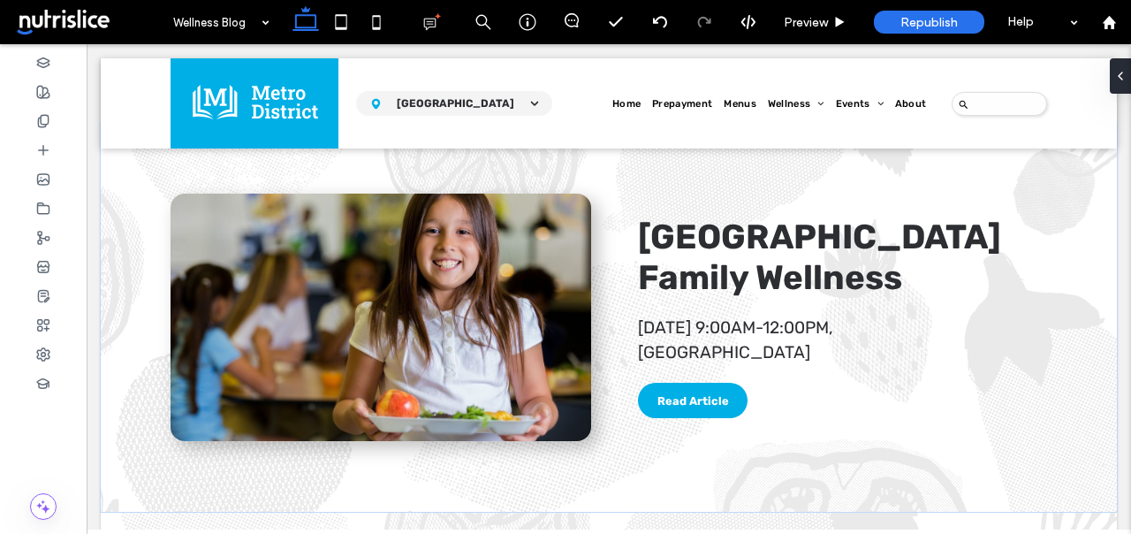
scroll to position [314, 0]
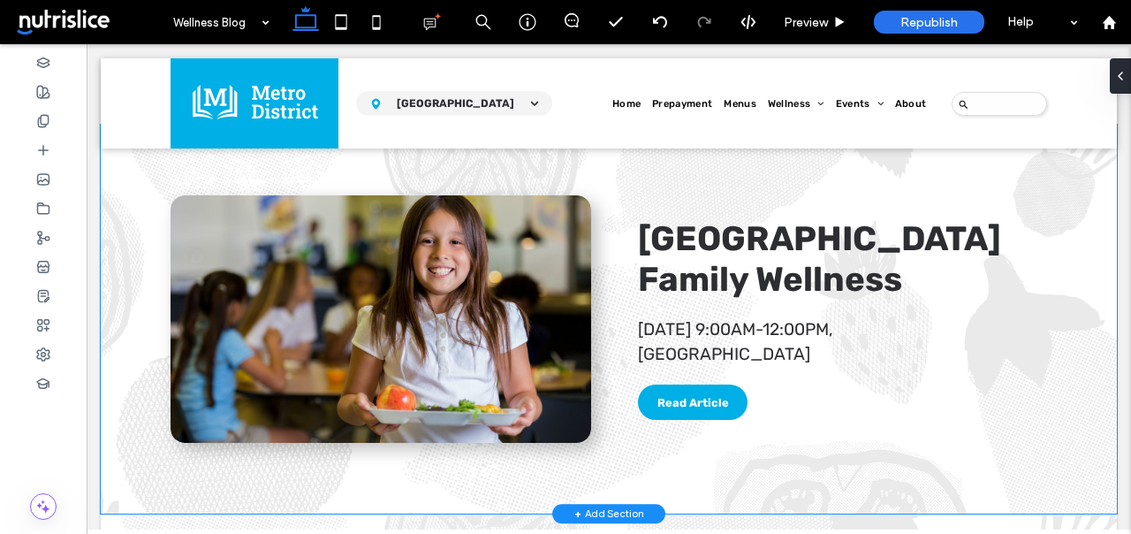
click at [122, 400] on div "Metro District Family Wellness [DATE] 9:00AM-12:00PM, [GEOGRAPHIC_DATA] Read Ar…" at bounding box center [609, 319] width 1016 height 389
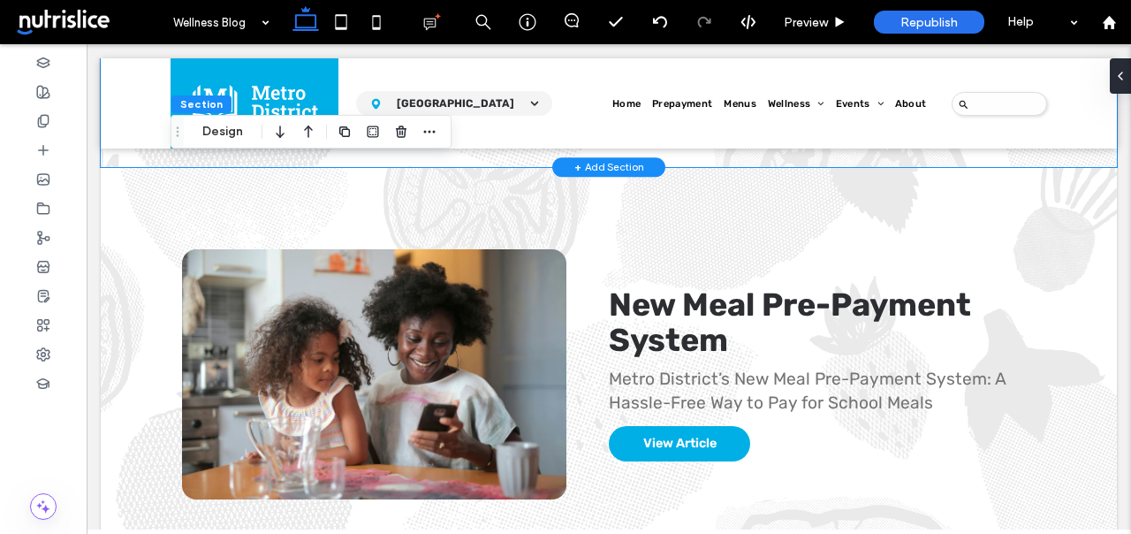
scroll to position [687, 0]
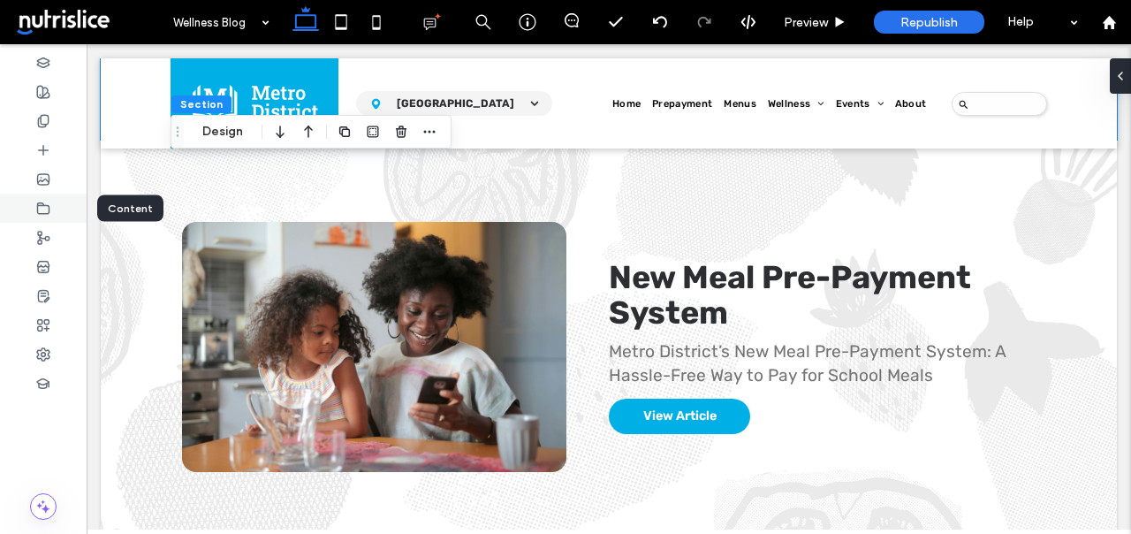
click at [49, 209] on icon at bounding box center [43, 208] width 14 height 14
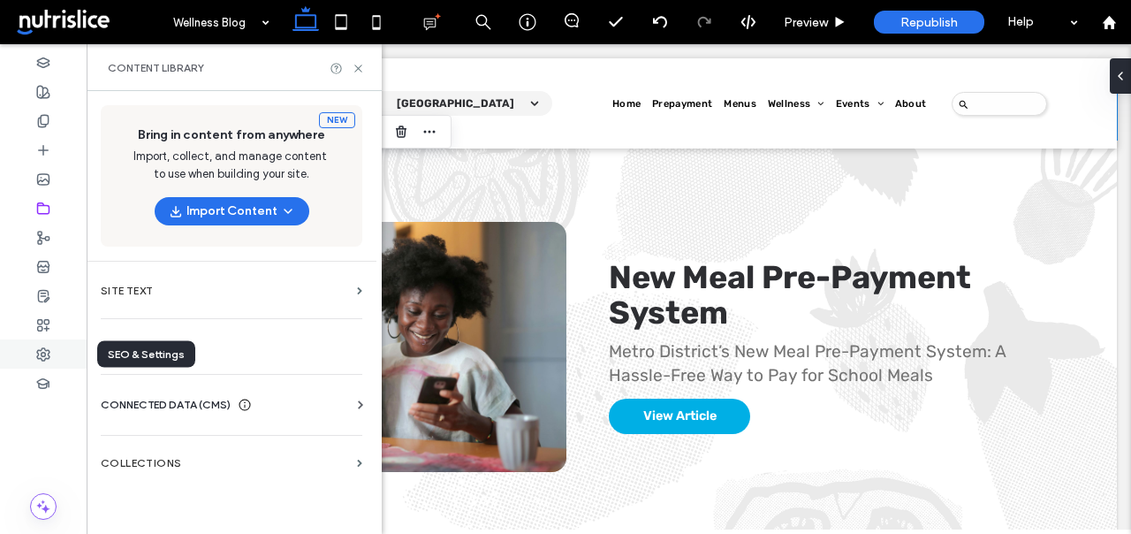
click at [47, 347] on icon at bounding box center [43, 354] width 14 height 14
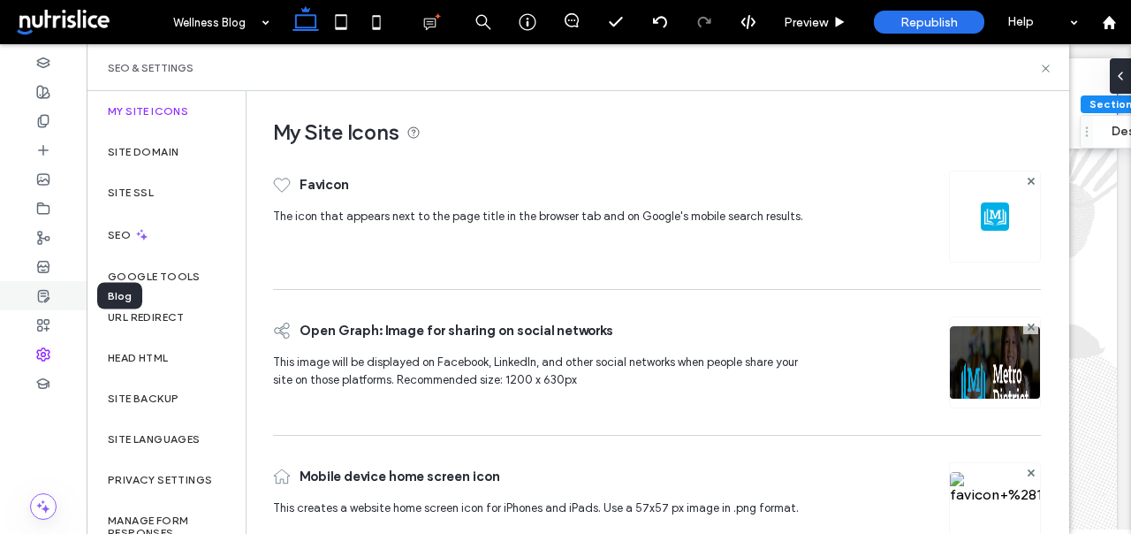
click at [48, 296] on use at bounding box center [43, 295] width 11 height 11
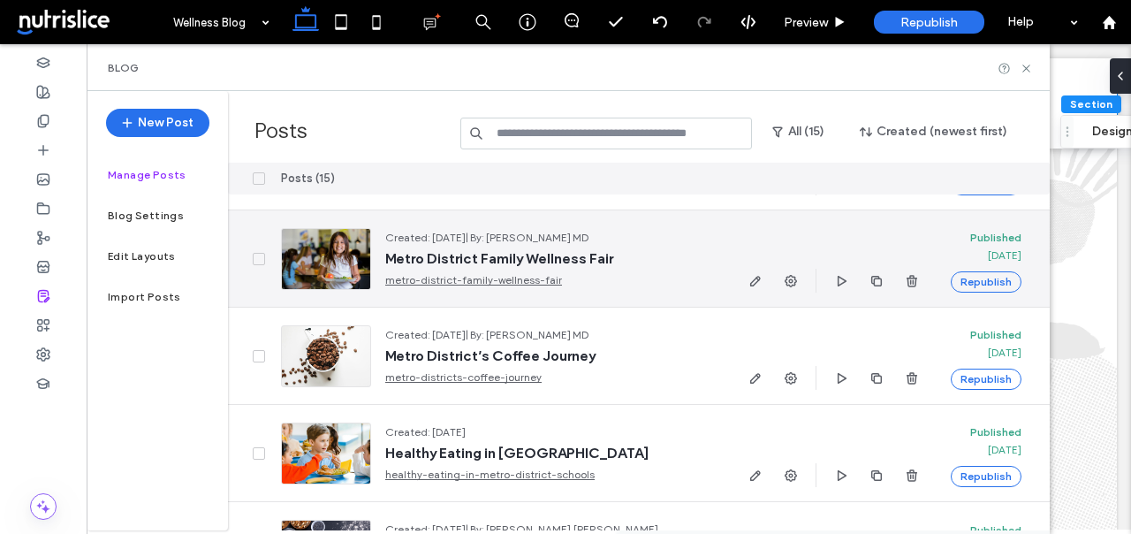
scroll to position [1056, 0]
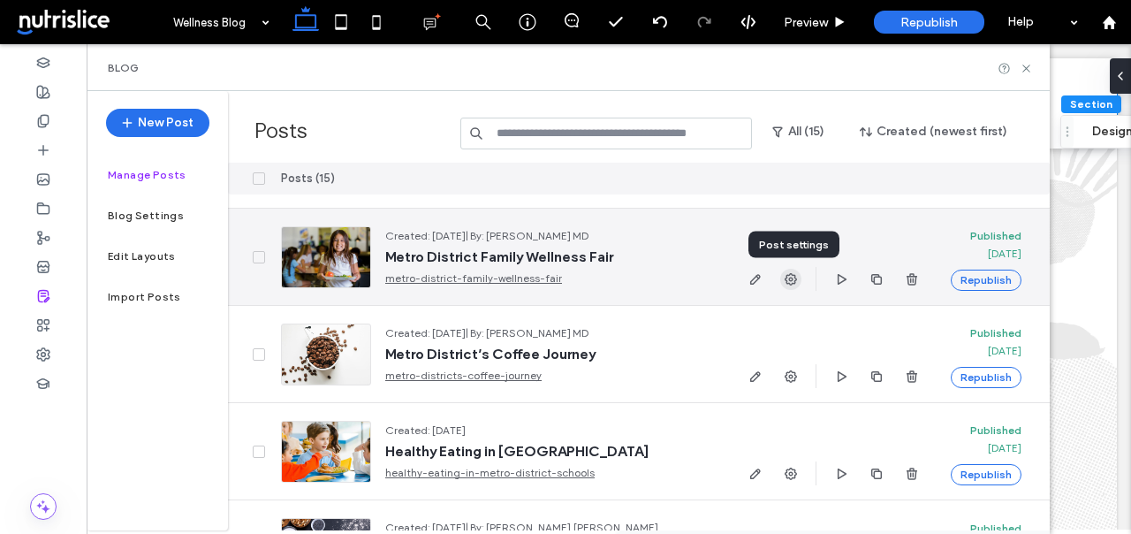
click at [785, 277] on use "button" at bounding box center [791, 279] width 12 height 12
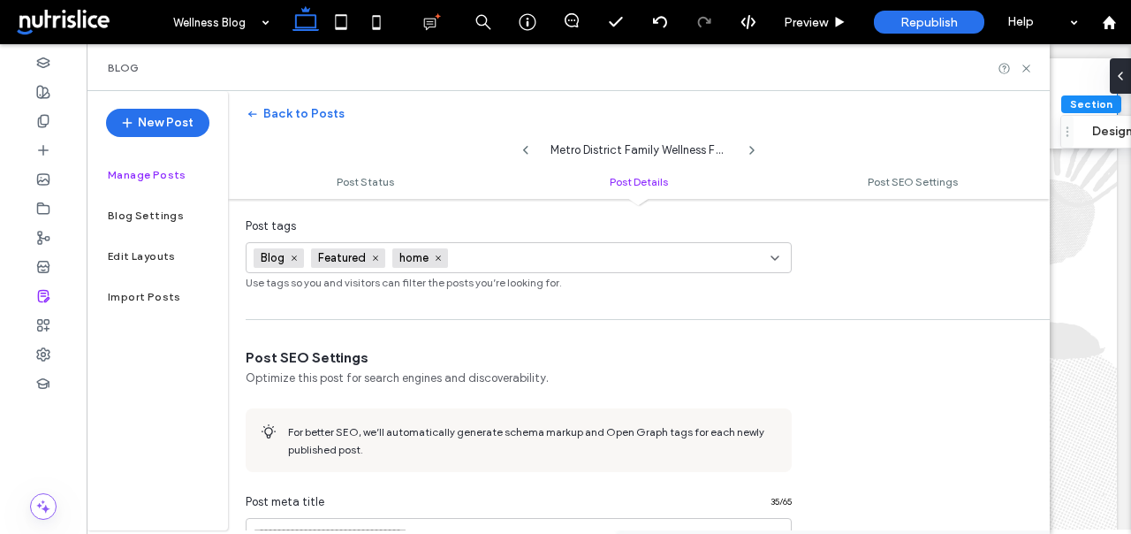
scroll to position [731, 0]
click at [490, 256] on input at bounding box center [516, 255] width 122 height 14
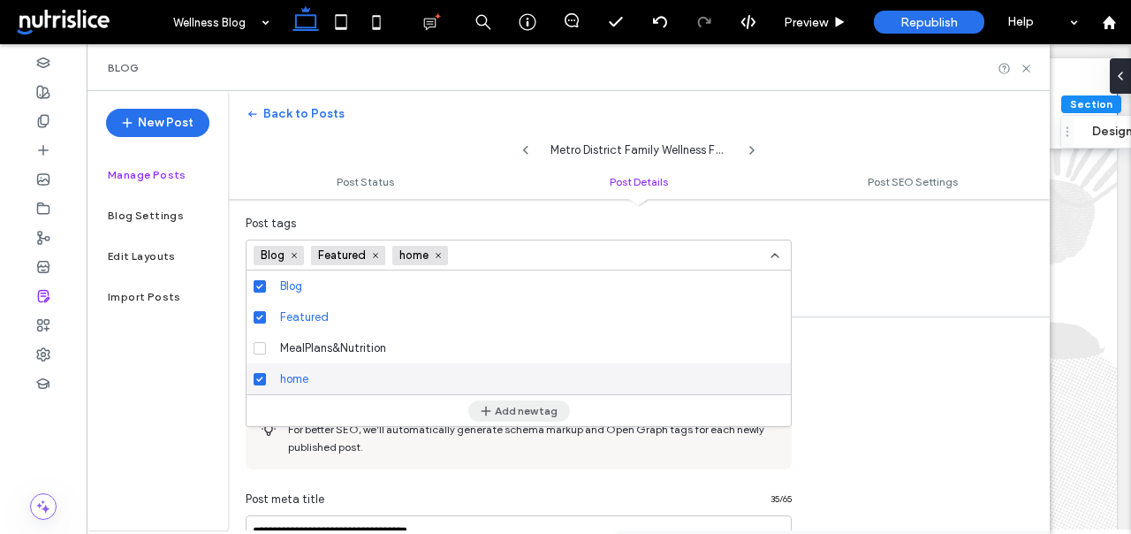
click at [501, 414] on button "Add new tag" at bounding box center [519, 410] width 102 height 21
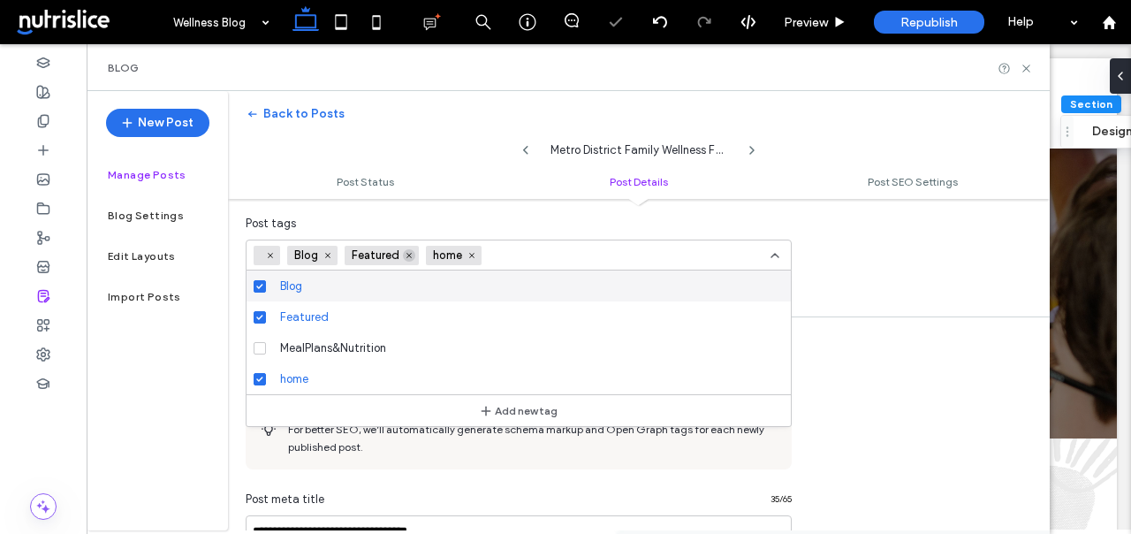
scroll to position [0, 0]
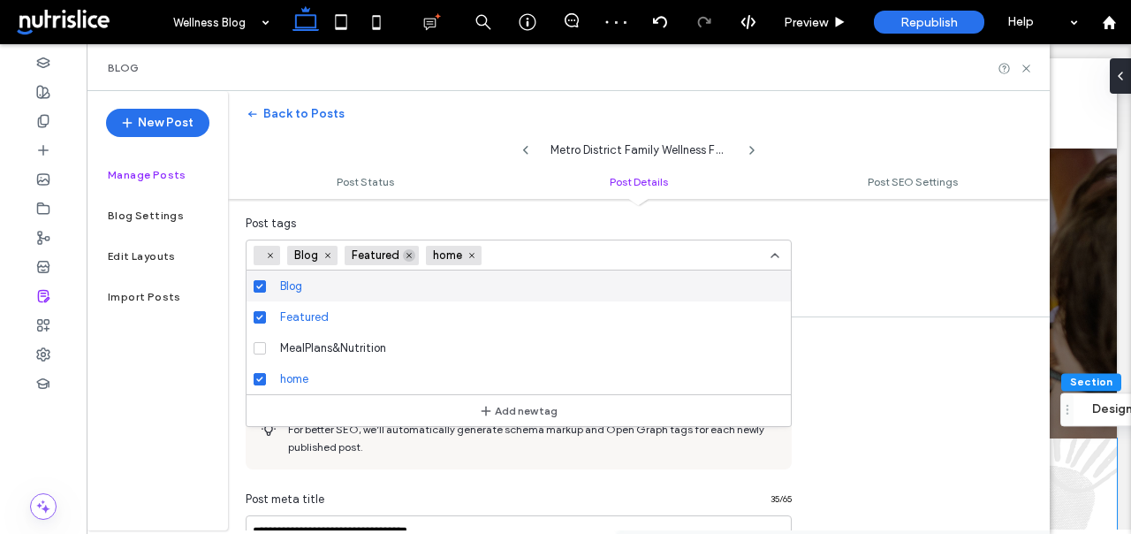
click at [407, 254] on icon at bounding box center [409, 255] width 9 height 9
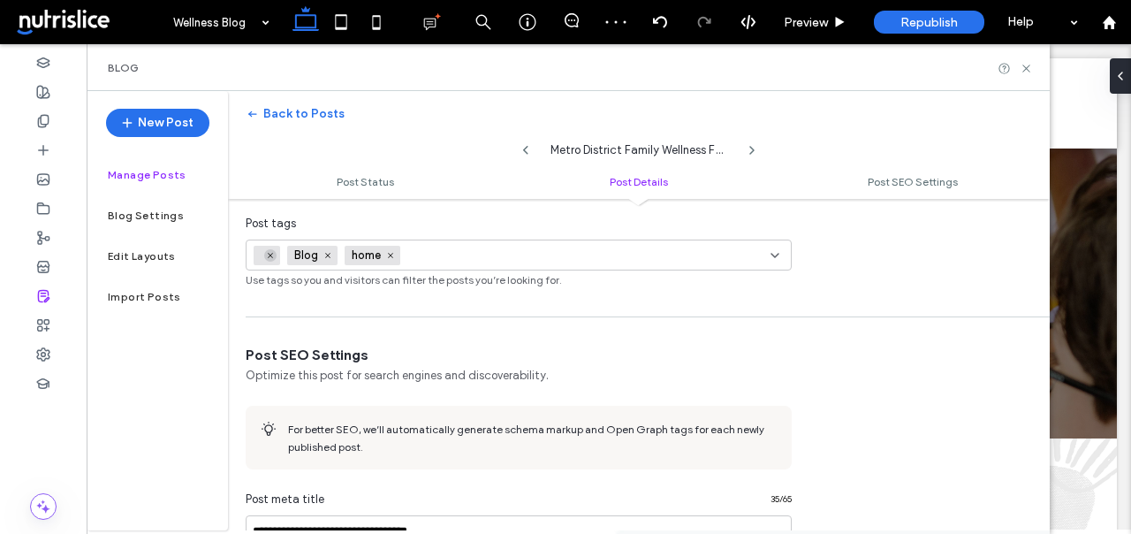
click at [272, 252] on icon at bounding box center [270, 255] width 9 height 9
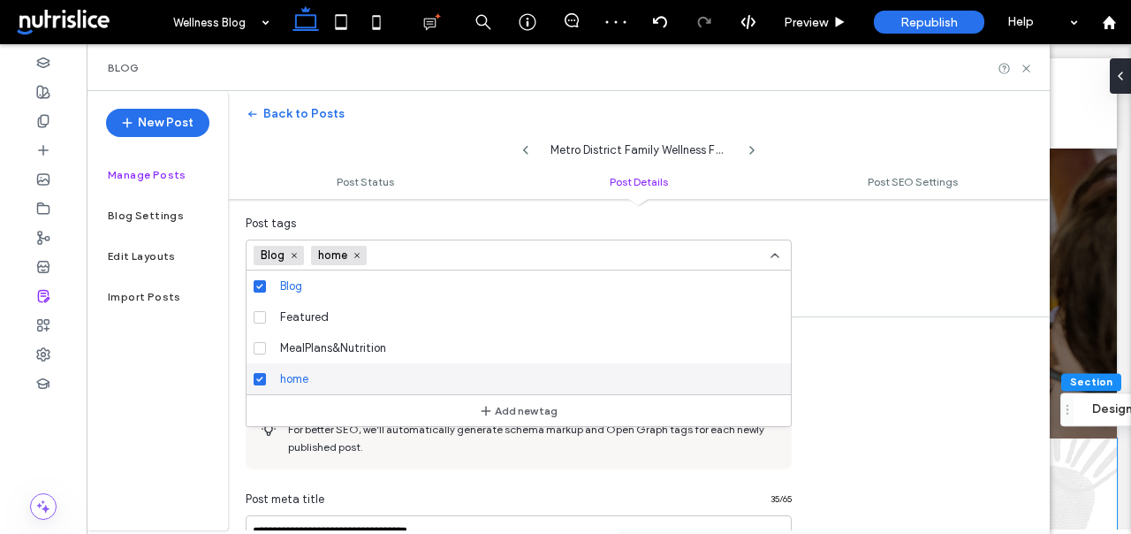
click at [455, 409] on div "Add new tag" at bounding box center [519, 410] width 544 height 32
click at [508, 411] on button "Add new tag" at bounding box center [519, 410] width 102 height 21
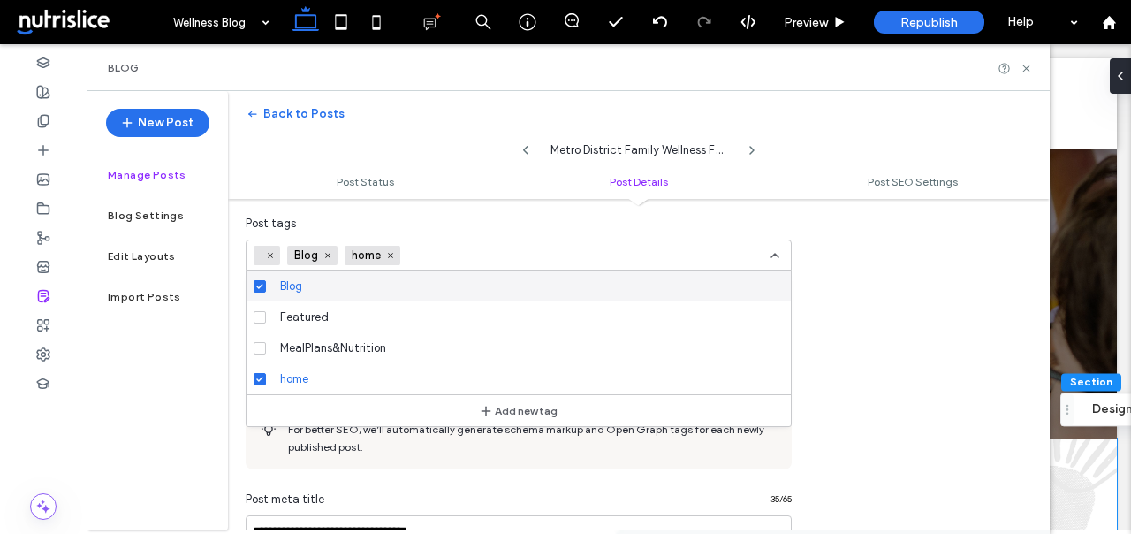
click at [779, 256] on icon at bounding box center [775, 255] width 14 height 14
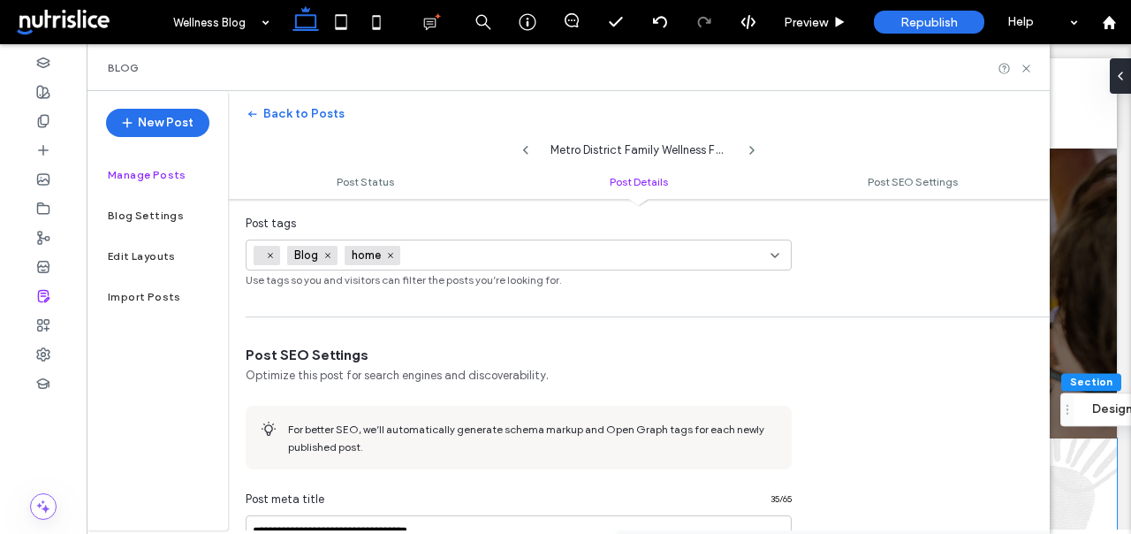
click at [777, 256] on icon at bounding box center [775, 255] width 14 height 14
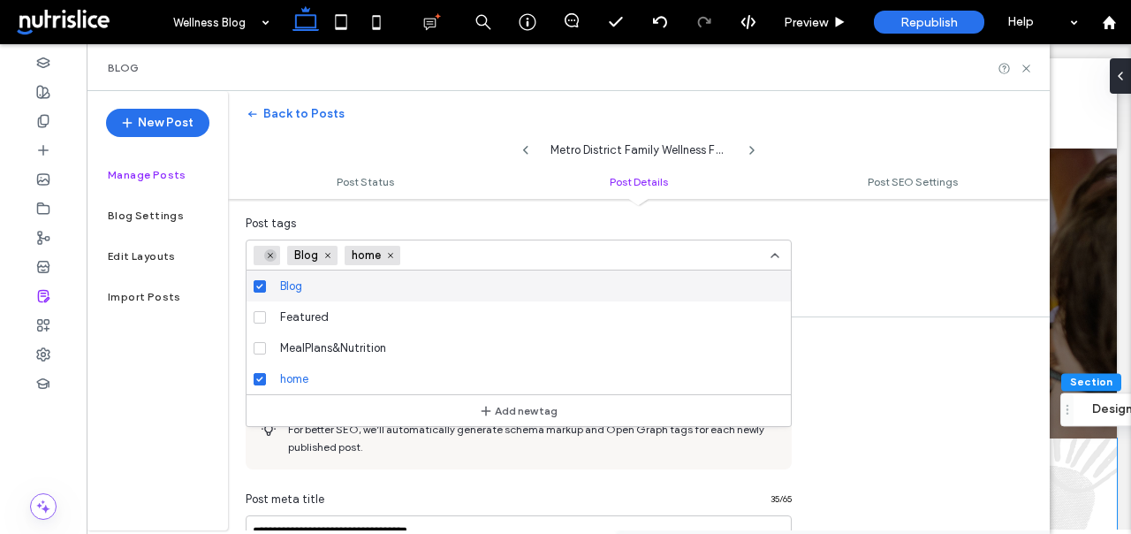
click at [268, 252] on icon at bounding box center [270, 255] width 9 height 9
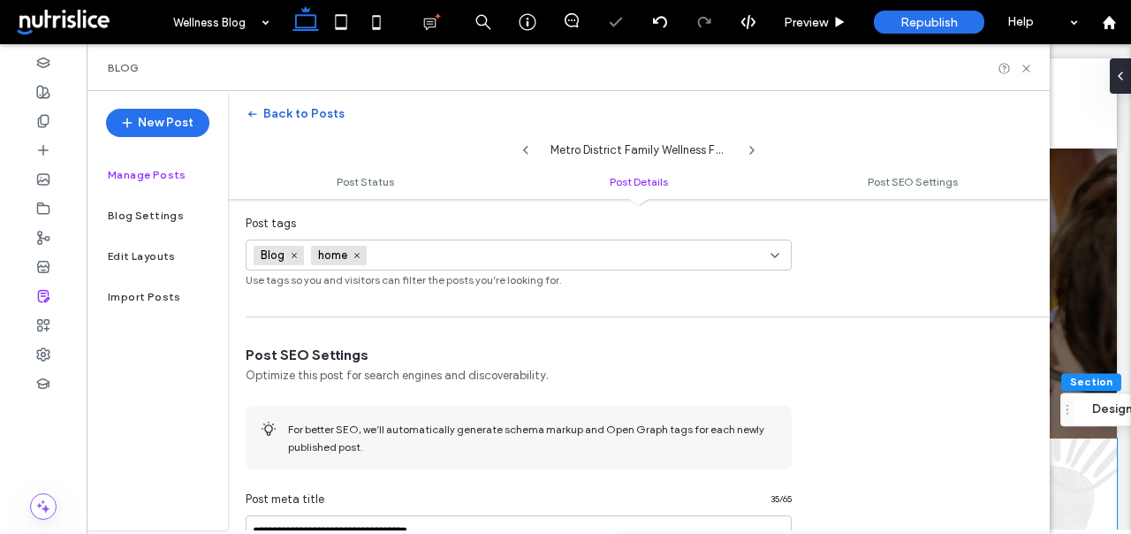
click at [257, 107] on icon "button" at bounding box center [253, 114] width 14 height 14
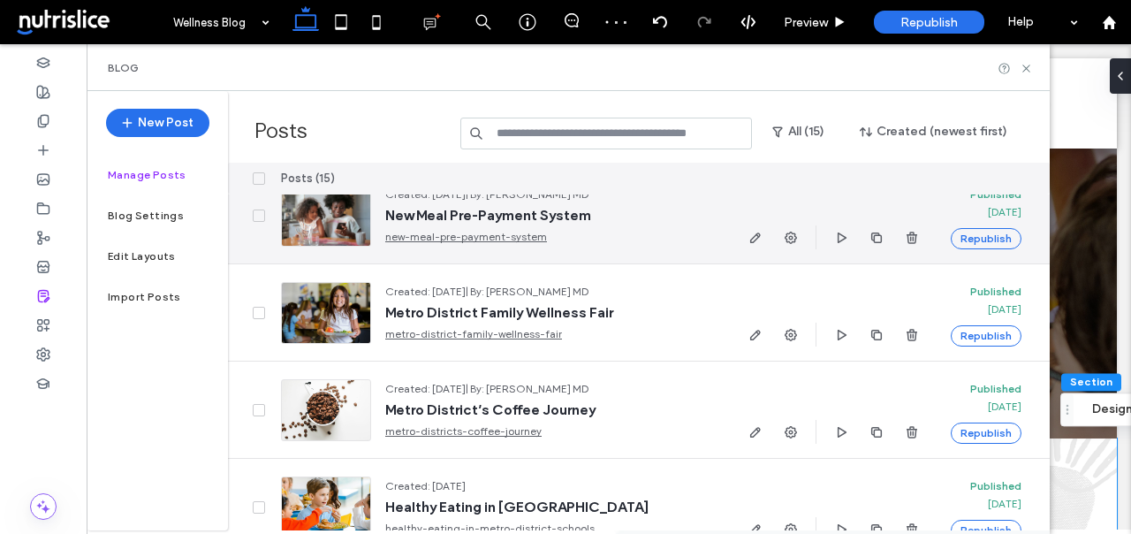
scroll to position [1004, 0]
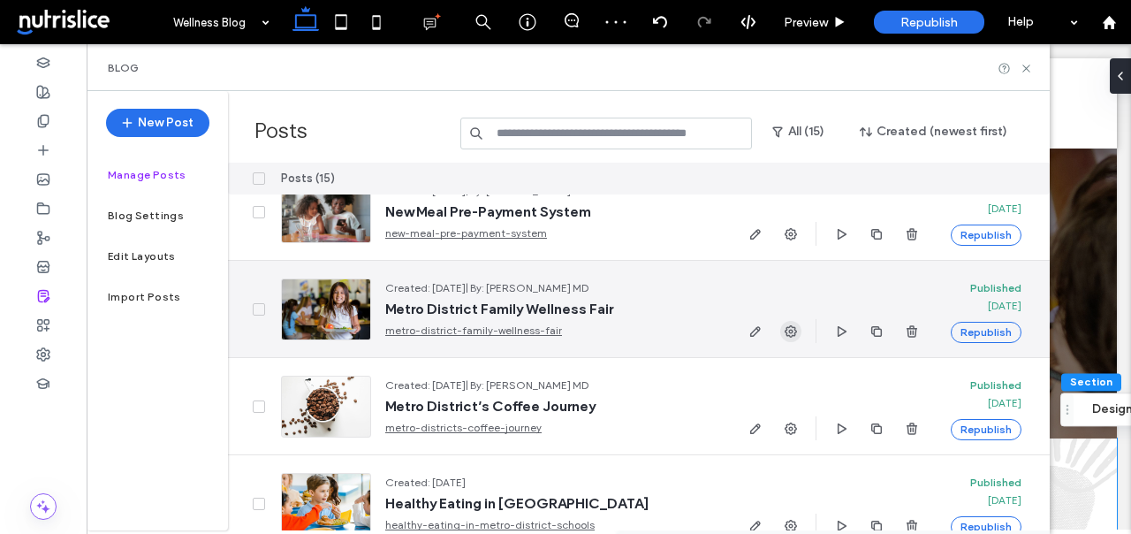
click at [780, 323] on span "button" at bounding box center [790, 331] width 21 height 21
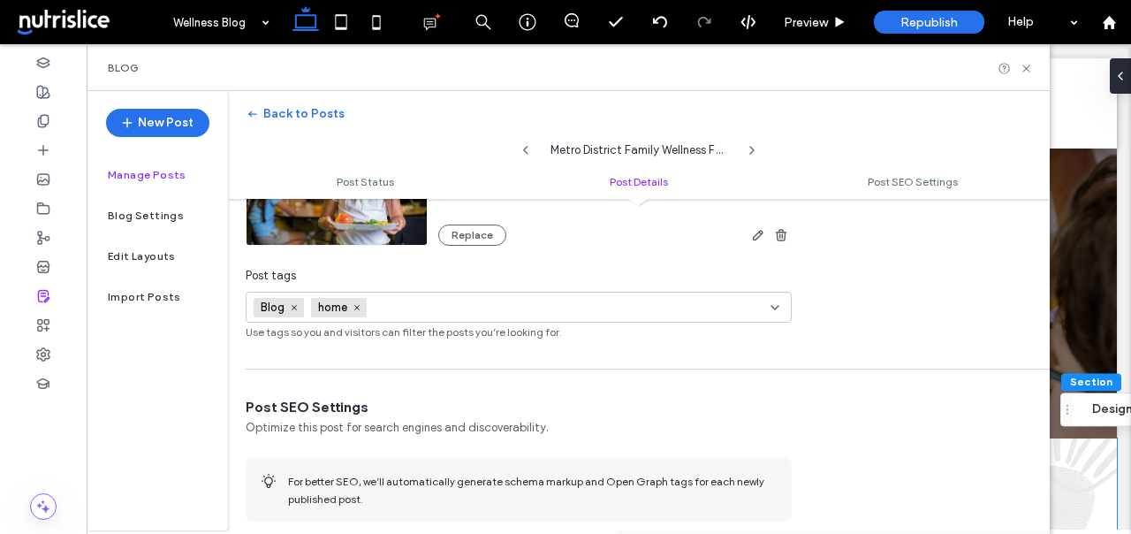
scroll to position [673, 0]
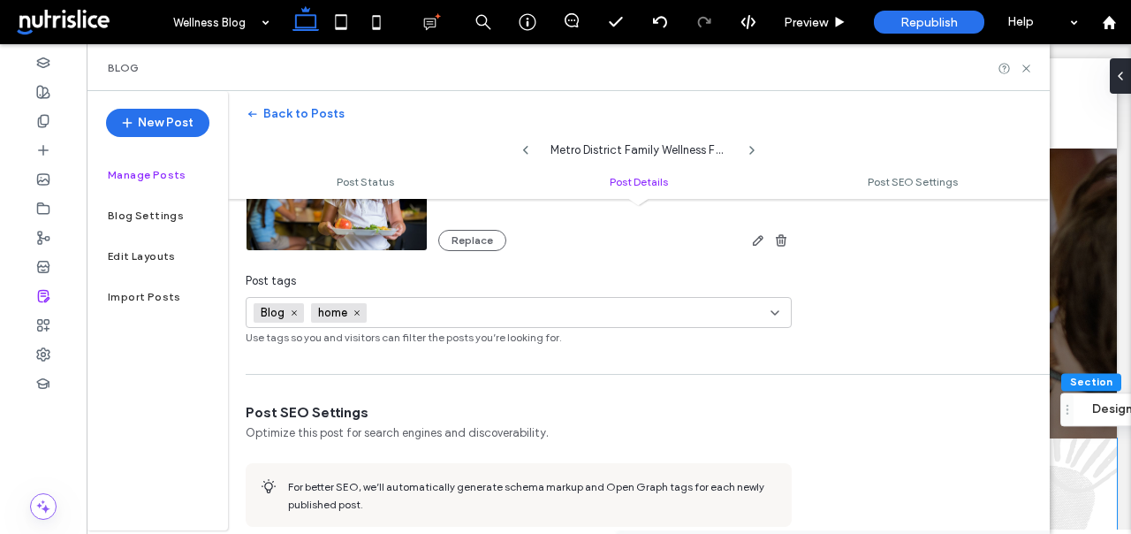
click at [610, 319] on div "Blog home +0 Blog home +0" at bounding box center [512, 312] width 517 height 29
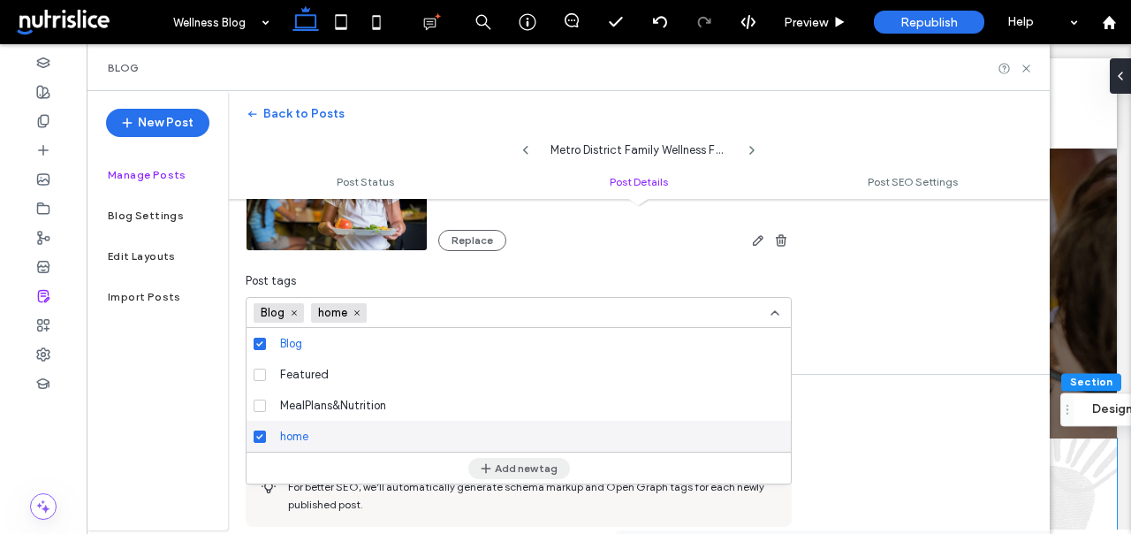
click at [516, 466] on button "Add new tag" at bounding box center [519, 468] width 102 height 21
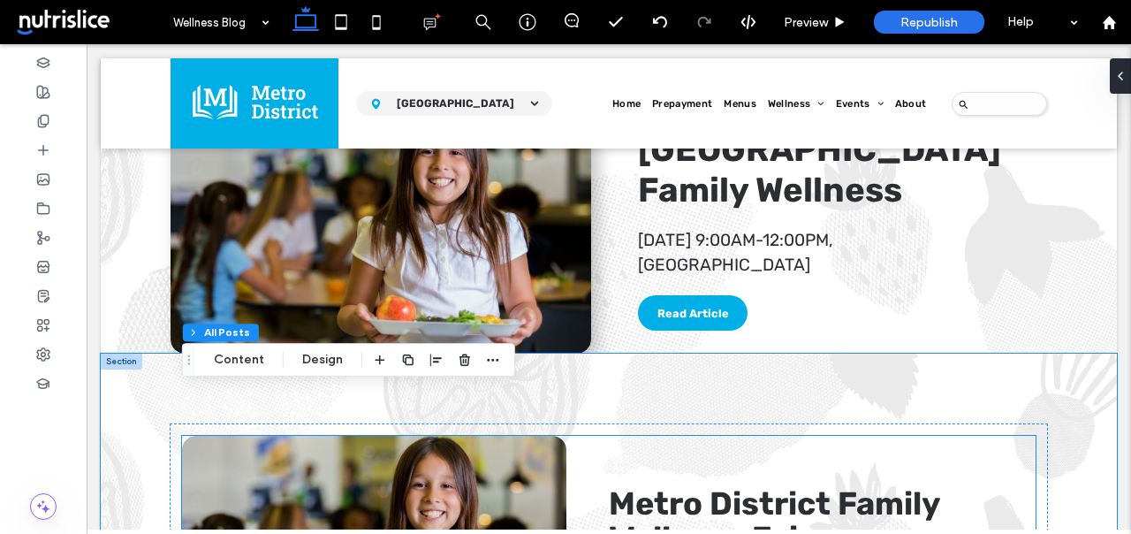
scroll to position [305, 0]
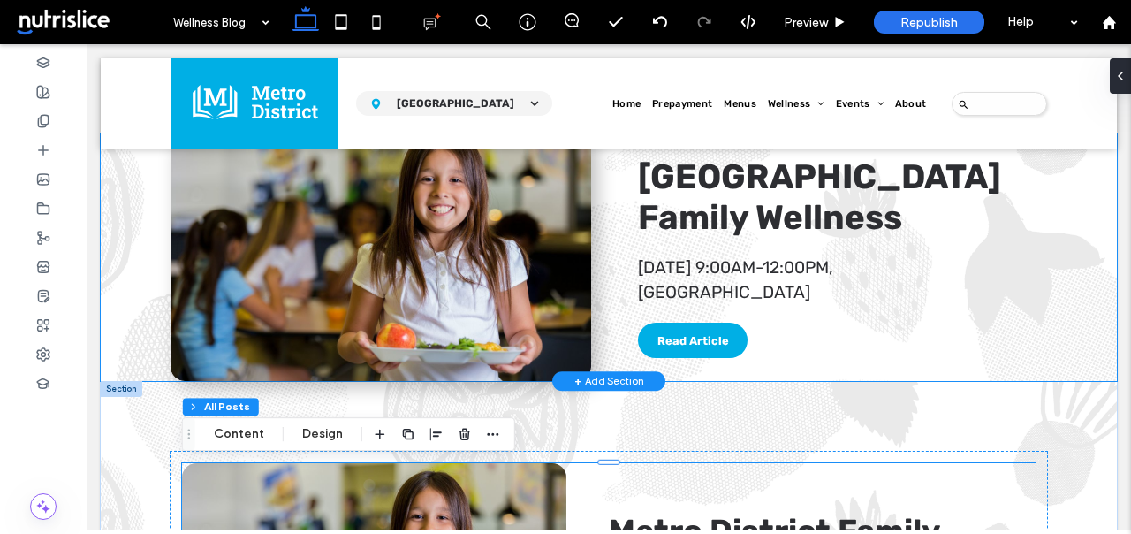
click at [1073, 284] on div "Metro District Family Wellness [DATE] 9:00AM-12:00PM, [GEOGRAPHIC_DATA] Read Ar…" at bounding box center [609, 256] width 1016 height 247
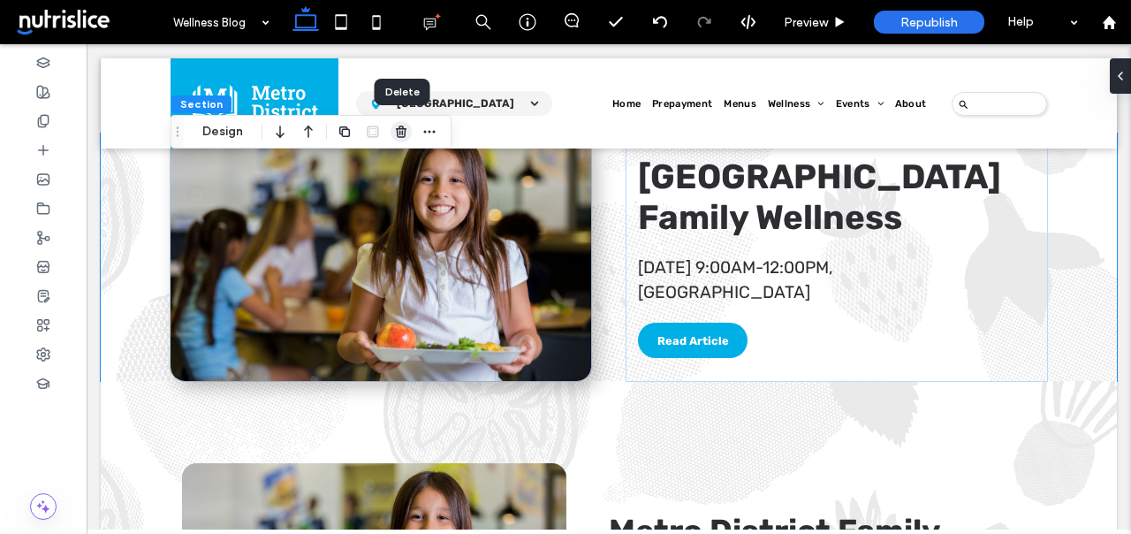
click at [403, 127] on icon "button" at bounding box center [401, 132] width 14 height 14
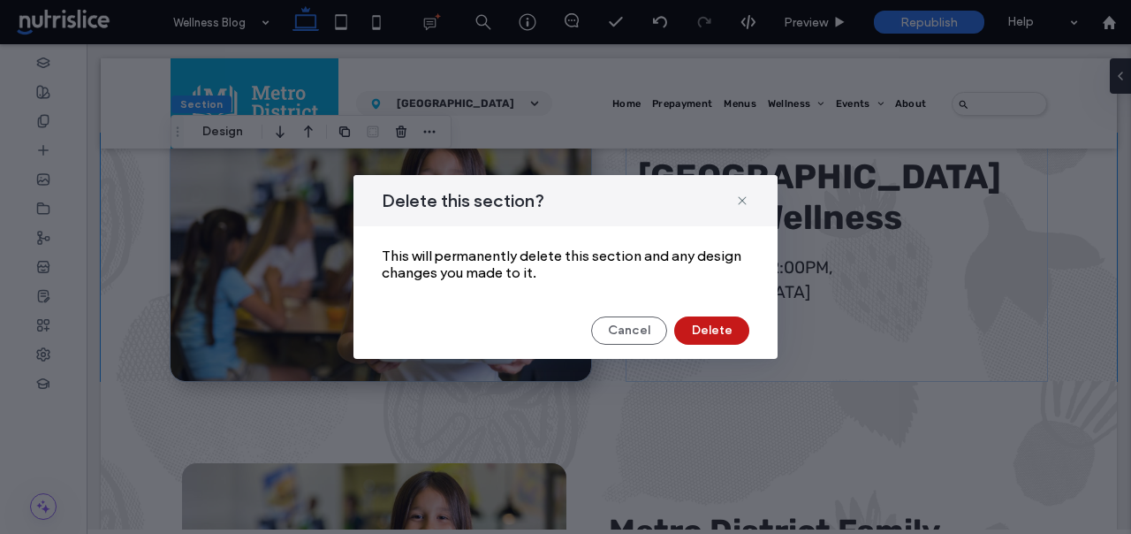
click at [696, 334] on button "Delete" at bounding box center [711, 330] width 75 height 28
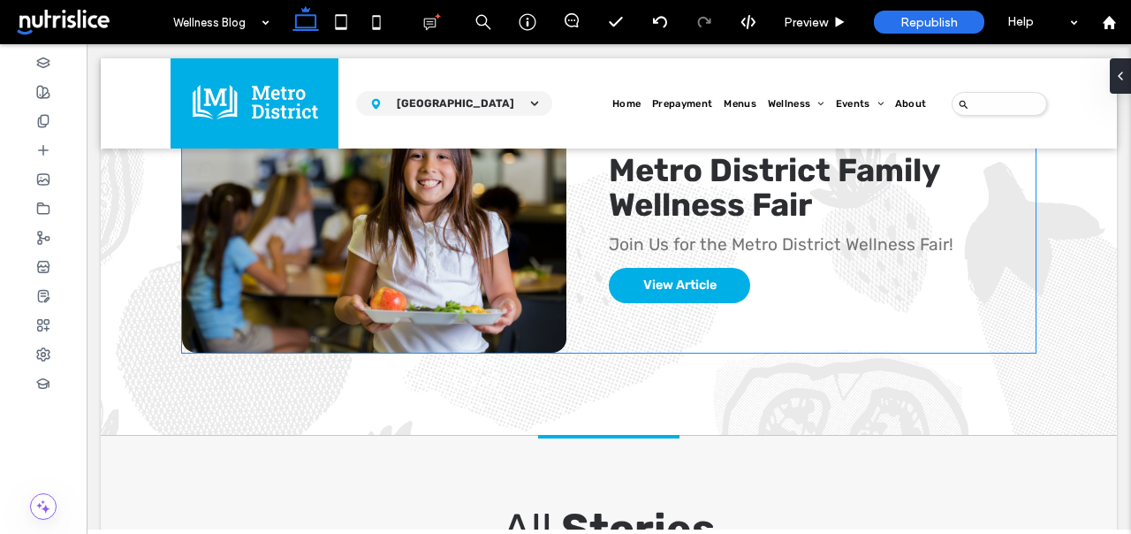
scroll to position [396, 0]
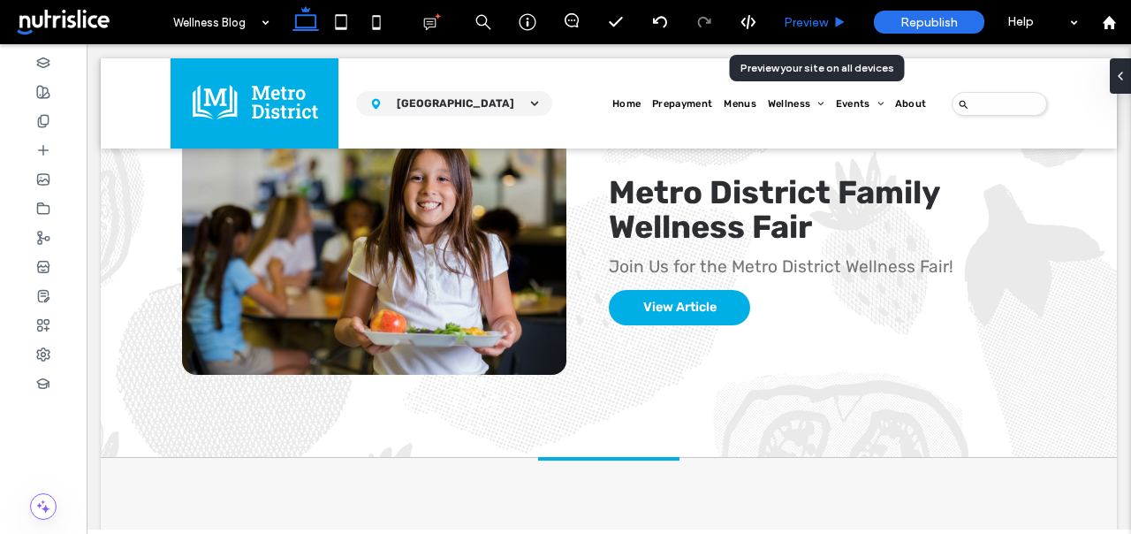
click at [825, 27] on span "Preview" at bounding box center [806, 22] width 44 height 15
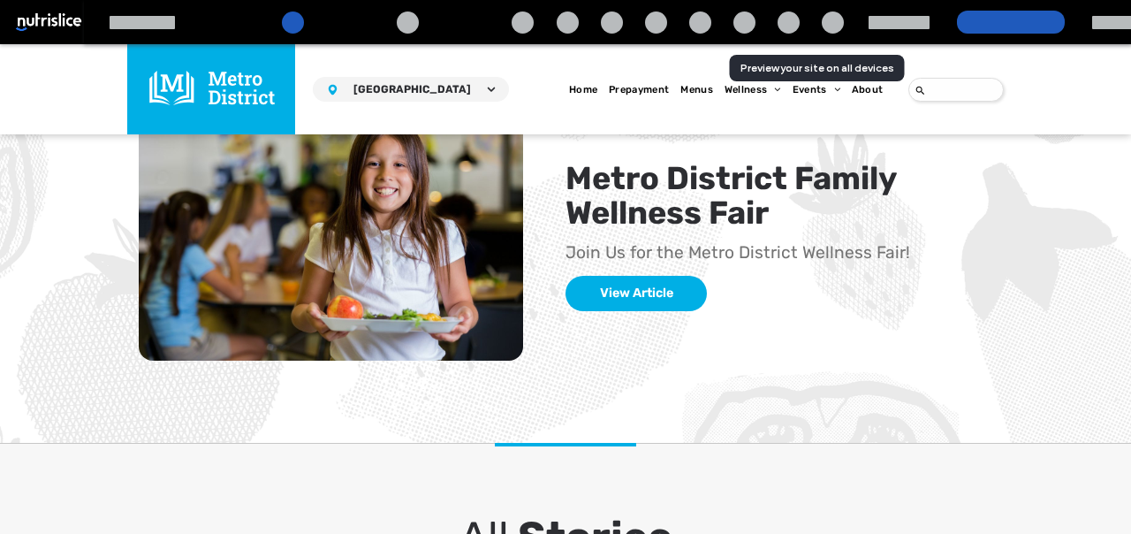
scroll to position [382, 0]
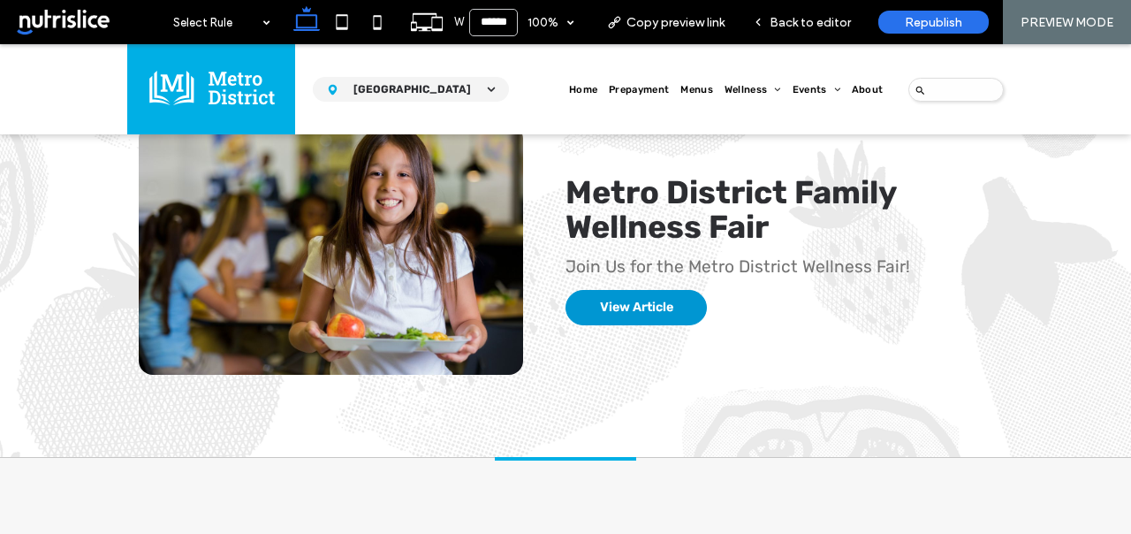
click at [653, 312] on link "View Article" at bounding box center [636, 308] width 73 height 16
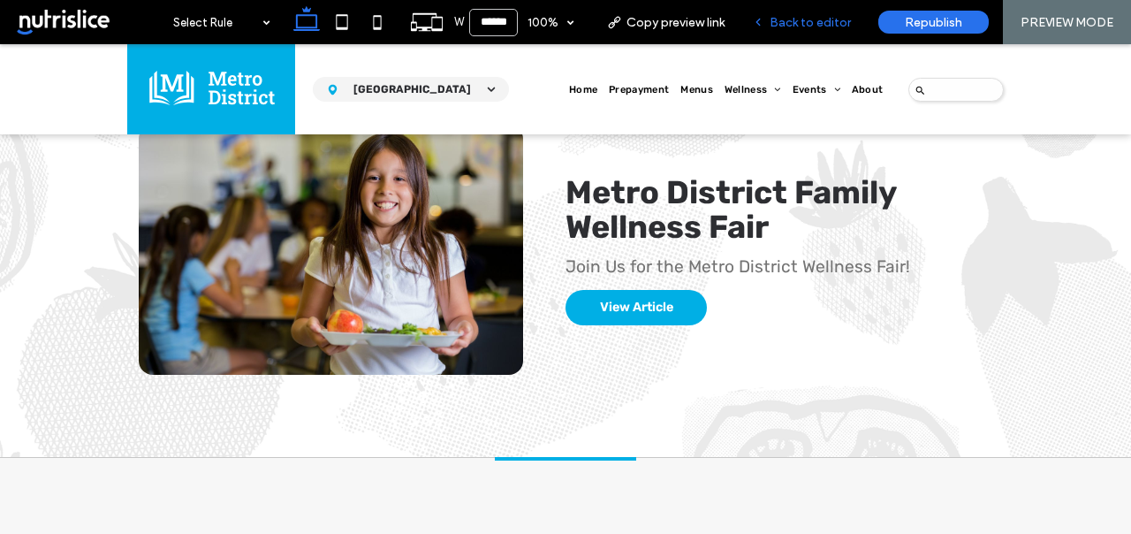
click at [810, 31] on div "Back to editor" at bounding box center [802, 22] width 126 height 44
click at [789, 28] on span "Back to editor" at bounding box center [810, 22] width 81 height 15
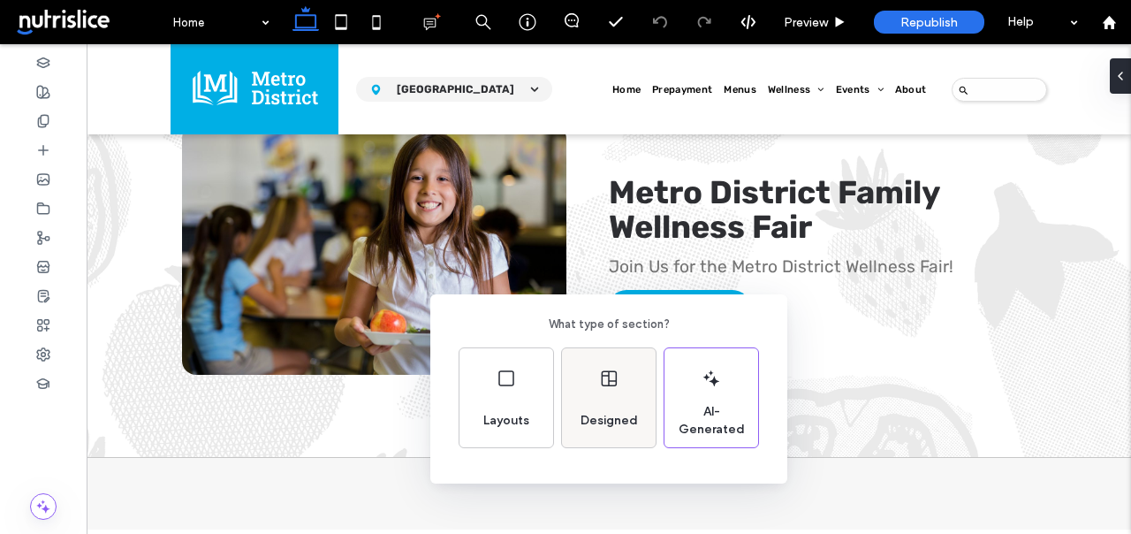
click at [587, 371] on div "Designed" at bounding box center [609, 397] width 94 height 99
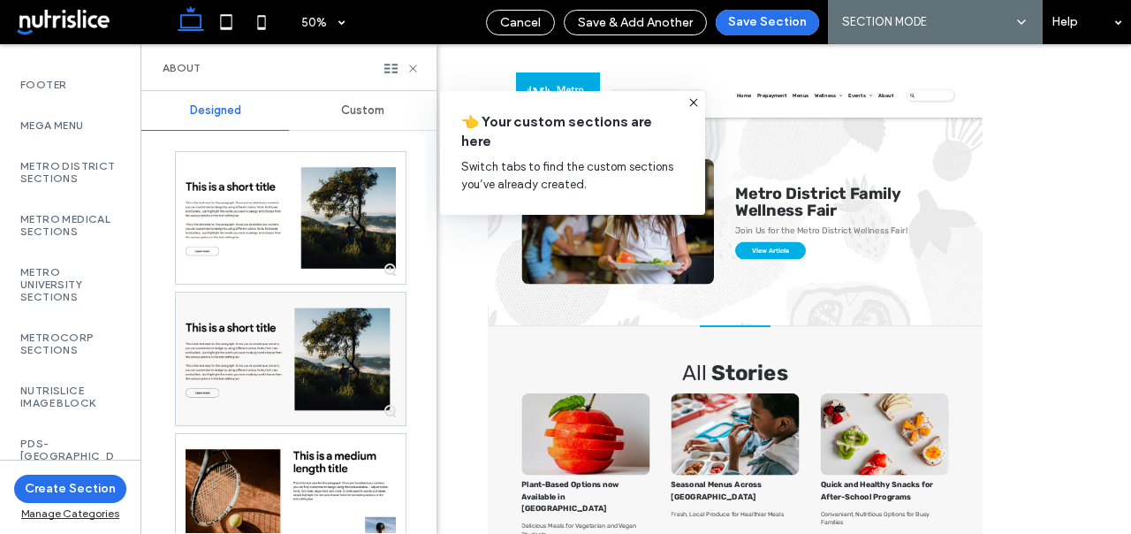
scroll to position [1305, 1]
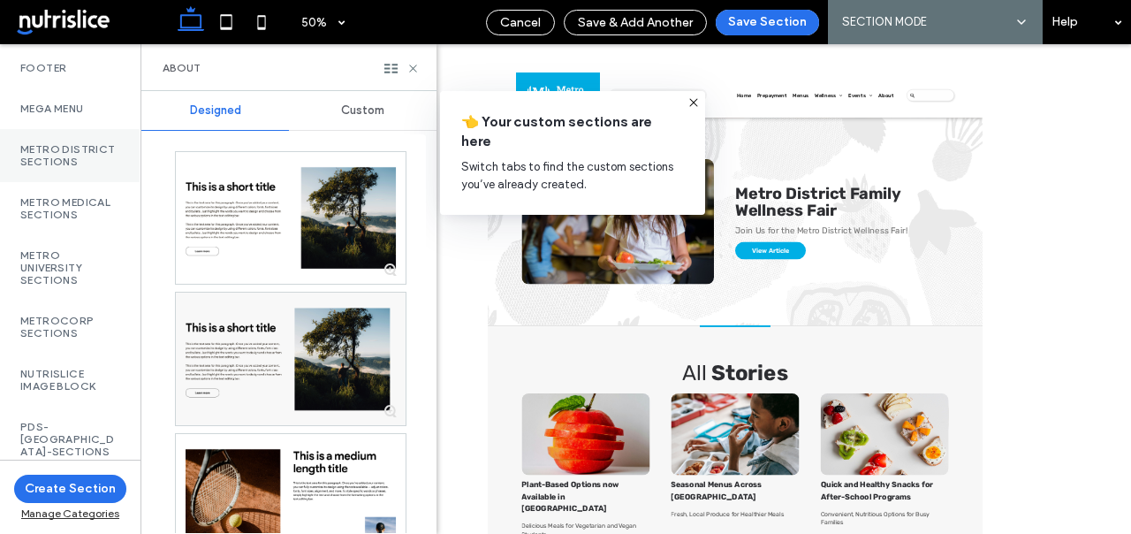
click at [89, 146] on div "Metro District Sections" at bounding box center [69, 155] width 140 height 53
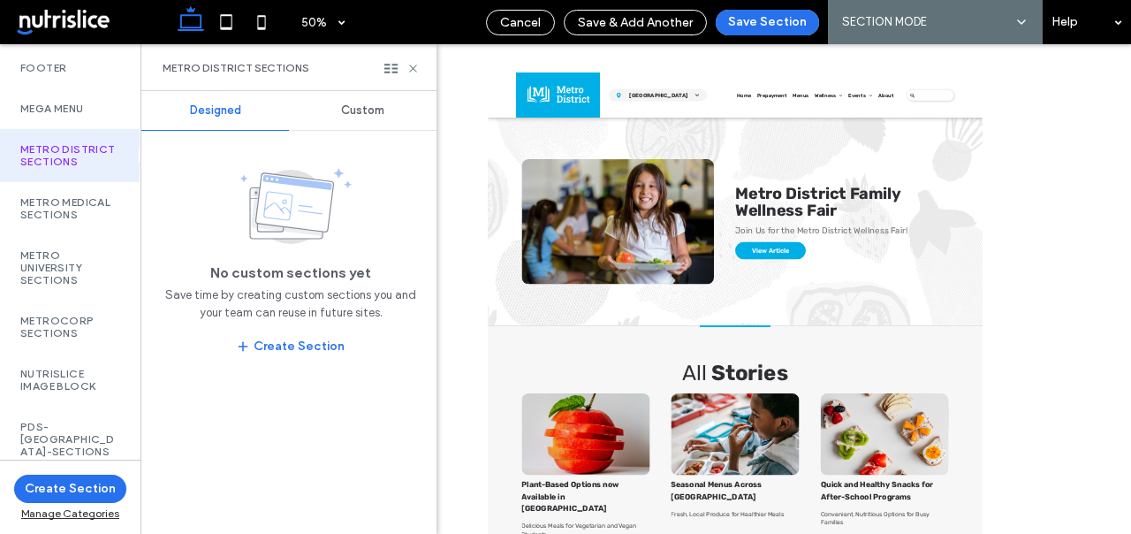
click at [353, 117] on span "Custom" at bounding box center [362, 110] width 43 height 14
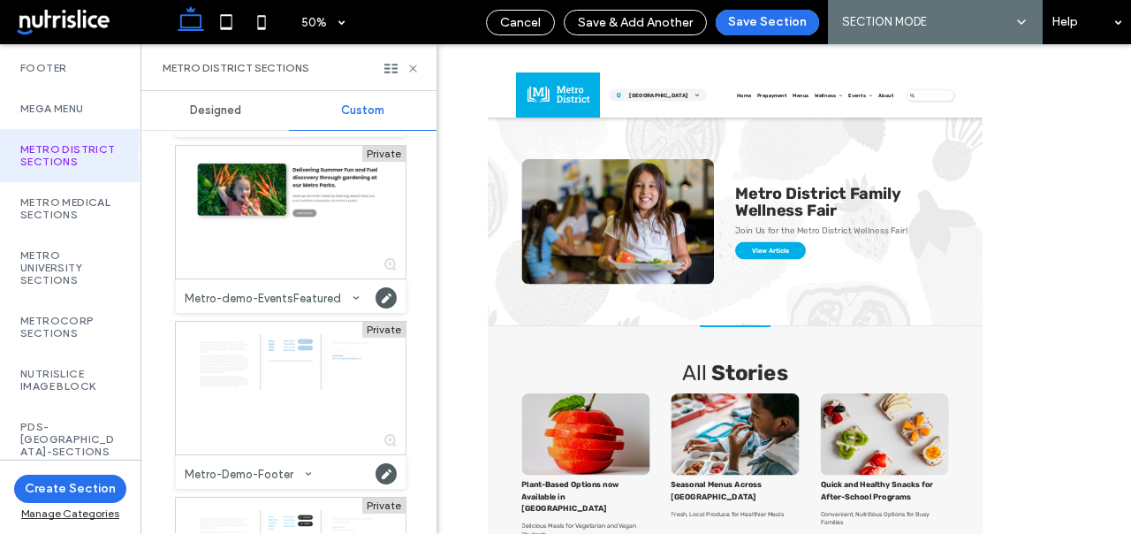
scroll to position [4368, 0]
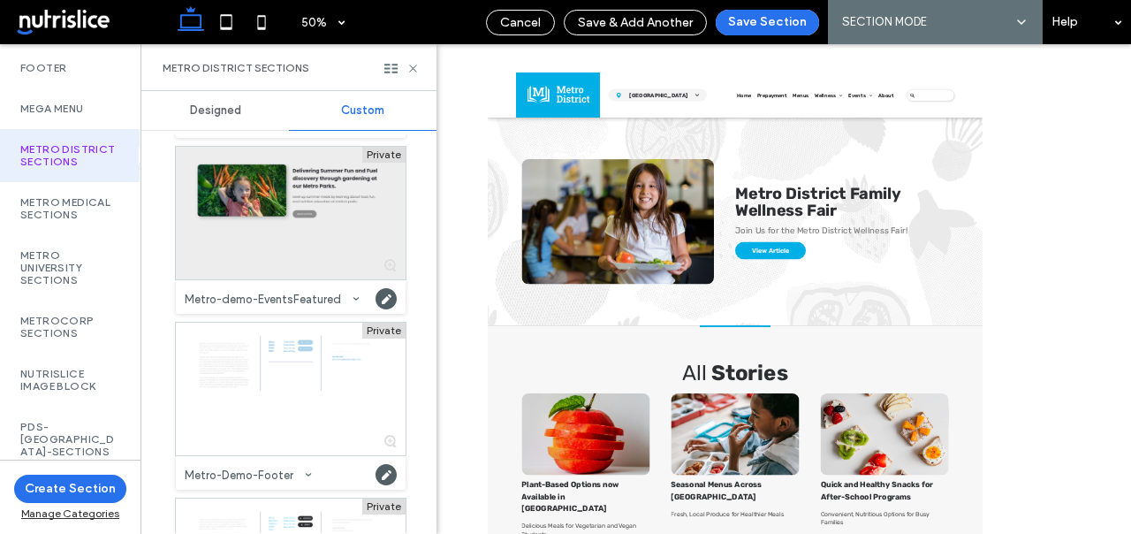
click at [271, 265] on div at bounding box center [291, 213] width 230 height 133
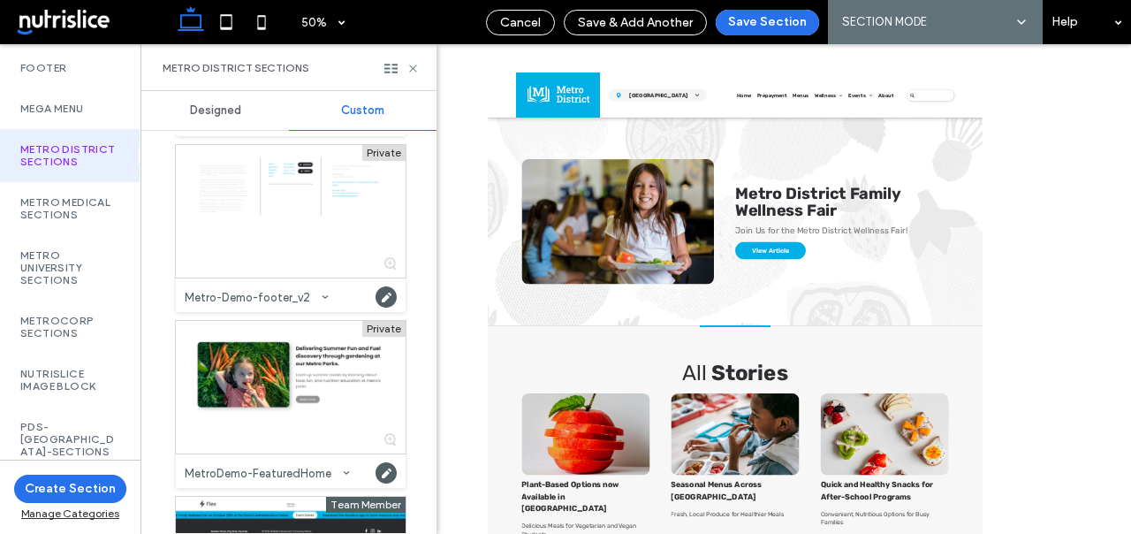
scroll to position [4724, 0]
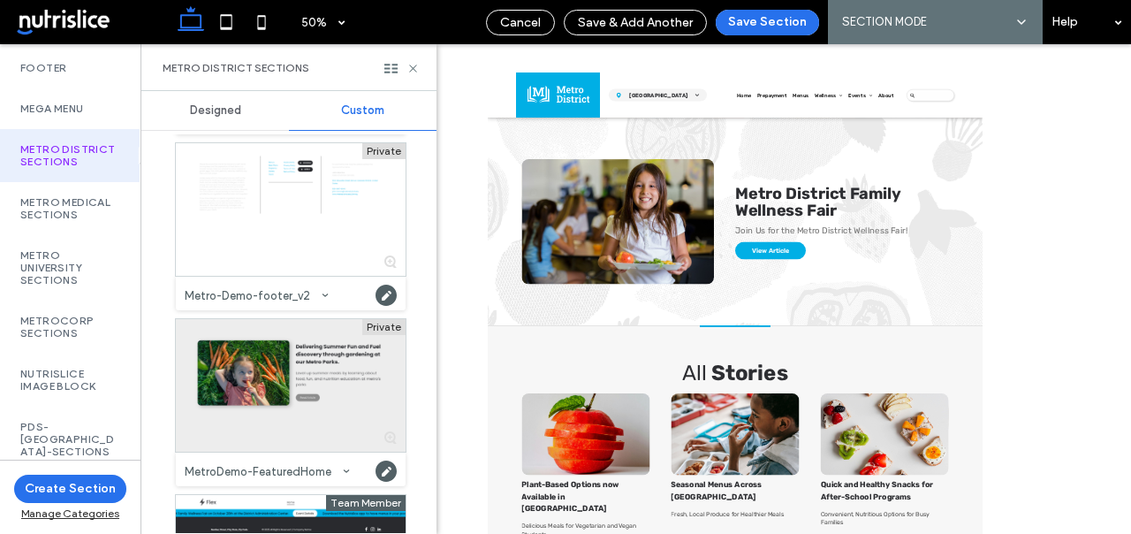
click at [326, 432] on div at bounding box center [291, 385] width 230 height 133
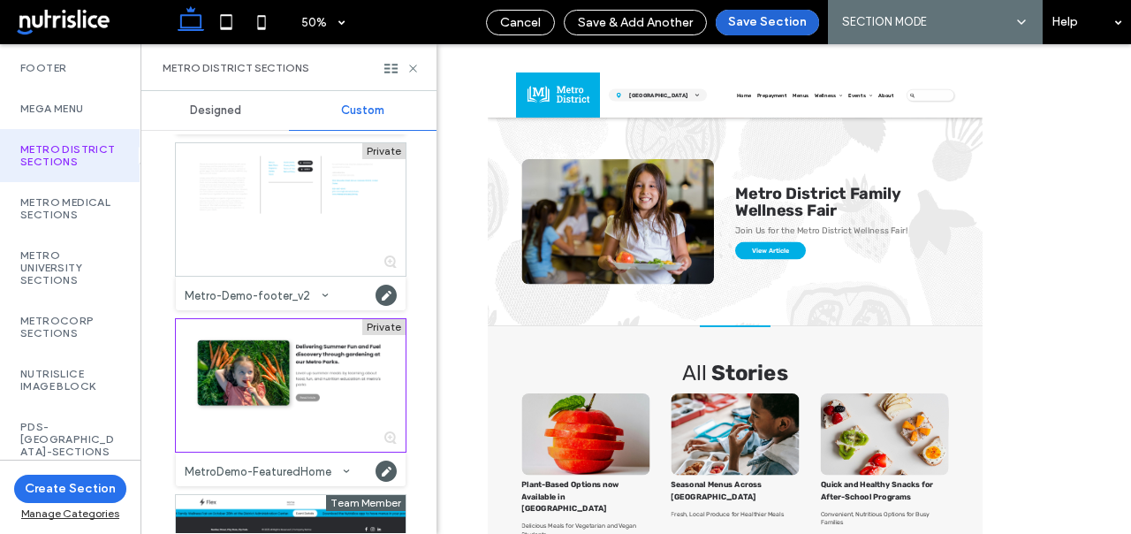
click at [764, 22] on button "Save Section" at bounding box center [767, 23] width 103 height 26
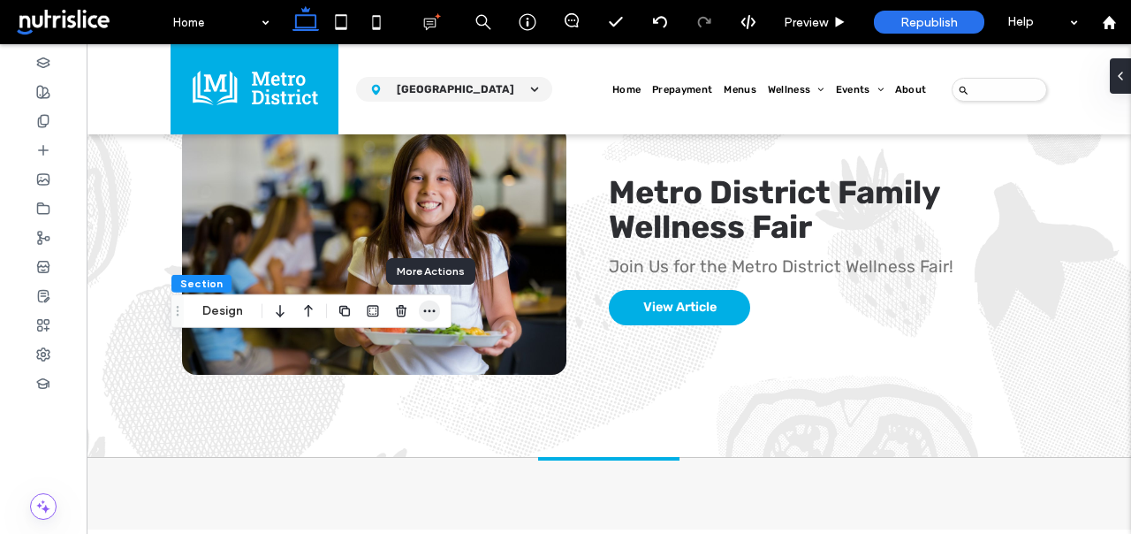
click at [429, 315] on icon "button" at bounding box center [429, 311] width 14 height 14
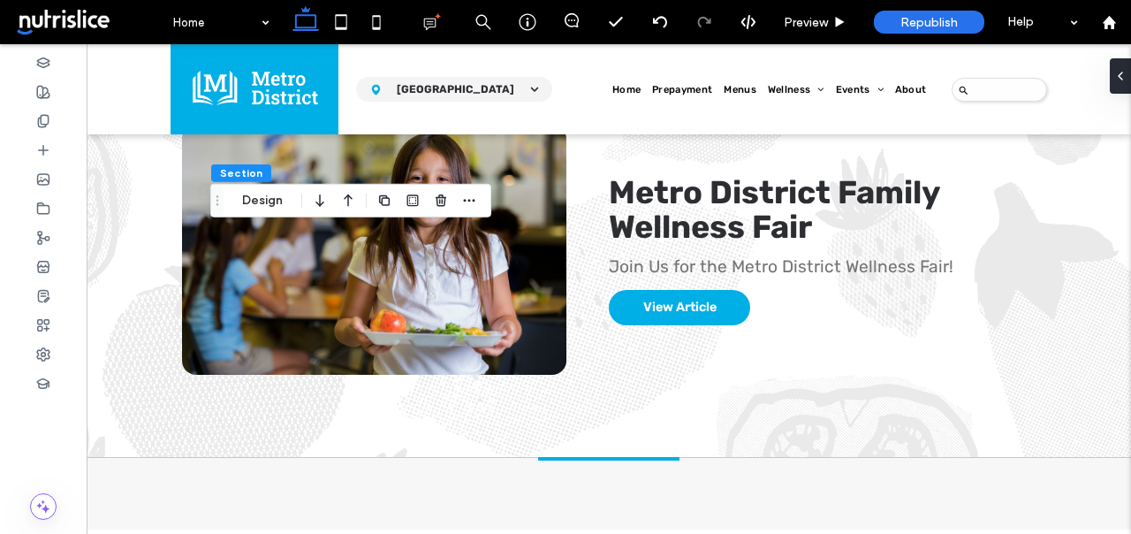
drag, startPoint x: 175, startPoint y: 312, endPoint x: 222, endPoint y: 191, distance: 129.8
click at [222, 194] on icon "Drag" at bounding box center [217, 200] width 14 height 12
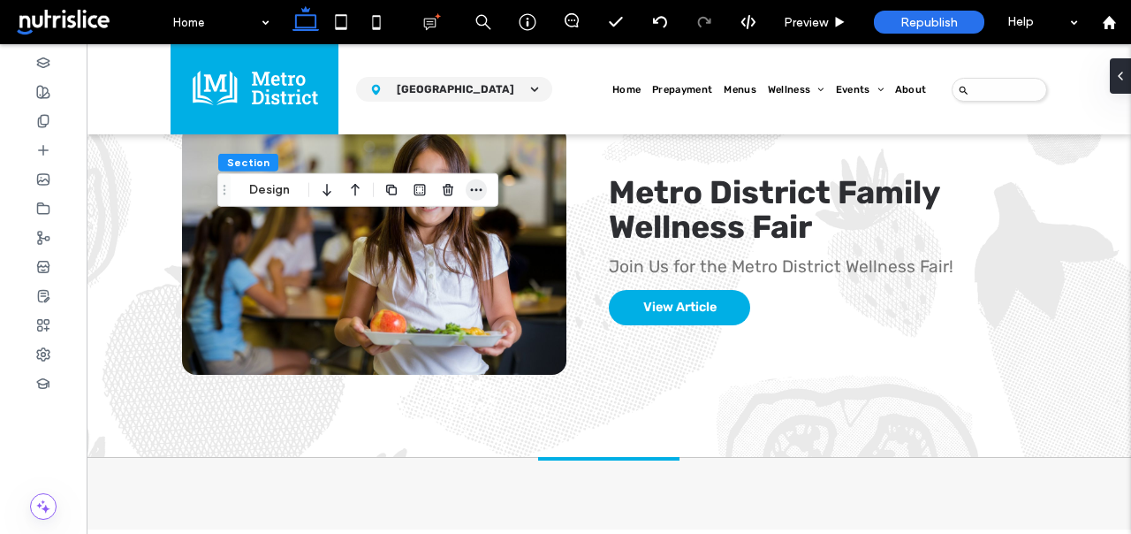
click at [476, 191] on icon "button" at bounding box center [476, 190] width 14 height 14
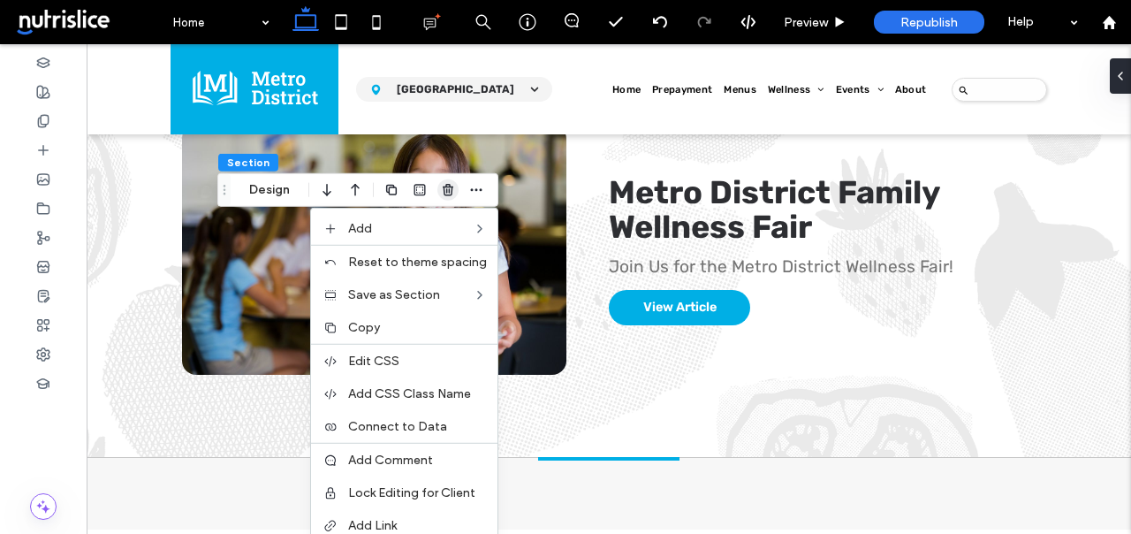
click at [443, 194] on icon "button" at bounding box center [448, 190] width 14 height 14
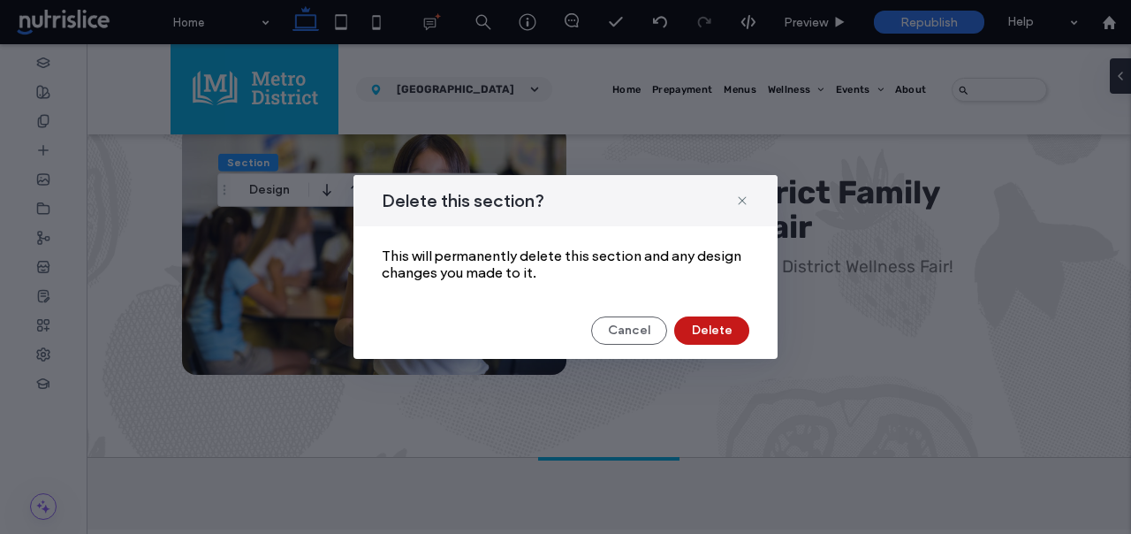
click at [699, 329] on button "Delete" at bounding box center [711, 330] width 75 height 28
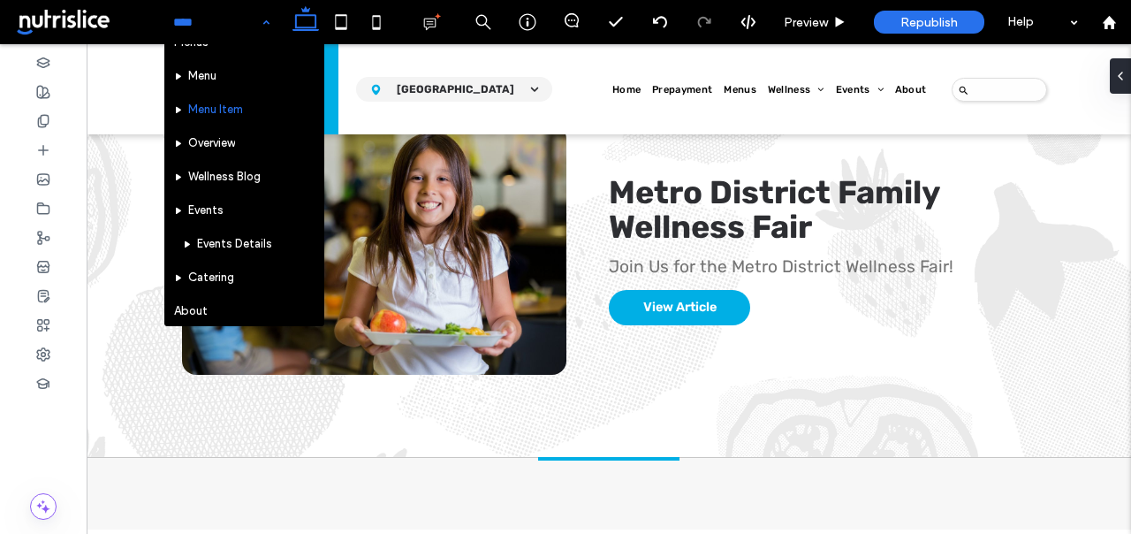
scroll to position [92, 0]
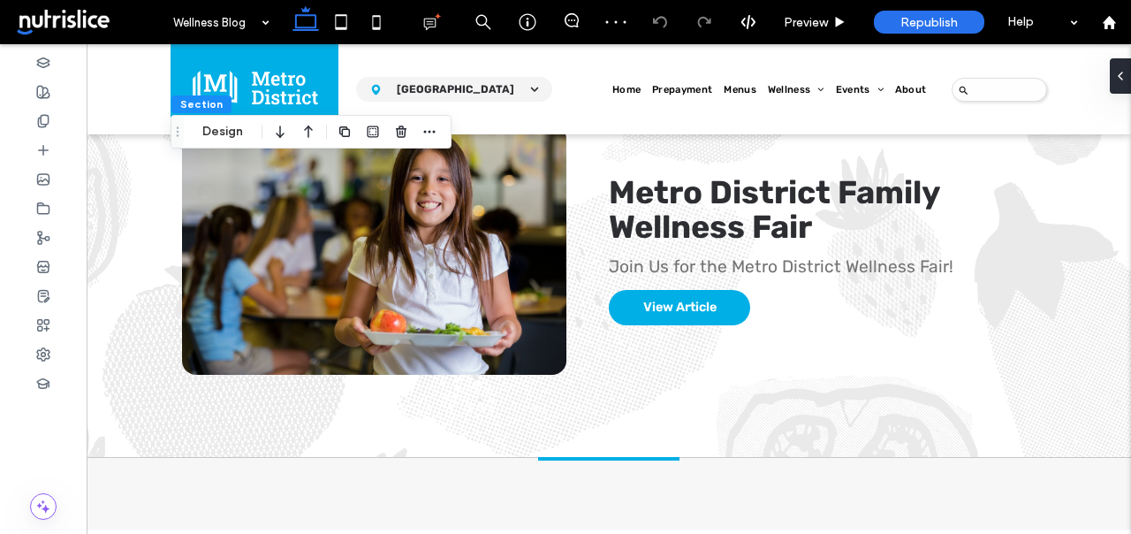
click at [433, 120] on div at bounding box center [429, 132] width 21 height 32
click at [433, 126] on icon "button" at bounding box center [429, 132] width 14 height 14
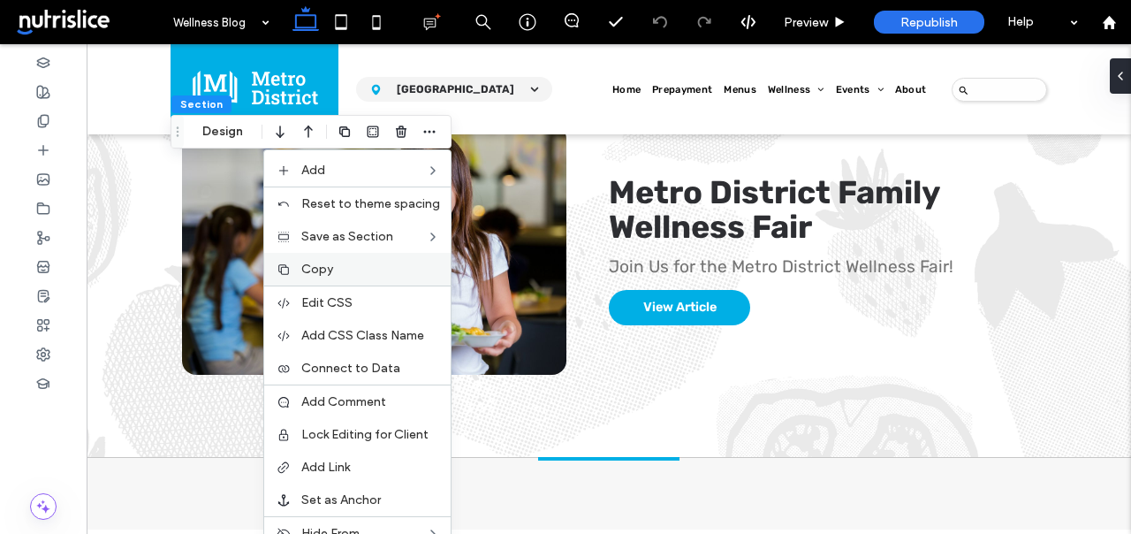
click at [384, 269] on label "Copy" at bounding box center [370, 269] width 139 height 15
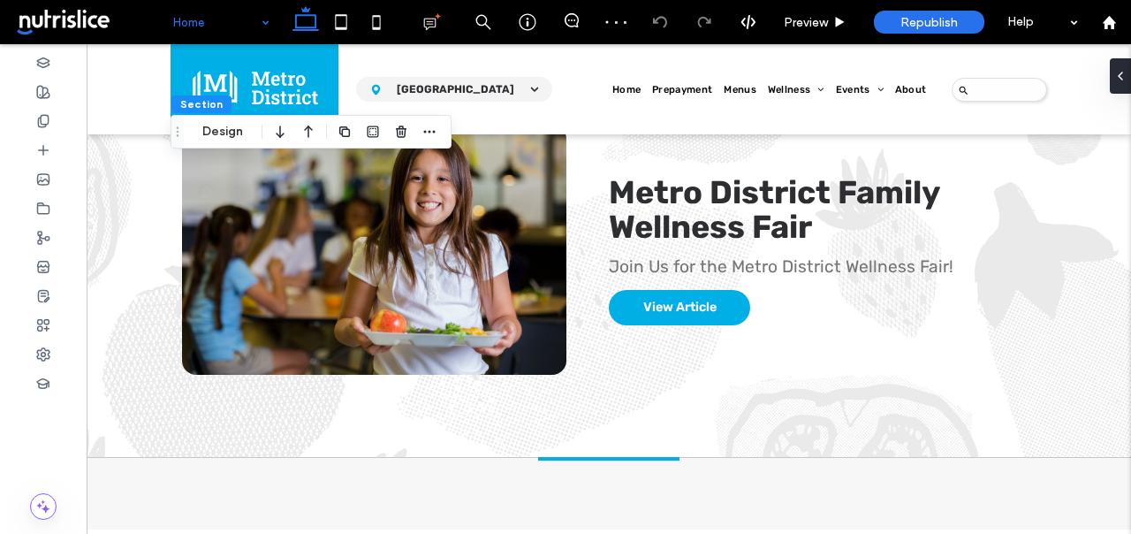
click at [441, 129] on div "Section Design" at bounding box center [311, 132] width 281 height 34
click at [430, 129] on icon "button" at bounding box center [429, 132] width 14 height 14
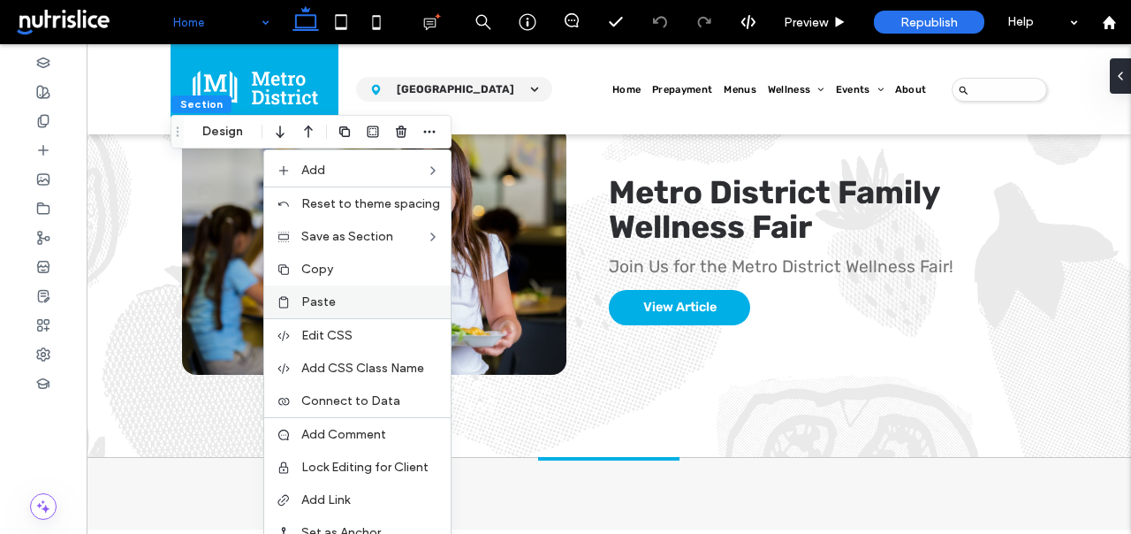
click at [363, 301] on label "Paste" at bounding box center [370, 301] width 139 height 15
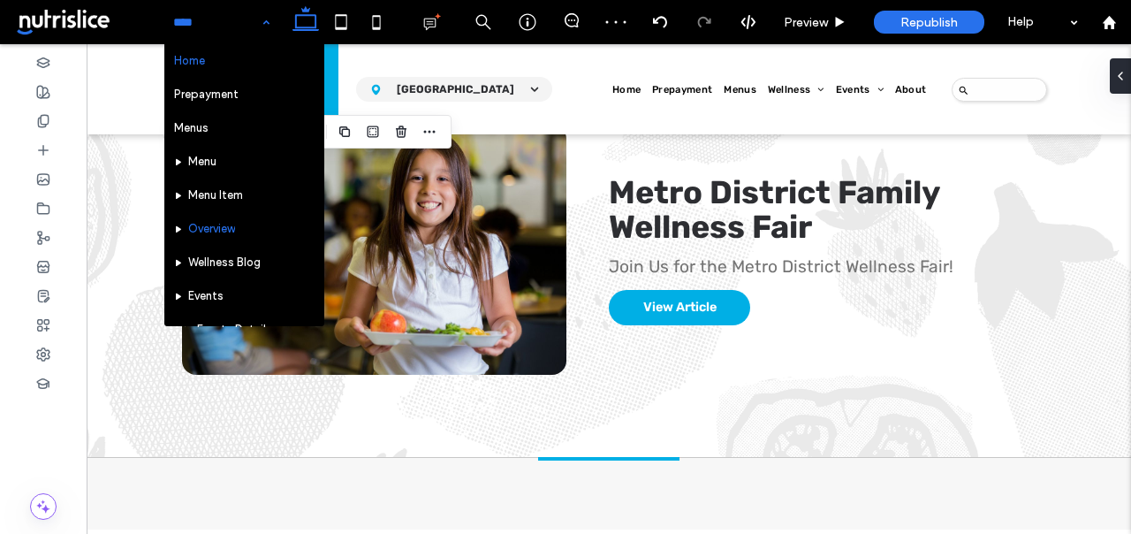
scroll to position [4, 0]
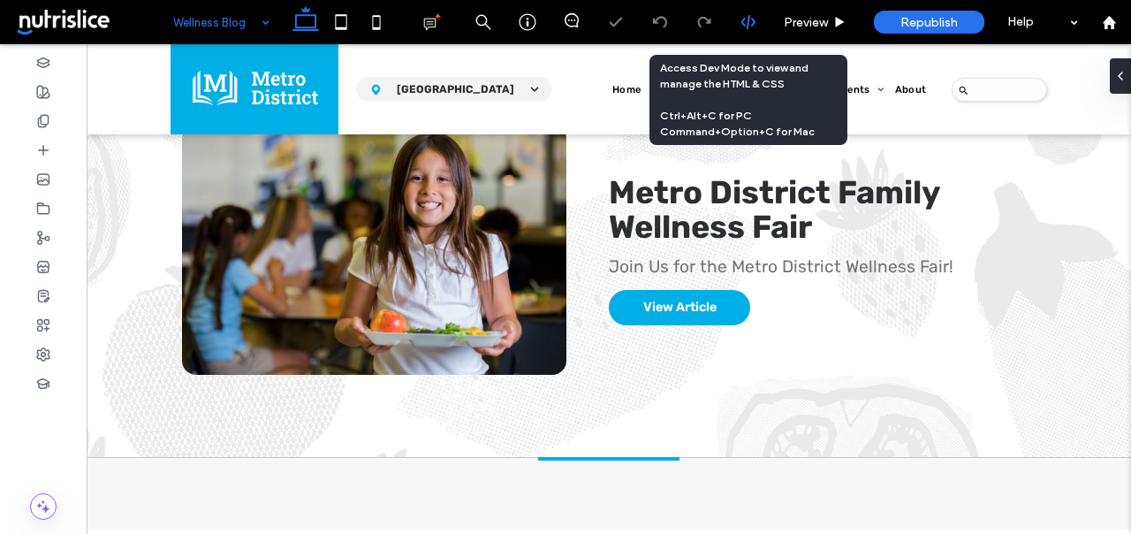
click at [736, 22] on div at bounding box center [747, 22] width 43 height 16
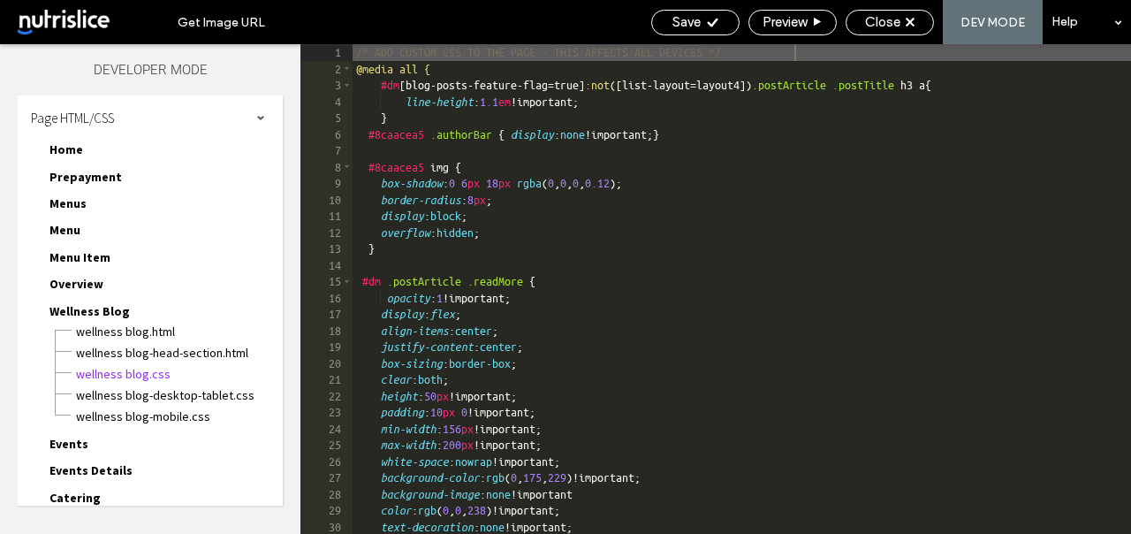
scroll to position [1, 0]
click at [362, 90] on div "/* ADD CUSTOM CSS TO THE PAGE - THIS AFFECTS ALL DEVICES */ @media all { #dm [ …" at bounding box center [892, 305] width 1079 height 522
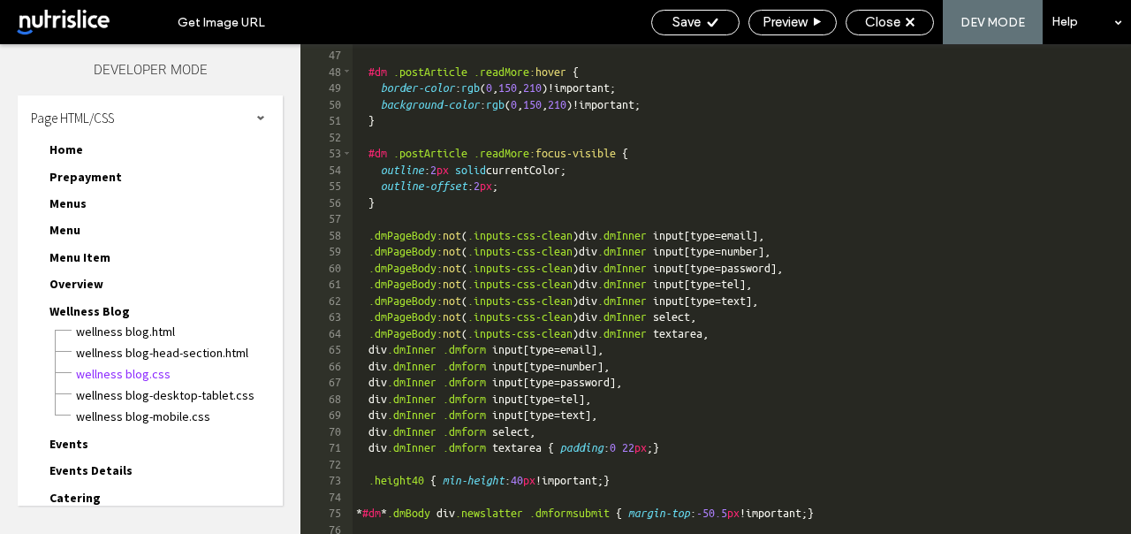
scroll to position [789, 0]
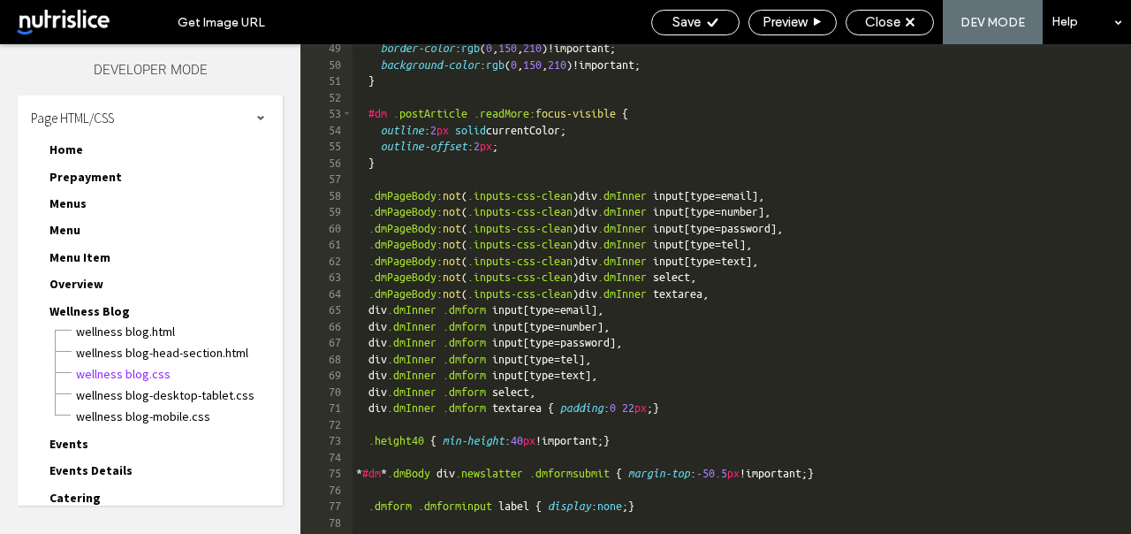
click at [395, 173] on div "border-color : rgb ( 0 , 150 , 210 )!important; background-color : rgb ( 0 , 15…" at bounding box center [892, 301] width 1079 height 522
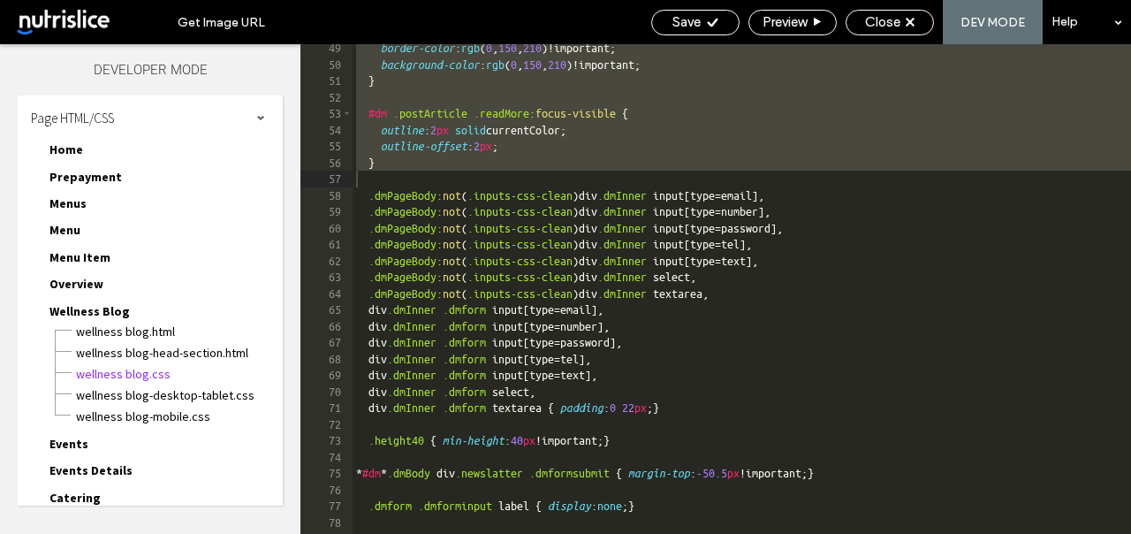
click at [73, 146] on span "Home" at bounding box center [66, 149] width 34 height 16
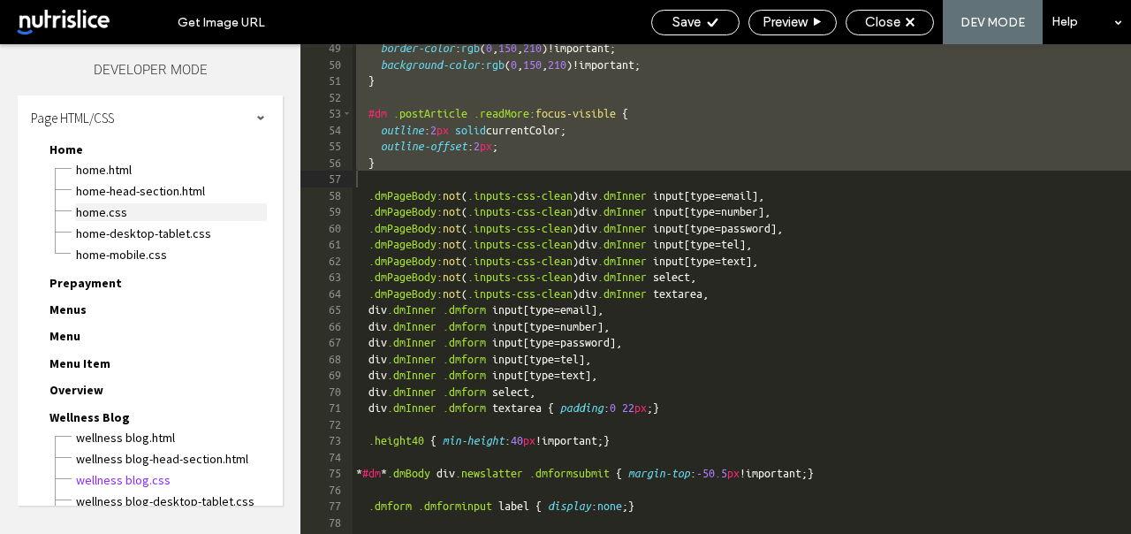
click at [99, 211] on span "Home.css" at bounding box center [171, 212] width 192 height 18
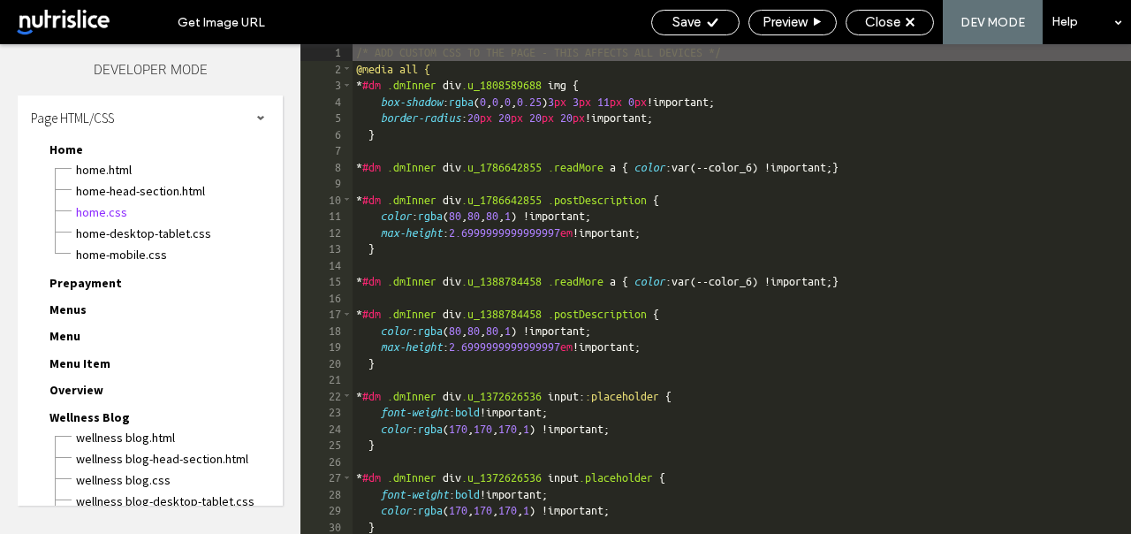
click at [469, 74] on div "/* ADD CUSTOM CSS TO THE PAGE - THIS AFFECTS ALL DEVICES */ @media all { * #dm …" at bounding box center [742, 305] width 778 height 522
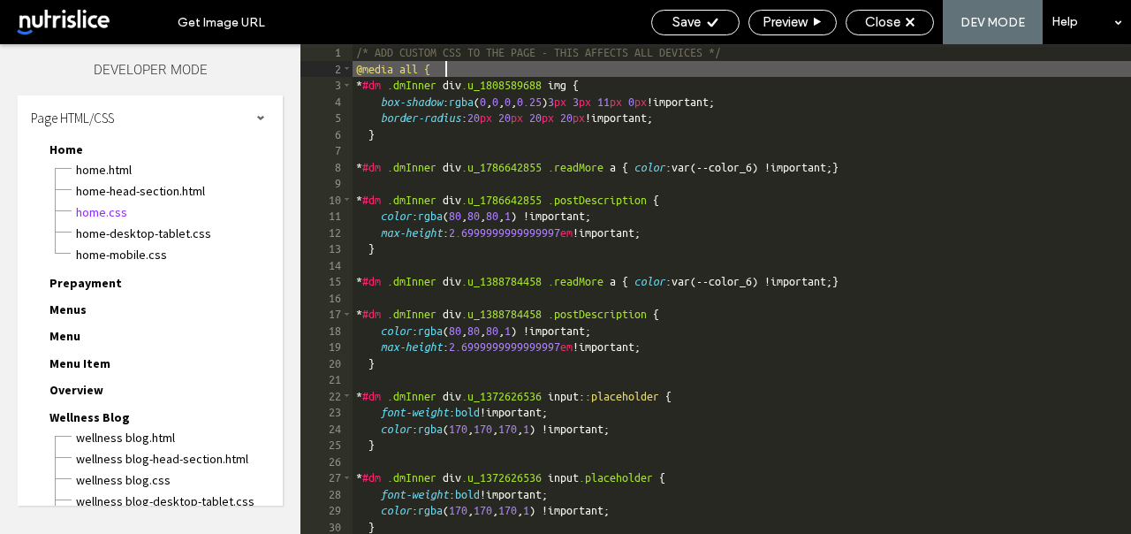
type textarea "**"
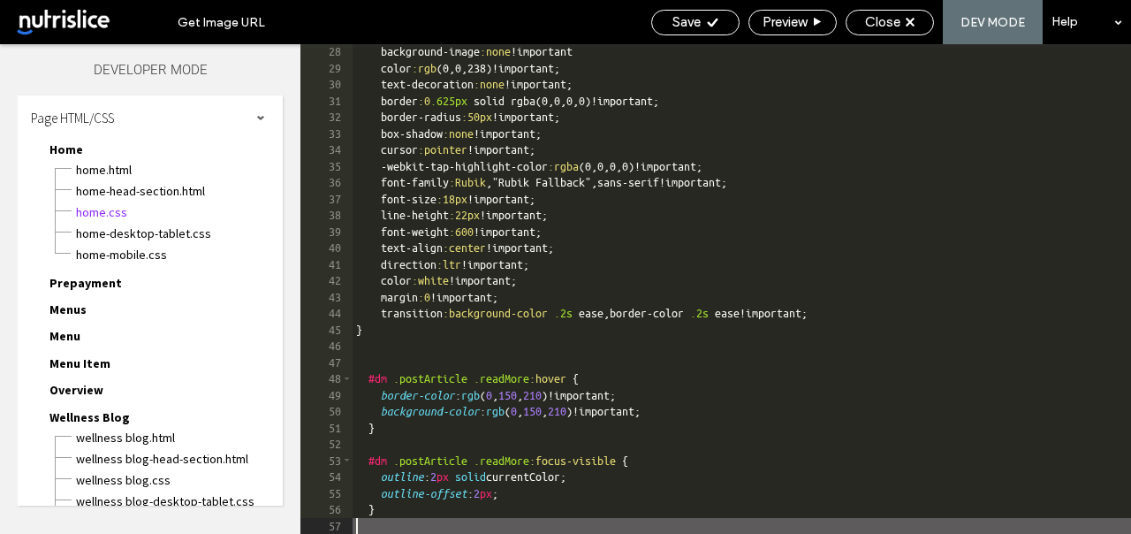
scroll to position [442, 0]
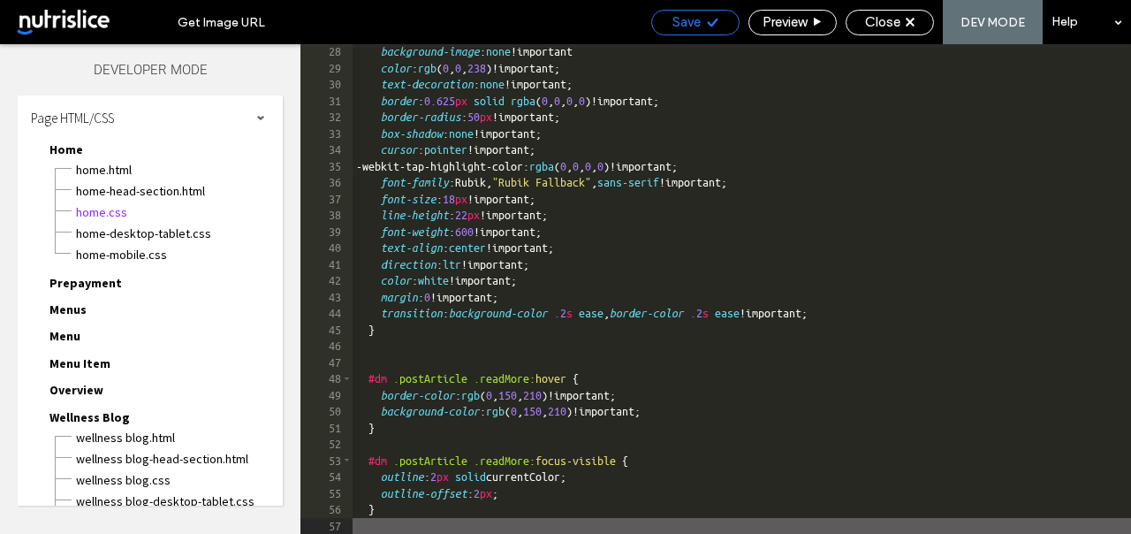
click at [694, 10] on div "Save" at bounding box center [695, 23] width 88 height 26
click at [692, 20] on span "Save" at bounding box center [686, 22] width 28 height 16
click at [884, 27] on span "Close" at bounding box center [882, 22] width 35 height 16
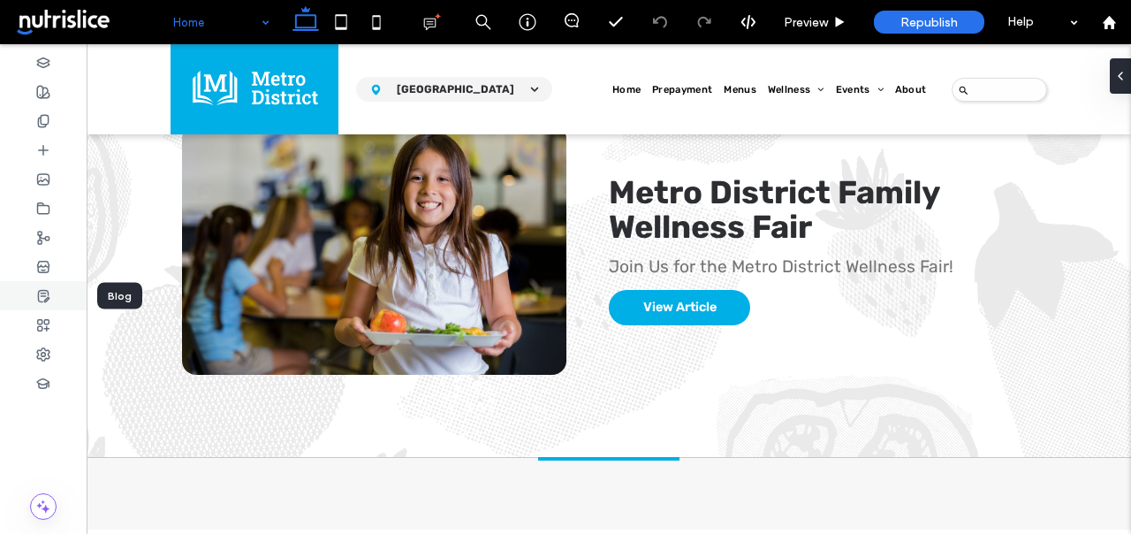
click at [41, 296] on icon at bounding box center [43, 296] width 14 height 14
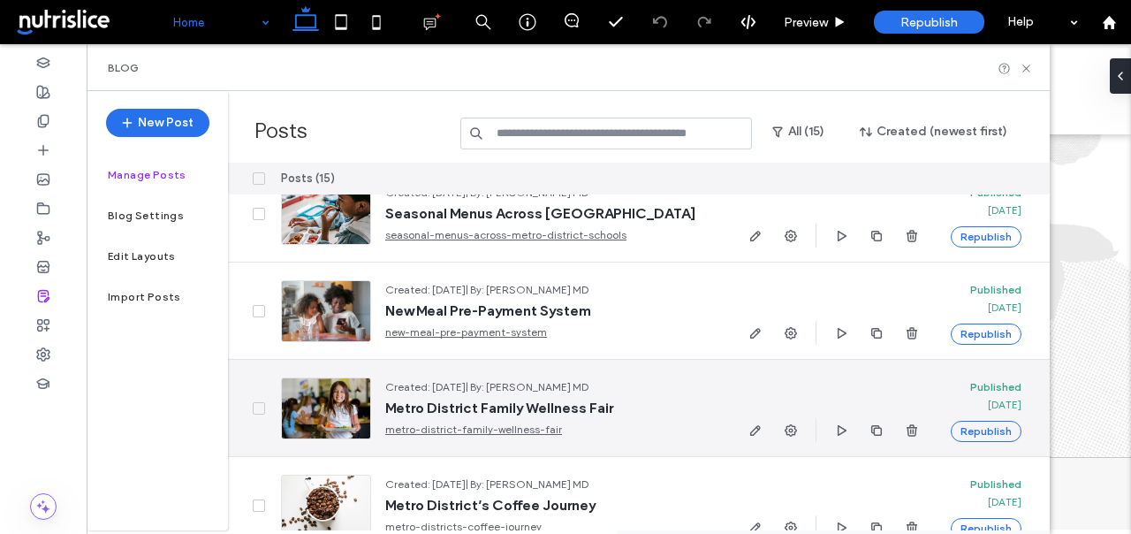
scroll to position [911, 0]
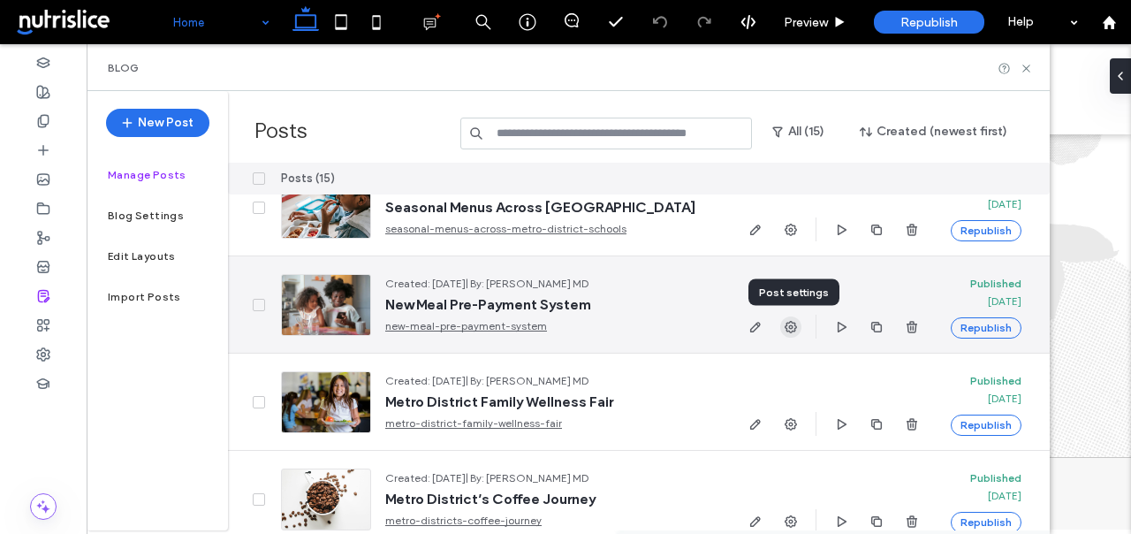
click at [795, 318] on span "button" at bounding box center [790, 326] width 21 height 21
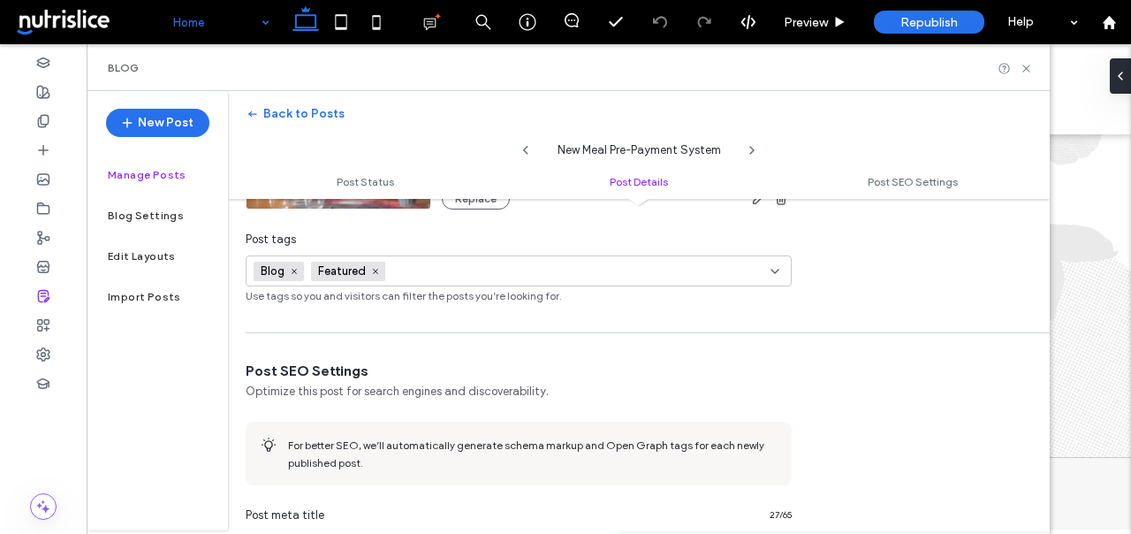
scroll to position [714, 0]
click at [375, 269] on icon at bounding box center [375, 272] width 9 height 9
type input "**********"
click at [487, 299] on icon "button" at bounding box center [486, 304] width 14 height 14
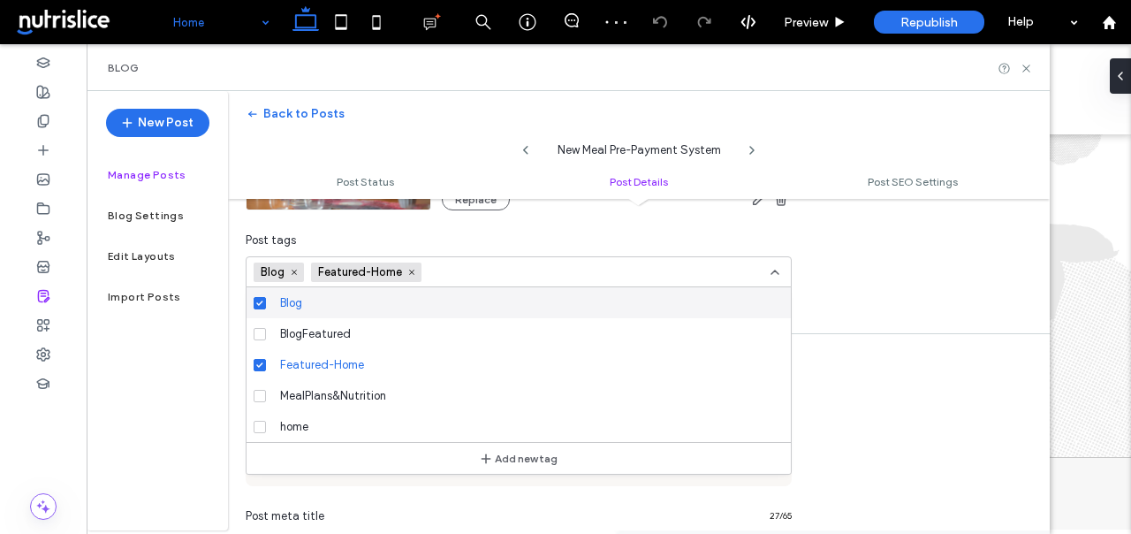
click at [489, 227] on div "**********" at bounding box center [518, 67] width 581 height 474
click at [778, 269] on icon at bounding box center [775, 272] width 14 height 14
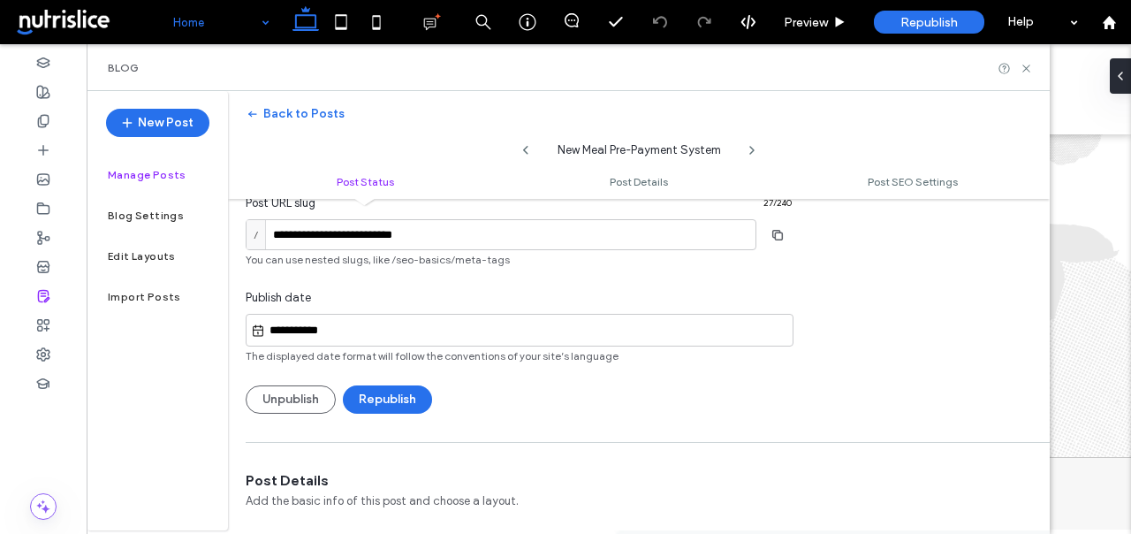
scroll to position [0, 0]
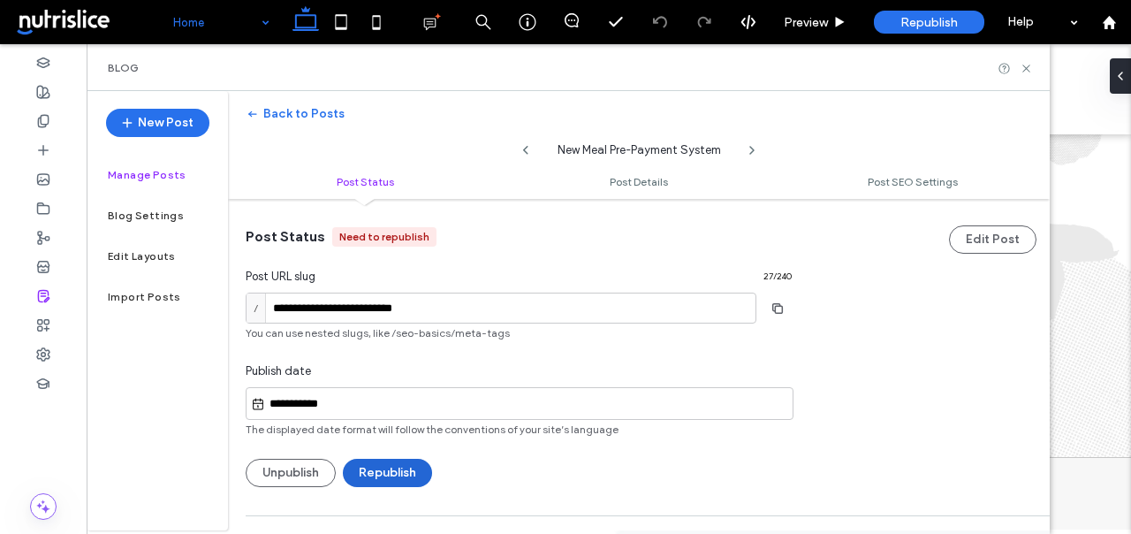
click at [389, 484] on button "Republish" at bounding box center [387, 473] width 89 height 28
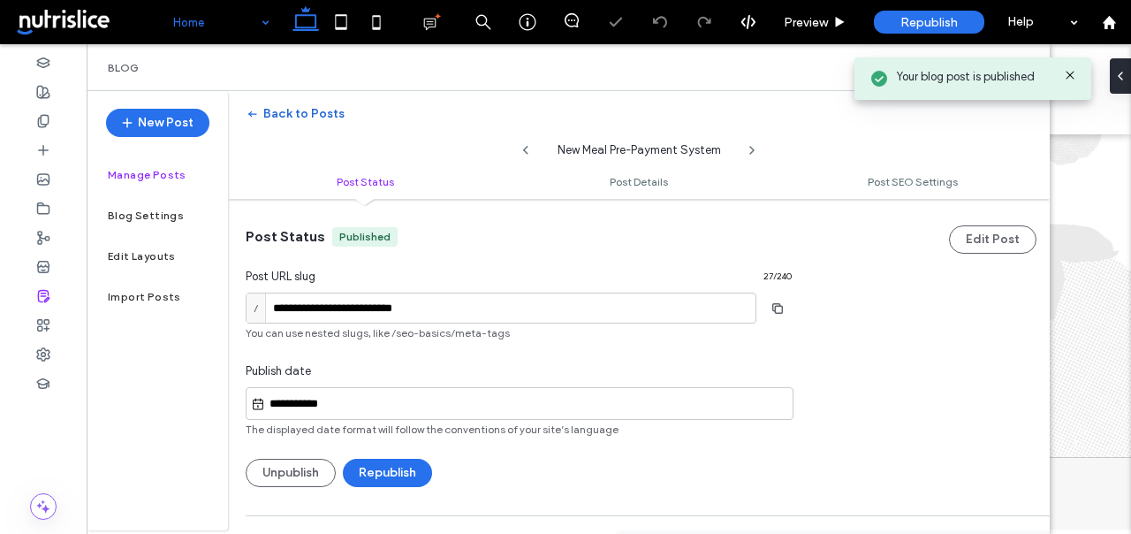
click at [262, 118] on span "button" at bounding box center [255, 114] width 18 height 27
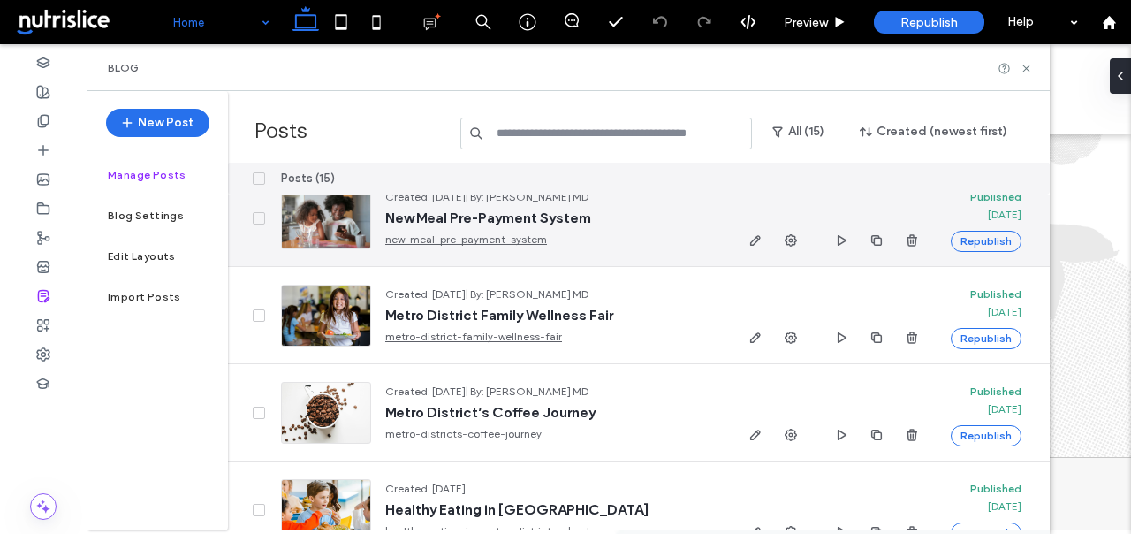
scroll to position [998, 0]
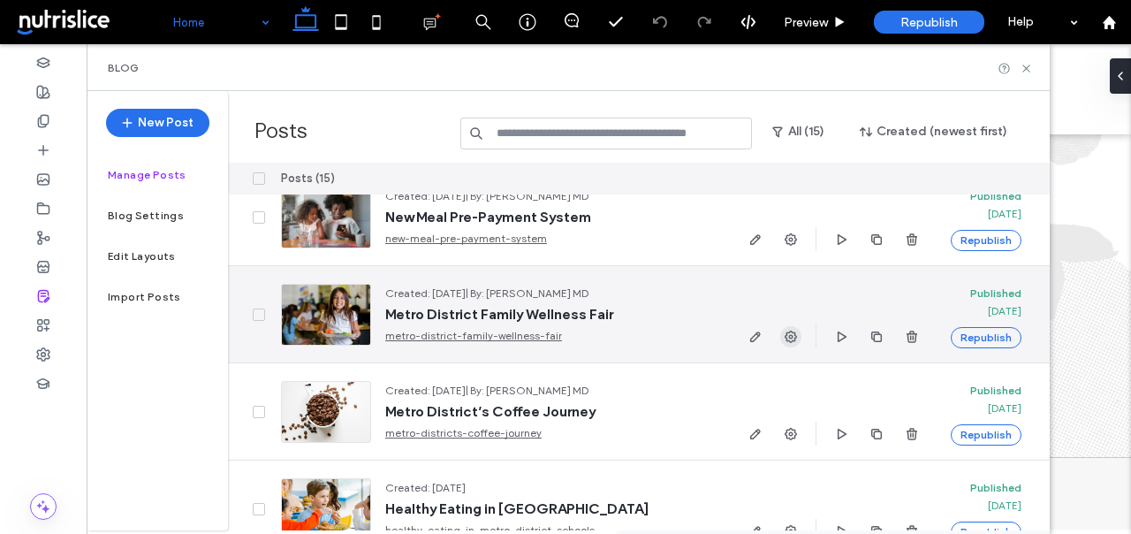
click at [798, 337] on span "button" at bounding box center [790, 336] width 21 height 21
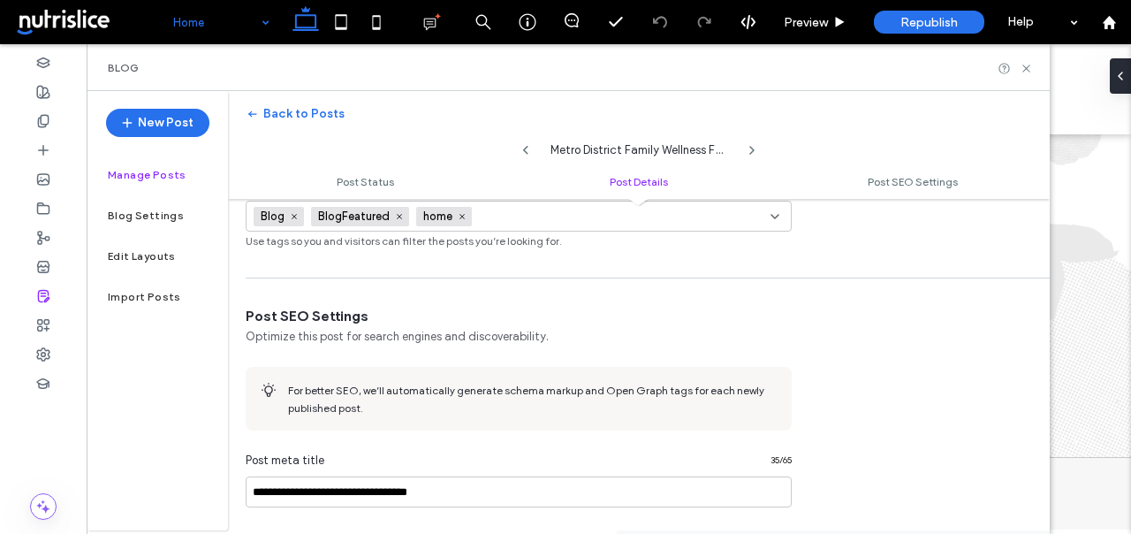
scroll to position [699, 0]
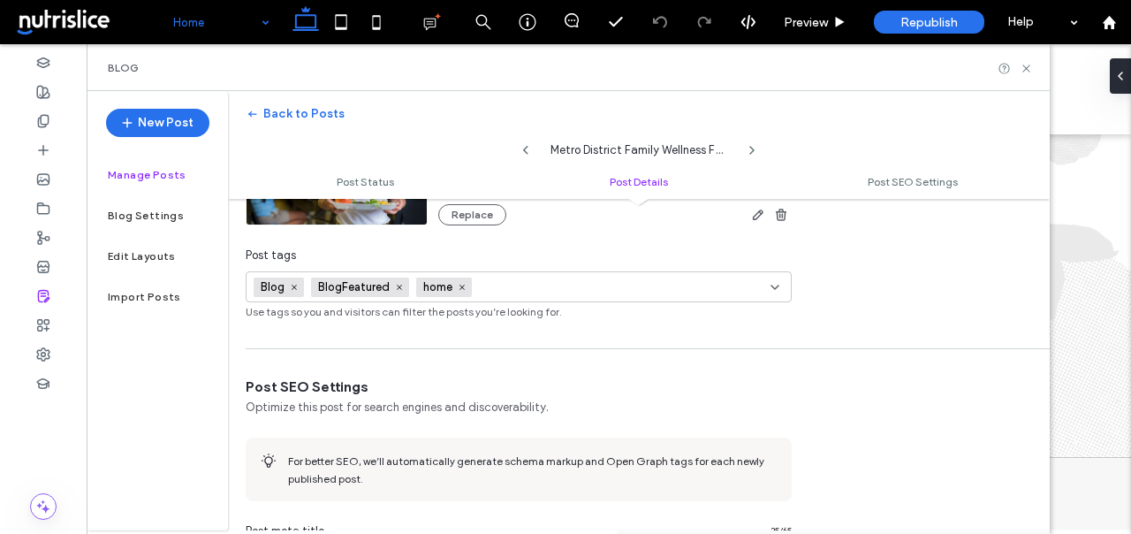
click at [493, 285] on input at bounding box center [540, 287] width 122 height 14
type input "**********"
click at [523, 319] on button "Add new tag" at bounding box center [519, 318] width 102 height 21
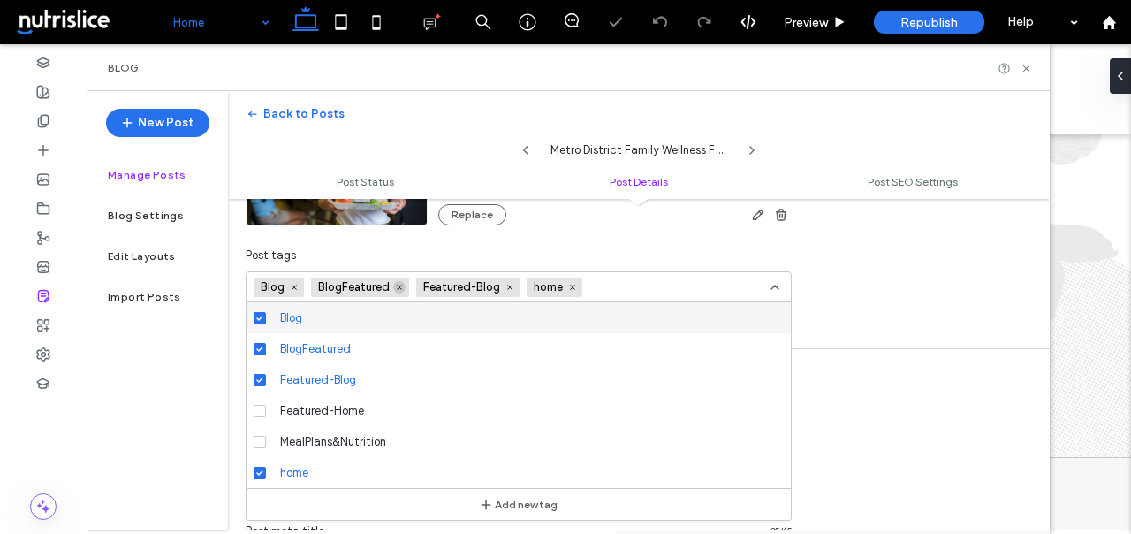
click at [402, 285] on icon at bounding box center [399, 287] width 9 height 9
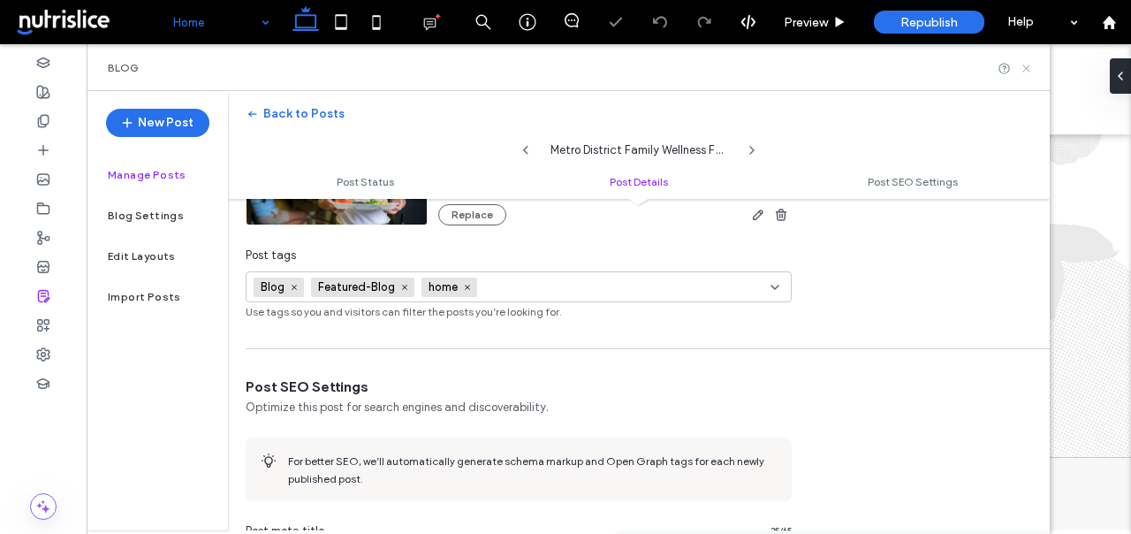
click at [1026, 64] on icon at bounding box center [1026, 68] width 13 height 13
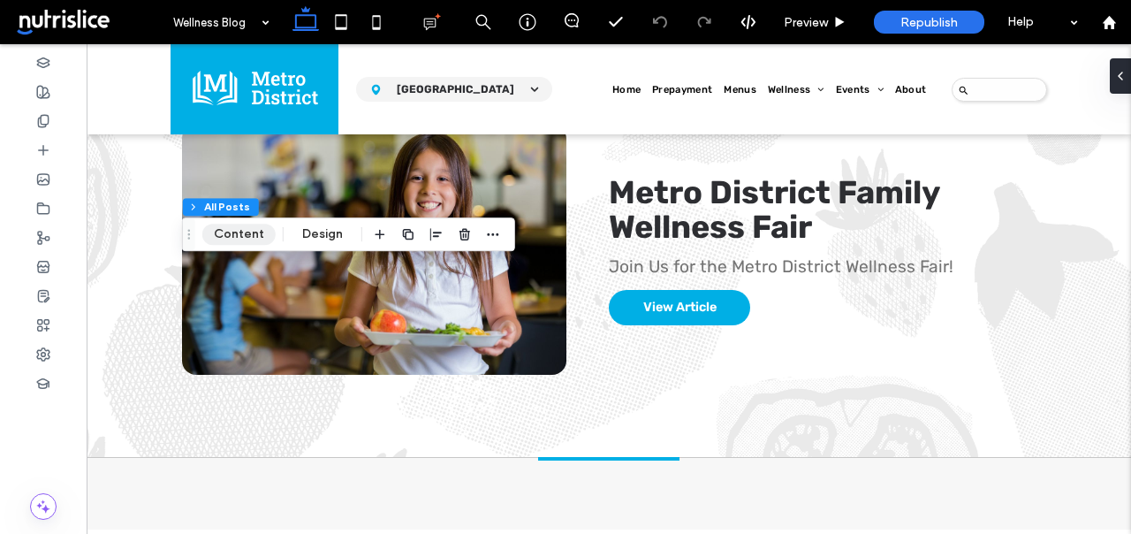
click at [247, 228] on button "Content" at bounding box center [238, 234] width 73 height 21
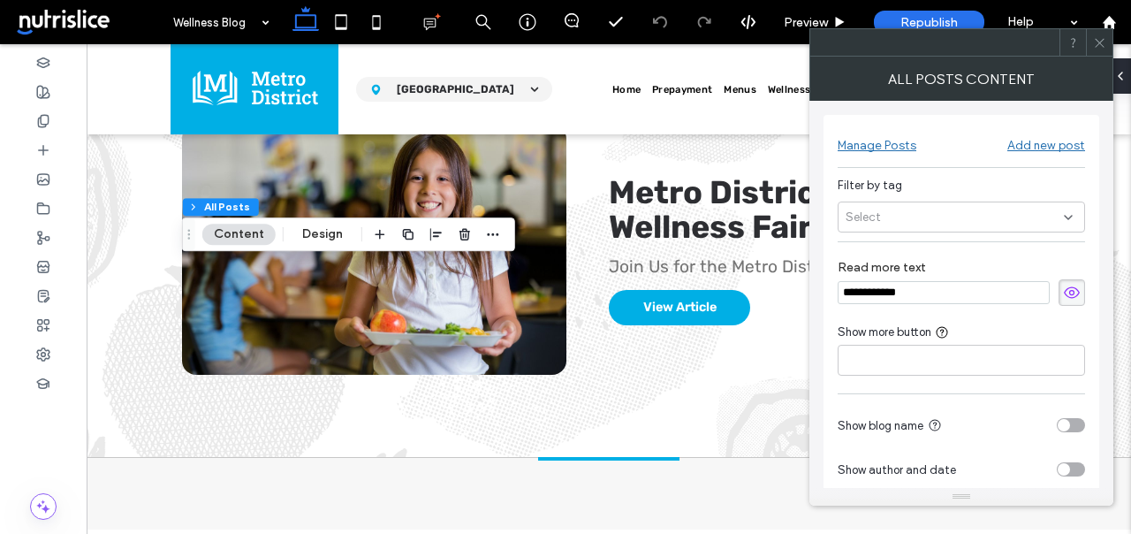
click at [976, 214] on div "Select" at bounding box center [961, 216] width 247 height 31
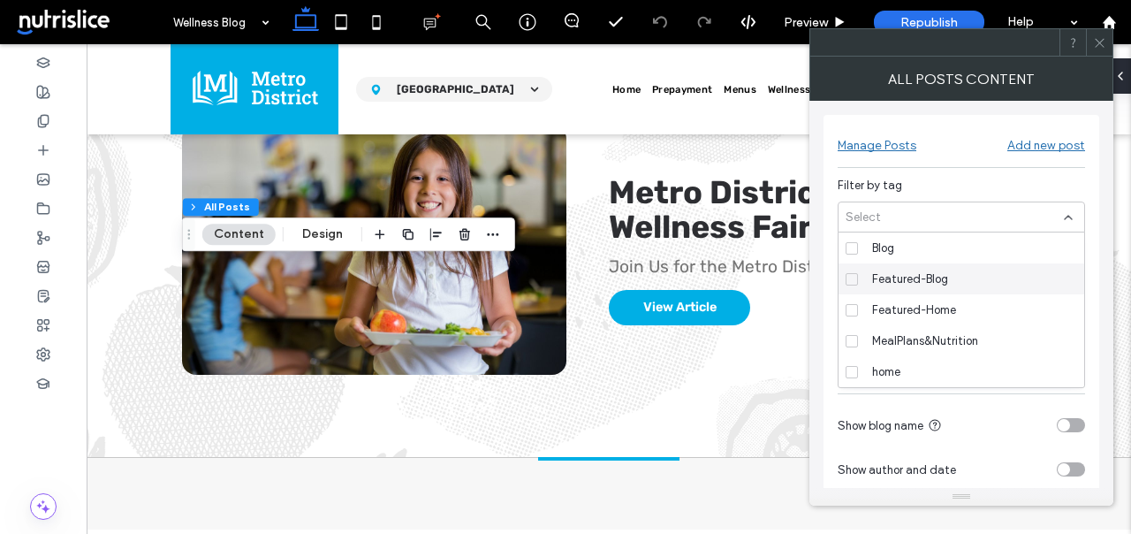
click at [920, 285] on span "Featured-Blog" at bounding box center [910, 279] width 76 height 18
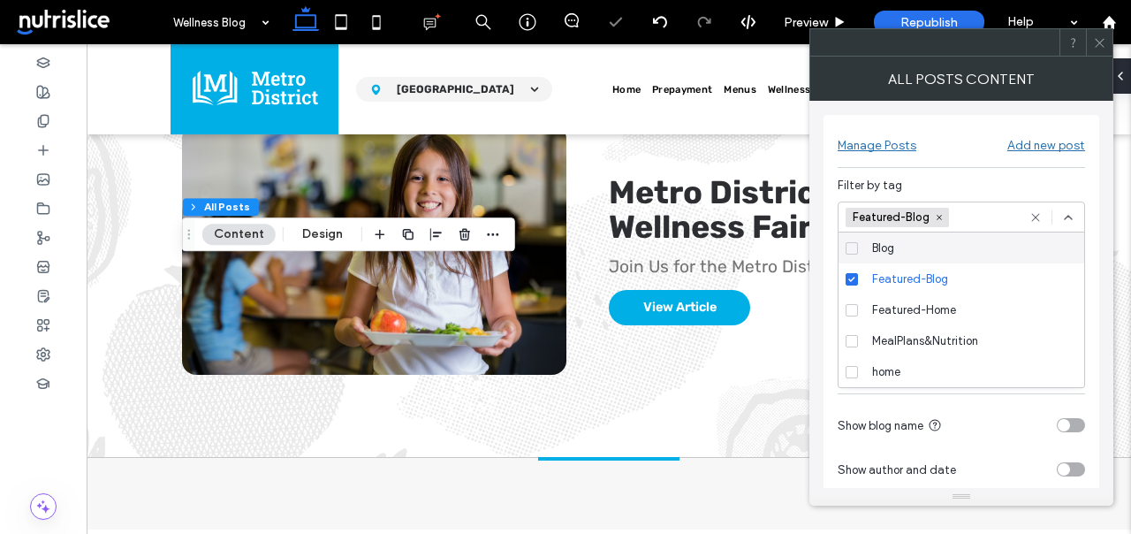
click at [1100, 51] on span at bounding box center [1099, 42] width 13 height 27
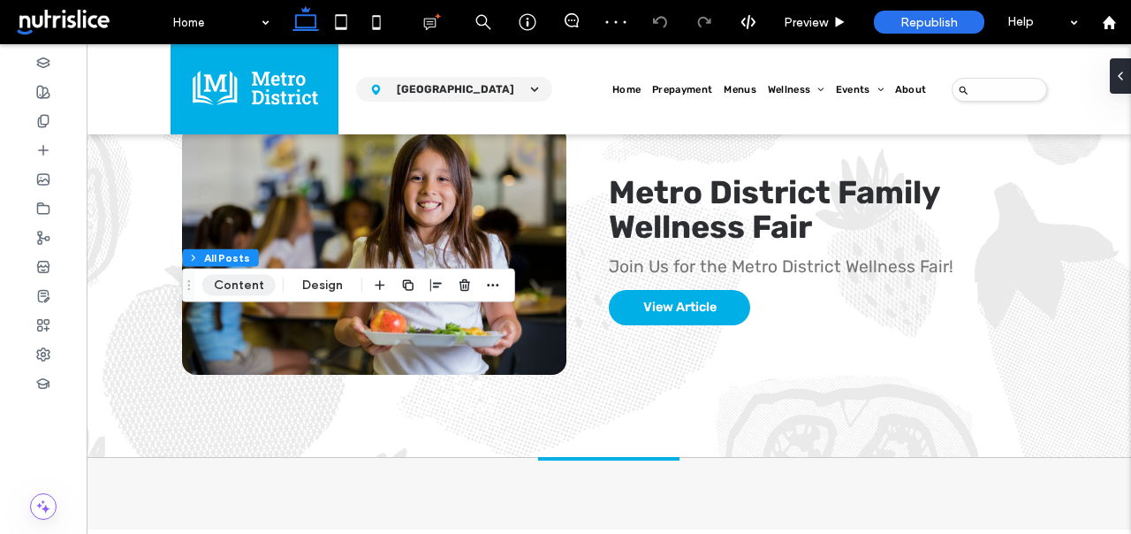
click at [233, 283] on button "Content" at bounding box center [238, 285] width 73 height 21
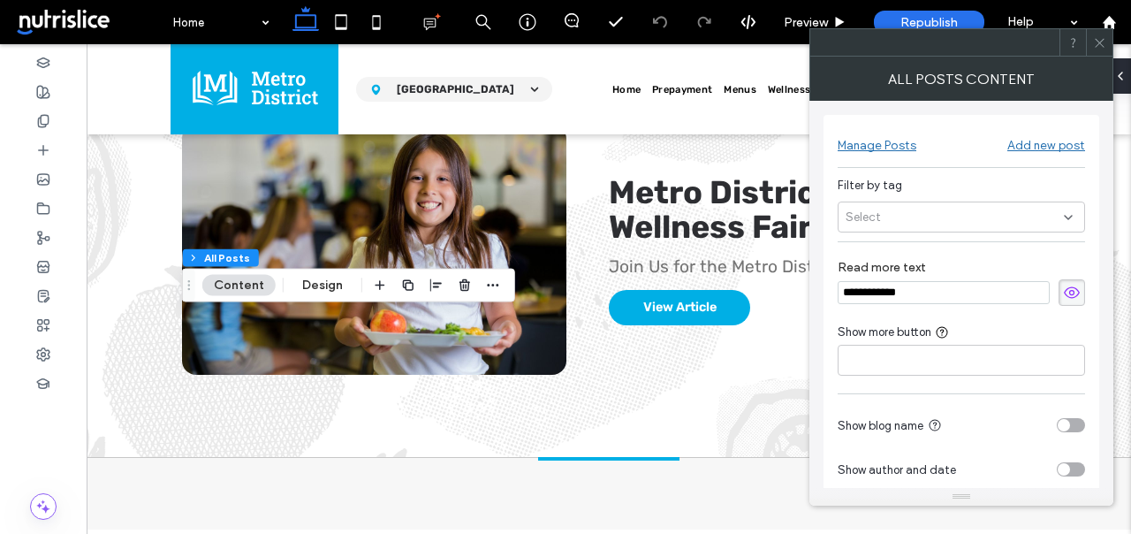
click at [882, 209] on div "Select" at bounding box center [961, 216] width 247 height 31
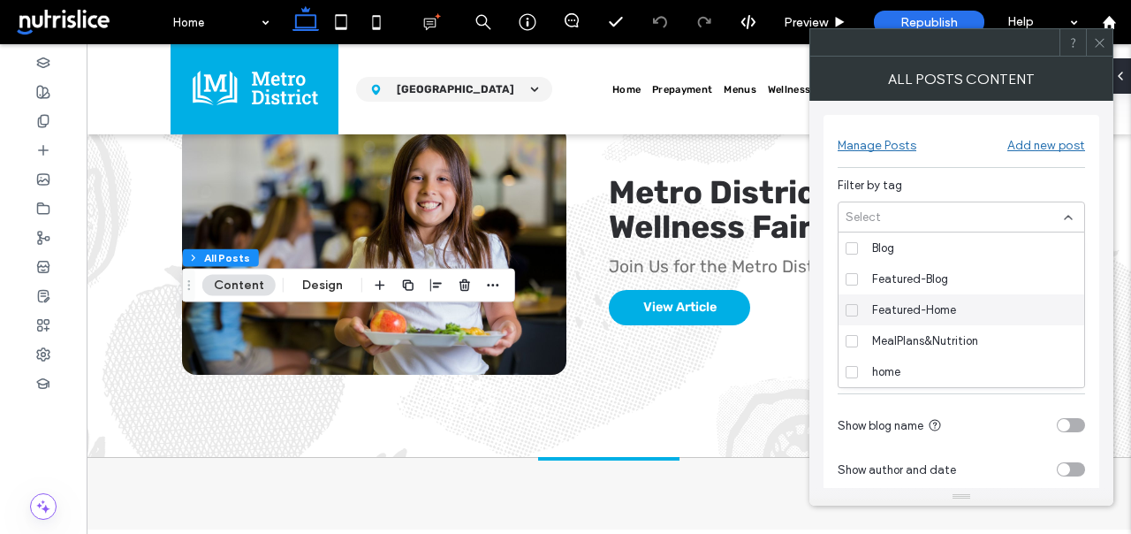
click at [903, 309] on span "Featured-Home" at bounding box center [914, 310] width 84 height 18
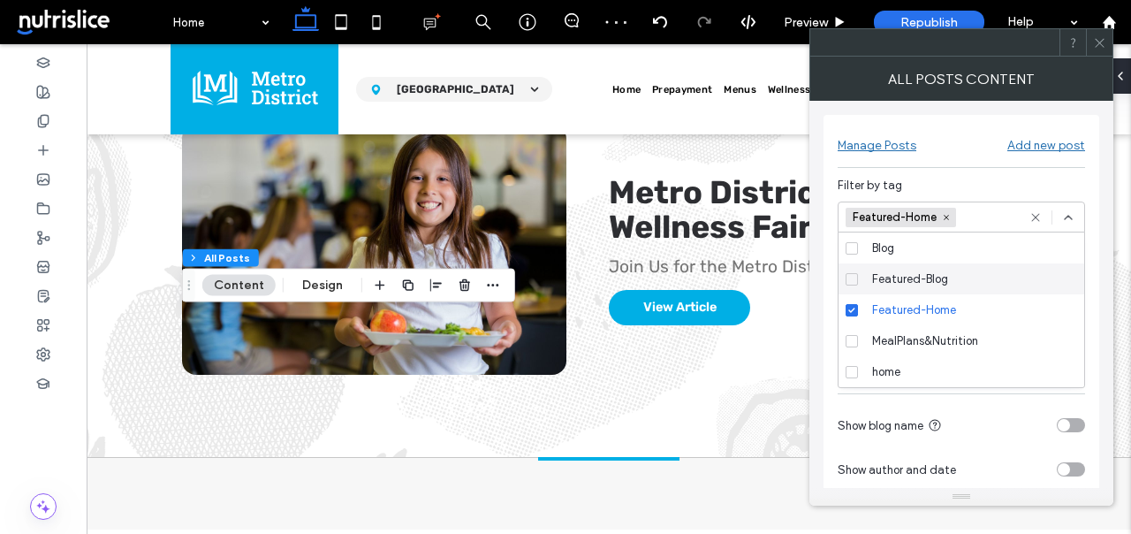
click at [1099, 38] on icon at bounding box center [1099, 42] width 13 height 13
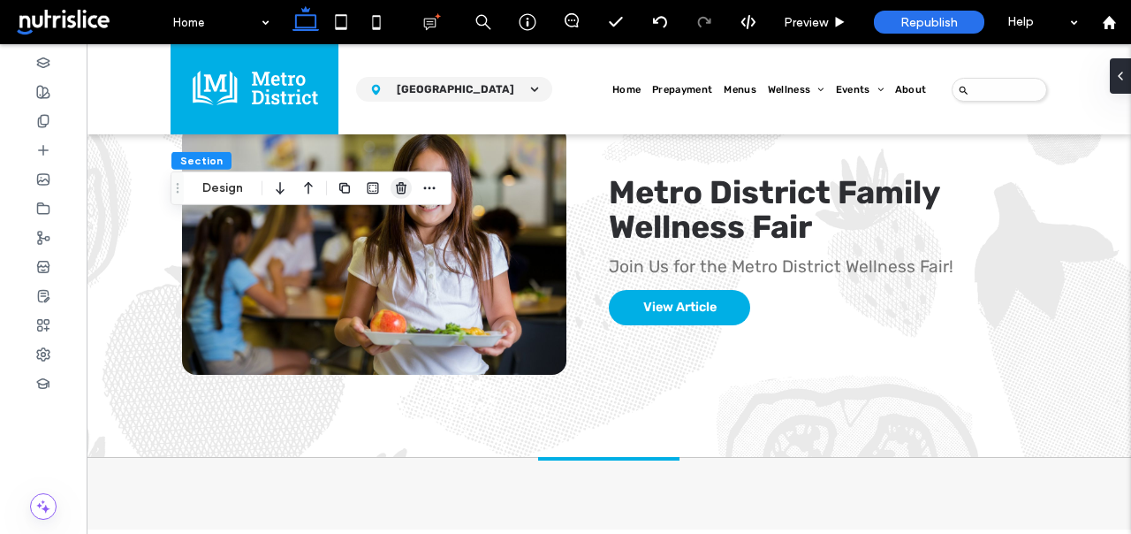
click at [402, 194] on icon "button" at bounding box center [401, 188] width 14 height 14
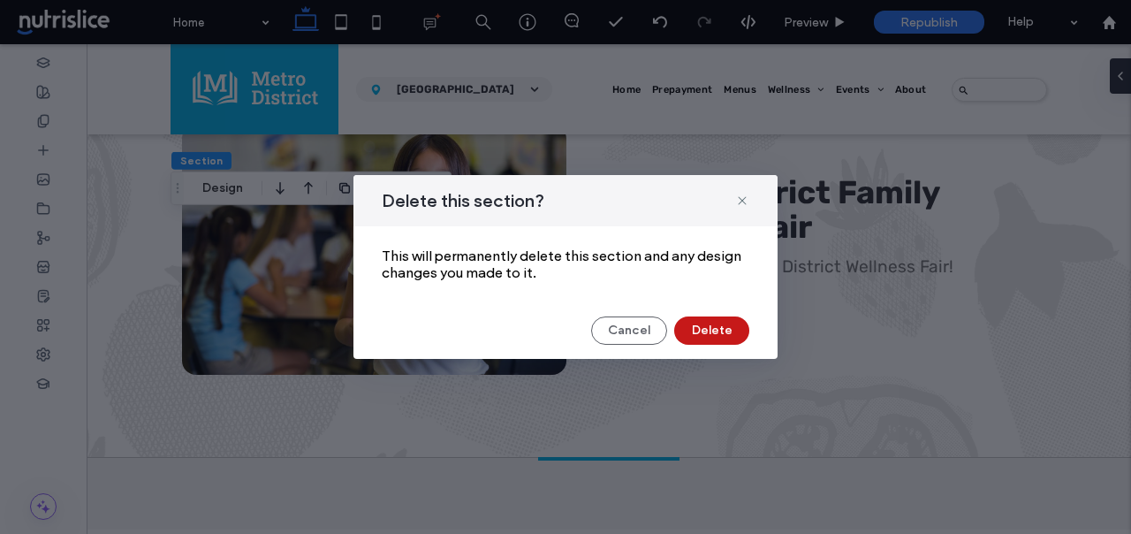
click at [706, 329] on button "Delete" at bounding box center [711, 330] width 75 height 28
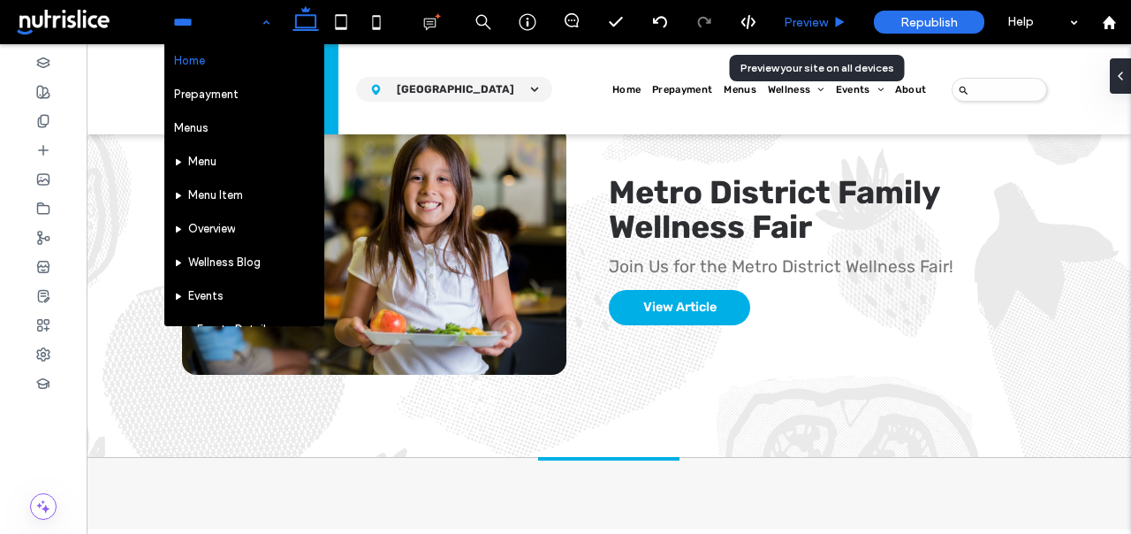
click at [796, 24] on span "Preview" at bounding box center [806, 22] width 44 height 15
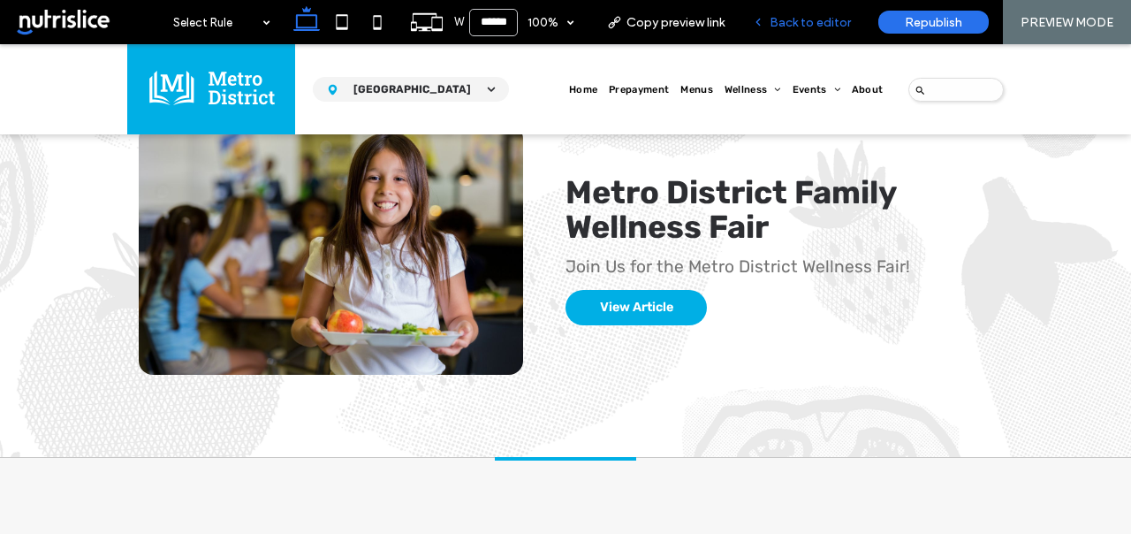
click at [794, 24] on span "Back to editor" at bounding box center [810, 22] width 81 height 15
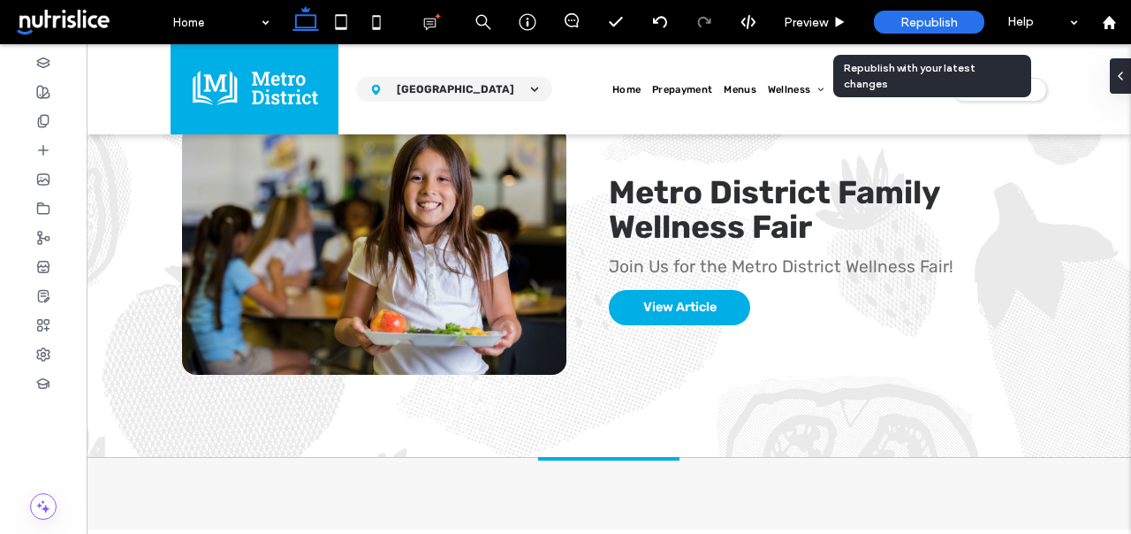
click at [944, 19] on span "Republish" at bounding box center [928, 22] width 57 height 15
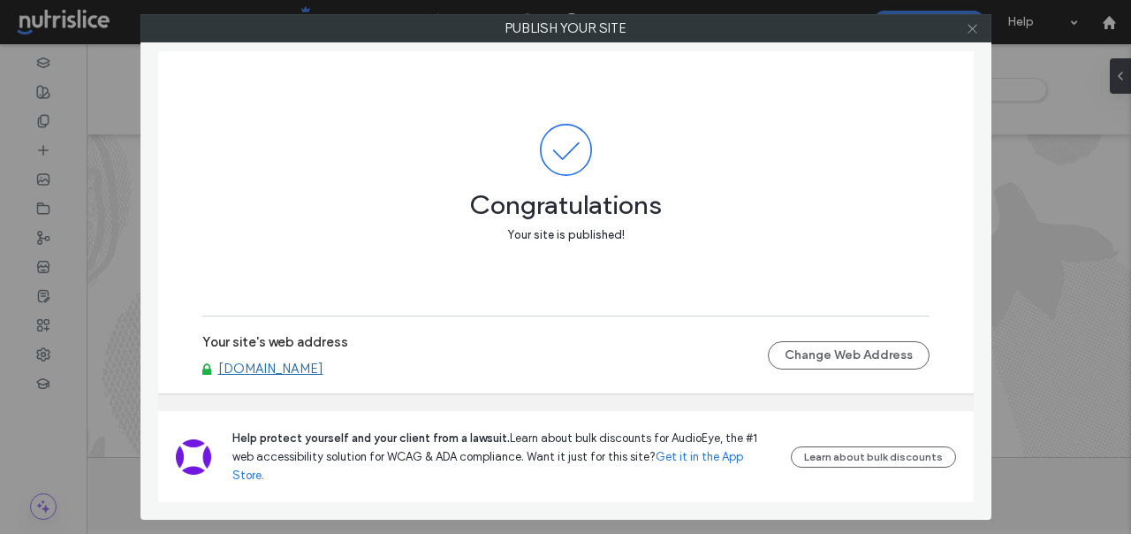
click at [975, 30] on icon at bounding box center [972, 28] width 13 height 13
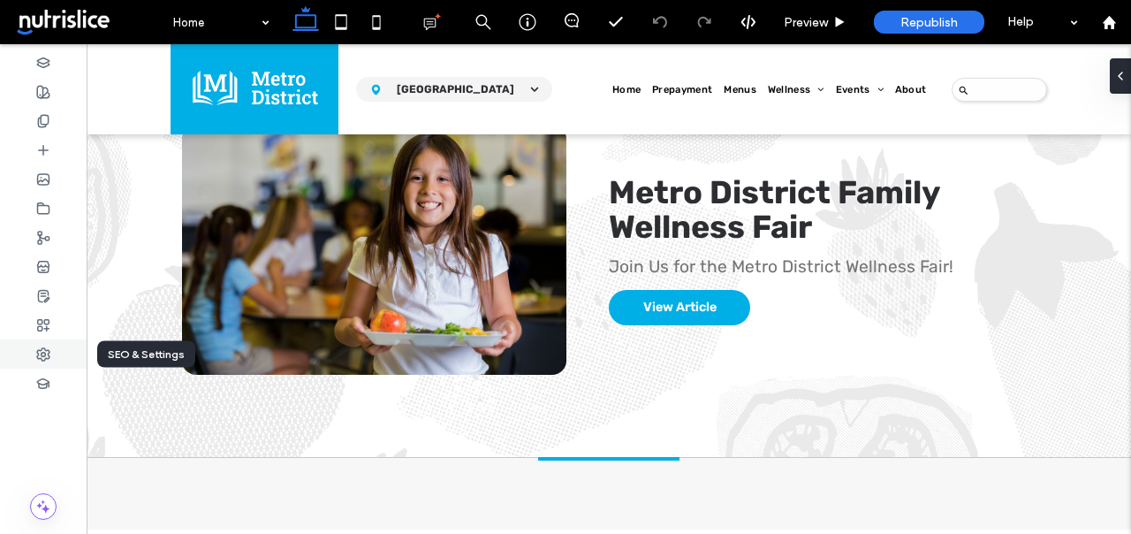
click at [34, 350] on div at bounding box center [43, 353] width 87 height 29
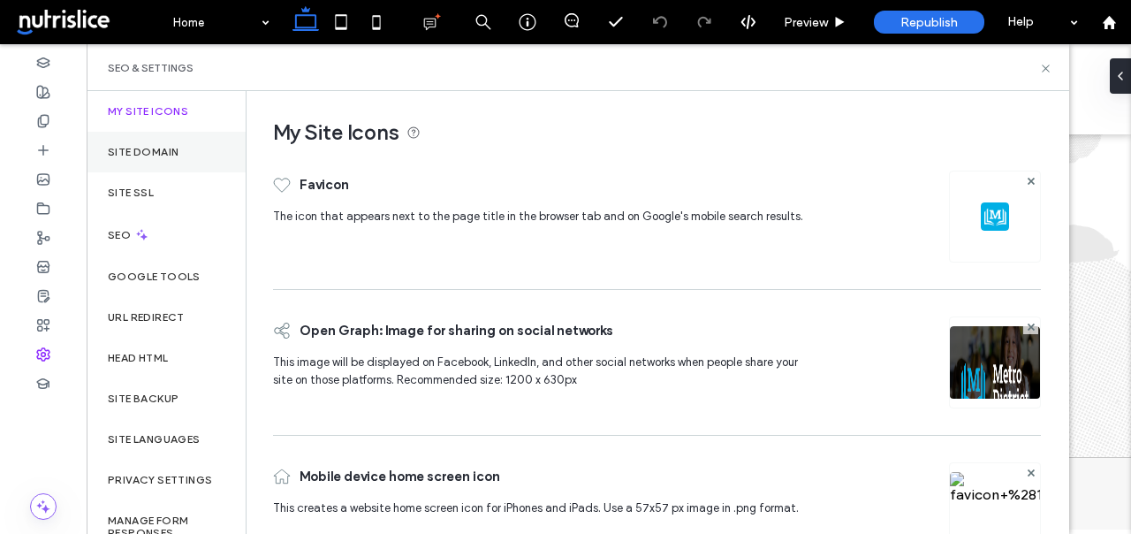
click at [152, 162] on div "Site Domain" at bounding box center [166, 152] width 159 height 41
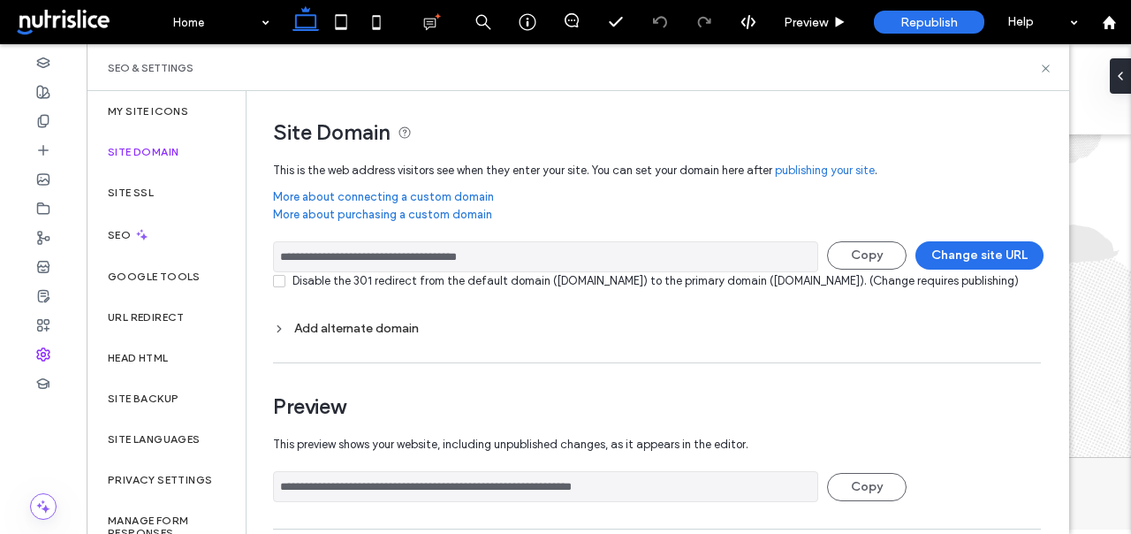
click at [474, 257] on input "**********" at bounding box center [545, 256] width 545 height 31
click at [1042, 66] on icon at bounding box center [1045, 68] width 13 height 13
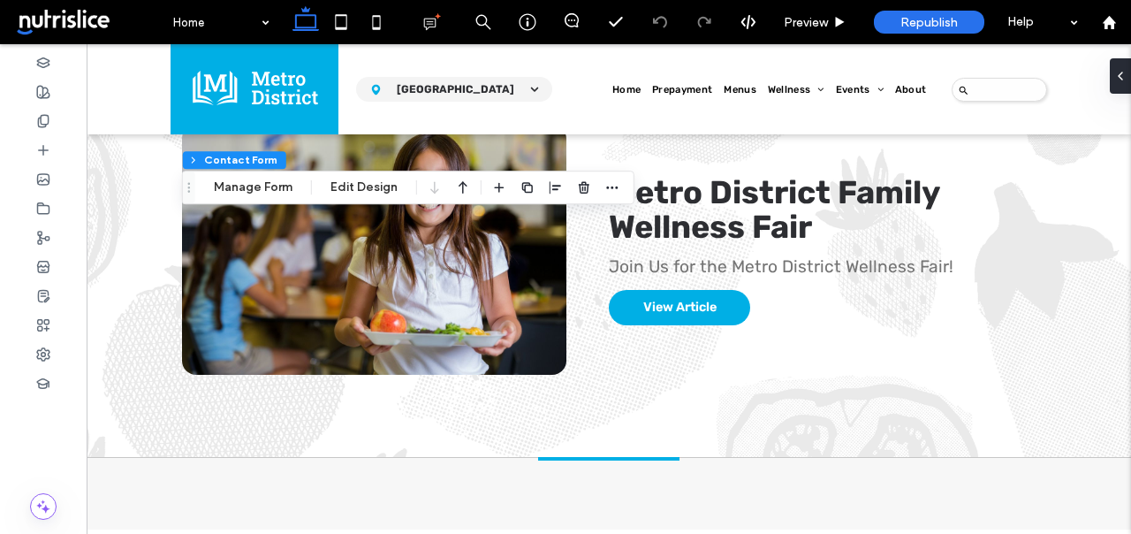
type input "**"
type input "*"
type input "***"
type input "*"
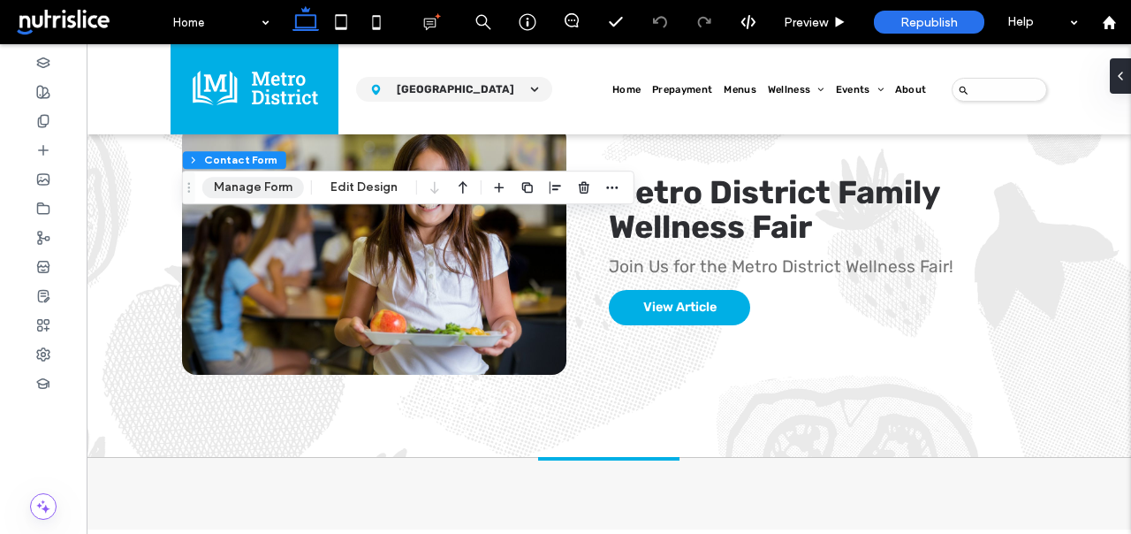
click at [256, 182] on button "Manage Form" at bounding box center [253, 187] width 102 height 21
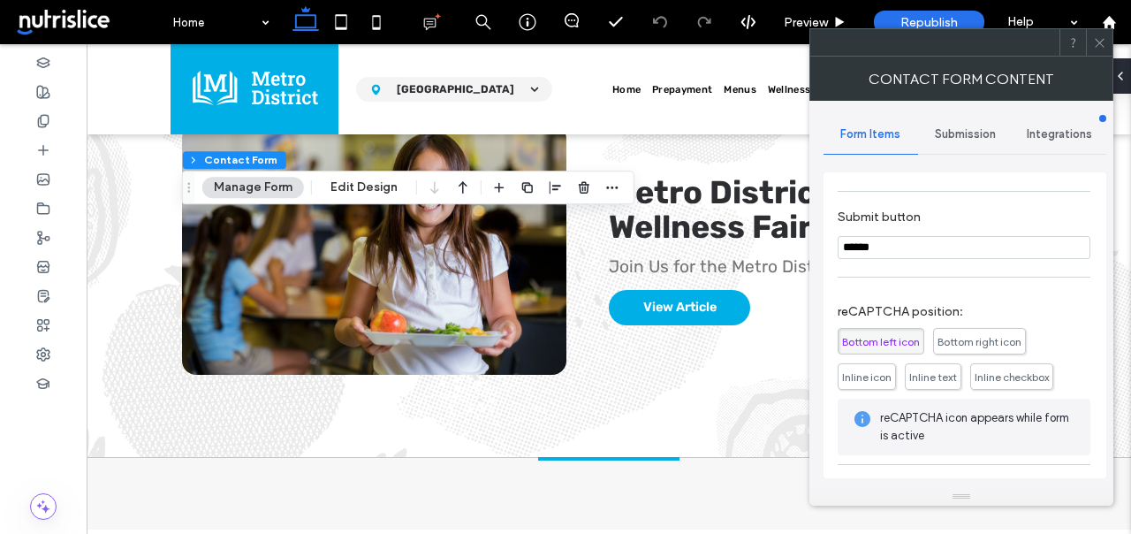
scroll to position [221, 0]
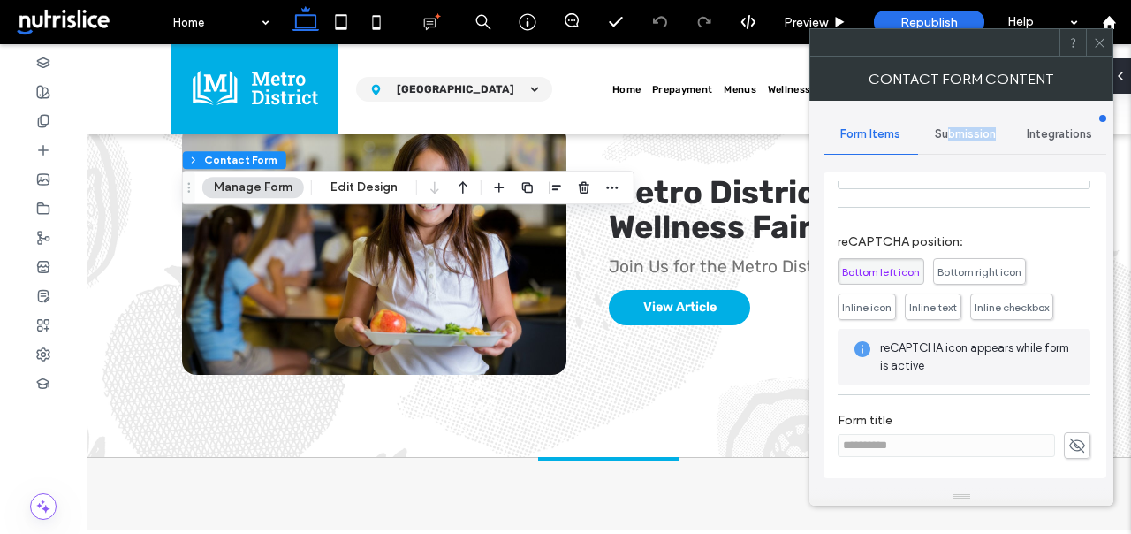
click at [950, 141] on div "Submission" at bounding box center [965, 134] width 95 height 39
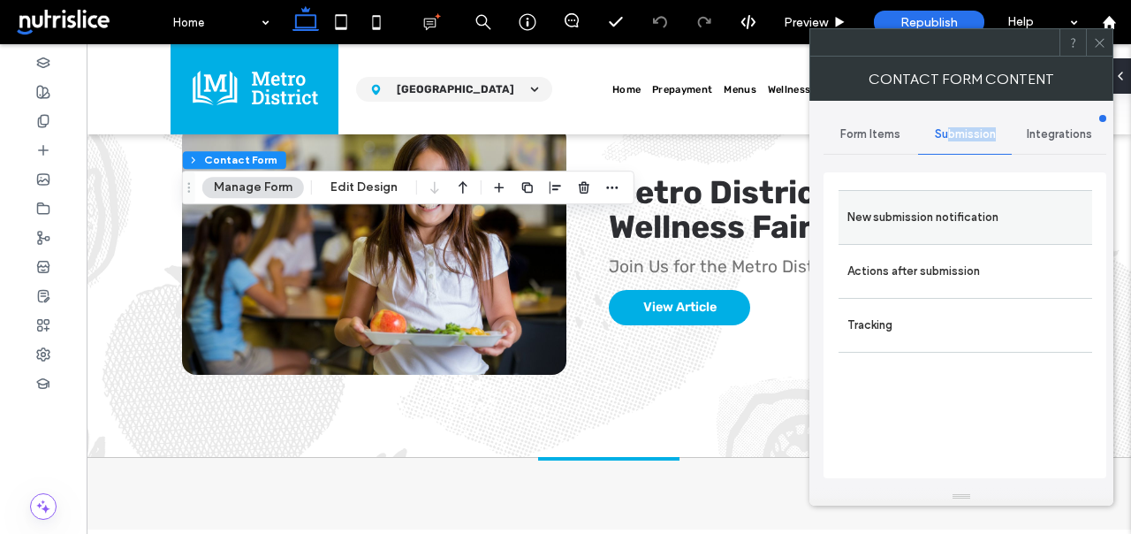
click at [935, 217] on label "New submission notification" at bounding box center [965, 217] width 236 height 35
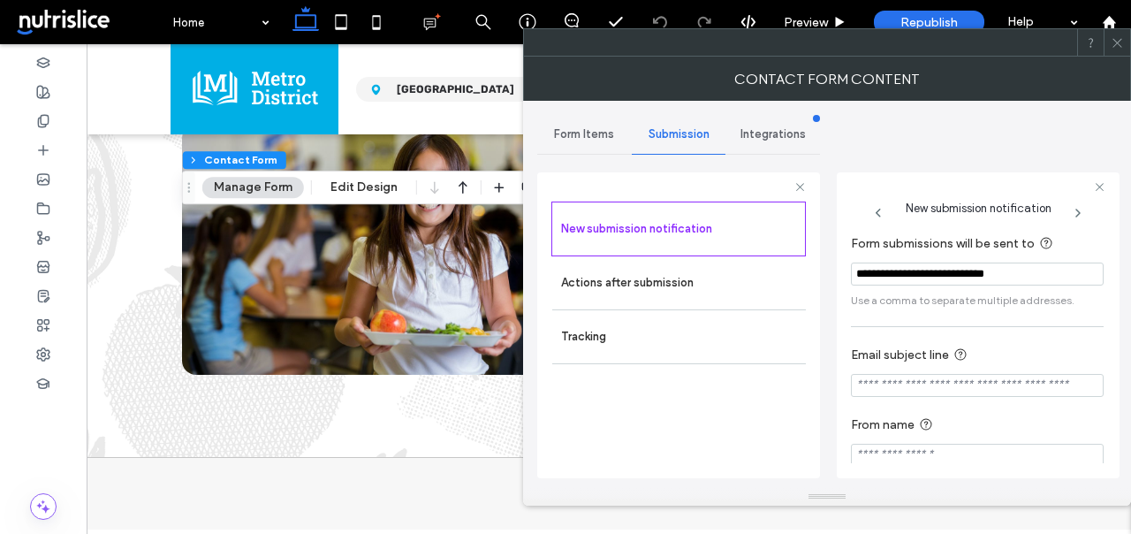
click at [766, 127] on span "Integrations" at bounding box center [772, 134] width 65 height 14
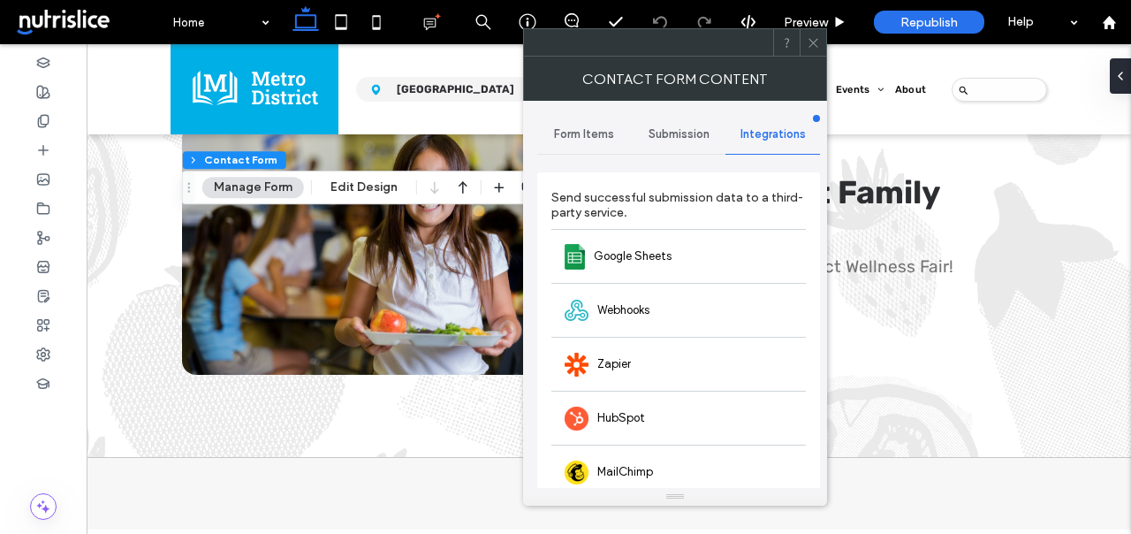
click at [567, 125] on div "Form Items" at bounding box center [584, 134] width 95 height 39
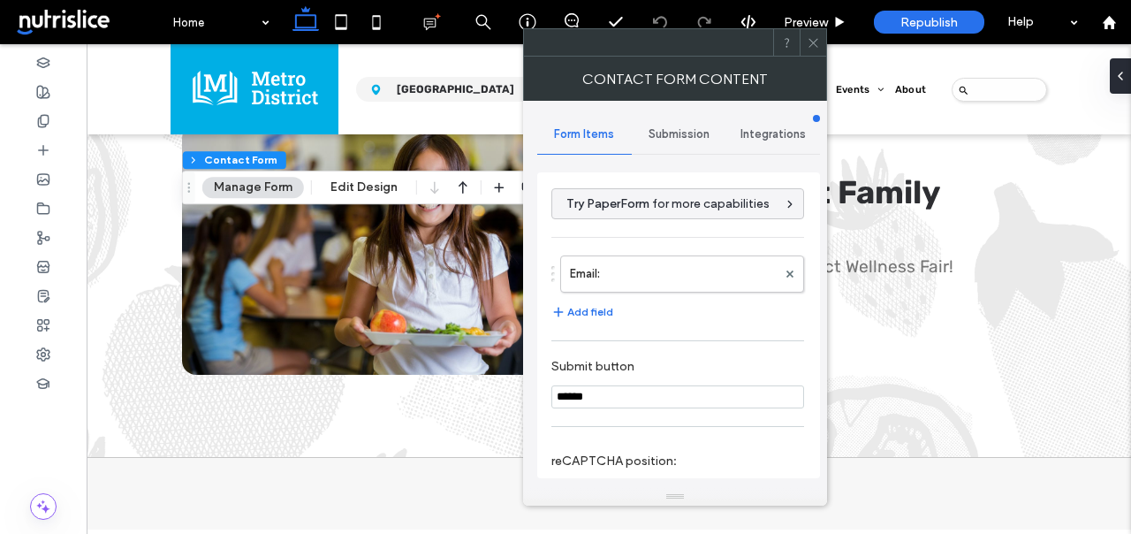
click at [686, 133] on span "Submission" at bounding box center [679, 134] width 61 height 14
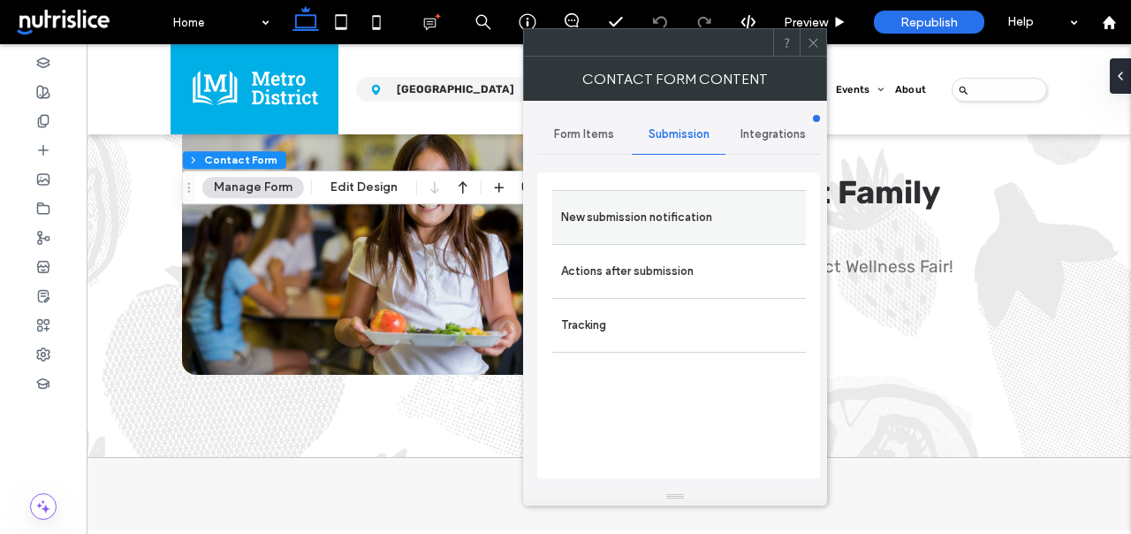
click at [673, 222] on label "New submission notification" at bounding box center [679, 217] width 236 height 35
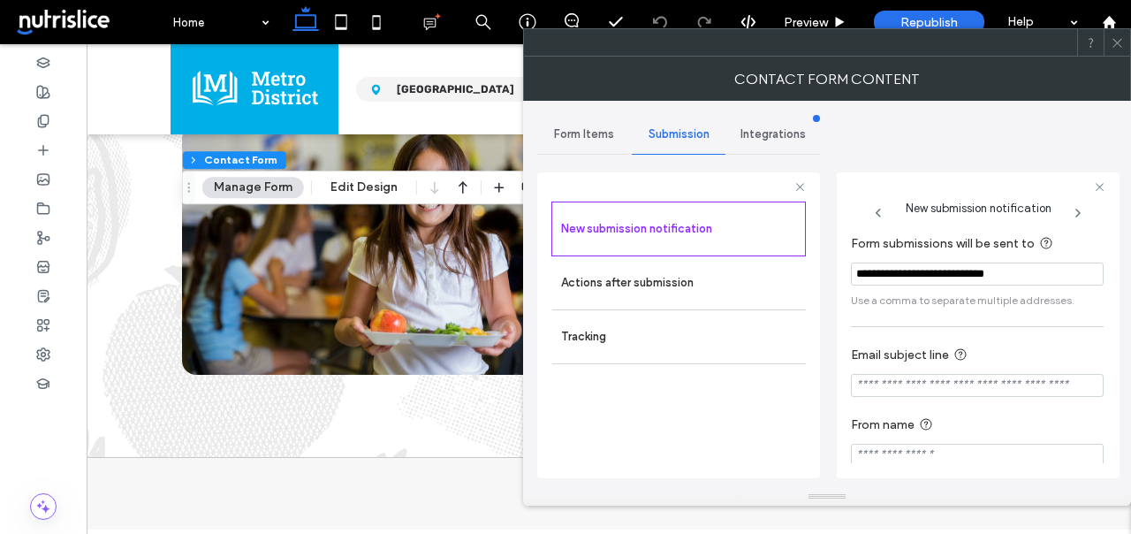
click at [886, 383] on input "Email subject line" at bounding box center [977, 385] width 253 height 23
type input "***"
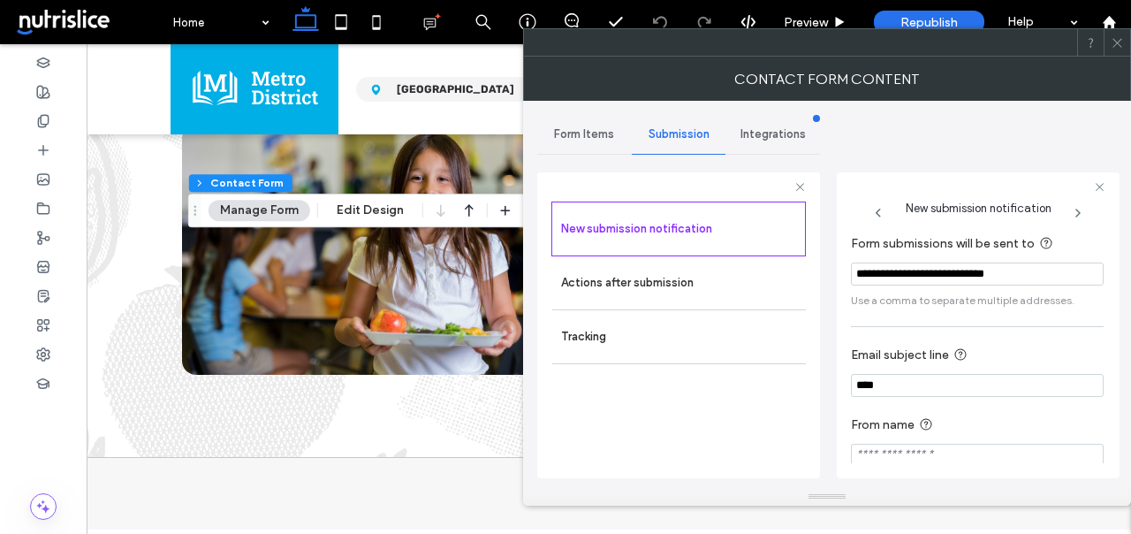
drag, startPoint x: 189, startPoint y: 269, endPoint x: 196, endPoint y: 190, distance: 79.8
click at [196, 204] on icon "Drag" at bounding box center [195, 210] width 14 height 12
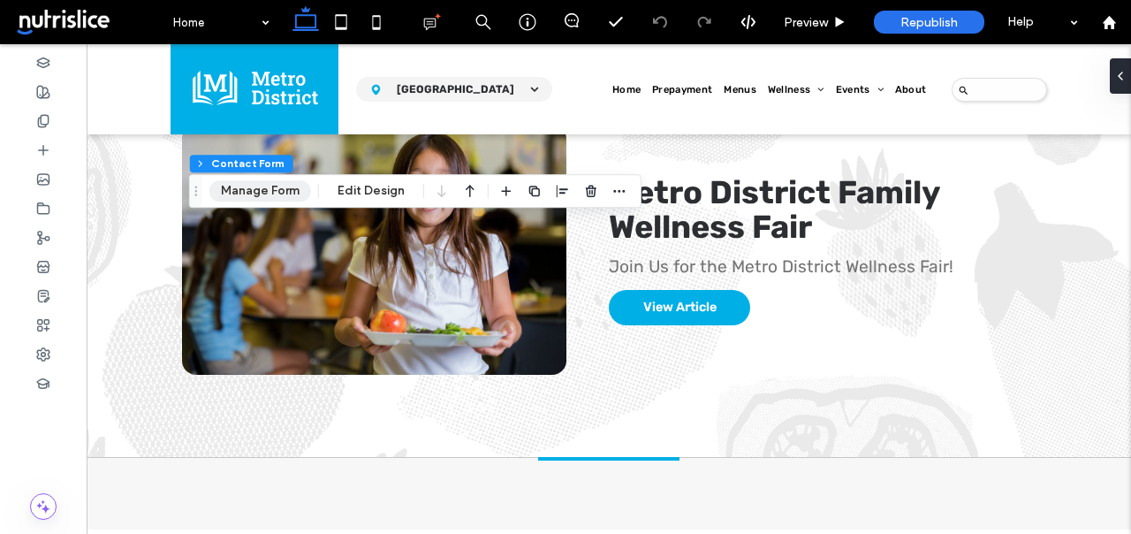
click at [280, 189] on button "Manage Form" at bounding box center [260, 190] width 102 height 21
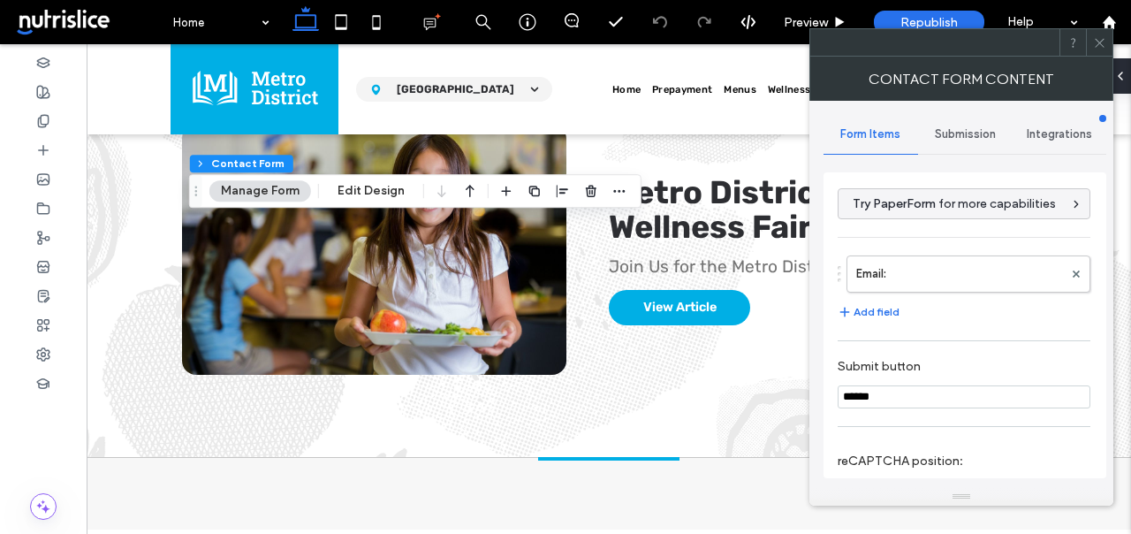
click at [1052, 153] on div "Integrations" at bounding box center [1059, 134] width 95 height 39
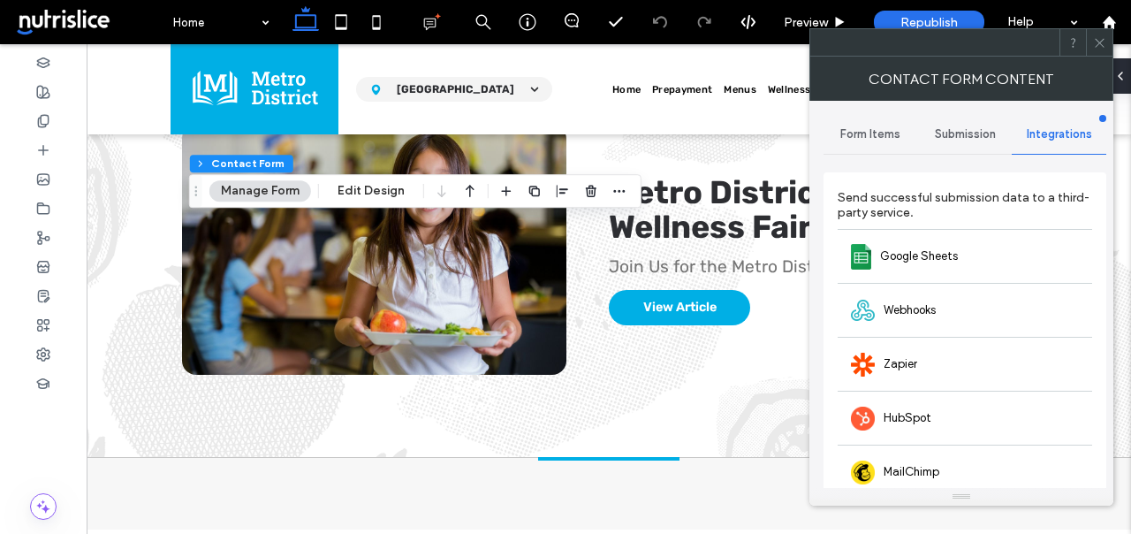
click at [949, 127] on span "Submission" at bounding box center [965, 134] width 61 height 14
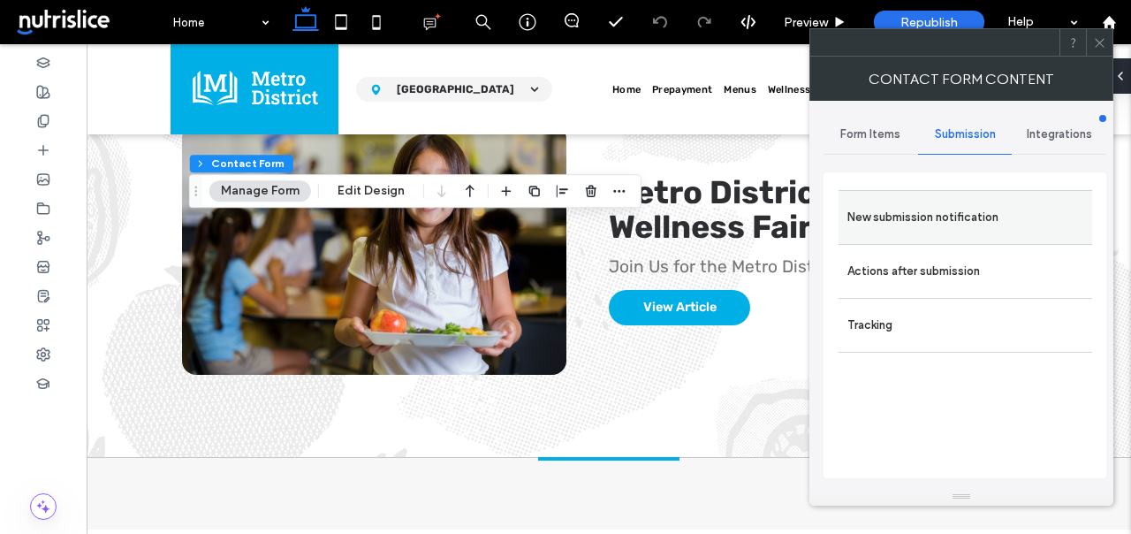
click at [967, 205] on label "New submission notification" at bounding box center [965, 217] width 236 height 35
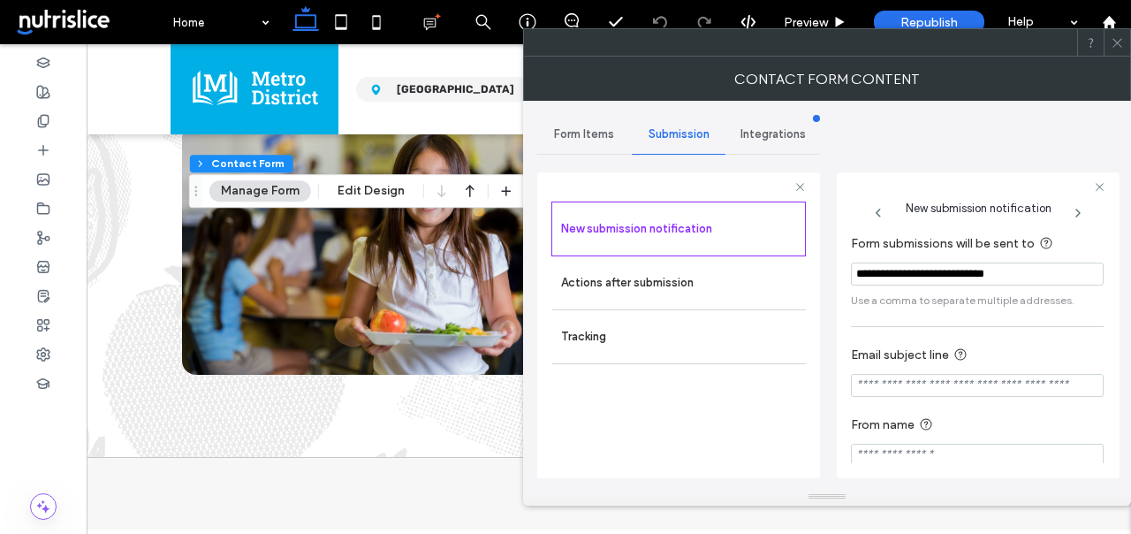
click at [904, 387] on input "Email subject line" at bounding box center [977, 385] width 253 height 23
type input "**********"
click at [1115, 47] on icon at bounding box center [1117, 42] width 13 height 13
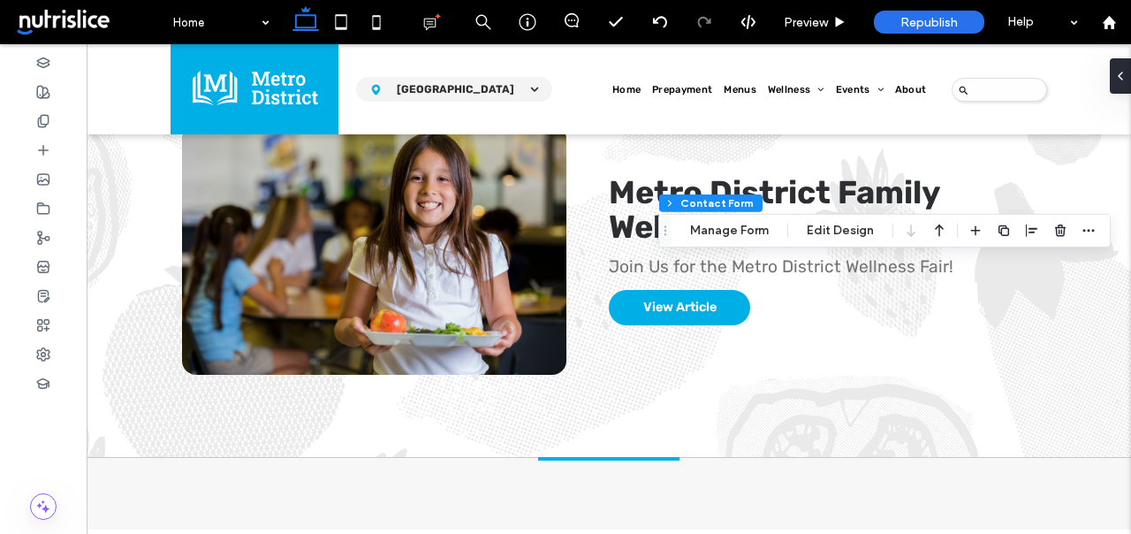
type input "*"
type input "***"
type input "*"
click at [719, 224] on button "Manage Form" at bounding box center [730, 230] width 102 height 21
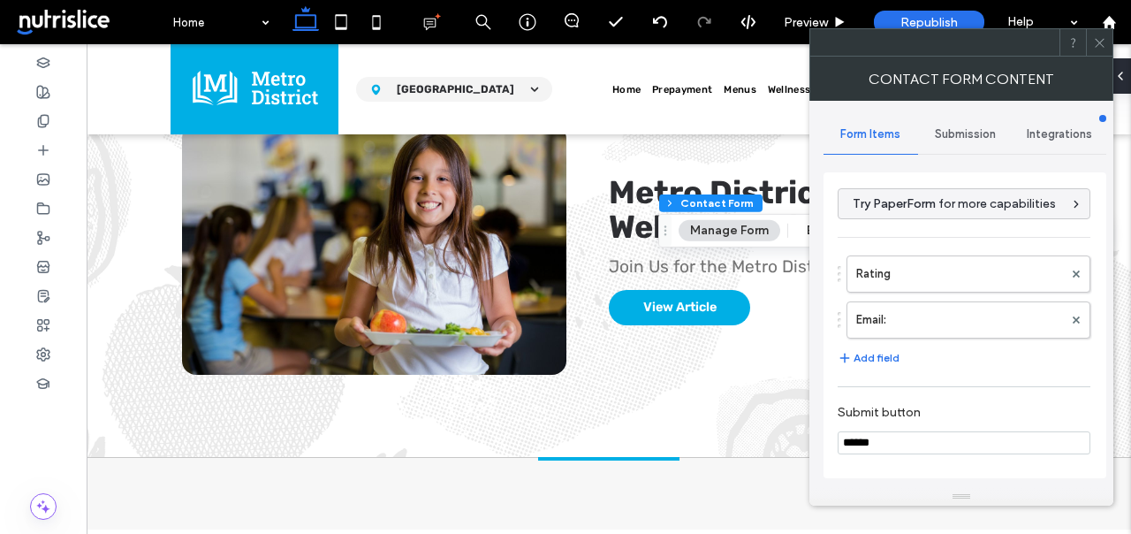
click at [965, 127] on span "Submission" at bounding box center [965, 134] width 61 height 14
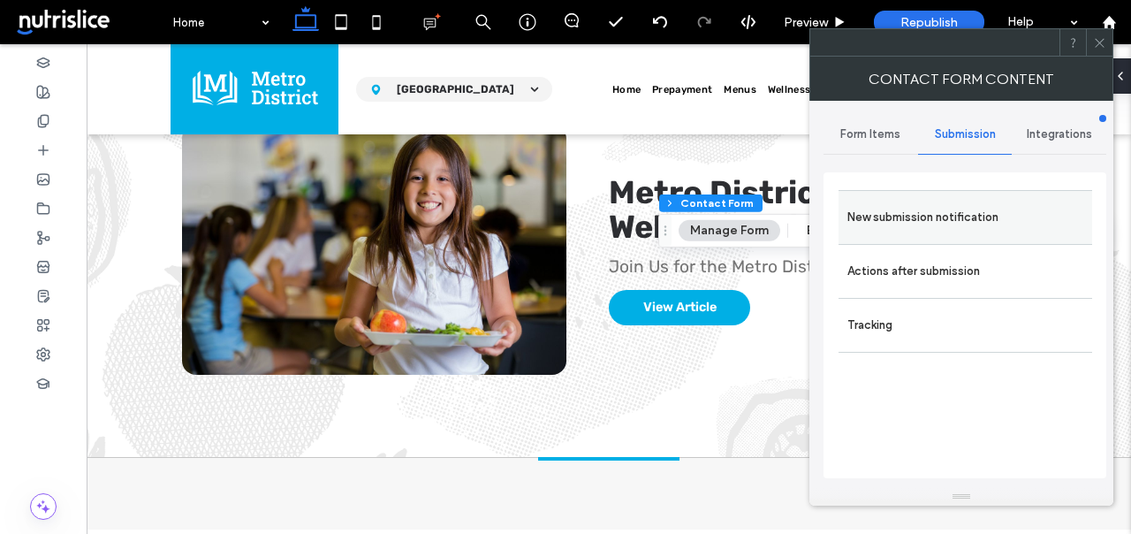
click at [940, 217] on label "New submission notification" at bounding box center [965, 217] width 236 height 35
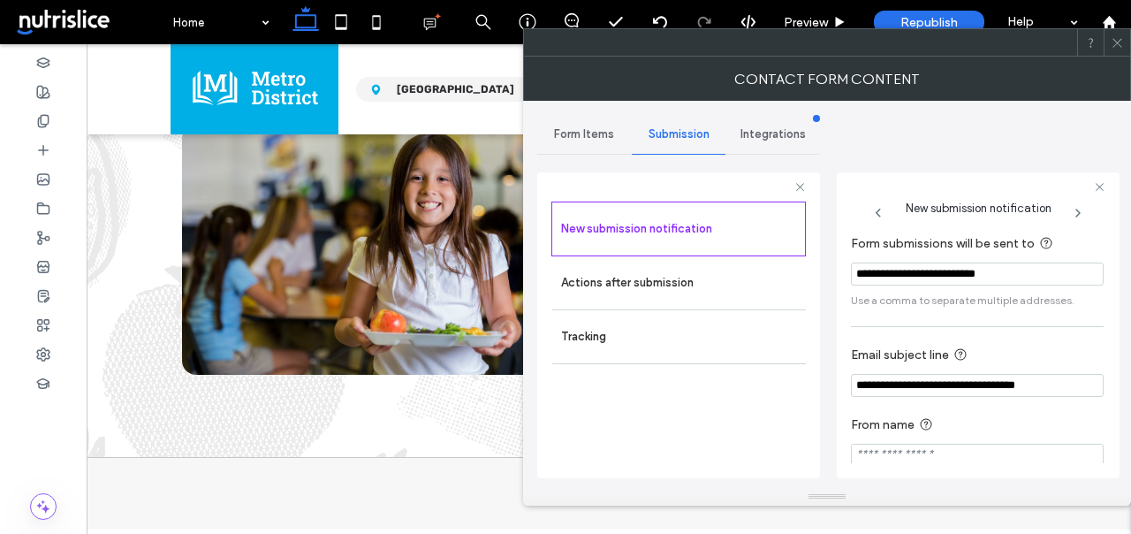
click at [964, 386] on input "**********" at bounding box center [977, 385] width 253 height 23
type input "**********"
click at [1120, 42] on icon at bounding box center [1117, 42] width 13 height 13
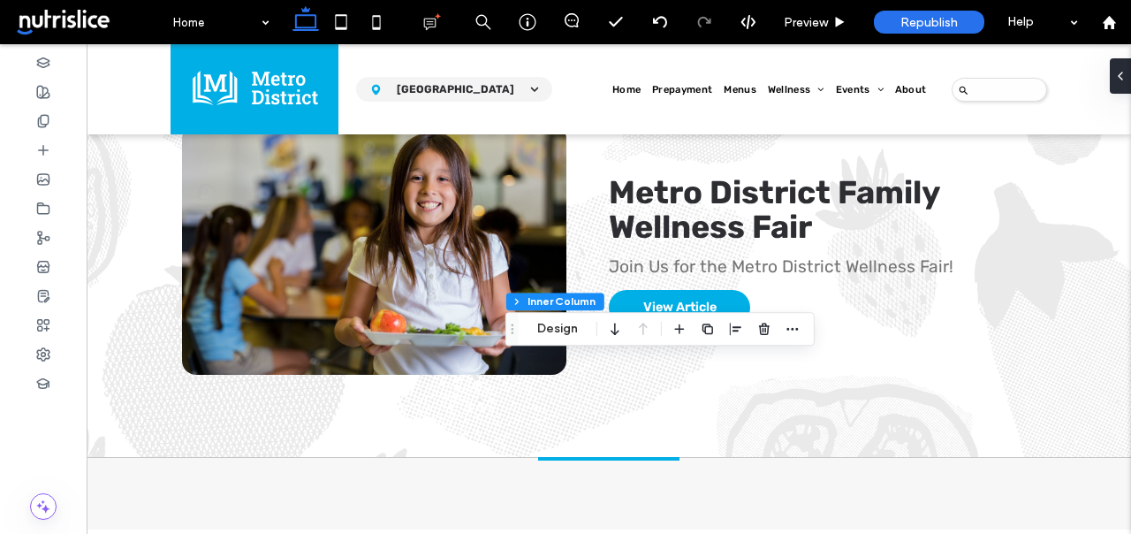
type input "**"
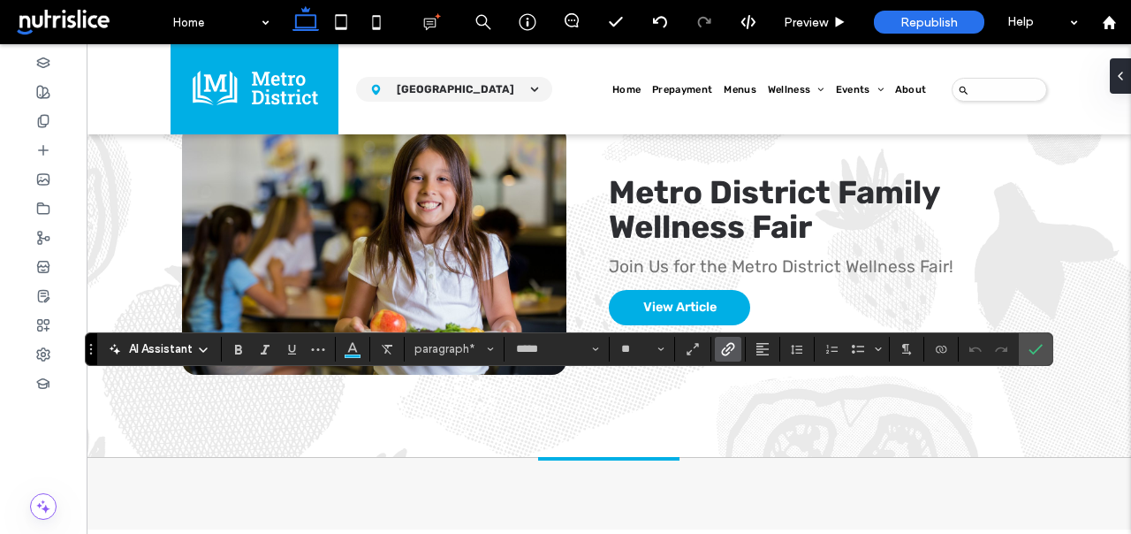
click at [731, 349] on use "Link" at bounding box center [727, 348] width 13 height 13
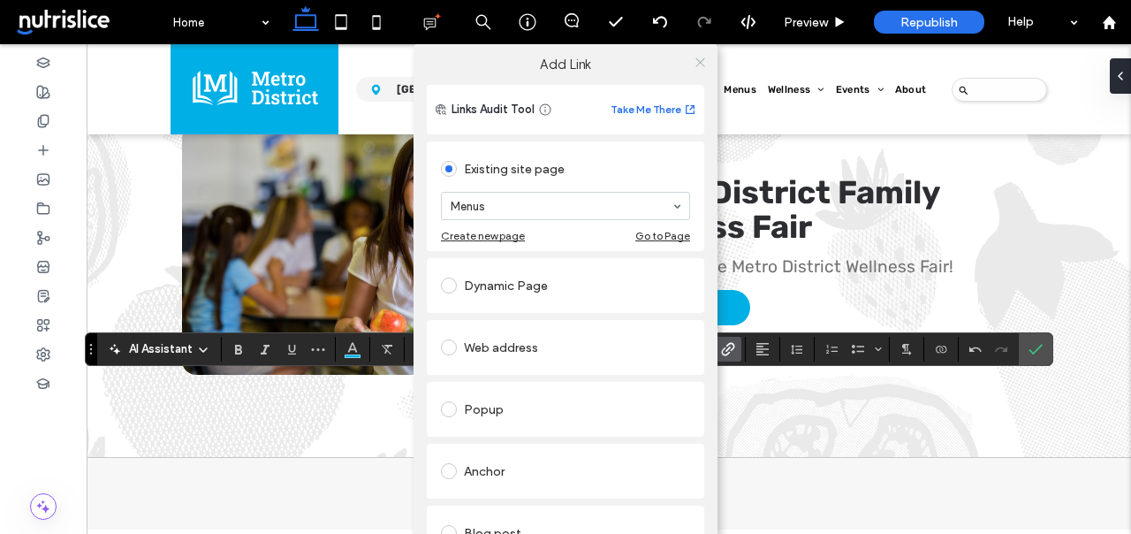
click at [695, 66] on icon at bounding box center [700, 62] width 13 height 13
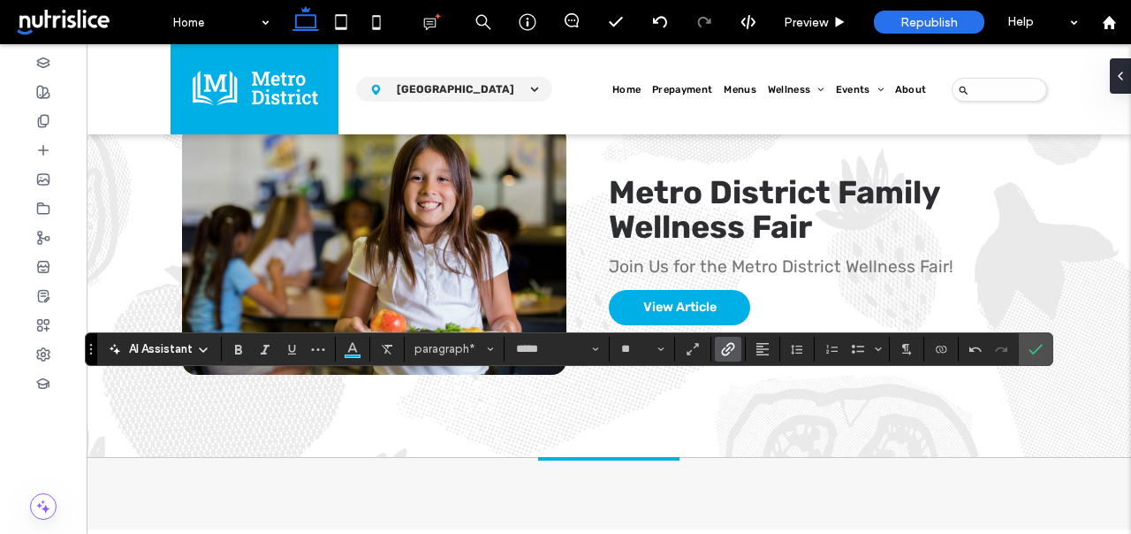
click at [731, 353] on icon "Link" at bounding box center [728, 349] width 14 height 14
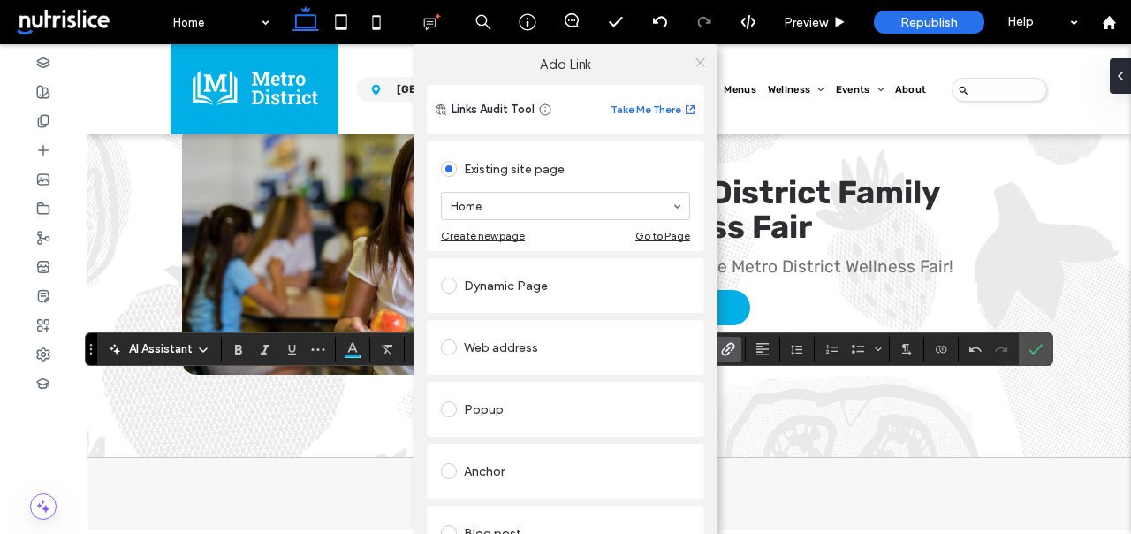
click at [694, 56] on icon at bounding box center [700, 62] width 13 height 13
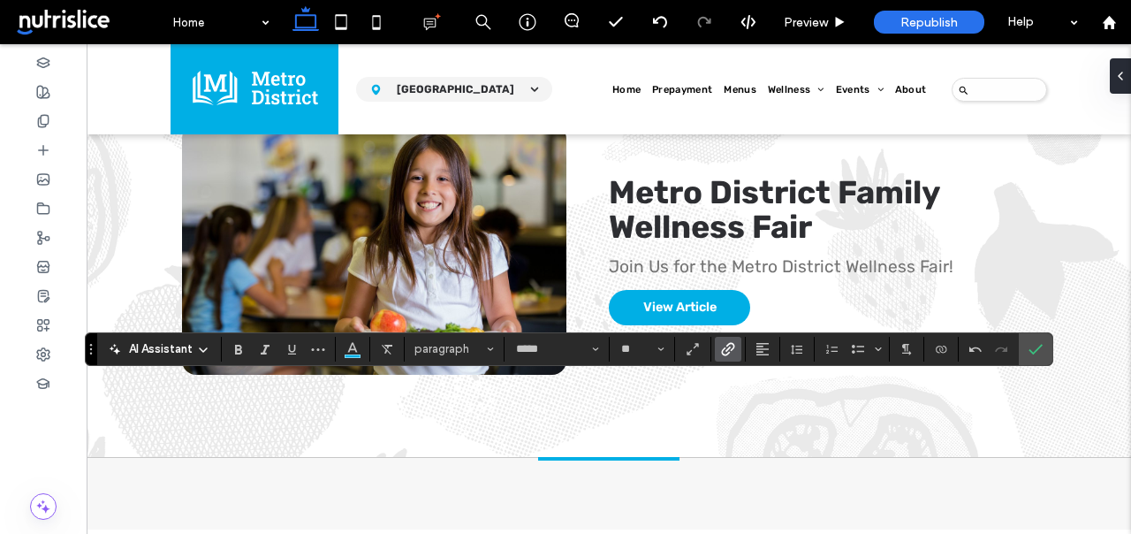
click at [731, 351] on icon "Link" at bounding box center [728, 349] width 14 height 14
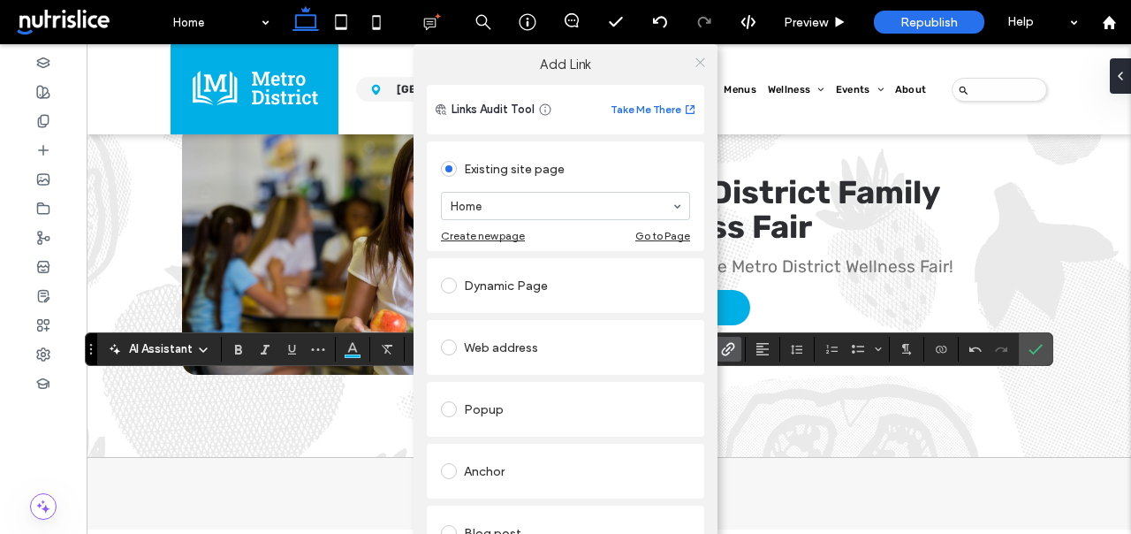
click at [694, 63] on icon at bounding box center [700, 62] width 13 height 13
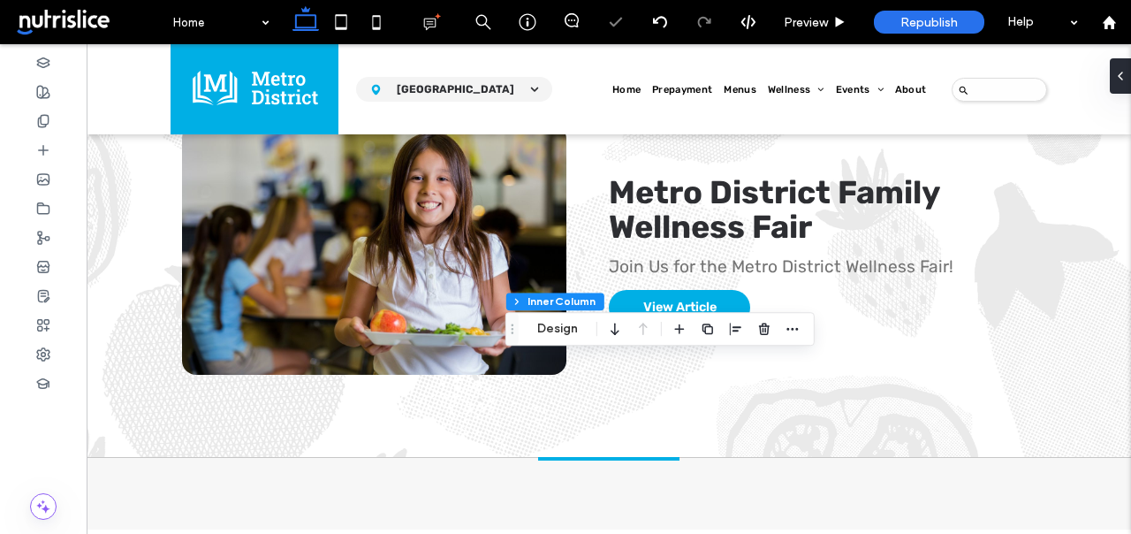
type input "**"
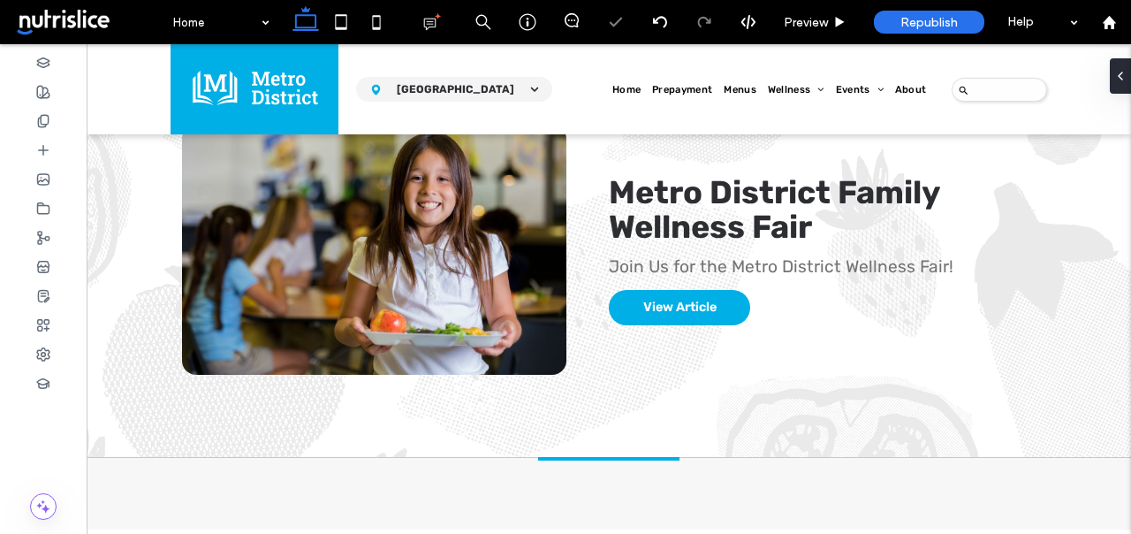
type input "*****"
type input "**"
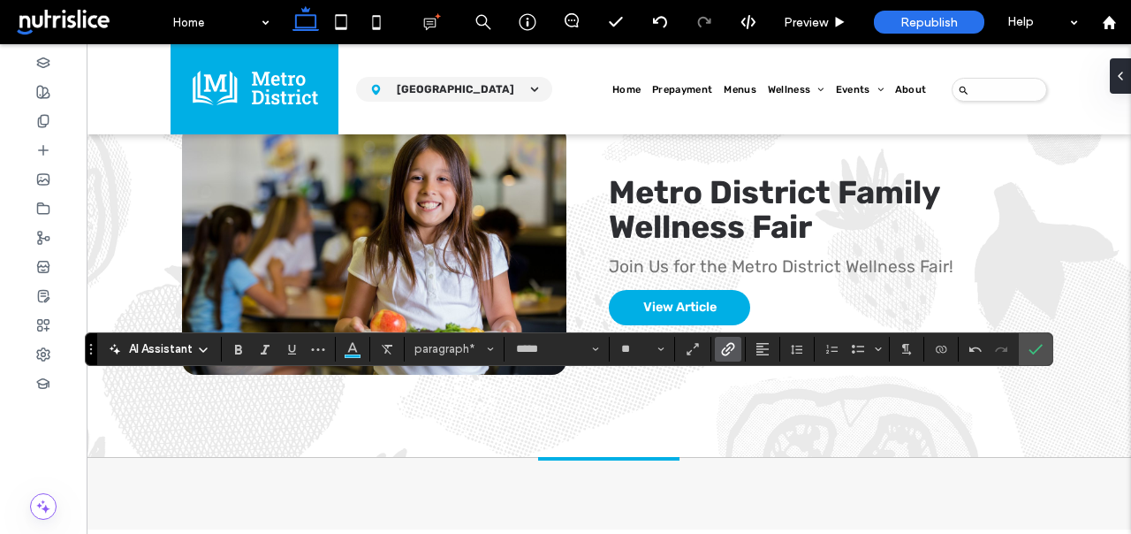
click at [728, 355] on icon "Link" at bounding box center [728, 349] width 14 height 14
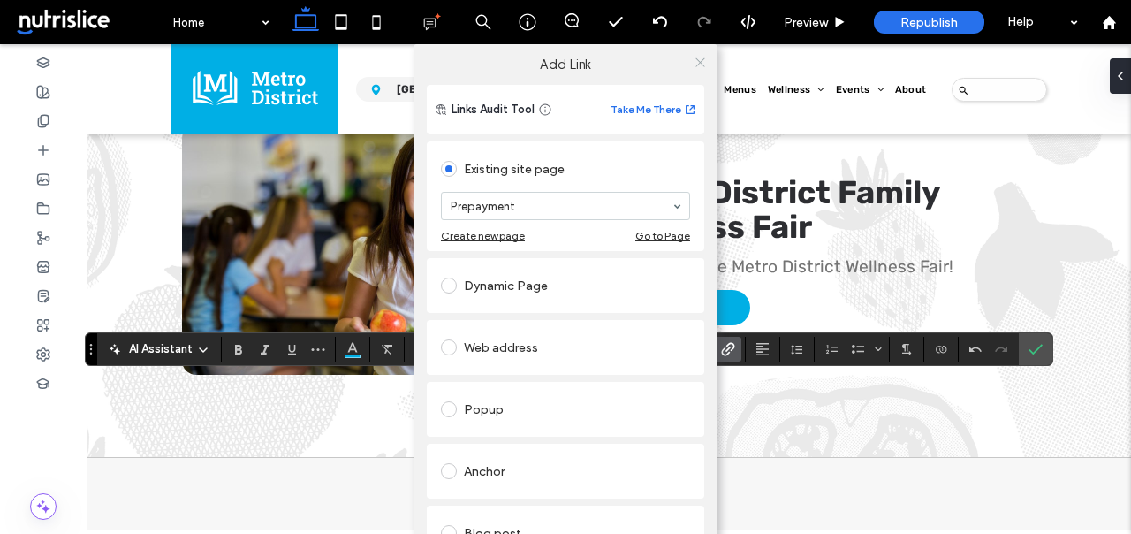
click at [697, 62] on icon at bounding box center [700, 62] width 13 height 13
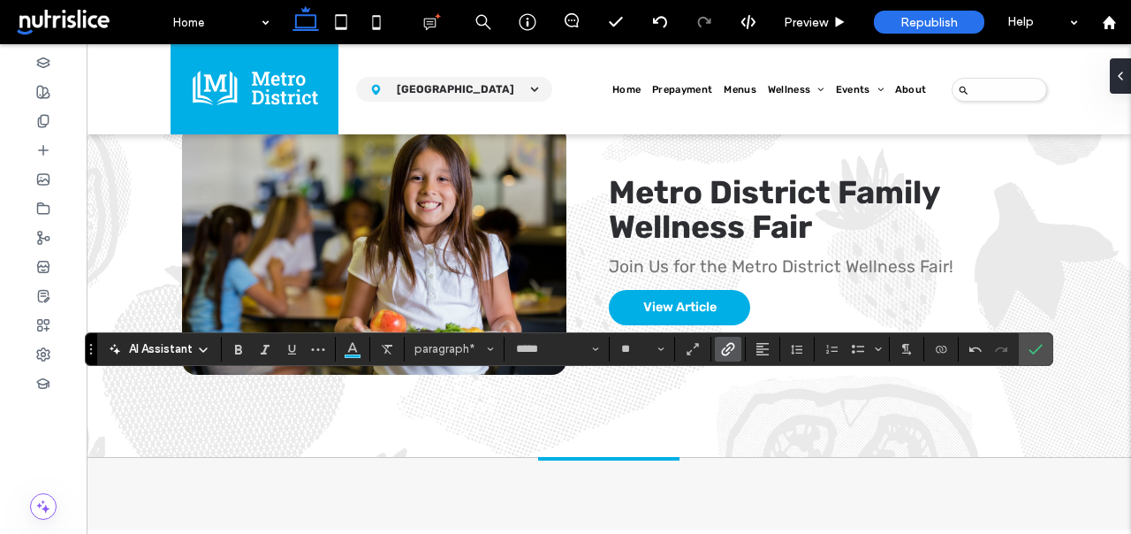
click at [737, 344] on label "Link" at bounding box center [728, 349] width 27 height 25
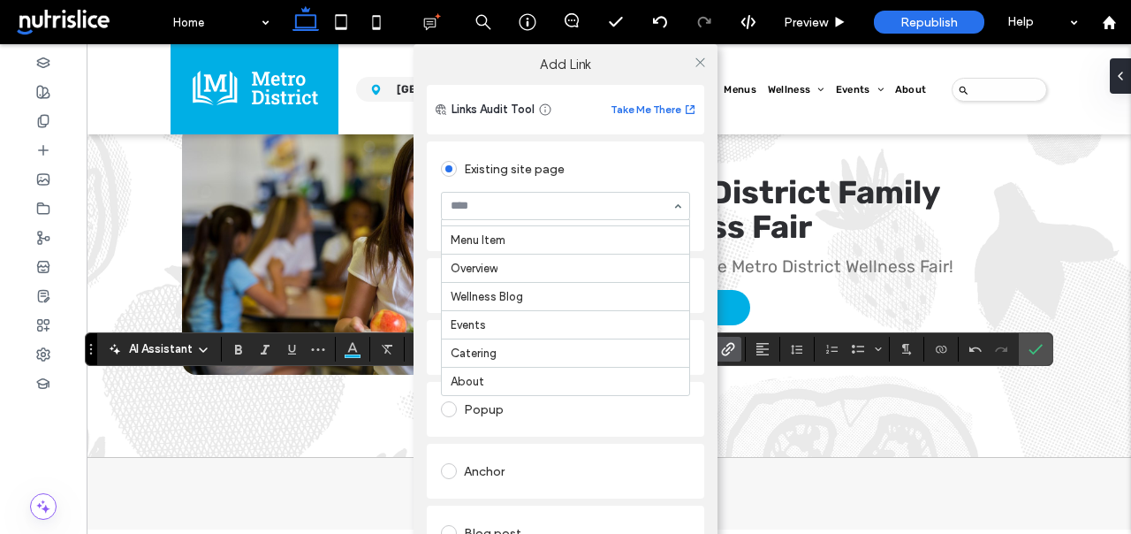
scroll to position [114, 0]
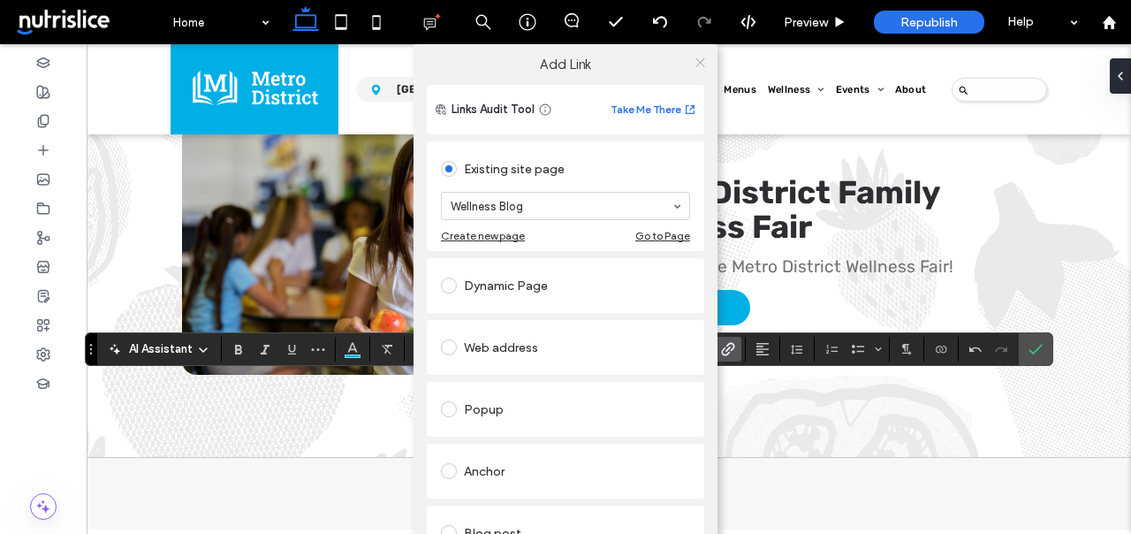
click at [694, 63] on icon at bounding box center [700, 62] width 13 height 13
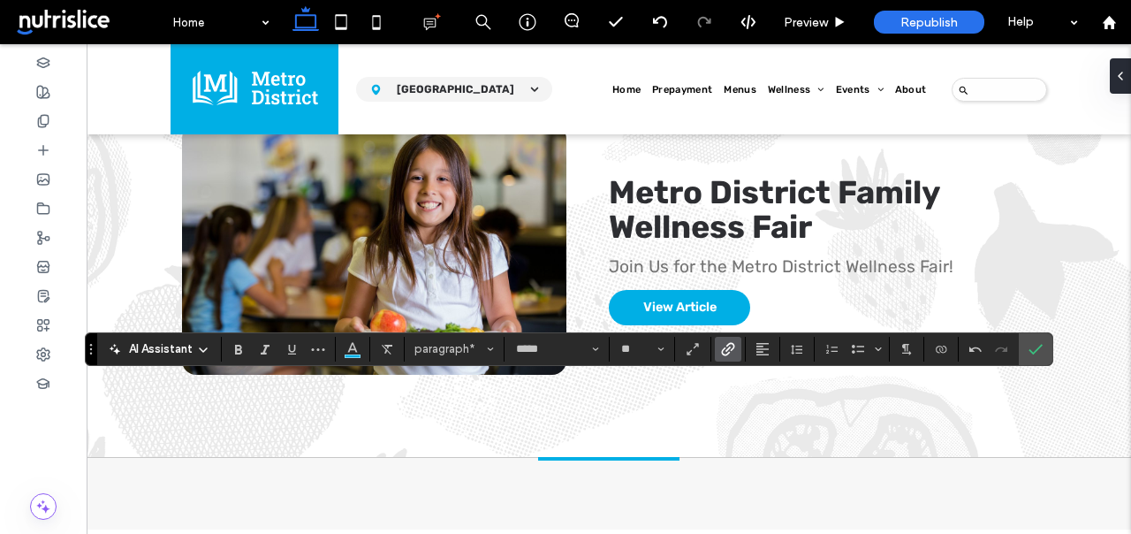
click at [726, 358] on span "Link" at bounding box center [725, 349] width 8 height 25
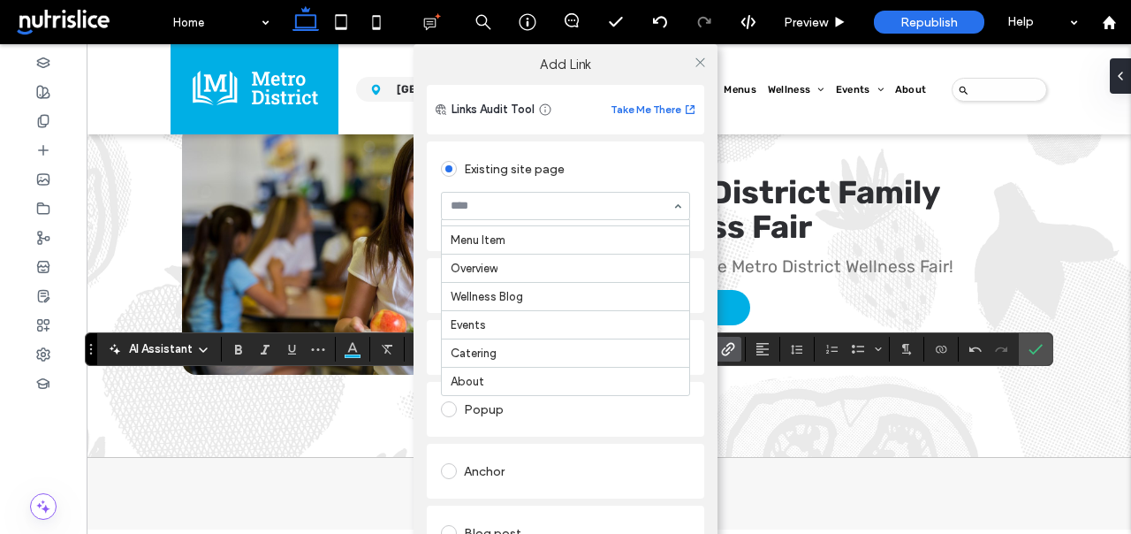
scroll to position [116, 0]
click at [694, 70] on span at bounding box center [700, 62] width 13 height 27
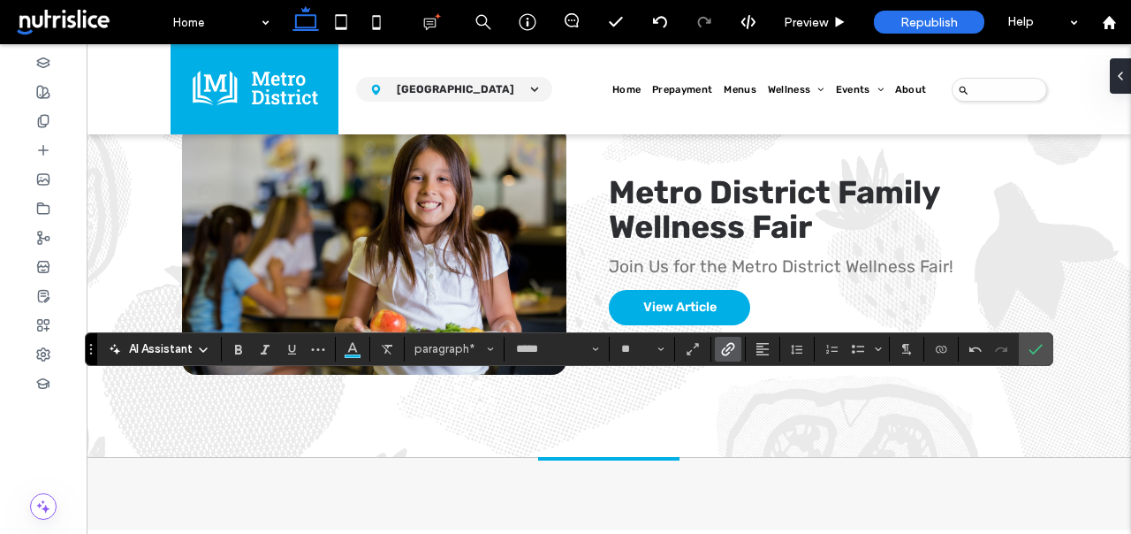
click at [725, 353] on icon "Link" at bounding box center [728, 349] width 14 height 14
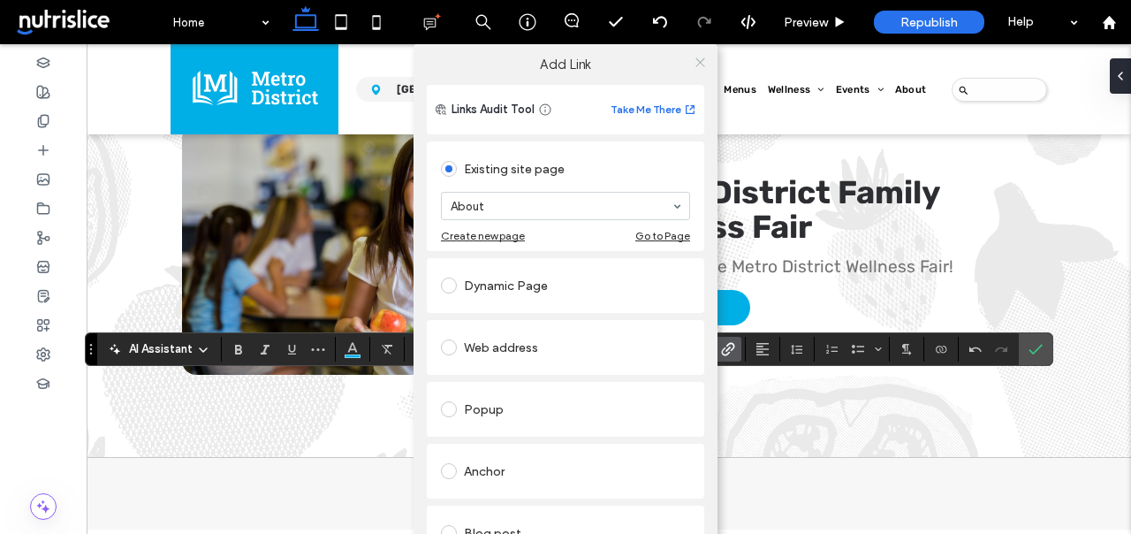
click at [694, 58] on icon at bounding box center [700, 62] width 13 height 13
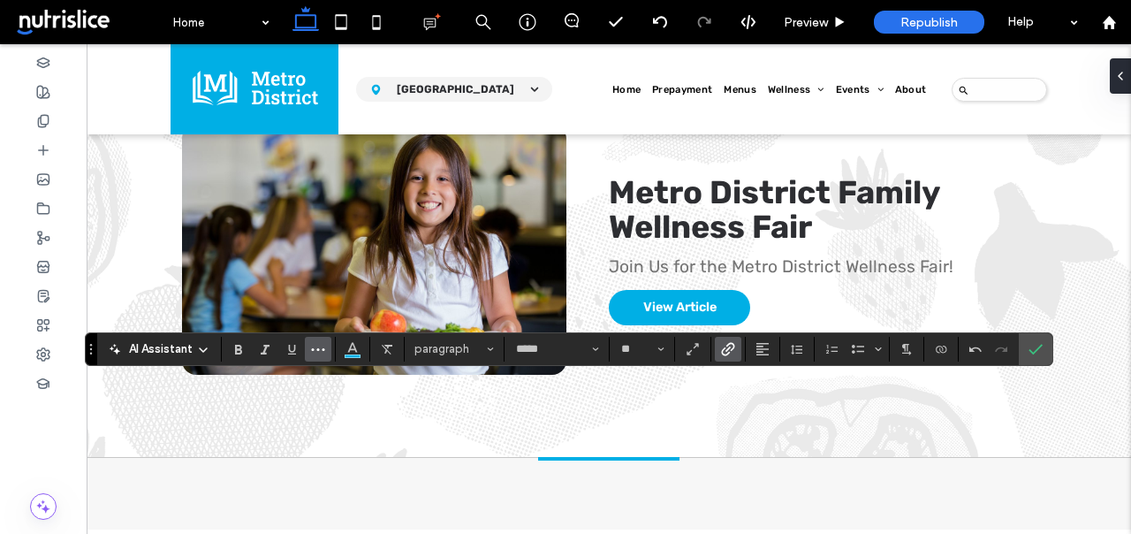
click at [324, 353] on icon "More" at bounding box center [318, 349] width 14 height 14
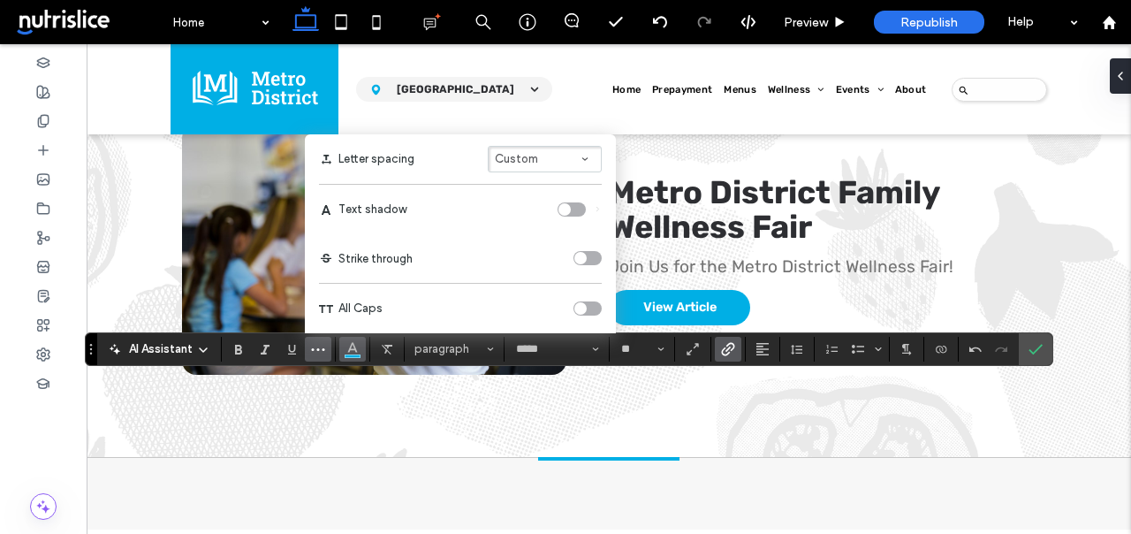
click at [359, 348] on icon "Color" at bounding box center [352, 347] width 14 height 14
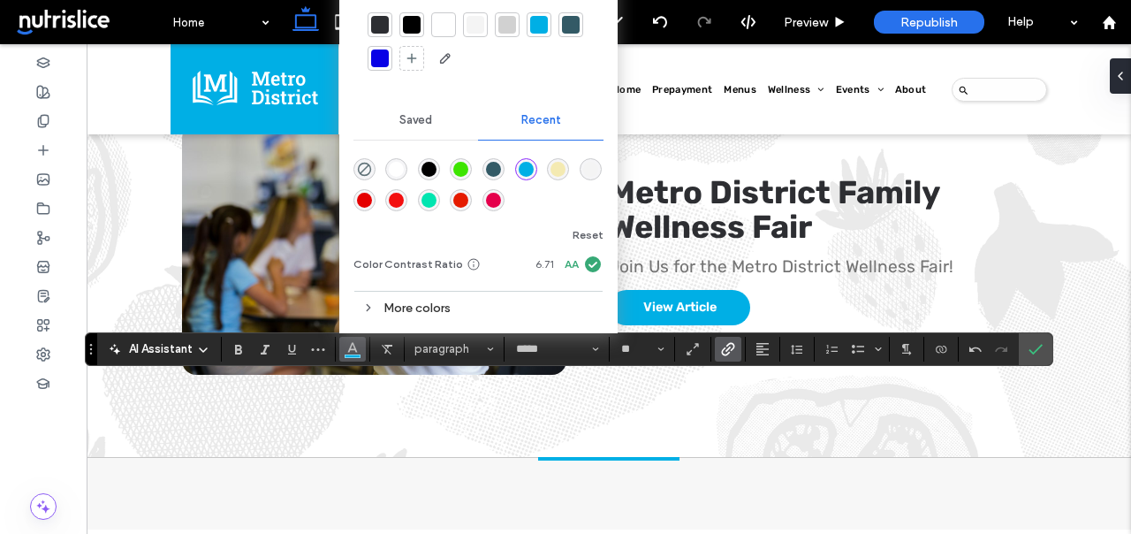
click at [367, 305] on use at bounding box center [369, 308] width 4 height 6
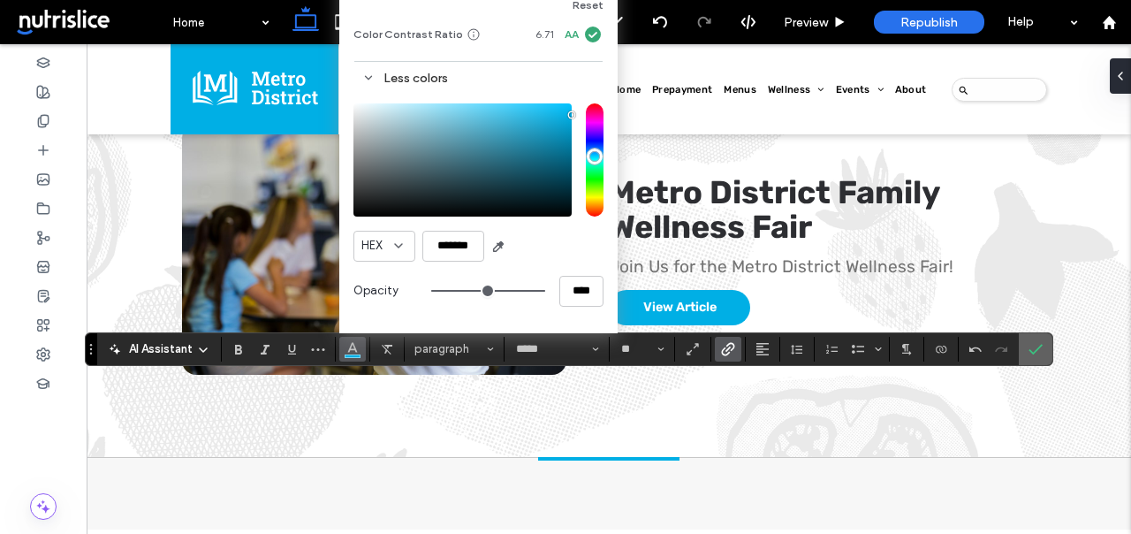
click at [1031, 354] on icon "Confirm" at bounding box center [1035, 349] width 14 height 14
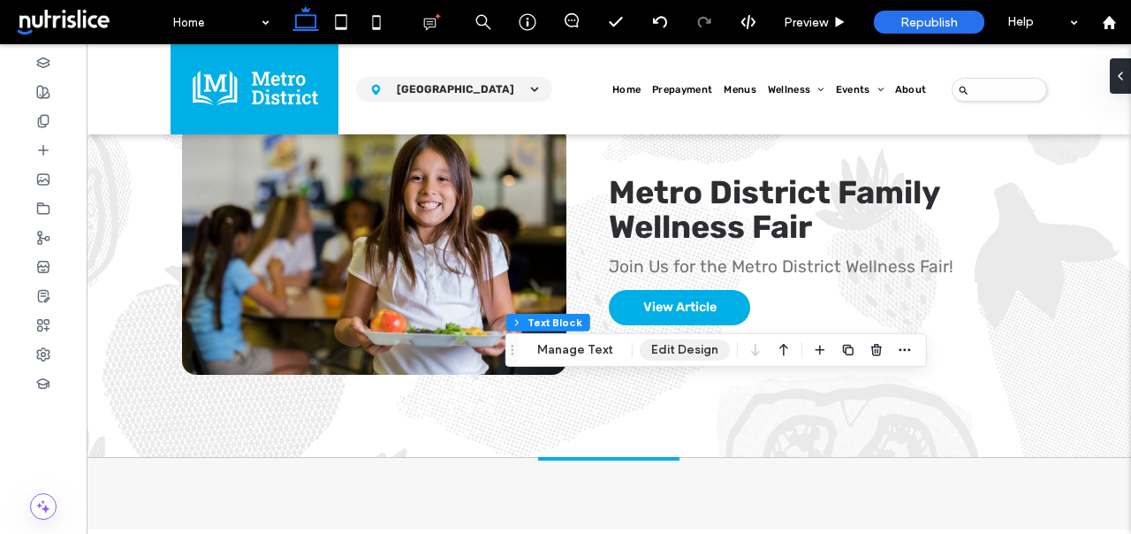
click at [661, 348] on button "Edit Design" at bounding box center [685, 349] width 90 height 21
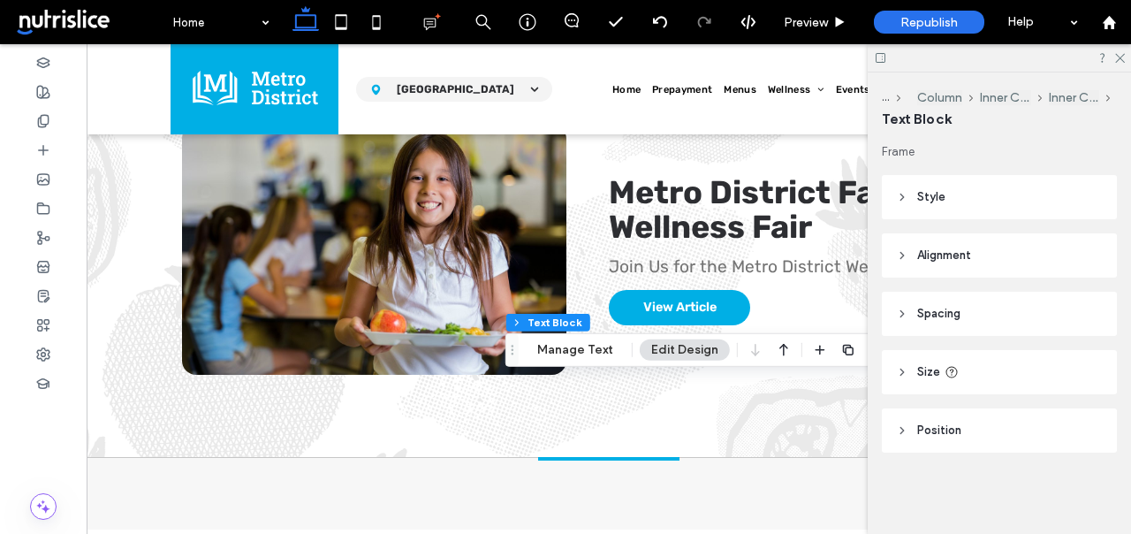
click at [908, 197] on header "Style" at bounding box center [999, 197] width 235 height 44
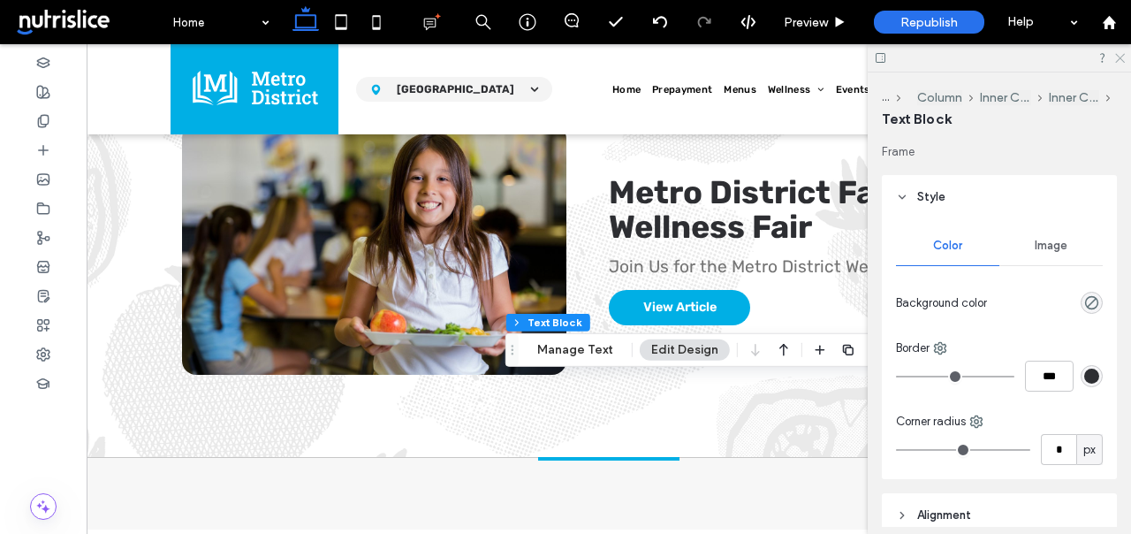
click at [1122, 52] on icon at bounding box center [1118, 56] width 11 height 11
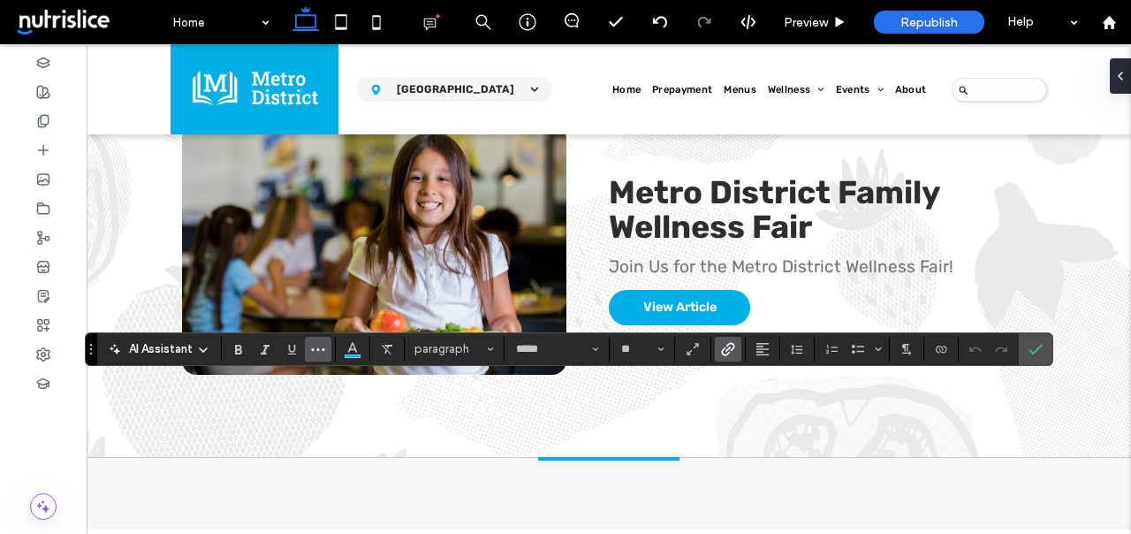
click at [312, 357] on span "More" at bounding box center [318, 349] width 14 height 23
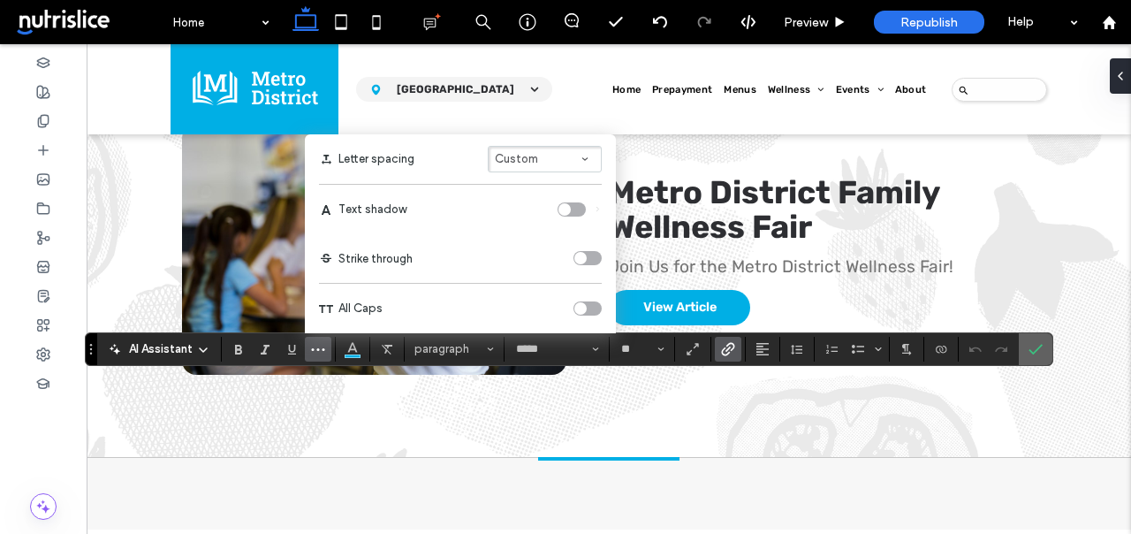
click at [1042, 345] on use "Confirm" at bounding box center [1035, 349] width 14 height 11
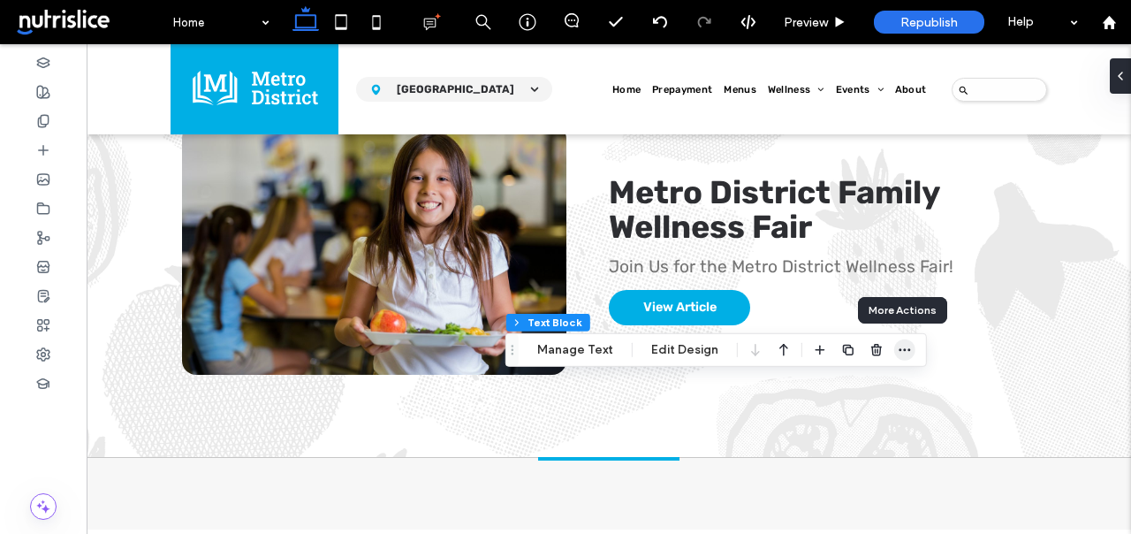
click at [898, 343] on icon "button" at bounding box center [905, 350] width 14 height 14
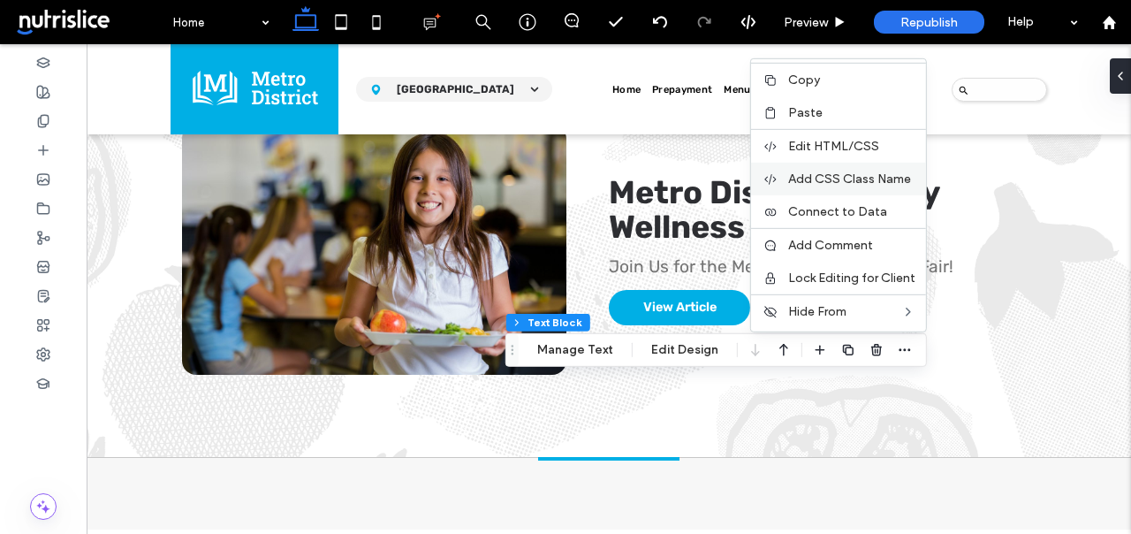
click at [826, 178] on span "Add CSS Class Name" at bounding box center [849, 178] width 123 height 15
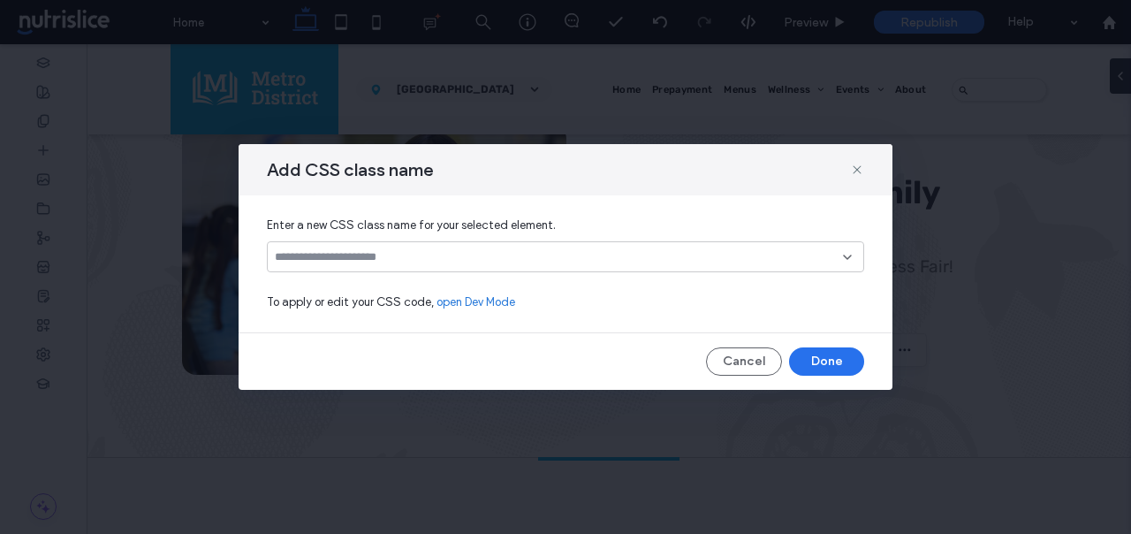
click at [506, 276] on div "Enter a new CSS class name for your selected element. To apply or edit your CSS…" at bounding box center [566, 263] width 654 height 137
click at [515, 263] on input at bounding box center [559, 257] width 568 height 14
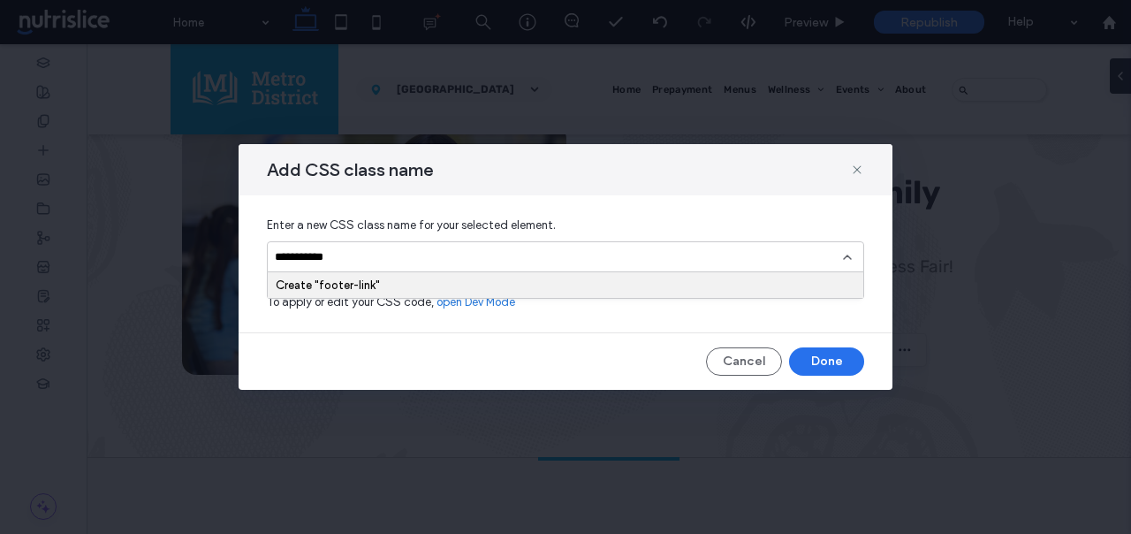
type input "**********"
click at [340, 278] on div "Create "footer-link"" at bounding box center [566, 284] width 580 height 13
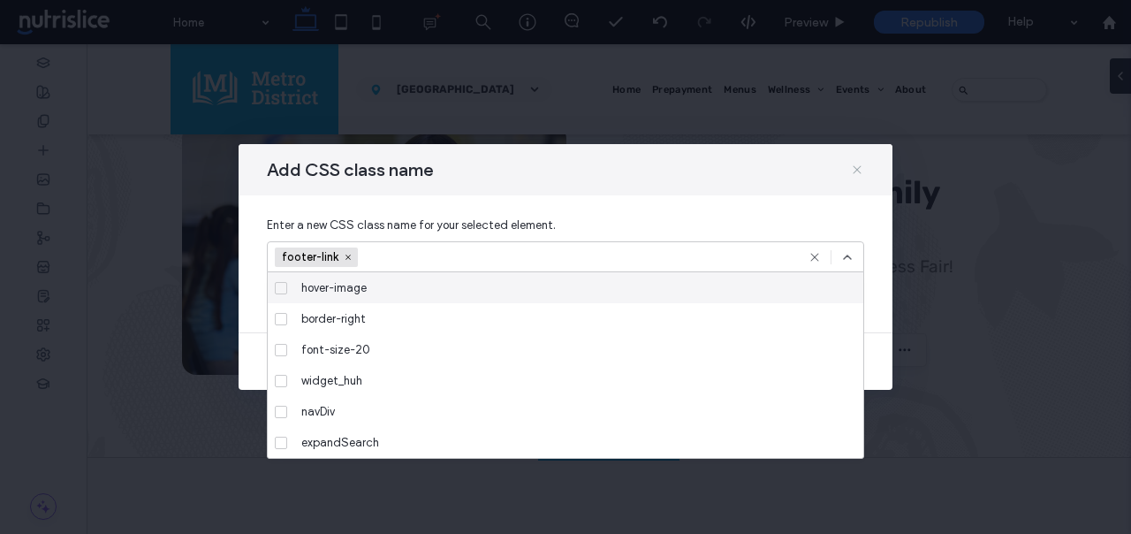
click at [855, 165] on icon at bounding box center [857, 170] width 14 height 14
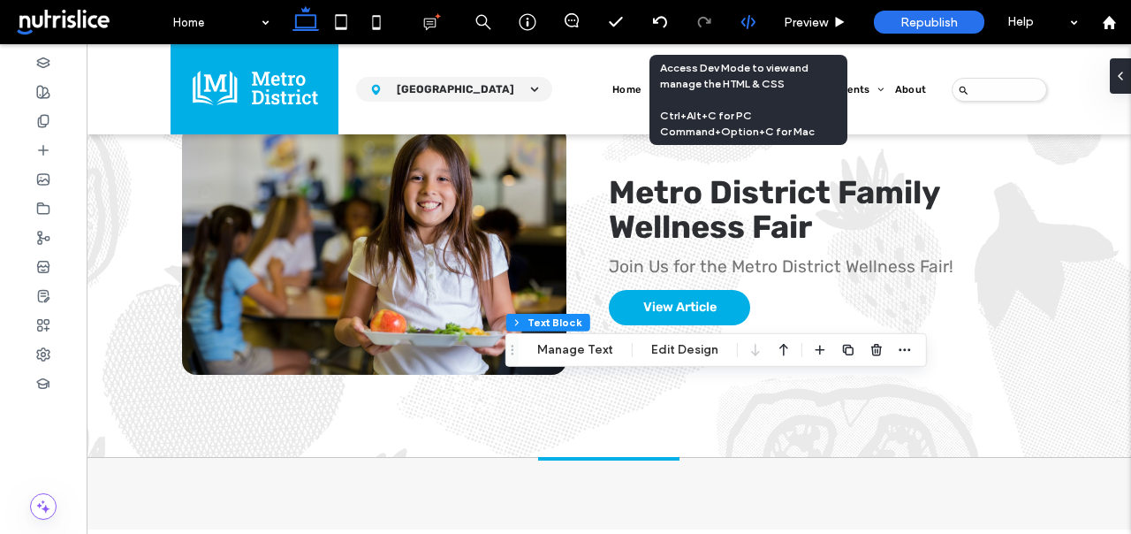
click at [750, 31] on div at bounding box center [748, 22] width 44 height 44
click at [742, 21] on icon at bounding box center [748, 22] width 16 height 16
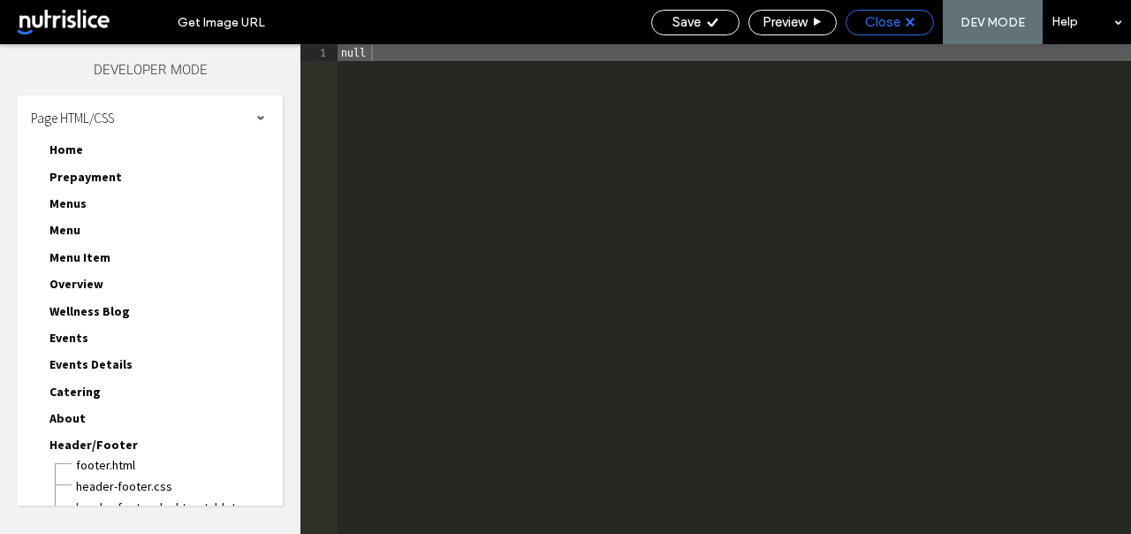
click at [861, 19] on div "Close" at bounding box center [889, 22] width 87 height 16
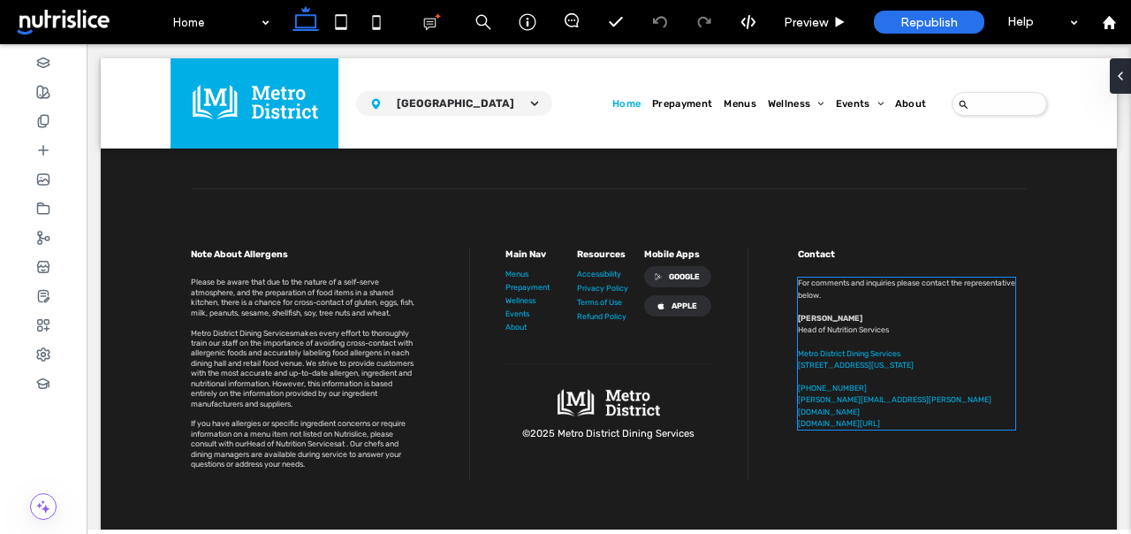
scroll to position [2954, 0]
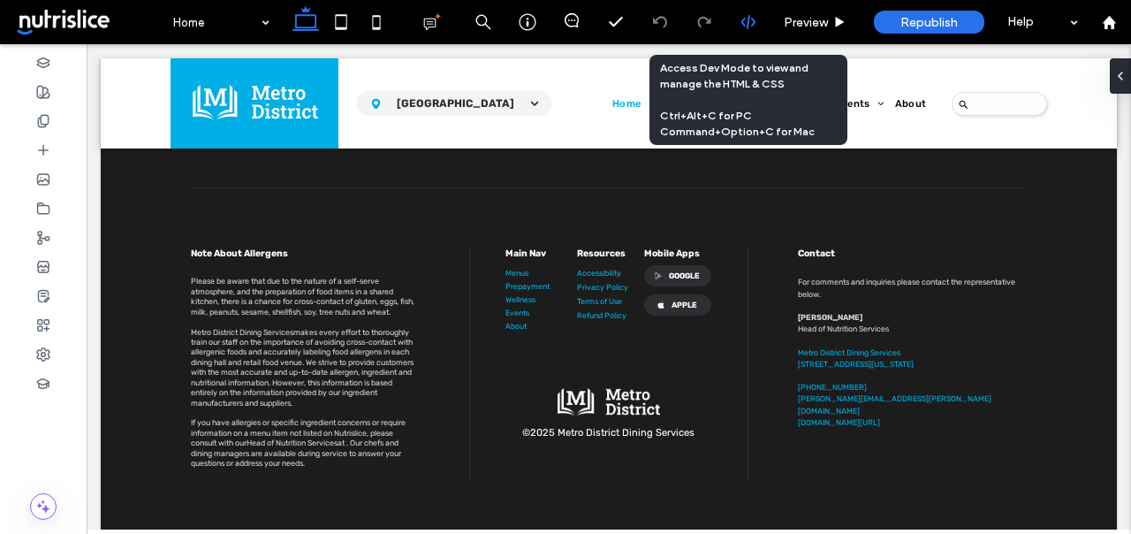
click at [755, 21] on icon at bounding box center [748, 22] width 16 height 16
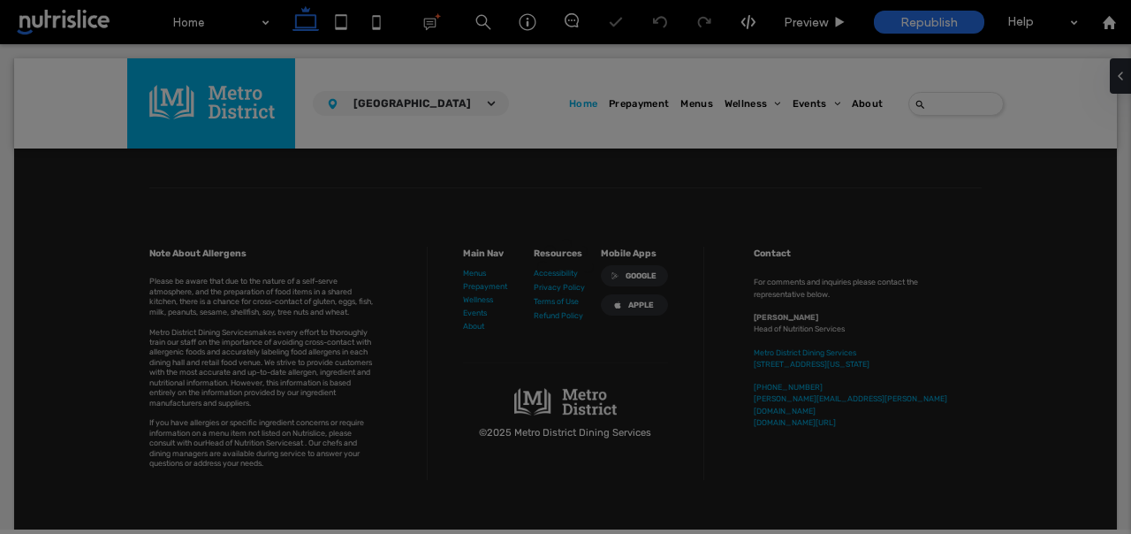
scroll to position [0, 0]
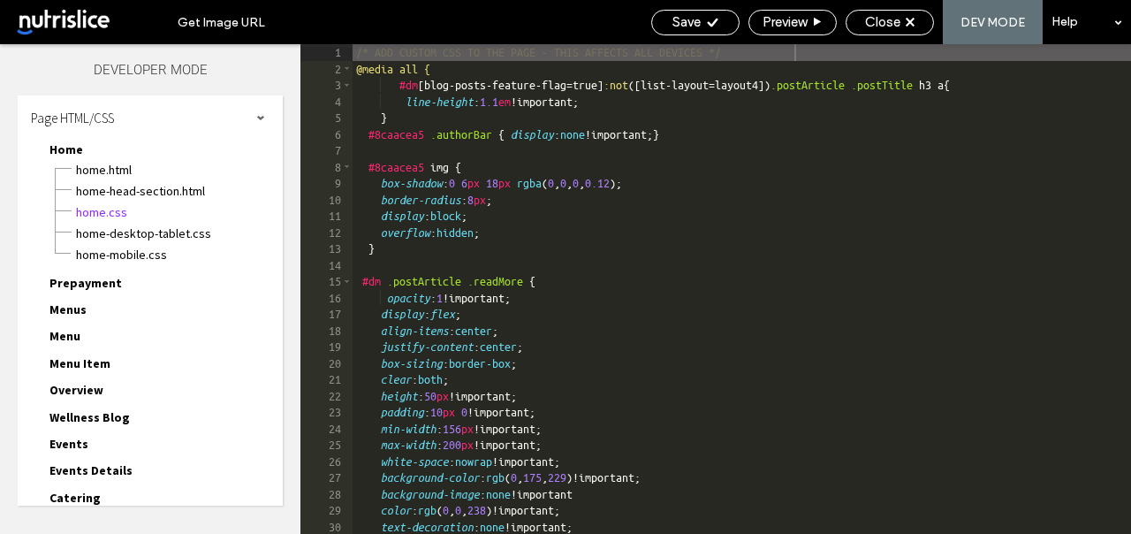
click at [467, 76] on div "/* ADD CUSTOM CSS TO THE PAGE - THIS AFFECTS ALL DEVICES */ @media all { #dm [ …" at bounding box center [892, 305] width 1079 height 522
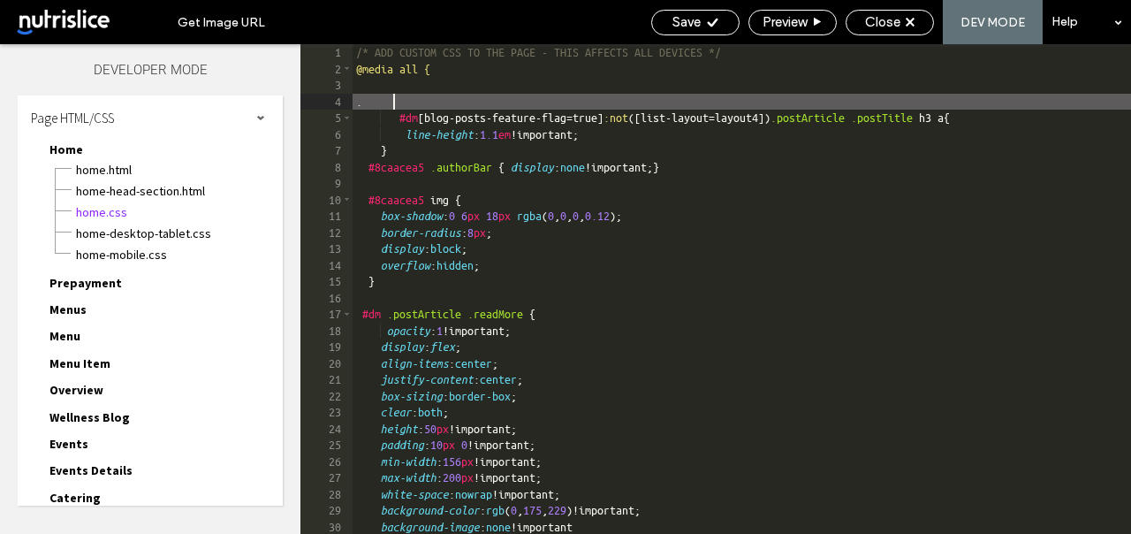
paste textarea
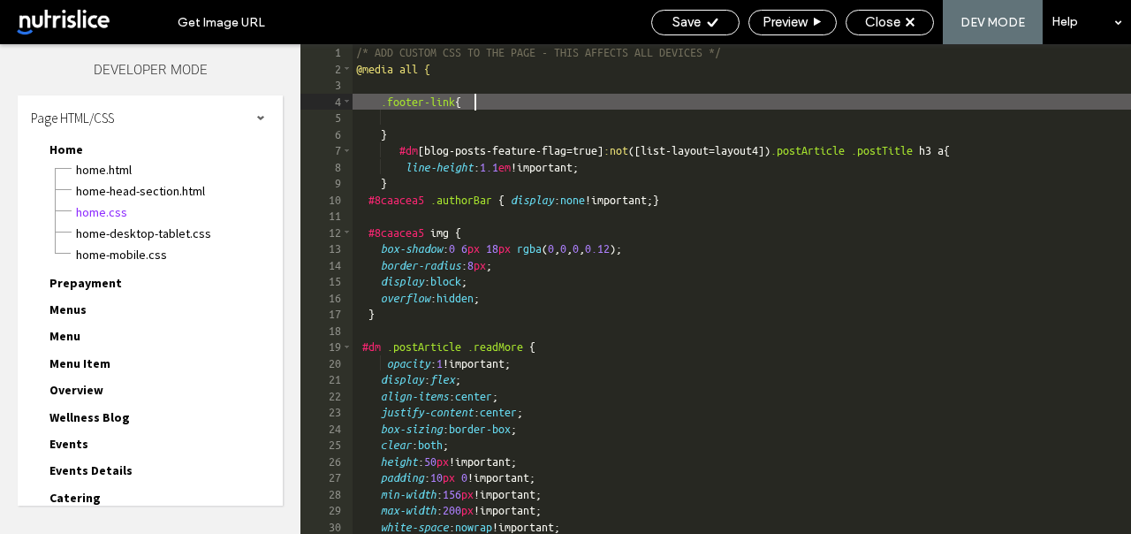
click at [472, 103] on div "/* ADD CUSTOM CSS TO THE PAGE - THIS AFFECTS ALL DEVICES */ @media all { .foote…" at bounding box center [892, 305] width 1079 height 522
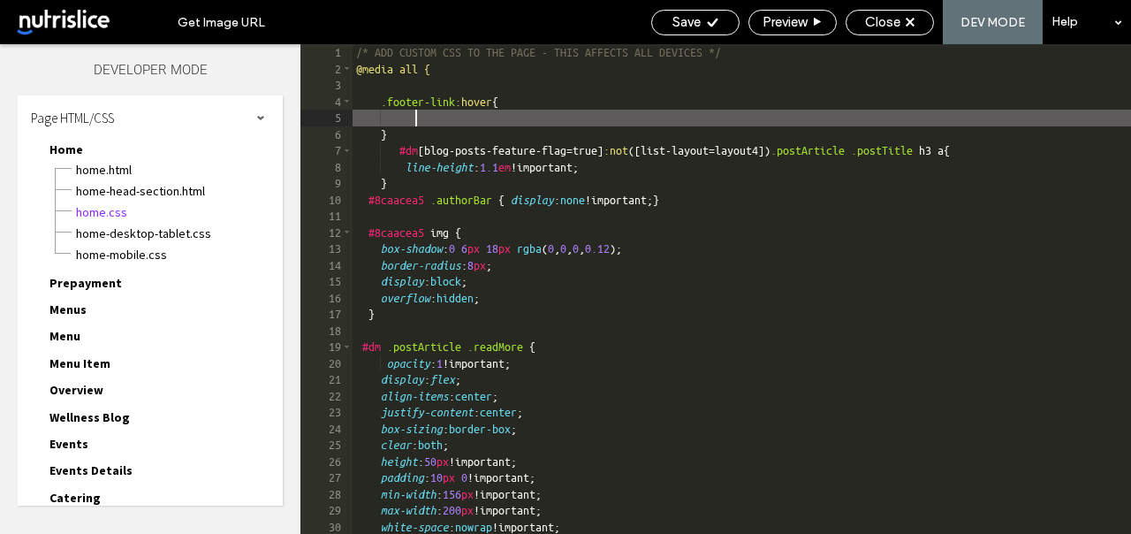
click at [421, 113] on div "/* ADD CUSTOM CSS TO THE PAGE - THIS AFFECTS ALL DEVICES */ @media all { .foote…" at bounding box center [892, 305] width 1079 height 522
type textarea "**"
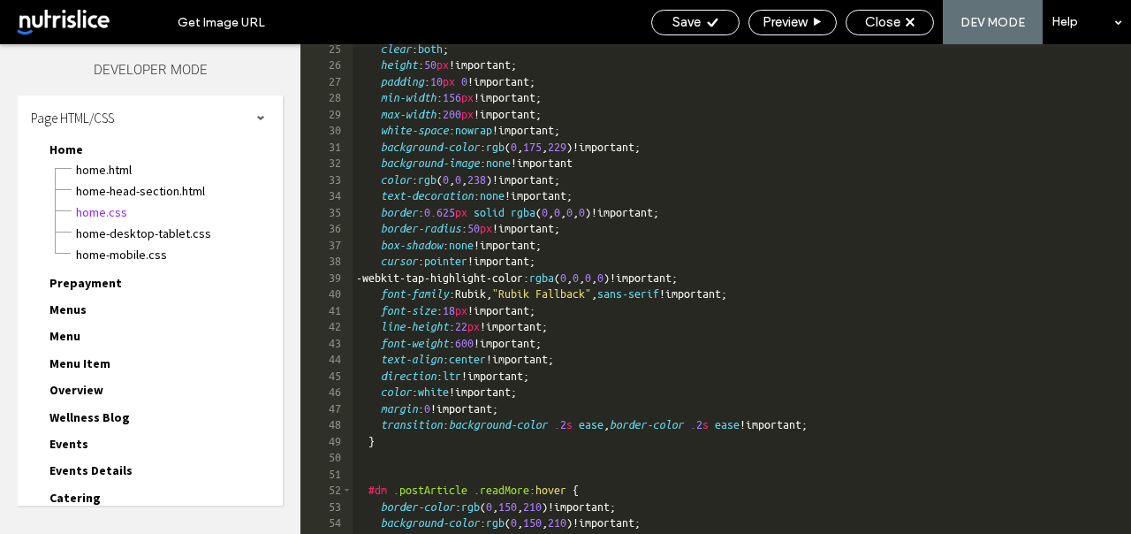
scroll to position [398, 0]
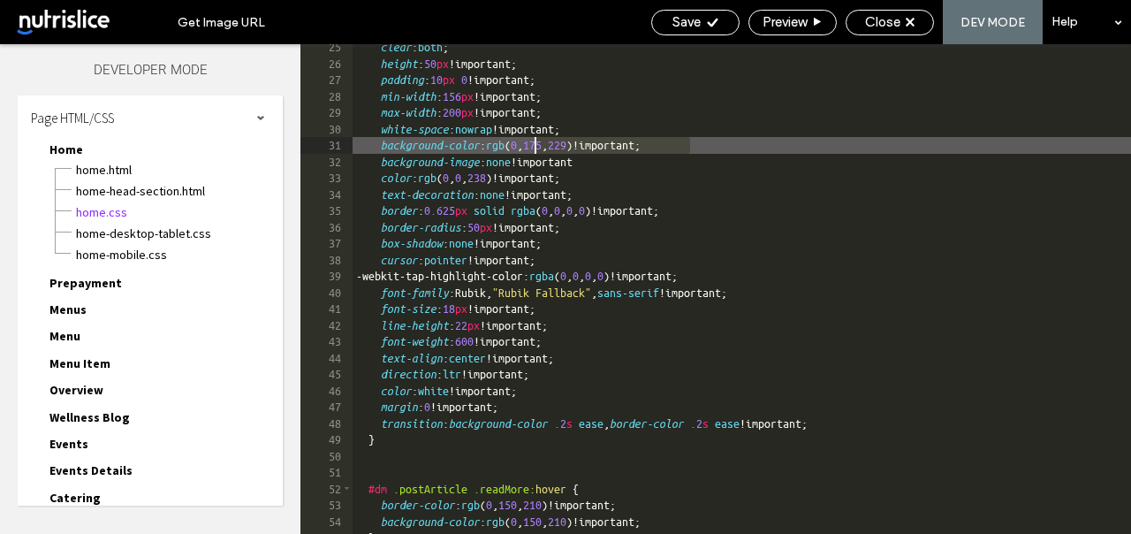
drag, startPoint x: 688, startPoint y: 141, endPoint x: 535, endPoint y: 139, distance: 153.8
click at [535, 139] on div "clear : both ; height : 50 px !important; padding : 10 px 0 !important; min-wid…" at bounding box center [892, 300] width 1079 height 522
click at [512, 144] on div "clear : both ; height : 50 px !important; padding : 10 px 0 !important; min-wid…" at bounding box center [892, 300] width 1079 height 522
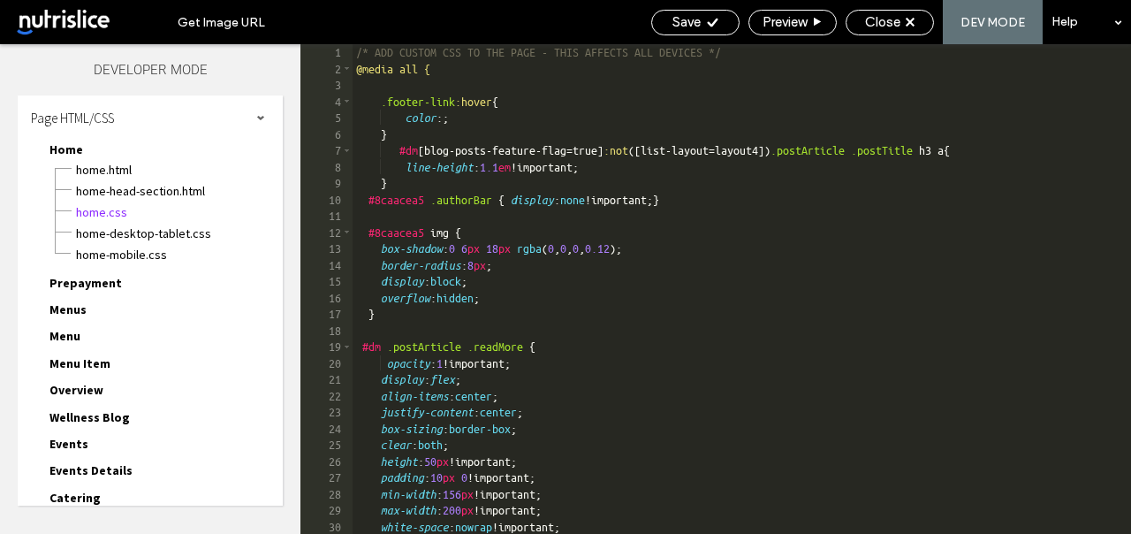
scroll to position [0, 0]
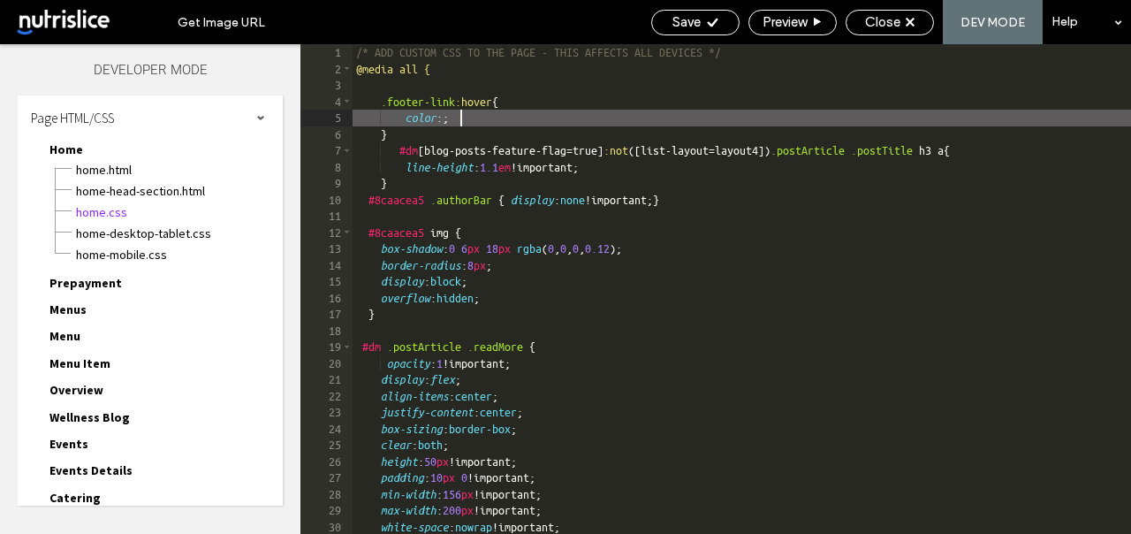
click at [461, 115] on div "/* ADD CUSTOM CSS TO THE PAGE - THIS AFFECTS ALL DEVICES */ @media all { .foote…" at bounding box center [892, 305] width 1079 height 522
click at [672, 24] on span "Save" at bounding box center [686, 22] width 28 height 16
click at [886, 22] on span "Close" at bounding box center [882, 22] width 35 height 16
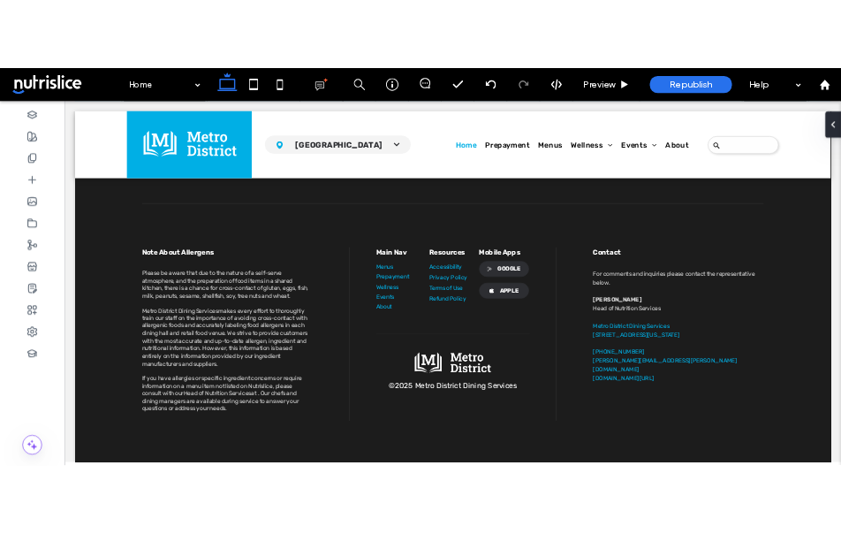
scroll to position [2960, 0]
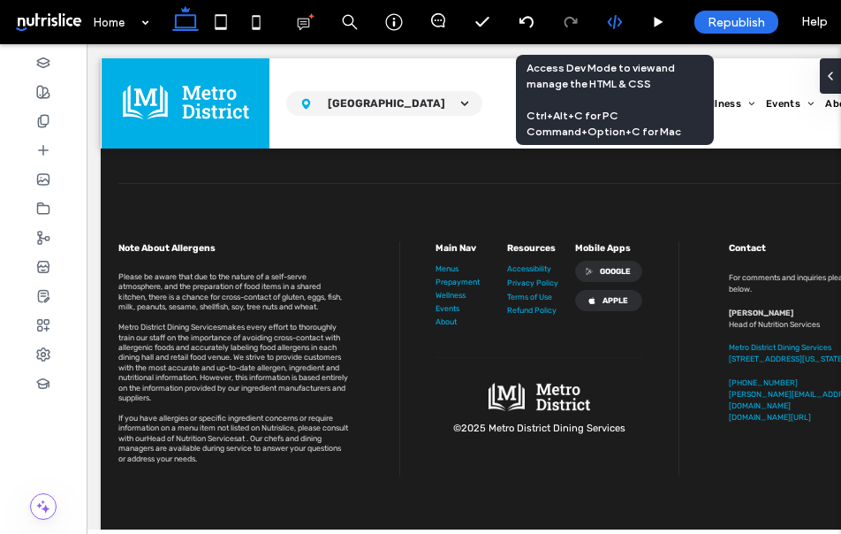
click at [608, 27] on icon at bounding box center [615, 22] width 16 height 16
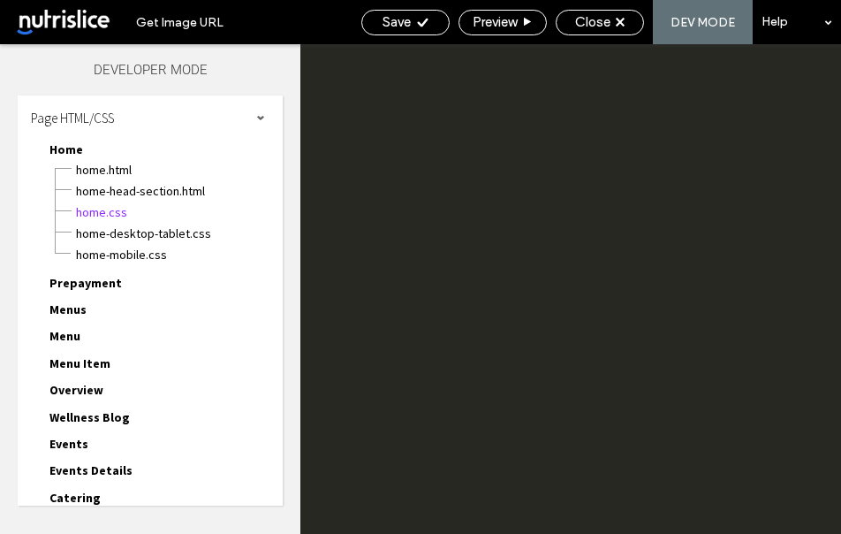
scroll to position [0, 0]
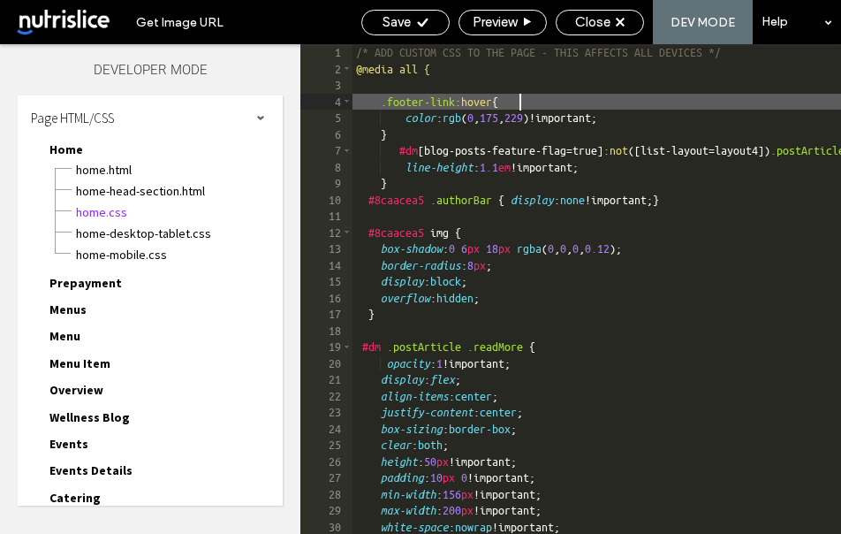
click at [522, 102] on div "/* ADD CUSTOM CSS TO THE PAGE - THIS AFFECTS ALL DEVICES */ @media all { .foote…" at bounding box center [747, 305] width 789 height 522
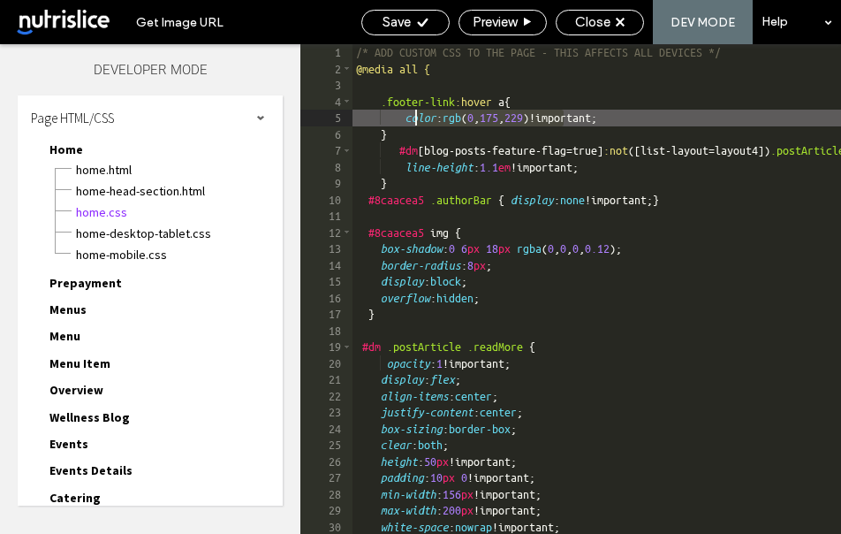
drag, startPoint x: 566, startPoint y: 118, endPoint x: 413, endPoint y: 118, distance: 153.7
click at [413, 118] on div "/* ADD CUSTOM CSS TO THE PAGE - THIS AFFECTS ALL DEVICES */ @media all { .foote…" at bounding box center [747, 305] width 789 height 522
click at [417, 18] on icon at bounding box center [422, 22] width 13 height 13
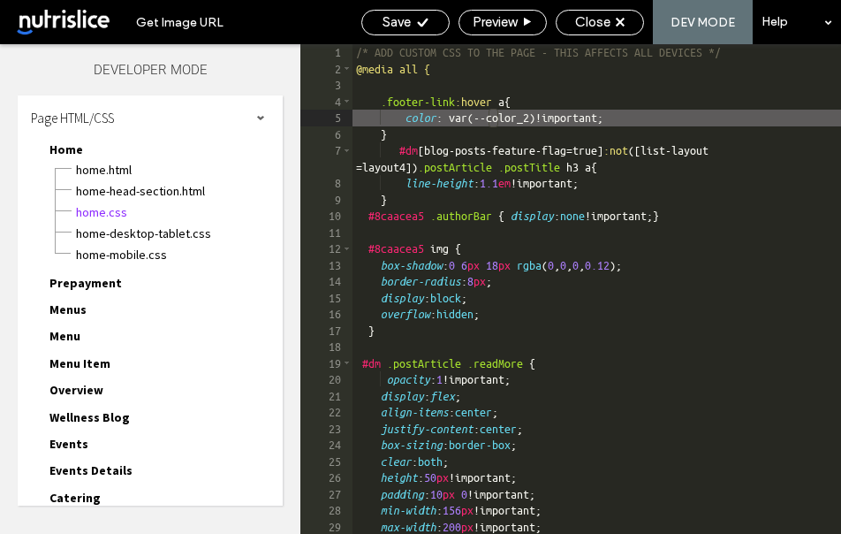
click at [553, 120] on div "/* ADD CUSTOM CSS TO THE PAGE - THIS AFFECTS ALL DEVICES */ @media all { .foote…" at bounding box center [597, 305] width 489 height 522
click at [565, 119] on div "/* ADD CUSTOM CSS TO THE PAGE - THIS AFFECTS ALL DEVICES */ @media all { .foote…" at bounding box center [597, 305] width 489 height 522
type textarea "**"
click at [409, 27] on div "Save" at bounding box center [405, 22] width 87 height 16
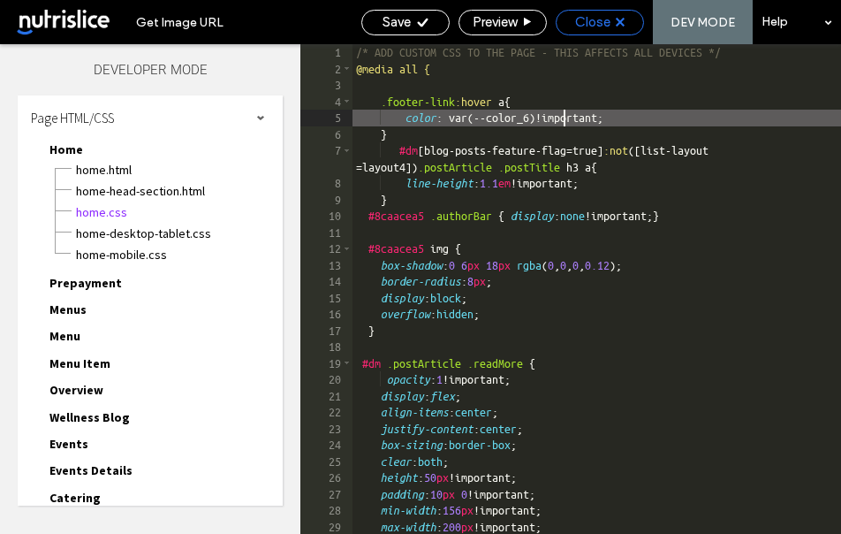
click at [603, 27] on span "Close" at bounding box center [592, 22] width 35 height 16
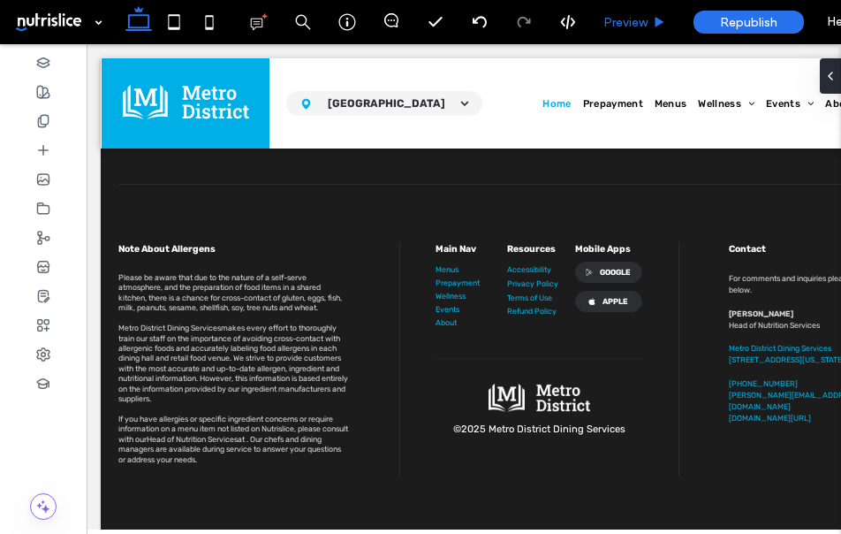
scroll to position [2960, 0]
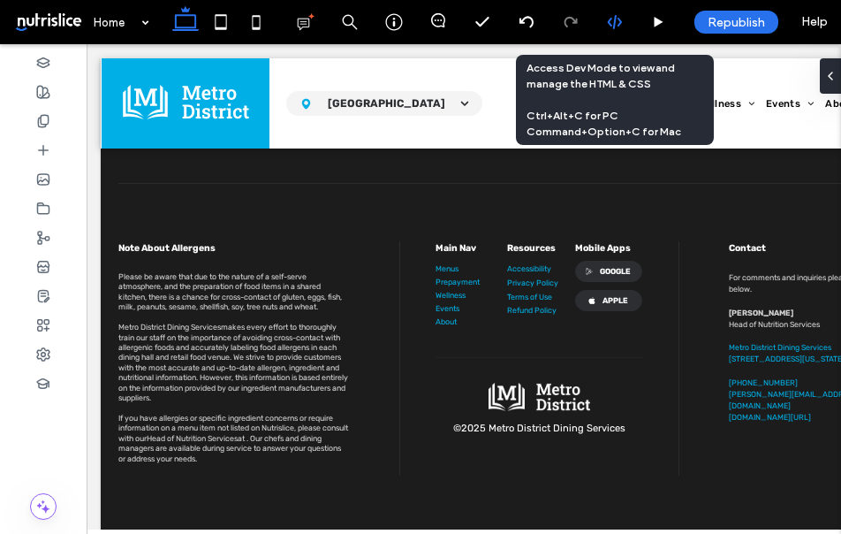
click at [617, 25] on use at bounding box center [614, 22] width 14 height 14
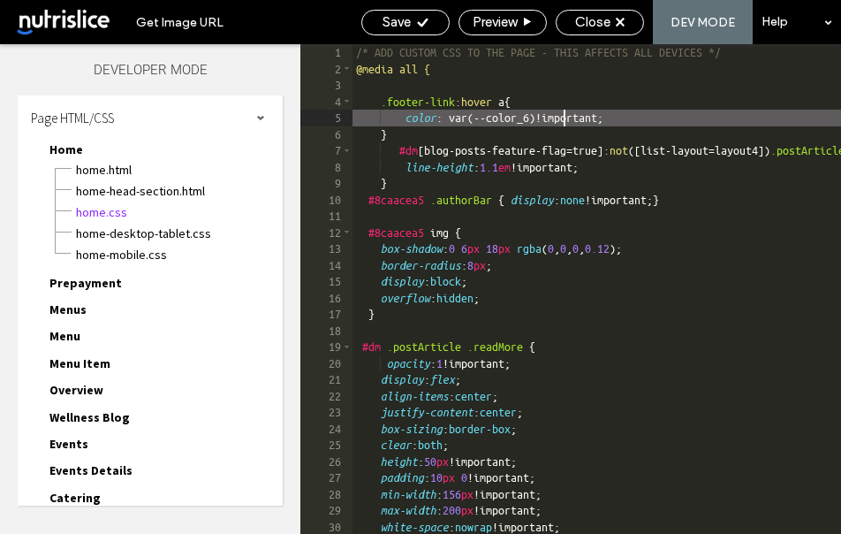
scroll to position [1, 0]
click at [563, 116] on div "/* ADD CUSTOM CSS TO THE PAGE - THIS AFFECTS ALL DEVICES */ @media all { .foote…" at bounding box center [747, 305] width 789 height 522
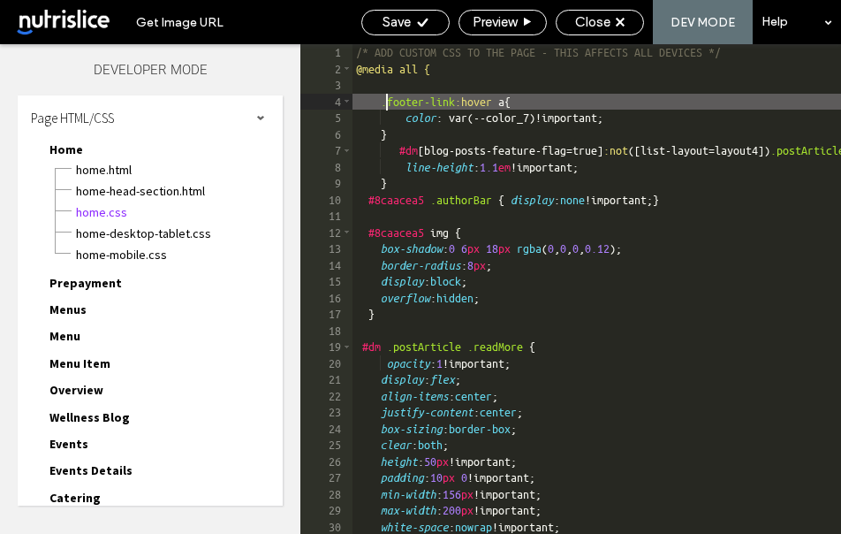
click at [386, 101] on div "/* ADD CUSTOM CSS TO THE PAGE - THIS AFFECTS ALL DEVICES */ @media all { .foote…" at bounding box center [747, 305] width 789 height 522
paste textarea
type textarea "**"
click at [416, 12] on div "Save" at bounding box center [405, 23] width 88 height 26
click at [416, 14] on div "Save" at bounding box center [405, 22] width 87 height 16
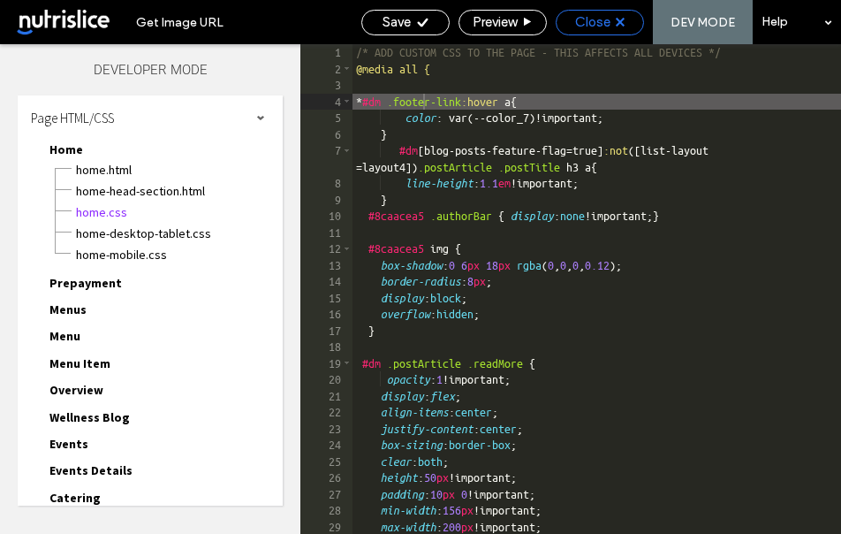
click at [602, 15] on span "Close" at bounding box center [592, 22] width 35 height 16
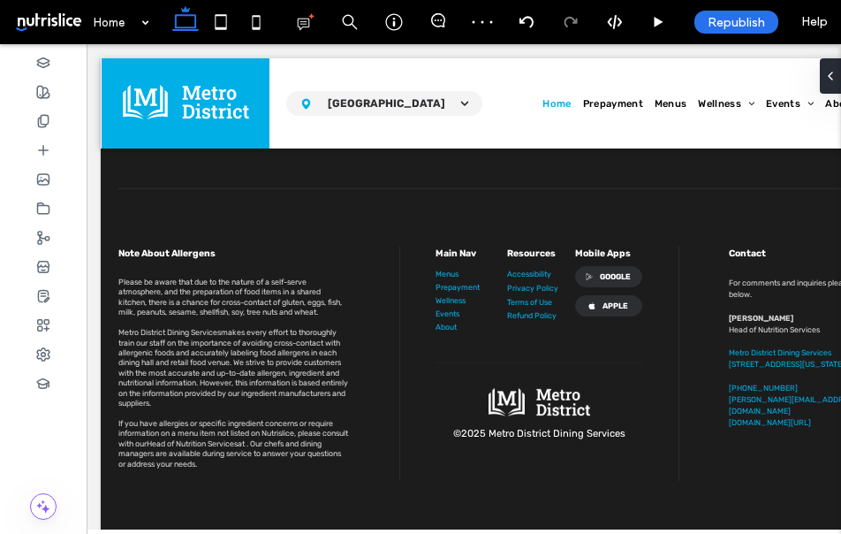
scroll to position [2960, 0]
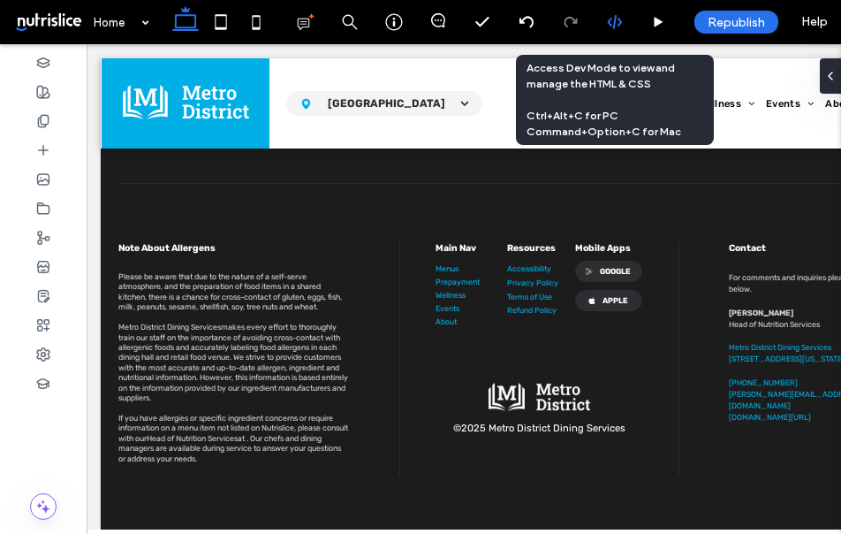
click at [611, 18] on icon at bounding box center [615, 22] width 16 height 16
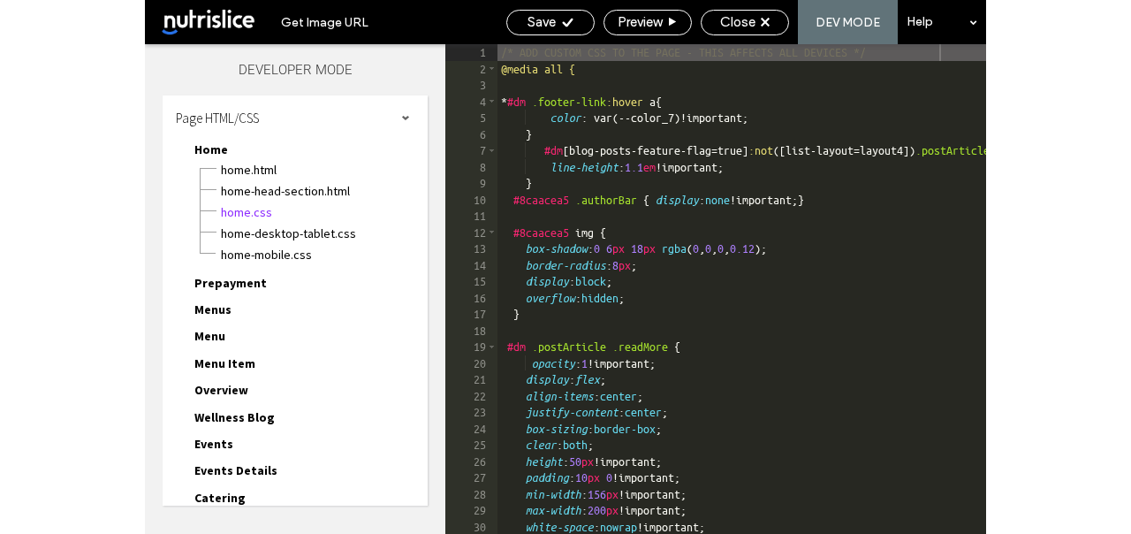
scroll to position [1, 0]
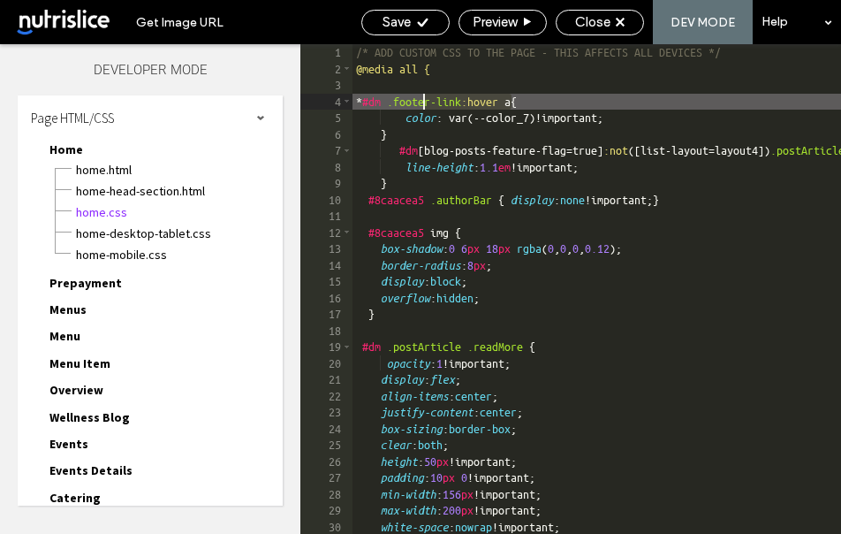
drag, startPoint x: 509, startPoint y: 101, endPoint x: 424, endPoint y: 103, distance: 84.9
click at [424, 103] on div "/* ADD CUSTOM CSS TO THE PAGE - THIS AFFECTS ALL DEVICES */ @media all { * #dm …" at bounding box center [747, 305] width 789 height 522
click at [534, 82] on div "/* ADD CUSTOM CSS TO THE PAGE - THIS AFFECTS ALL DEVICES */ @media all { * #dm …" at bounding box center [747, 305] width 789 height 522
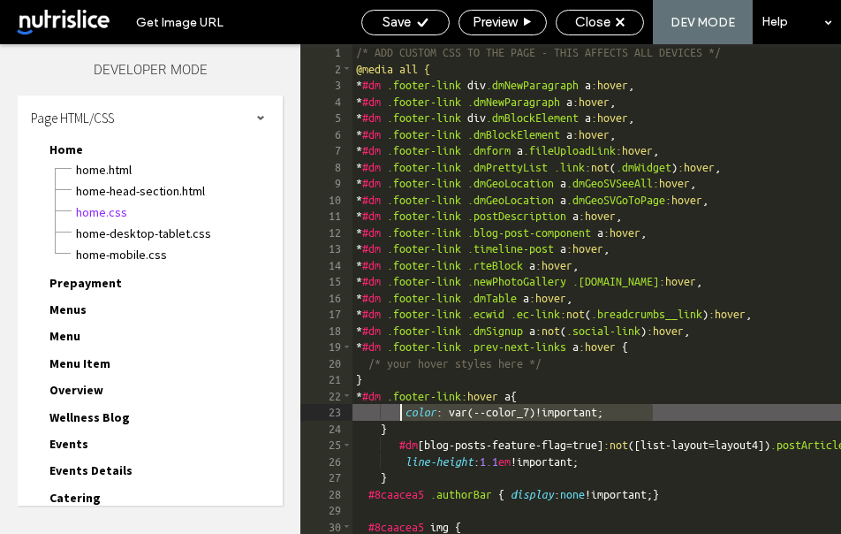
drag, startPoint x: 659, startPoint y: 409, endPoint x: 401, endPoint y: 412, distance: 258.0
click at [401, 412] on div "/* ADD CUSTOM CSS TO THE PAGE - THIS AFFECTS ALL DEVICES */ @media all { * #dm …" at bounding box center [747, 305] width 789 height 522
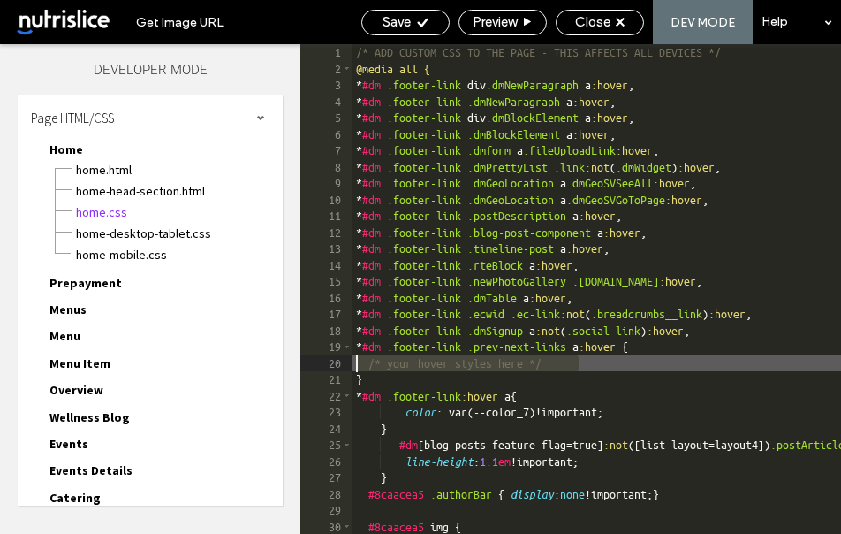
drag, startPoint x: 592, startPoint y: 363, endPoint x: 356, endPoint y: 362, distance: 235.9
click at [356, 362] on div "/* ADD CUSTOM CSS TO THE PAGE - THIS AFFECTS ALL DEVICES */ @media all { * #dm …" at bounding box center [747, 305] width 789 height 522
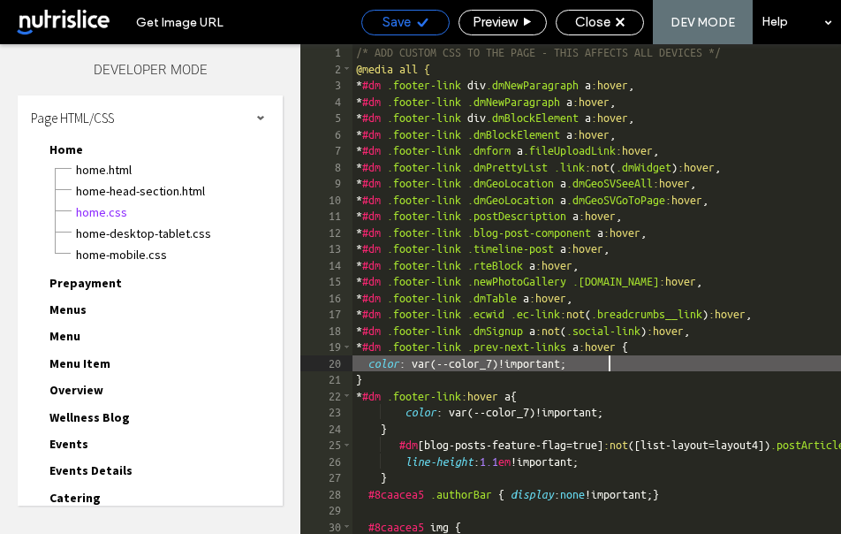
click at [422, 27] on icon at bounding box center [422, 22] width 13 height 13
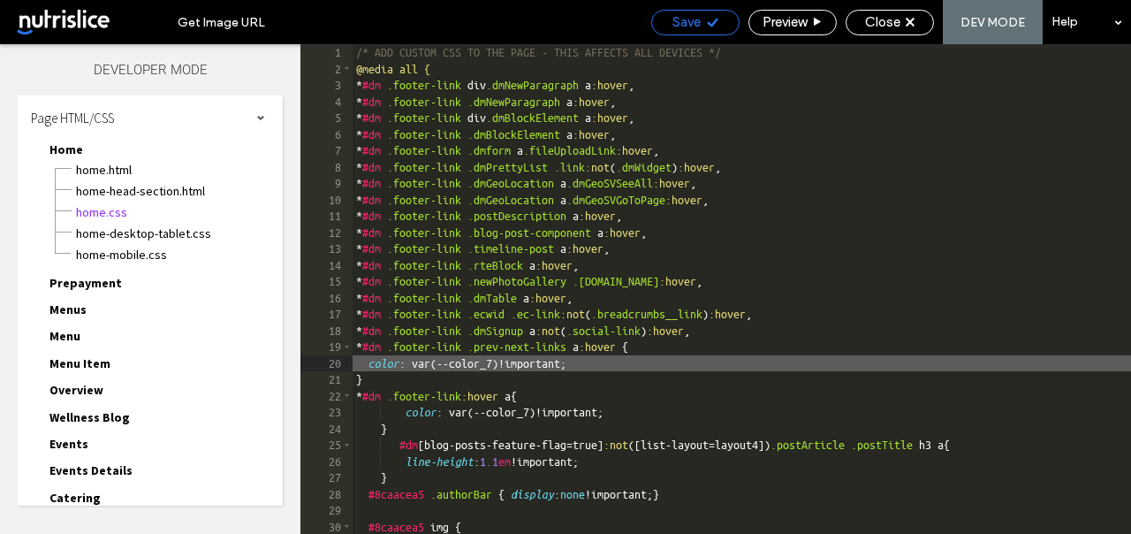
scroll to position [0, 0]
click at [694, 21] on span "Save" at bounding box center [686, 22] width 28 height 16
click at [911, 27] on div "Close" at bounding box center [889, 22] width 87 height 16
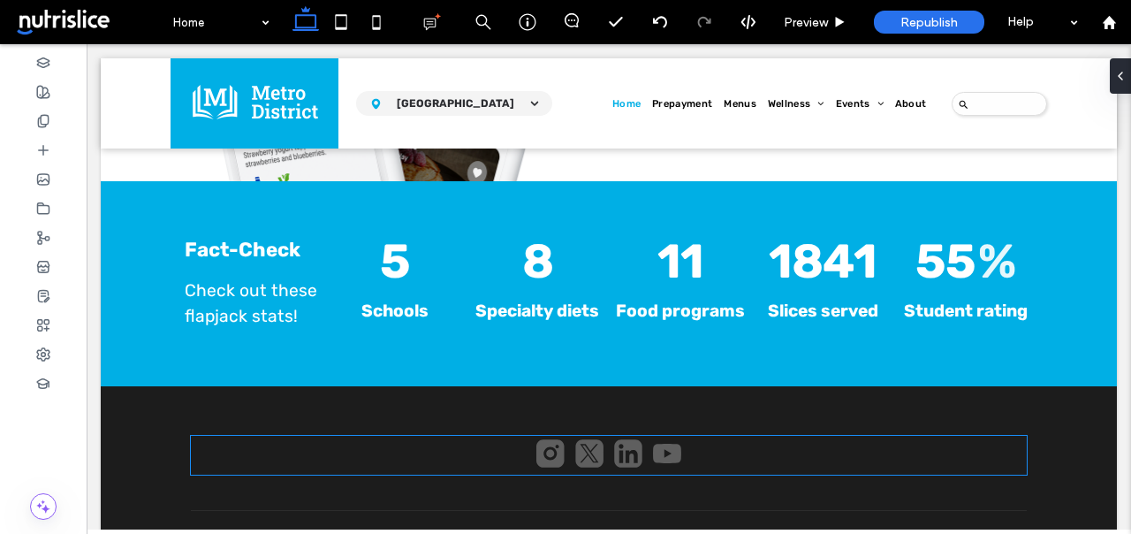
scroll to position [2959, 0]
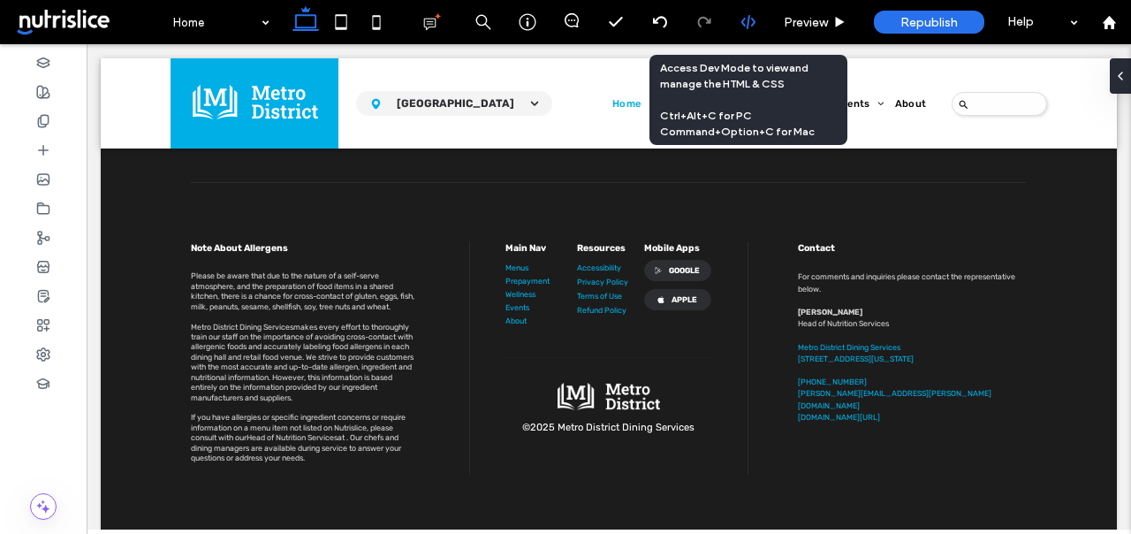
click at [747, 23] on use at bounding box center [747, 22] width 14 height 14
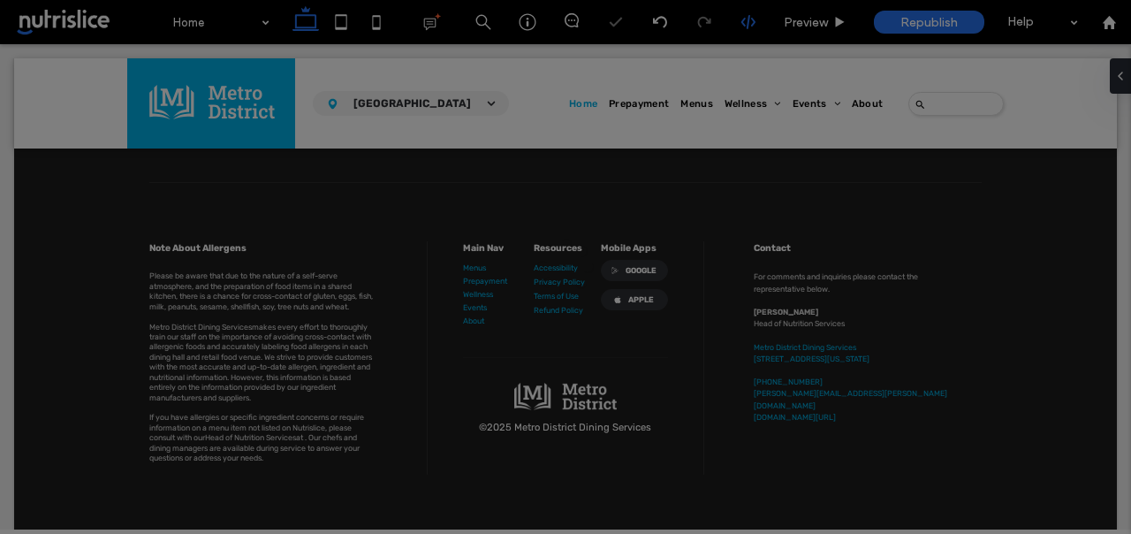
scroll to position [0, 0]
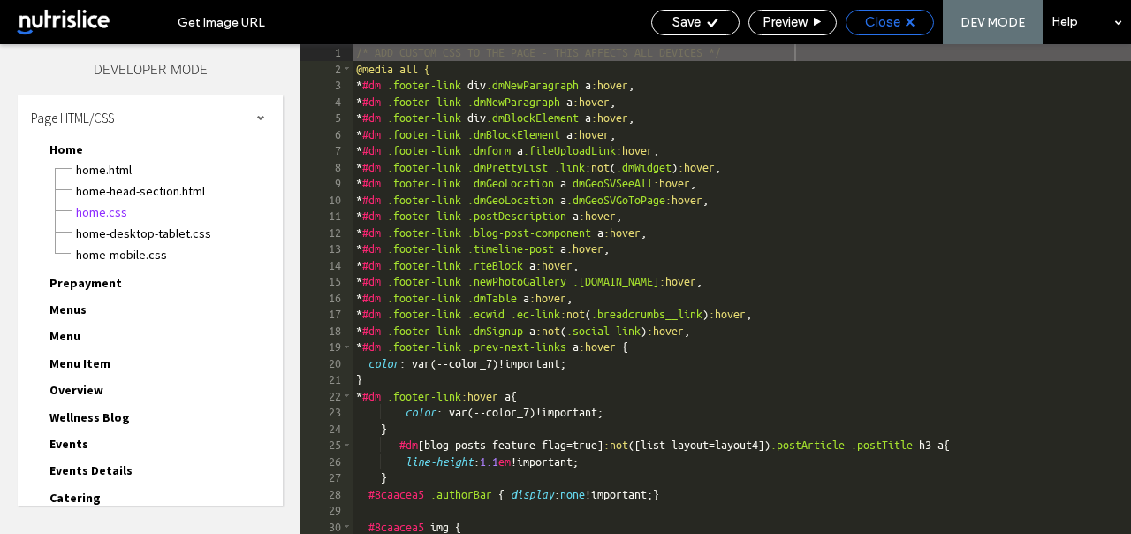
click at [875, 16] on span "Close" at bounding box center [882, 22] width 35 height 16
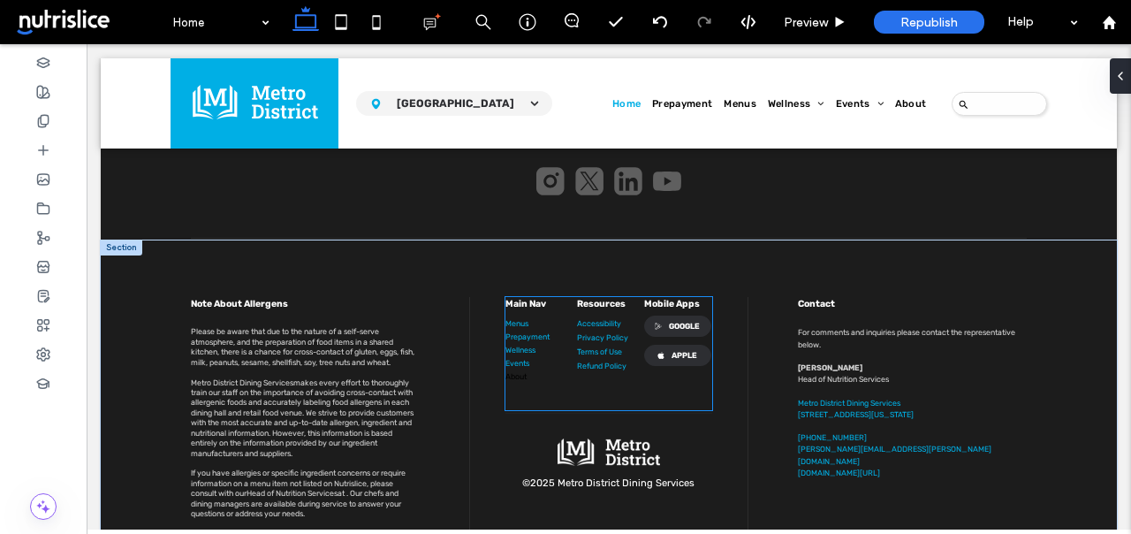
scroll to position [2904, 0]
click at [522, 371] on link "About" at bounding box center [515, 375] width 21 height 9
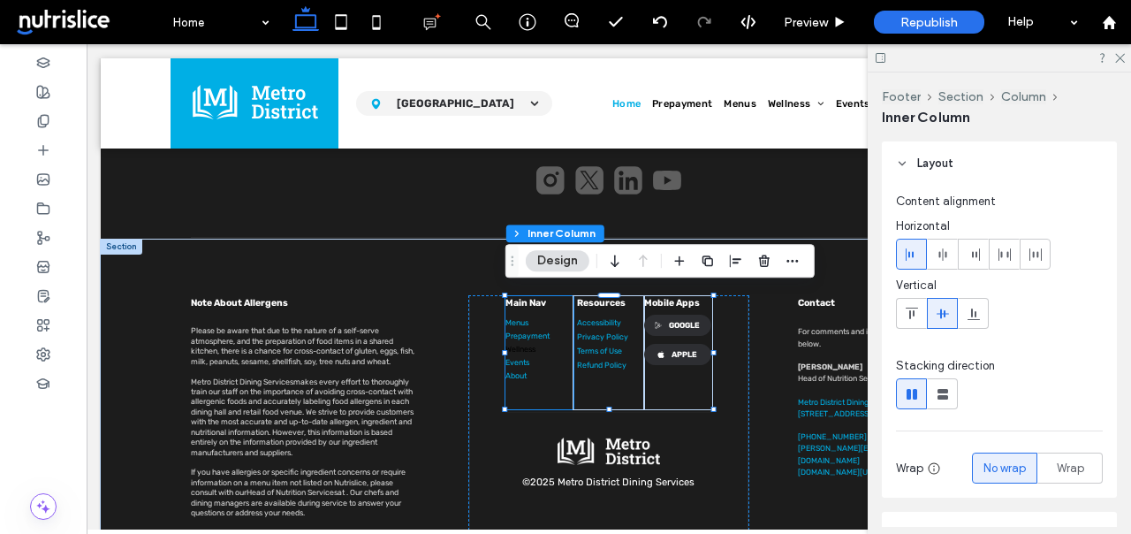
click at [535, 346] on link "Wellness" at bounding box center [520, 349] width 30 height 9
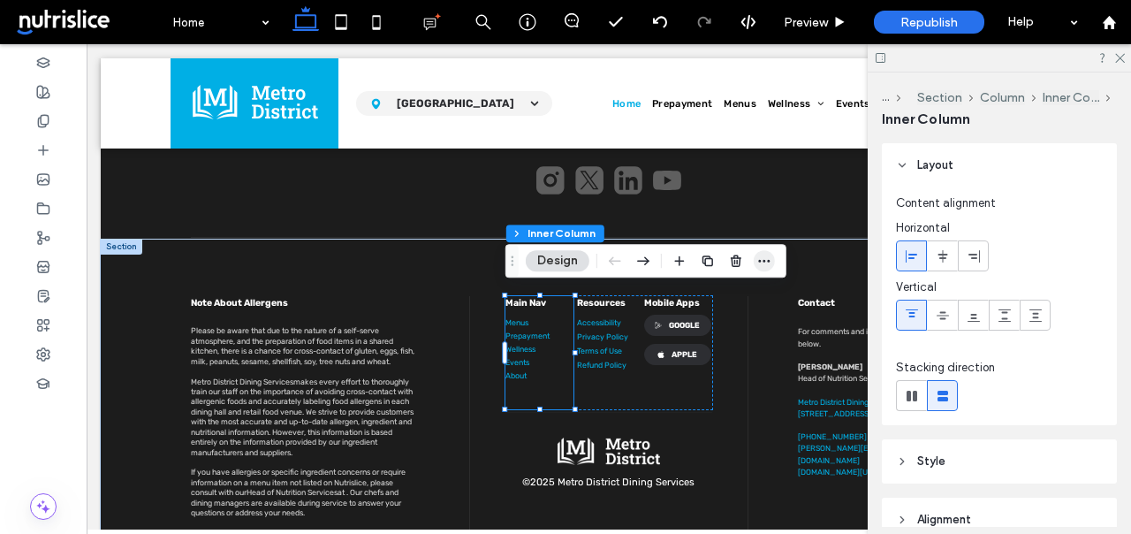
click at [765, 256] on icon "button" at bounding box center [764, 261] width 14 height 14
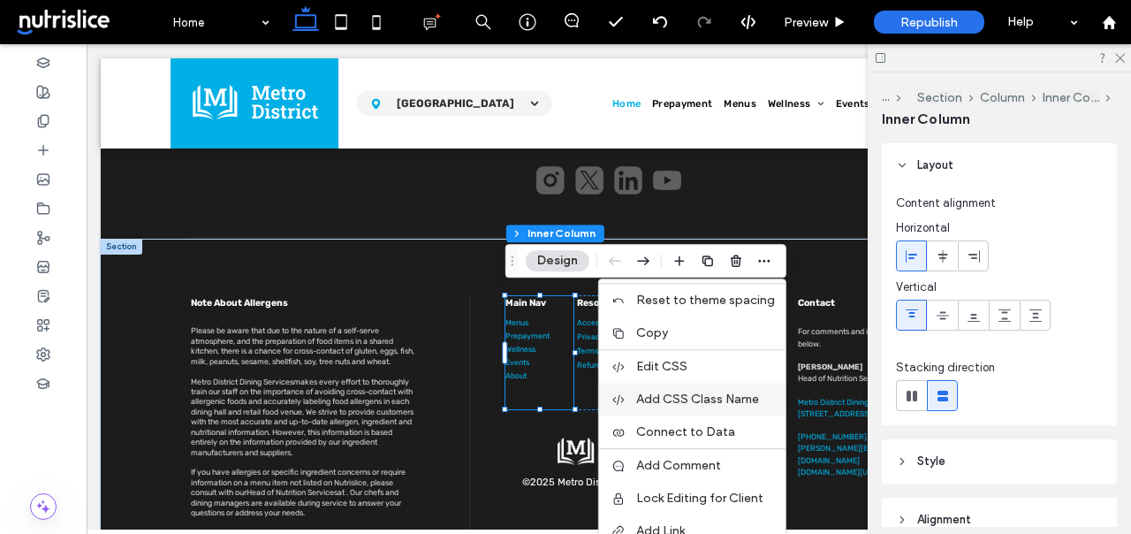
click at [695, 392] on span "Add CSS Class Name" at bounding box center [697, 398] width 123 height 15
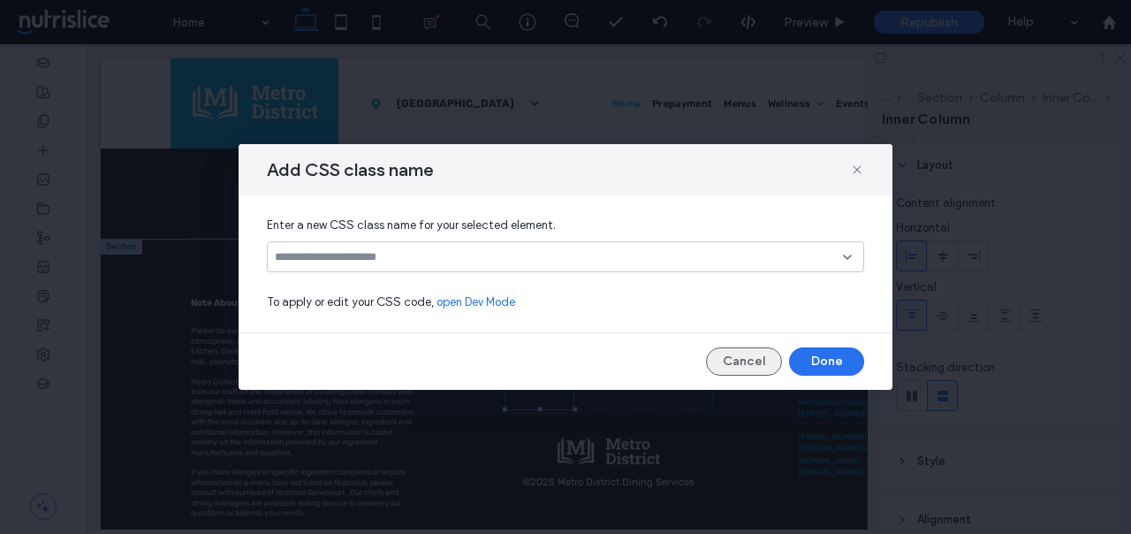
click at [740, 358] on button "Cancel" at bounding box center [744, 361] width 76 height 28
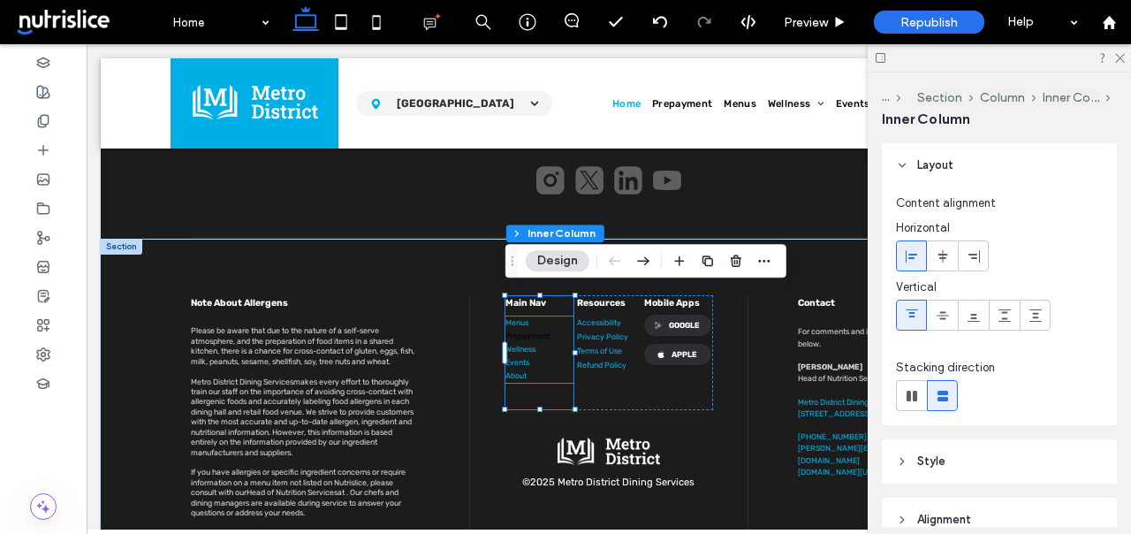
click at [541, 332] on link "Prepayment" at bounding box center [527, 335] width 44 height 9
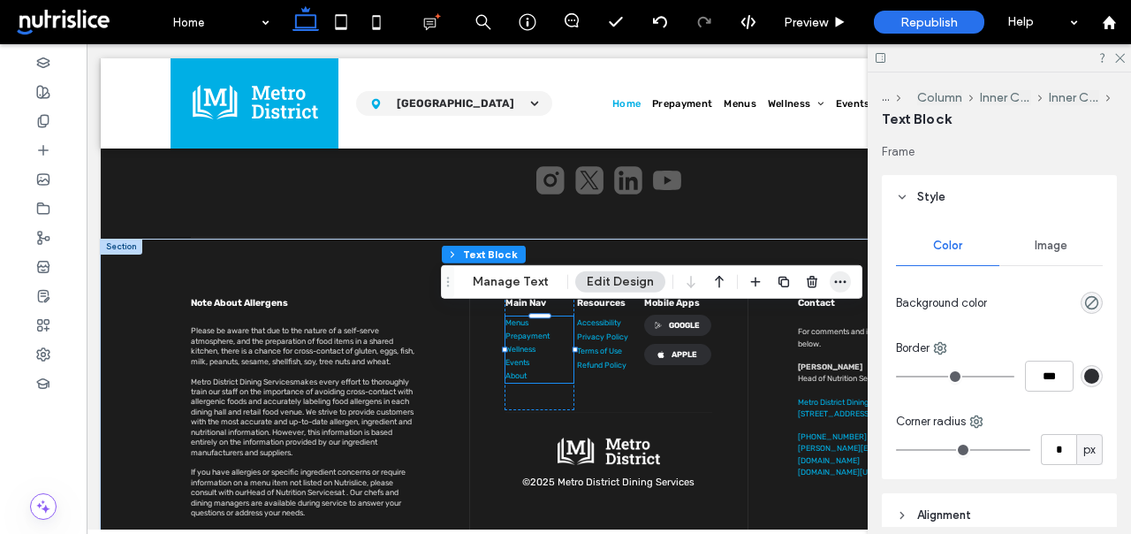
click at [838, 284] on icon "button" at bounding box center [840, 282] width 14 height 14
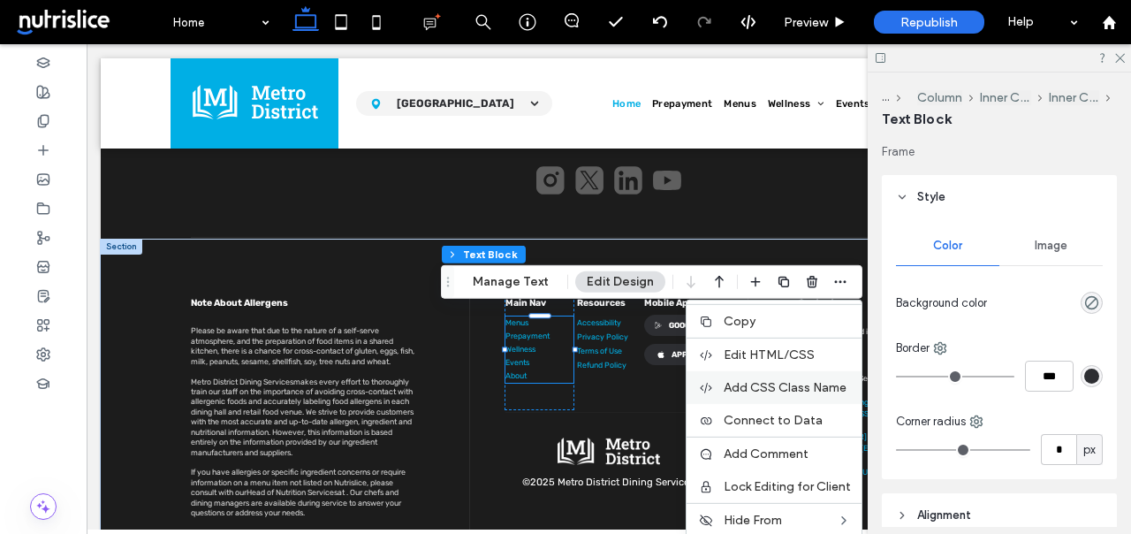
click at [760, 388] on span "Add CSS Class Name" at bounding box center [785, 387] width 123 height 15
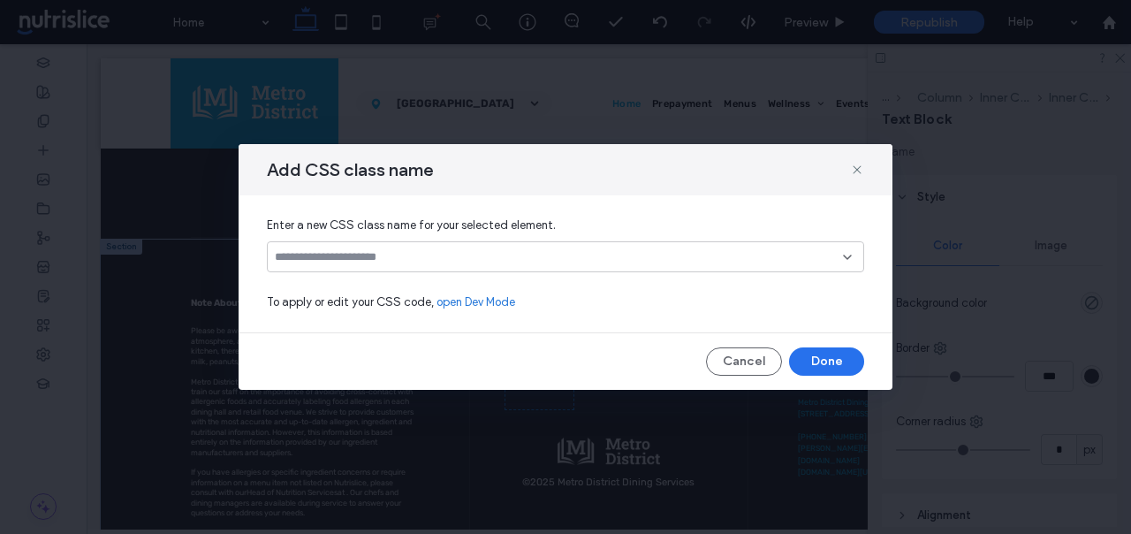
click at [742, 254] on input at bounding box center [559, 257] width 568 height 14
paste input "********"
type input "**********"
click at [366, 283] on div "Create "footer-link"" at bounding box center [566, 284] width 580 height 13
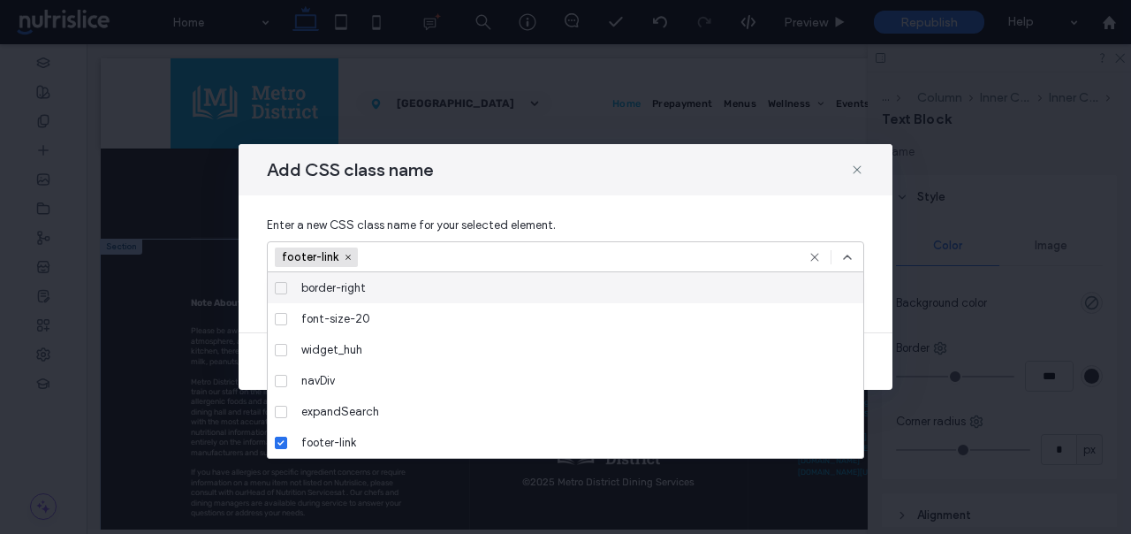
click at [845, 252] on icon at bounding box center [847, 257] width 14 height 14
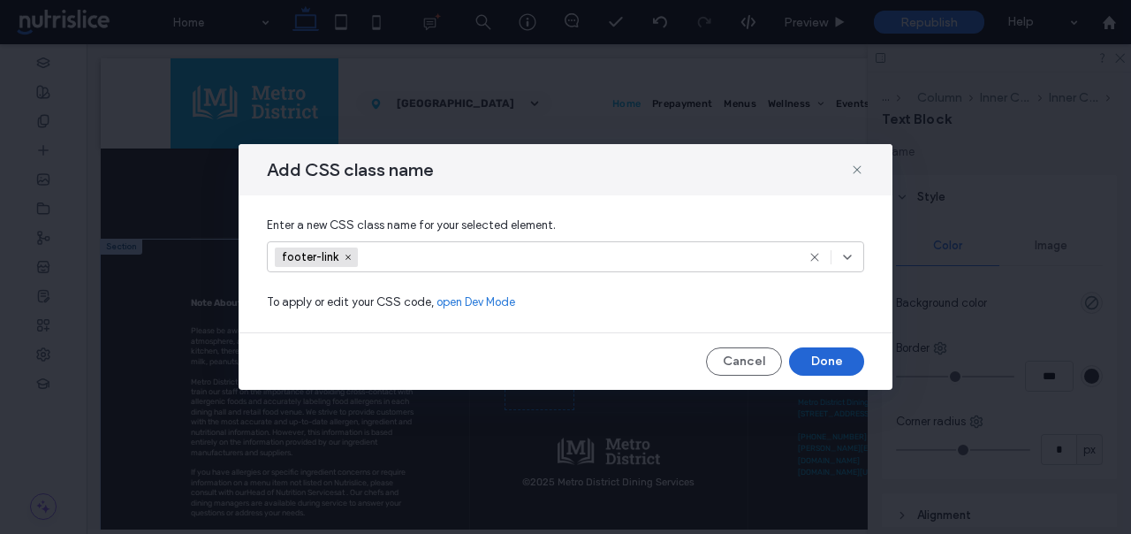
click at [827, 360] on button "Done" at bounding box center [826, 361] width 75 height 28
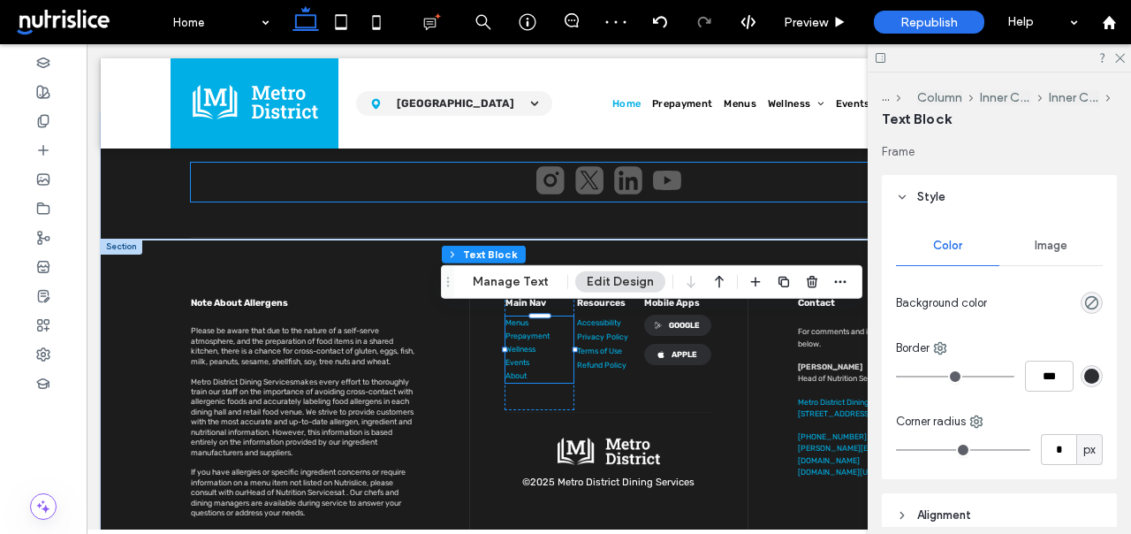
click at [805, 187] on div at bounding box center [609, 182] width 836 height 39
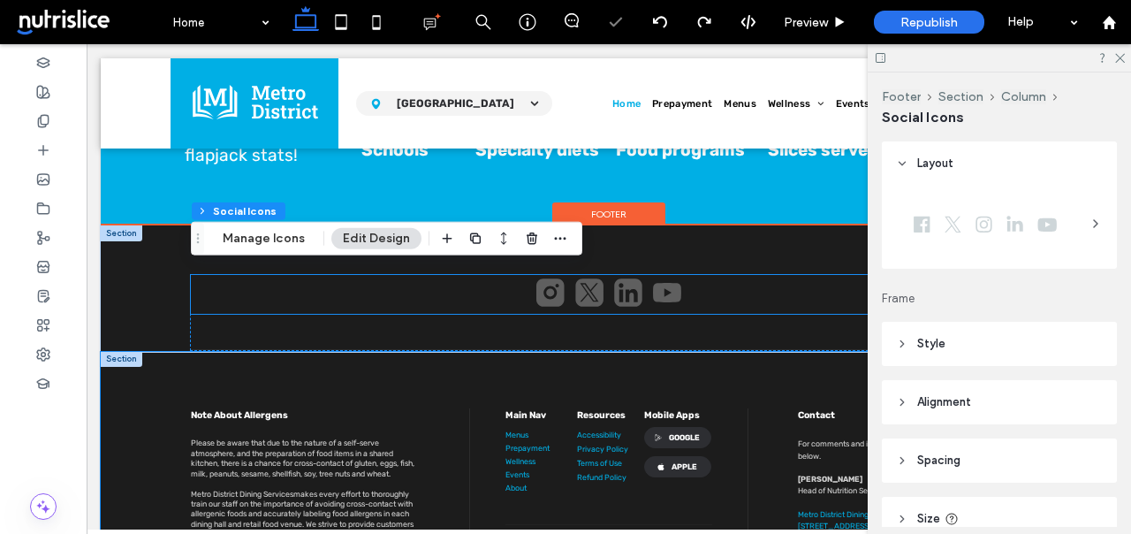
scroll to position [2794, 0]
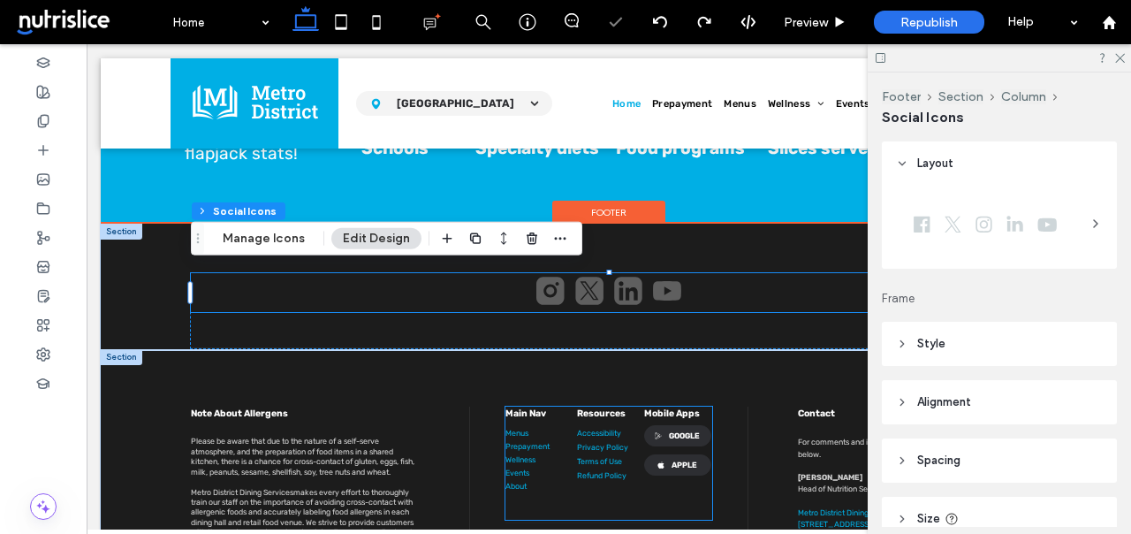
click at [513, 440] on p "Prepayment" at bounding box center [539, 446] width 68 height 13
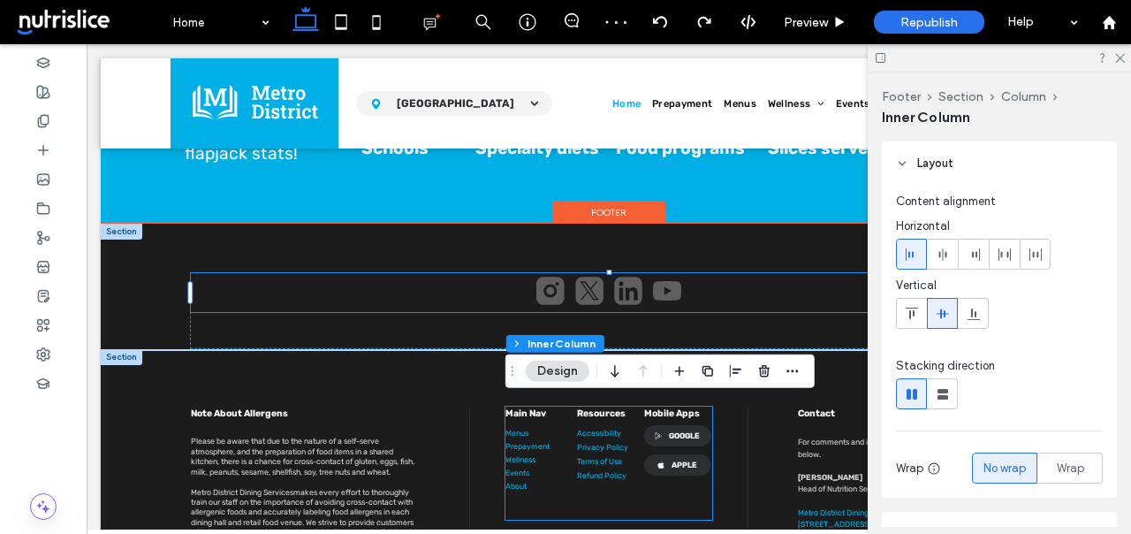
type input "**"
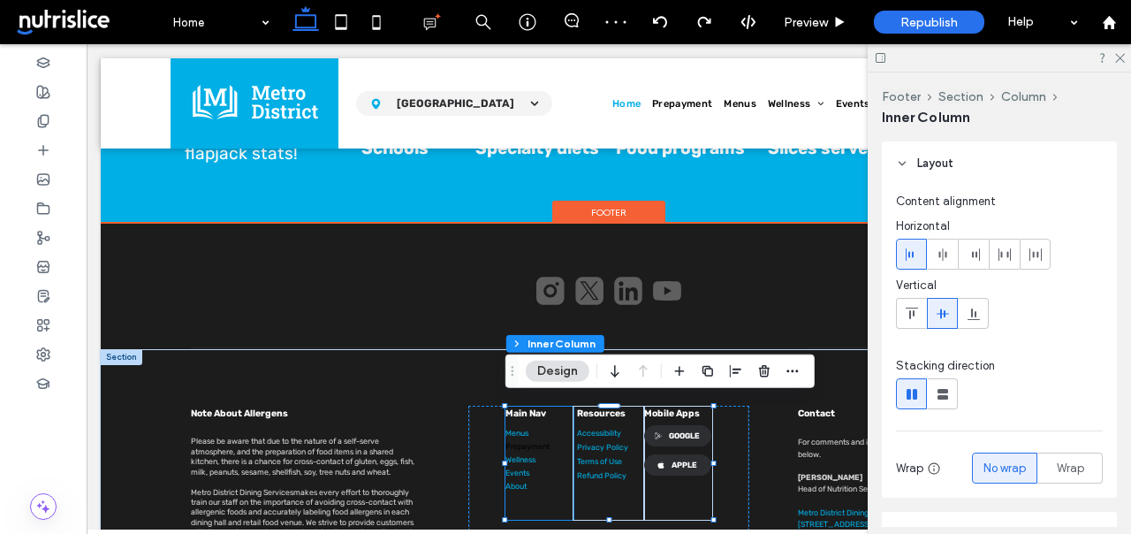
click at [522, 442] on link "Prepayment" at bounding box center [527, 446] width 44 height 9
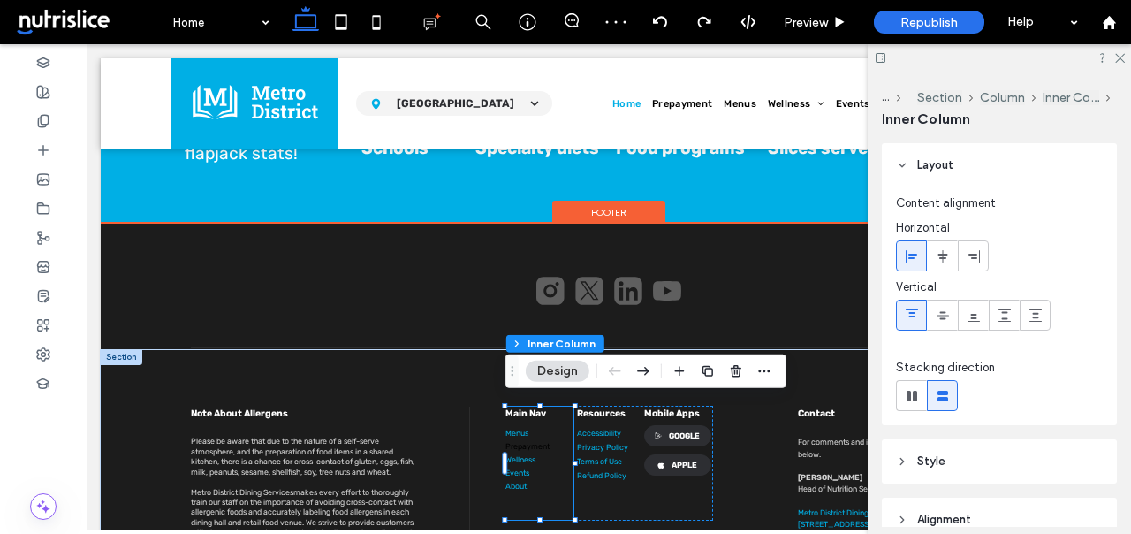
click at [522, 442] on link "Prepayment" at bounding box center [527, 446] width 44 height 9
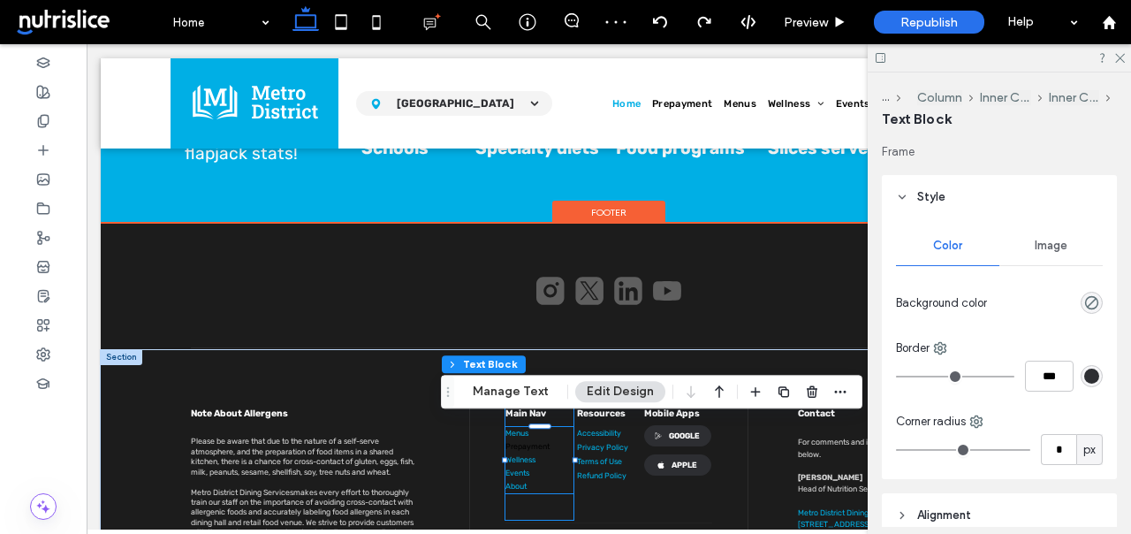
click at [522, 442] on link "Prepayment" at bounding box center [527, 446] width 44 height 9
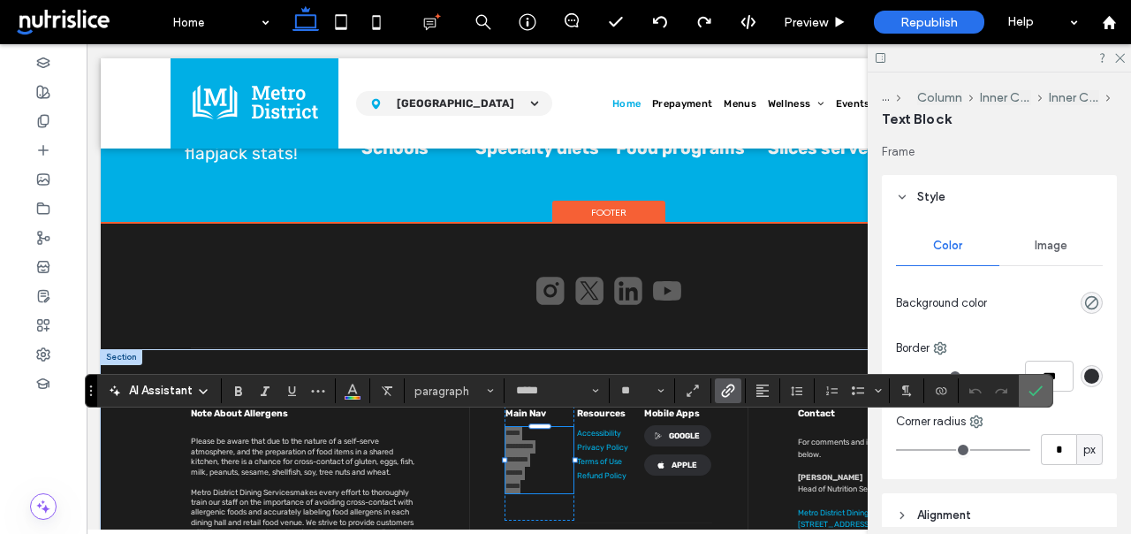
click at [1038, 393] on icon "Confirm" at bounding box center [1035, 390] width 14 height 14
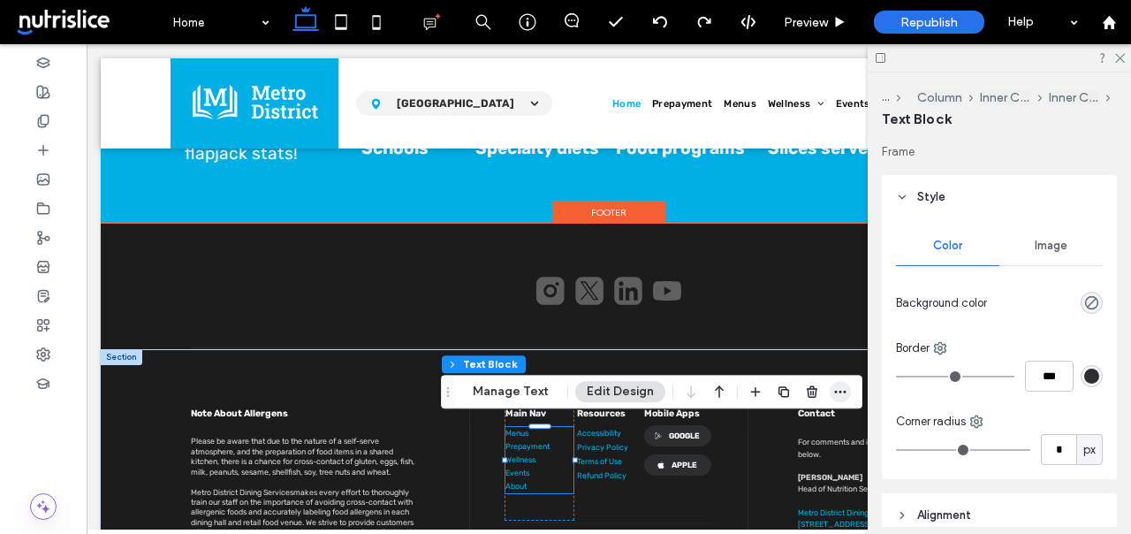
click at [838, 391] on use "button" at bounding box center [840, 392] width 11 height 3
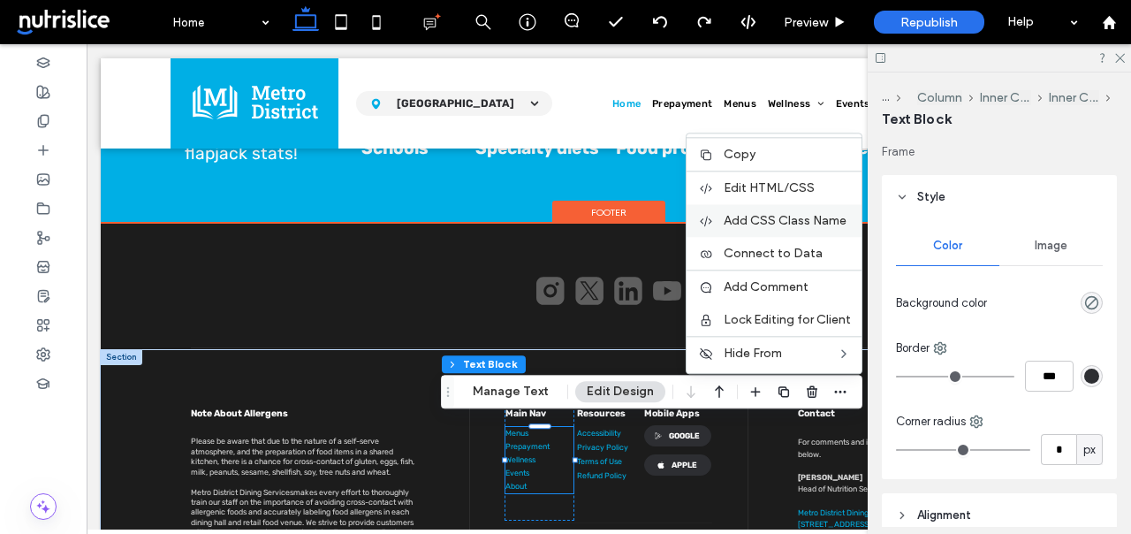
click at [793, 222] on span "Add CSS Class Name" at bounding box center [785, 220] width 123 height 15
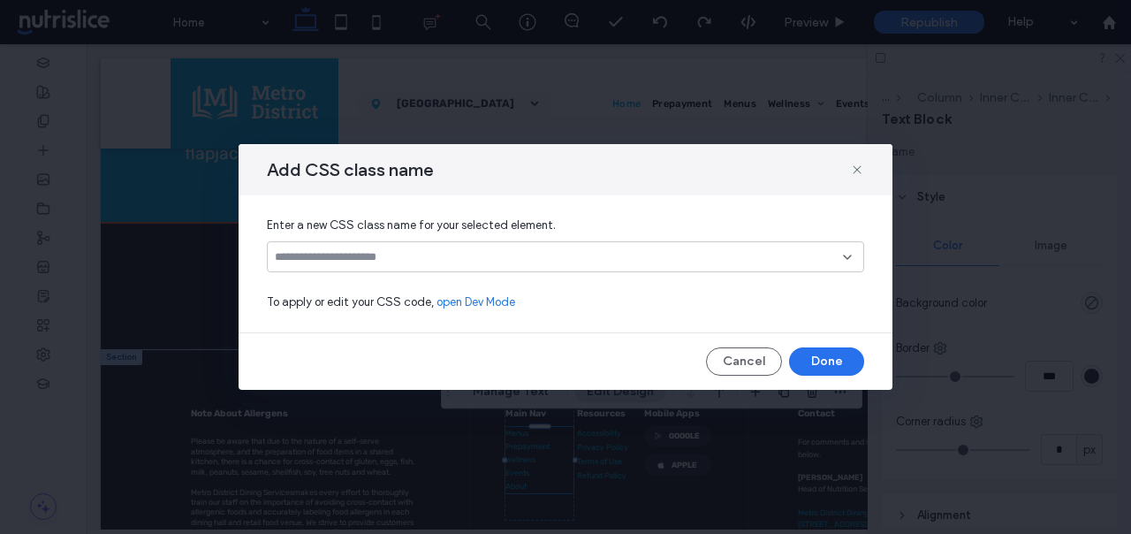
click at [488, 251] on input at bounding box center [559, 257] width 568 height 14
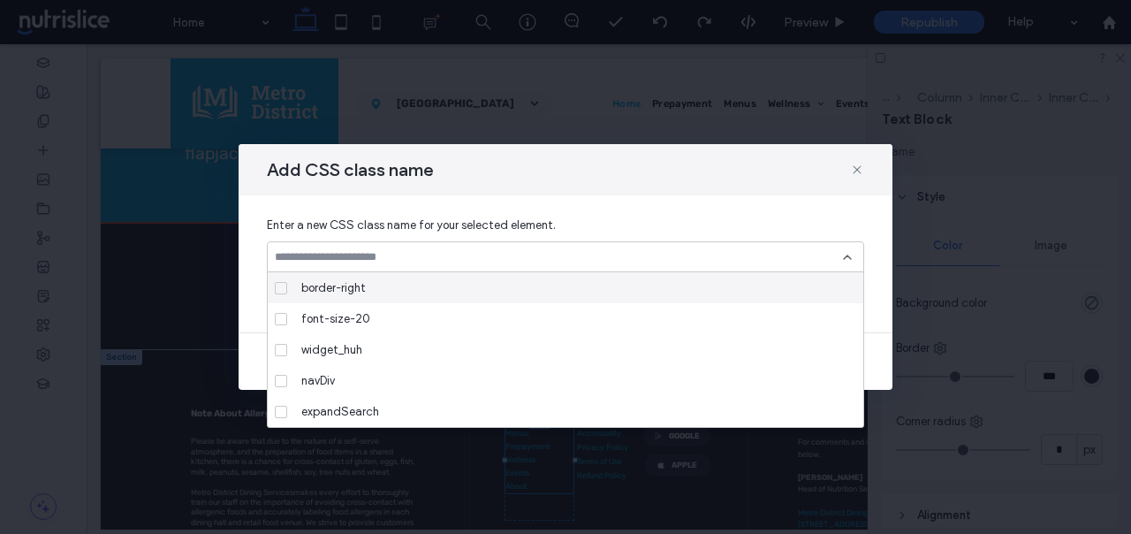
paste input "**********"
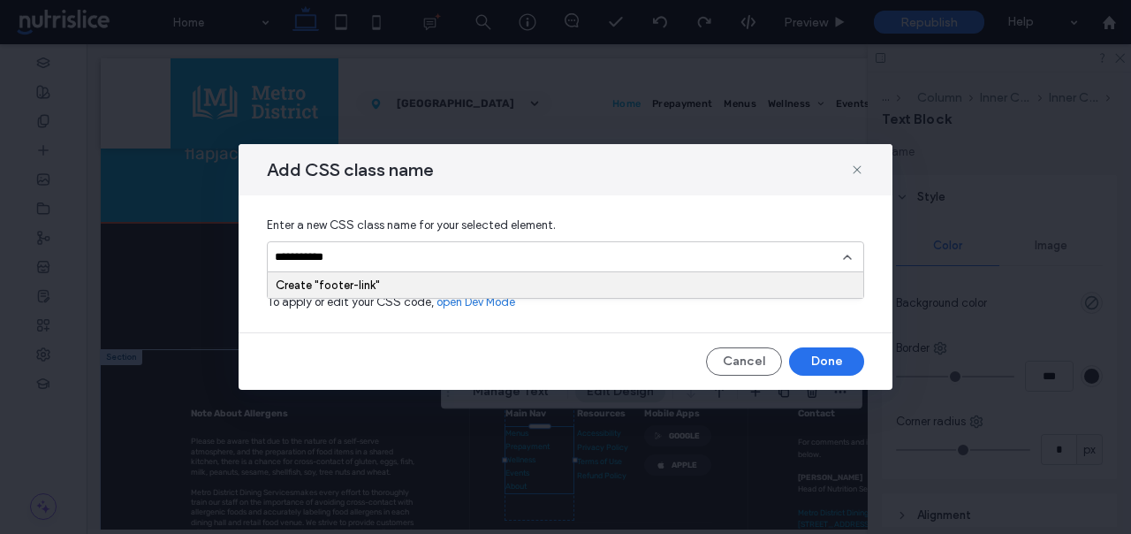
type input "**********"
click at [415, 274] on div "Create "footer-link"" at bounding box center [566, 285] width 596 height 26
click at [382, 275] on div "Create "footer-link"" at bounding box center [566, 285] width 596 height 26
click at [345, 287] on div "Create "footer-link"" at bounding box center [566, 284] width 580 height 13
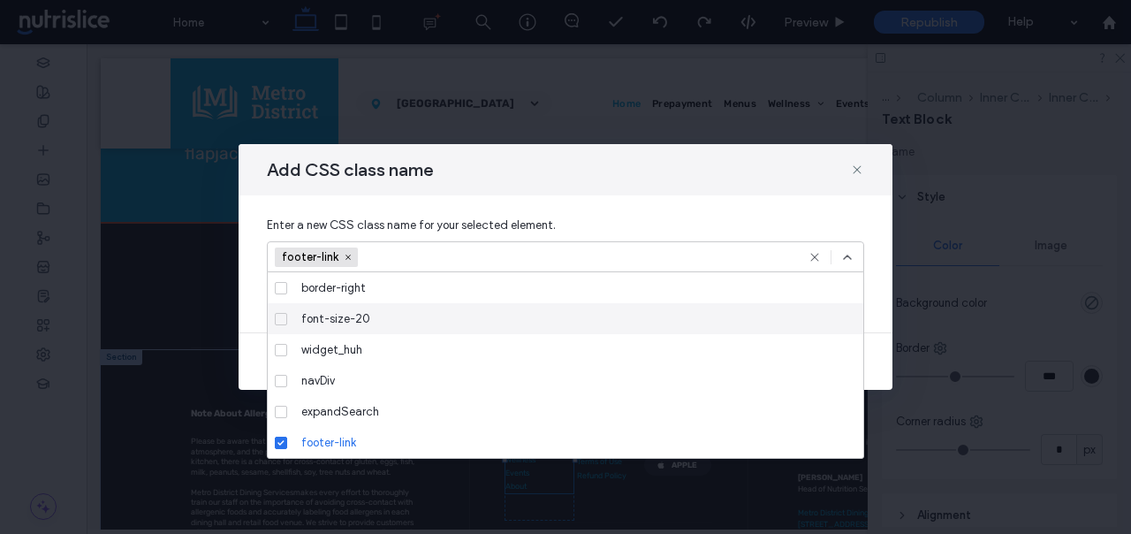
click at [846, 252] on icon at bounding box center [847, 257] width 14 height 14
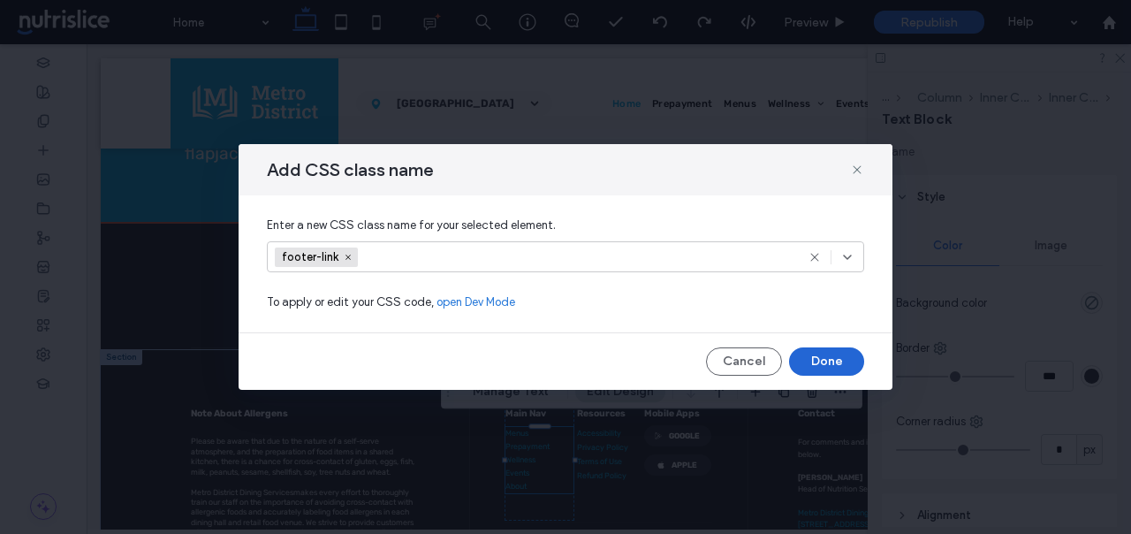
click at [825, 356] on button "Done" at bounding box center [826, 361] width 75 height 28
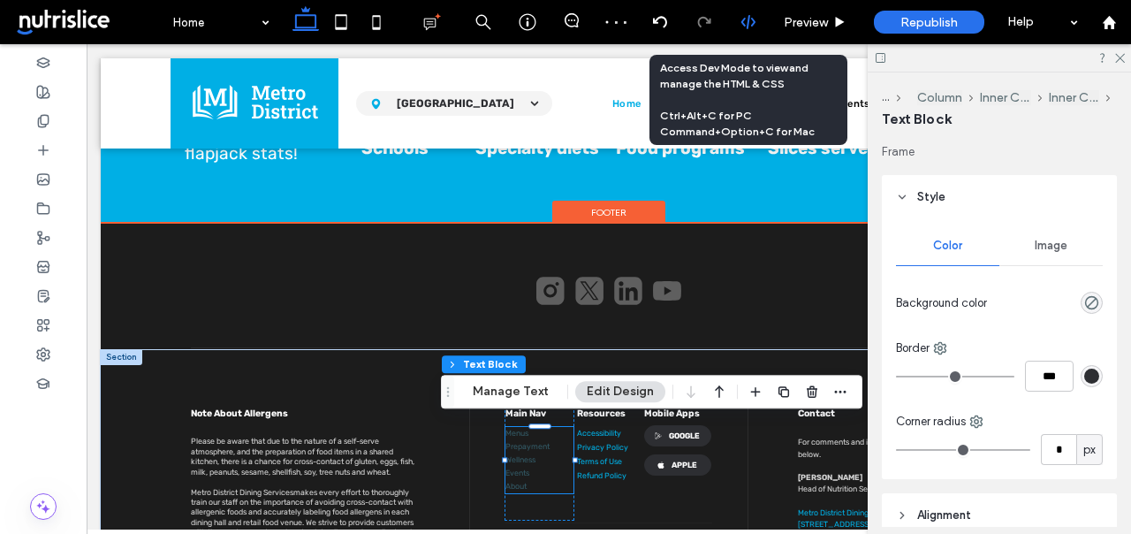
click at [748, 24] on icon at bounding box center [748, 22] width 16 height 16
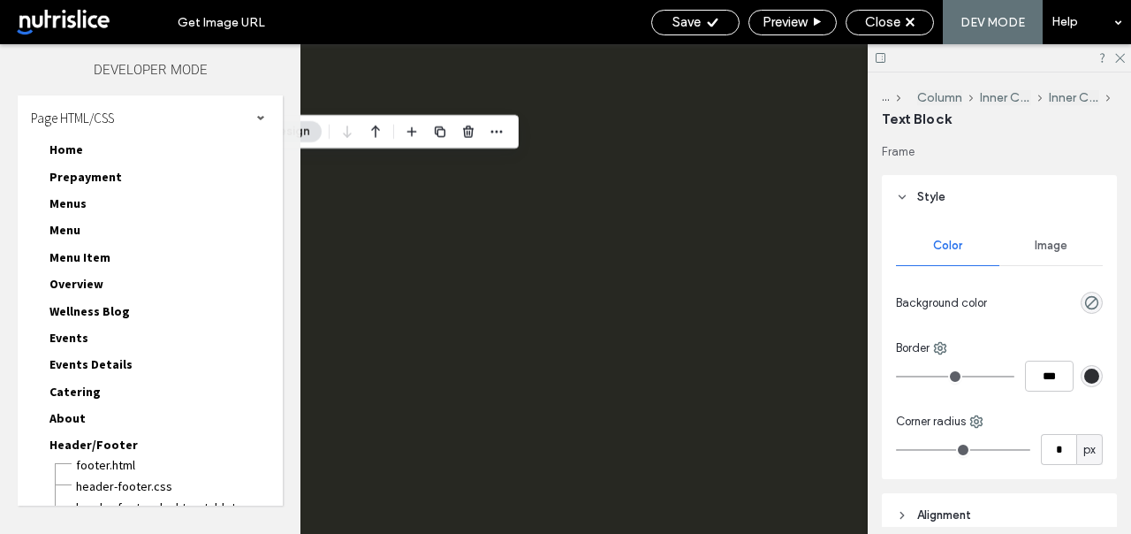
scroll to position [0, 0]
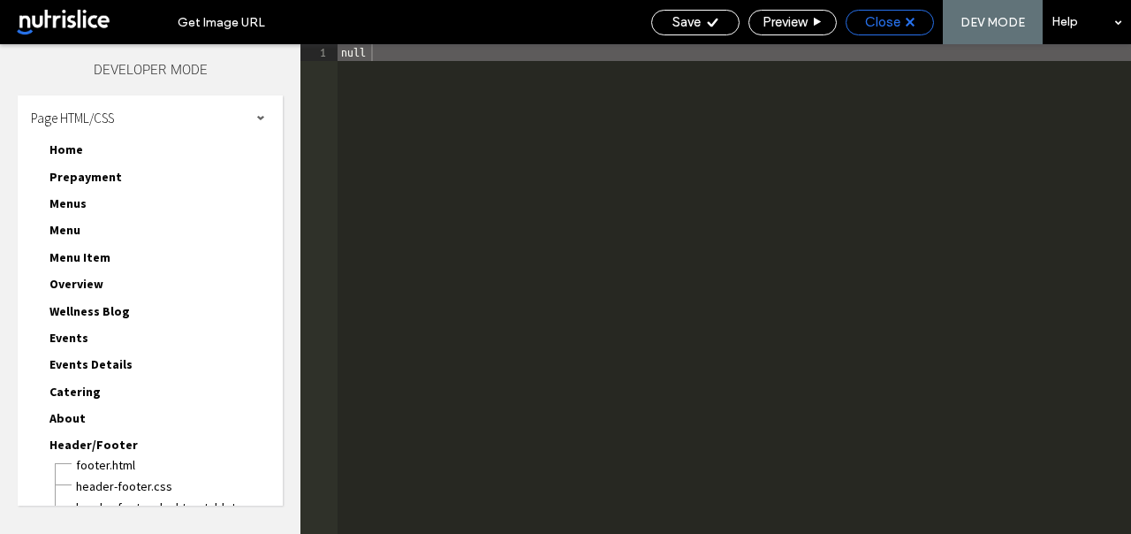
click at [922, 29] on div "Close" at bounding box center [889, 22] width 87 height 16
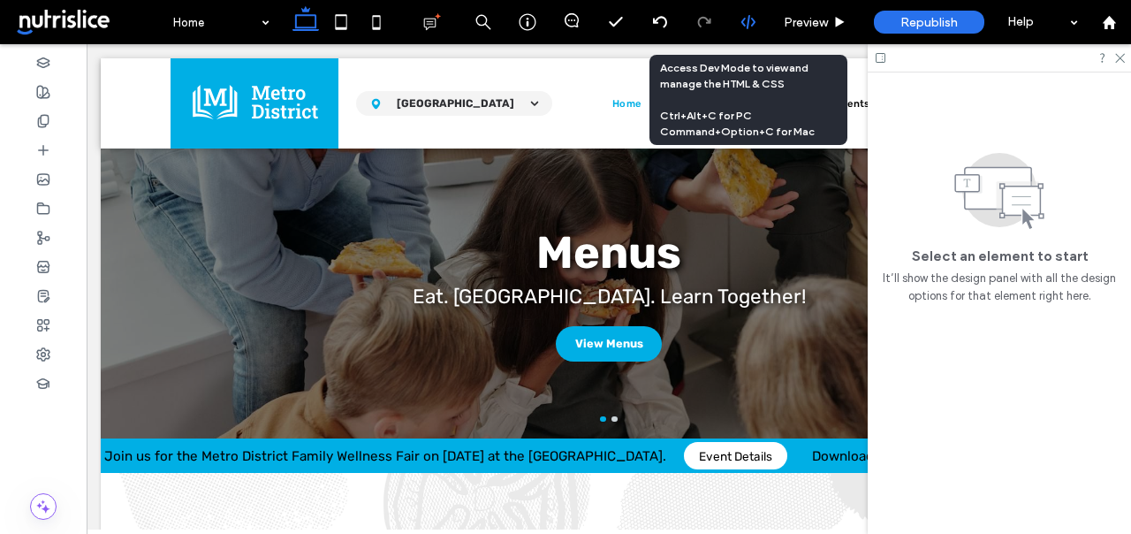
click at [740, 24] on icon at bounding box center [748, 22] width 16 height 16
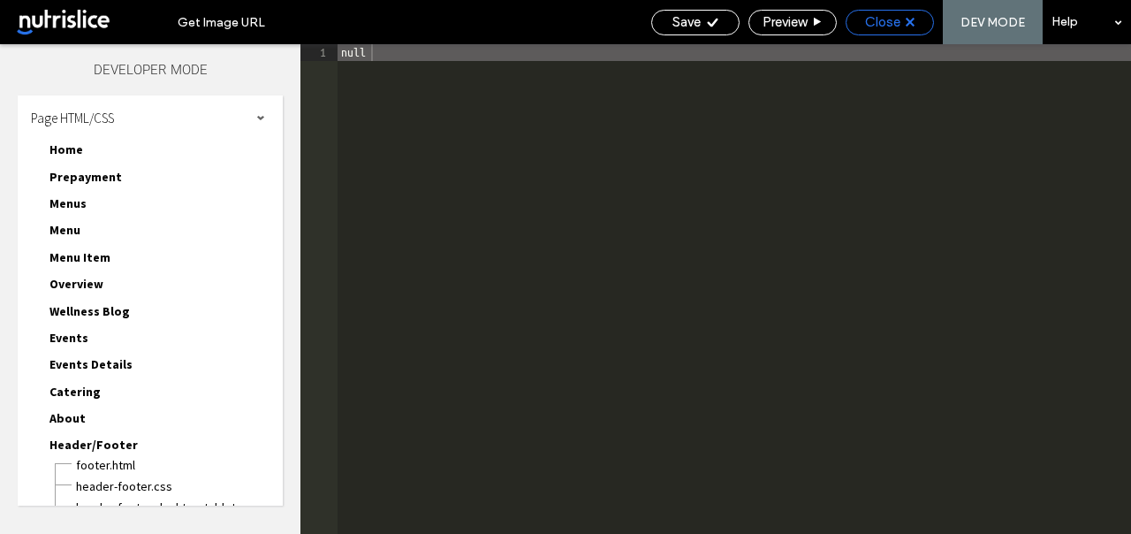
click at [879, 21] on span "Close" at bounding box center [882, 22] width 35 height 16
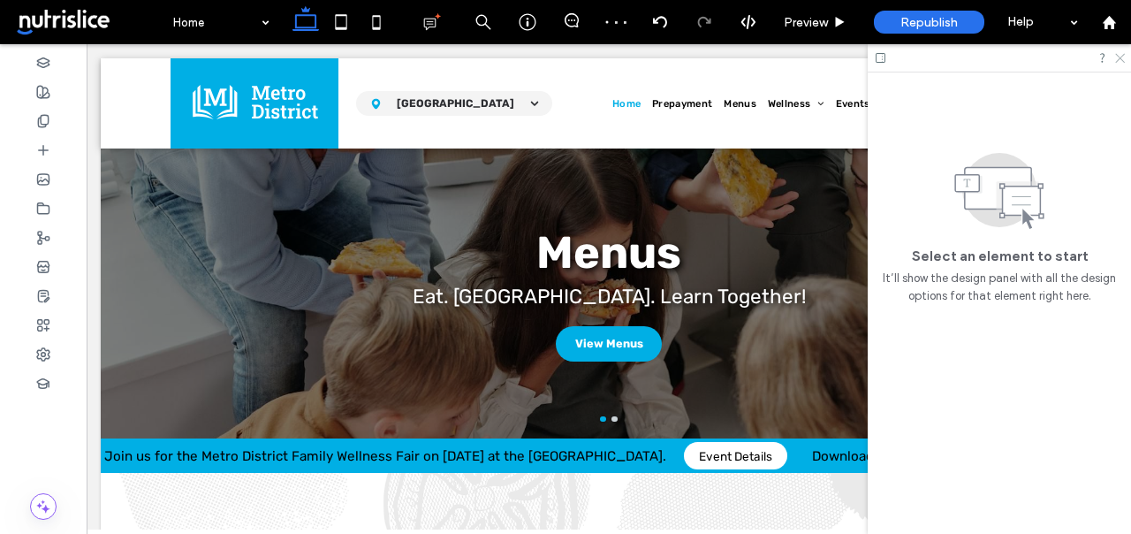
click at [1121, 59] on use at bounding box center [1120, 59] width 10 height 10
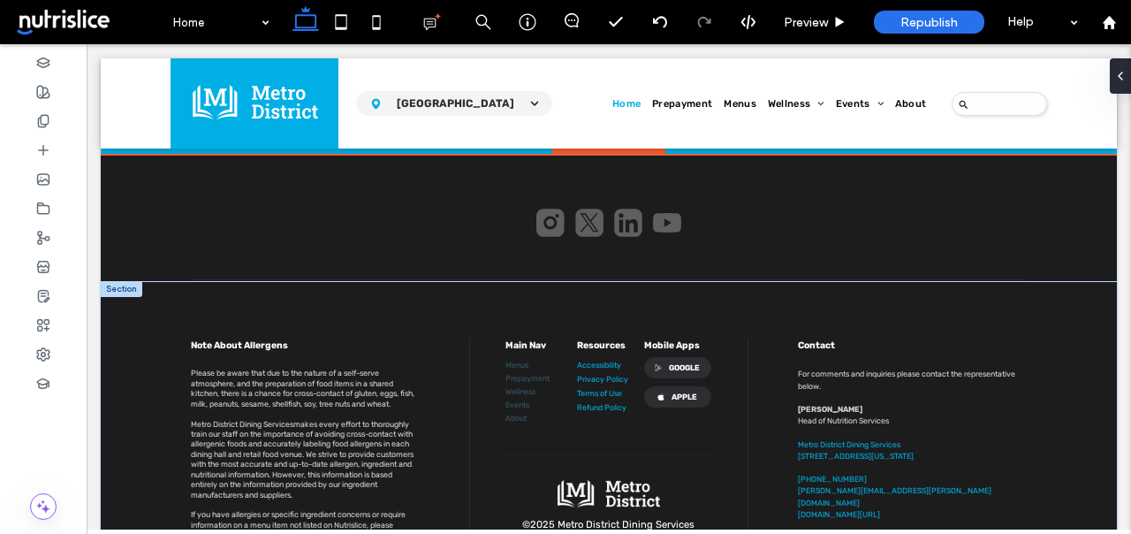
scroll to position [2959, 0]
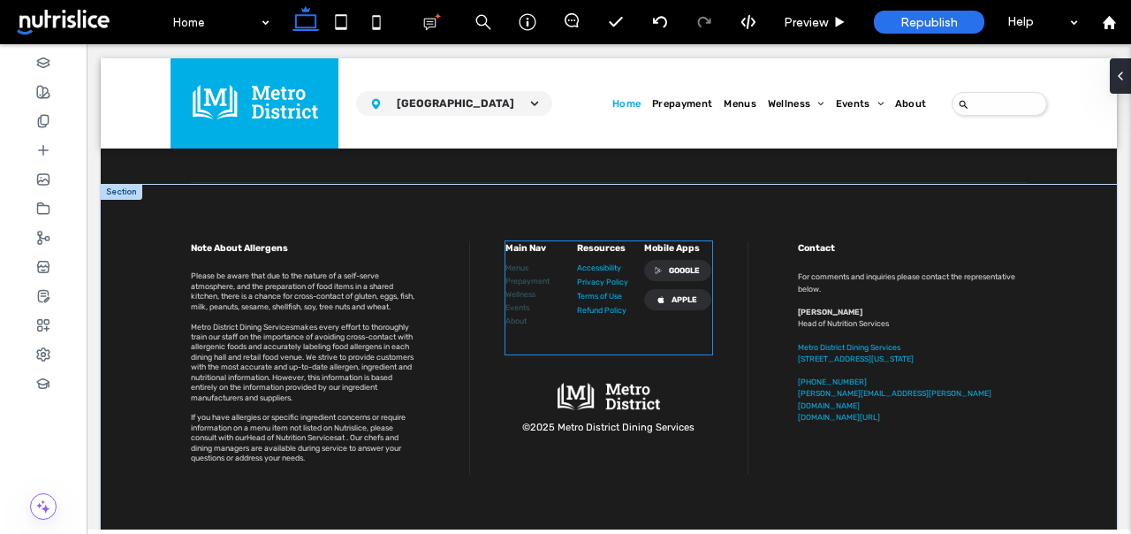
click at [528, 303] on link "Events" at bounding box center [517, 307] width 24 height 9
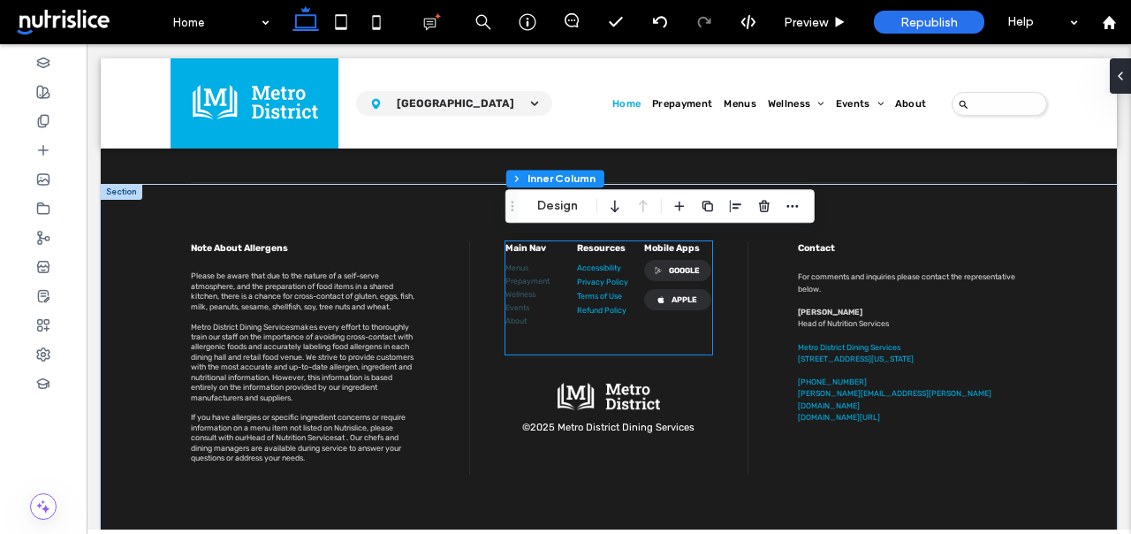
click at [528, 303] on link "Events" at bounding box center [517, 307] width 24 height 9
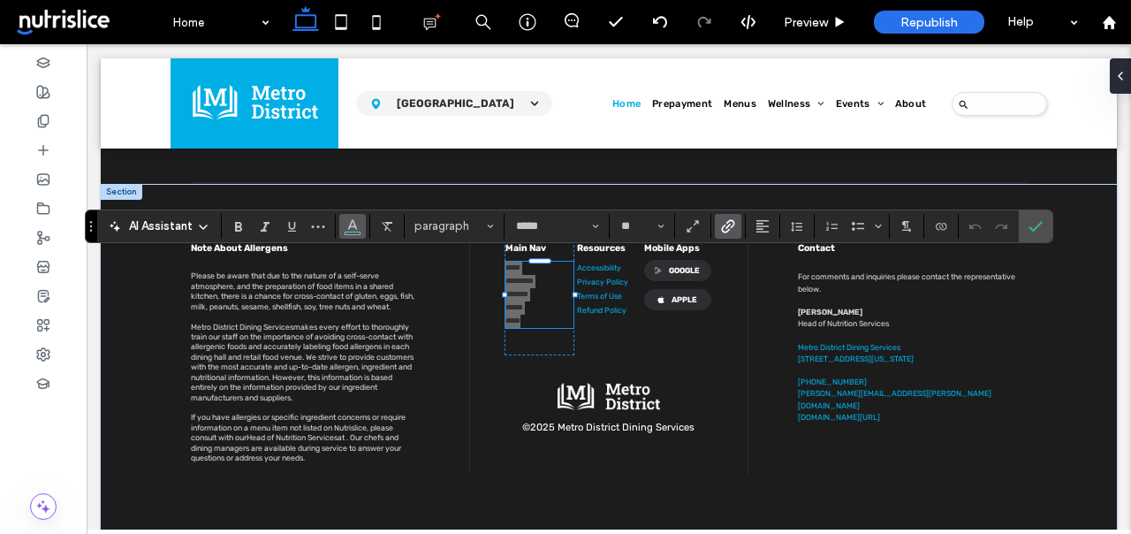
click at [348, 224] on icon "Color" at bounding box center [352, 224] width 14 height 14
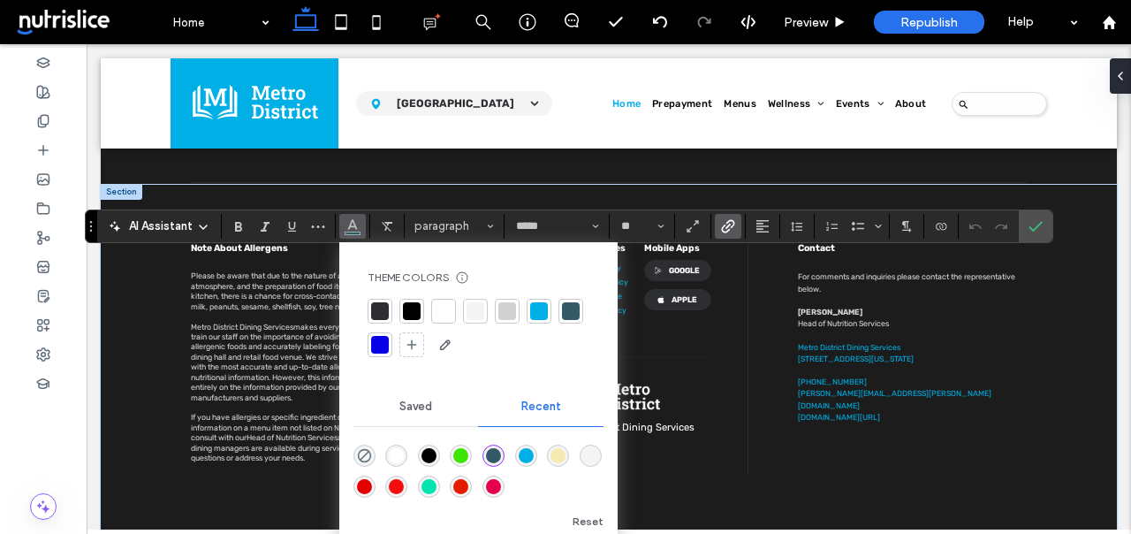
click at [347, 224] on icon "Color" at bounding box center [352, 224] width 14 height 14
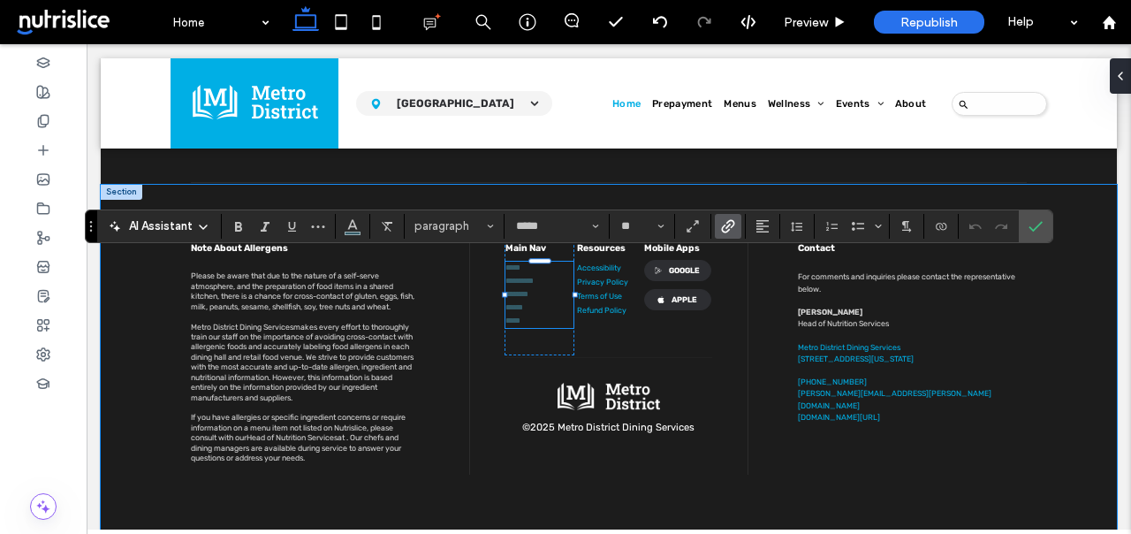
click at [1079, 247] on div "**********" at bounding box center [609, 358] width 1016 height 347
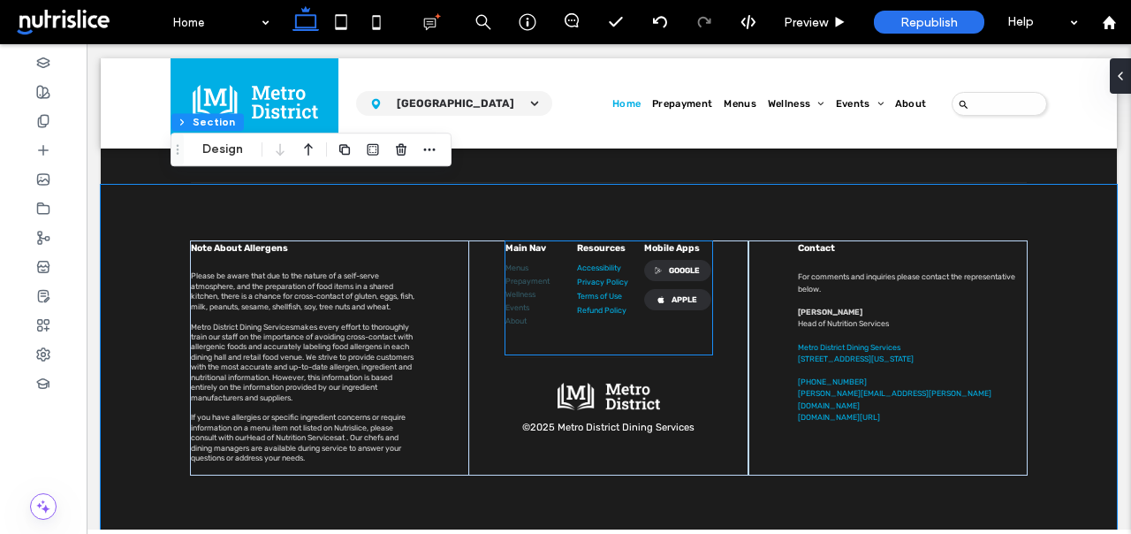
click at [535, 277] on link "Prepayment" at bounding box center [527, 281] width 44 height 9
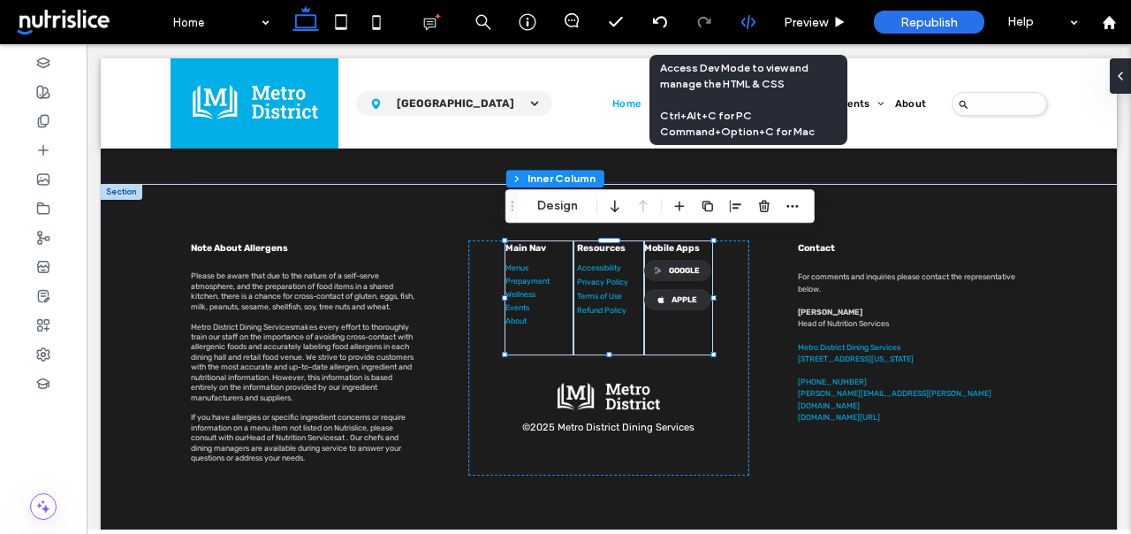
click at [745, 20] on icon at bounding box center [748, 22] width 16 height 16
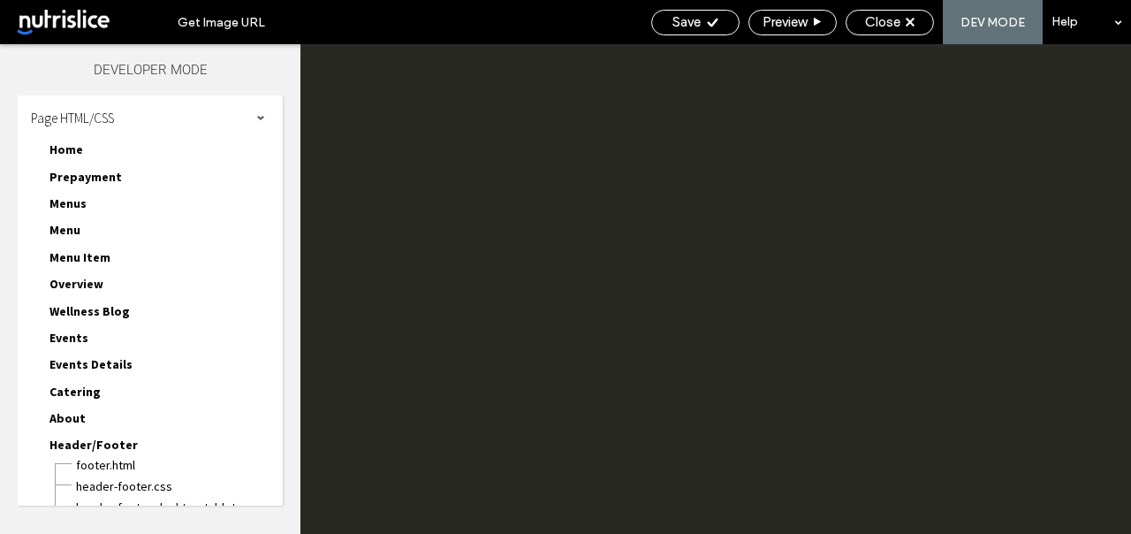
scroll to position [0, 0]
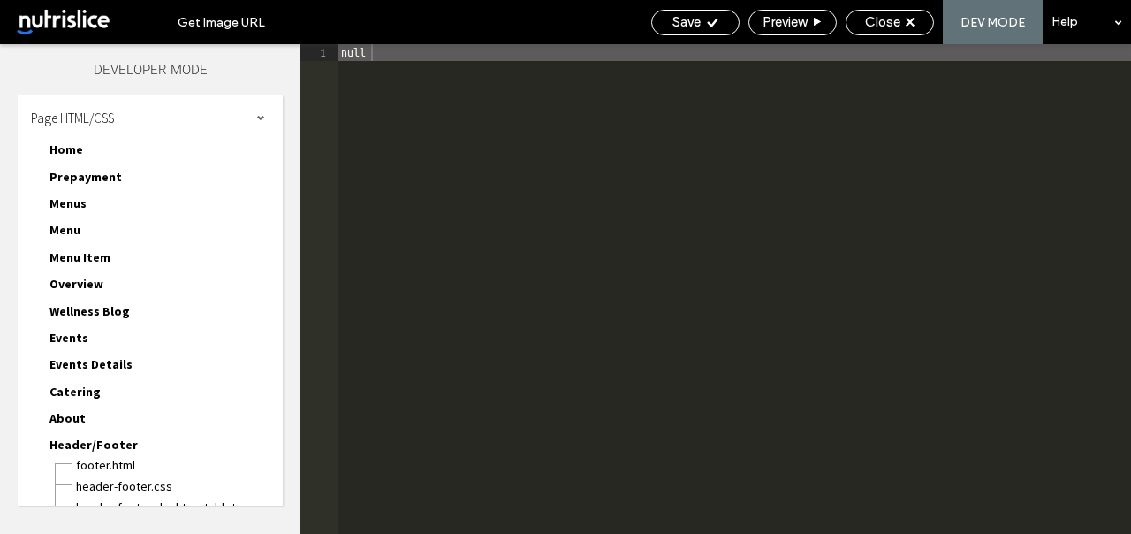
click at [78, 151] on span "Home" at bounding box center [66, 149] width 34 height 16
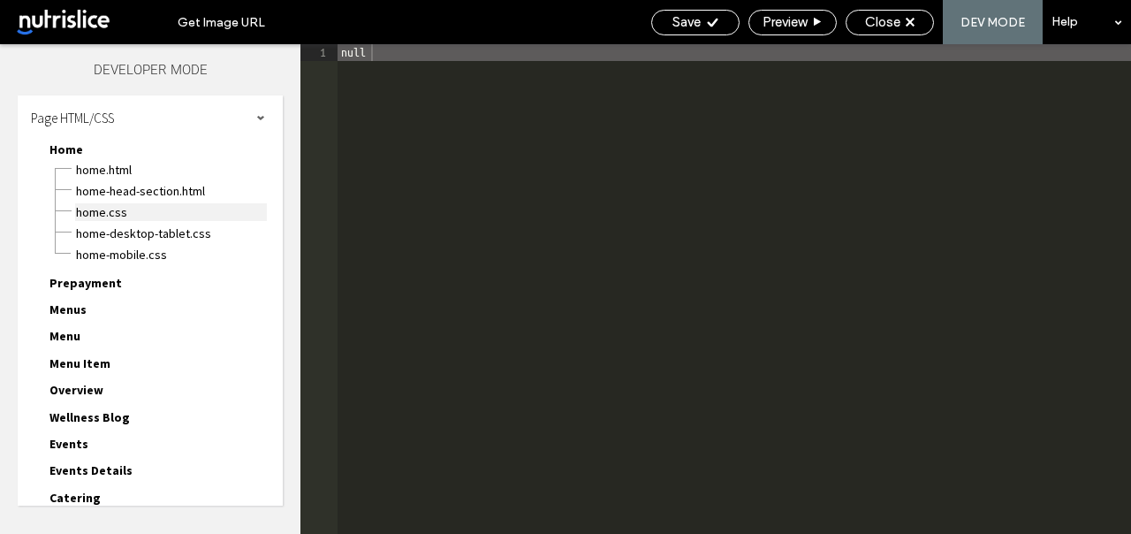
click at [118, 213] on span "Home.css" at bounding box center [171, 212] width 192 height 18
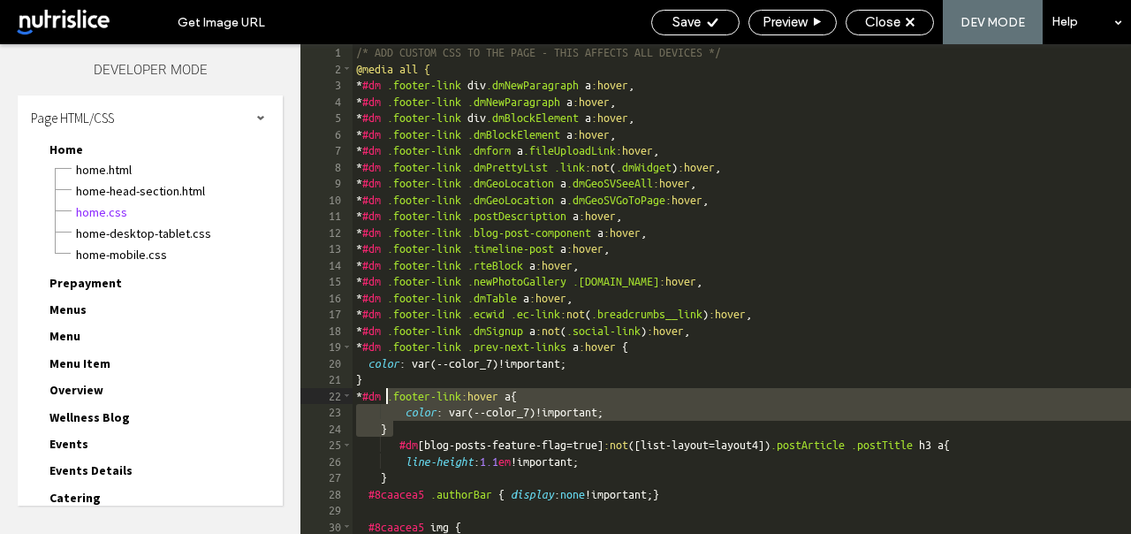
drag, startPoint x: 429, startPoint y: 425, endPoint x: 388, endPoint y: 400, distance: 48.3
click at [388, 400] on div "/* ADD CUSTOM CSS TO THE PAGE - THIS AFFECTS ALL DEVICES */ @media all { * #dm …" at bounding box center [742, 305] width 778 height 522
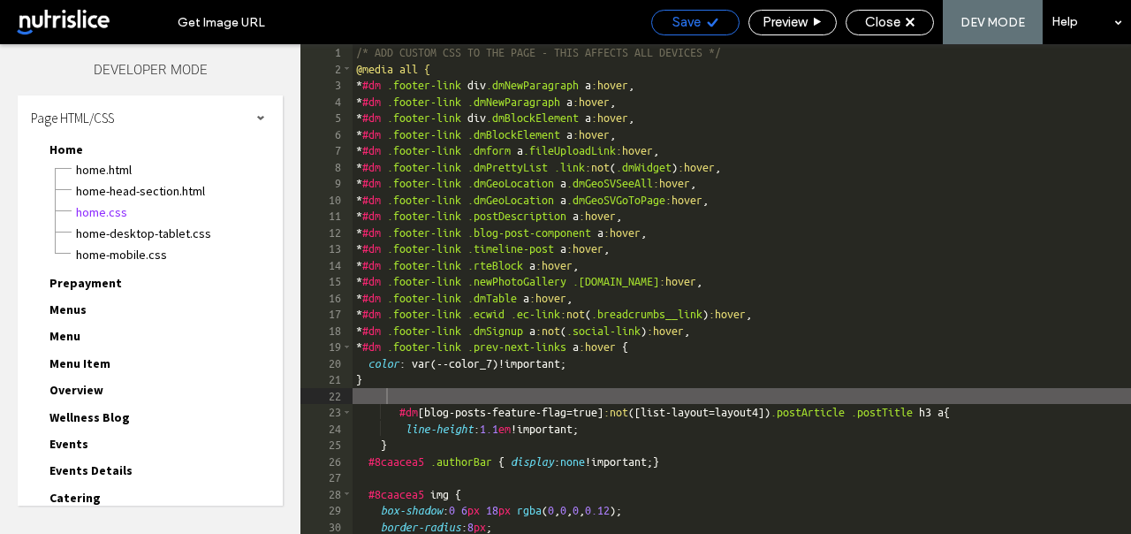
click at [706, 21] on icon at bounding box center [712, 22] width 13 height 13
click at [702, 23] on div "Save" at bounding box center [695, 22] width 87 height 16
click at [896, 28] on span "Close" at bounding box center [882, 22] width 35 height 16
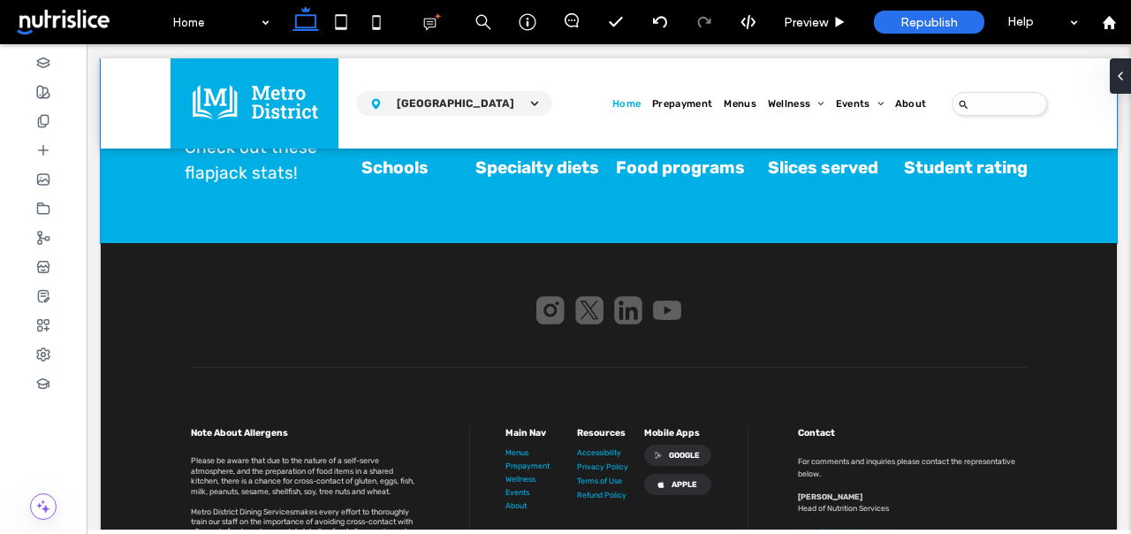
scroll to position [2953, 0]
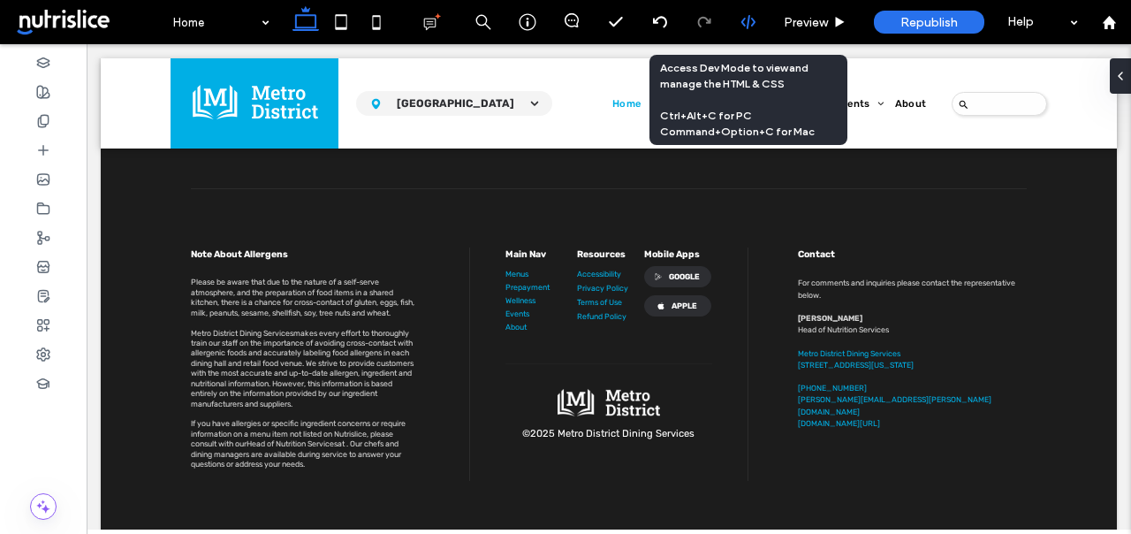
click at [743, 29] on icon at bounding box center [748, 22] width 16 height 16
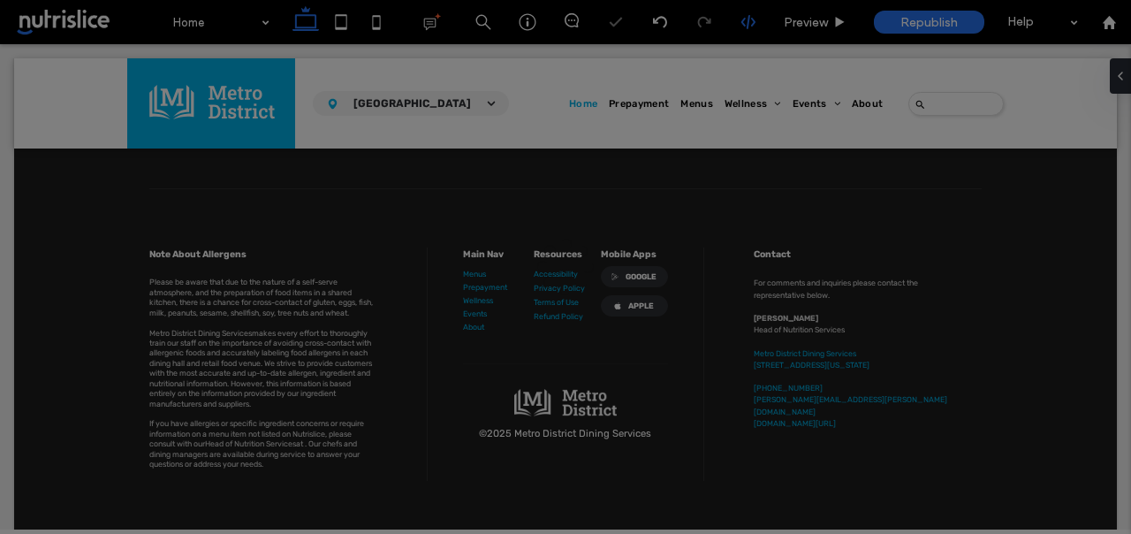
scroll to position [0, 0]
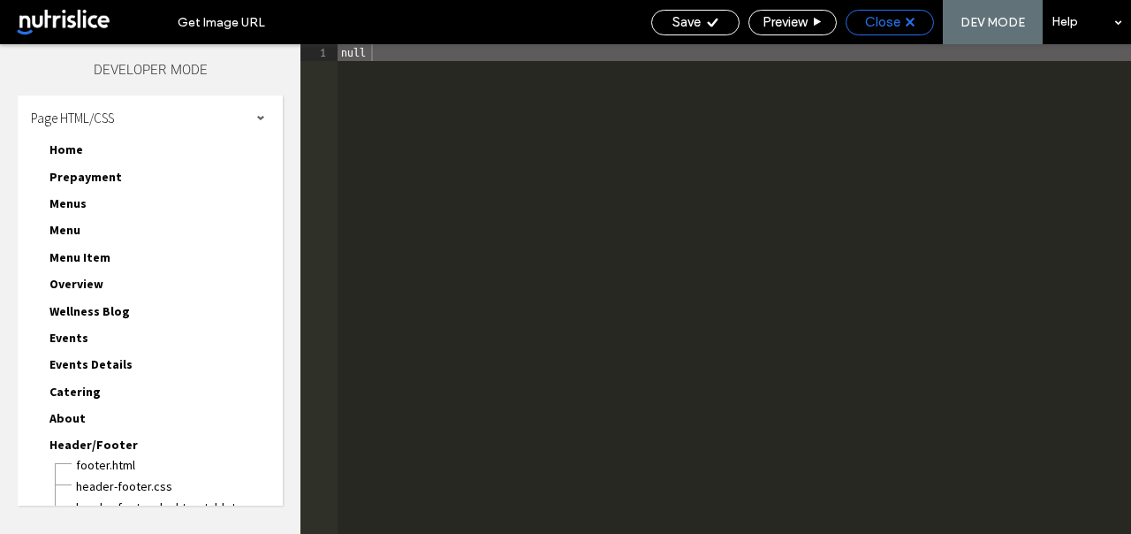
click at [860, 16] on div "Close" at bounding box center [889, 22] width 87 height 16
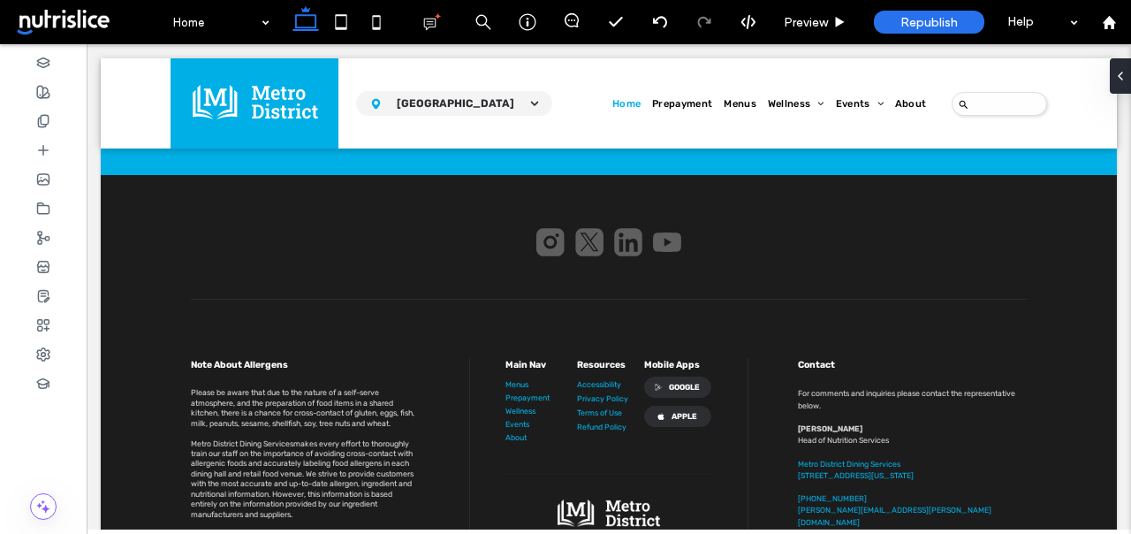
scroll to position [2959, 0]
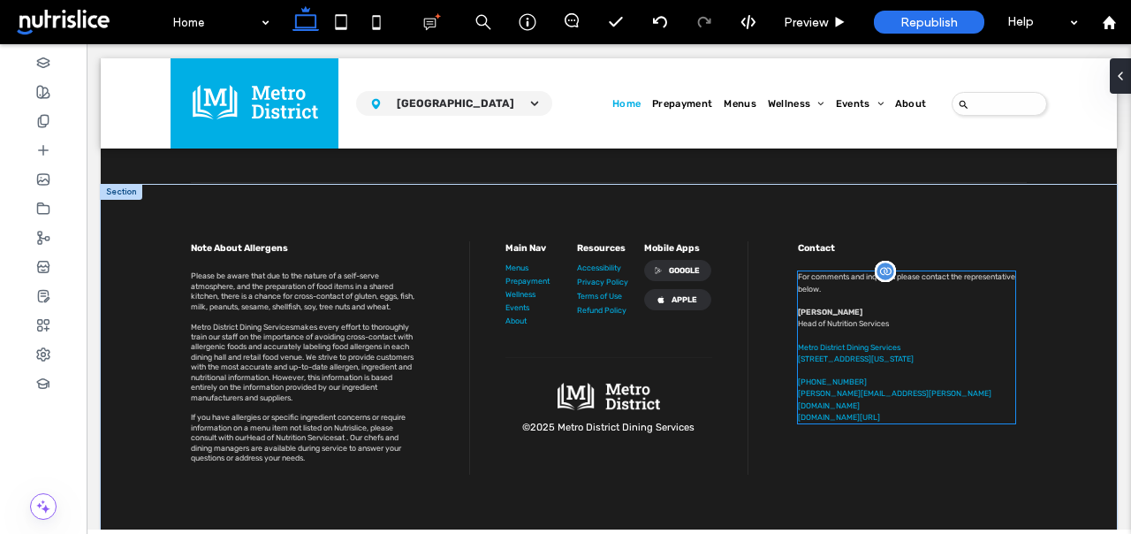
click at [851, 307] on p "John Marino" at bounding box center [907, 312] width 218 height 11
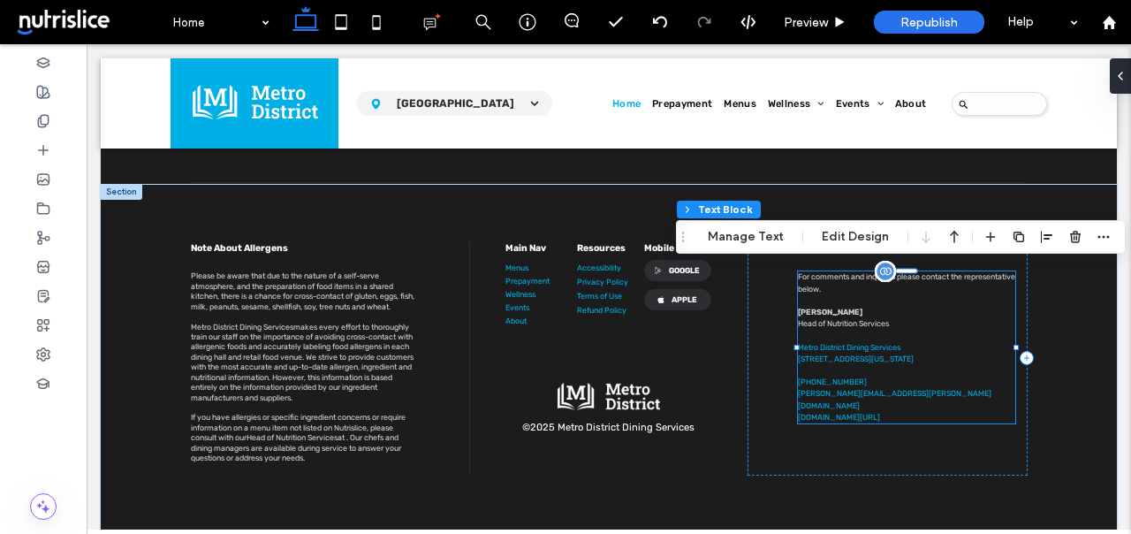
click at [836, 311] on p "John Marino" at bounding box center [907, 312] width 218 height 11
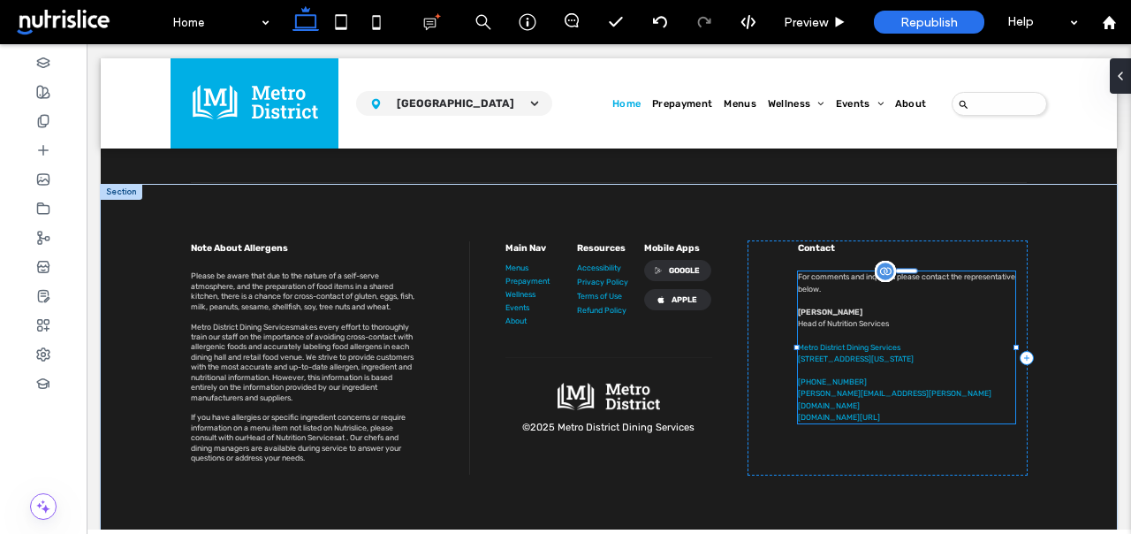
type input "*****"
type input "**"
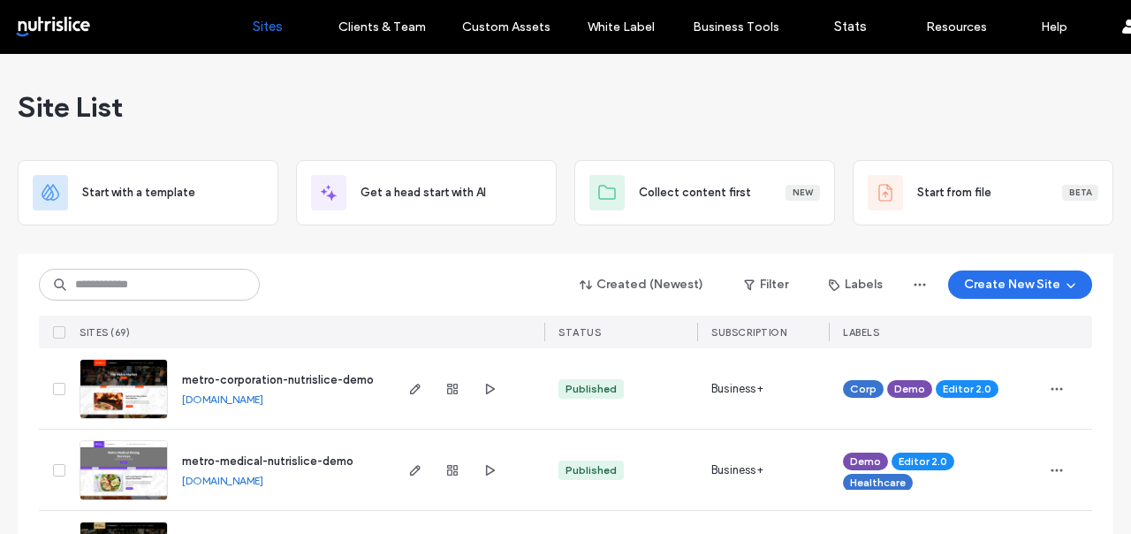
scroll to position [4030, 0]
